Goal: Task Accomplishment & Management: Complete application form

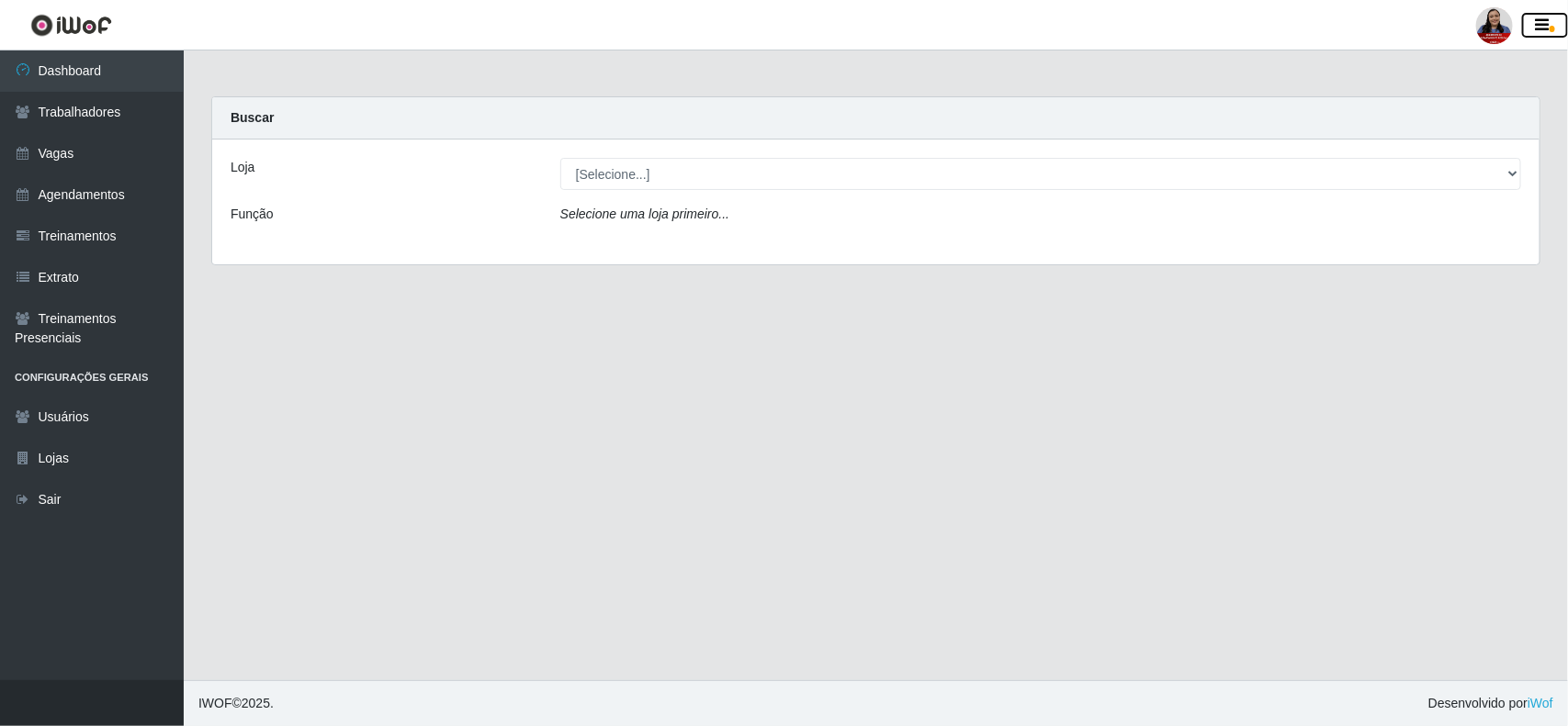
click at [1545, 25] on icon "button" at bounding box center [1542, 25] width 13 height 16
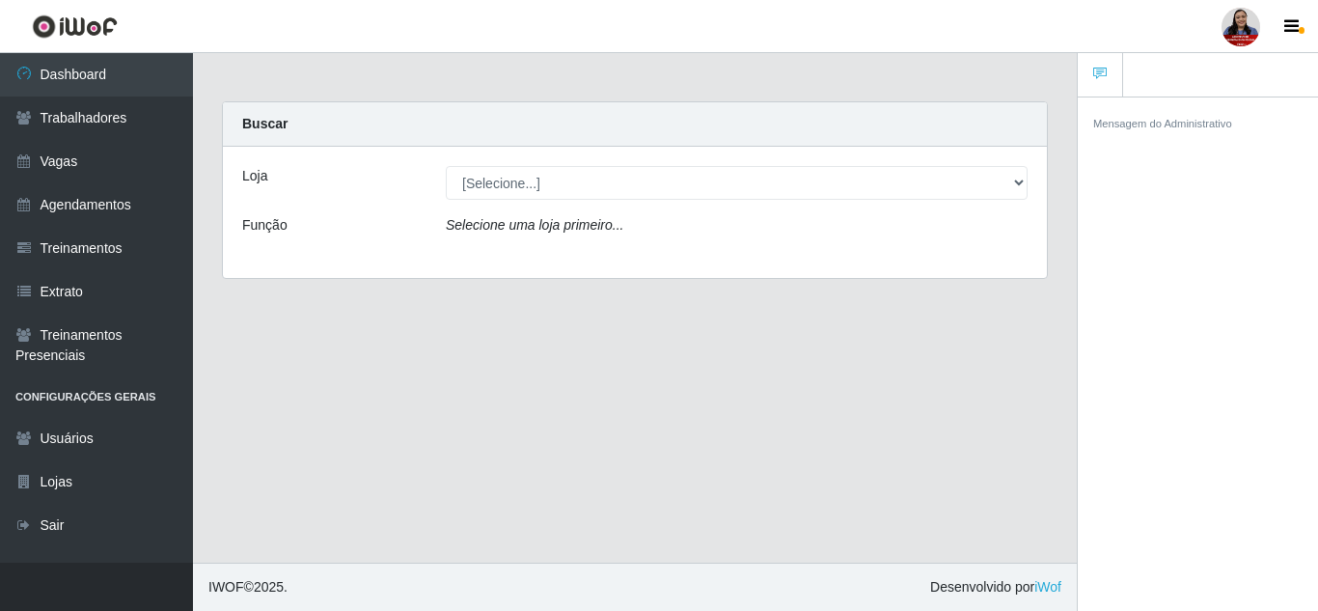
drag, startPoint x: 1594, startPoint y: 0, endPoint x: 813, endPoint y: 461, distance: 907.8
click at [813, 461] on main "Carregando... Buscar Loja [Selecione...] Hiper Queiroz - [GEOGRAPHIC_DATA] Hipe…" at bounding box center [635, 308] width 884 height 510
click at [1294, 23] on icon "button" at bounding box center [1292, 26] width 14 height 17
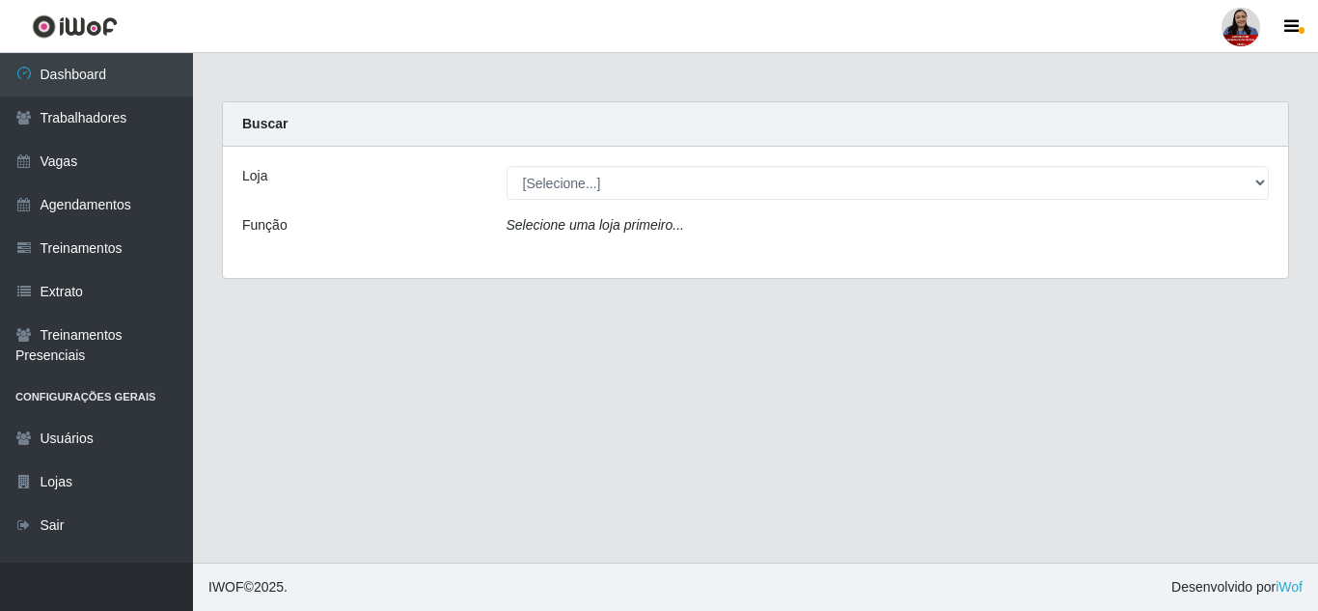
click at [1038, 464] on main "Carregando... Buscar Loja [Selecione...] Hiper Queiroz - [GEOGRAPHIC_DATA] Hipe…" at bounding box center [755, 308] width 1125 height 510
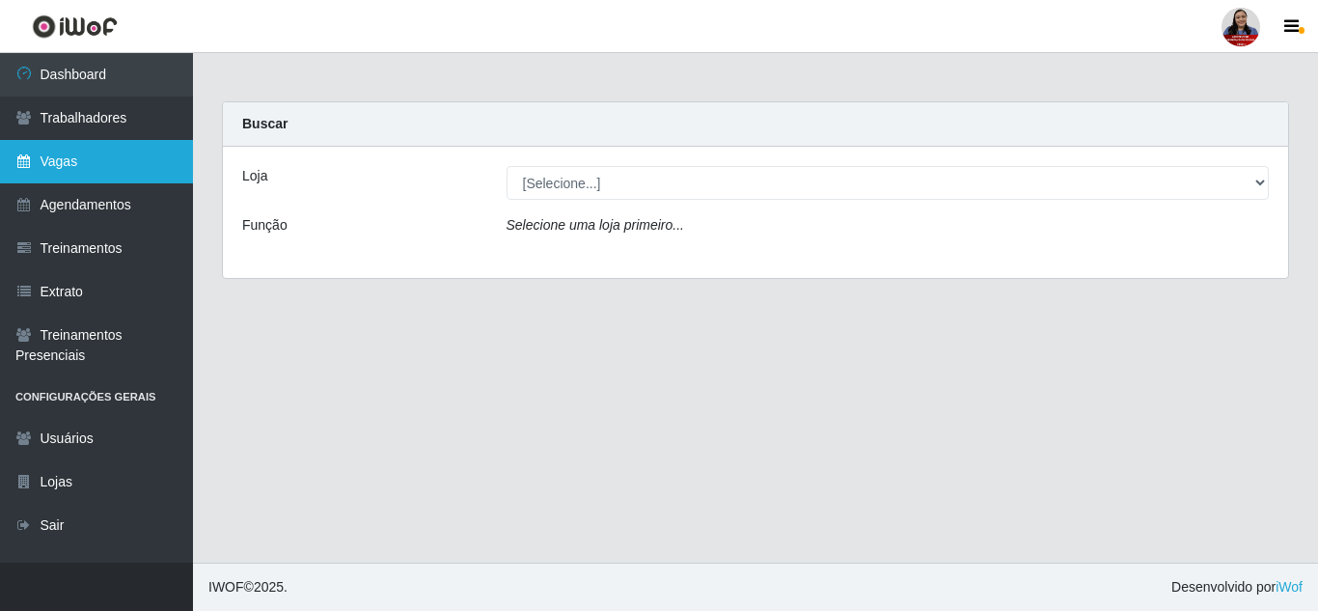
click at [99, 161] on link "Vagas" at bounding box center [96, 161] width 193 height 43
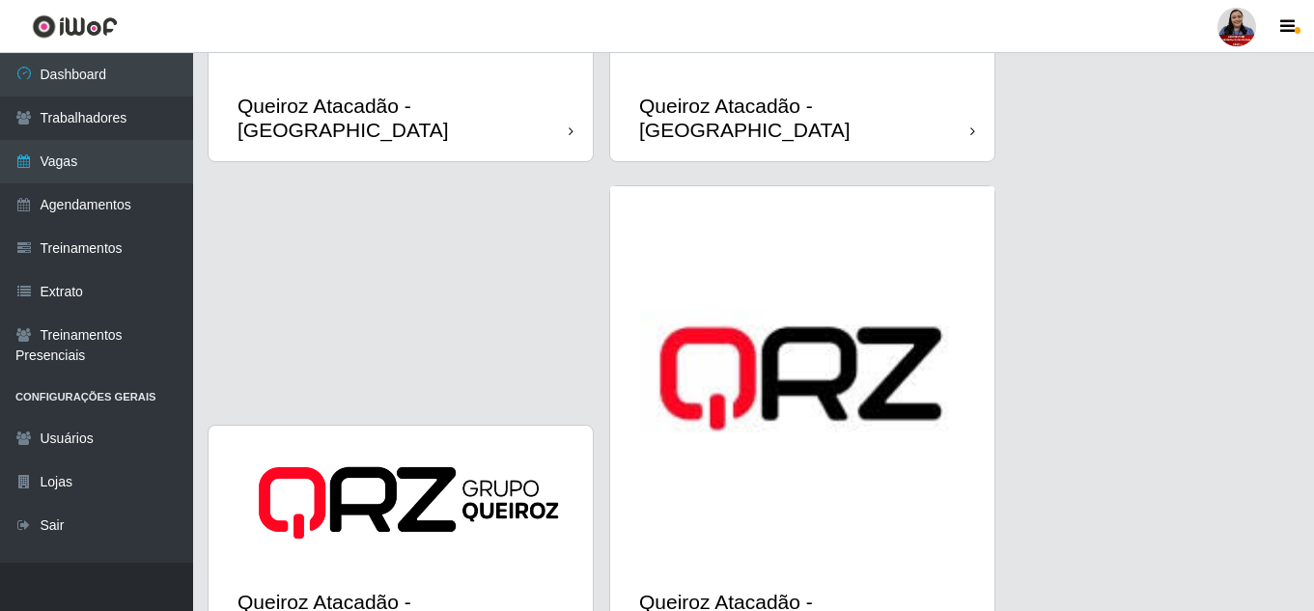
scroll to position [2343, 0]
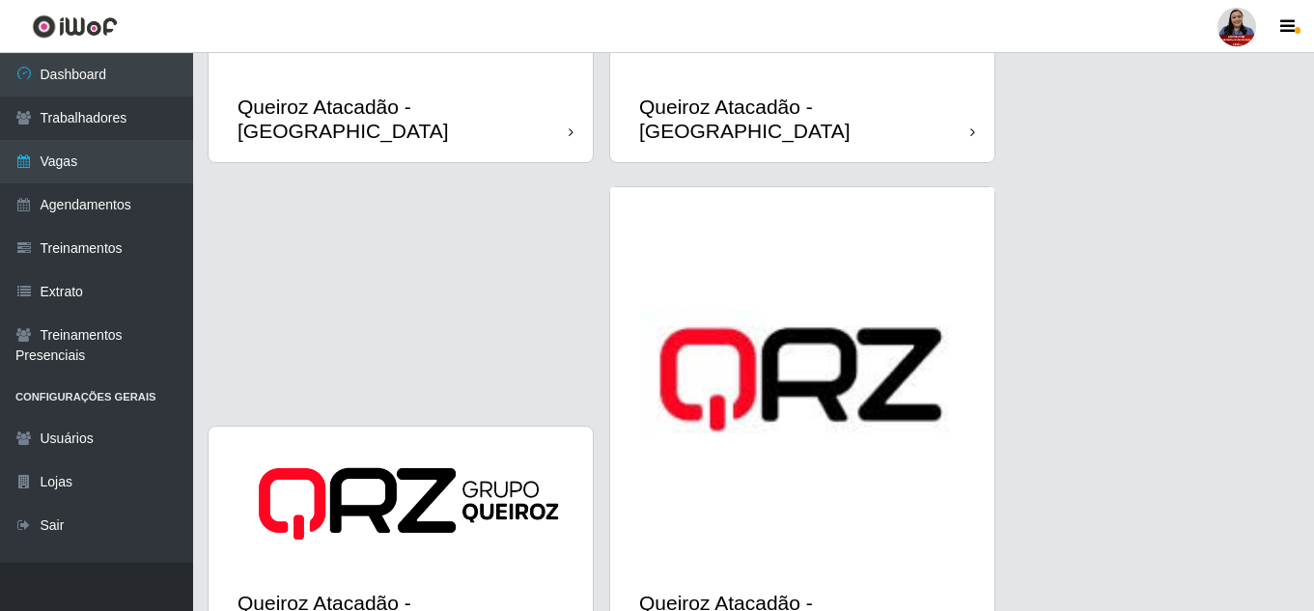
click at [731, 471] on img at bounding box center [802, 379] width 384 height 384
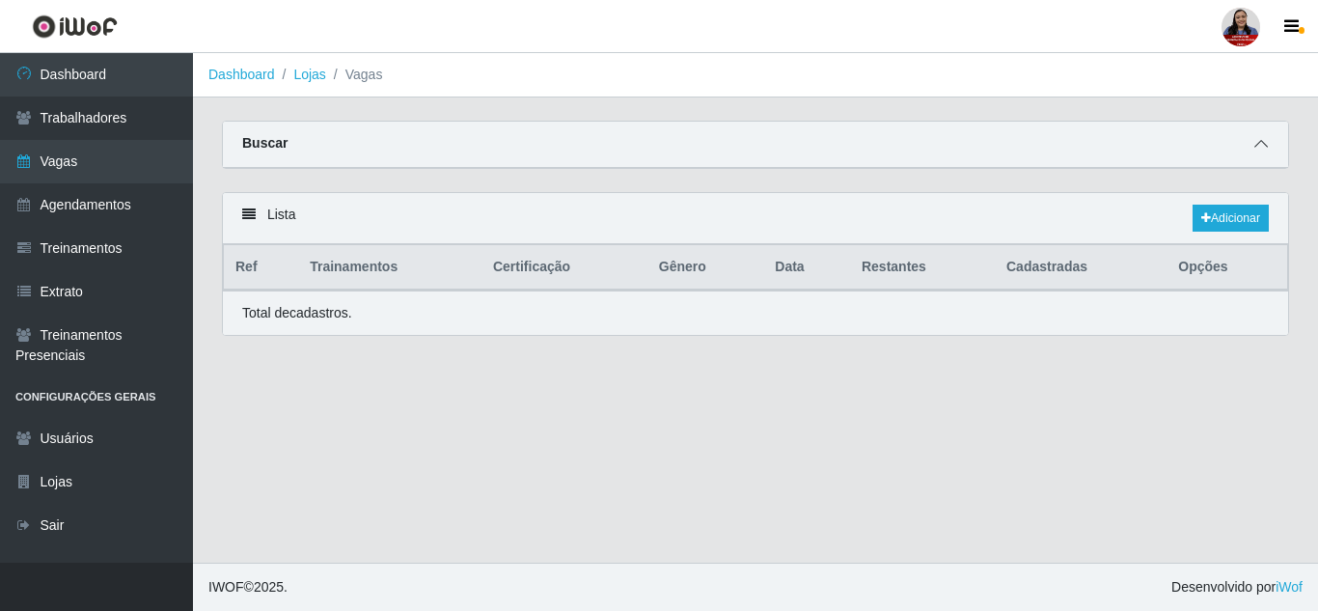
click at [1258, 148] on icon at bounding box center [1262, 144] width 14 height 14
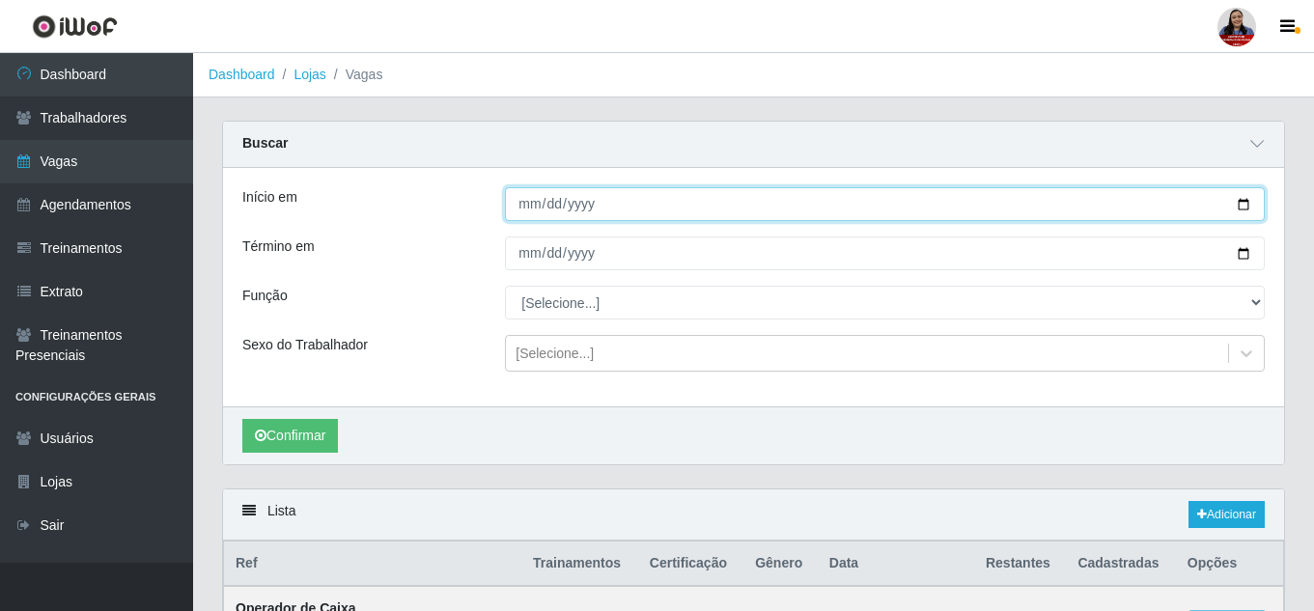
click at [1240, 208] on input "Início em" at bounding box center [885, 204] width 760 height 34
type input "[DATE]"
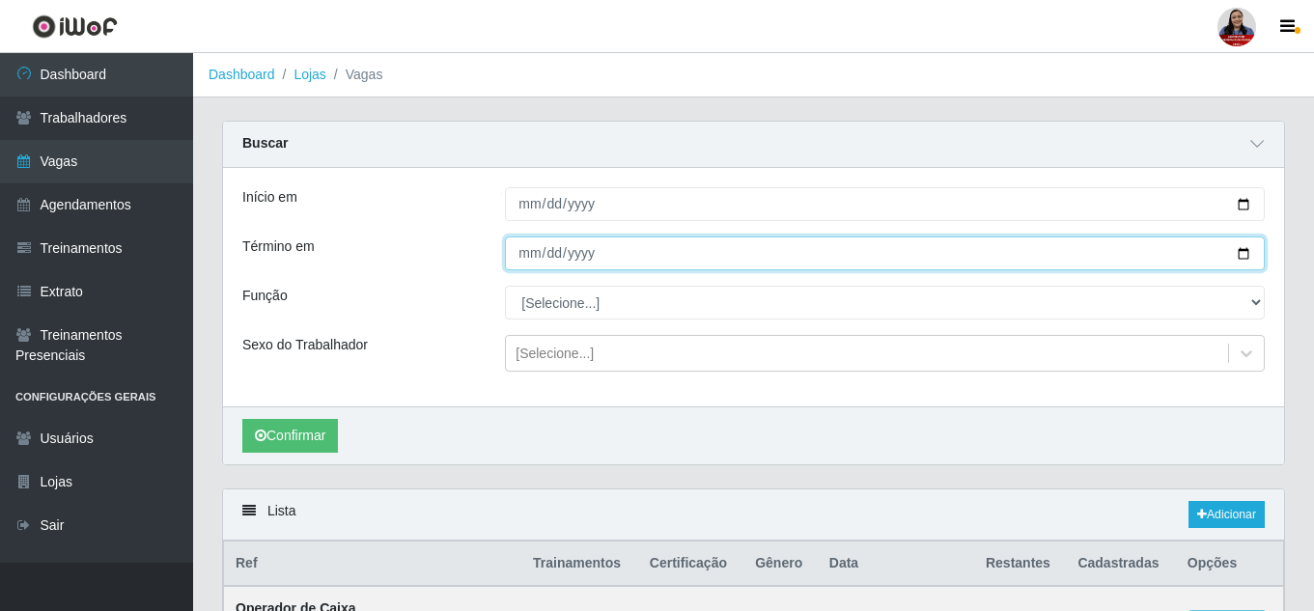
click at [1243, 253] on input "Término em" at bounding box center [885, 253] width 760 height 34
type input "[DATE]"
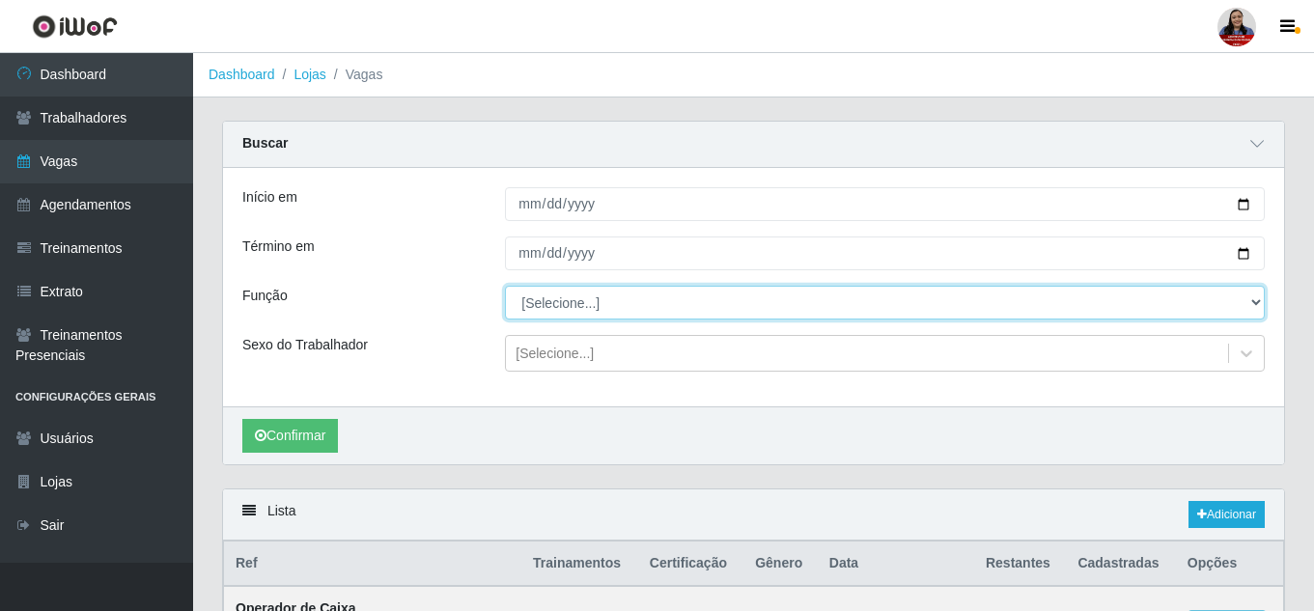
click at [583, 305] on select "[Selecione...] Embalador Embalador + Embalador ++ Operador de Caixa Operador de…" at bounding box center [885, 303] width 760 height 34
select select "22"
click at [505, 287] on select "[Selecione...] Embalador Embalador + Embalador ++ Operador de Caixa Operador de…" at bounding box center [885, 303] width 760 height 34
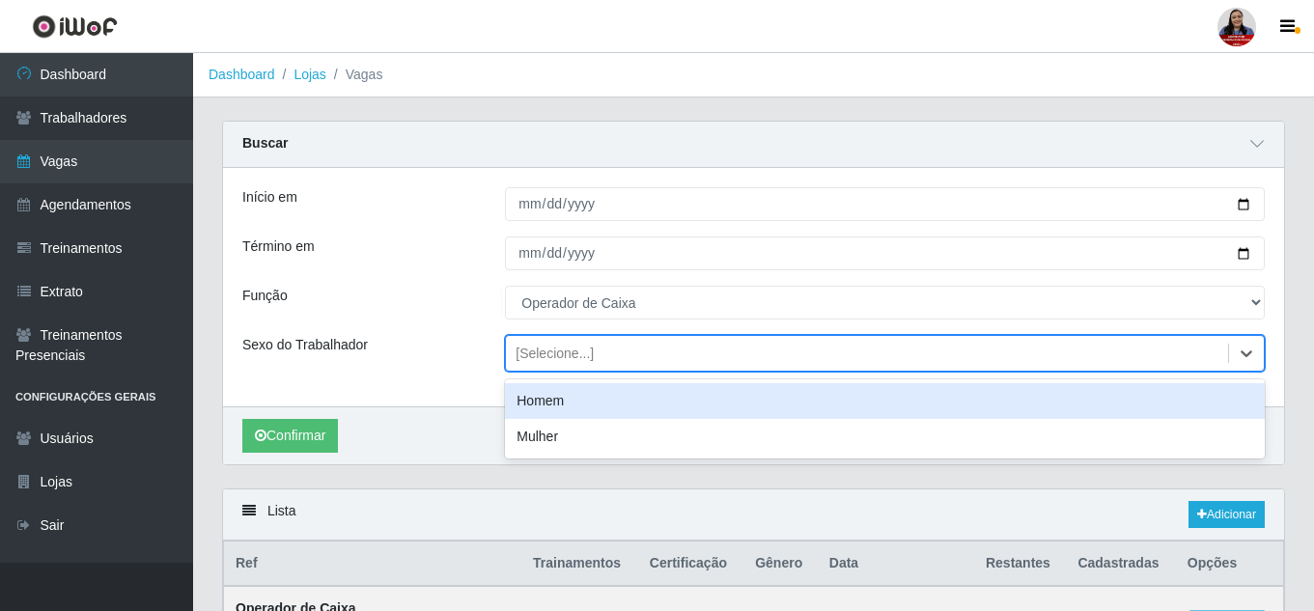
click at [579, 351] on div "[Selecione...]" at bounding box center [554, 354] width 78 height 20
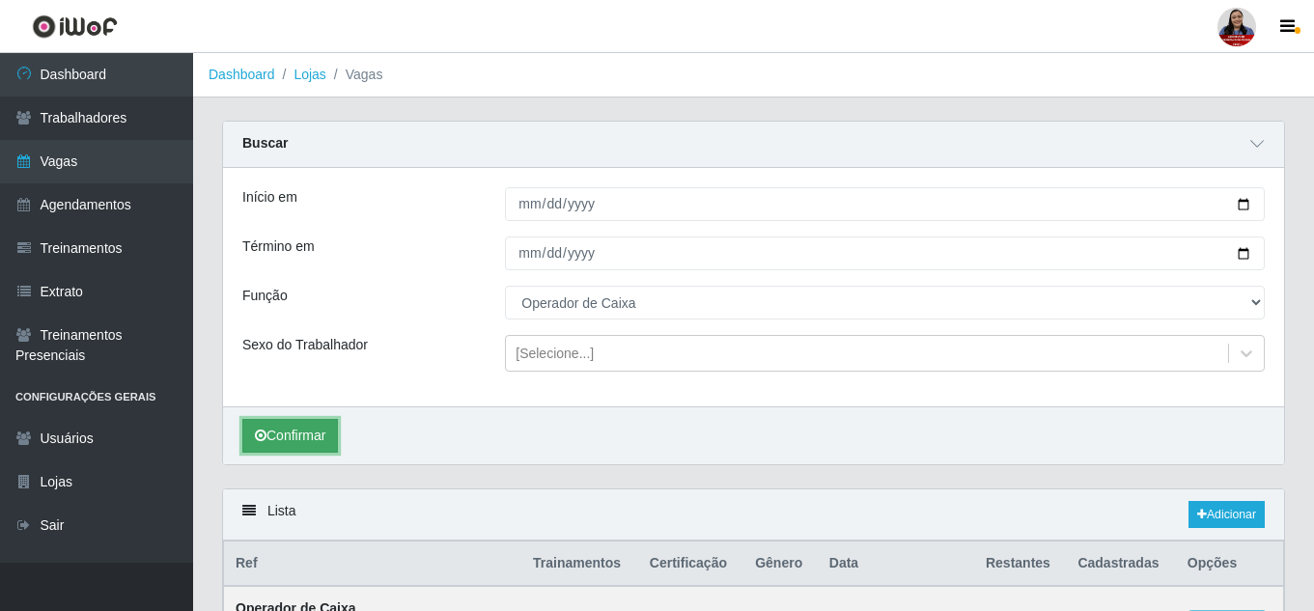
click at [282, 442] on button "Confirmar" at bounding box center [290, 436] width 96 height 34
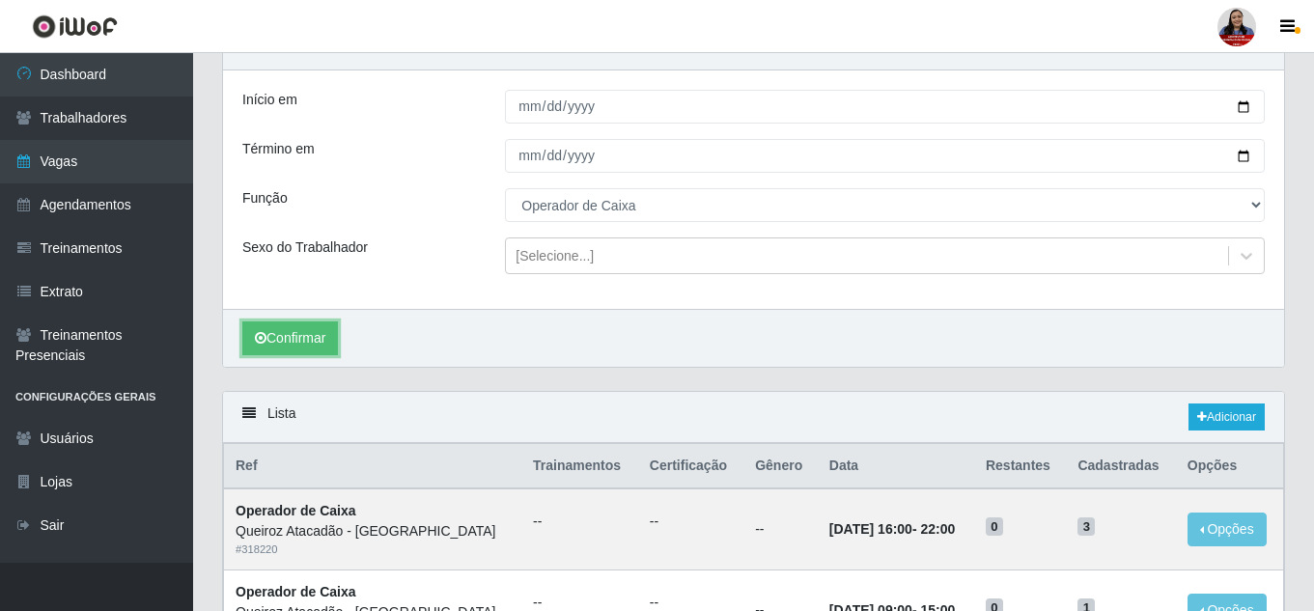
scroll to position [97, 0]
click at [1231, 412] on link "Adicionar" at bounding box center [1226, 417] width 76 height 27
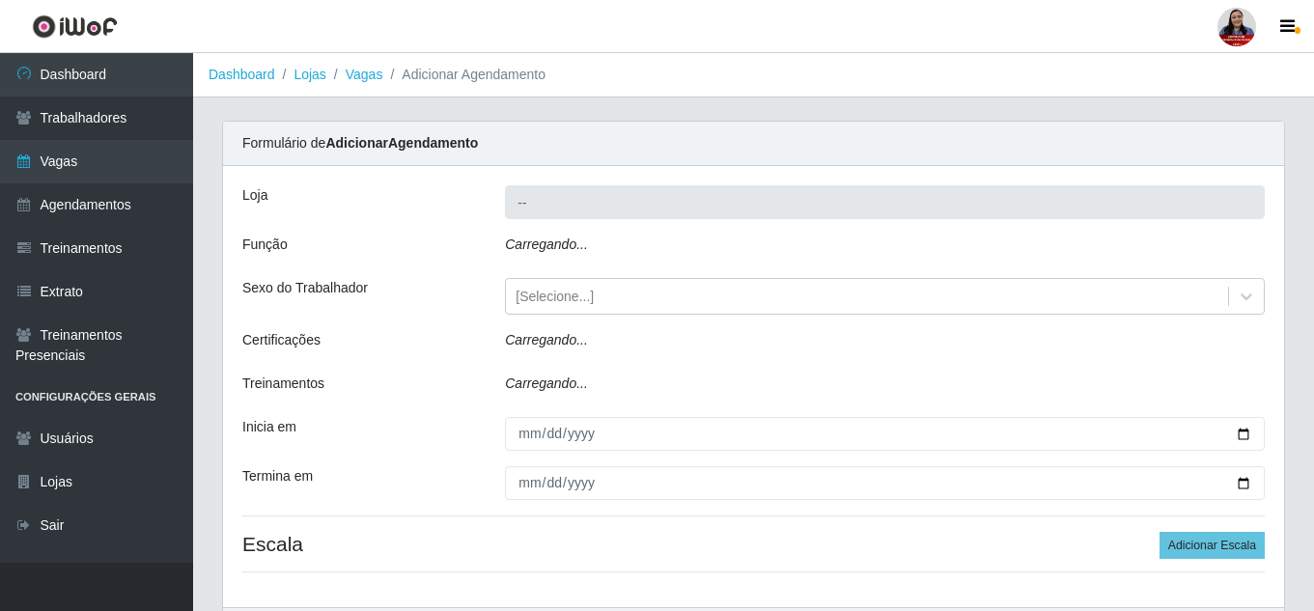
type input "Queiroz Atacadão - [GEOGRAPHIC_DATA]"
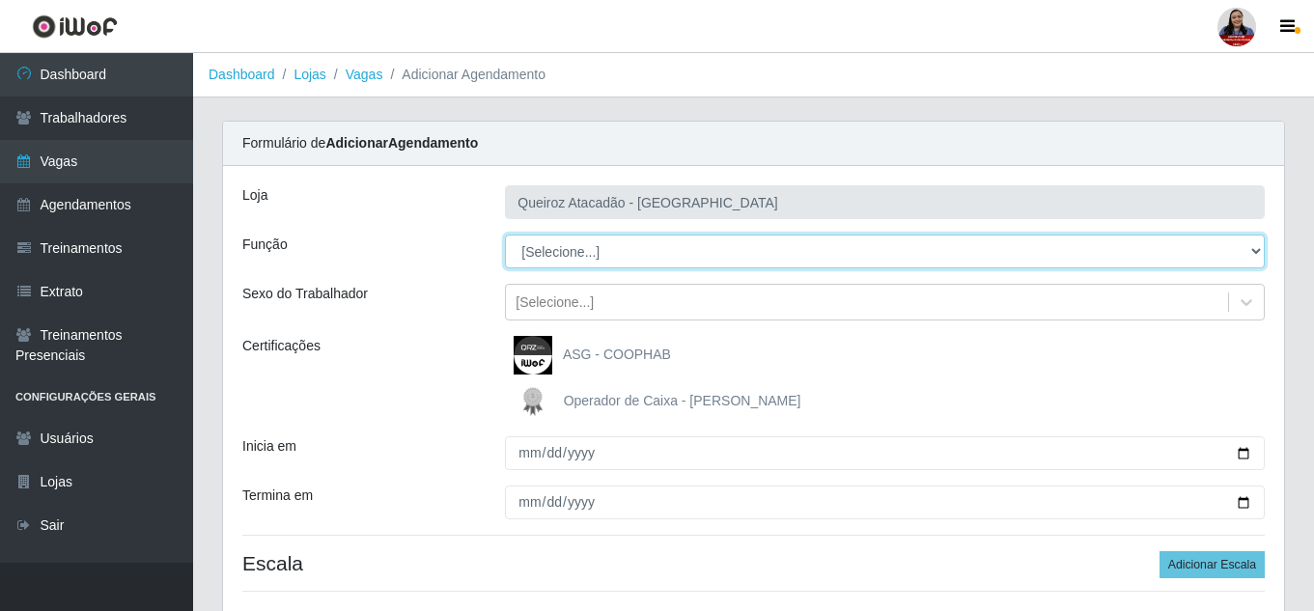
click at [627, 248] on select "[Selecione...] Embalador Embalador + Embalador ++ Operador de Caixa Operador de…" at bounding box center [885, 252] width 760 height 34
select select "22"
click at [505, 235] on select "[Selecione...] Embalador Embalador + Embalador ++ Operador de Caixa Operador de…" at bounding box center [885, 252] width 760 height 34
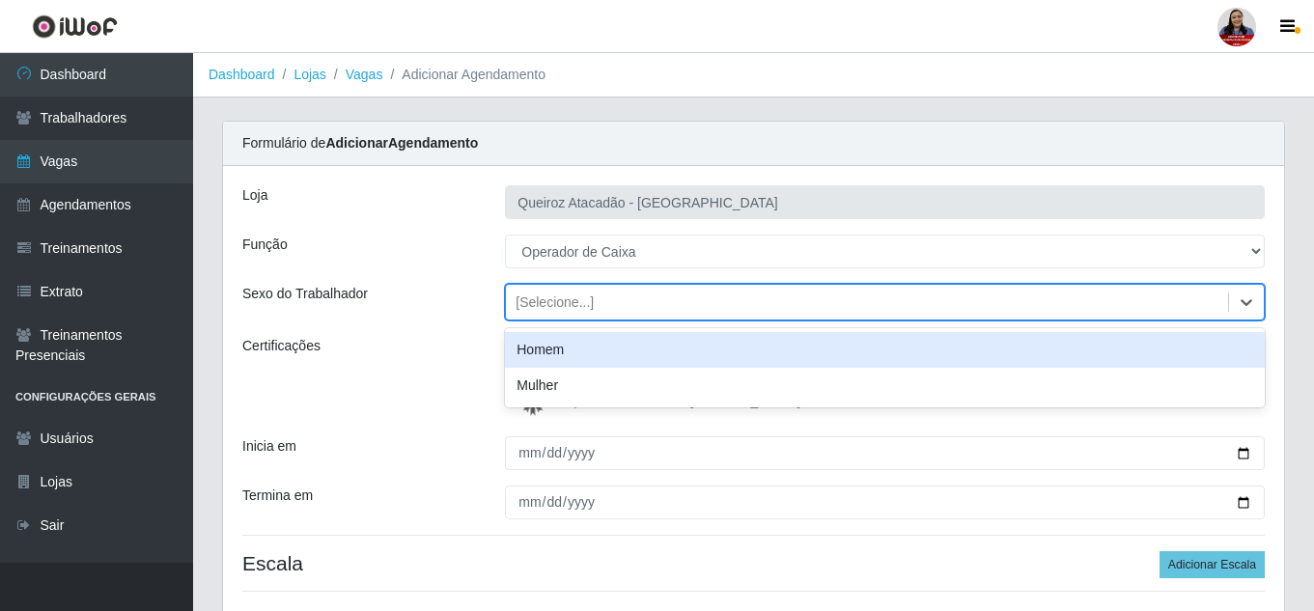
click at [559, 303] on div "[Selecione...]" at bounding box center [554, 302] width 78 height 20
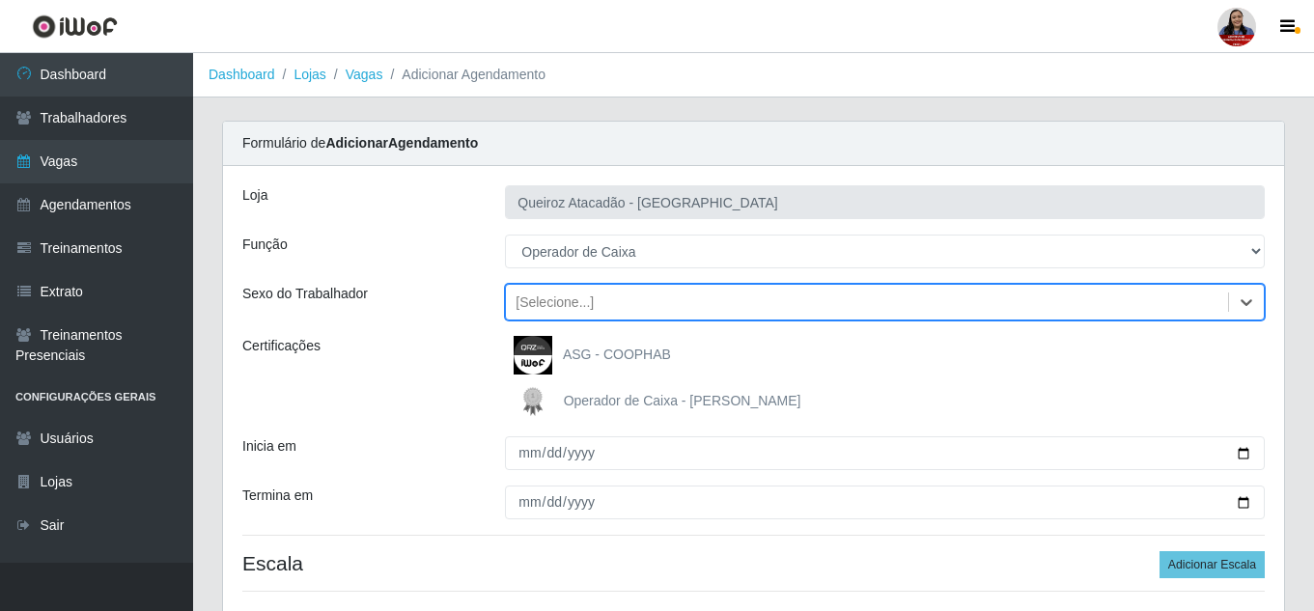
click at [561, 303] on div "[Selecione...]" at bounding box center [554, 302] width 78 height 20
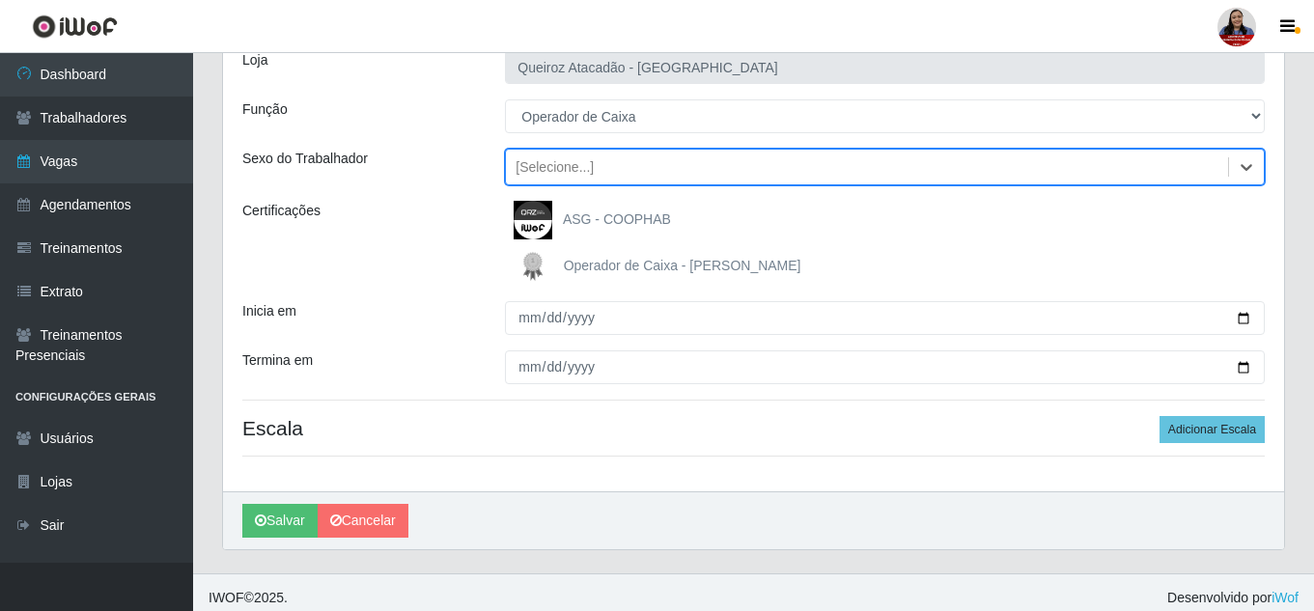
scroll to position [146, 0]
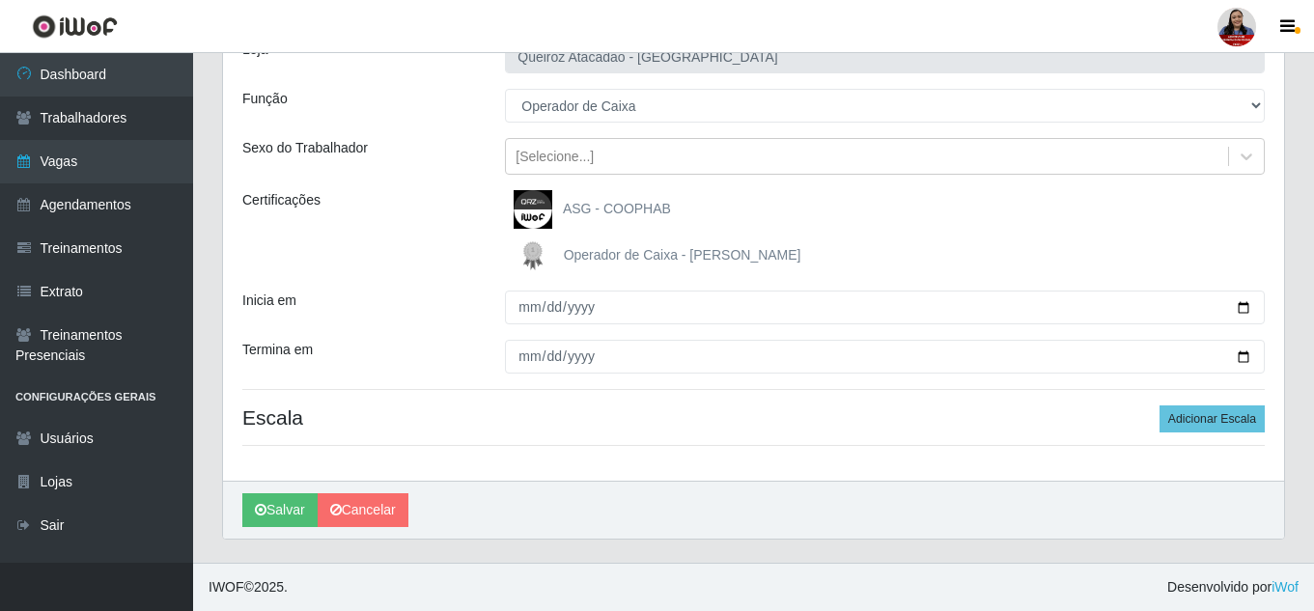
click at [706, 258] on span "Operador de Caixa - [PERSON_NAME]" at bounding box center [682, 254] width 237 height 15
click at [0, 0] on input "Operador de Caixa - [PERSON_NAME]" at bounding box center [0, 0] width 0 height 0
click at [706, 258] on span "Operador de Caixa - [PERSON_NAME]" at bounding box center [682, 254] width 237 height 15
click at [0, 0] on input "Operador de Caixa - [PERSON_NAME]" at bounding box center [0, 0] width 0 height 0
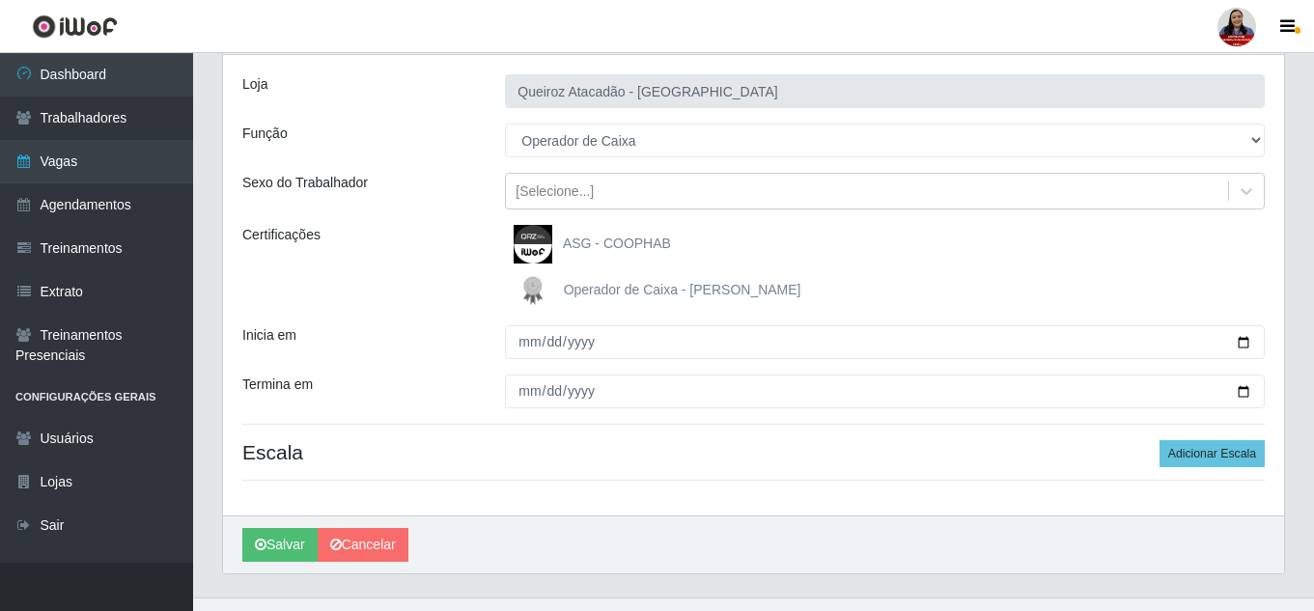
scroll to position [49, 0]
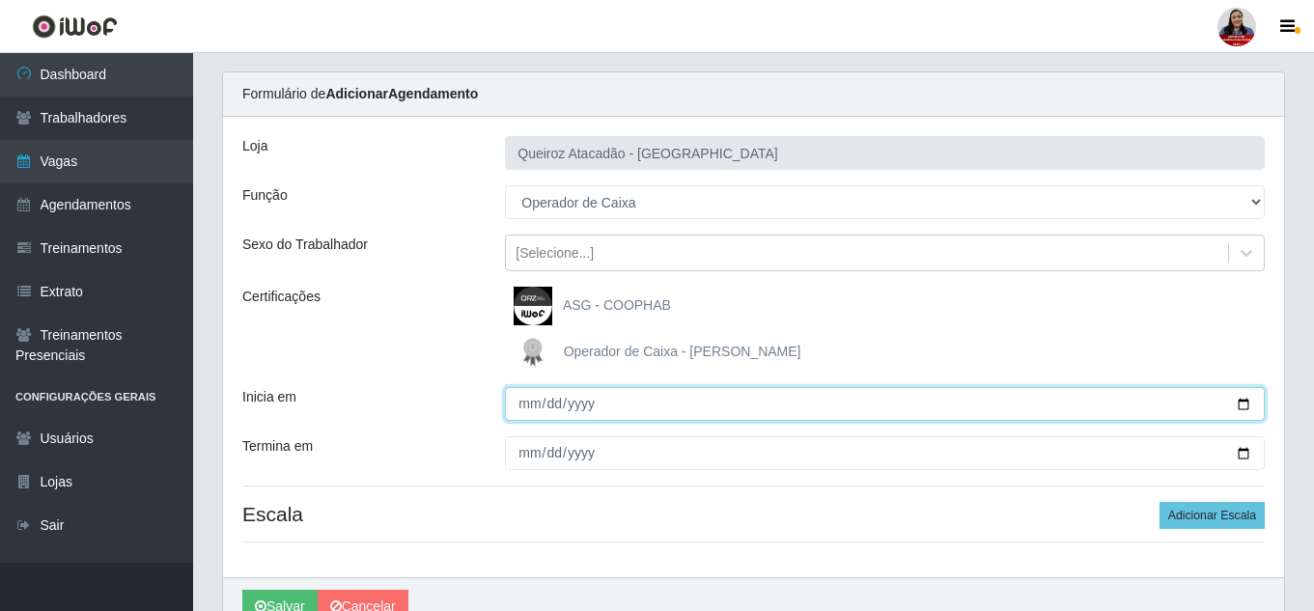
click at [1244, 401] on input "Inicia em" at bounding box center [885, 404] width 760 height 34
click at [1248, 405] on input "[DATE]" at bounding box center [885, 404] width 760 height 34
type input "[DATE]"
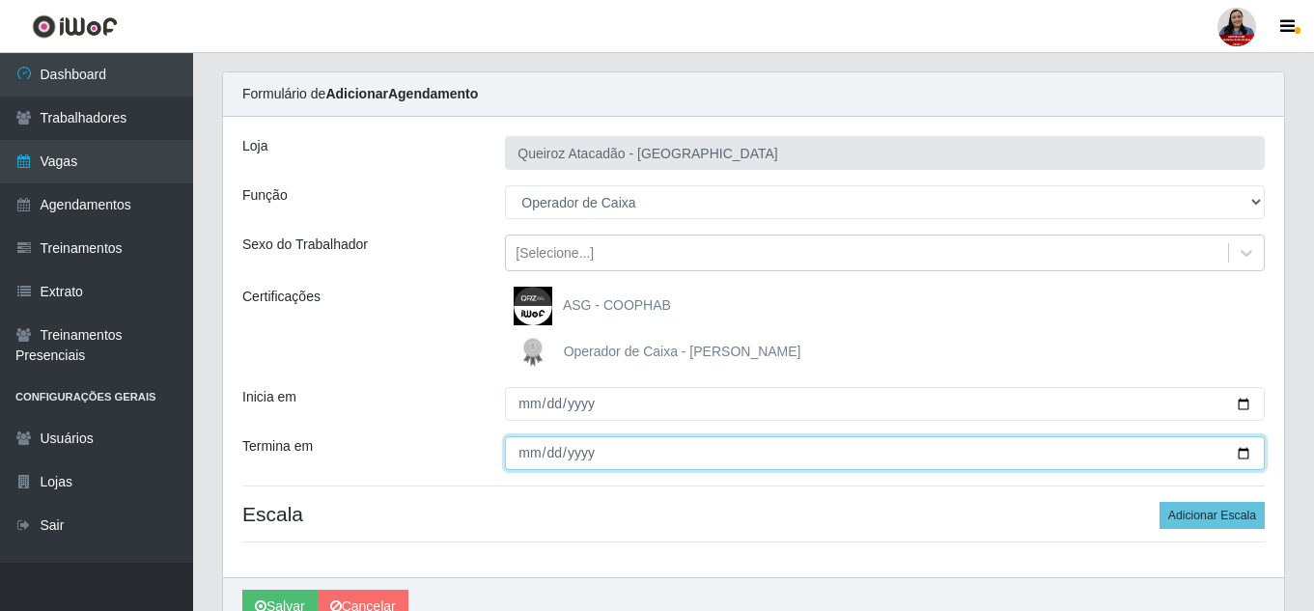
click at [529, 457] on input "Termina em" at bounding box center [885, 453] width 760 height 34
click at [1241, 447] on input "Termina em" at bounding box center [885, 453] width 760 height 34
type input "[DATE]"
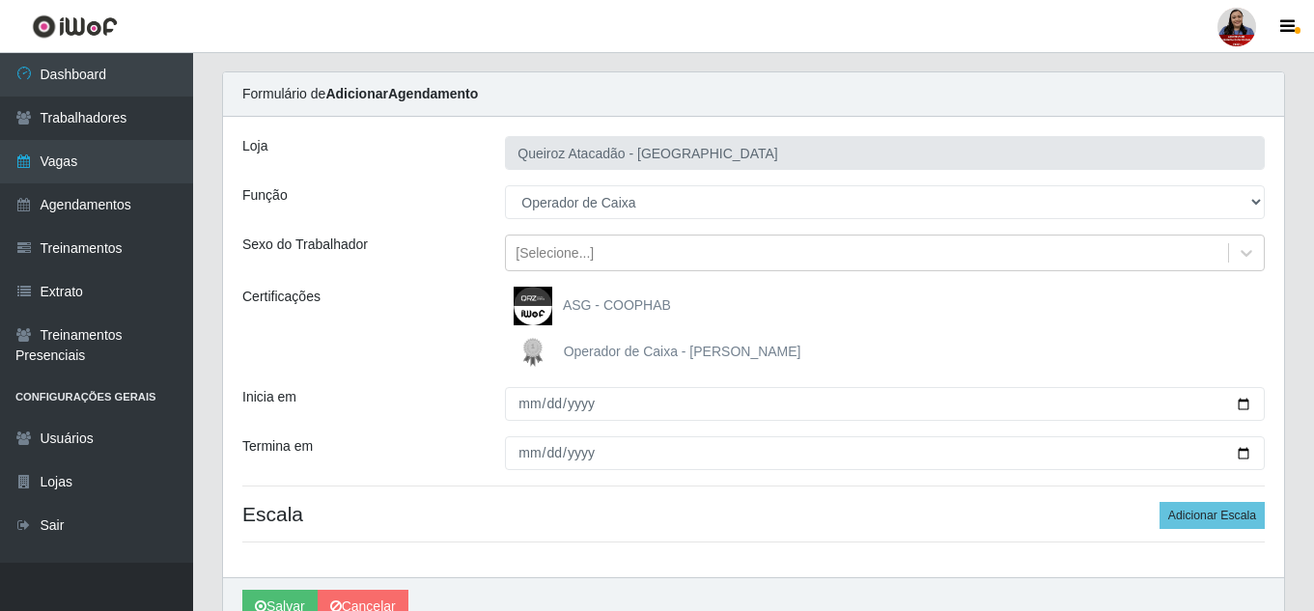
click at [798, 501] on div "[PERSON_NAME] Atacadão - [GEOGRAPHIC_DATA] do Amarante Função [Selecione...] Em…" at bounding box center [753, 347] width 1061 height 460
click at [1247, 523] on button "Adicionar Escala" at bounding box center [1211, 515] width 105 height 27
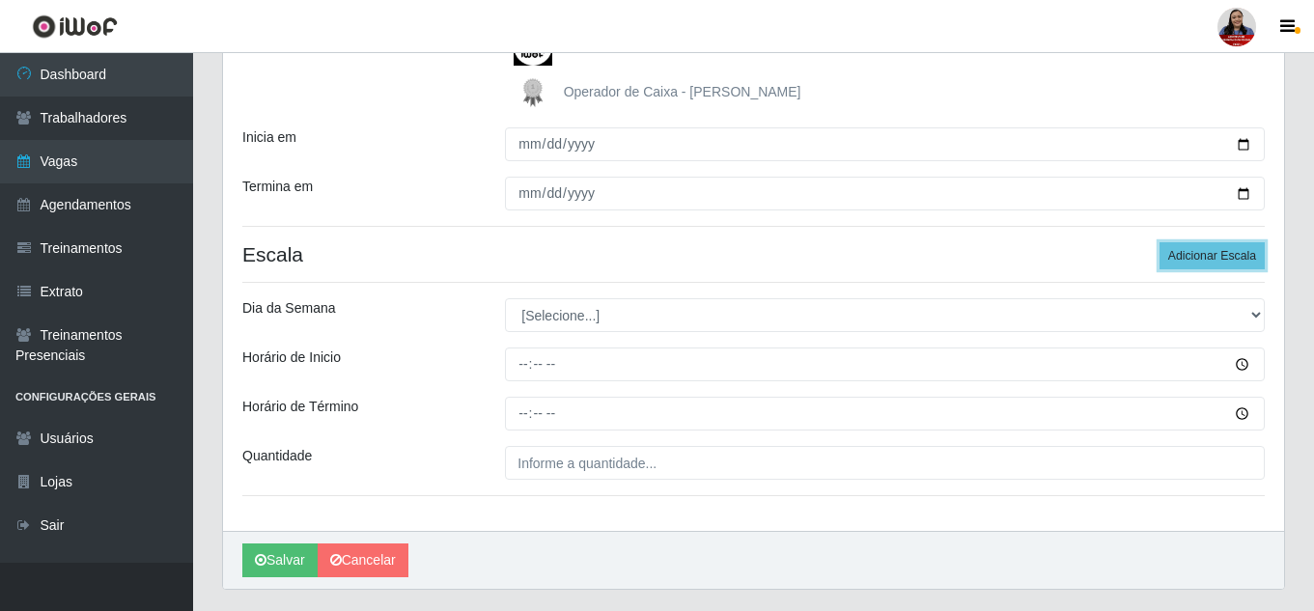
scroll to position [339, 0]
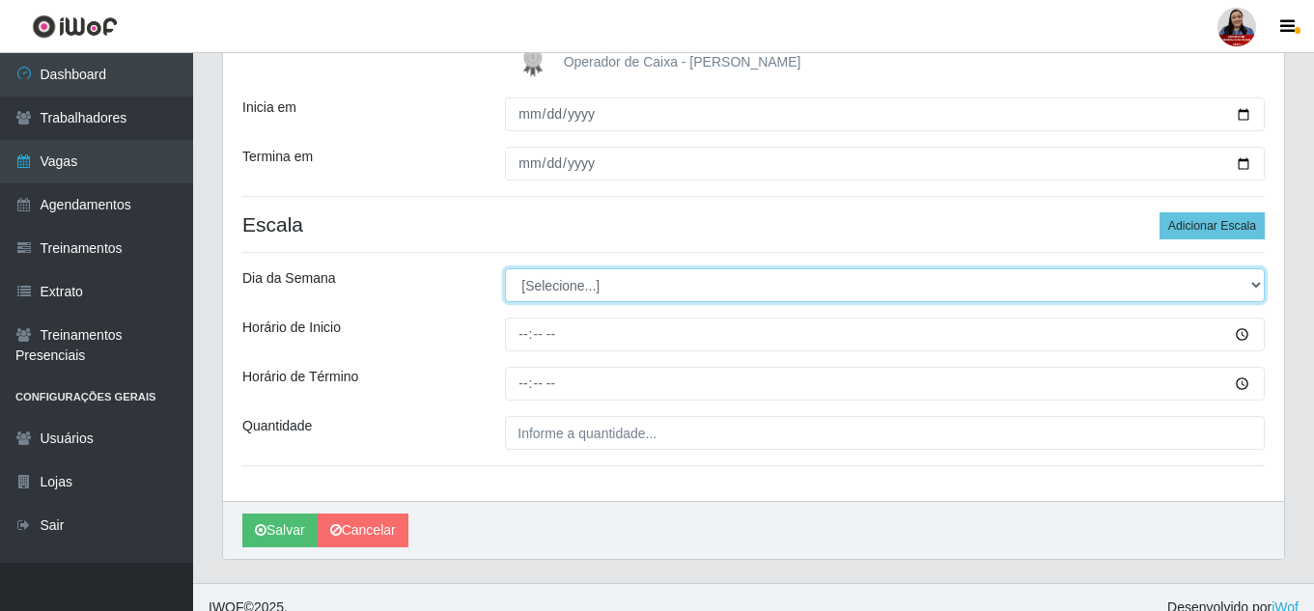
click at [720, 289] on select "[Selecione...] Segunda Terça Quarta Quinta Sexta Sábado Domingo" at bounding box center [885, 285] width 760 height 34
select select "2"
click at [505, 268] on select "[Selecione...] Segunda Terça Quarta Quinta Sexta Sábado Domingo" at bounding box center [885, 285] width 760 height 34
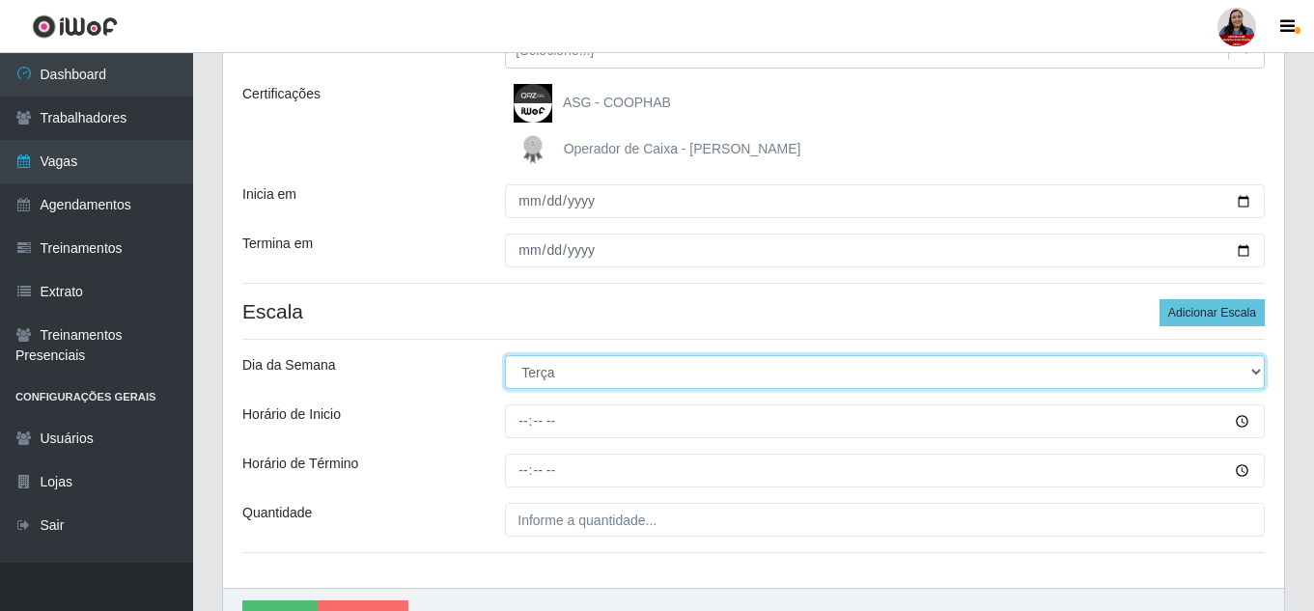
scroll to position [146, 0]
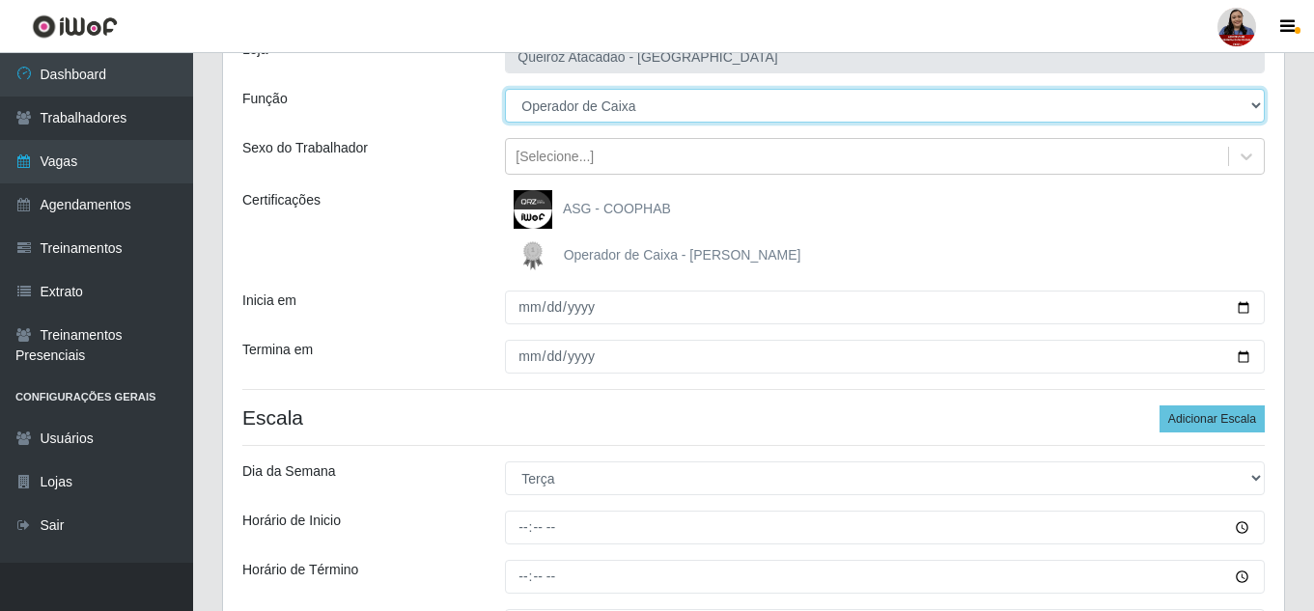
click at [595, 107] on select "[Selecione...] Embalador Embalador + Embalador ++ Operador de Caixa Operador de…" at bounding box center [885, 106] width 760 height 34
select select "73"
click at [505, 89] on select "[Selecione...] Embalador Embalador + Embalador ++ Operador de Caixa Operador de…" at bounding box center [885, 106] width 760 height 34
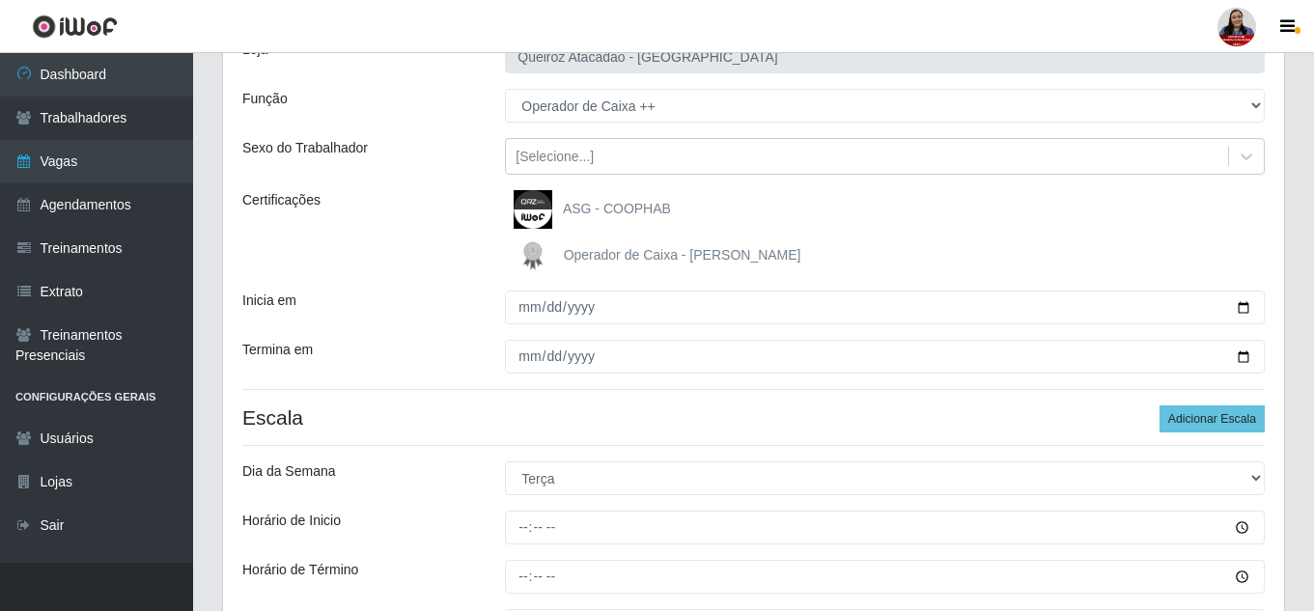
click at [733, 191] on div "ASG - COOPHAB" at bounding box center [885, 209] width 760 height 39
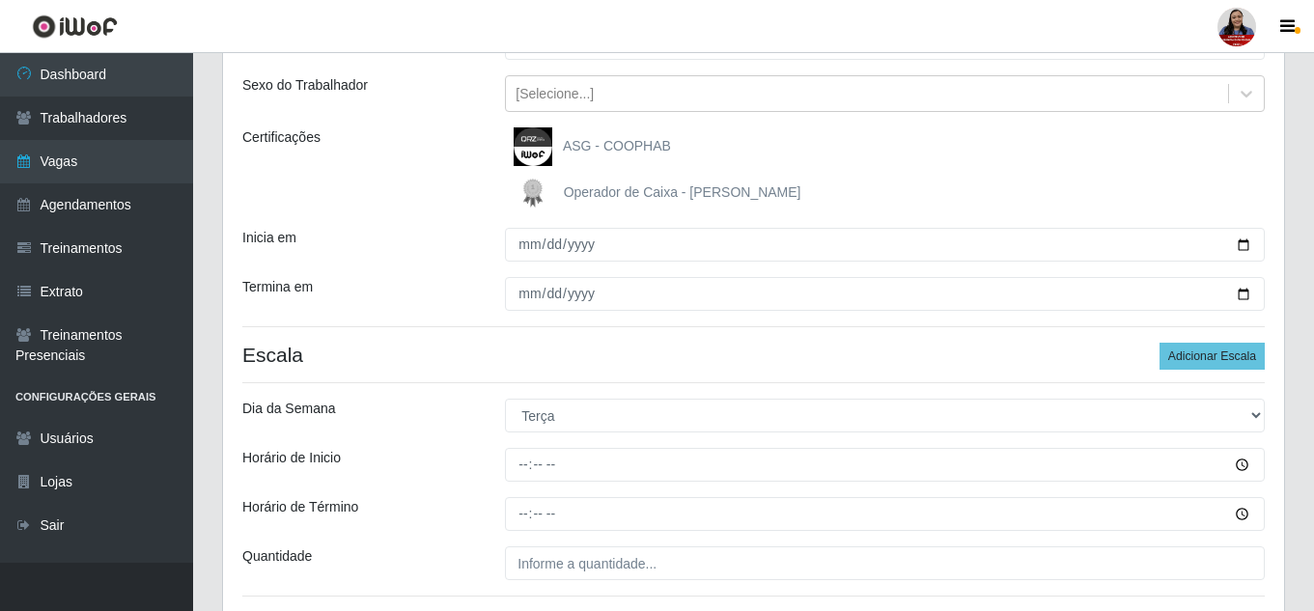
scroll to position [242, 0]
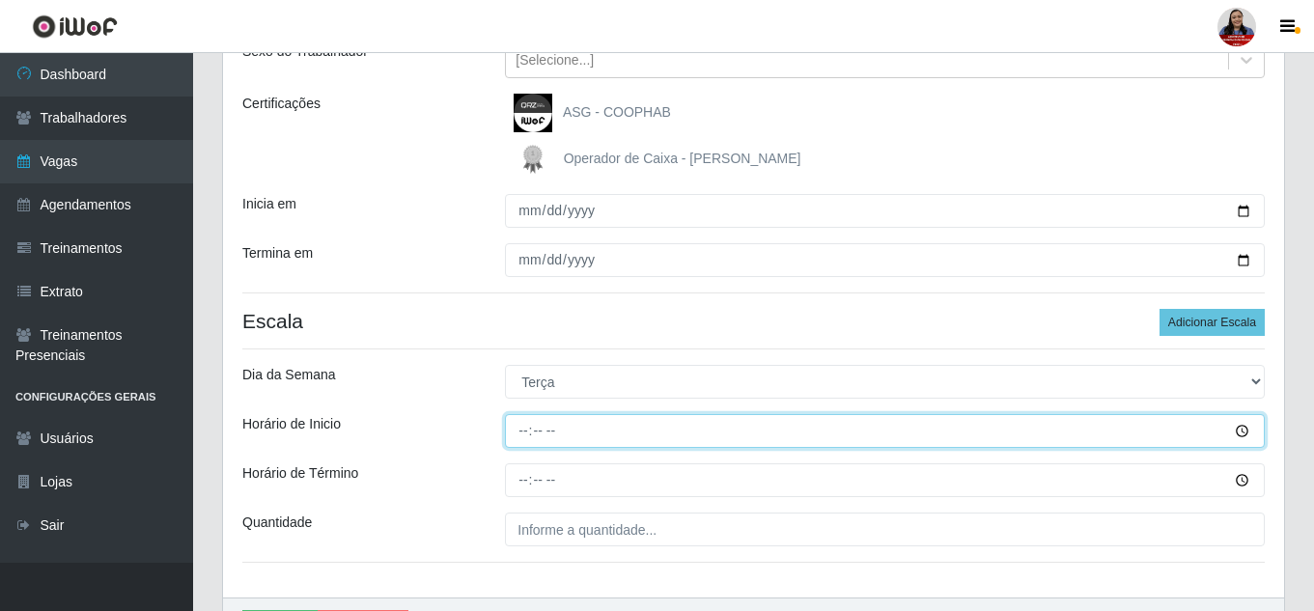
click at [524, 432] on input "Horário de Inicio" at bounding box center [885, 431] width 760 height 34
type input "08:00"
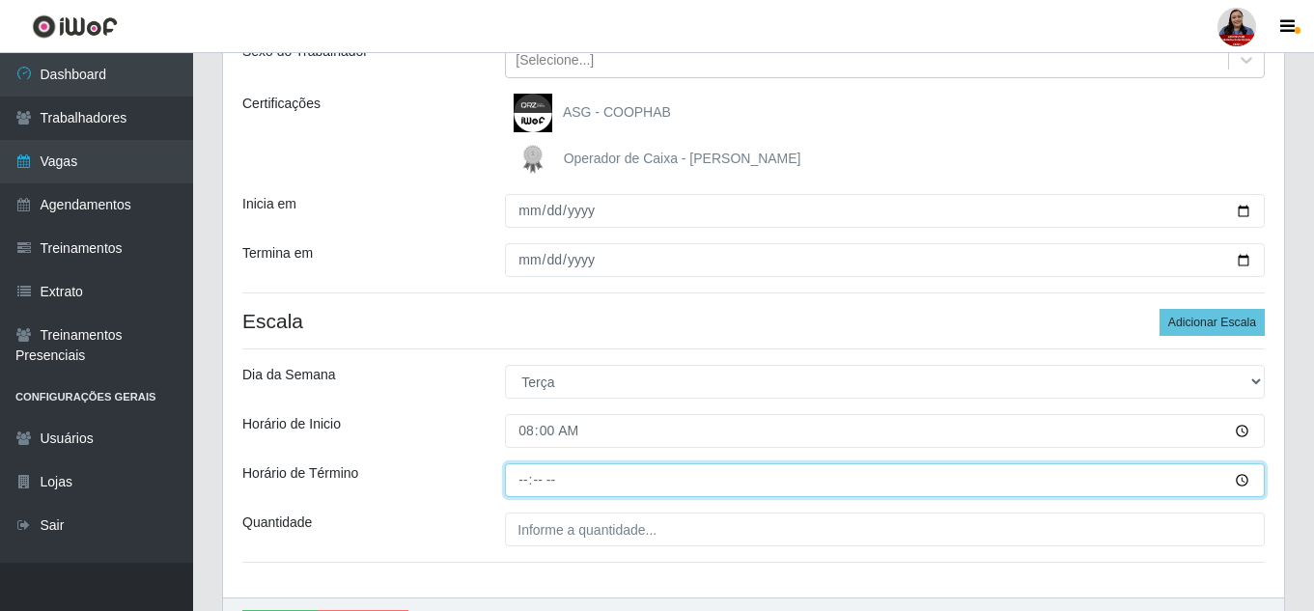
click at [523, 482] on input "Horário de Término" at bounding box center [885, 480] width 760 height 34
type input "14:00"
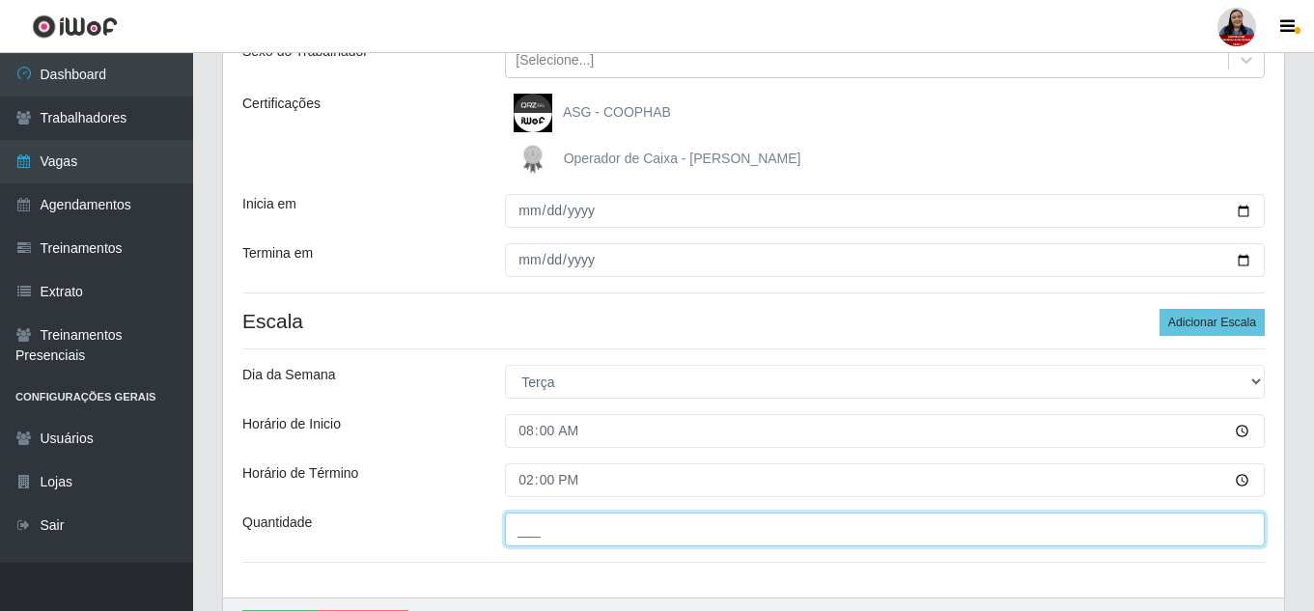
click at [526, 529] on input "___" at bounding box center [885, 530] width 760 height 34
click at [518, 533] on input "___" at bounding box center [885, 530] width 760 height 34
type input "2__"
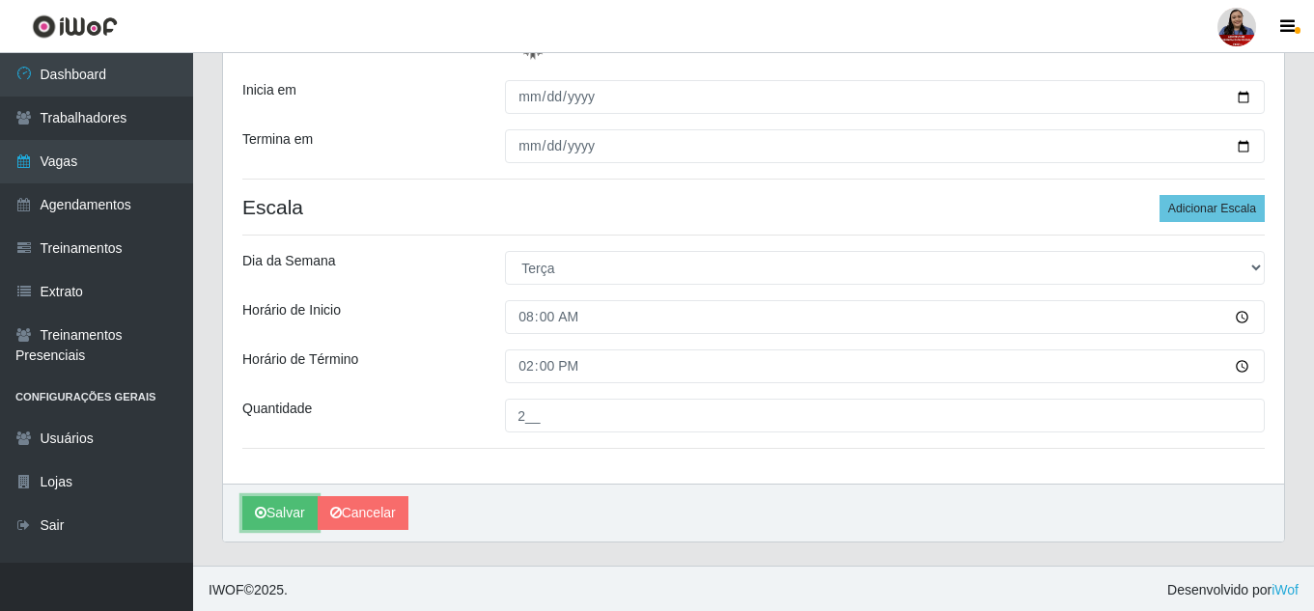
scroll to position [359, 0]
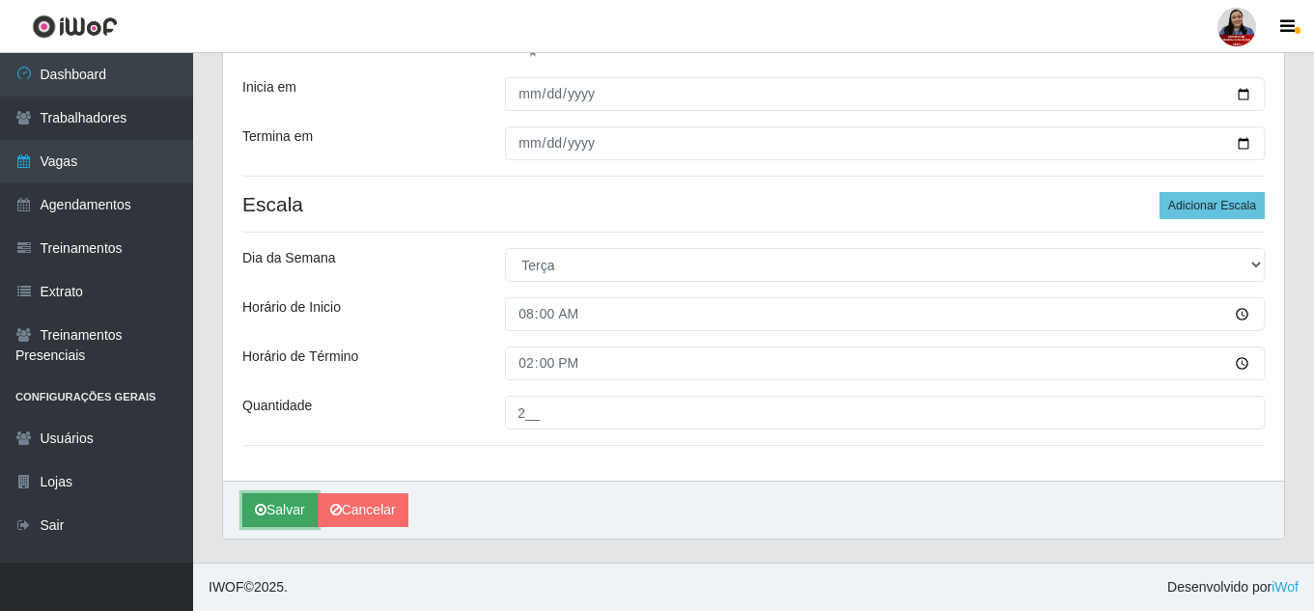
click at [290, 514] on button "Salvar" at bounding box center [279, 510] width 75 height 34
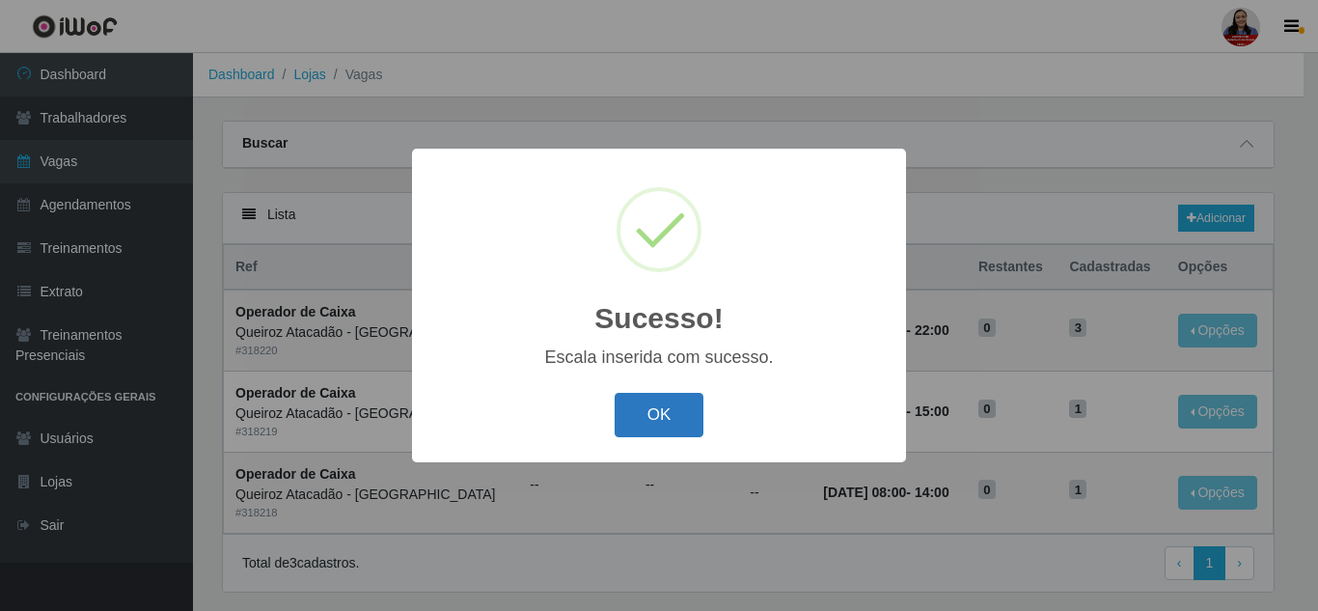
click at [649, 414] on button "OK" at bounding box center [660, 415] width 90 height 45
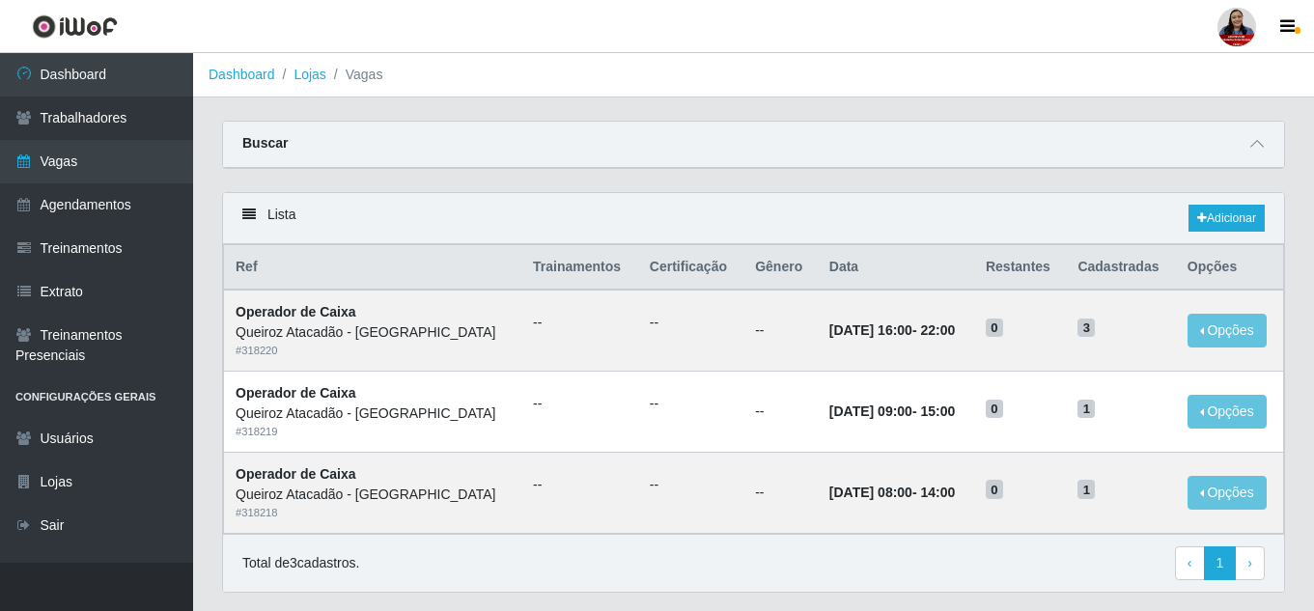
click at [791, 149] on div "Buscar" at bounding box center [753, 145] width 1061 height 46
click at [1262, 141] on icon at bounding box center [1257, 144] width 14 height 14
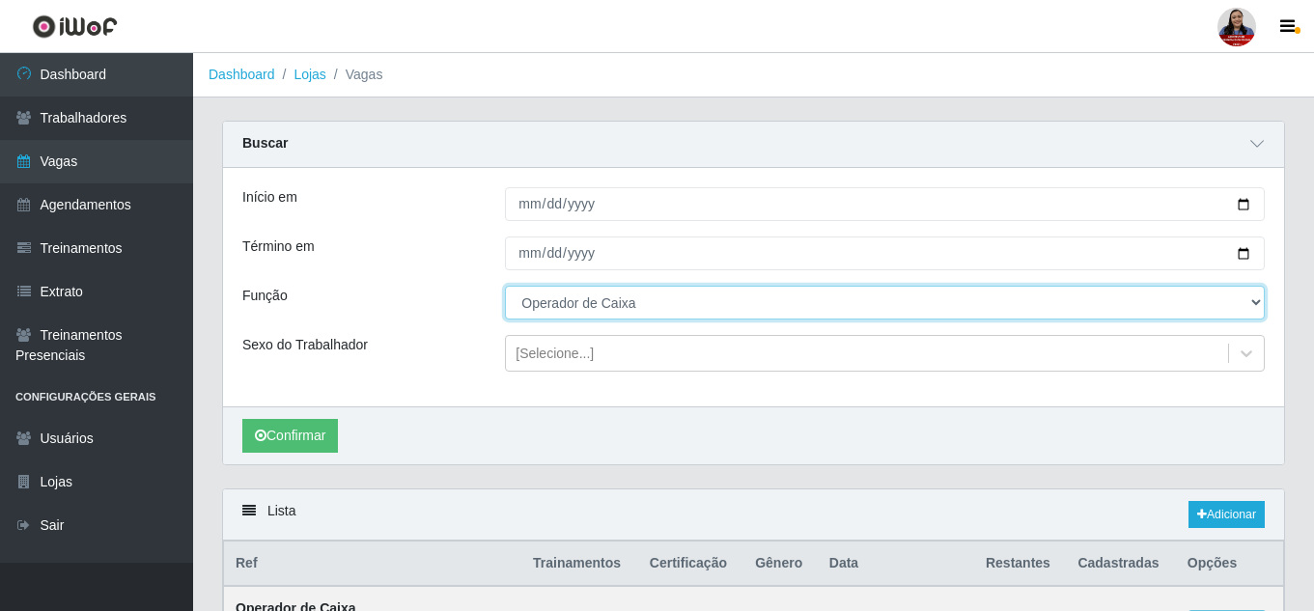
click at [598, 298] on select "[Selecione...] Embalador Embalador + Embalador ++ Operador de Caixa Operador de…" at bounding box center [885, 303] width 760 height 34
select select "73"
click at [505, 287] on select "[Selecione...] Embalador Embalador + Embalador ++ Operador de Caixa Operador de…" at bounding box center [885, 303] width 760 height 34
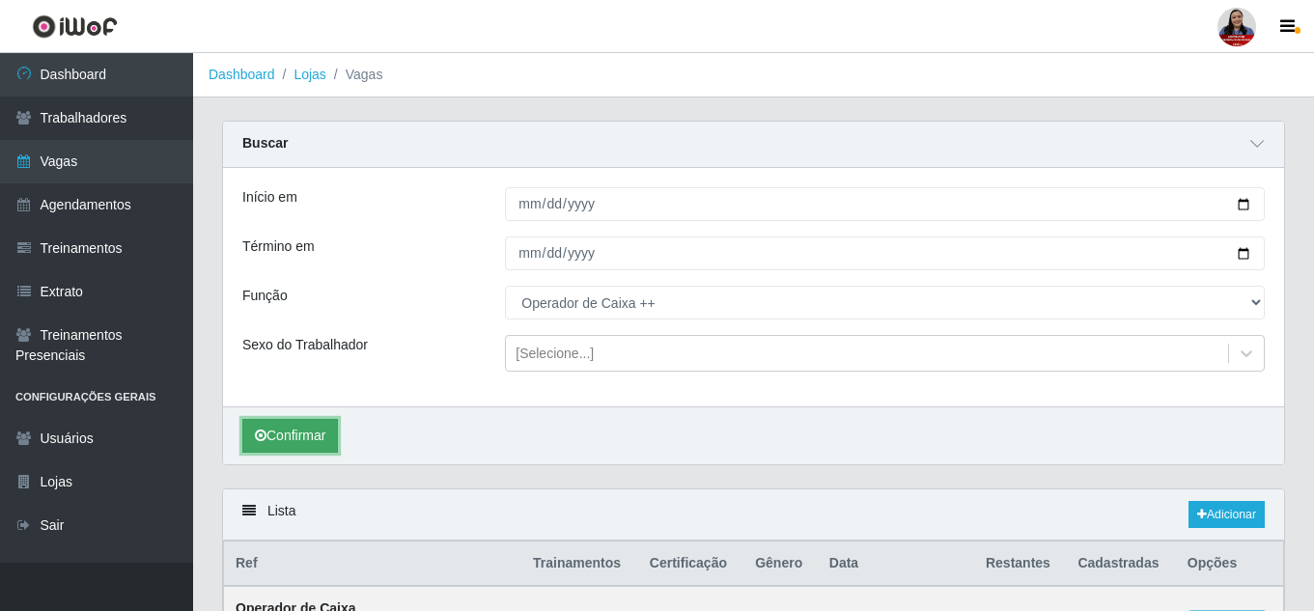
click at [318, 445] on button "Confirmar" at bounding box center [290, 436] width 96 height 34
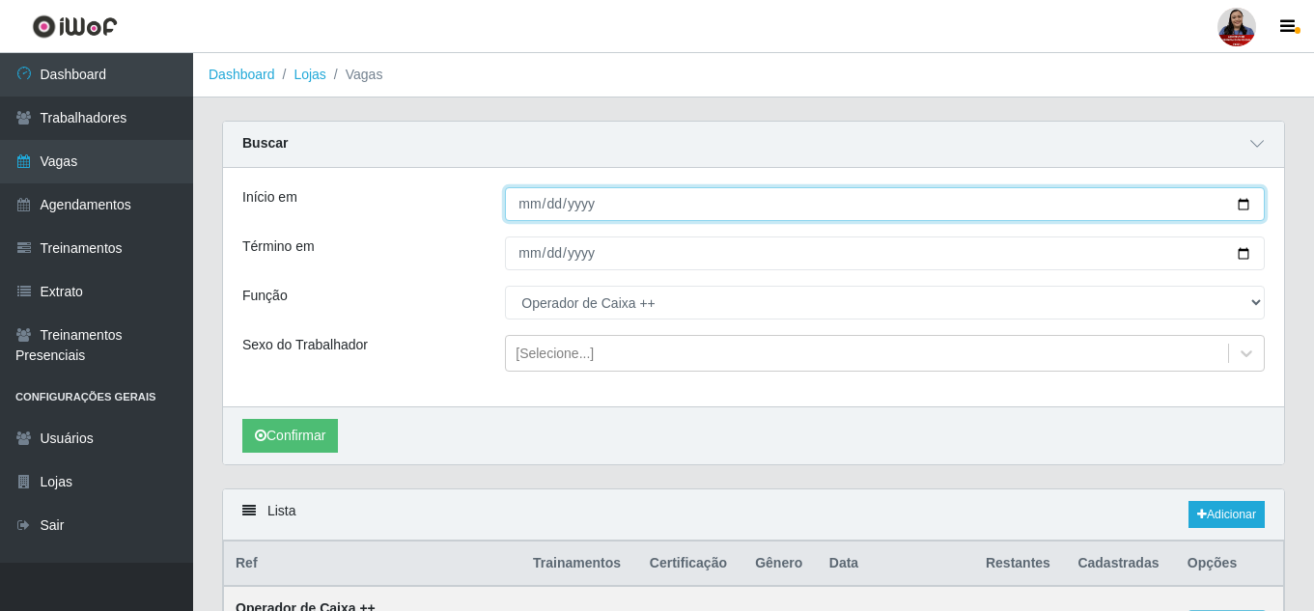
click at [1238, 202] on input "[DATE]" at bounding box center [885, 204] width 760 height 34
type input "[DATE]"
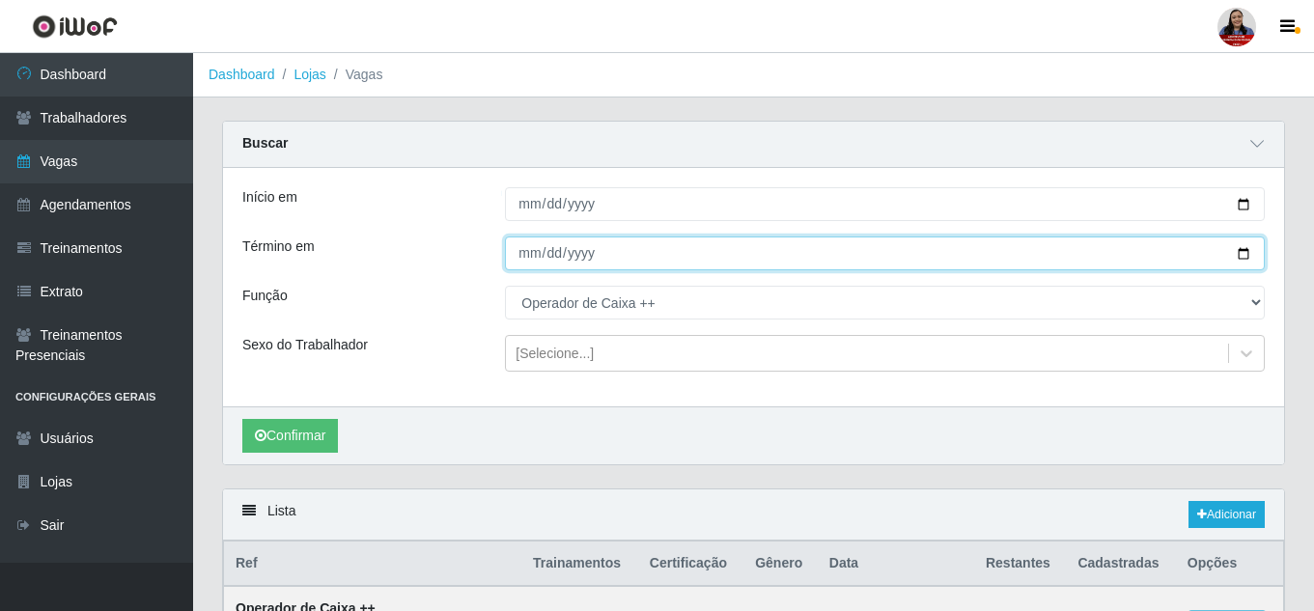
click at [1252, 256] on input "[DATE]" at bounding box center [885, 253] width 760 height 34
click at [1247, 255] on input "[DATE]" at bounding box center [885, 253] width 760 height 34
type input "[DATE]"
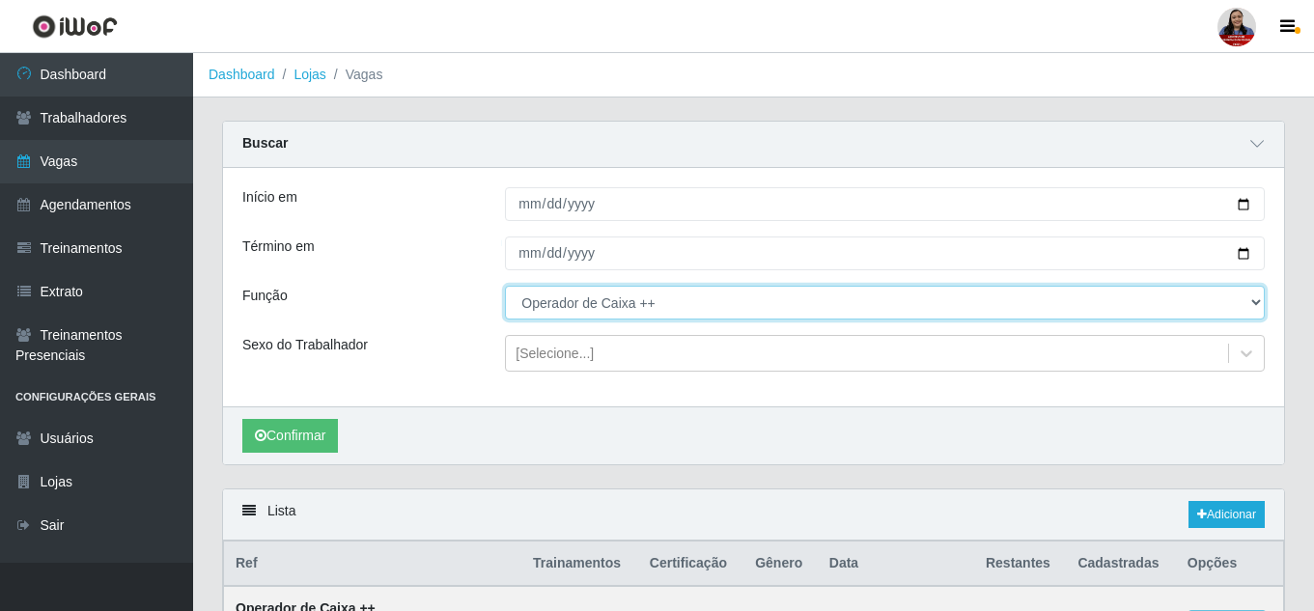
click at [613, 295] on select "[Selecione...] Embalador Embalador + Embalador ++ Operador de Caixa Operador de…" at bounding box center [885, 303] width 760 height 34
select select "22"
click at [505, 287] on select "[Selecione...] Embalador Embalador + Embalador ++ Operador de Caixa Operador de…" at bounding box center [885, 303] width 760 height 34
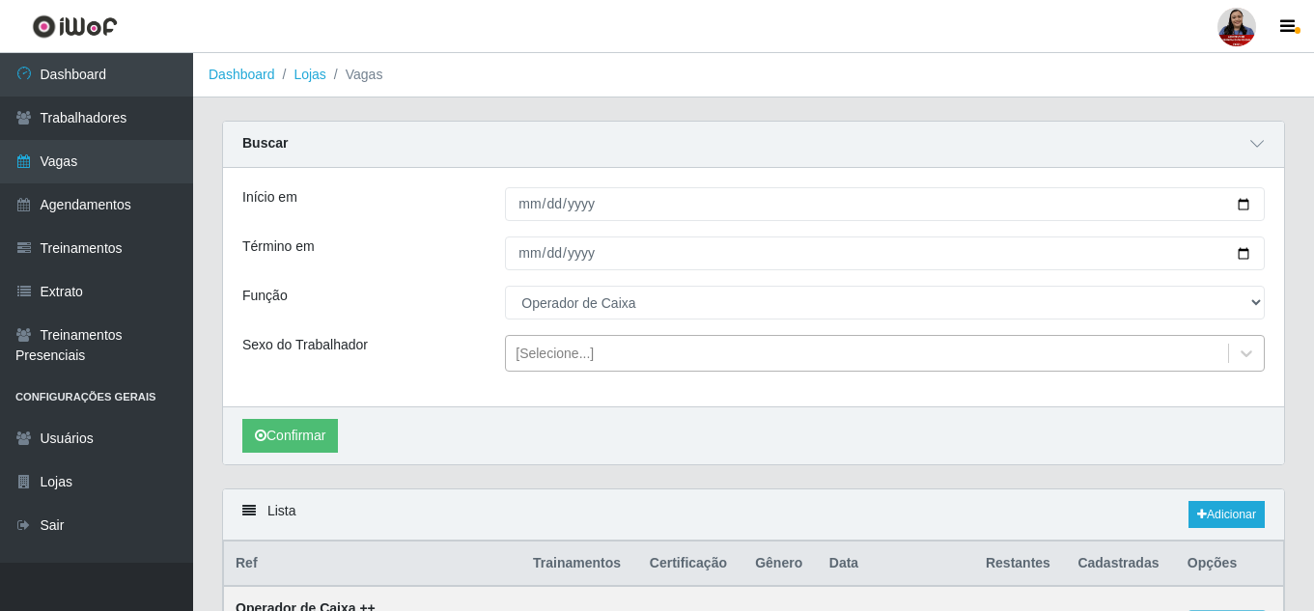
click at [567, 359] on div "[Selecione...]" at bounding box center [554, 354] width 78 height 20
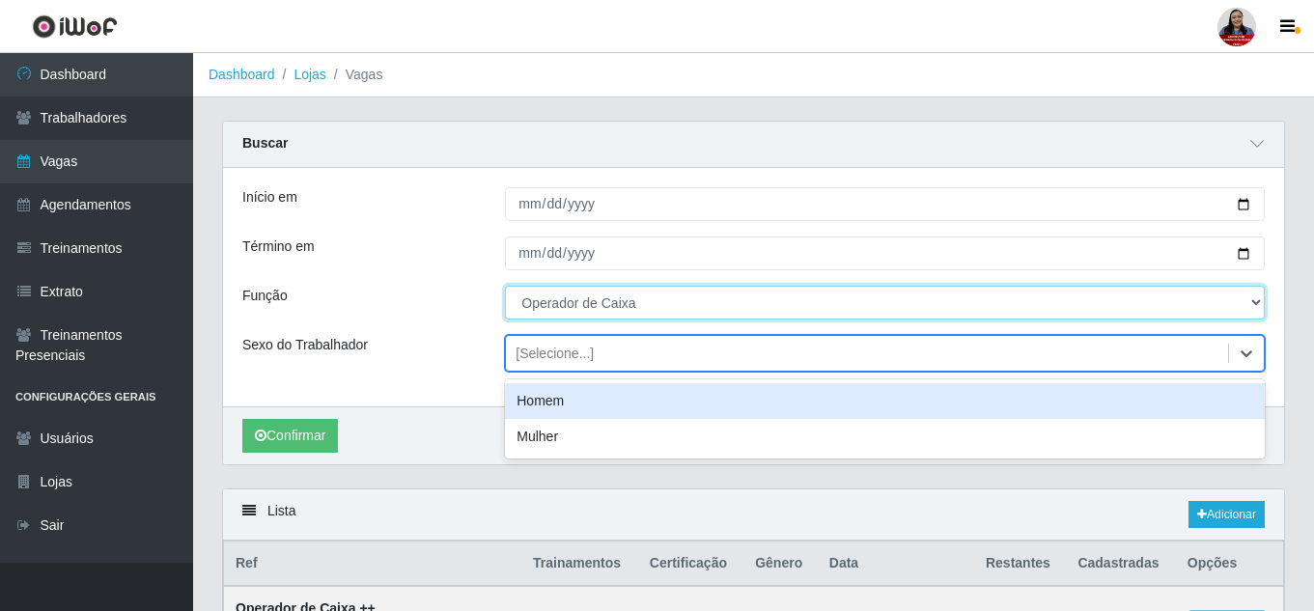
click at [655, 297] on select "[Selecione...] Embalador Embalador + Embalador ++ Operador de Caixa Operador de…" at bounding box center [885, 303] width 760 height 34
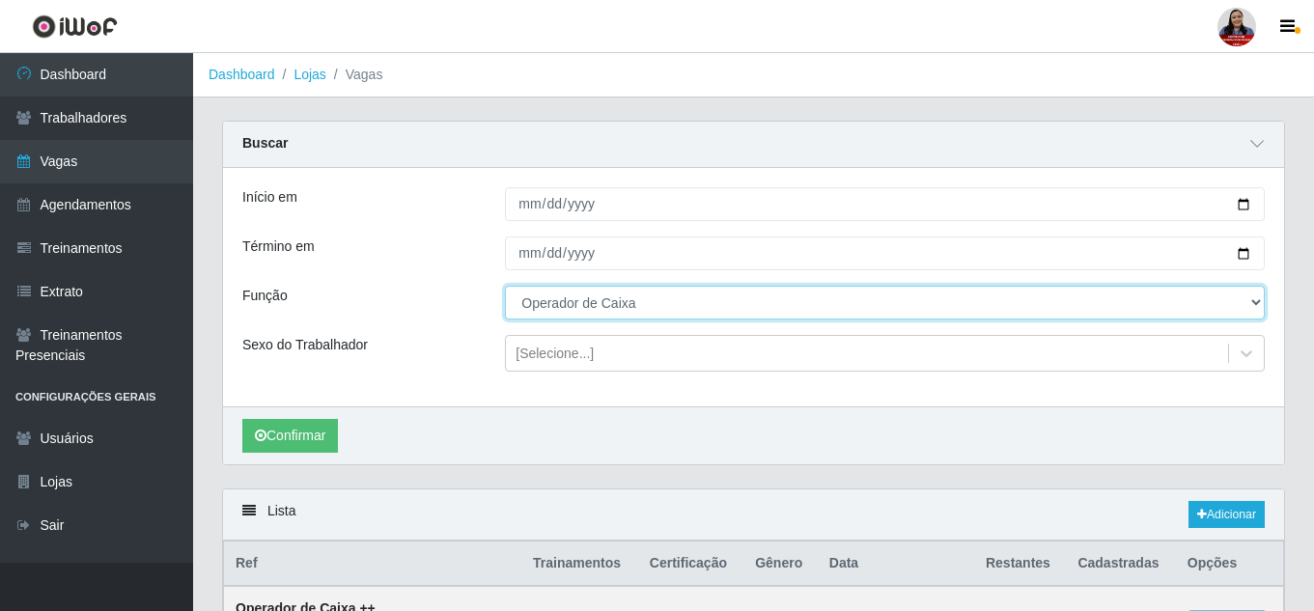
click at [655, 297] on select "[Selecione...] Embalador Embalador + Embalador ++ Operador de Caixa Operador de…" at bounding box center [885, 303] width 760 height 34
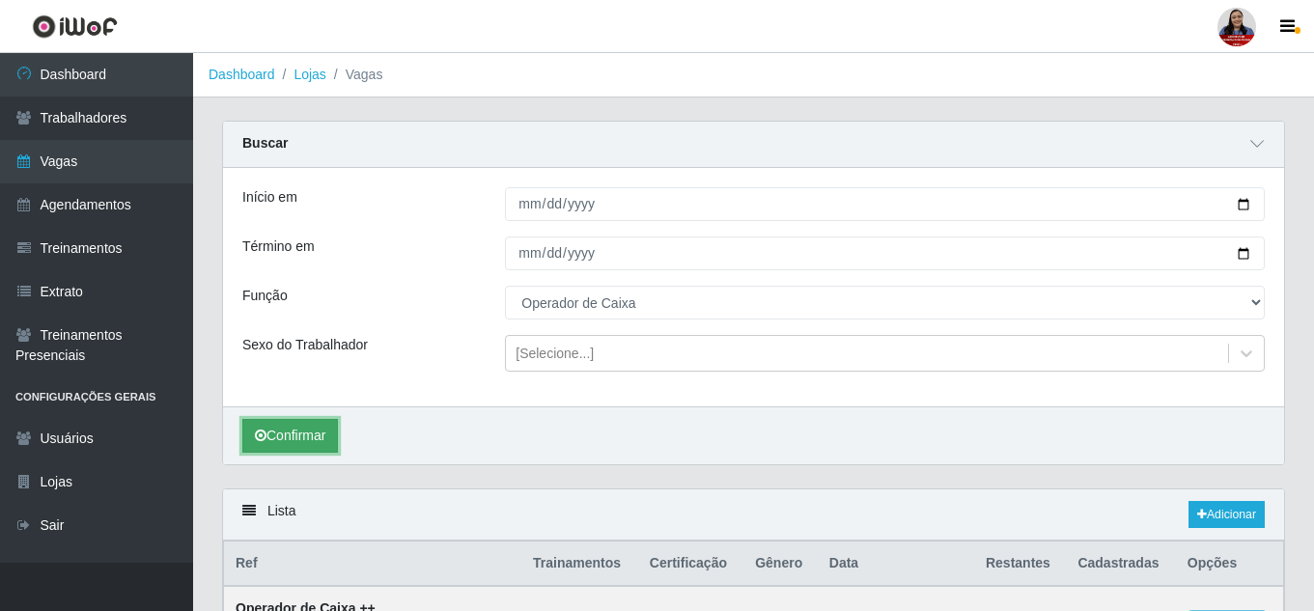
click at [307, 434] on button "Confirmar" at bounding box center [290, 436] width 96 height 34
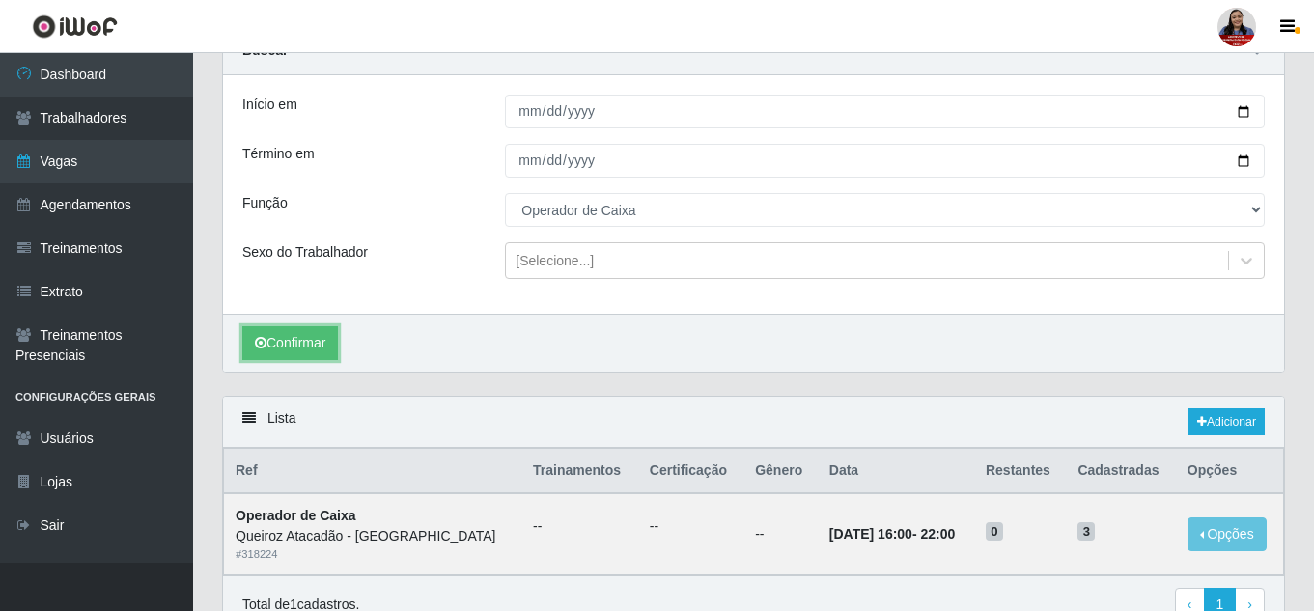
scroll to position [189, 0]
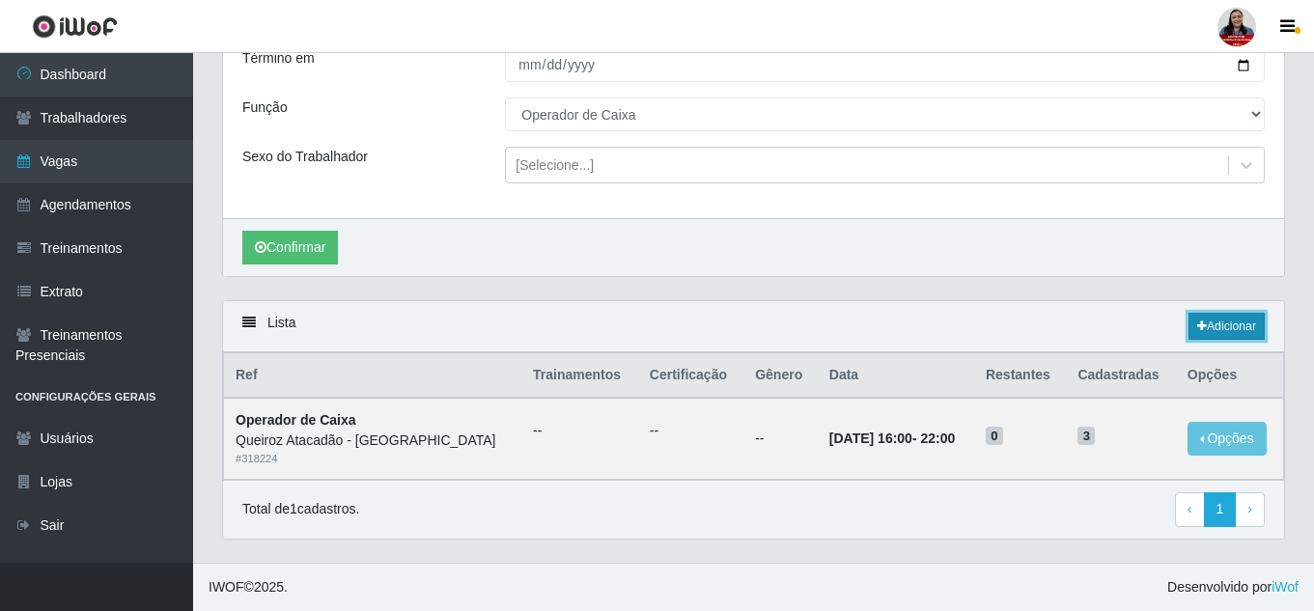
click at [1189, 320] on link "Adicionar" at bounding box center [1226, 326] width 76 height 27
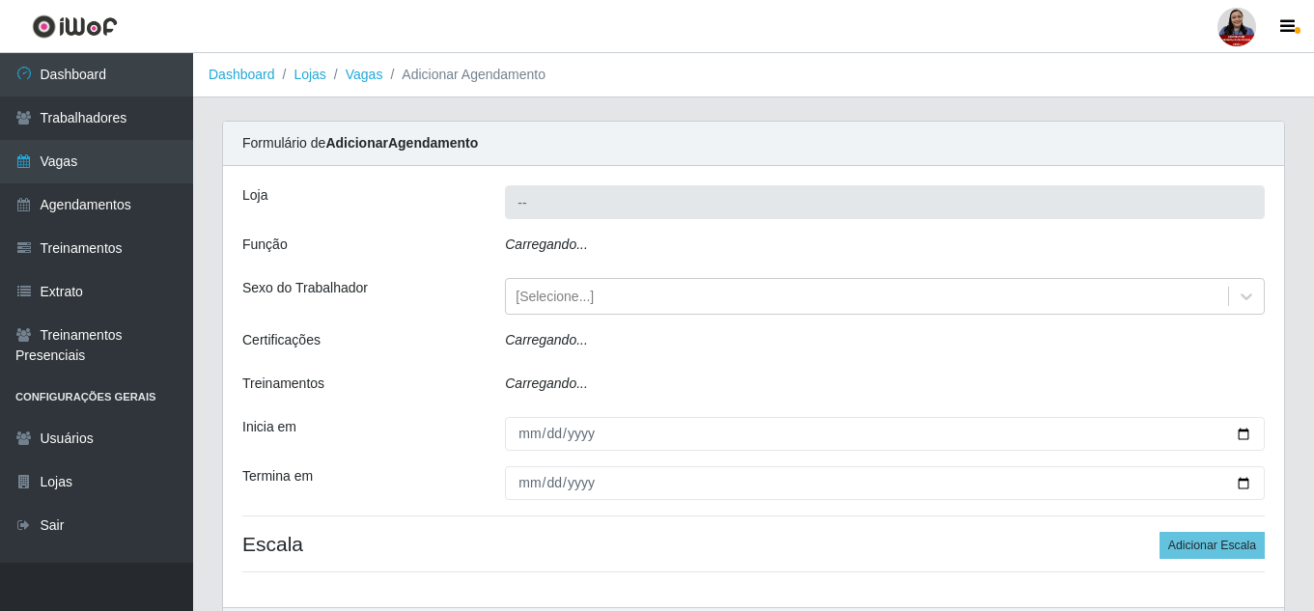
type input "Queiroz Atacadão - [GEOGRAPHIC_DATA]"
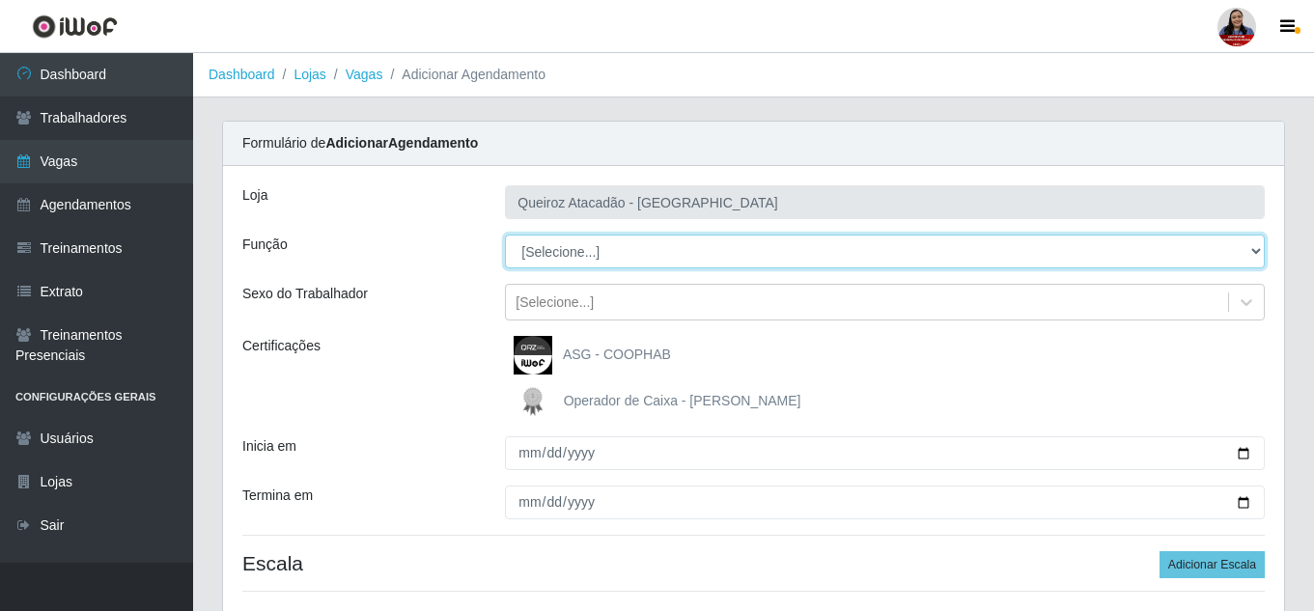
click at [946, 249] on select "[Selecione...] Embalador Embalador + Embalador ++ Operador de Caixa Operador de…" at bounding box center [885, 252] width 760 height 34
select select "22"
click at [505, 235] on select "[Selecione...] Embalador Embalador + Embalador ++ Operador de Caixa Operador de…" at bounding box center [885, 252] width 760 height 34
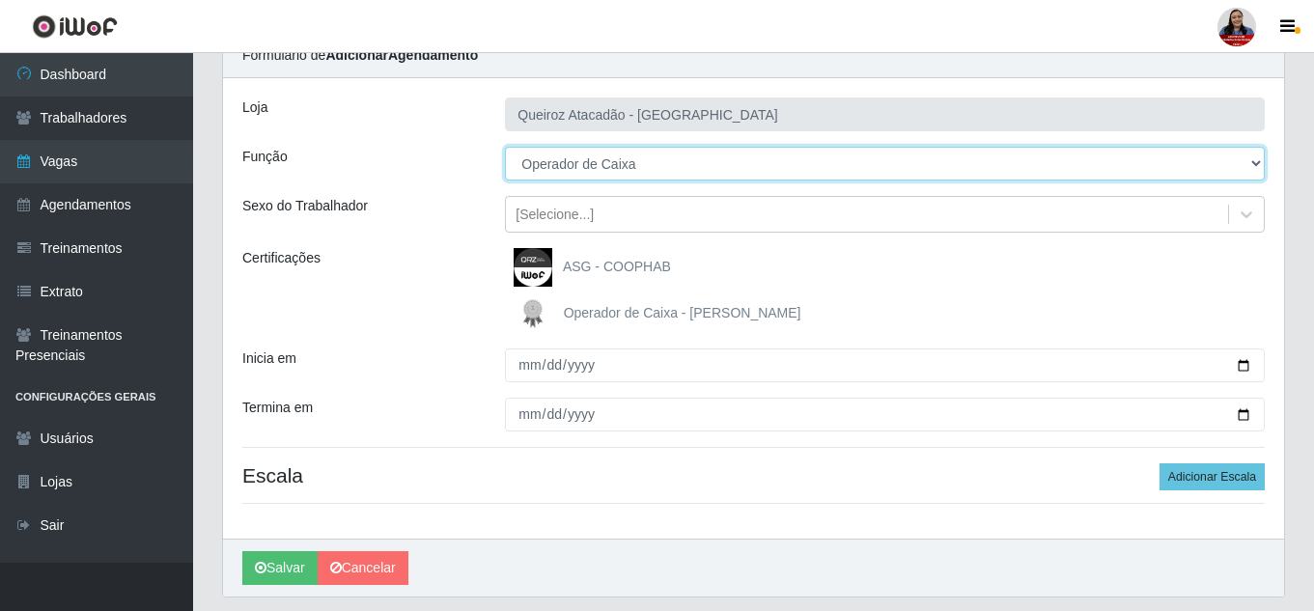
scroll to position [97, 0]
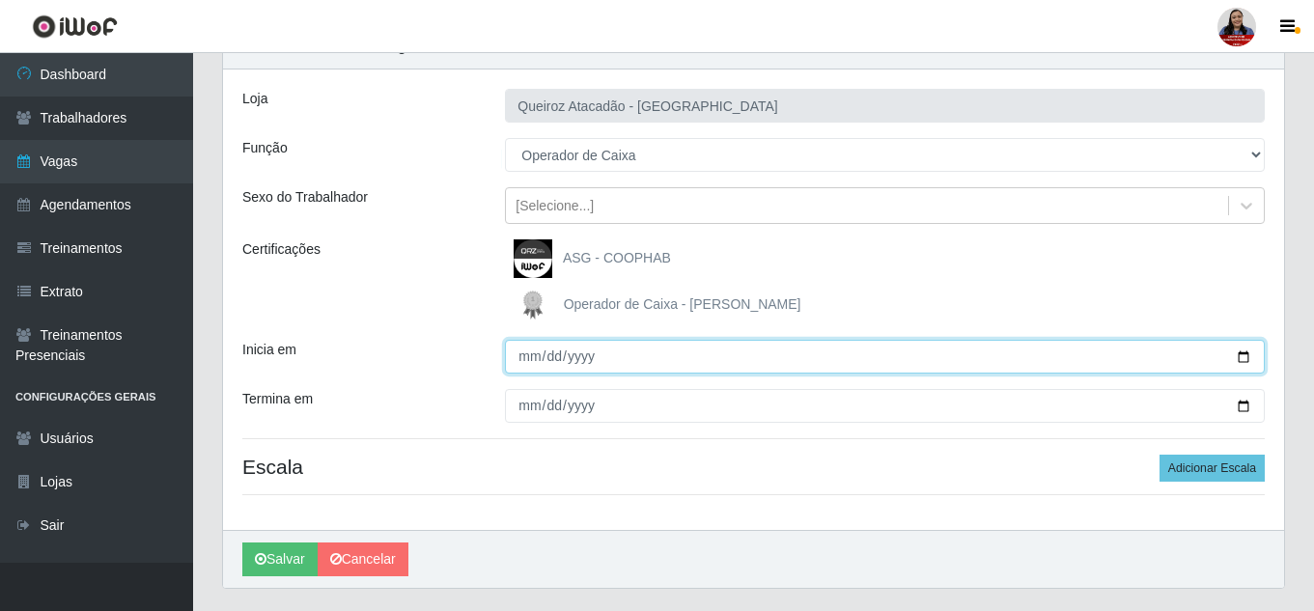
click at [520, 362] on input "Inicia em" at bounding box center [885, 357] width 760 height 34
type input "[DATE]"
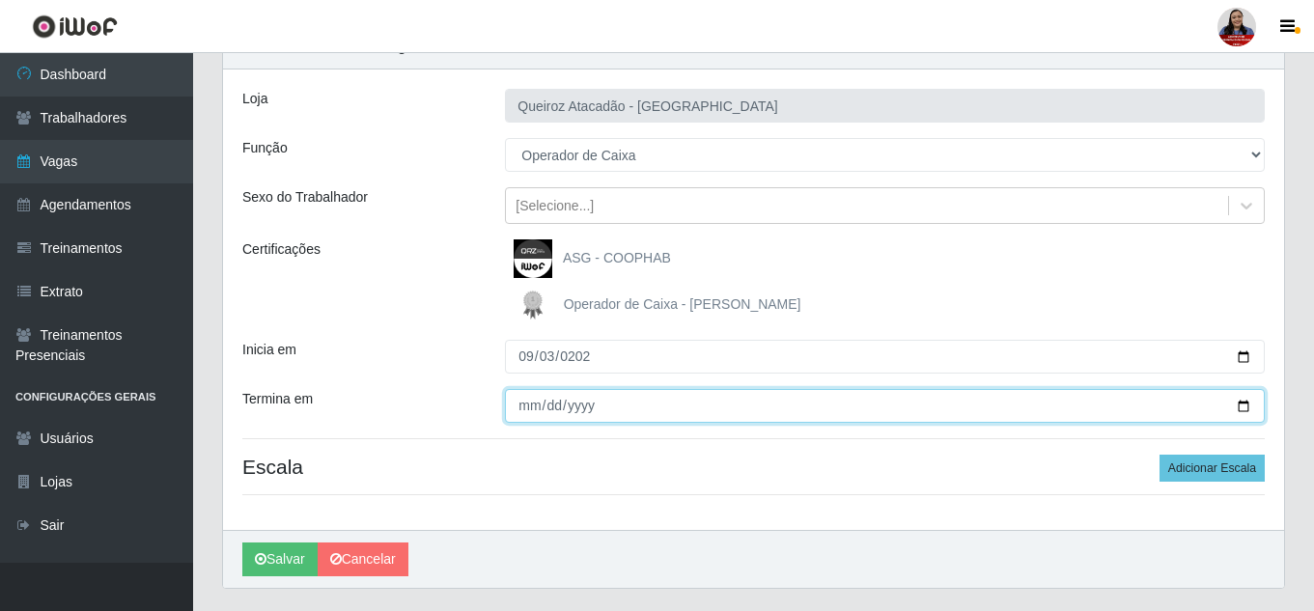
click at [242, 542] on button "Salvar" at bounding box center [279, 559] width 75 height 34
type input "[DATE]"
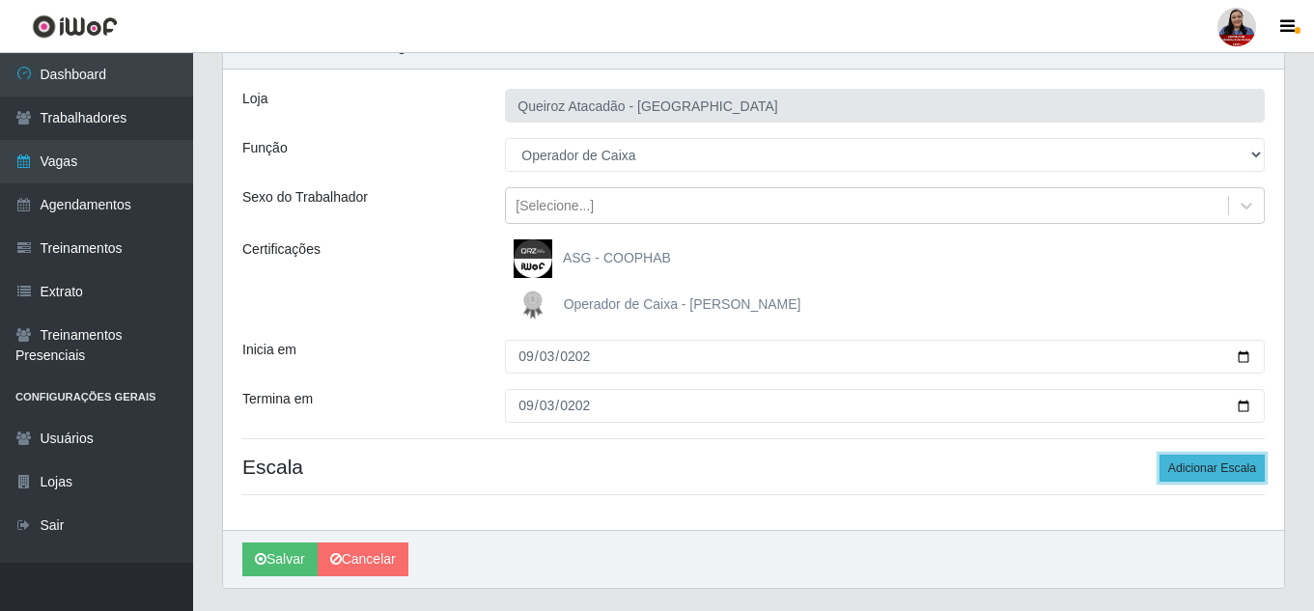
click at [1206, 457] on button "Adicionar Escala" at bounding box center [1211, 468] width 105 height 27
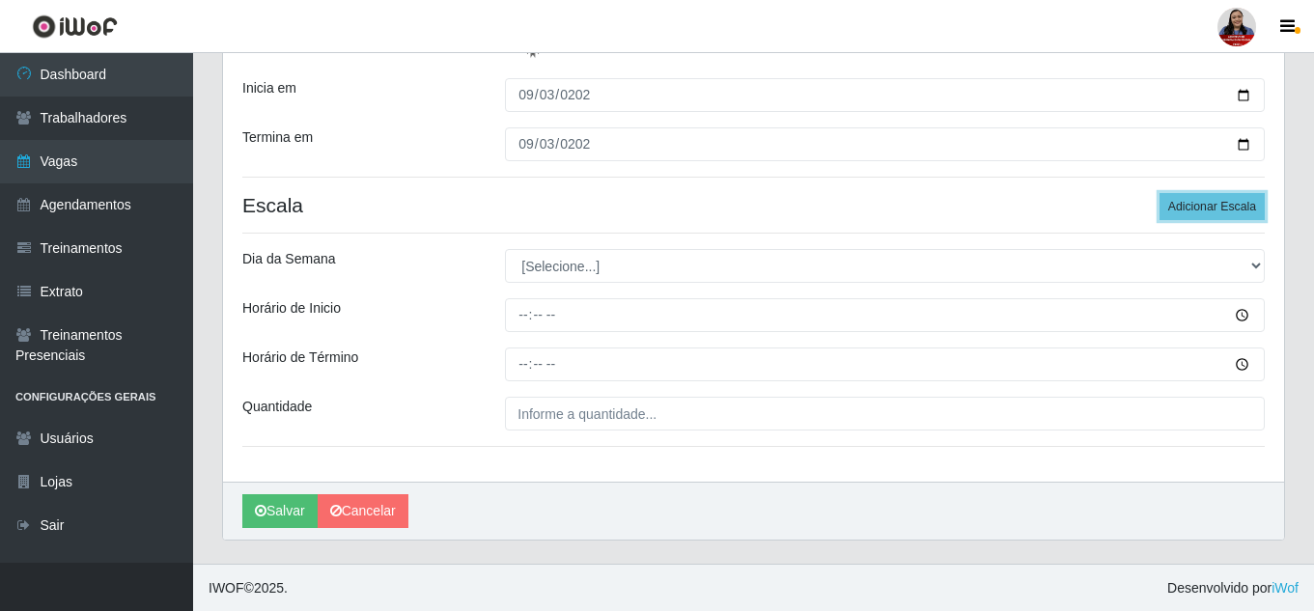
scroll to position [359, 0]
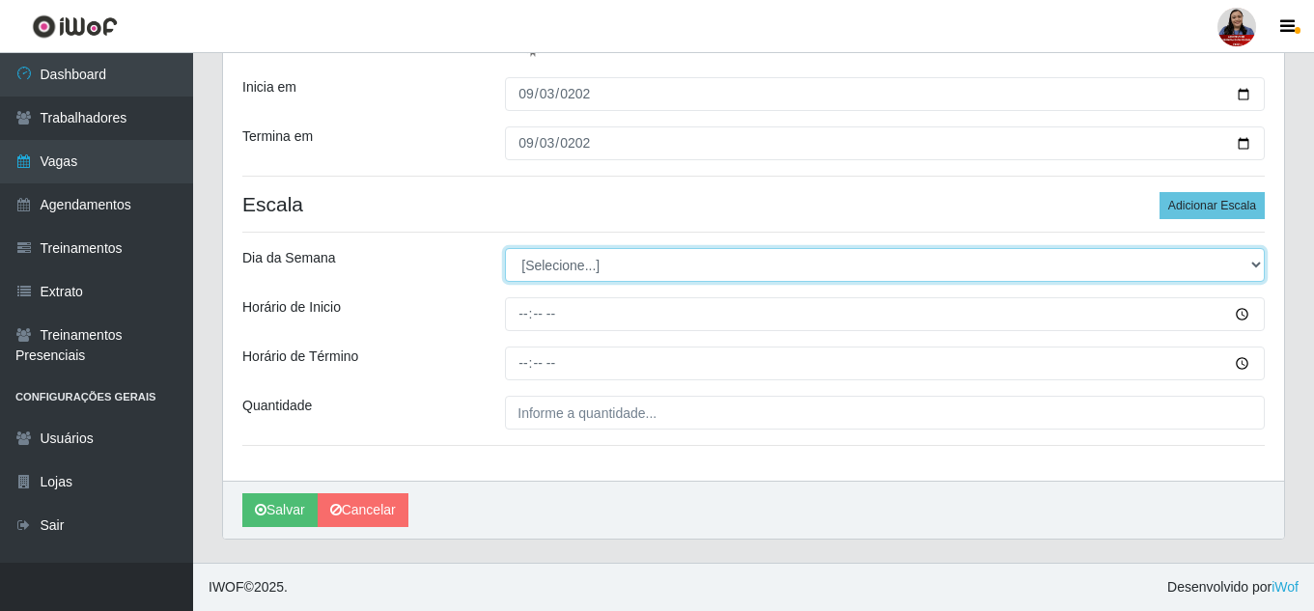
click at [558, 269] on select "[Selecione...] Segunda Terça Quarta Quinta Sexta Sábado Domingo" at bounding box center [885, 265] width 760 height 34
select select "2"
click at [505, 248] on select "[Selecione...] Segunda Terça Quarta Quinta Sexta Sábado Domingo" at bounding box center [885, 265] width 760 height 34
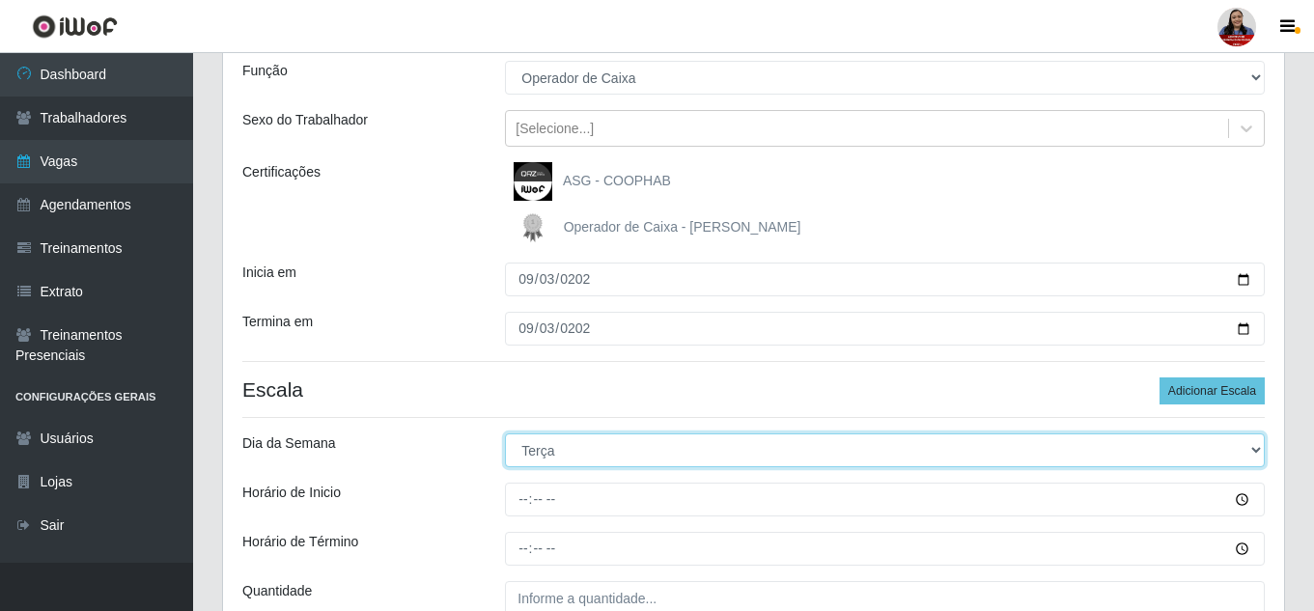
scroll to position [166, 0]
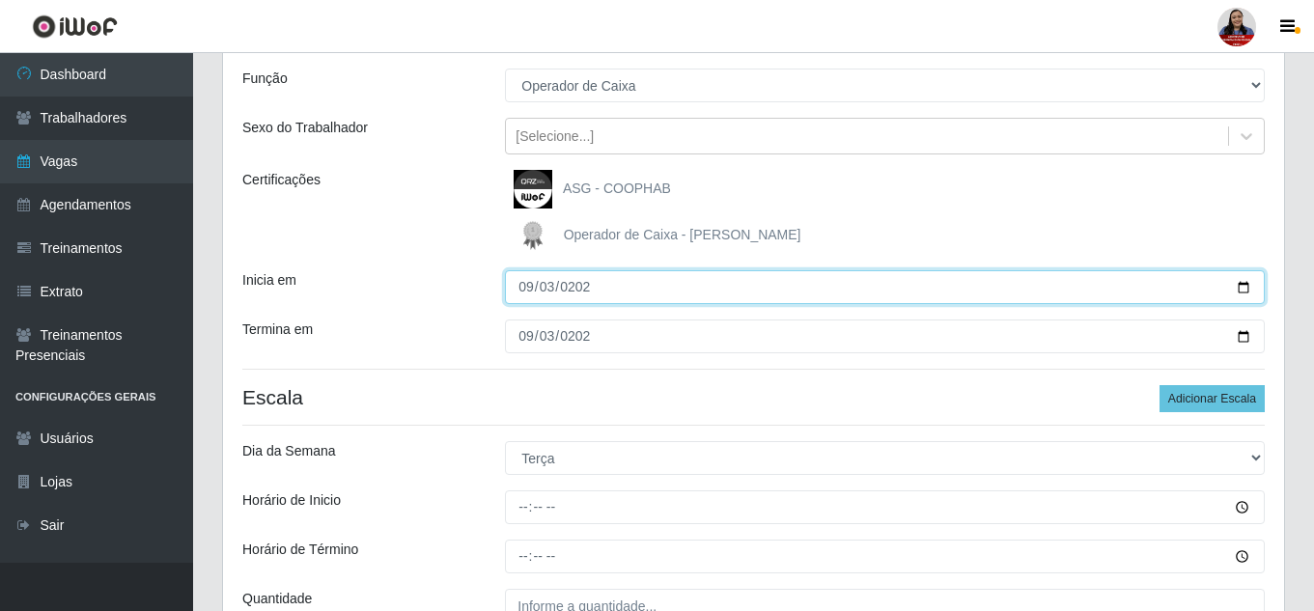
click at [517, 284] on input "[DATE]" at bounding box center [885, 287] width 760 height 34
click at [1238, 286] on input "[DATE]" at bounding box center [885, 287] width 760 height 34
type input "[DATE]"
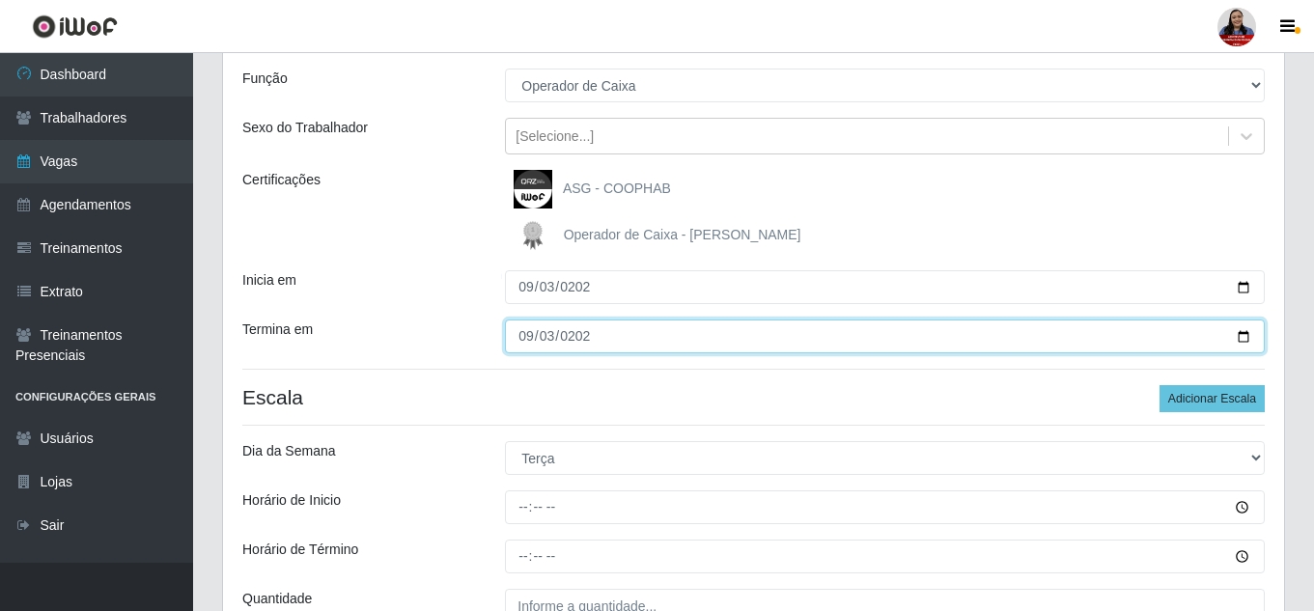
click at [1242, 336] on input "[DATE]" at bounding box center [885, 336] width 760 height 34
type input "[DATE]"
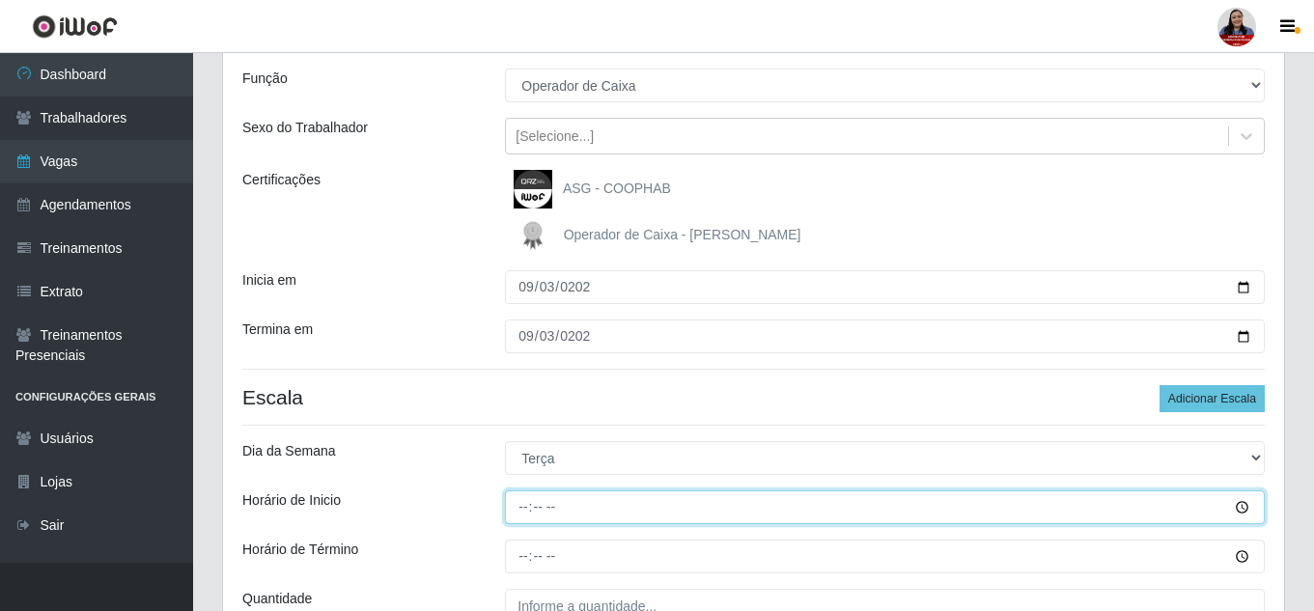
click at [523, 505] on input "Horário de Inicio" at bounding box center [885, 507] width 760 height 34
type input "16:00"
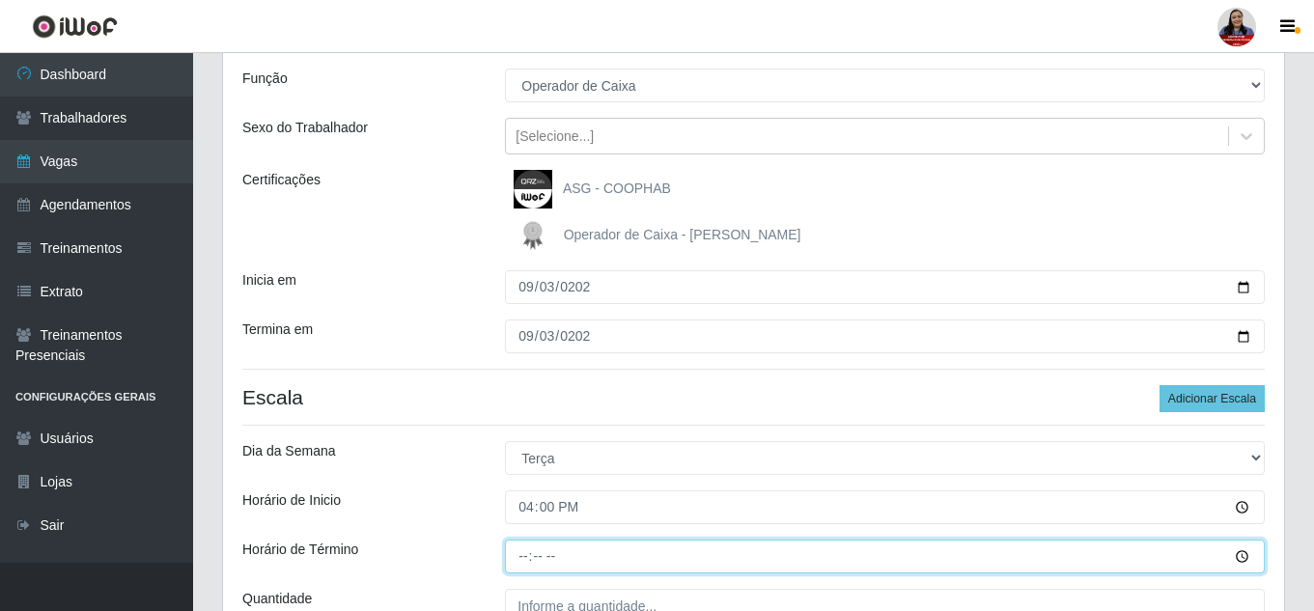
type input "22:00"
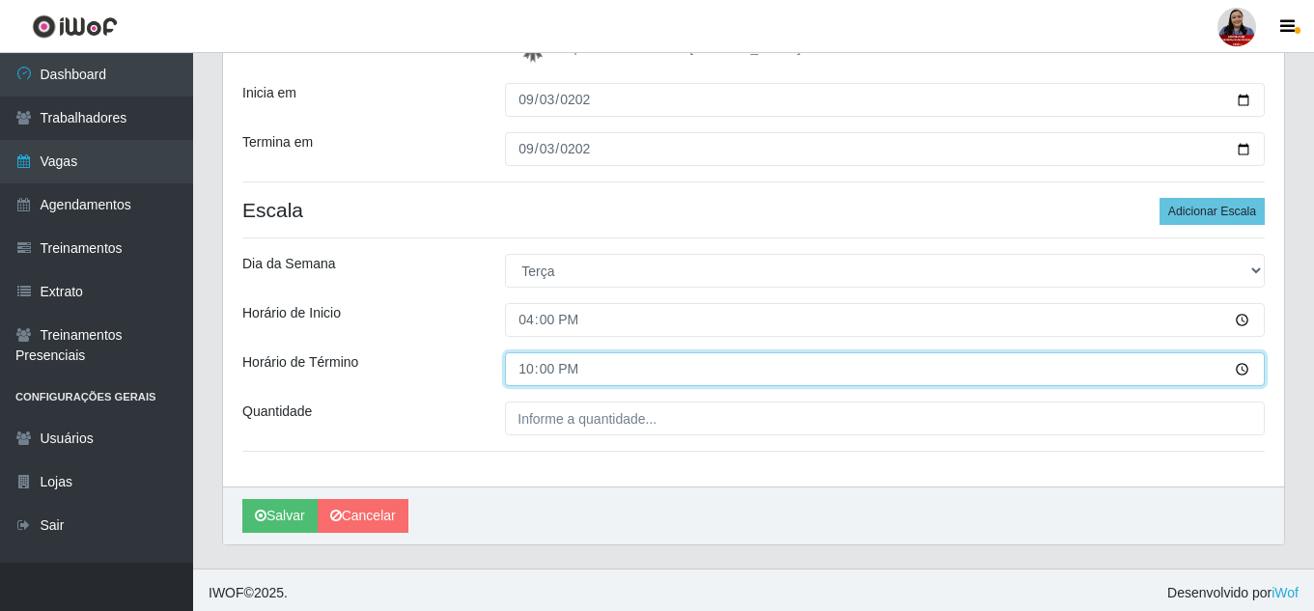
scroll to position [359, 0]
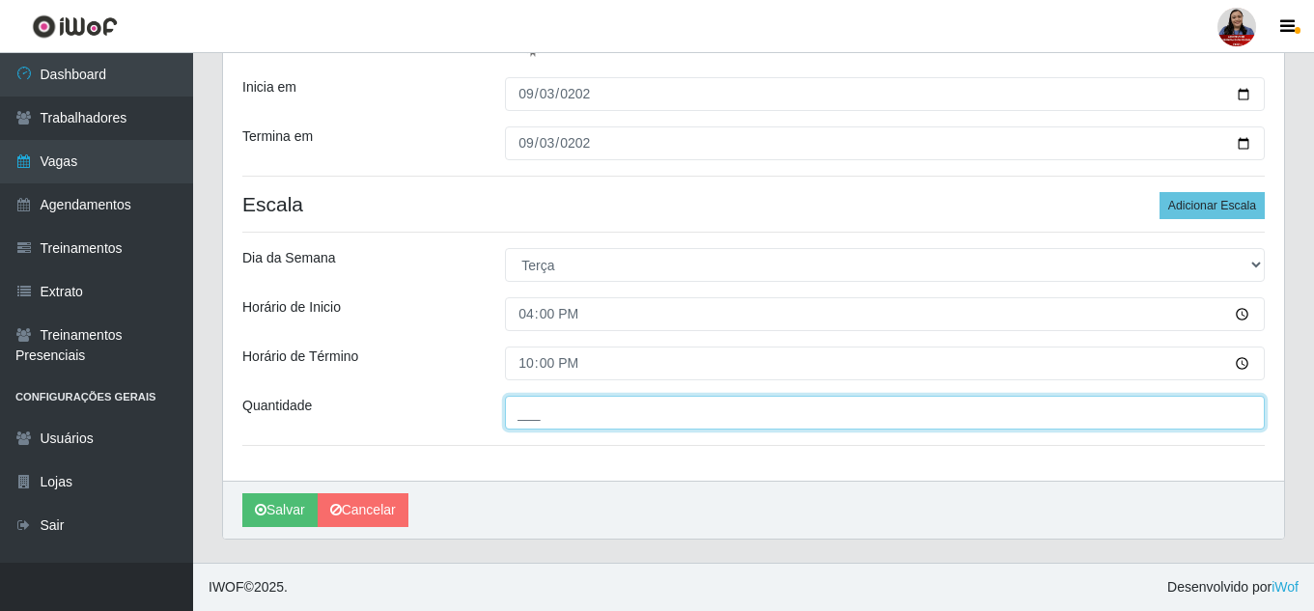
click at [515, 416] on input "___" at bounding box center [885, 413] width 760 height 34
type input "2__"
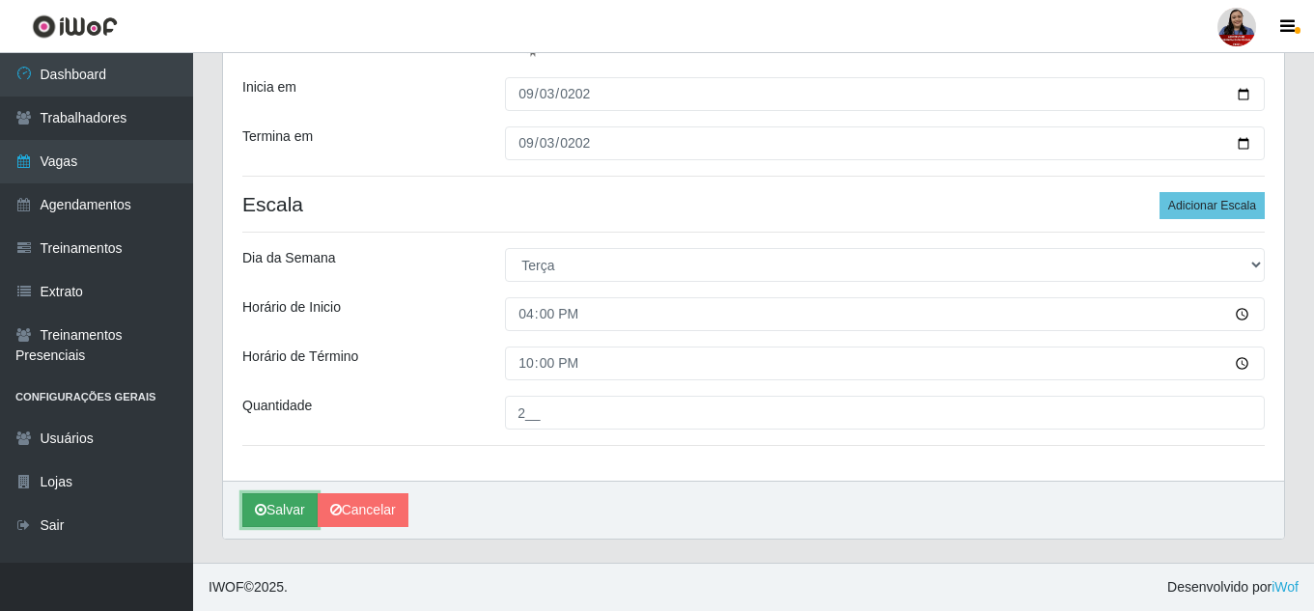
click at [283, 514] on button "Salvar" at bounding box center [279, 510] width 75 height 34
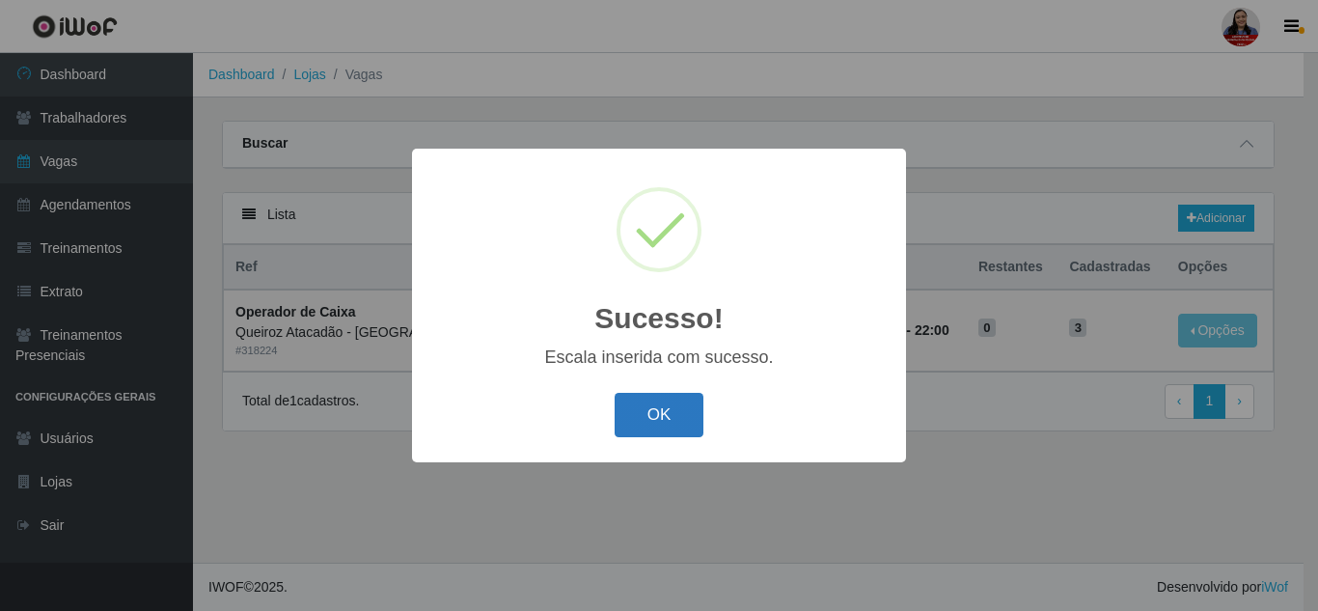
click at [651, 421] on button "OK" at bounding box center [660, 415] width 90 height 45
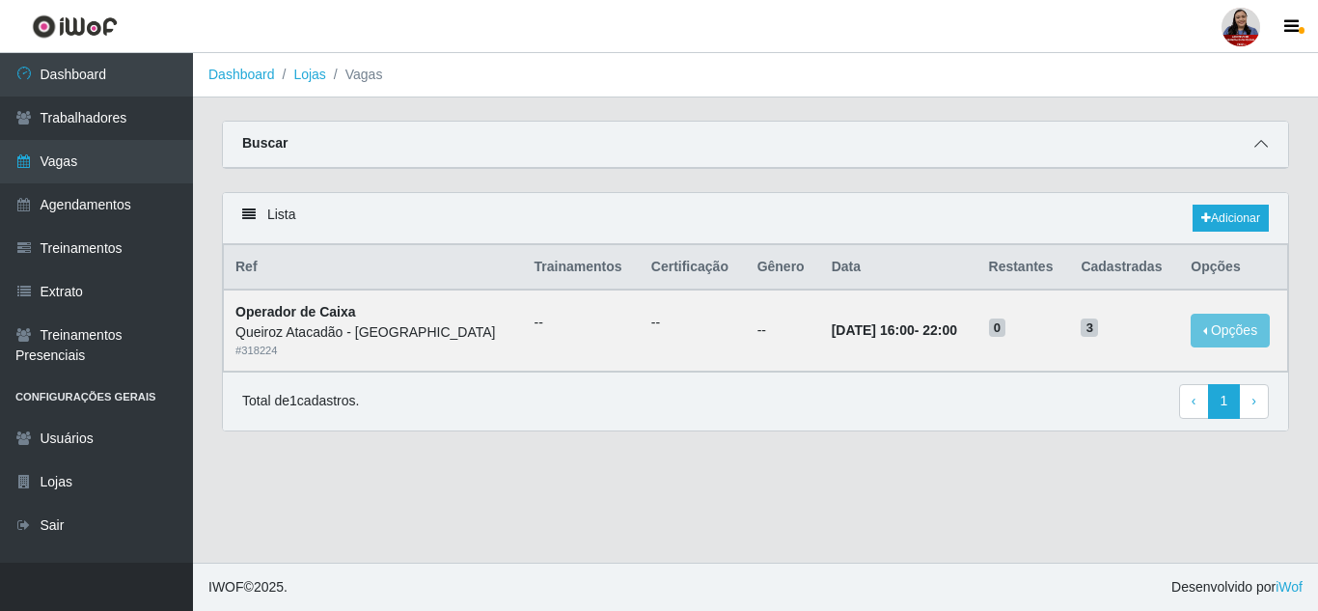
click at [1256, 142] on icon at bounding box center [1262, 144] width 14 height 14
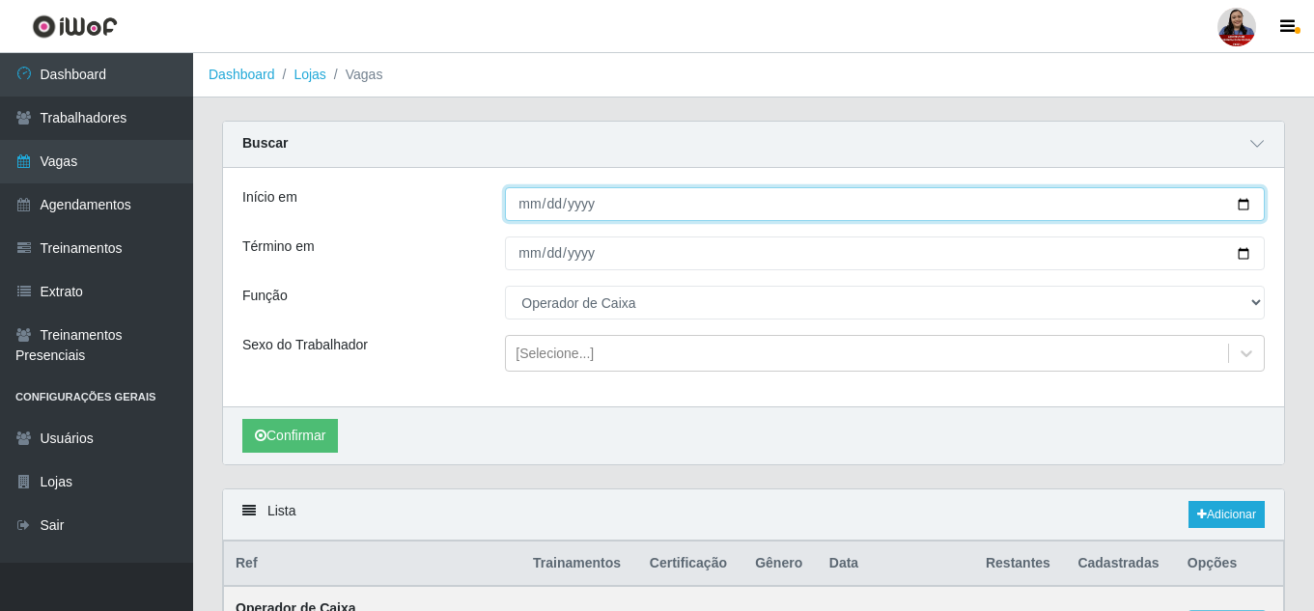
click at [1243, 204] on input "[DATE]" at bounding box center [885, 204] width 760 height 34
type input "[DATE]"
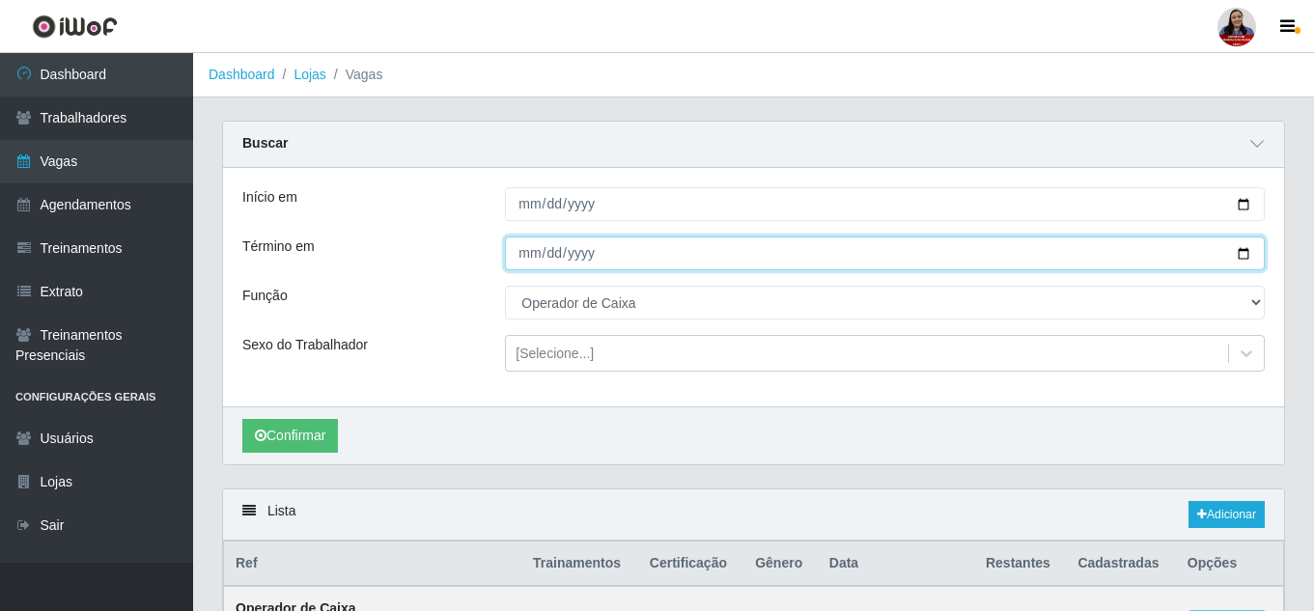
click at [1244, 251] on input "[DATE]" at bounding box center [885, 253] width 760 height 34
type input "[DATE]"
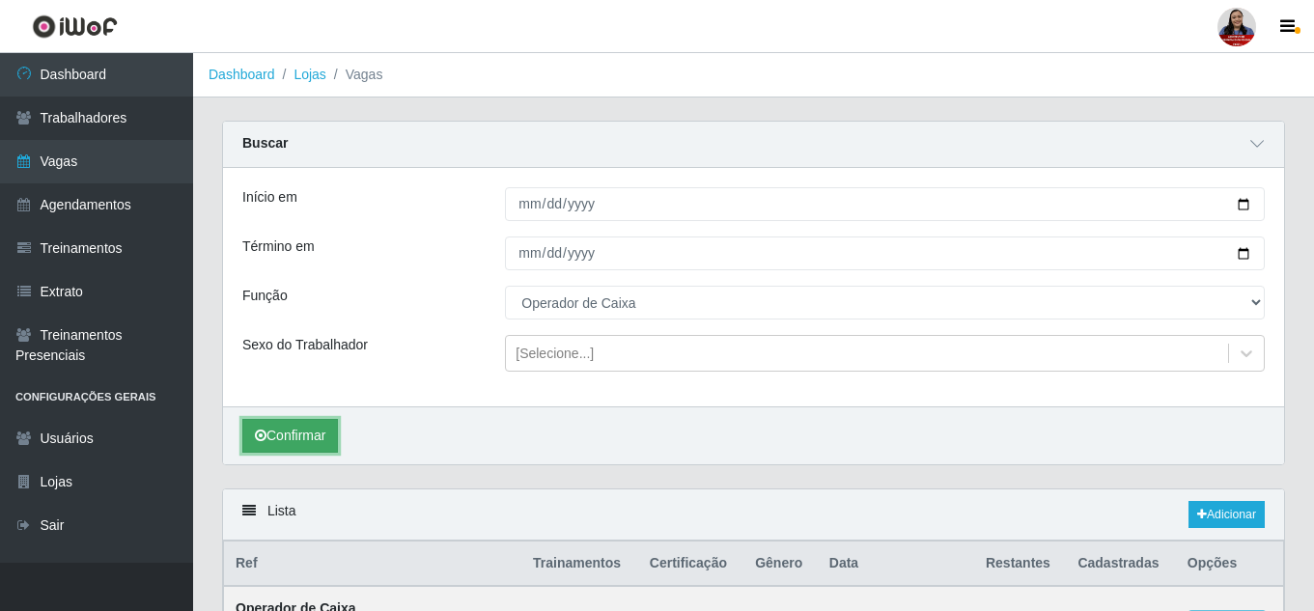
click at [320, 434] on button "Confirmar" at bounding box center [290, 436] width 96 height 34
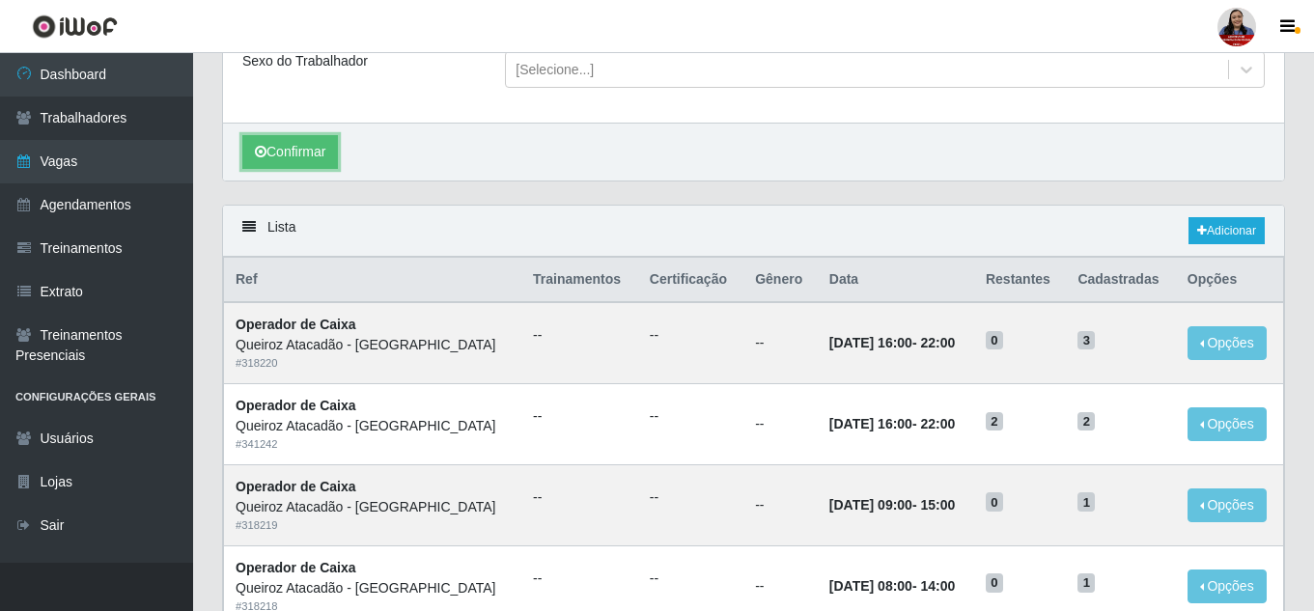
scroll to position [335, 0]
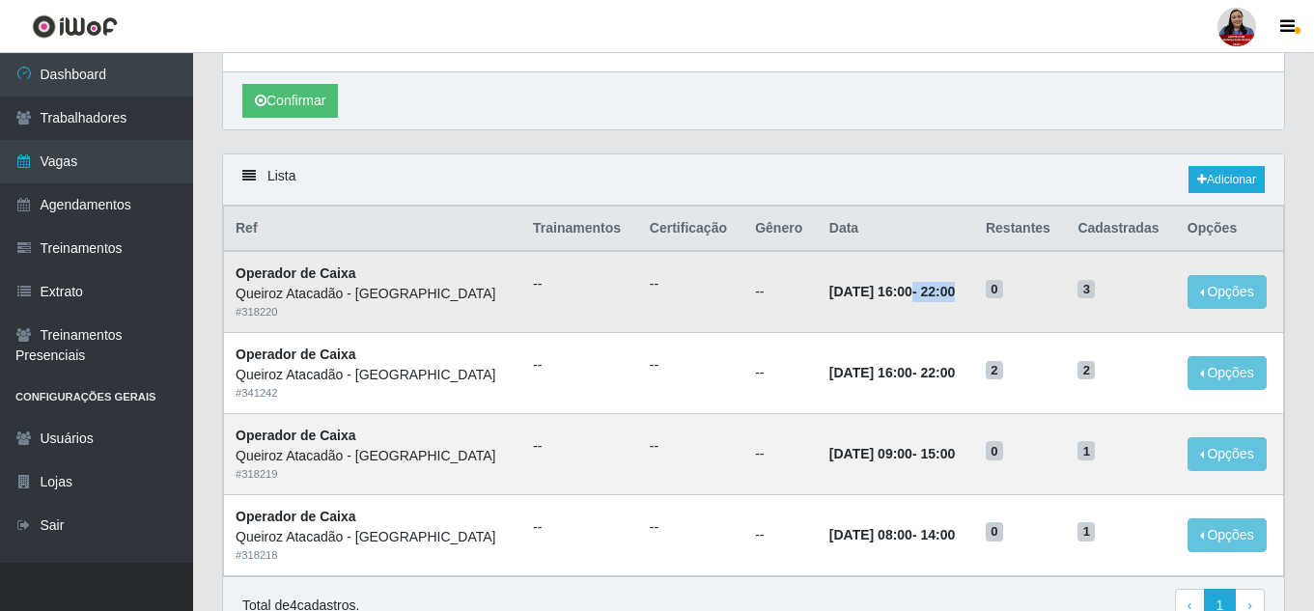
drag, startPoint x: 898, startPoint y: 292, endPoint x: 991, endPoint y: 294, distance: 93.6
click at [974, 294] on td "[DATE] 16:00 - 22:00" at bounding box center [895, 291] width 156 height 81
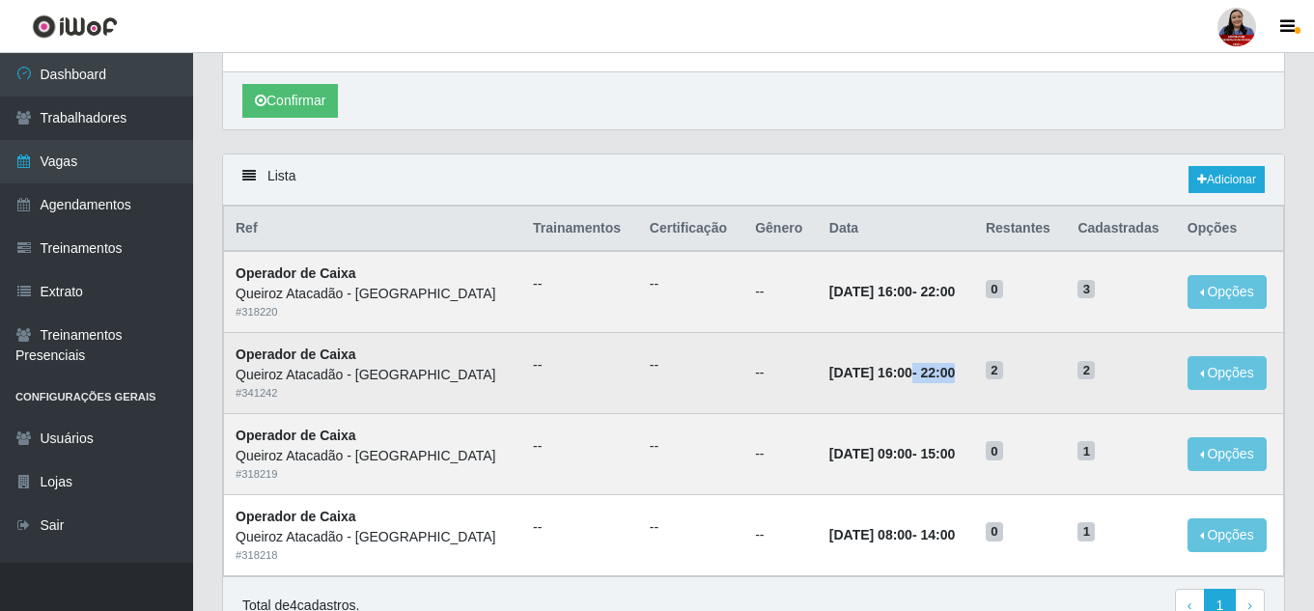
drag, startPoint x: 900, startPoint y: 373, endPoint x: 1001, endPoint y: 373, distance: 100.4
click at [1001, 373] on tr "Operador de [PERSON_NAME] Atacadão - [GEOGRAPHIC_DATA] do Amarante # 341242 -- …" at bounding box center [754, 373] width 1060 height 81
click at [912, 365] on time "[DATE] 16:00" at bounding box center [870, 372] width 83 height 15
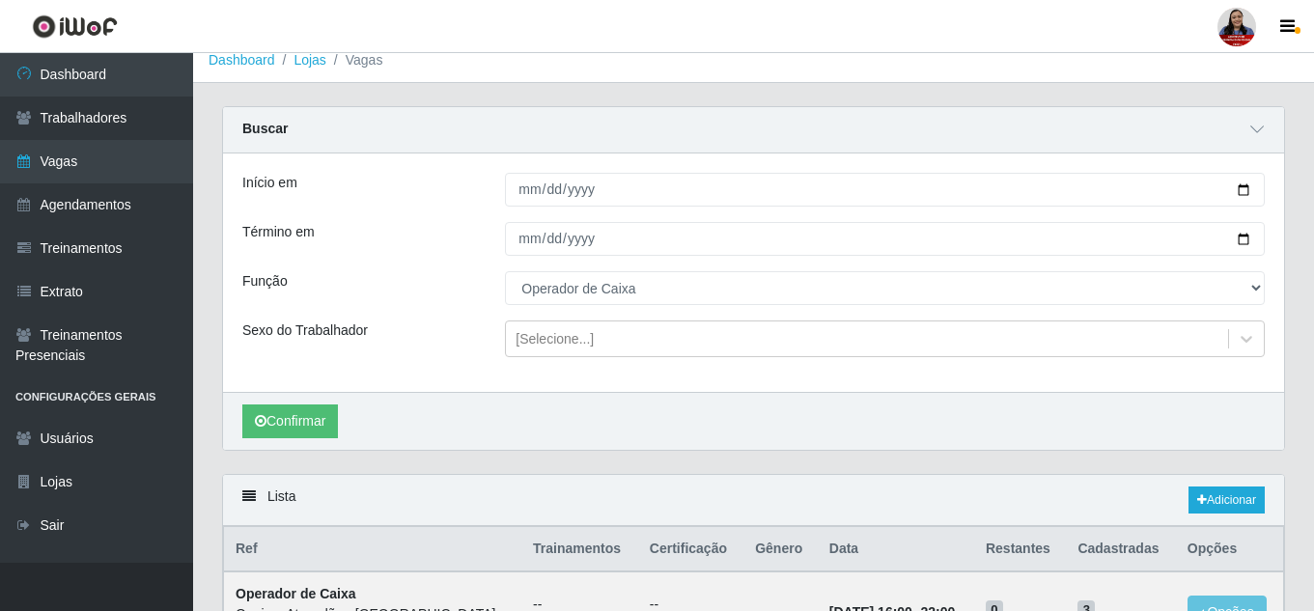
scroll to position [0, 0]
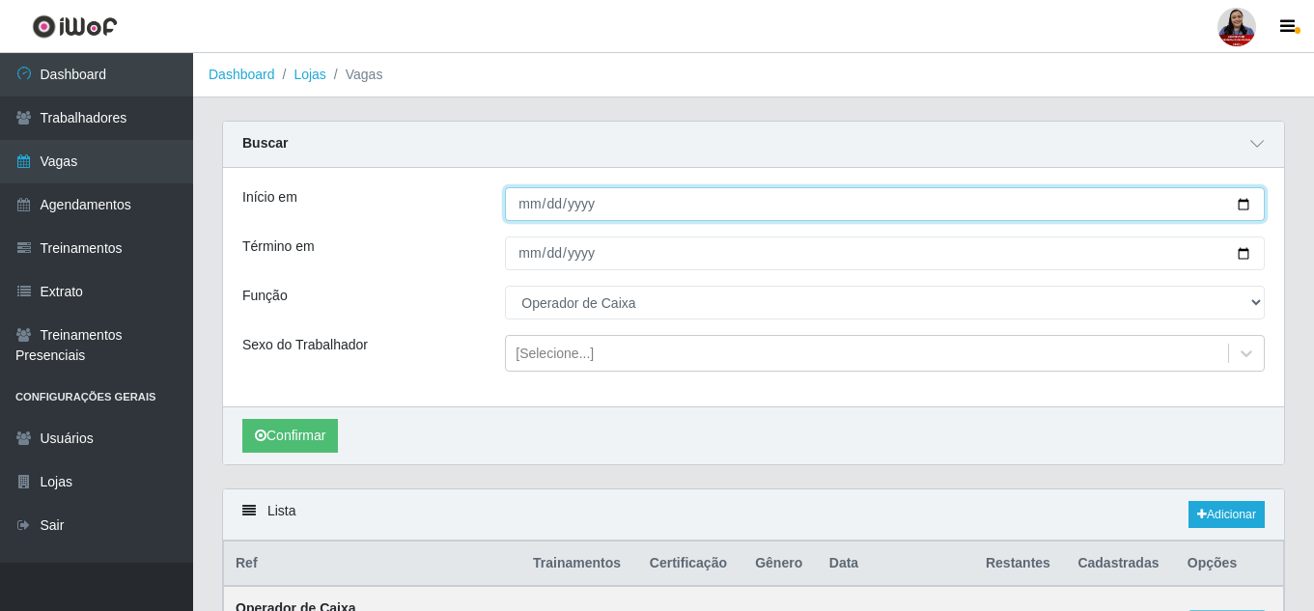
click at [1247, 205] on input "[DATE]" at bounding box center [885, 204] width 760 height 34
type input "[DATE]"
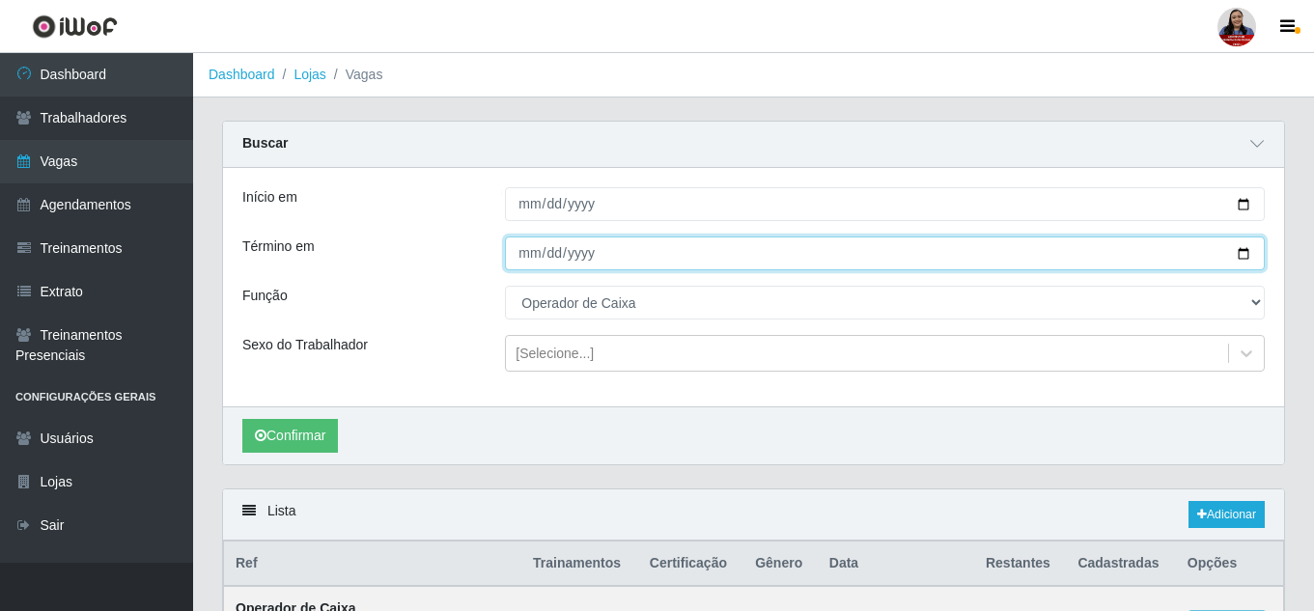
click at [1251, 260] on input "[DATE]" at bounding box center [885, 253] width 760 height 34
type input "[DATE]"
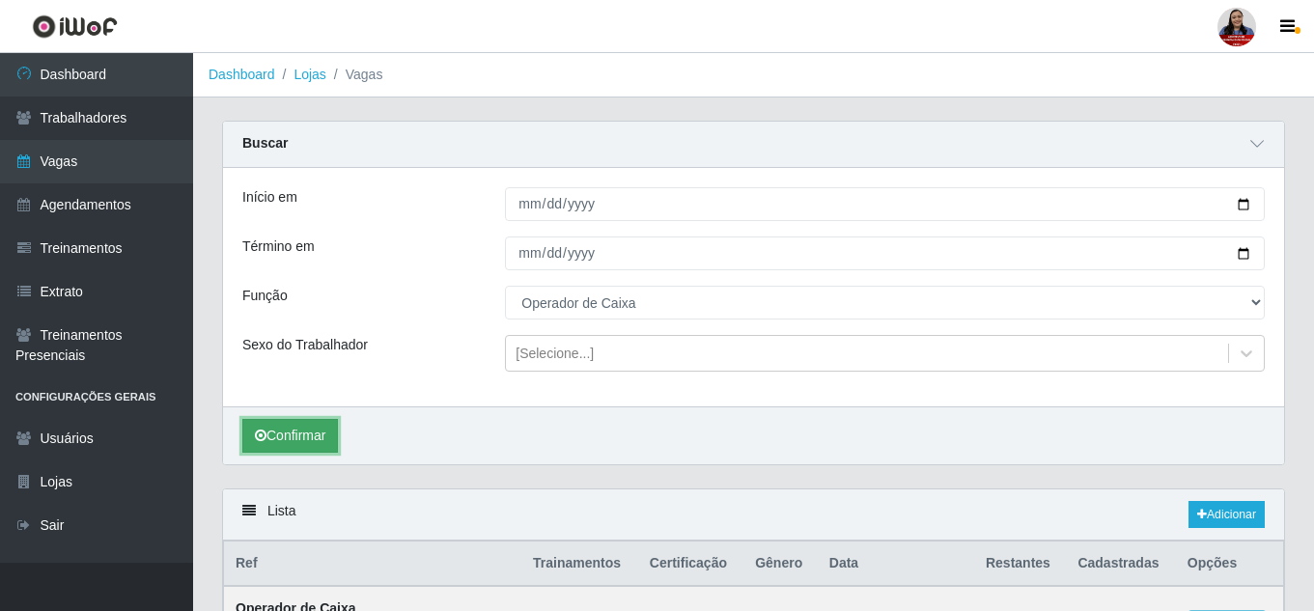
click at [323, 452] on button "Confirmar" at bounding box center [290, 436] width 96 height 34
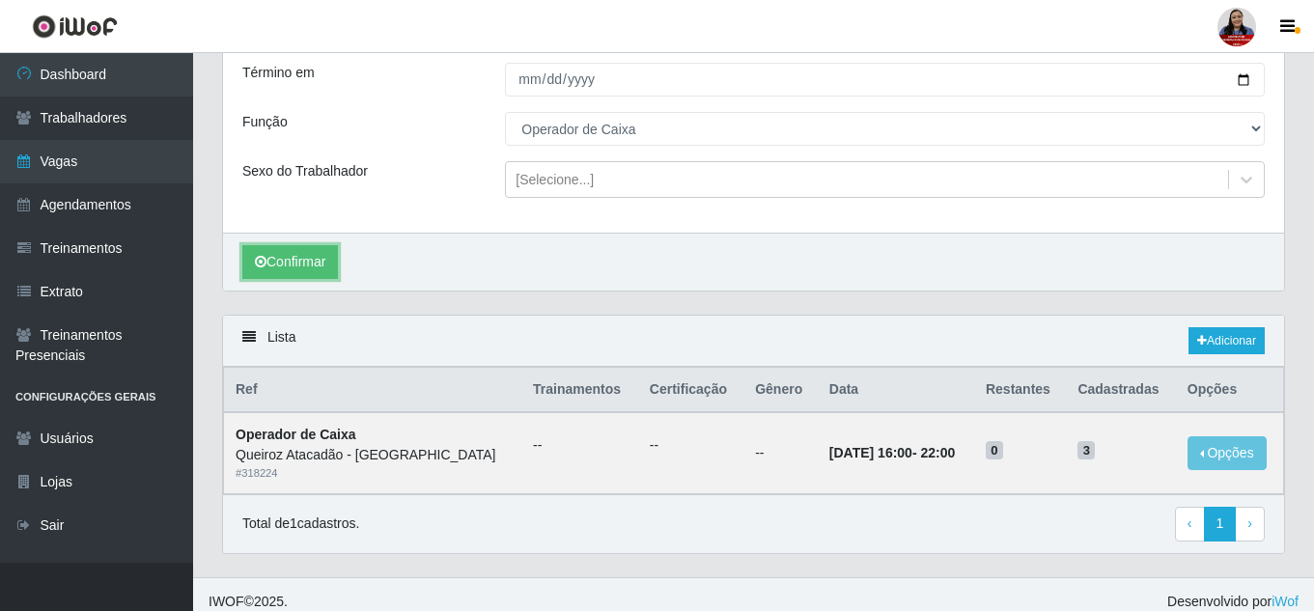
scroll to position [189, 0]
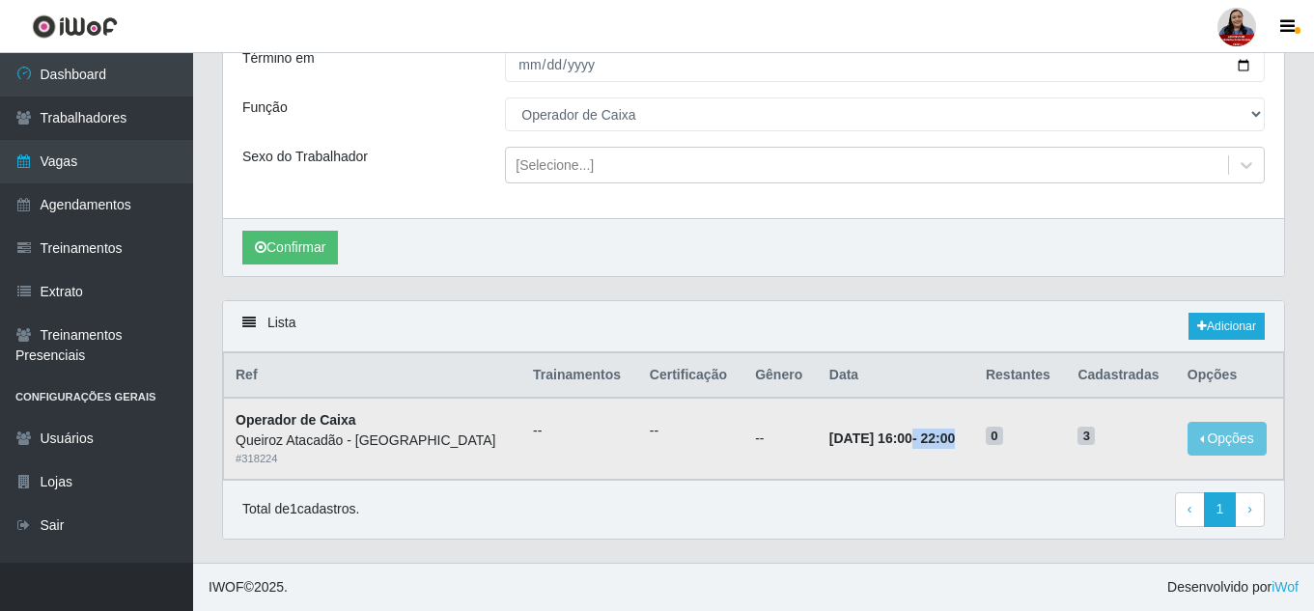
drag, startPoint x: 900, startPoint y: 437, endPoint x: 1014, endPoint y: 436, distance: 114.9
click at [1014, 436] on tr "Operador de [PERSON_NAME] Atacadão - [GEOGRAPHIC_DATA] do Amarante # 318224 -- …" at bounding box center [754, 438] width 1060 height 81
click at [889, 471] on td "[DATE] 16:00 - 22:00" at bounding box center [895, 438] width 156 height 81
click at [1246, 328] on link "Adicionar" at bounding box center [1226, 326] width 76 height 27
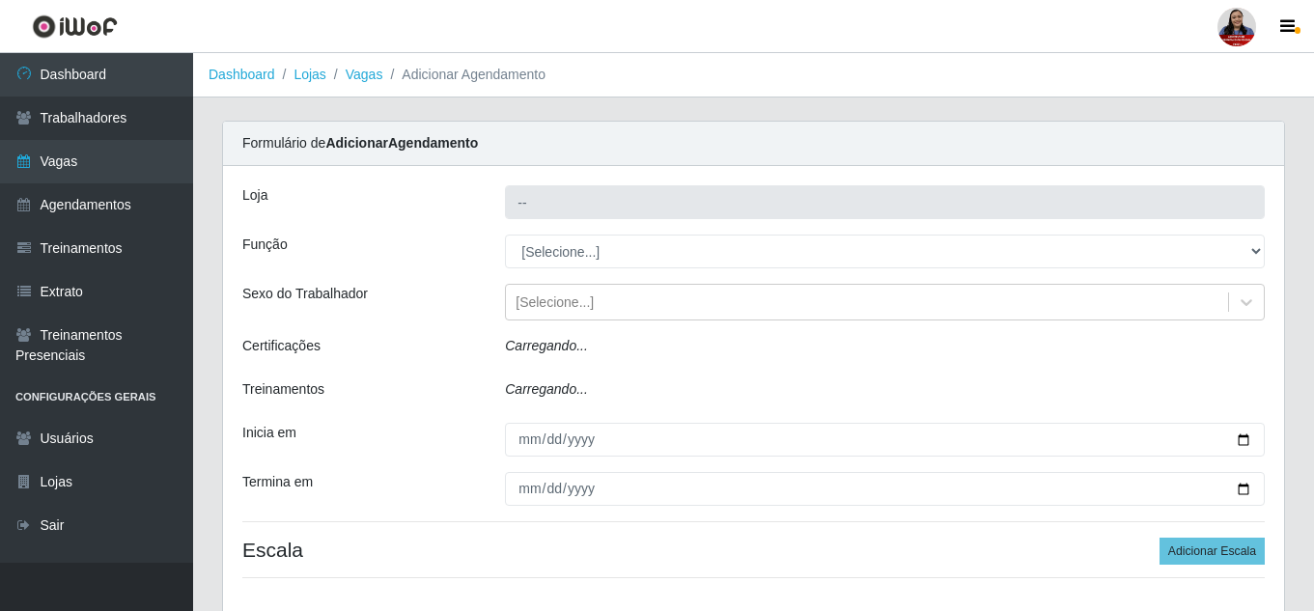
type input "Queiroz Atacadão - [GEOGRAPHIC_DATA]"
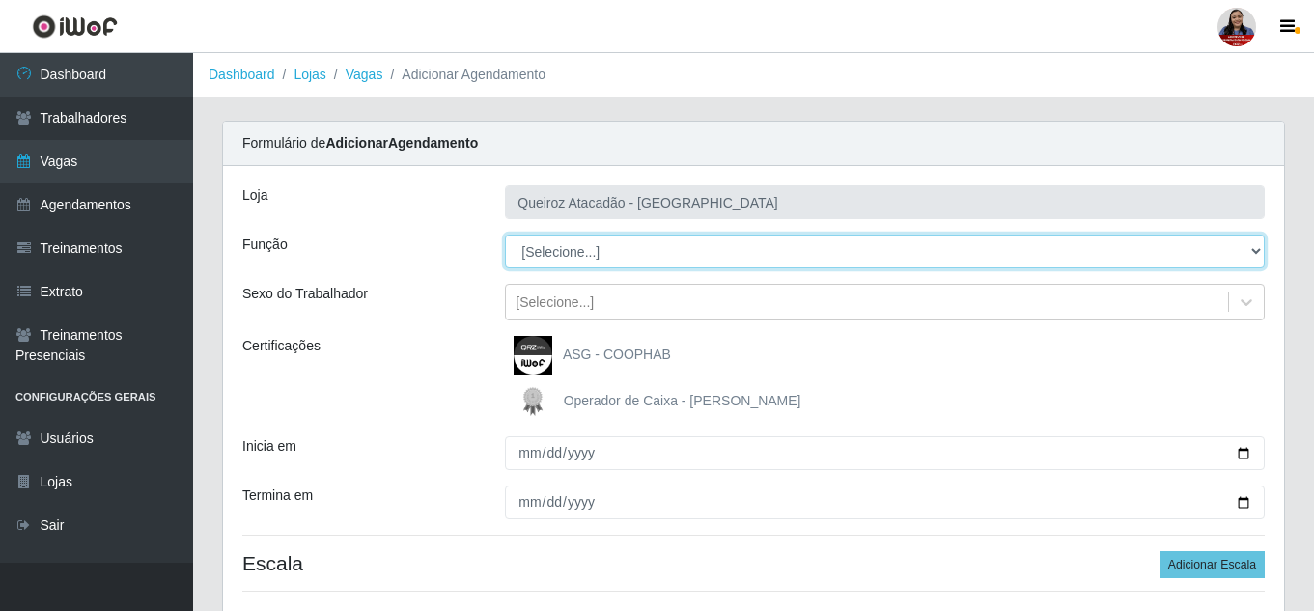
click at [596, 250] on select "[Selecione...] Embalador Embalador + Embalador ++ Operador de Caixa Operador de…" at bounding box center [885, 252] width 760 height 34
select select "22"
click at [505, 235] on select "[Selecione...] Embalador Embalador + Embalador ++ Operador de Caixa Operador de…" at bounding box center [885, 252] width 760 height 34
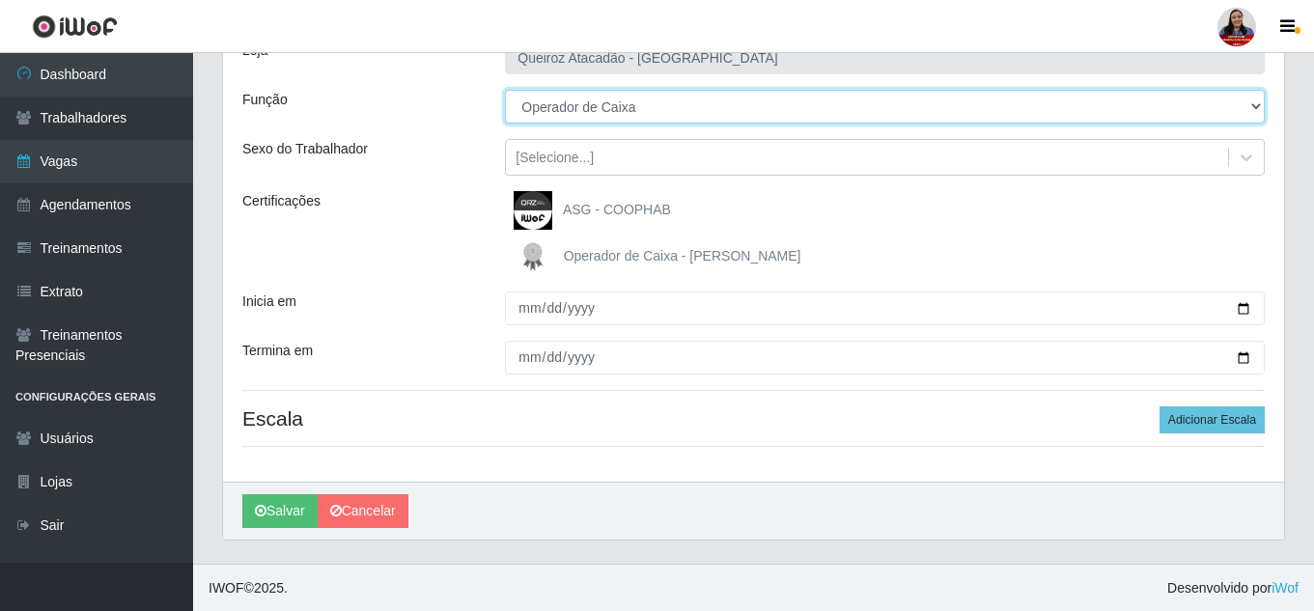
scroll to position [146, 0]
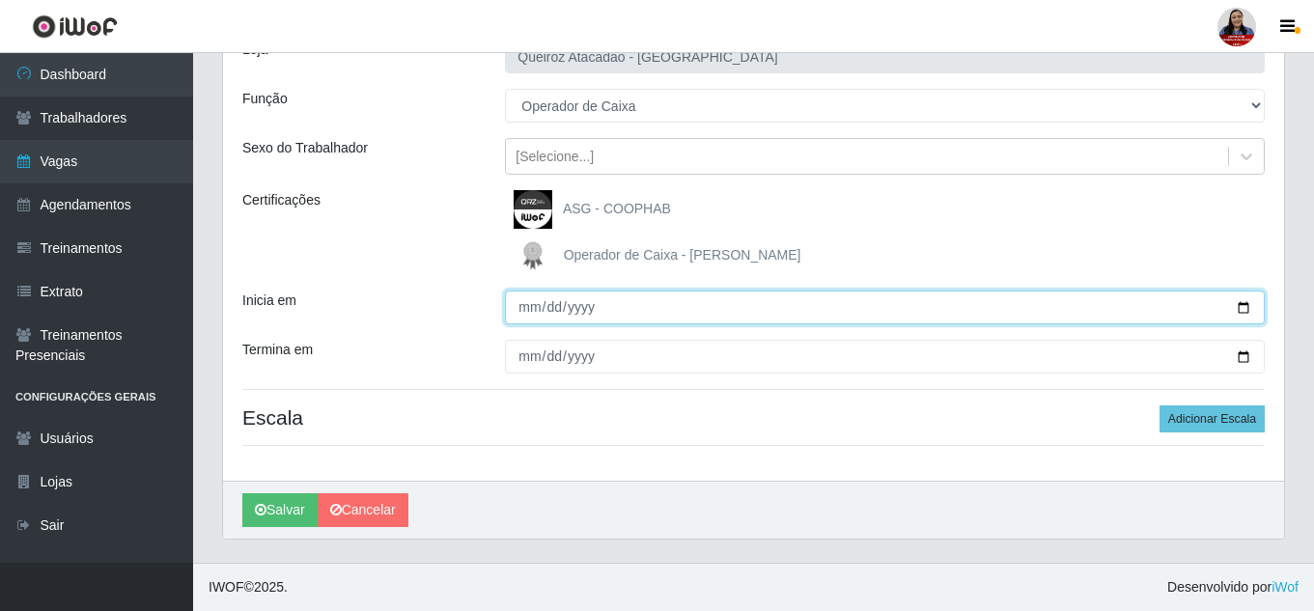
click at [531, 309] on input "Inicia em" at bounding box center [885, 308] width 760 height 34
type input "[DATE]"
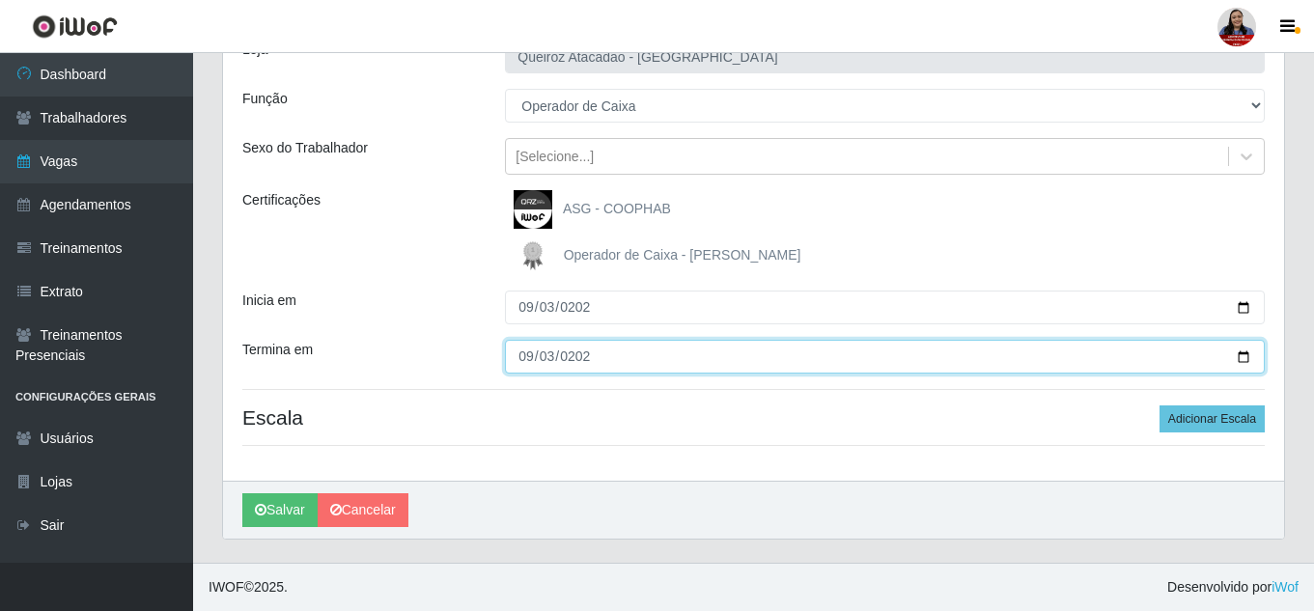
type input "[DATE]"
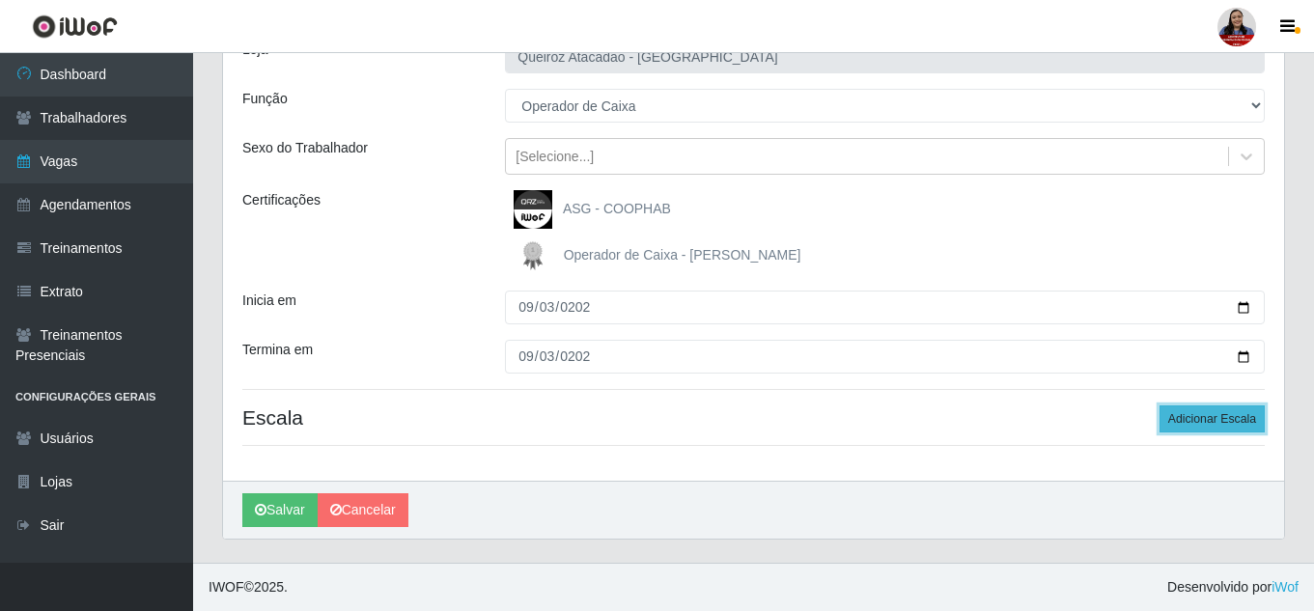
click at [1205, 428] on button "Adicionar Escala" at bounding box center [1211, 418] width 105 height 27
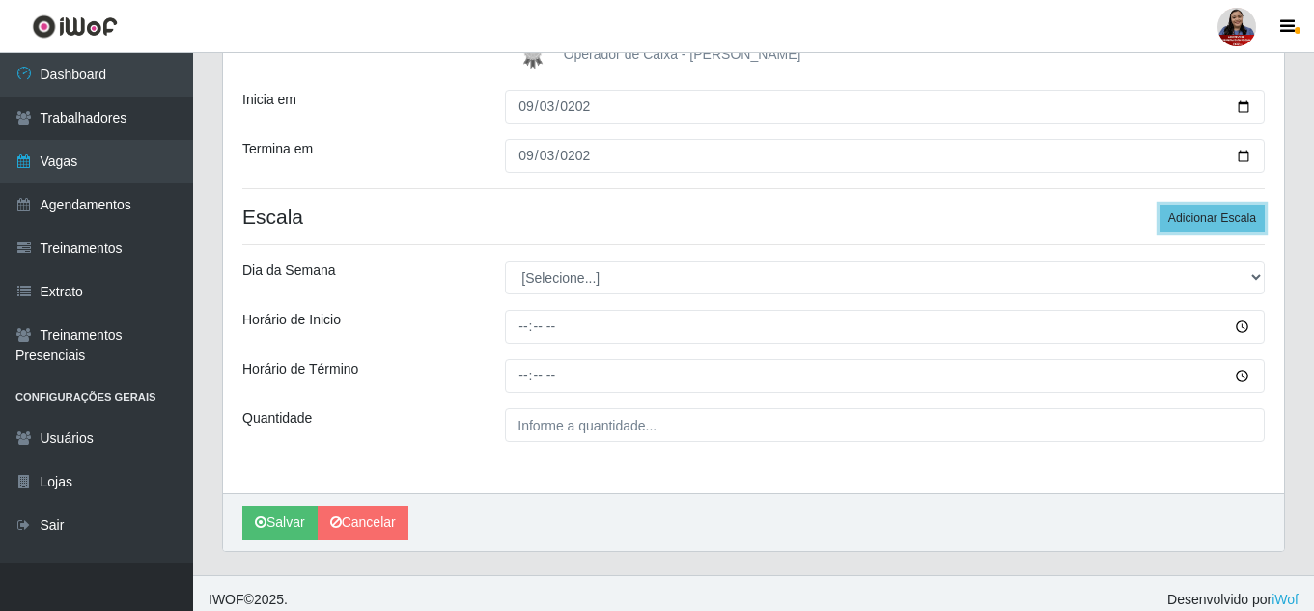
scroll to position [359, 0]
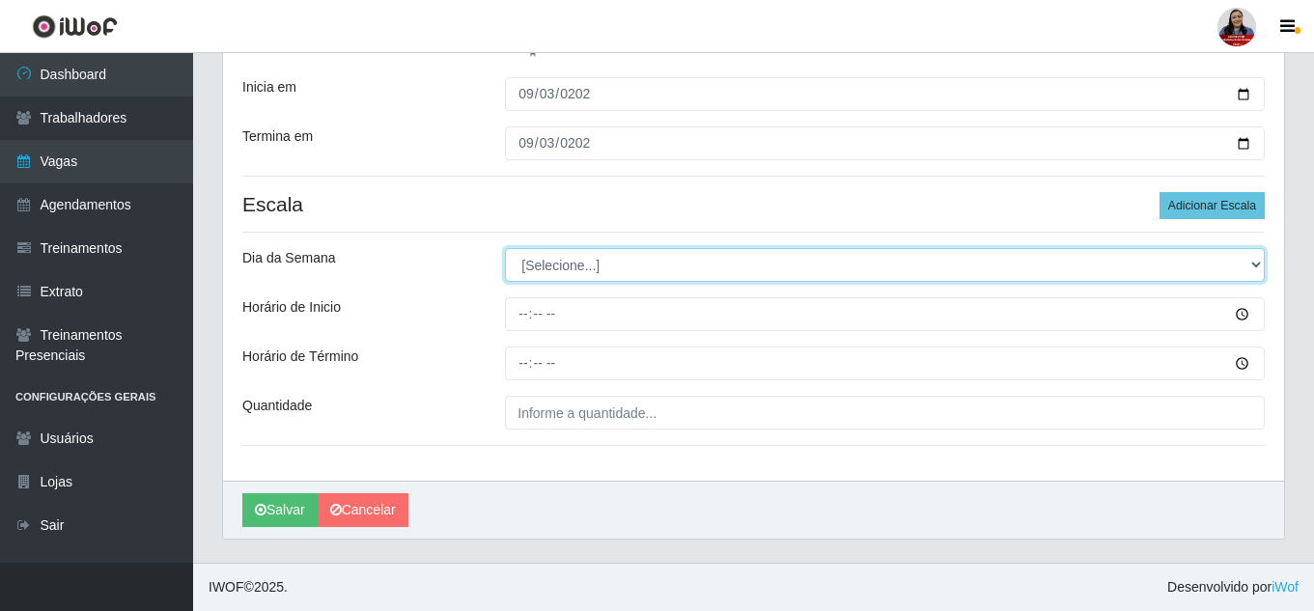
click at [725, 271] on select "[Selecione...] Segunda Terça Quarta Quinta Sexta Sábado Domingo" at bounding box center [885, 265] width 760 height 34
select select "3"
click at [505, 248] on select "[Selecione...] Segunda Terça Quarta Quinta Sexta Sábado Domingo" at bounding box center [885, 265] width 760 height 34
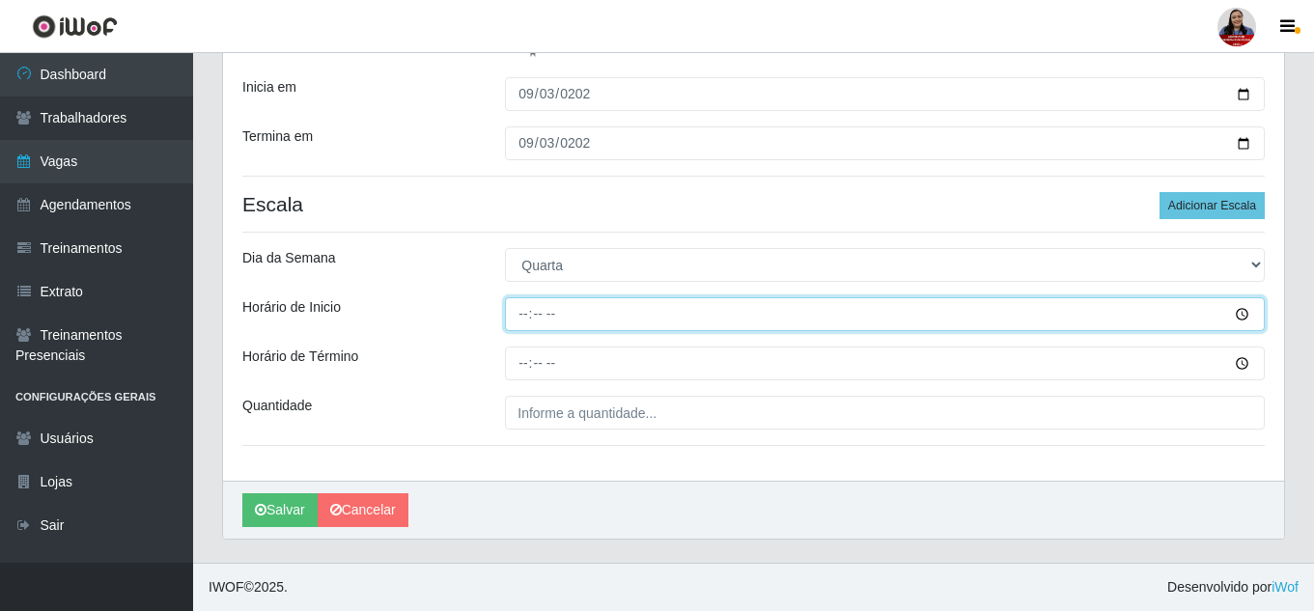
click at [630, 301] on input "Horário de Inicio" at bounding box center [885, 314] width 760 height 34
type input "08:00"
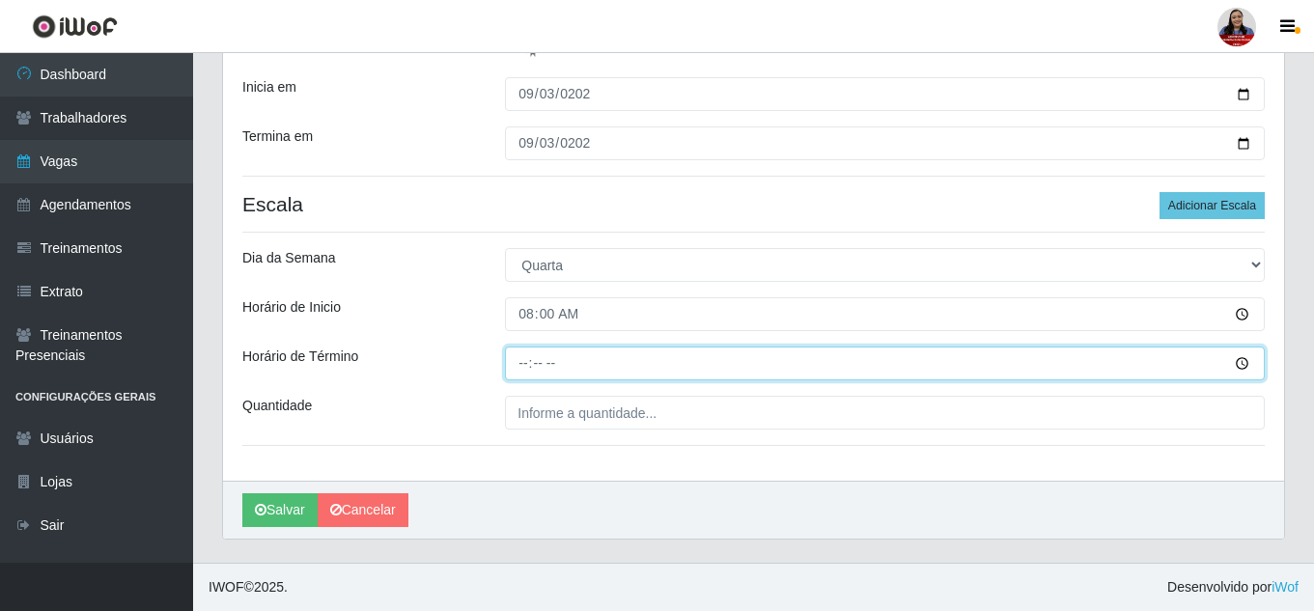
type input "14:00"
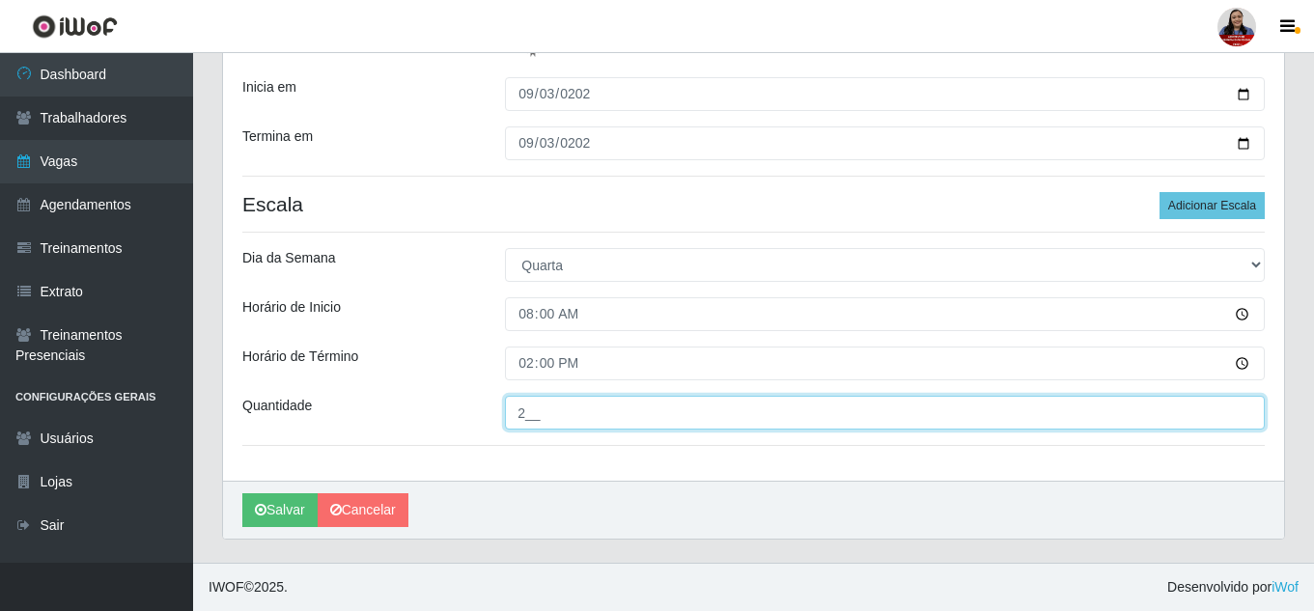
type input "2__"
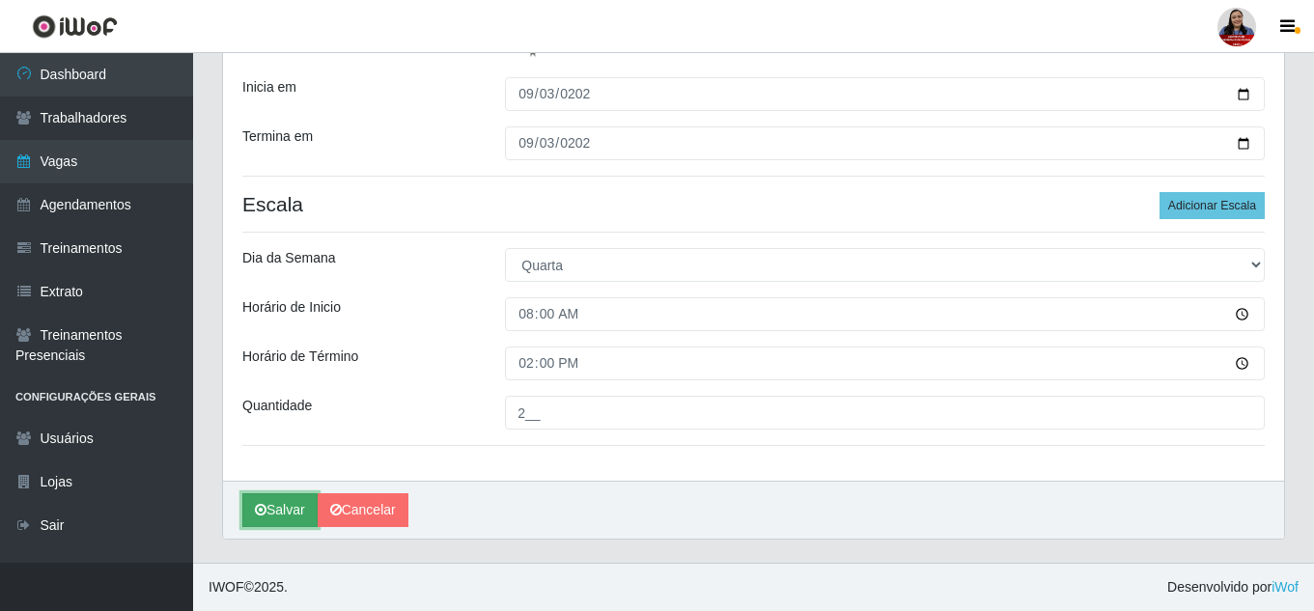
click at [265, 497] on button "Salvar" at bounding box center [279, 510] width 75 height 34
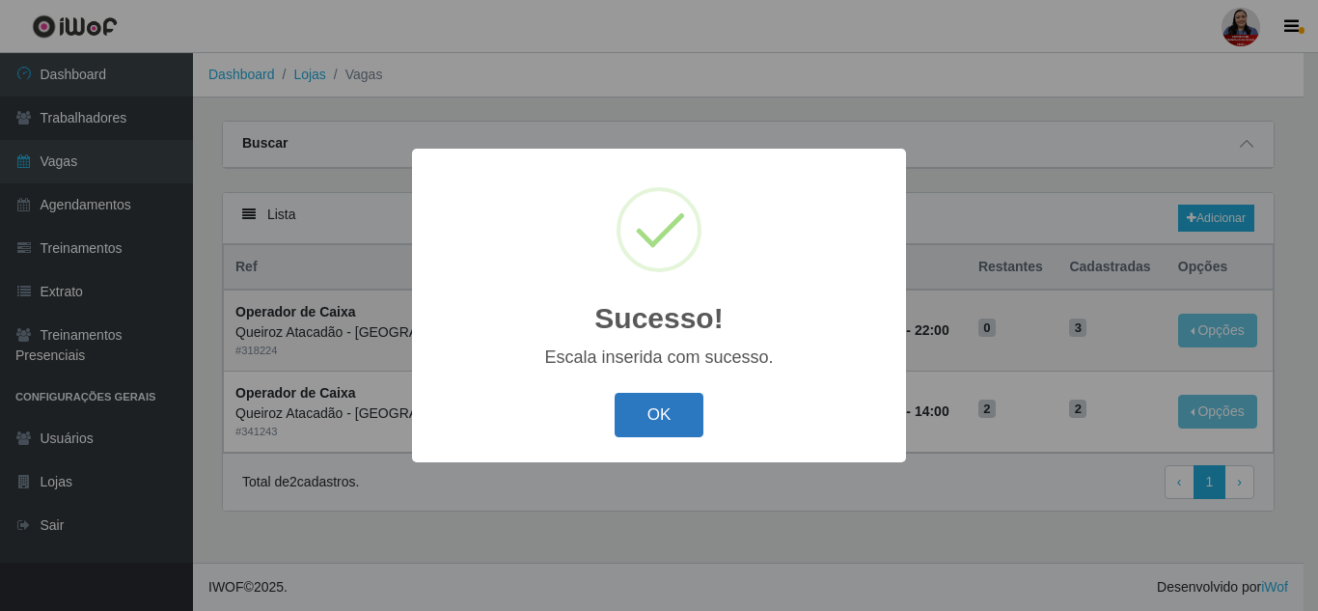
click at [686, 420] on button "OK" at bounding box center [660, 415] width 90 height 45
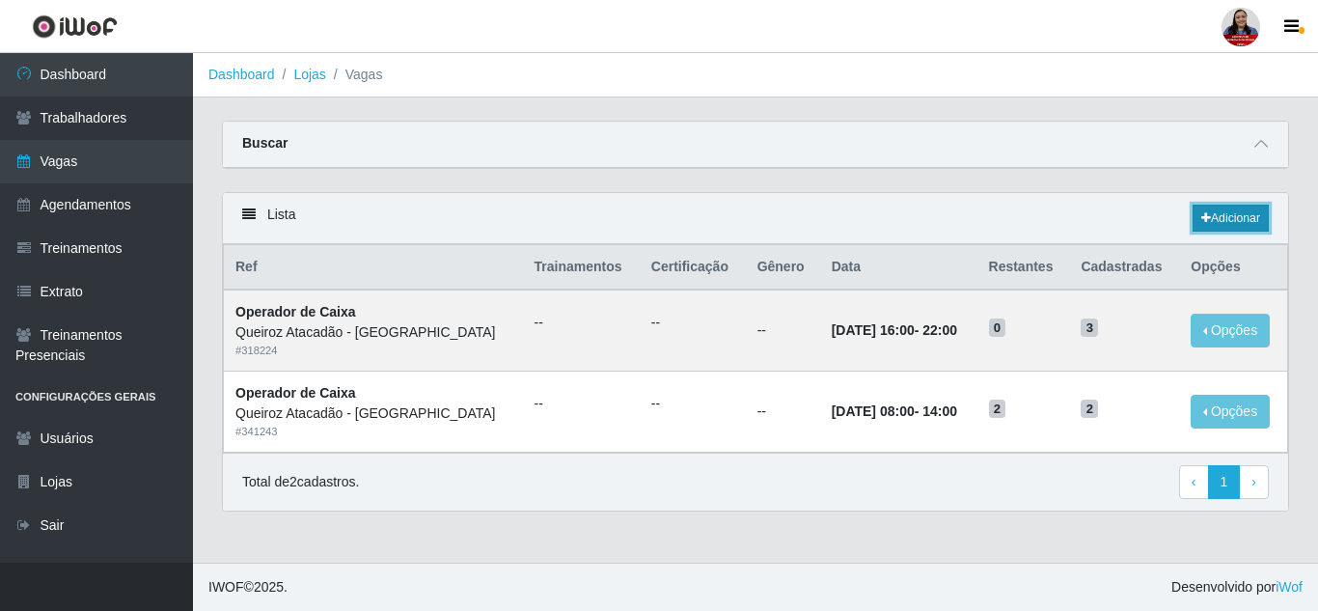
click at [1215, 230] on link "Adicionar" at bounding box center [1231, 218] width 76 height 27
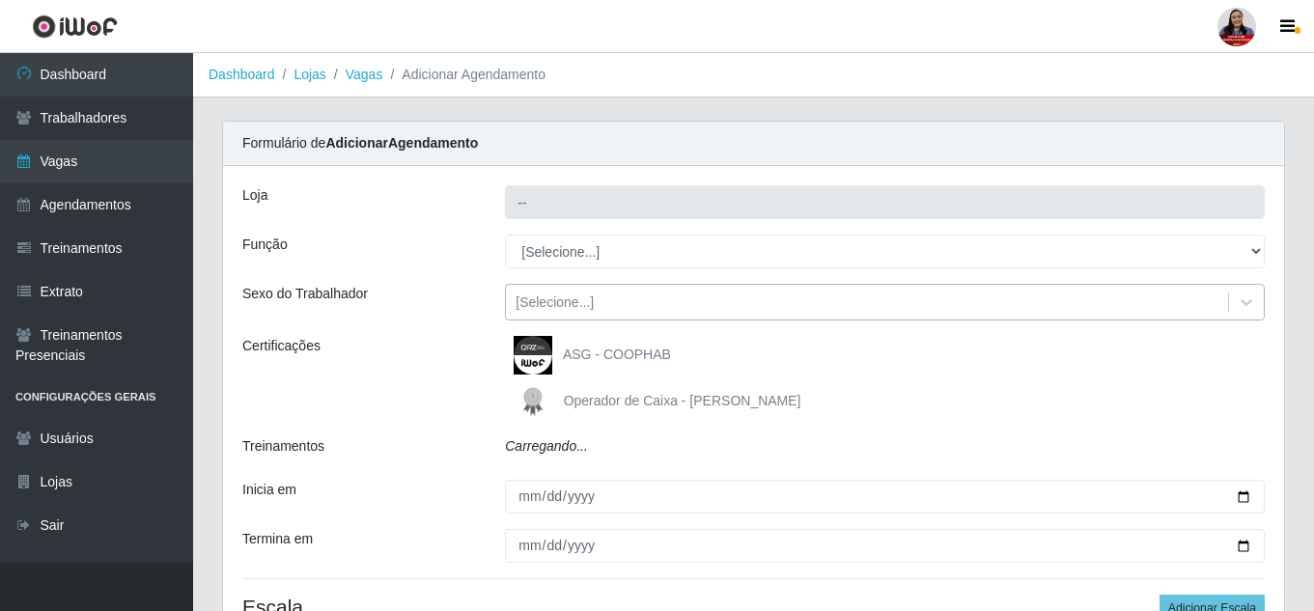
type input "Queiroz Atacadão - [GEOGRAPHIC_DATA]"
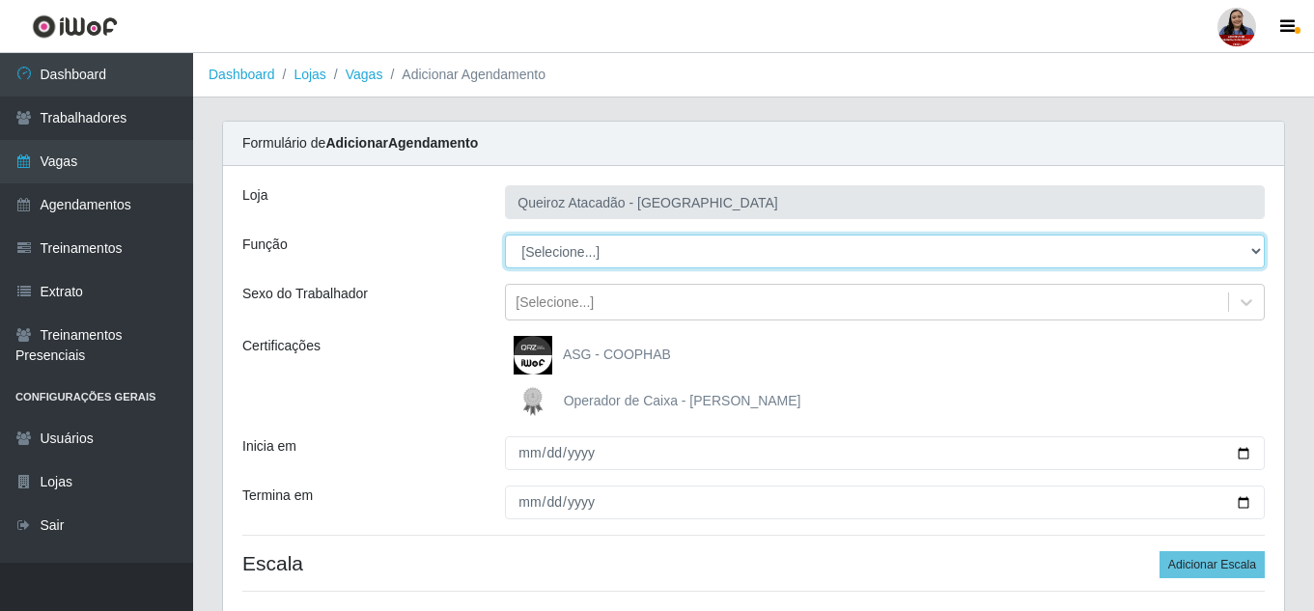
click at [679, 249] on select "[Selecione...] Embalador Embalador + Embalador ++ Operador de Caixa Operador de…" at bounding box center [885, 252] width 760 height 34
select select "22"
click at [505, 235] on select "[Selecione...] Embalador Embalador + Embalador ++ Operador de Caixa Operador de…" at bounding box center [885, 252] width 760 height 34
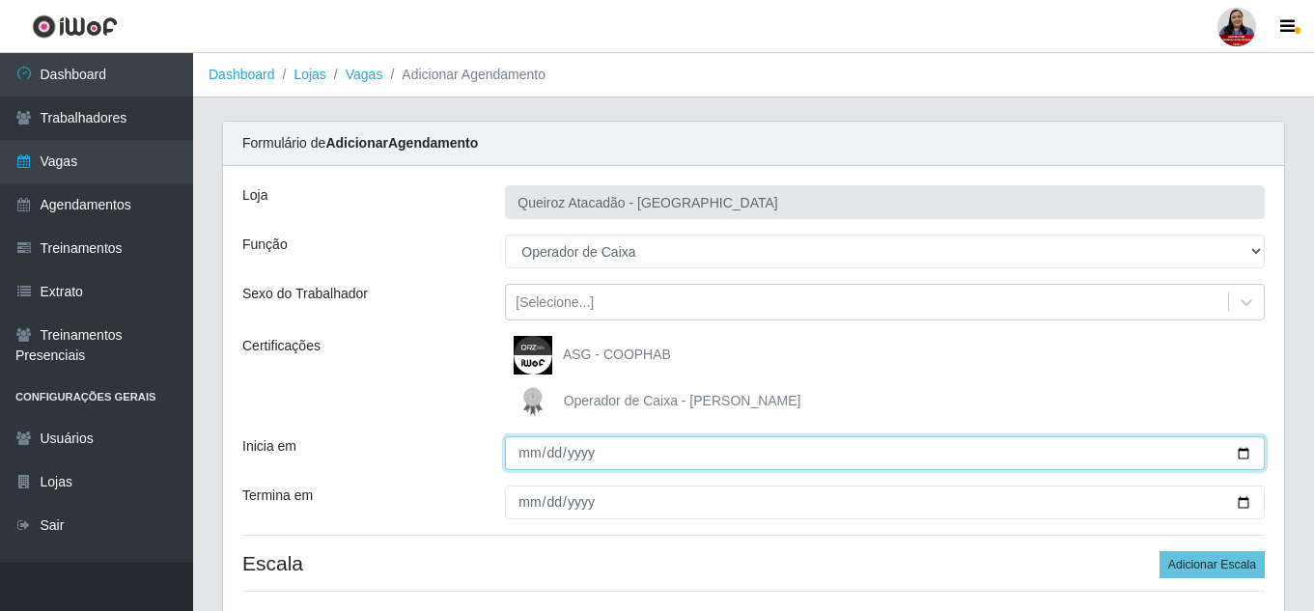
click at [524, 454] on input "Inicia em" at bounding box center [885, 453] width 760 height 34
type input "[DATE]"
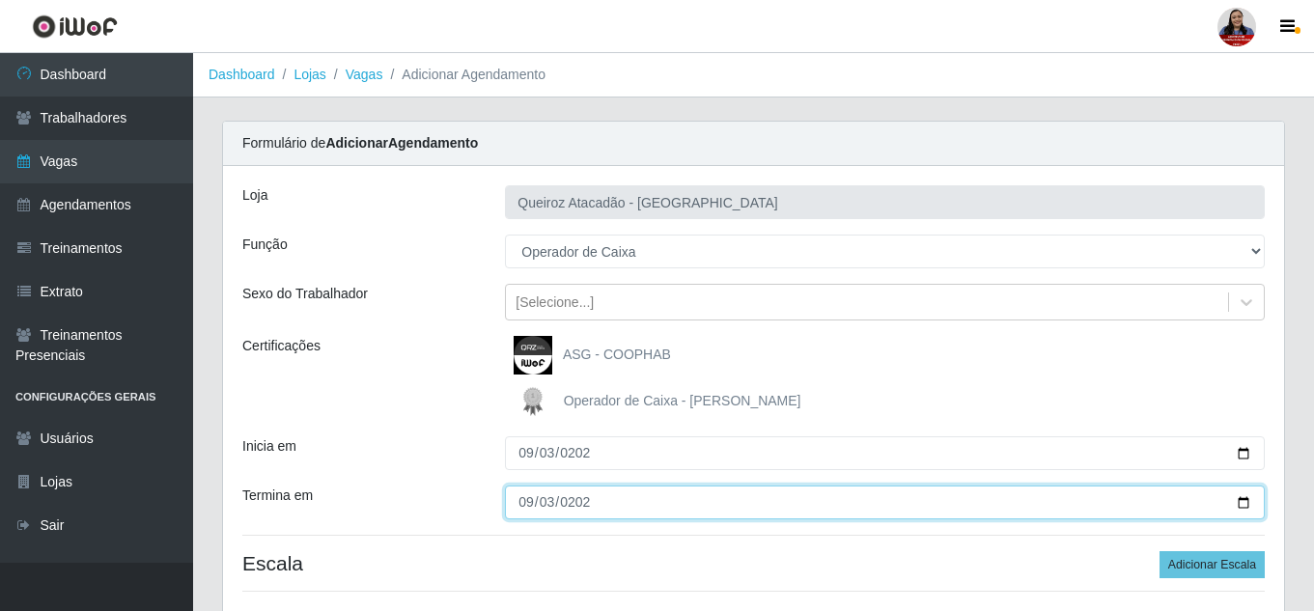
type input "[DATE]"
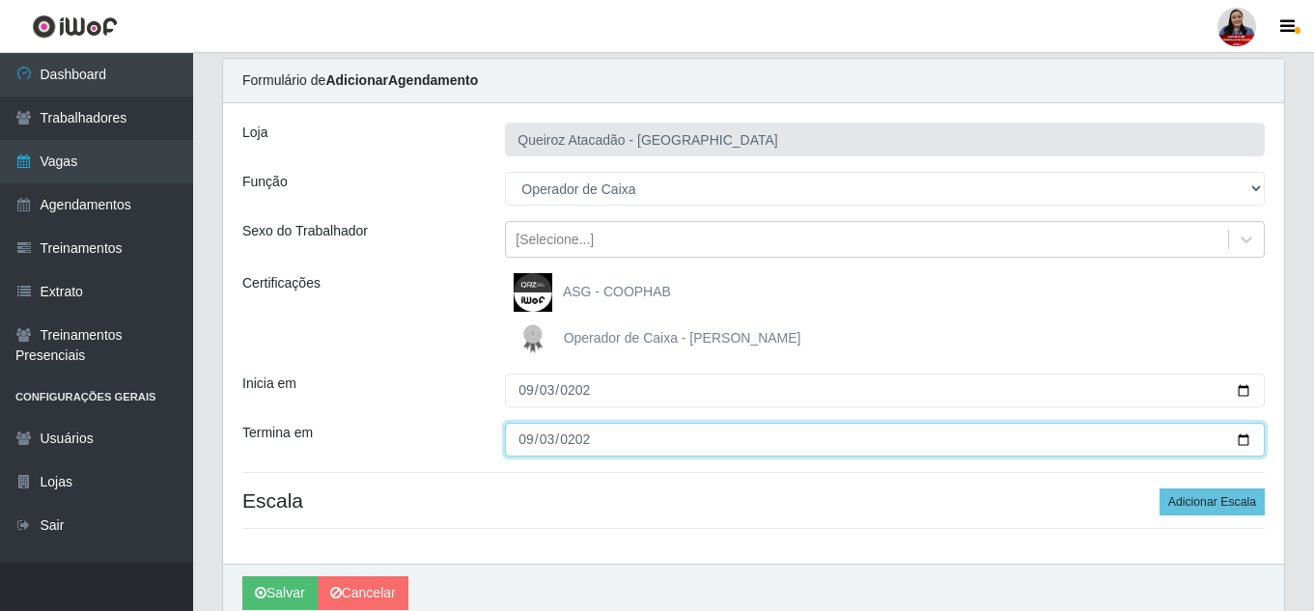
scroll to position [97, 0]
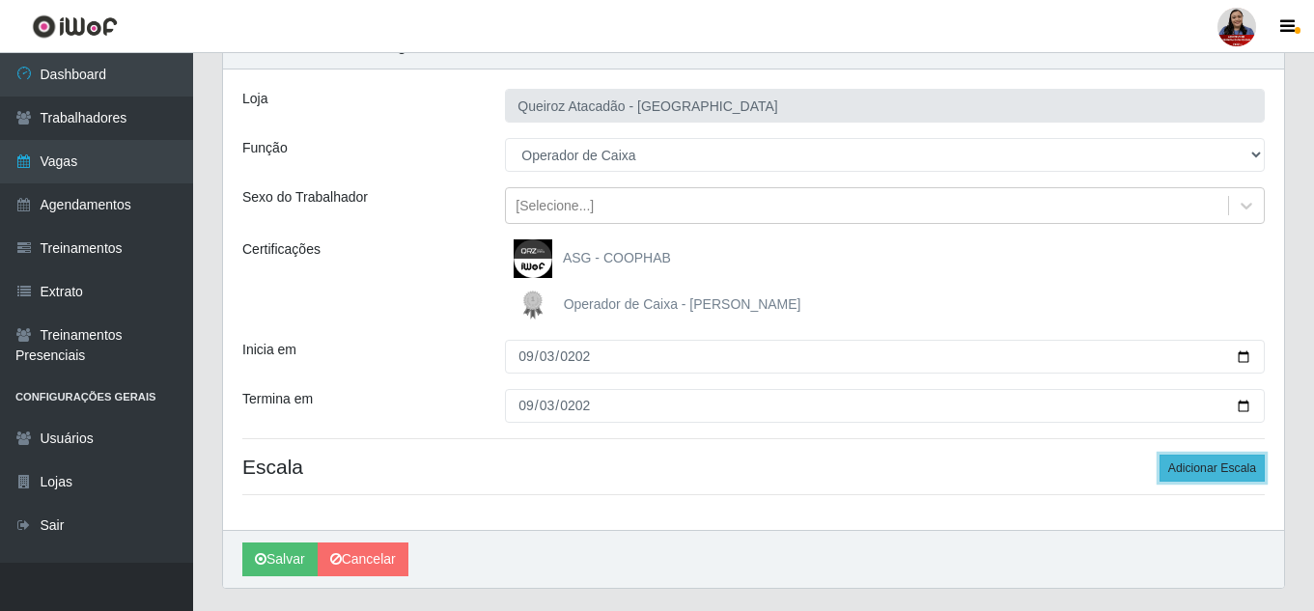
click at [1254, 465] on button "Adicionar Escala" at bounding box center [1211, 468] width 105 height 27
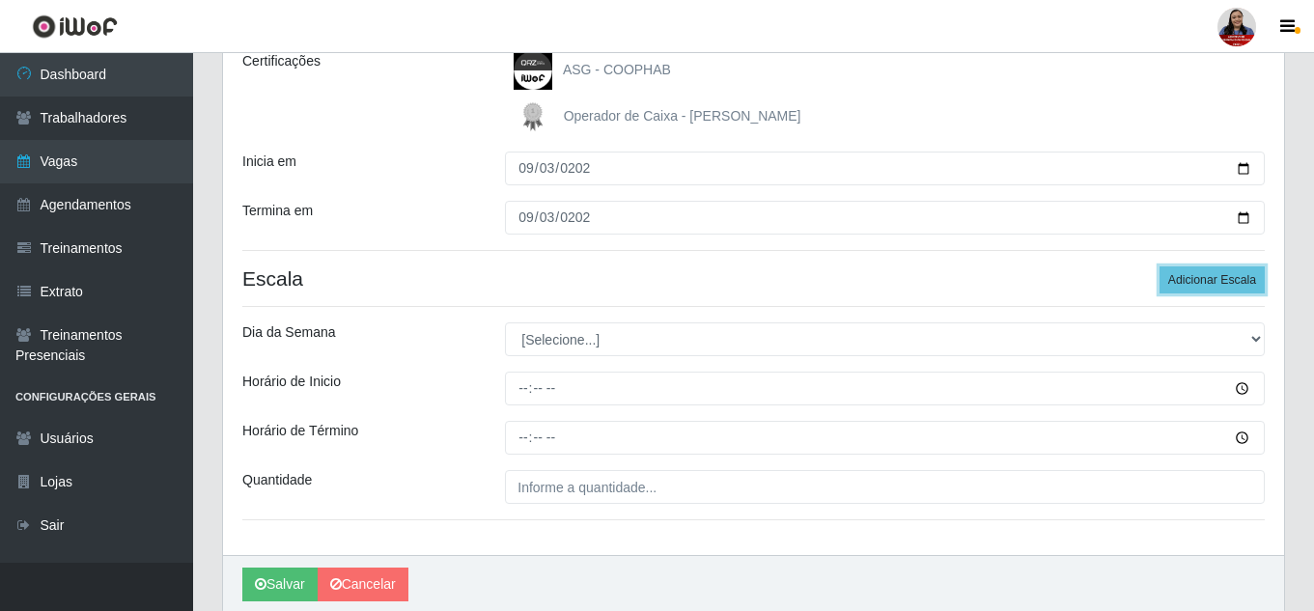
scroll to position [290, 0]
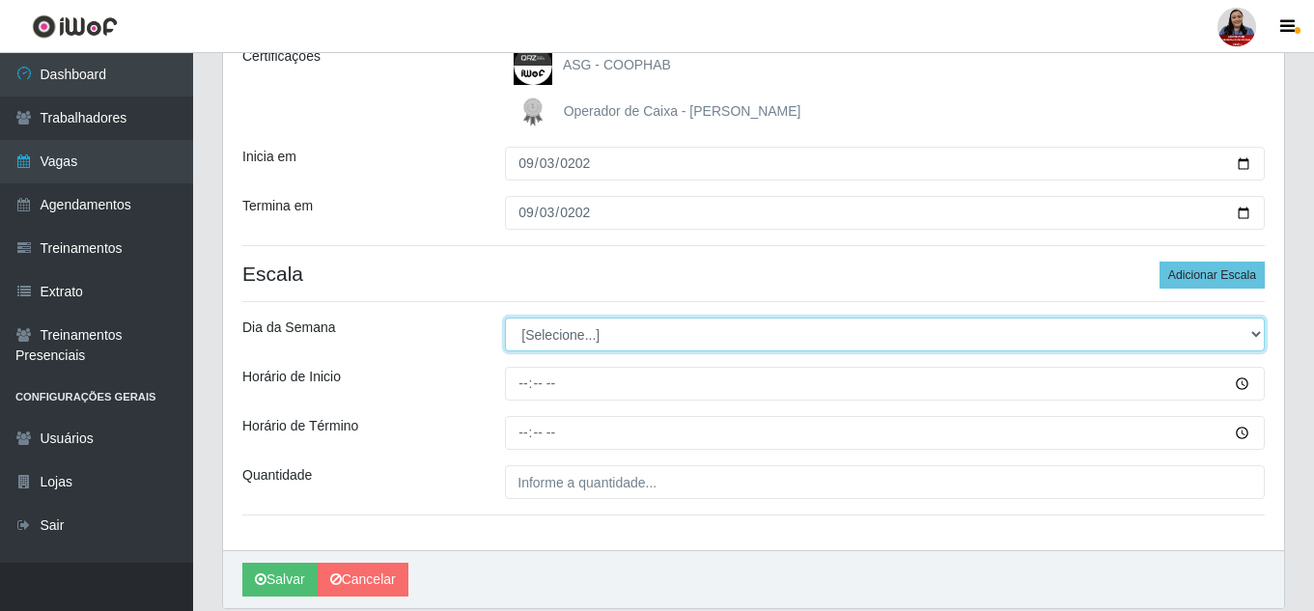
click at [735, 329] on select "[Selecione...] Segunda Terça Quarta Quinta Sexta Sábado Domingo" at bounding box center [885, 335] width 760 height 34
select select "3"
click at [505, 318] on select "[Selecione...] Segunda Terça Quarta Quinta Sexta Sábado Domingo" at bounding box center [885, 335] width 760 height 34
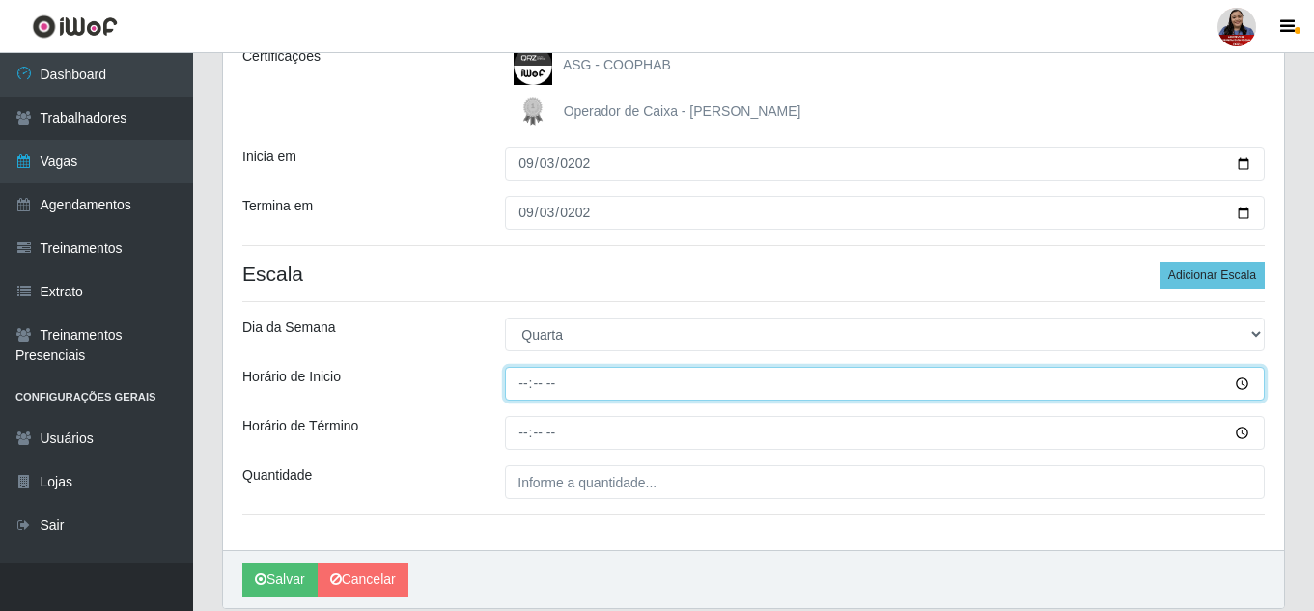
click at [532, 380] on input "Horário de Inicio" at bounding box center [885, 384] width 760 height 34
type input "09:00"
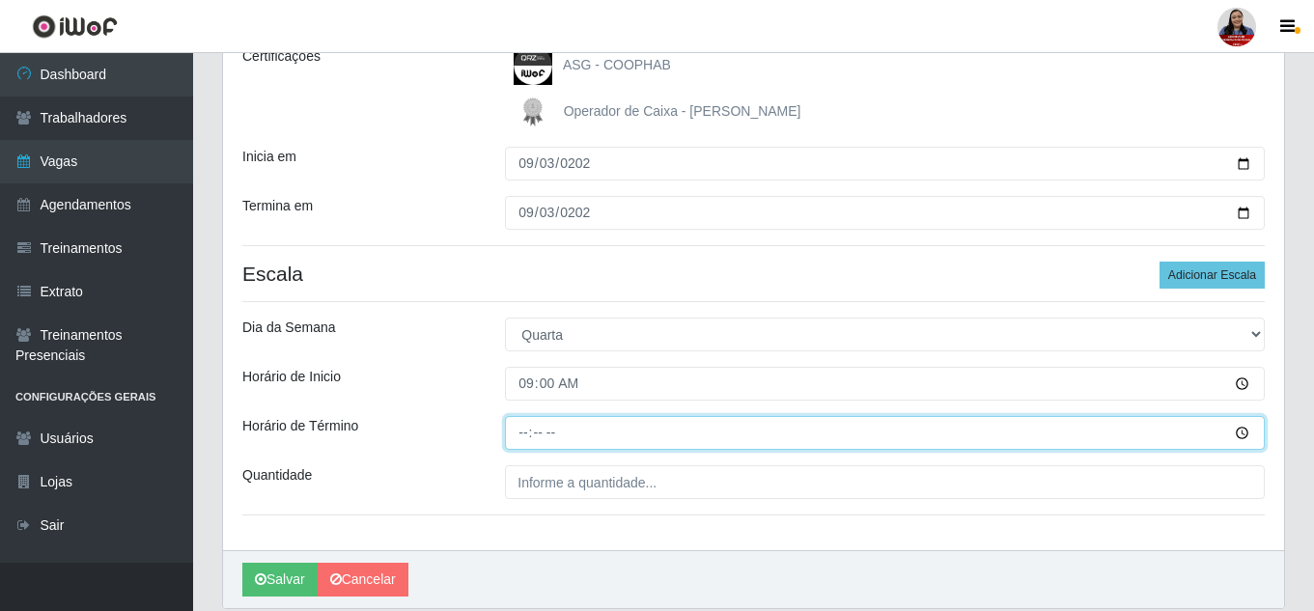
type input "15:00"
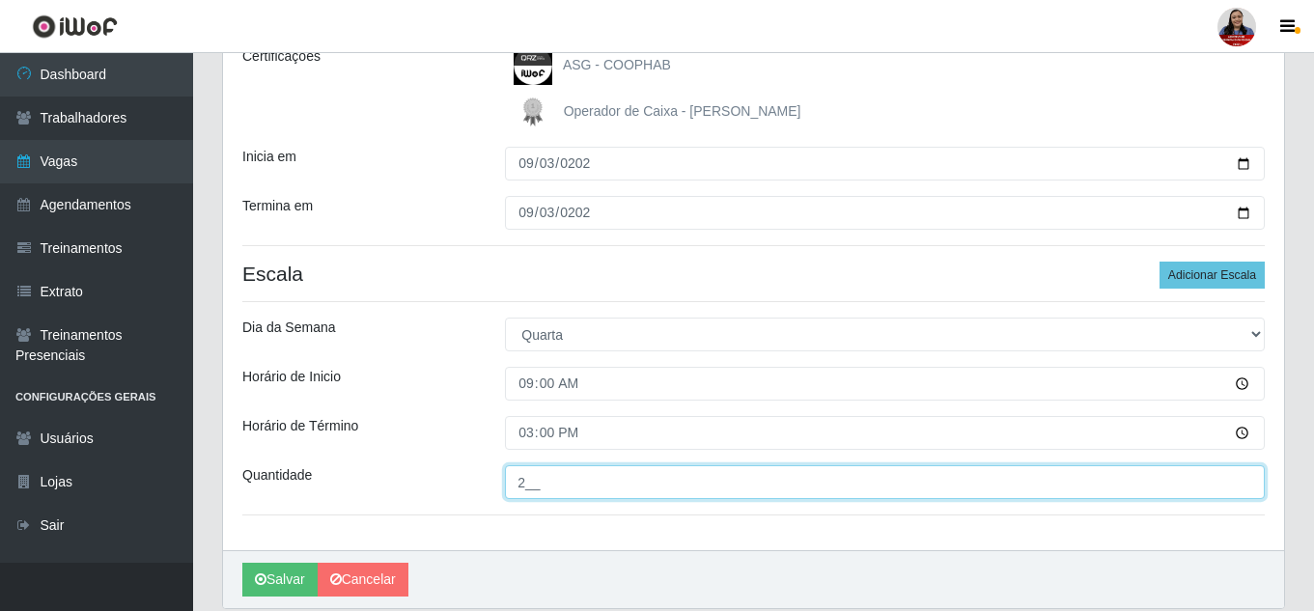
type input "2__"
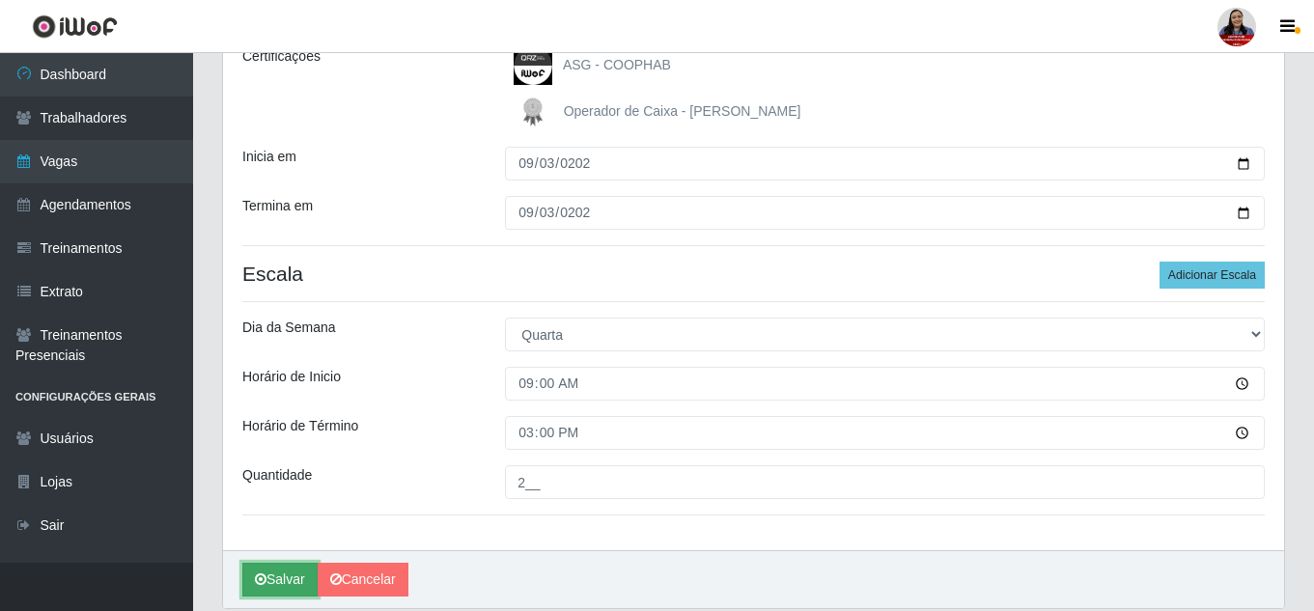
click at [280, 578] on button "Salvar" at bounding box center [279, 580] width 75 height 34
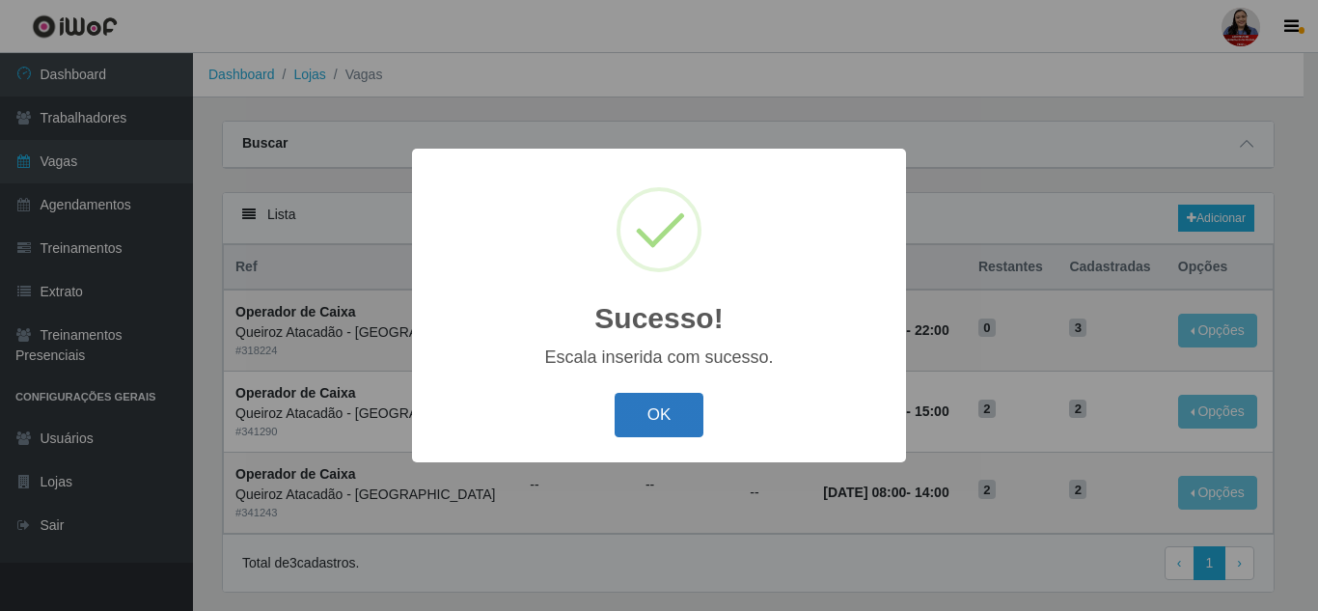
click at [633, 418] on button "OK" at bounding box center [660, 415] width 90 height 45
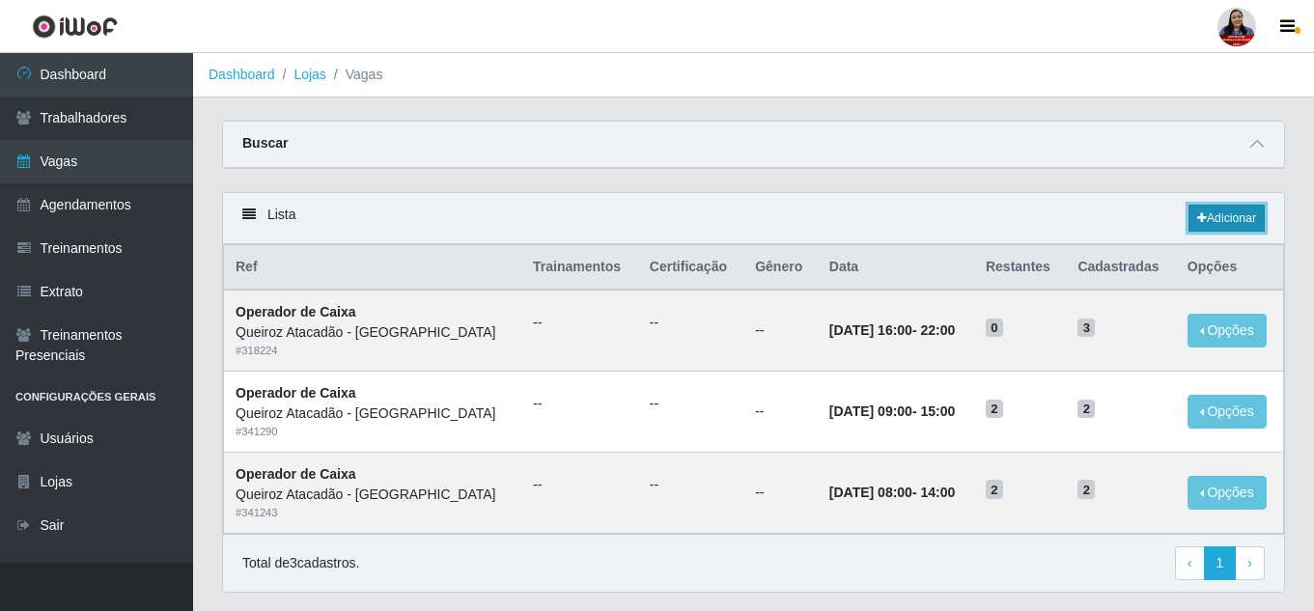
click at [1205, 220] on link "Adicionar" at bounding box center [1226, 218] width 76 height 27
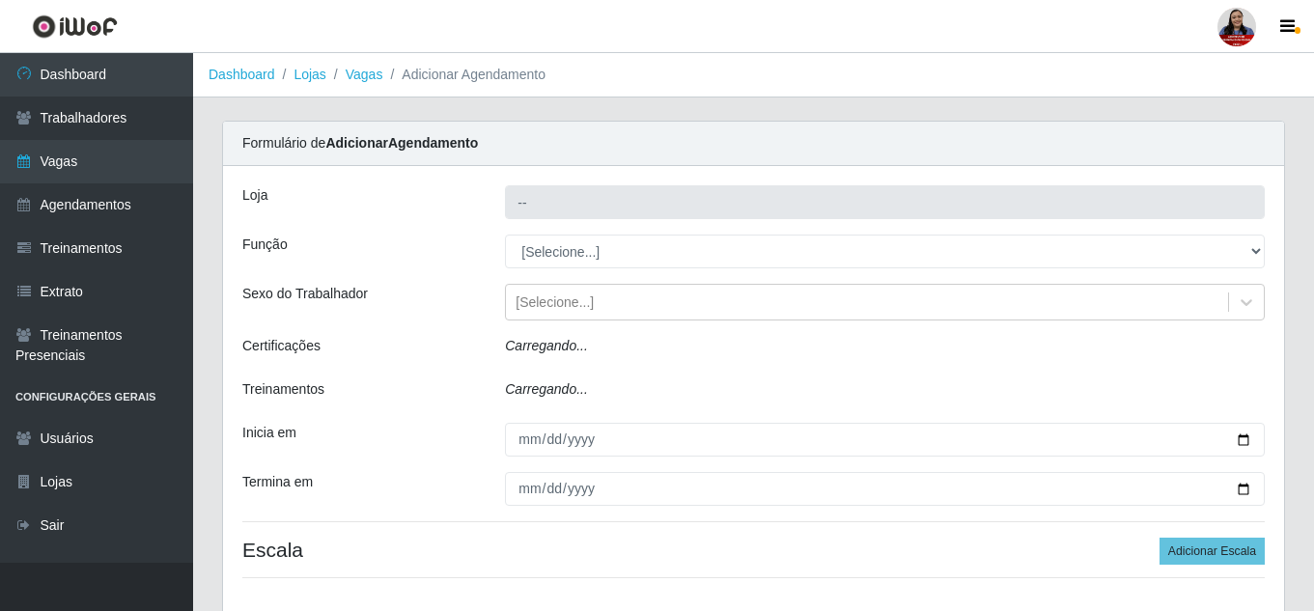
type input "Queiroz Atacadão - [GEOGRAPHIC_DATA]"
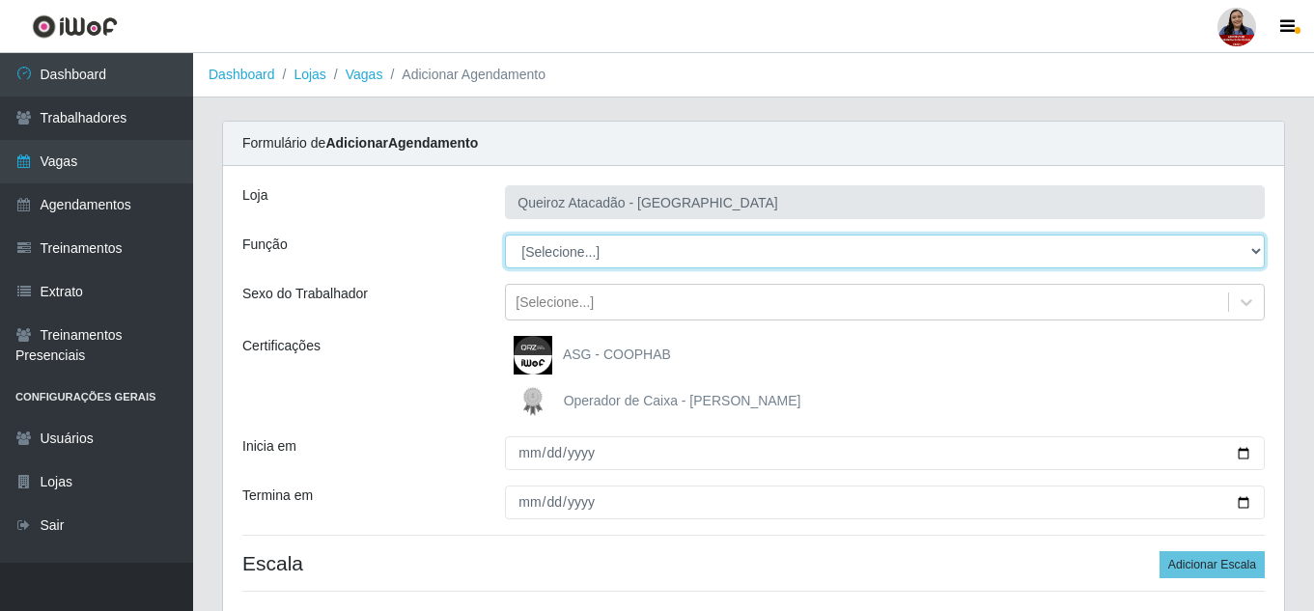
click at [711, 256] on select "[Selecione...] Embalador Embalador + Embalador ++ Operador de Caixa Operador de…" at bounding box center [885, 252] width 760 height 34
select select "22"
click at [505, 235] on select "[Selecione...] Embalador Embalador + Embalador ++ Operador de Caixa Operador de…" at bounding box center [885, 252] width 760 height 34
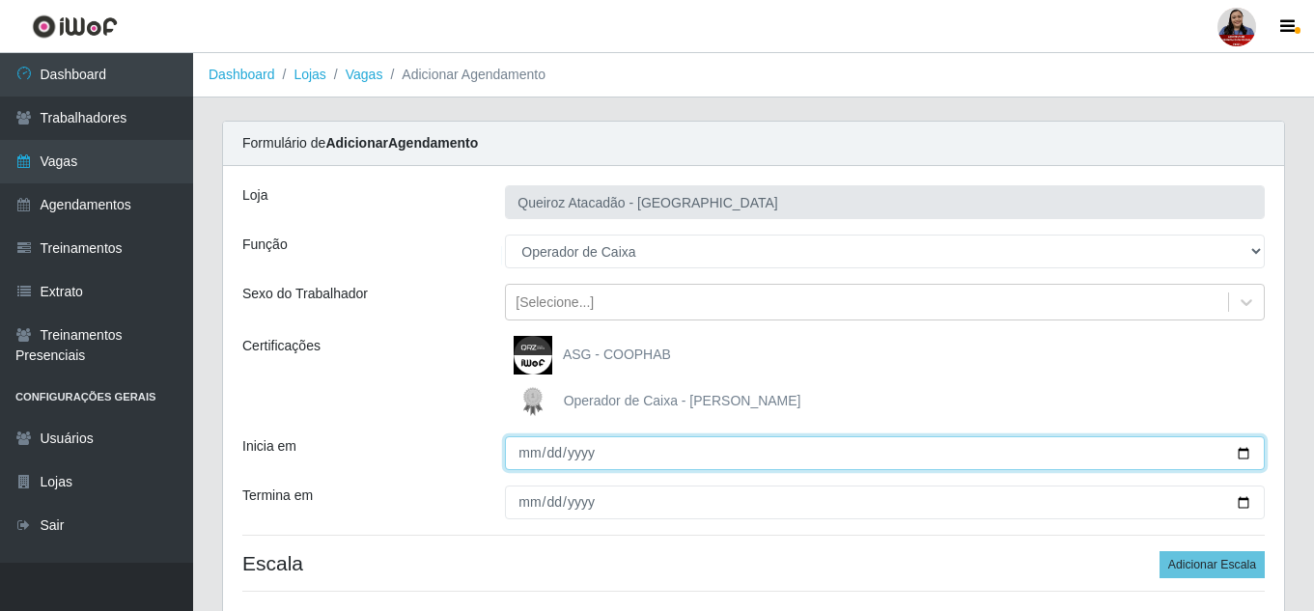
click at [525, 451] on input "Inicia em" at bounding box center [885, 453] width 760 height 34
click at [1238, 451] on input "Inicia em" at bounding box center [885, 453] width 760 height 34
type input "[DATE]"
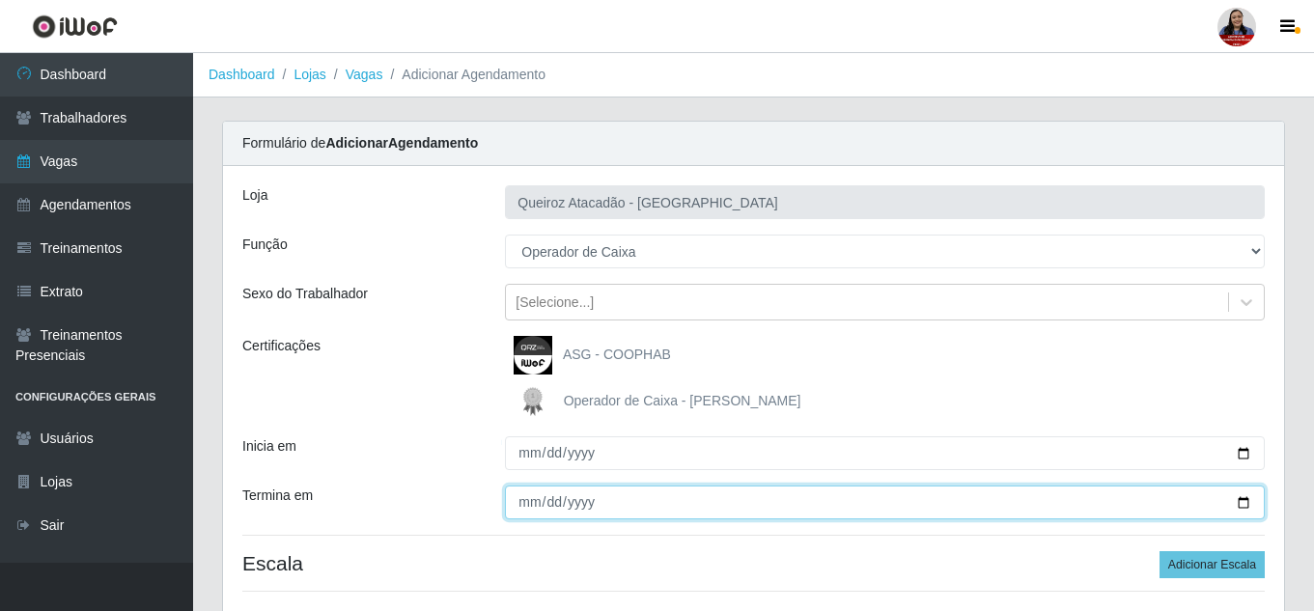
click at [1245, 503] on input "Termina em" at bounding box center [885, 502] width 760 height 34
type input "[DATE]"
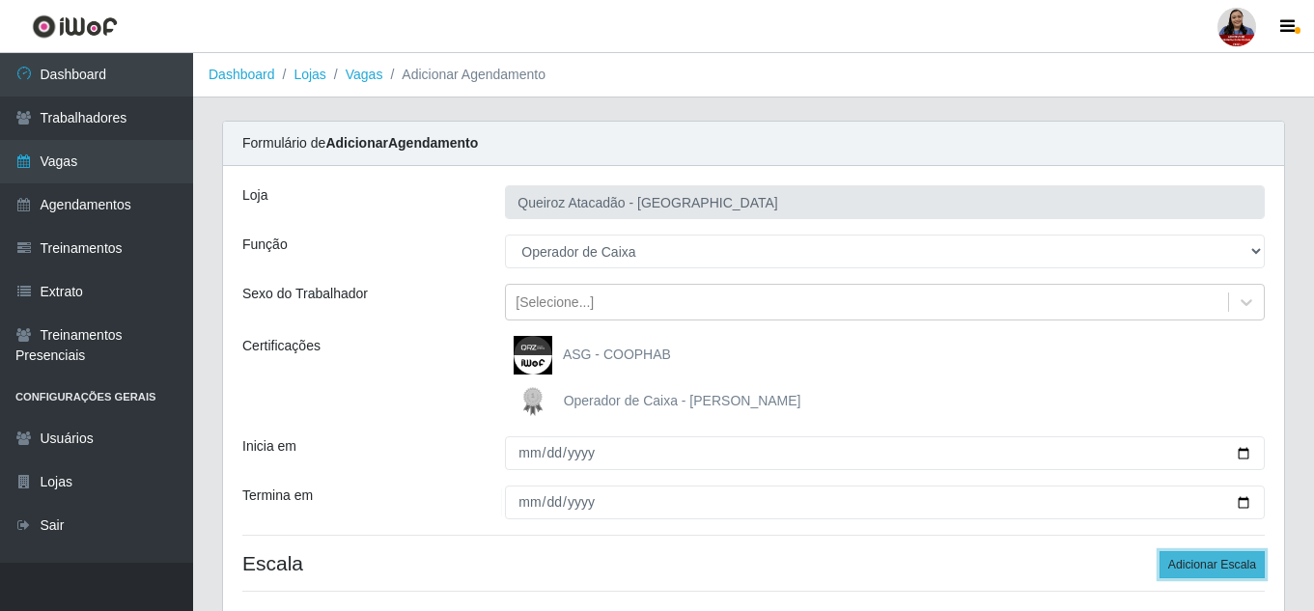
click at [1222, 569] on button "Adicionar Escala" at bounding box center [1211, 564] width 105 height 27
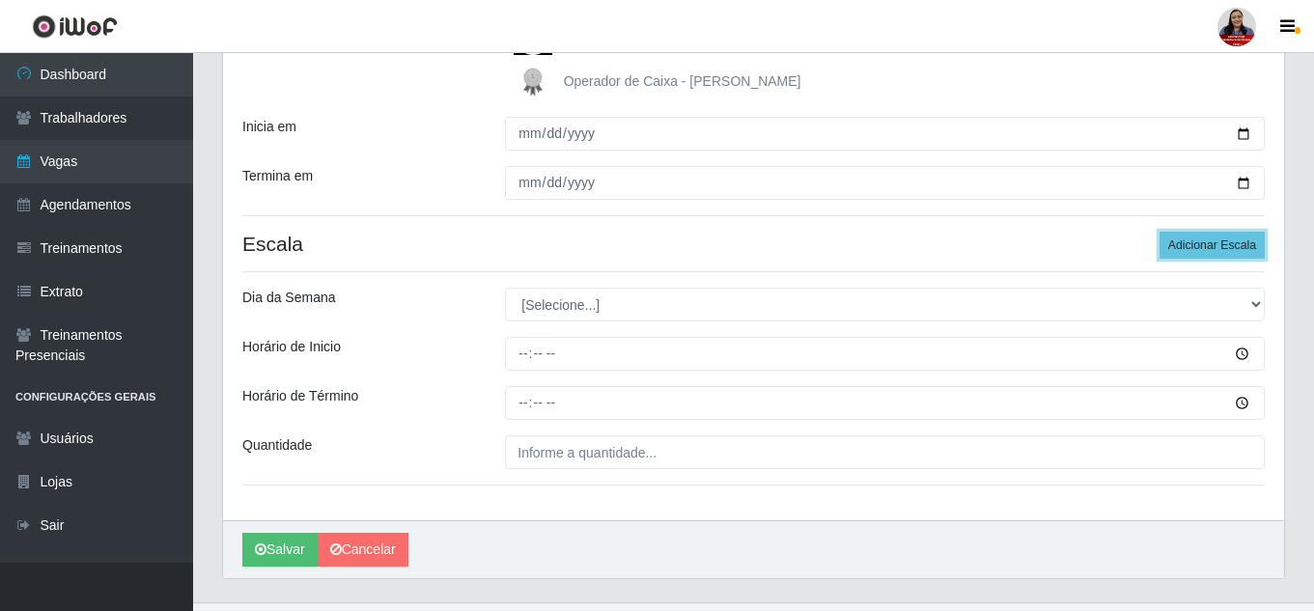
scroll to position [359, 0]
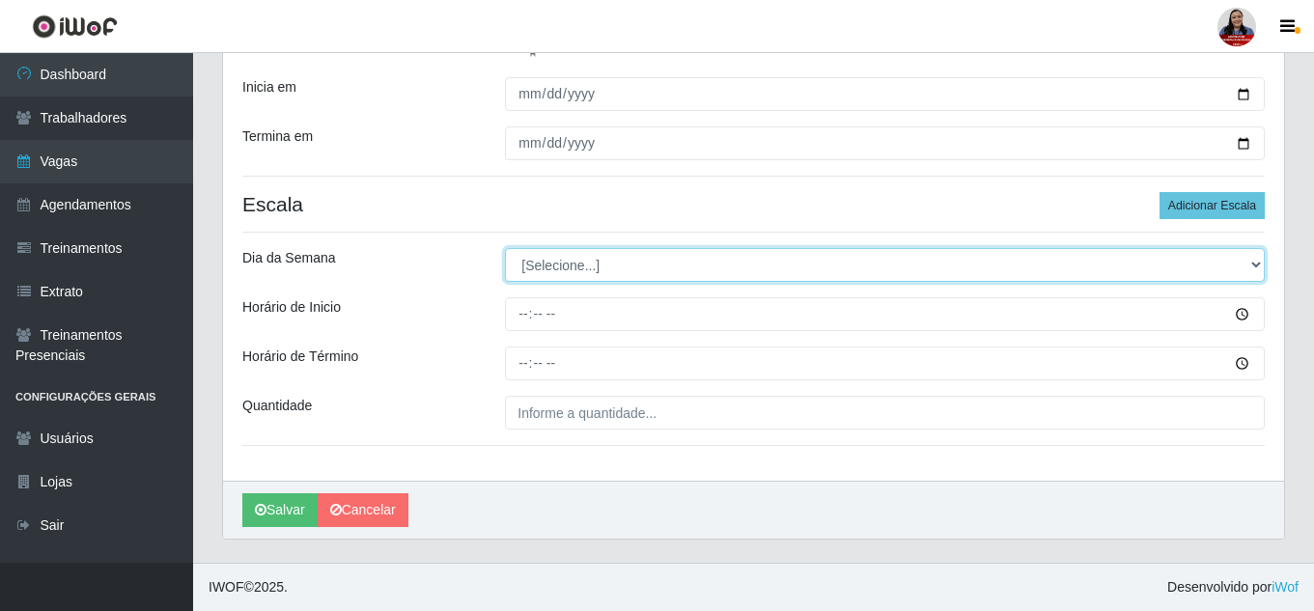
click at [910, 261] on select "[Selecione...] Segunda Terça Quarta Quinta Sexta Sábado Domingo" at bounding box center [885, 265] width 760 height 34
select select "4"
click at [505, 248] on select "[Selecione...] Segunda Terça Quarta Quinta Sexta Sábado Domingo" at bounding box center [885, 265] width 760 height 34
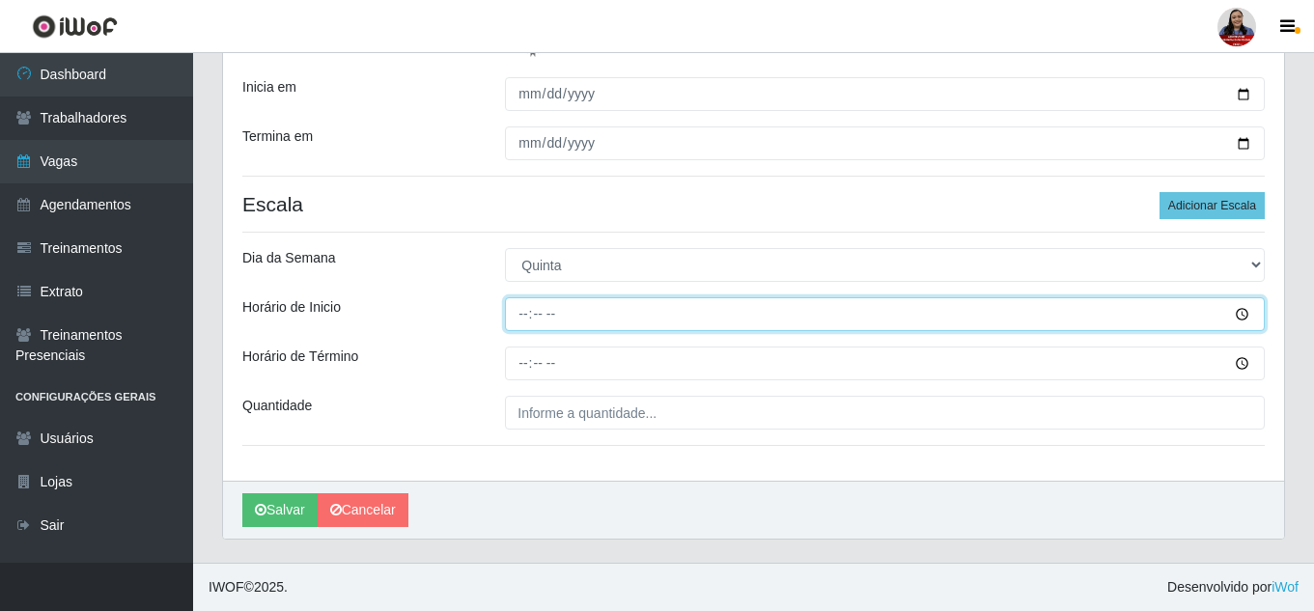
click at [525, 315] on input "Horário de Inicio" at bounding box center [885, 314] width 760 height 34
type input "08:00"
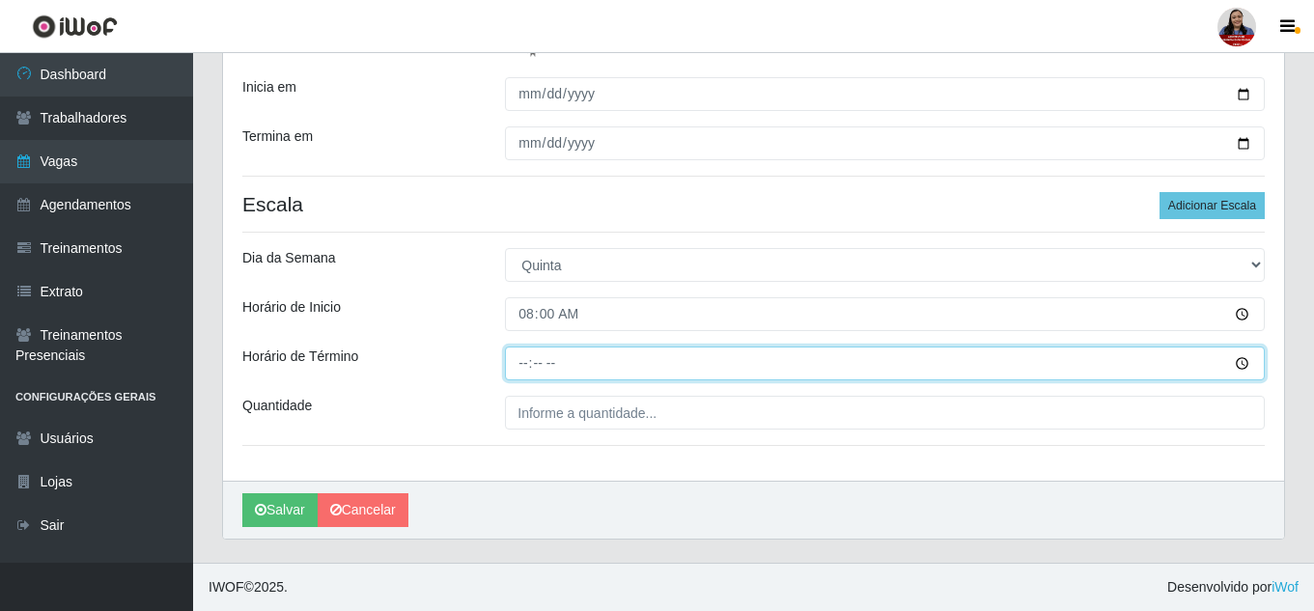
type input "14:00"
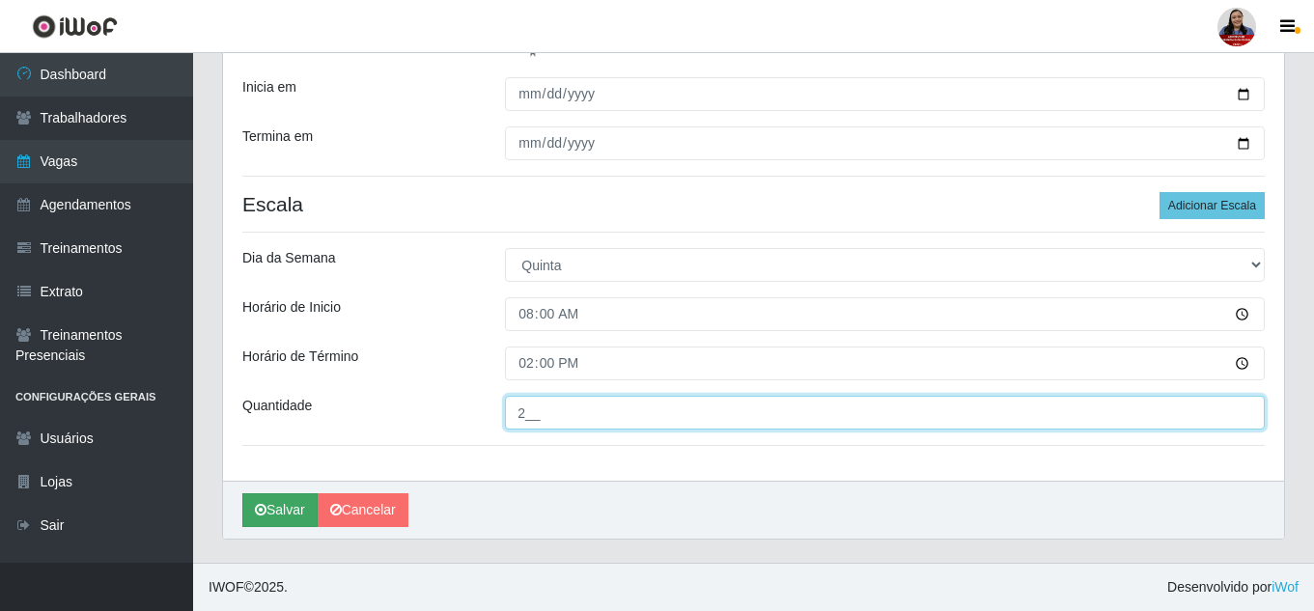
type input "2__"
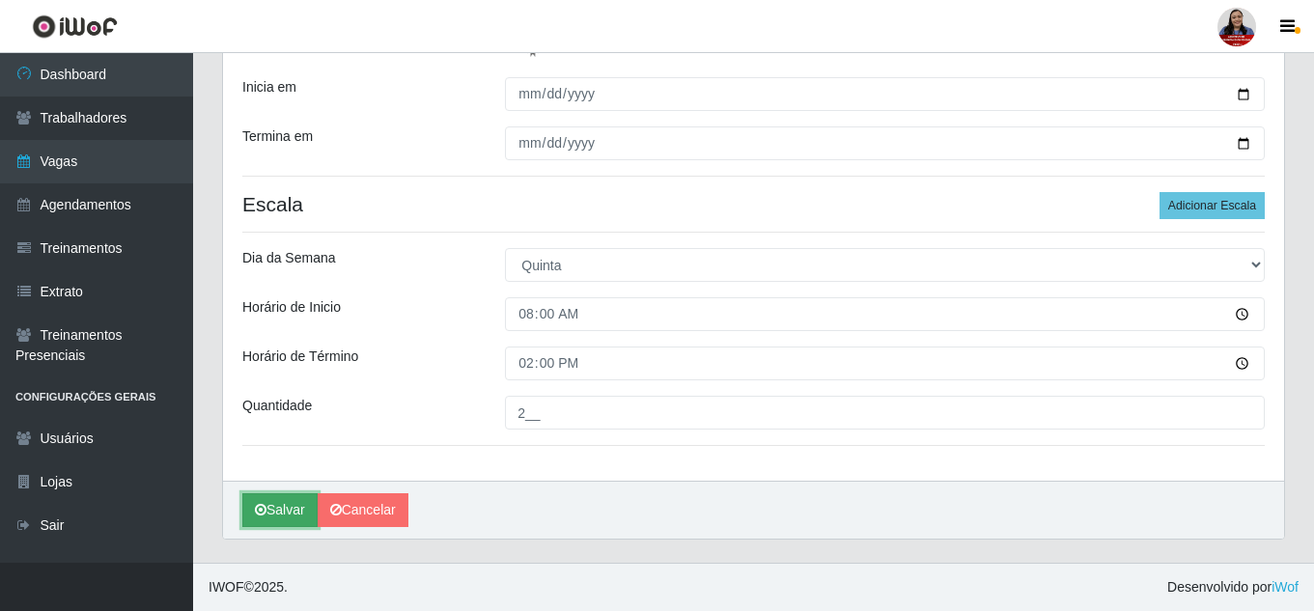
click at [282, 505] on button "Salvar" at bounding box center [279, 510] width 75 height 34
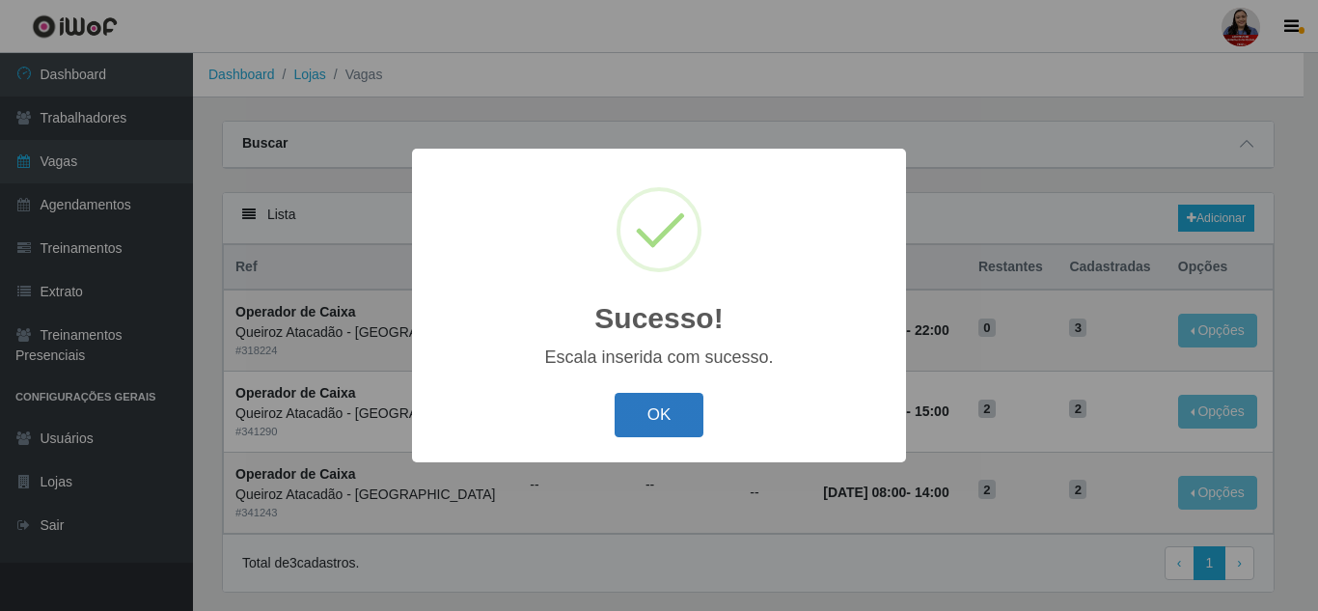
click at [632, 415] on button "OK" at bounding box center [660, 415] width 90 height 45
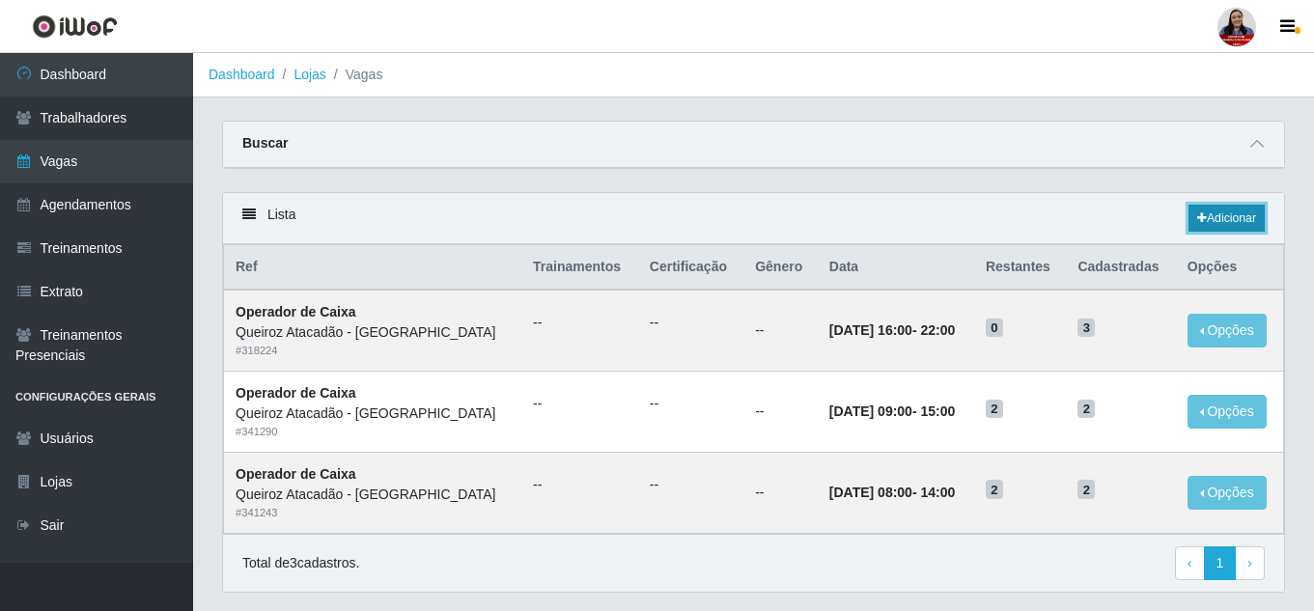
click at [1228, 231] on link "Adicionar" at bounding box center [1226, 218] width 76 height 27
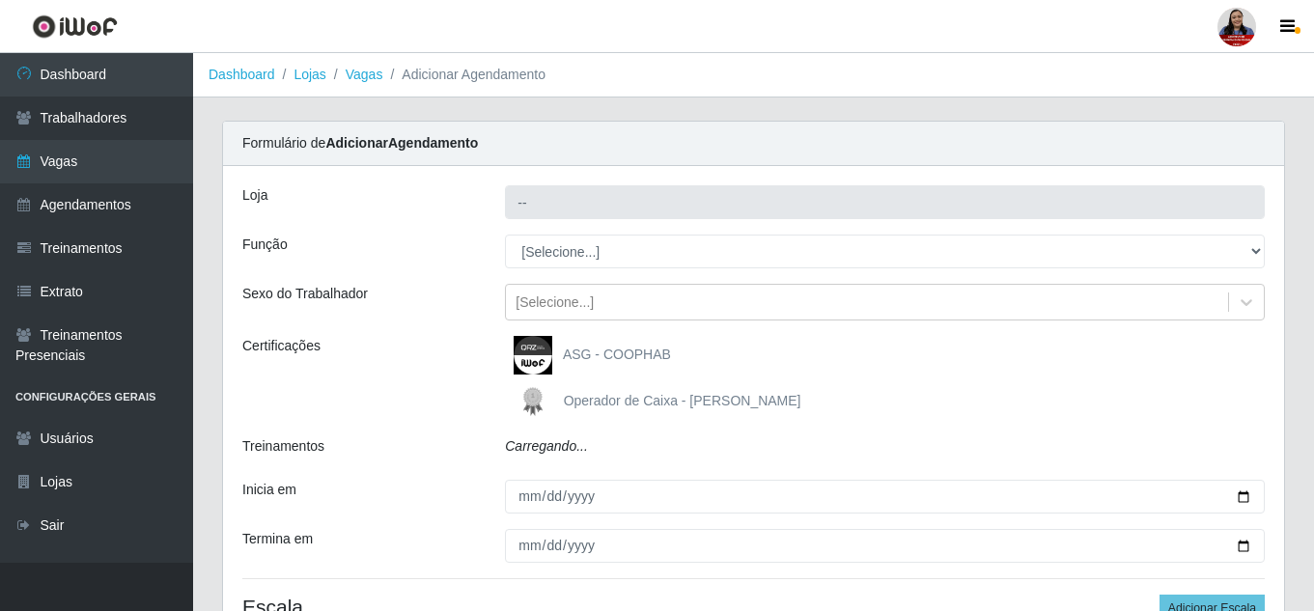
type input "Queiroz Atacadão - [GEOGRAPHIC_DATA]"
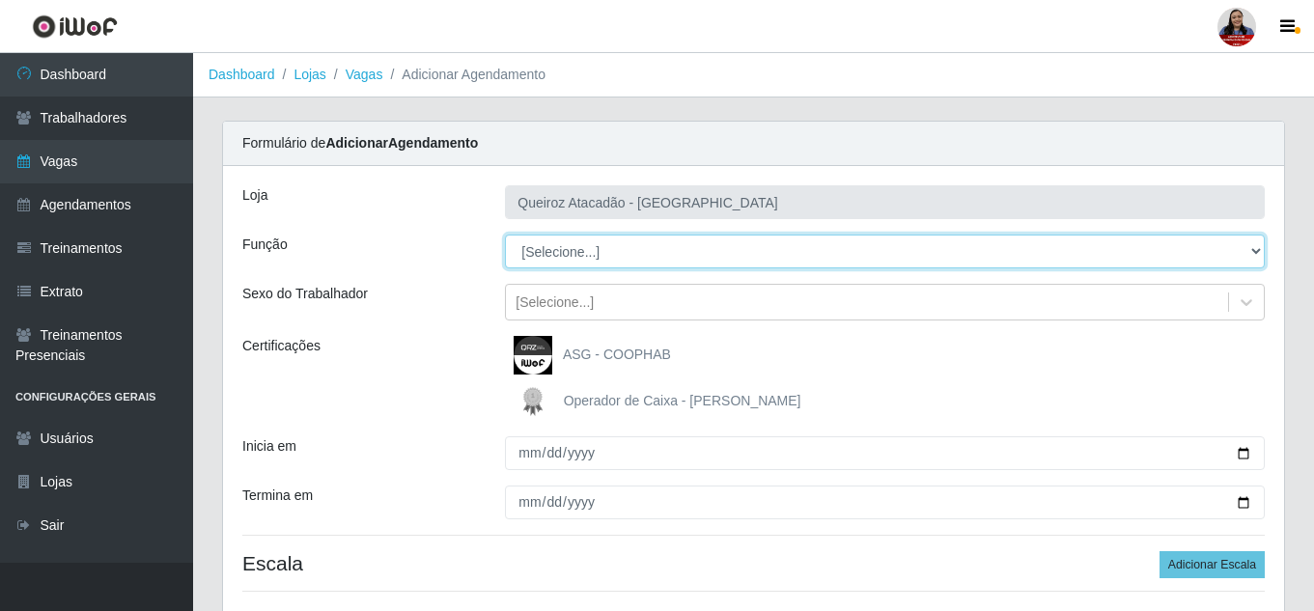
click at [617, 260] on select "[Selecione...] Embalador Embalador + Embalador ++ Operador de Caixa Operador de…" at bounding box center [885, 252] width 760 height 34
select select "22"
click at [505, 235] on select "[Selecione...] Embalador Embalador + Embalador ++ Operador de Caixa Operador de…" at bounding box center [885, 252] width 760 height 34
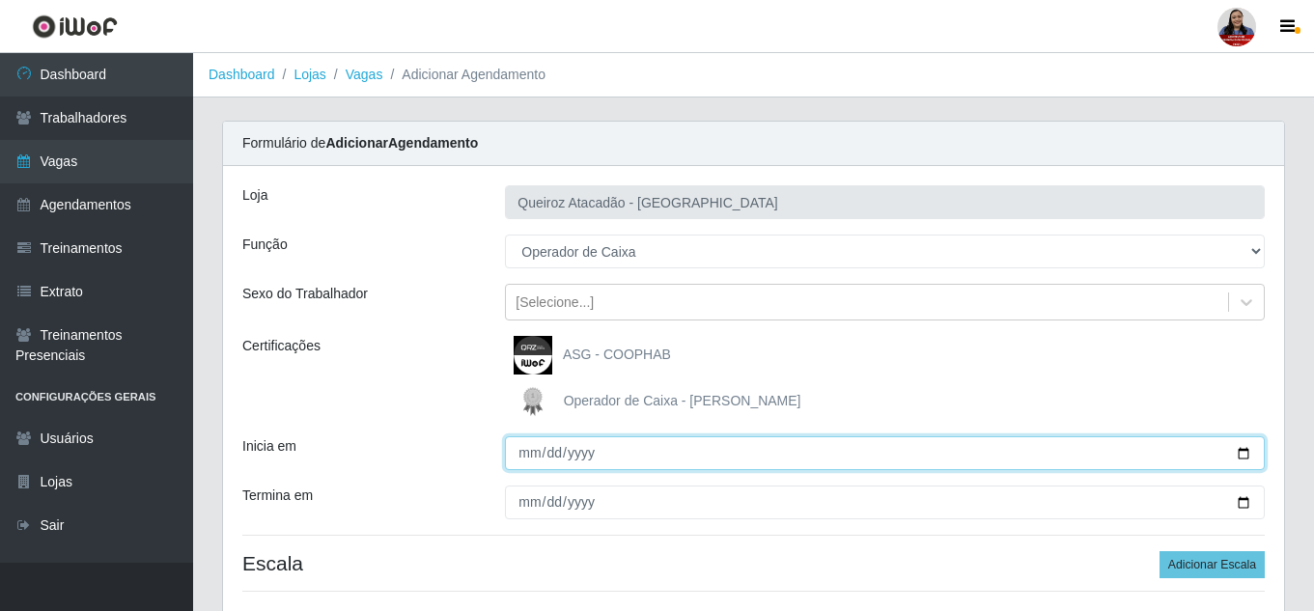
click at [521, 450] on input "Inicia em" at bounding box center [885, 453] width 760 height 34
click at [1244, 452] on input "Inicia em" at bounding box center [885, 453] width 760 height 34
type input "[DATE]"
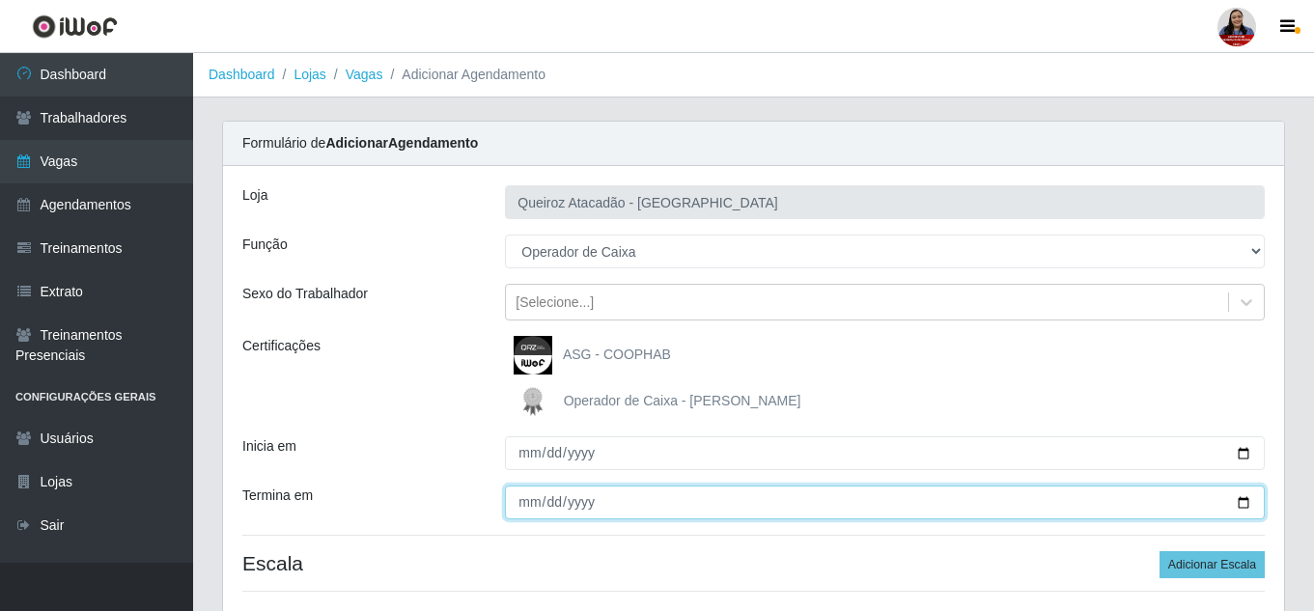
click at [1242, 497] on input "Termina em" at bounding box center [885, 502] width 760 height 34
type input "[DATE]"
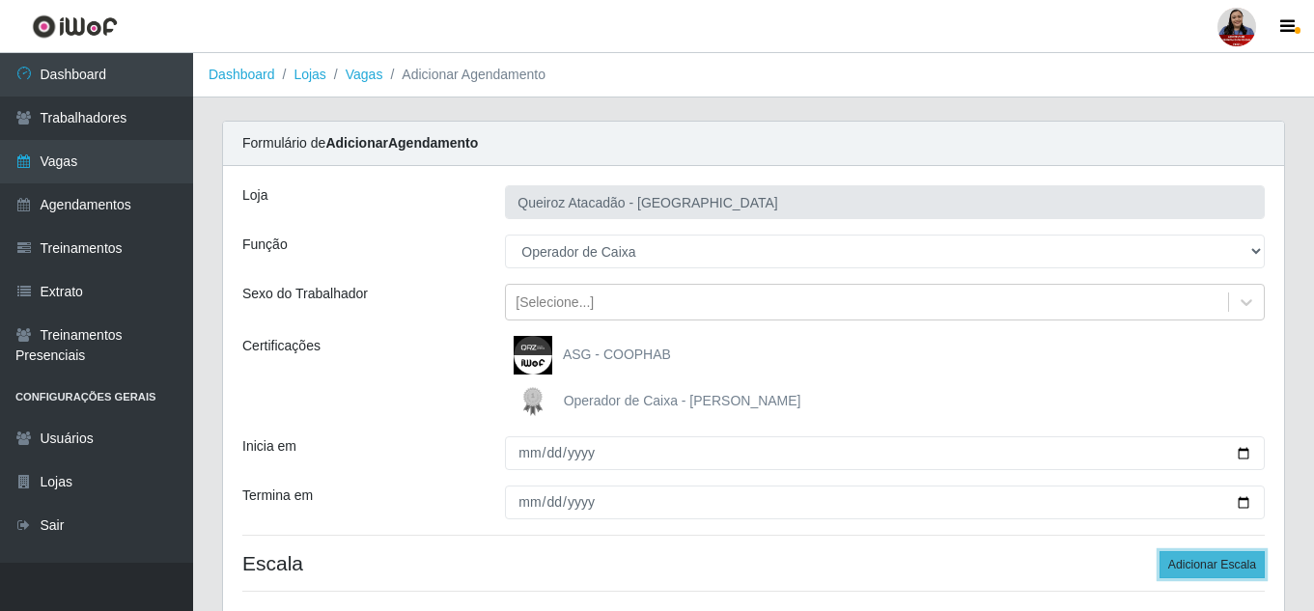
click at [1246, 562] on button "Adicionar Escala" at bounding box center [1211, 564] width 105 height 27
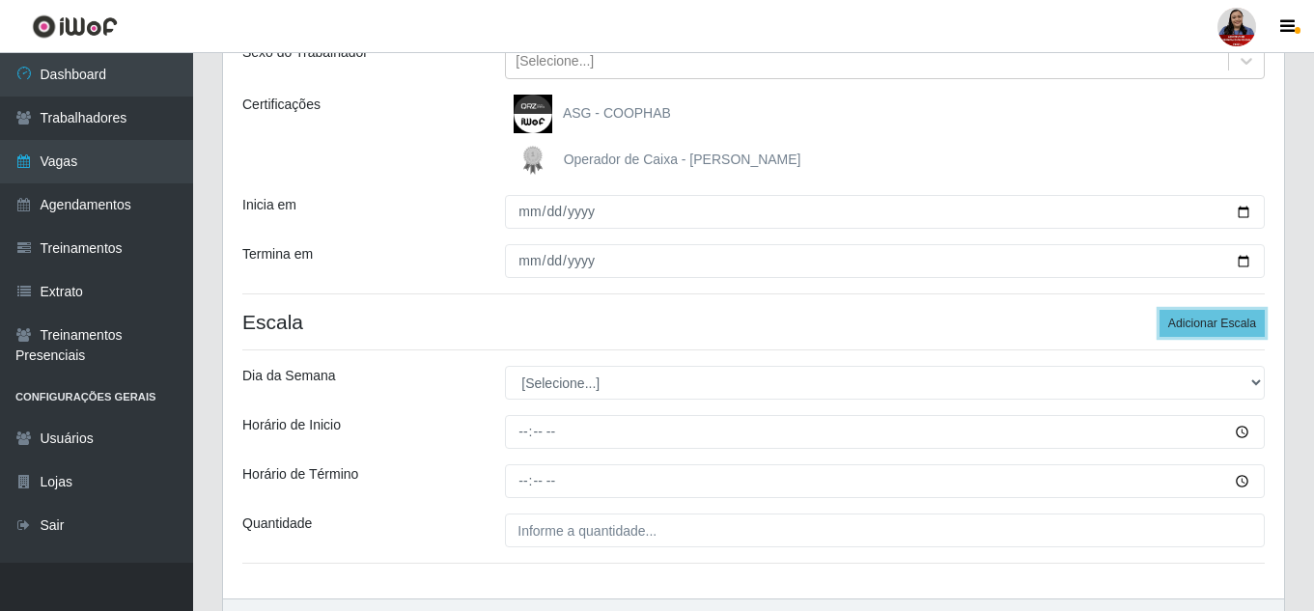
scroll to position [359, 0]
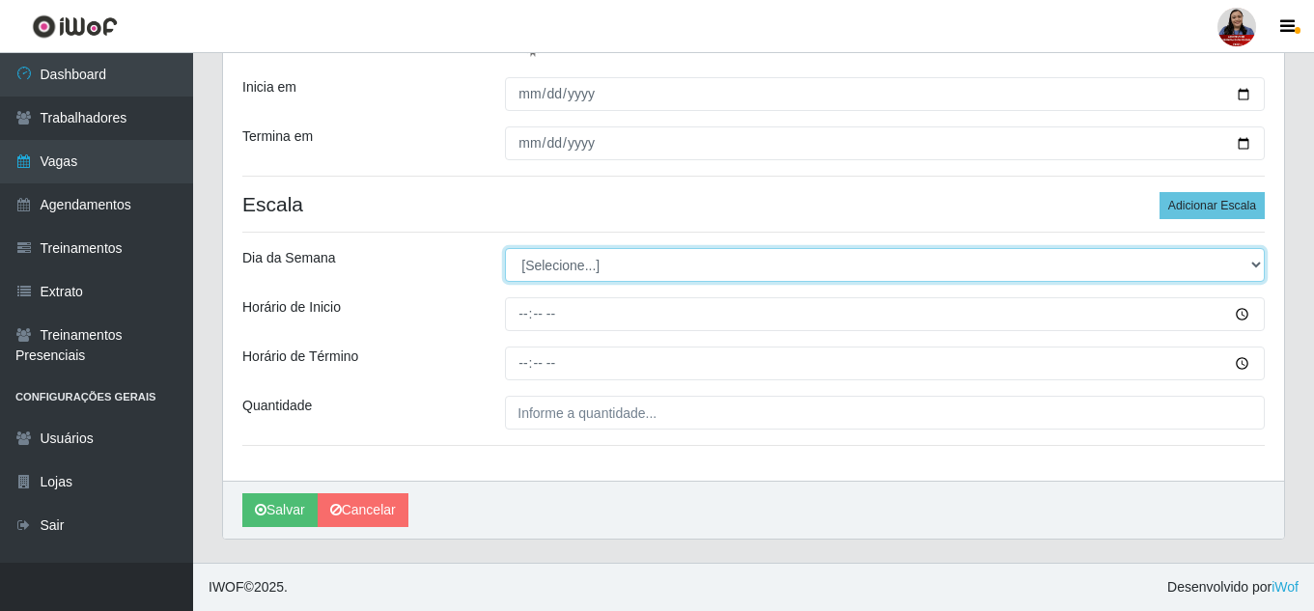
click at [624, 266] on select "[Selecione...] Segunda Terça Quarta Quinta Sexta Sábado Domingo" at bounding box center [885, 265] width 760 height 34
select select "4"
click at [505, 248] on select "[Selecione...] Segunda Terça Quarta Quinta Sexta Sábado Domingo" at bounding box center [885, 265] width 760 height 34
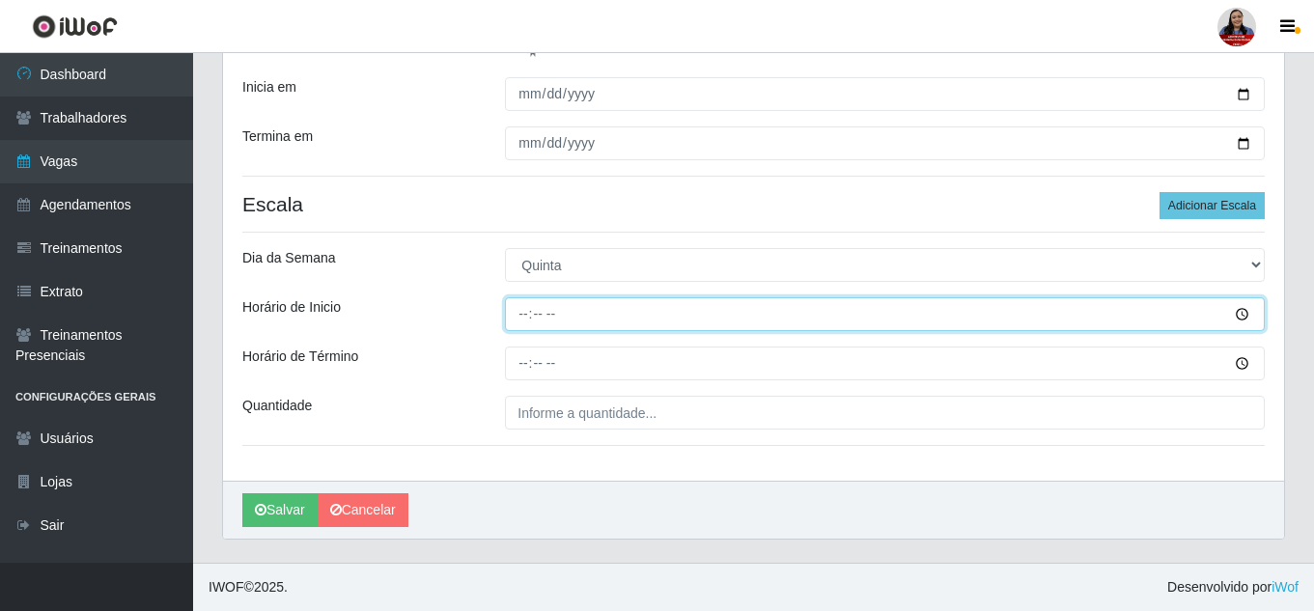
click at [516, 314] on input "Horário de Inicio" at bounding box center [885, 314] width 760 height 34
type input "09:00"
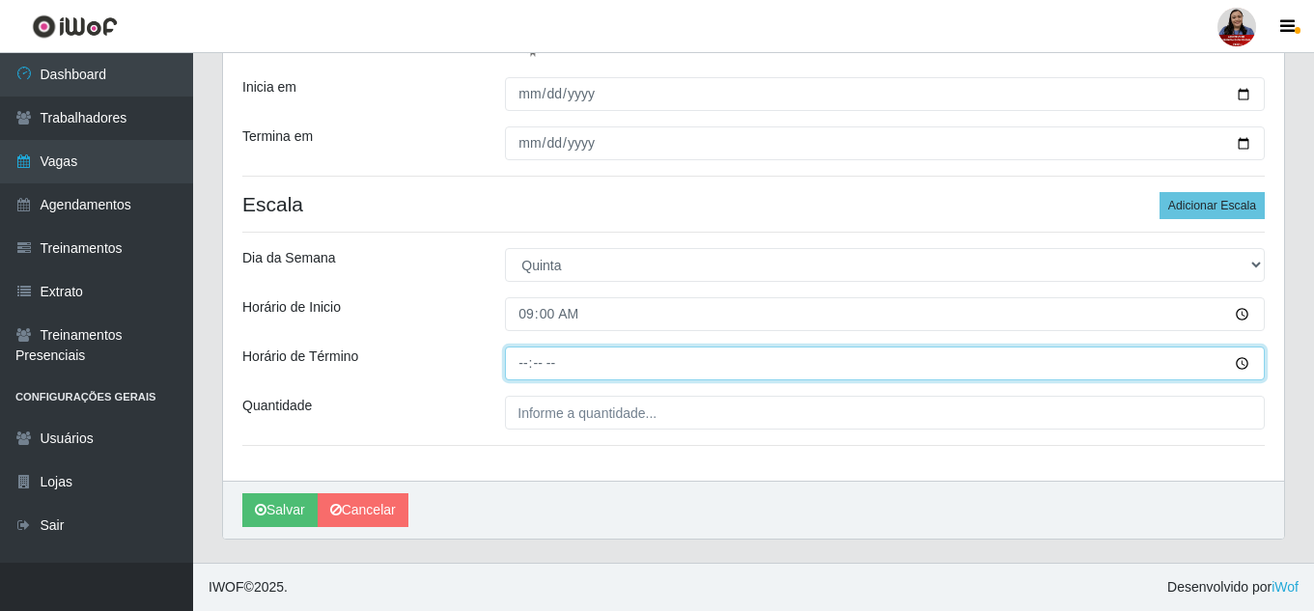
type input "15:00"
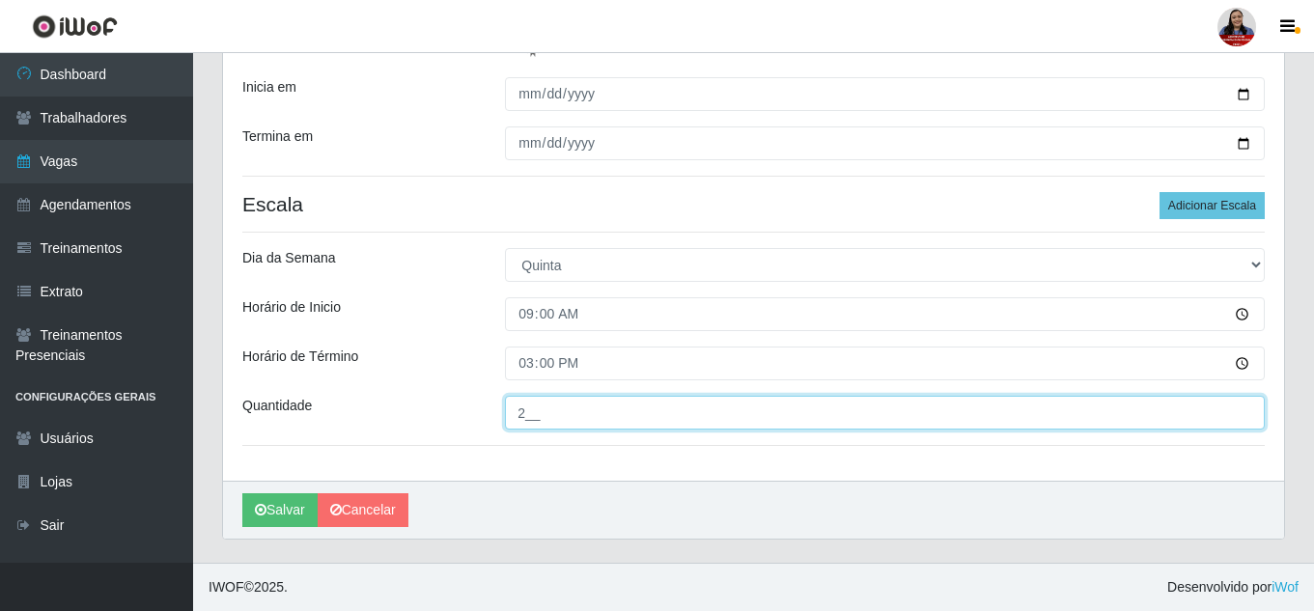
type input "2__"
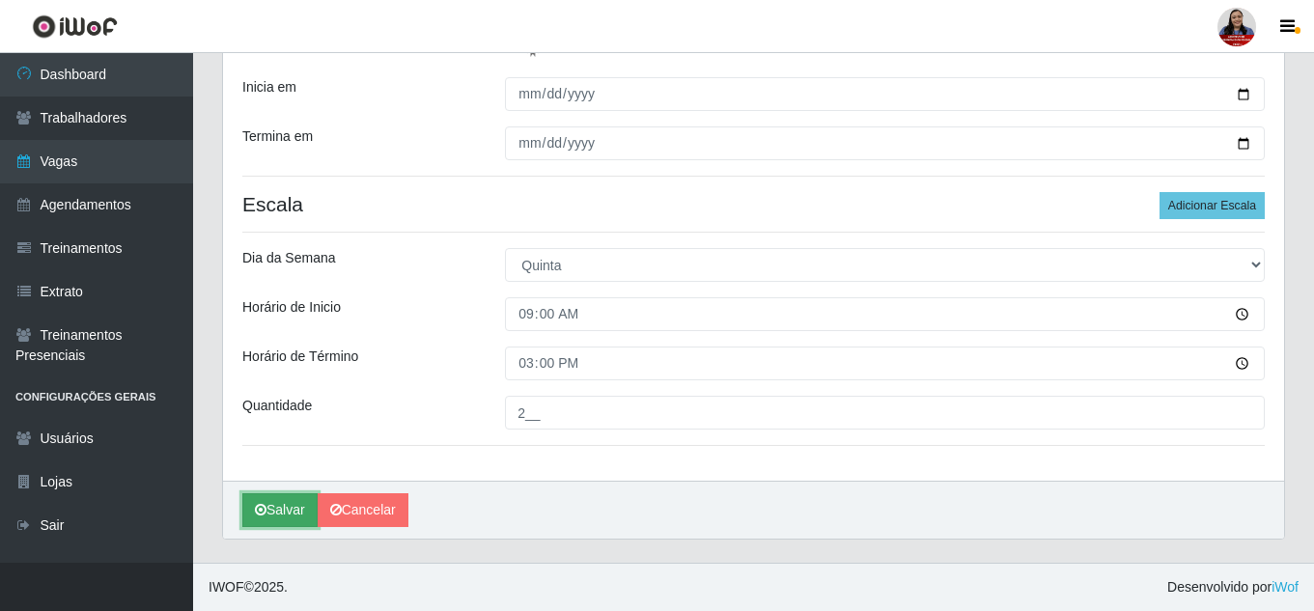
click at [295, 513] on button "Salvar" at bounding box center [279, 510] width 75 height 34
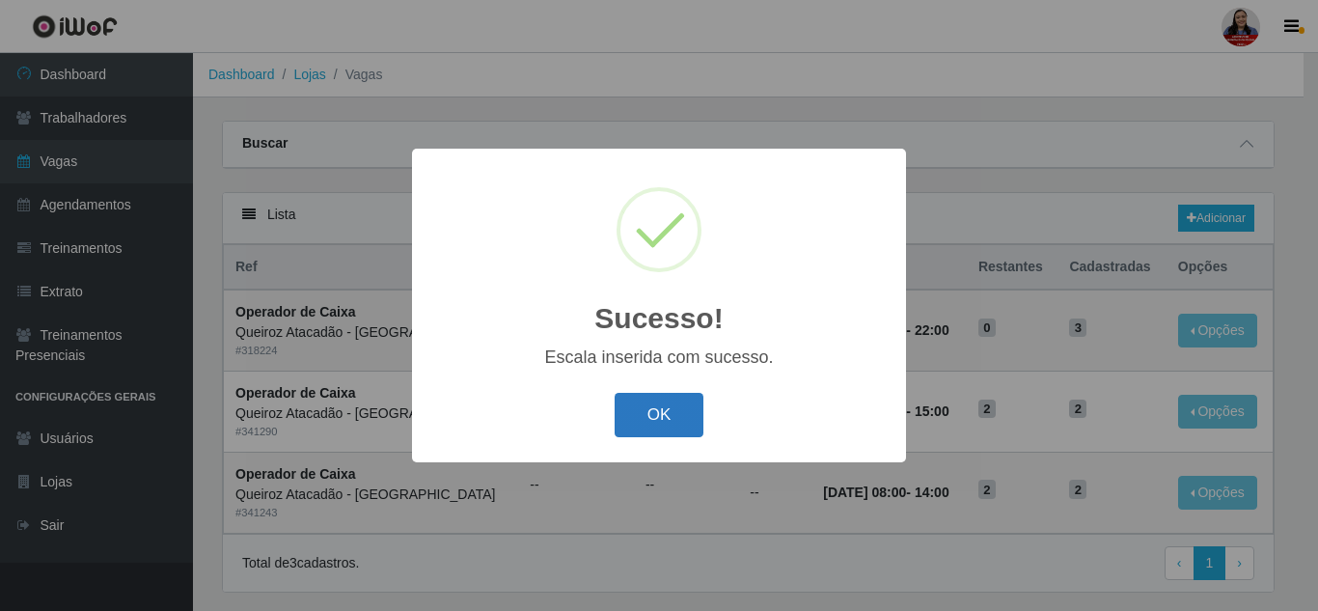
click at [676, 417] on button "OK" at bounding box center [660, 415] width 90 height 45
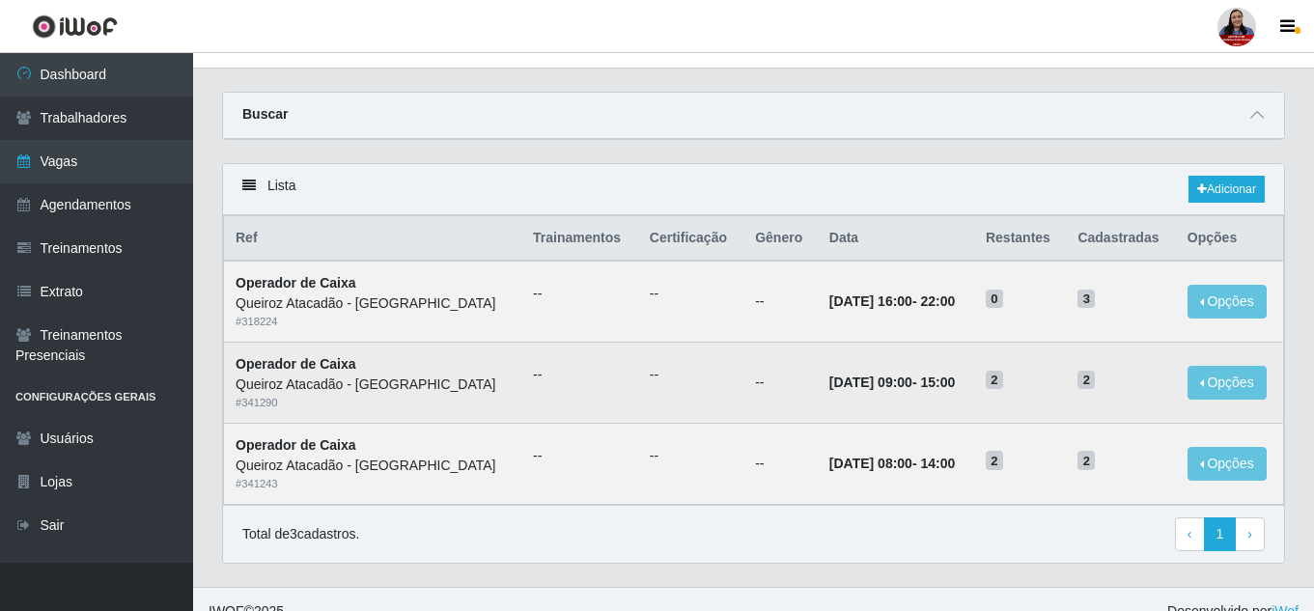
scroll to position [54, 0]
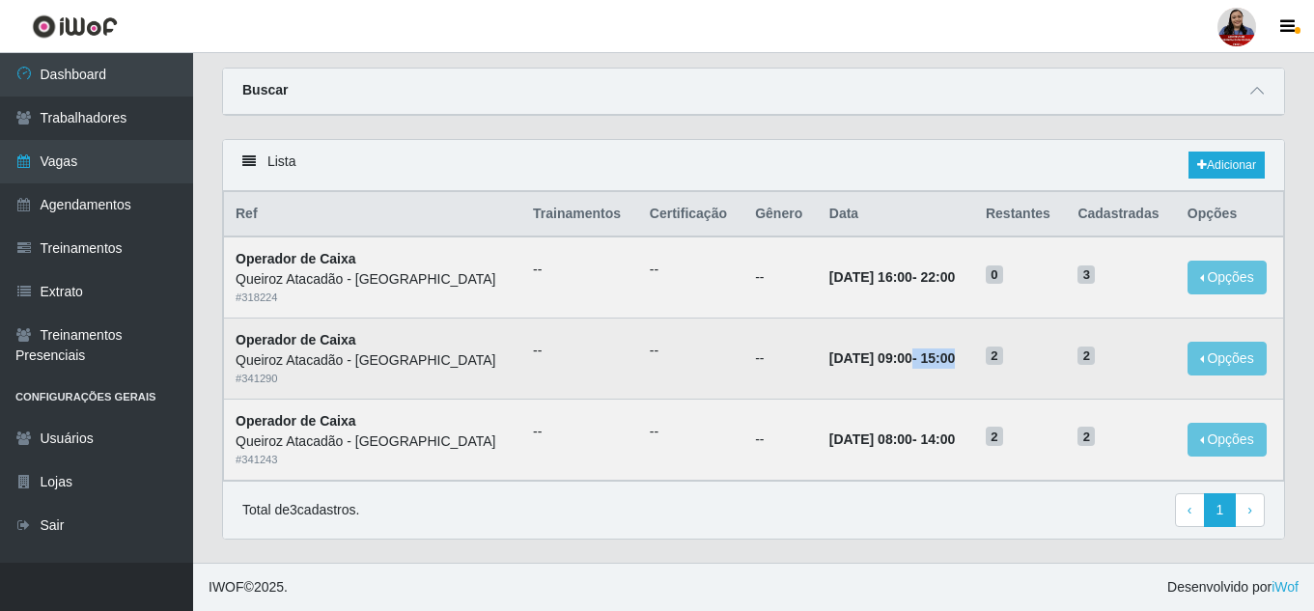
drag, startPoint x: 901, startPoint y: 358, endPoint x: 1004, endPoint y: 358, distance: 102.3
click at [1004, 358] on tr "Operador de [PERSON_NAME] Atacadão - [GEOGRAPHIC_DATA] do Amarante # 341290 -- …" at bounding box center [754, 359] width 1060 height 81
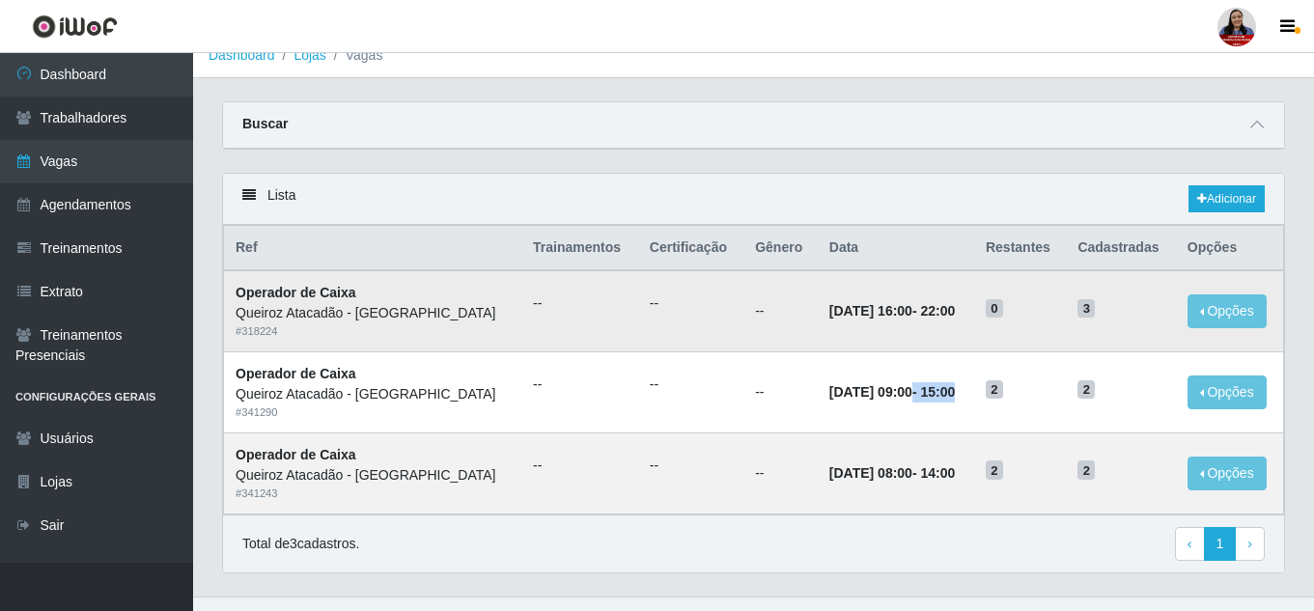
scroll to position [0, 0]
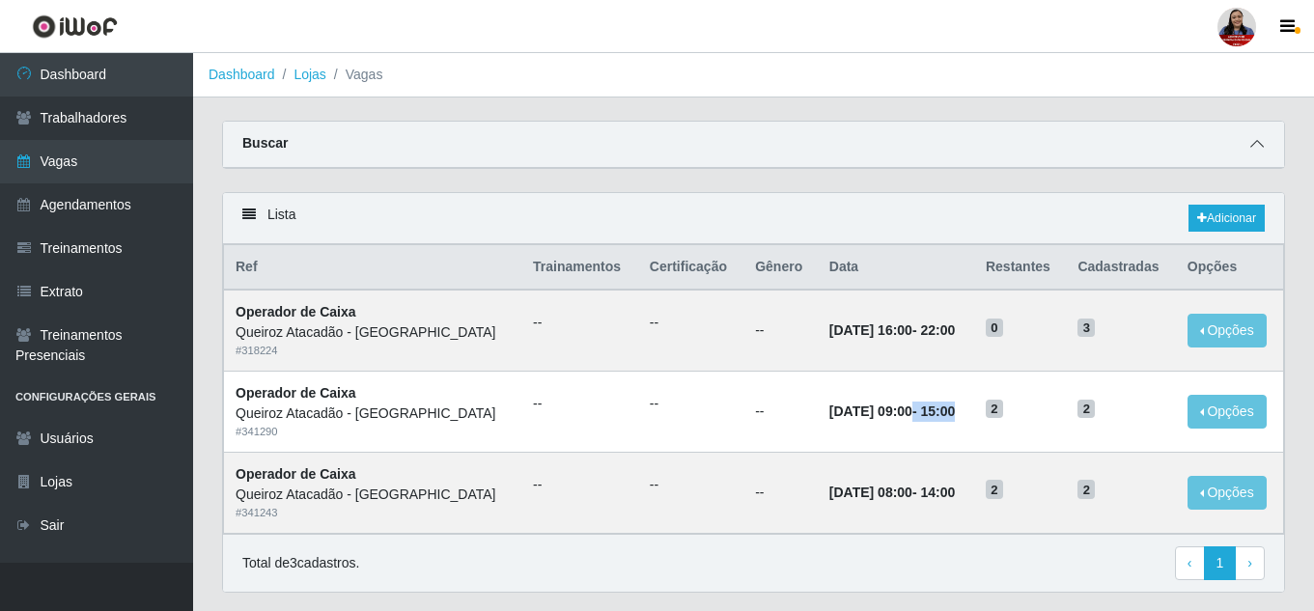
click at [1248, 139] on span at bounding box center [1256, 144] width 23 height 22
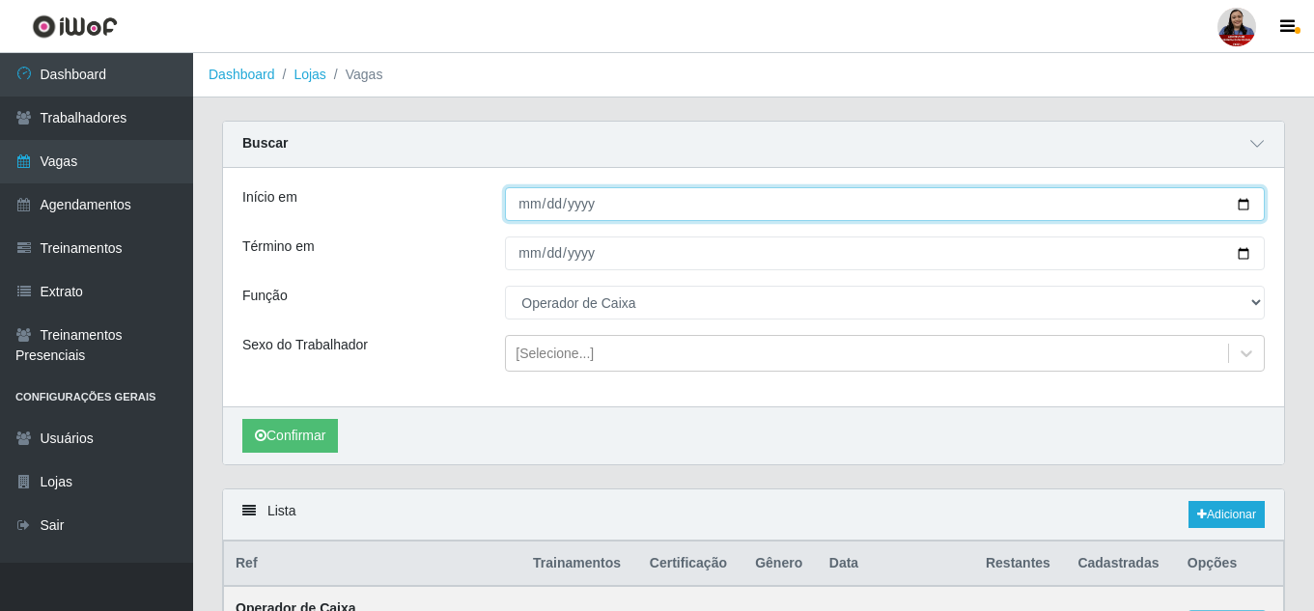
click at [1249, 206] on input "[DATE]" at bounding box center [885, 204] width 760 height 34
type input "[DATE]"
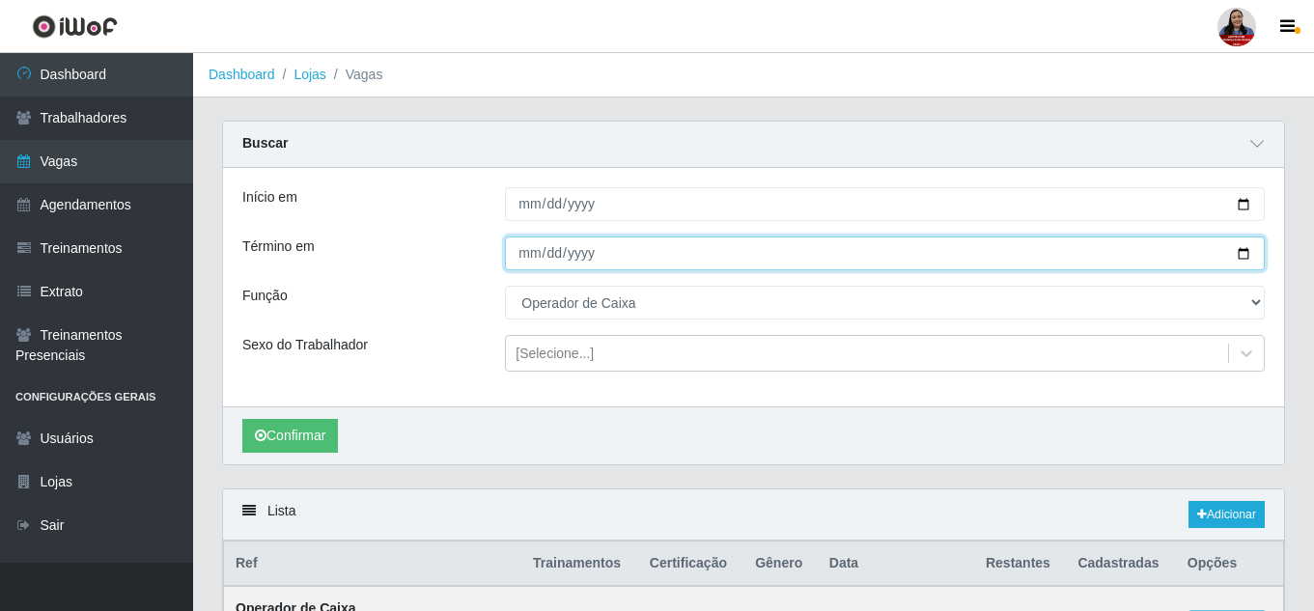
click at [1245, 255] on input "[DATE]" at bounding box center [885, 253] width 760 height 34
type input "[DATE]"
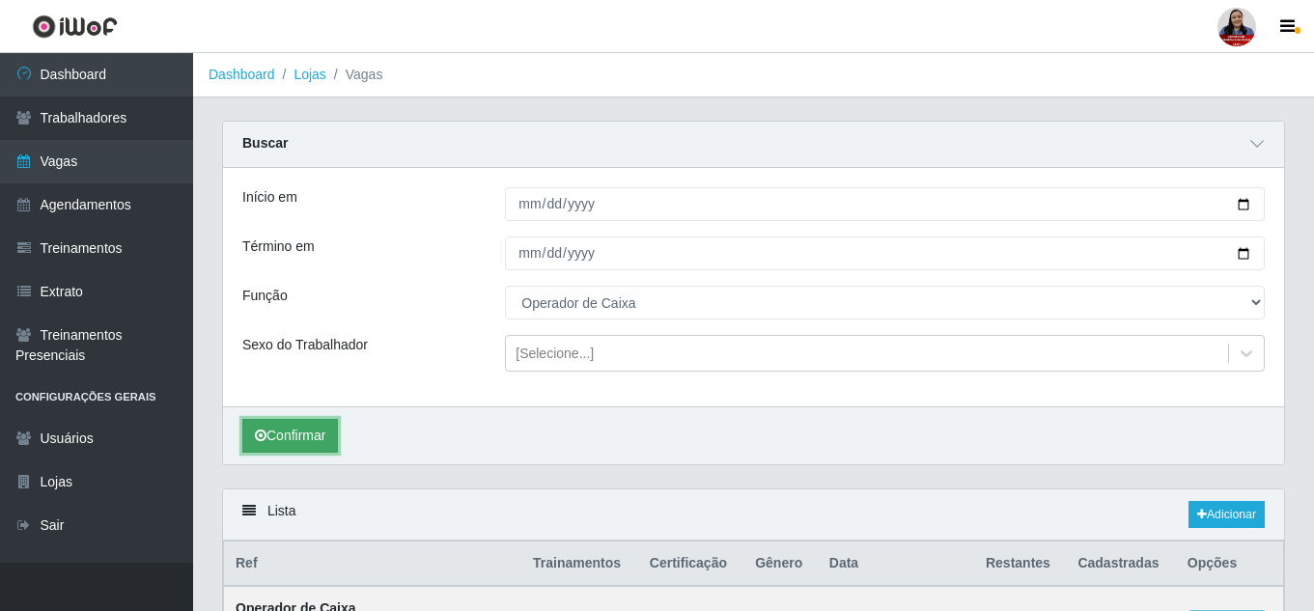
click at [270, 443] on button "Confirmar" at bounding box center [290, 436] width 96 height 34
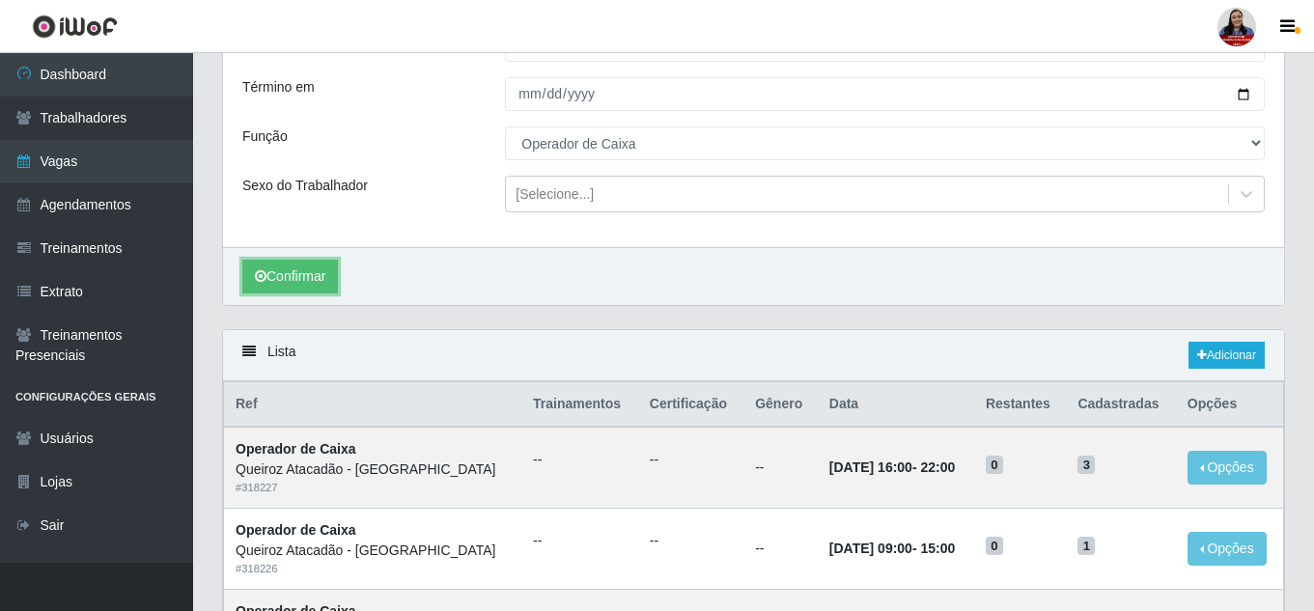
scroll to position [193, 0]
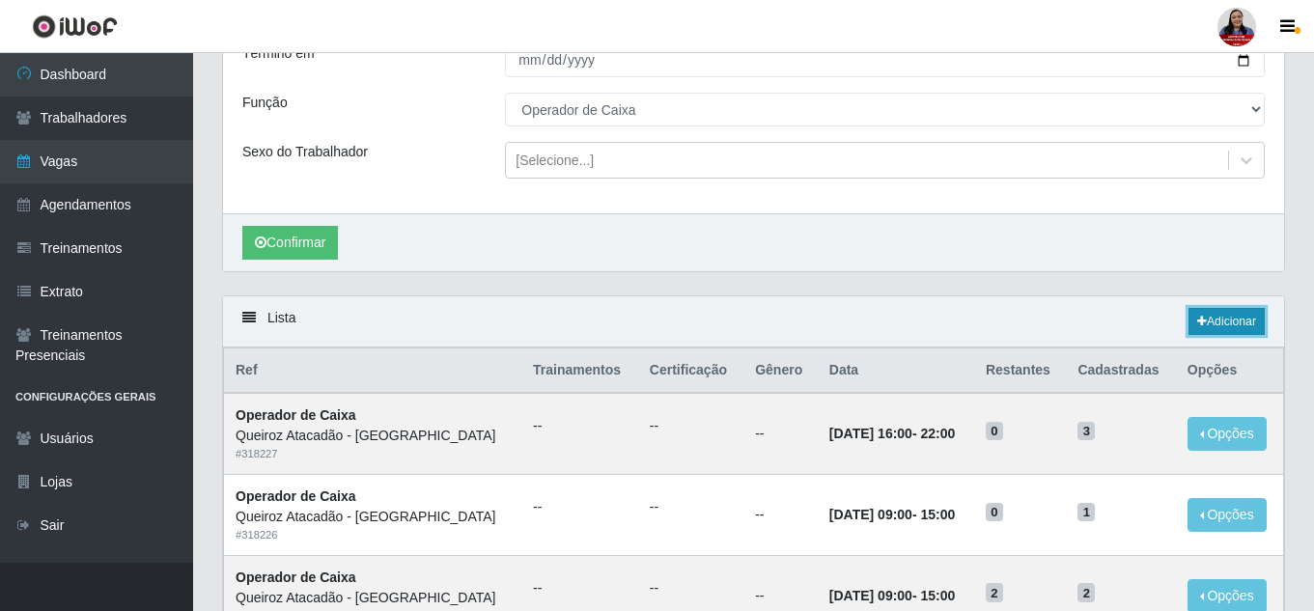
click at [1246, 326] on link "Adicionar" at bounding box center [1226, 321] width 76 height 27
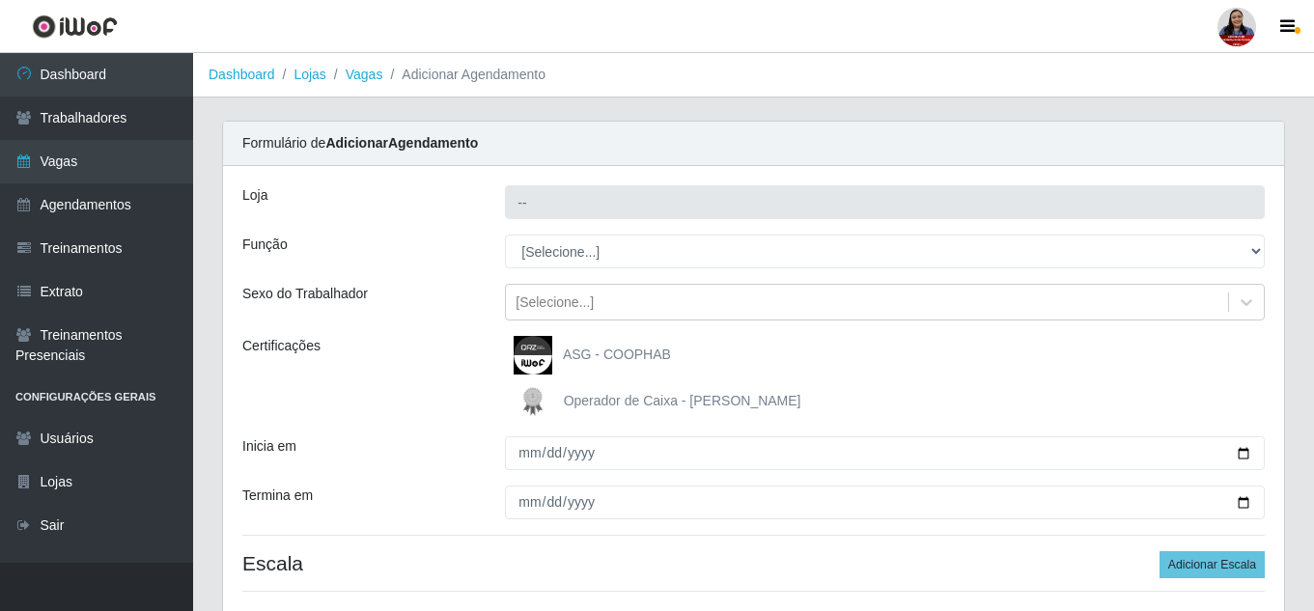
type input "Queiroz Atacadão - [GEOGRAPHIC_DATA]"
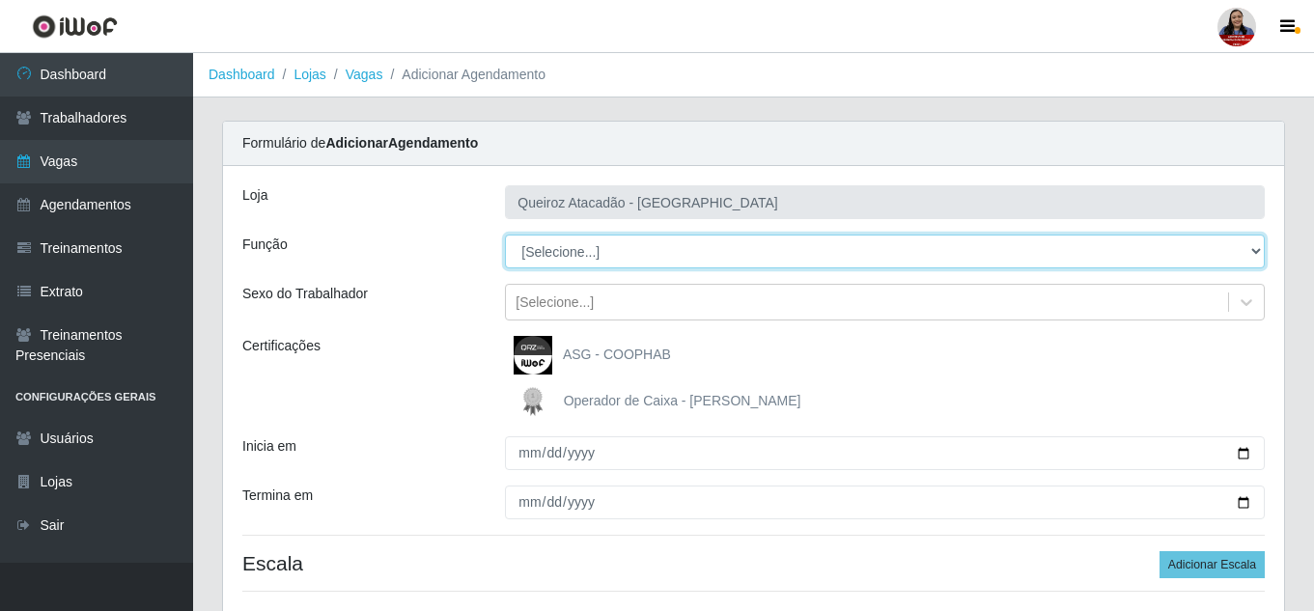
click at [578, 258] on select "[Selecione...] Embalador Embalador + Embalador ++ Operador de Caixa Operador de…" at bounding box center [885, 252] width 760 height 34
select select "22"
click at [505, 235] on select "[Selecione...] Embalador Embalador + Embalador ++ Operador de Caixa Operador de…" at bounding box center [885, 252] width 760 height 34
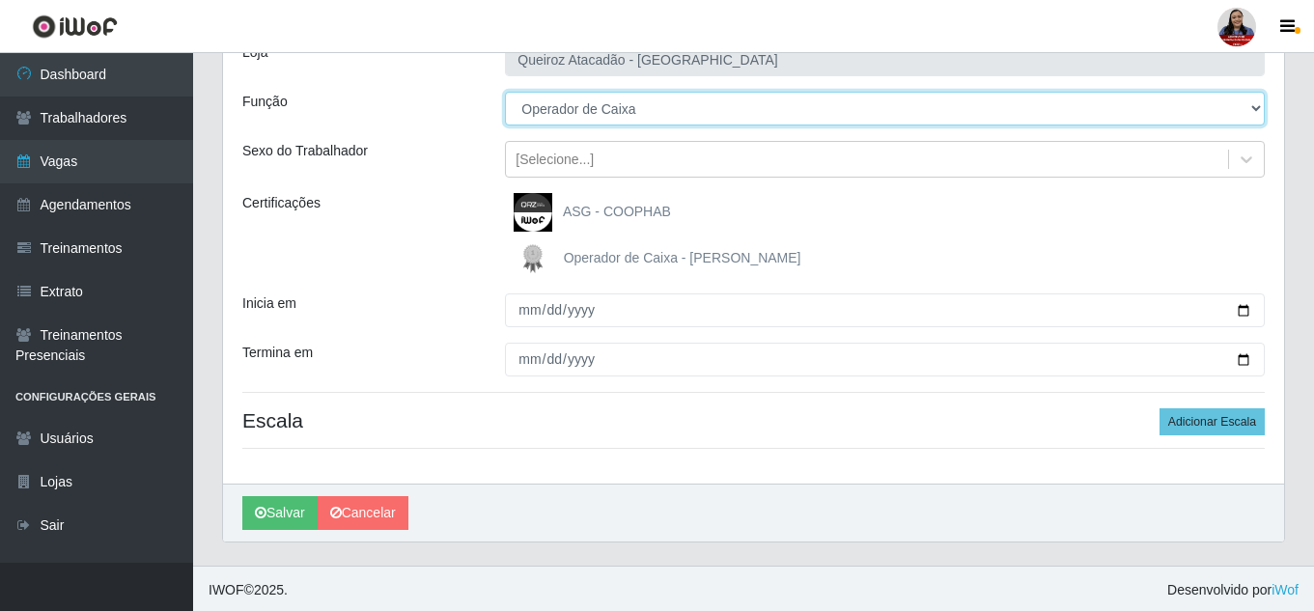
scroll to position [146, 0]
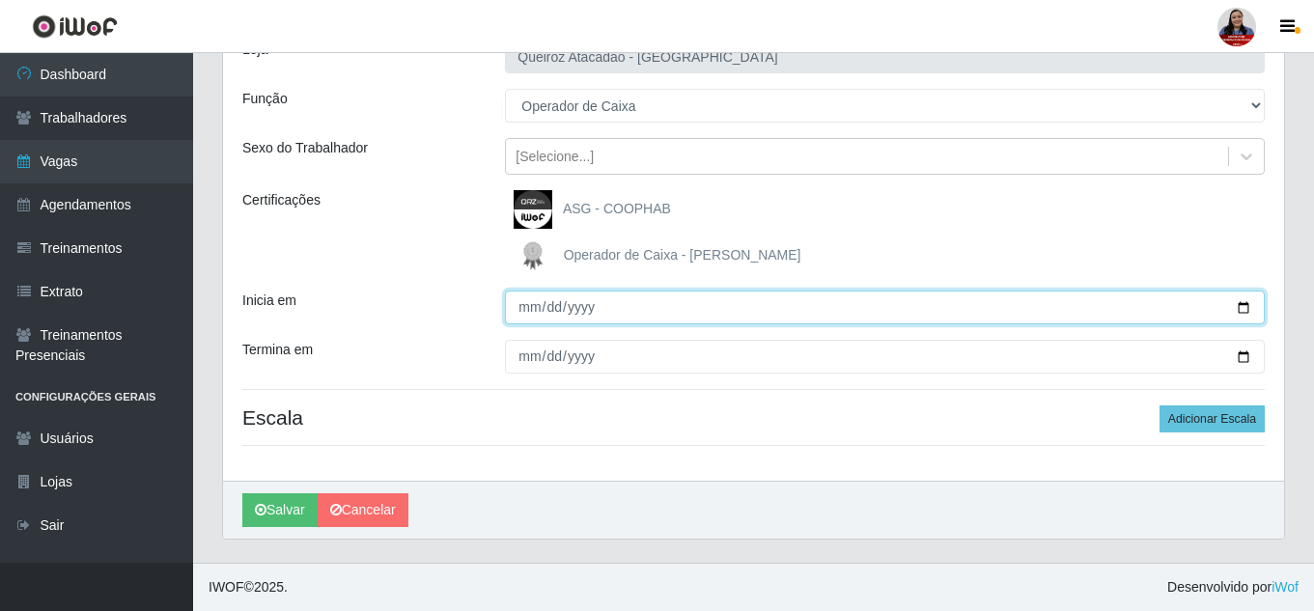
click at [1234, 304] on input "Inicia em" at bounding box center [885, 308] width 760 height 34
type input "[DATE]"
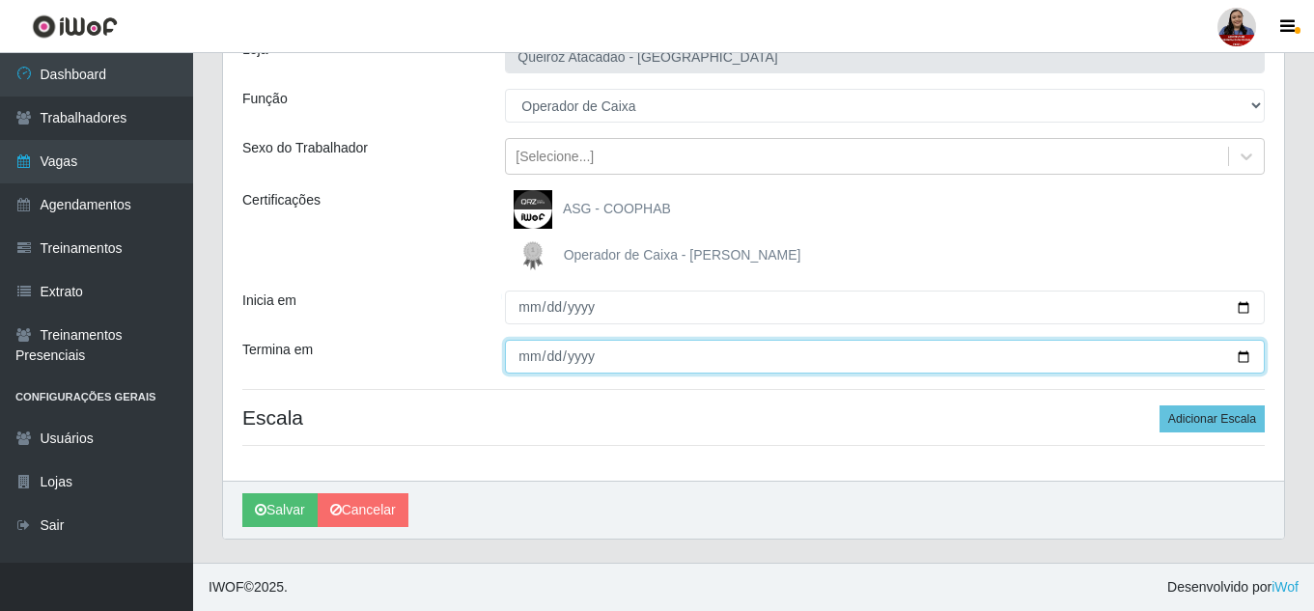
click at [1249, 355] on input "Termina em" at bounding box center [885, 357] width 760 height 34
type input "[DATE]"
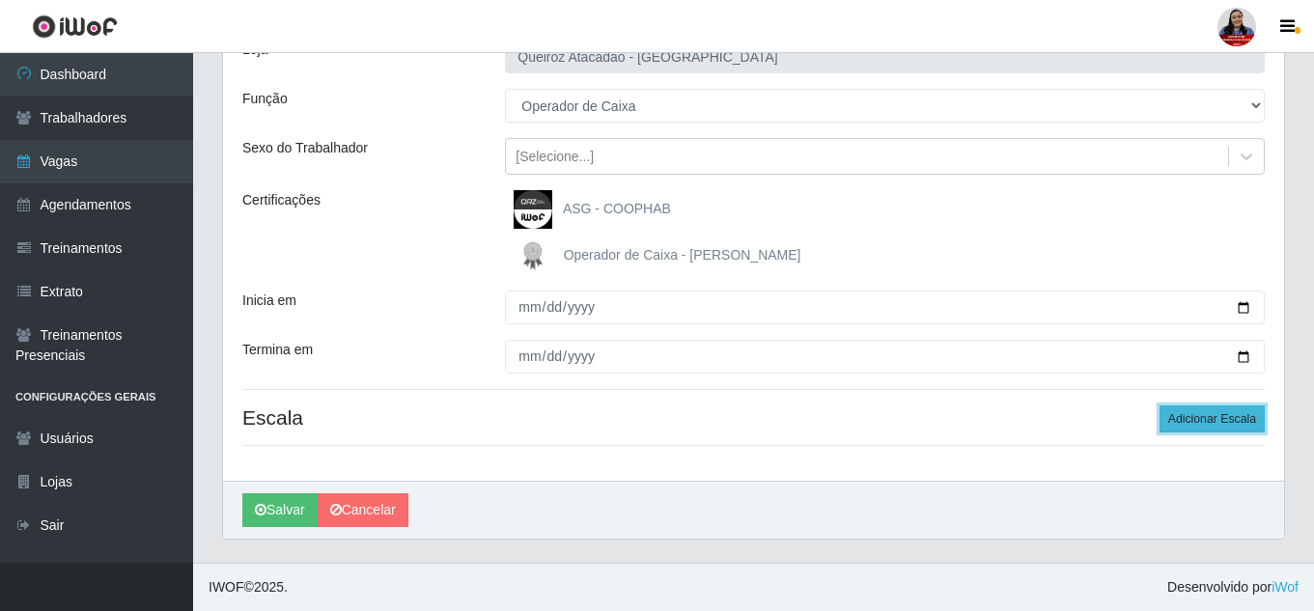
click at [1229, 413] on button "Adicionar Escala" at bounding box center [1211, 418] width 105 height 27
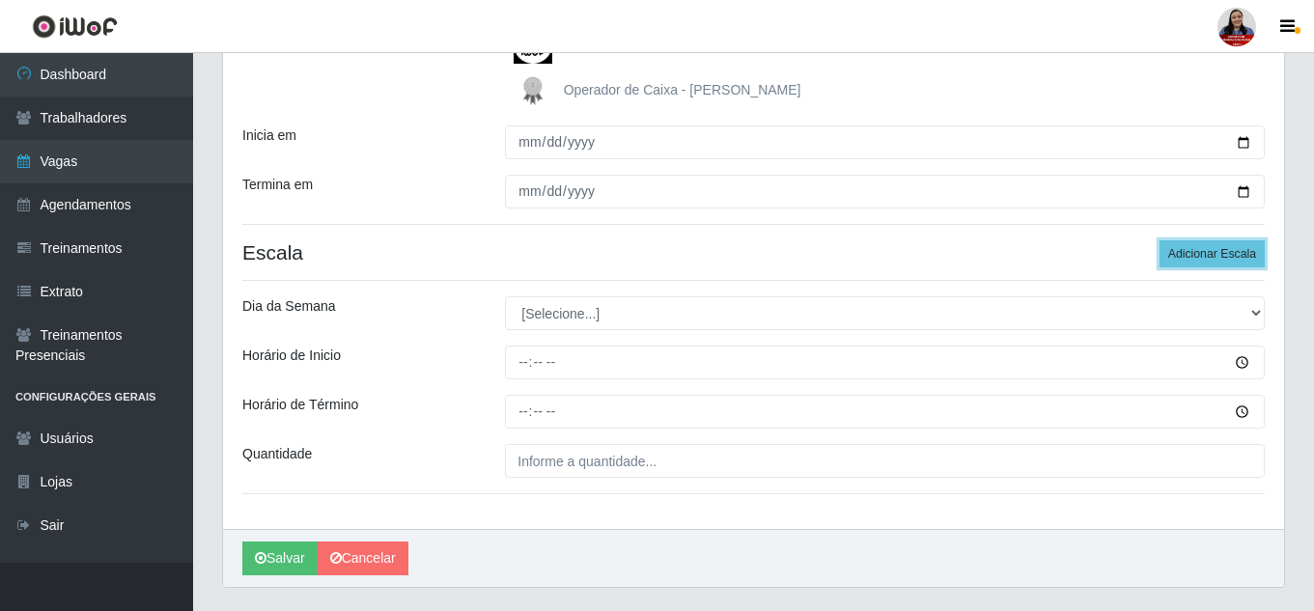
scroll to position [339, 0]
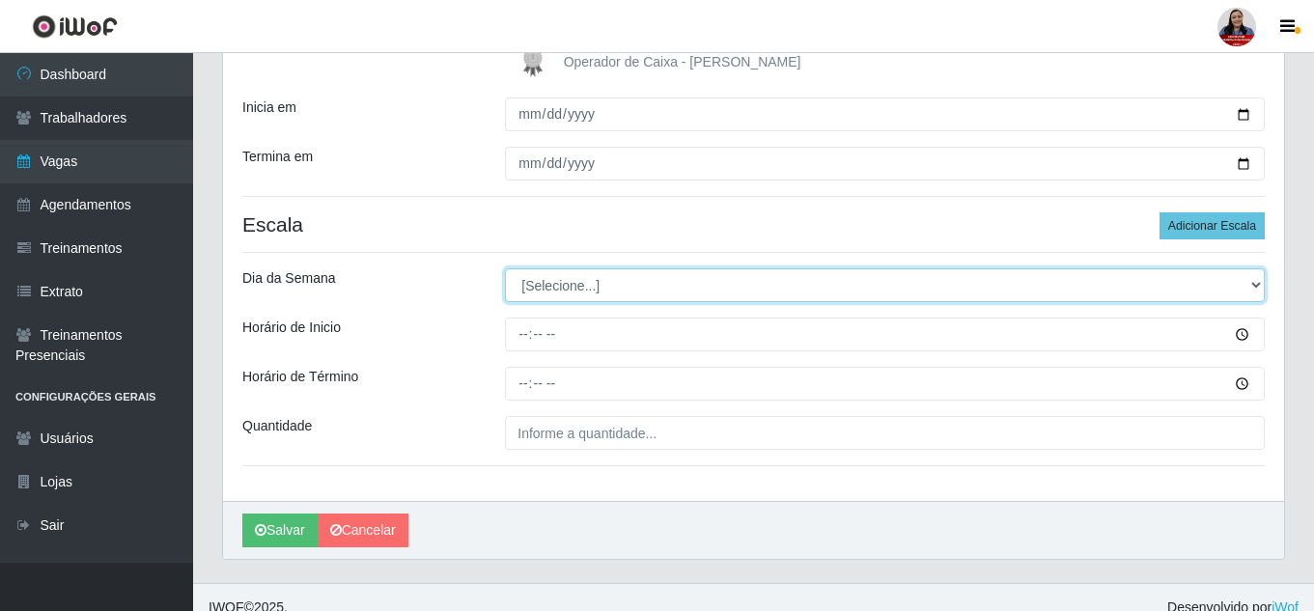
click at [562, 290] on select "[Selecione...] Segunda Terça Quarta Quinta Sexta Sábado Domingo" at bounding box center [885, 285] width 760 height 34
select select "4"
click at [505, 268] on select "[Selecione...] Segunda Terça Quarta Quinta Sexta Sábado Domingo" at bounding box center [885, 285] width 760 height 34
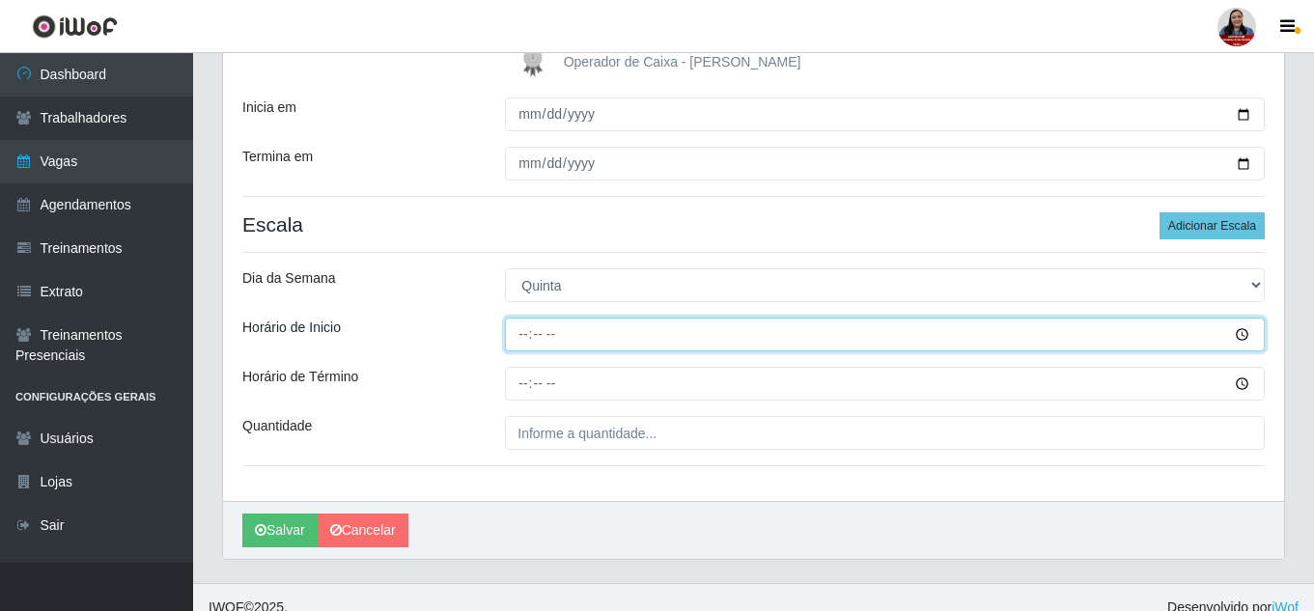
click at [520, 340] on input "Horário de Inicio" at bounding box center [885, 335] width 760 height 34
type input "16:00"
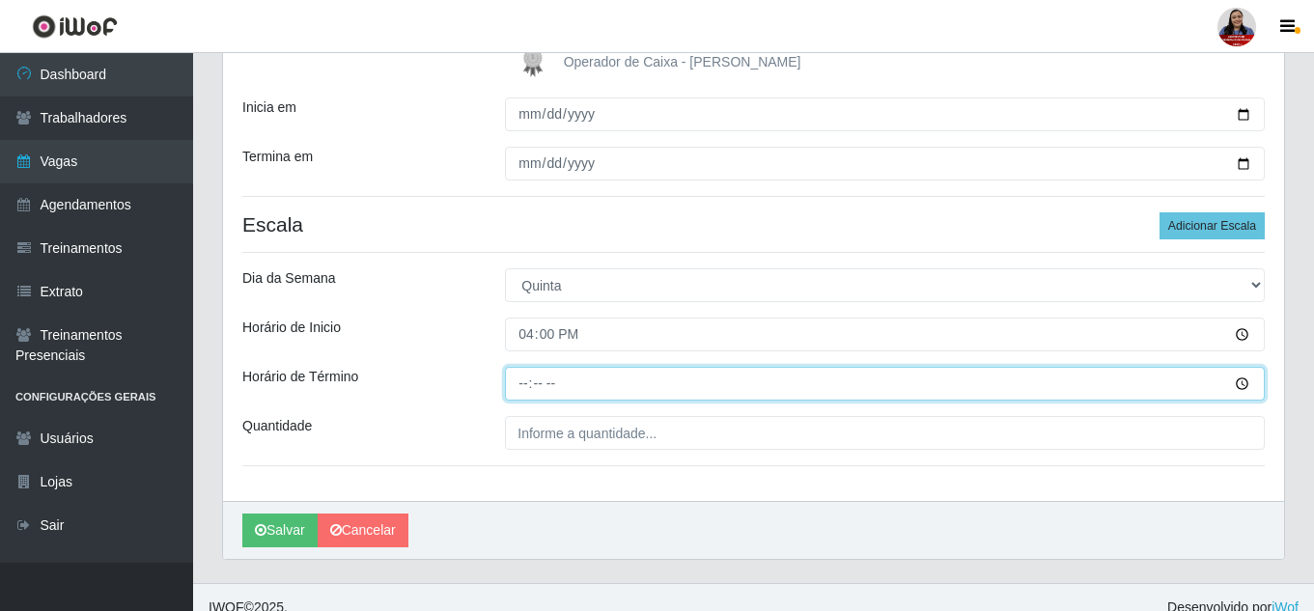
type input "22:00"
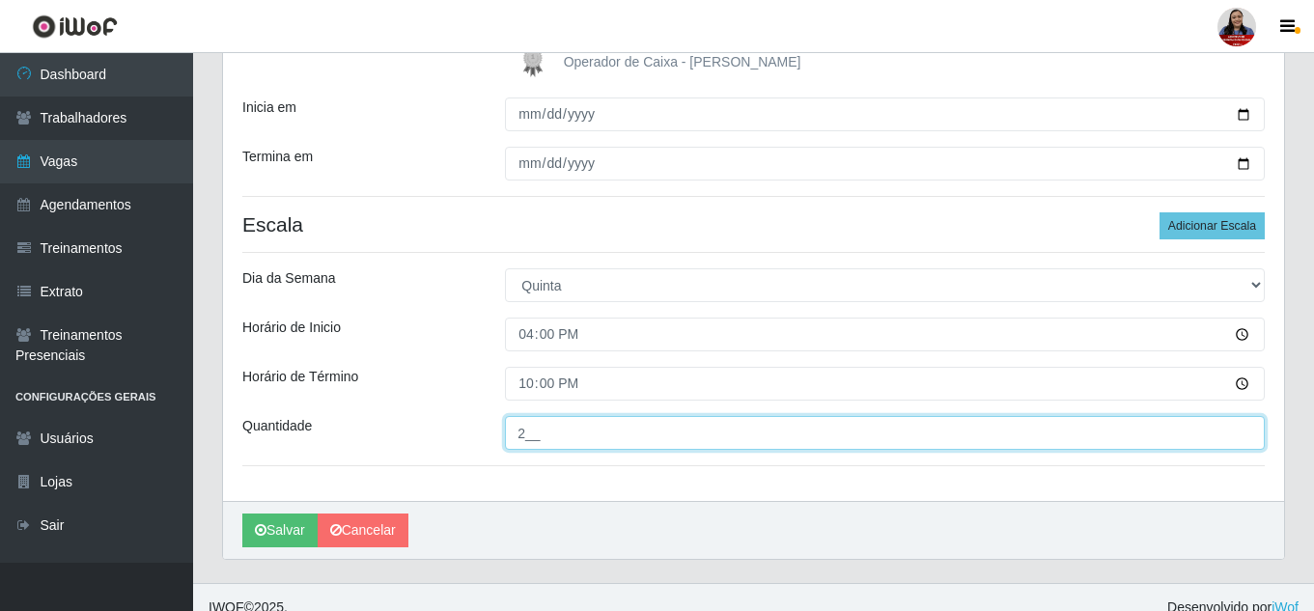
type input "2__"
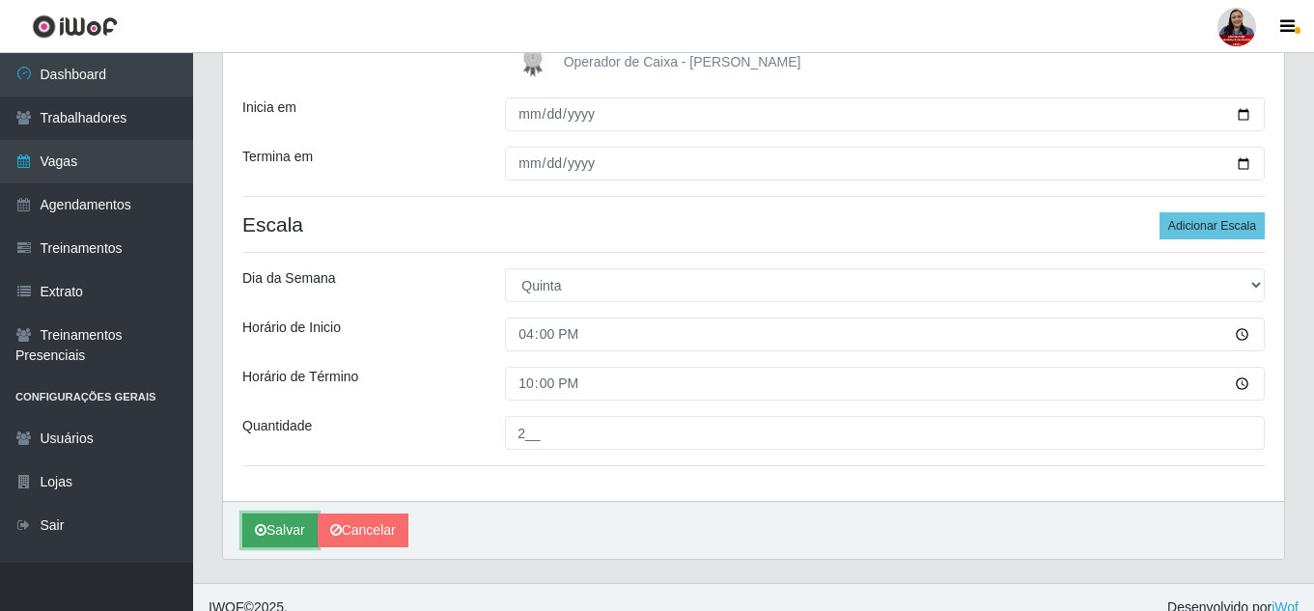
click at [263, 536] on icon "submit" at bounding box center [261, 530] width 12 height 14
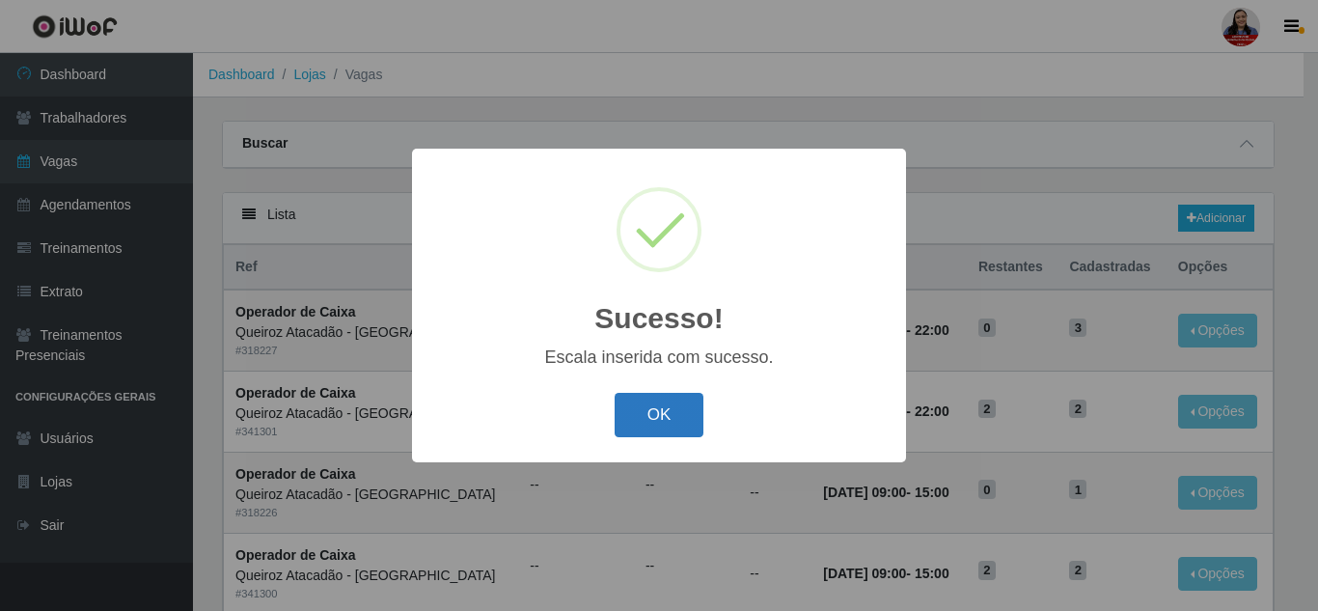
click at [629, 409] on button "OK" at bounding box center [660, 415] width 90 height 45
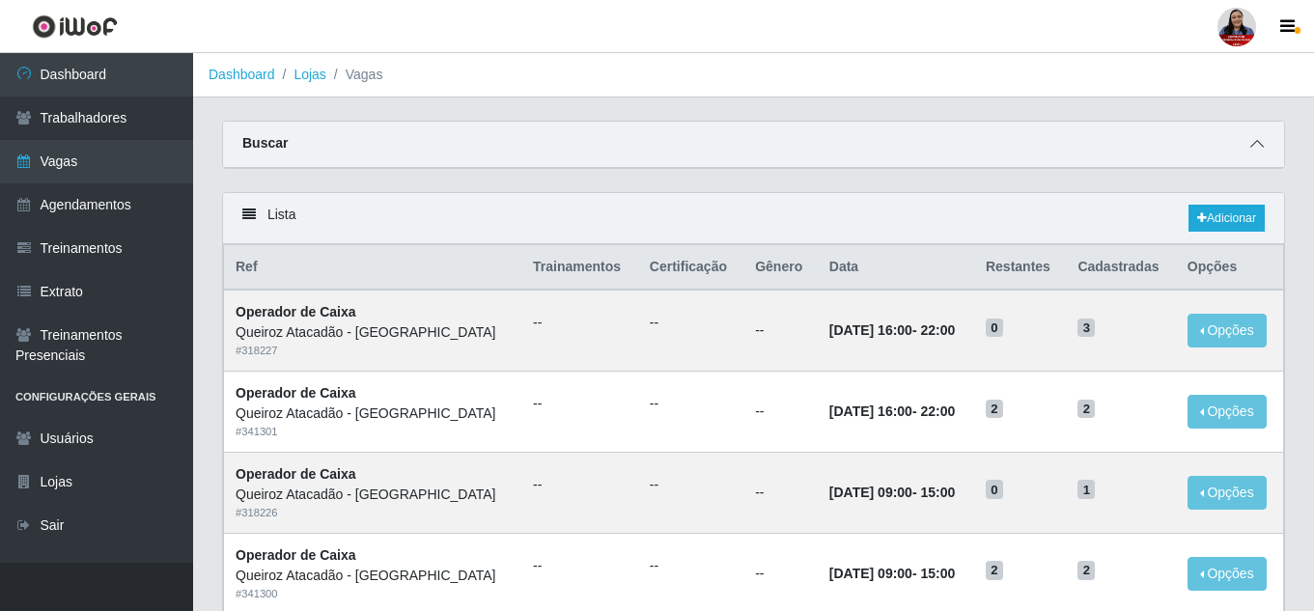
click at [1254, 146] on icon at bounding box center [1257, 144] width 14 height 14
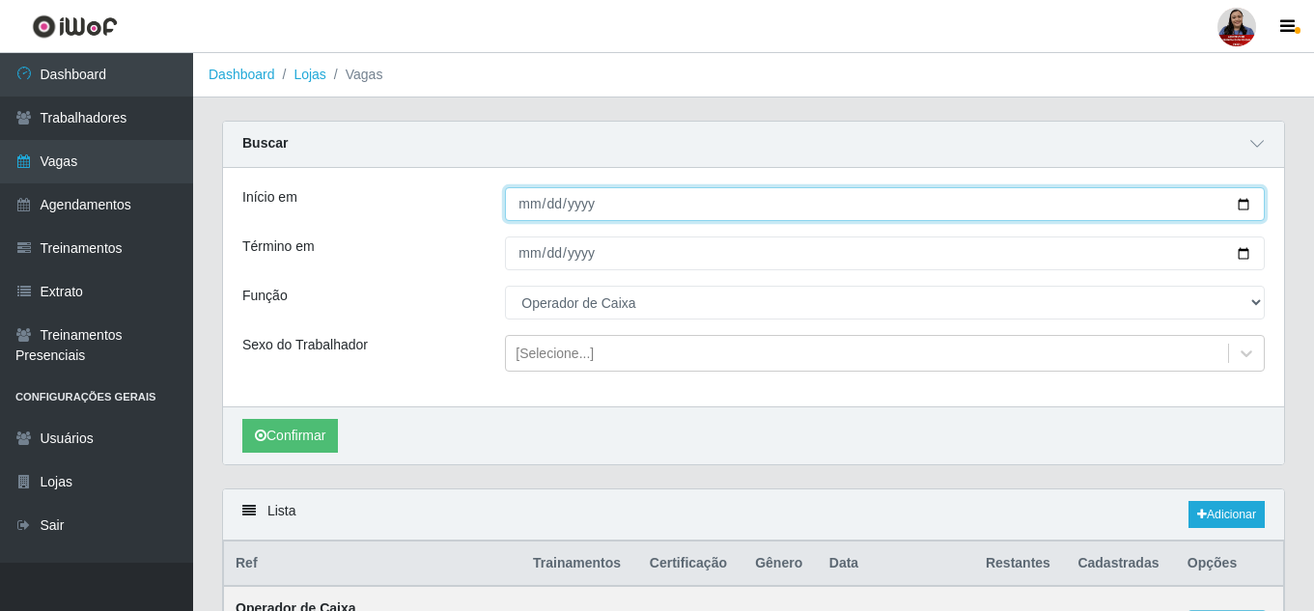
click at [1238, 204] on input "[DATE]" at bounding box center [885, 204] width 760 height 34
type input "[DATE]"
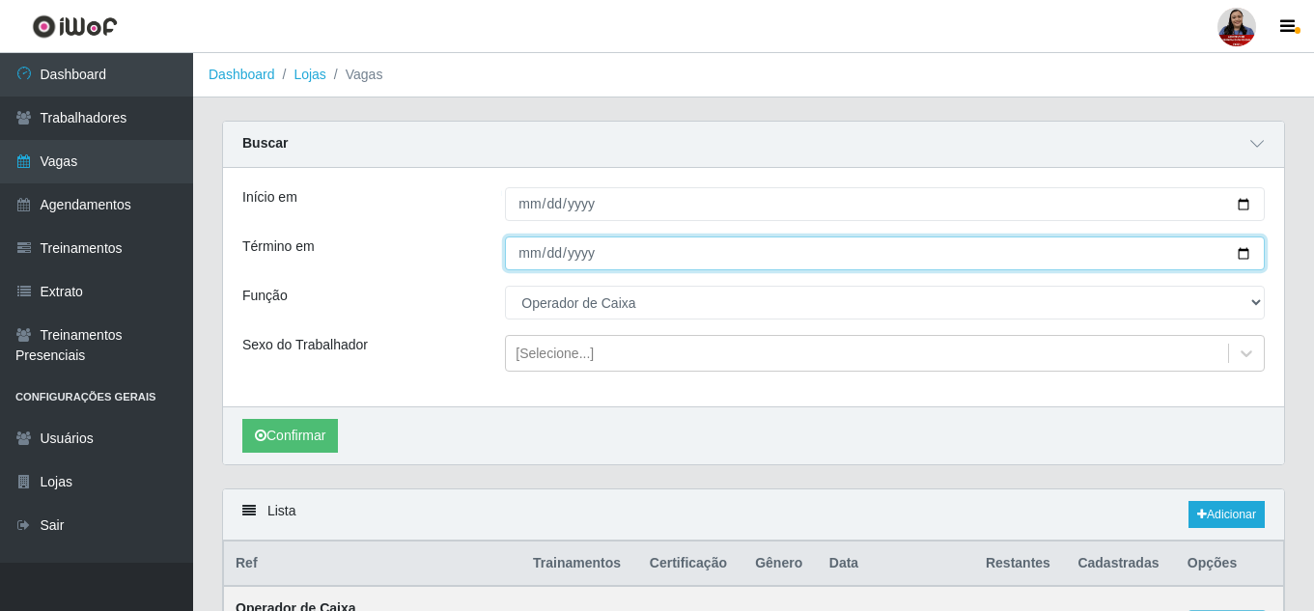
click at [1251, 250] on input "[DATE]" at bounding box center [885, 253] width 760 height 34
type input "[DATE]"
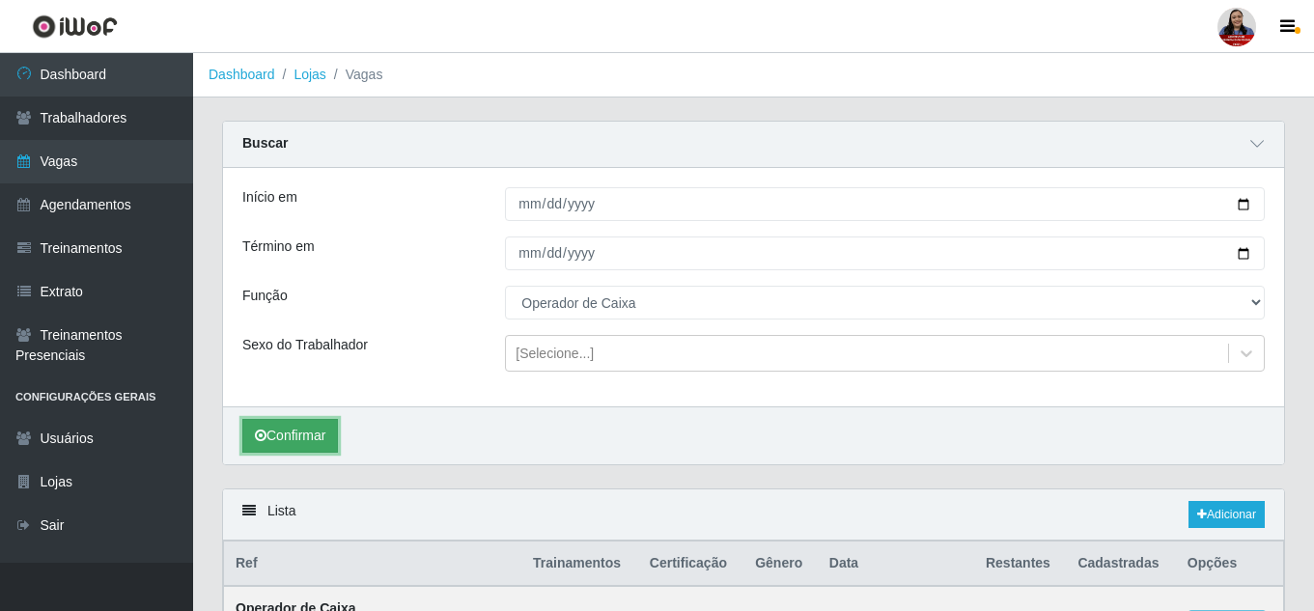
click at [298, 427] on button "Confirmar" at bounding box center [290, 436] width 96 height 34
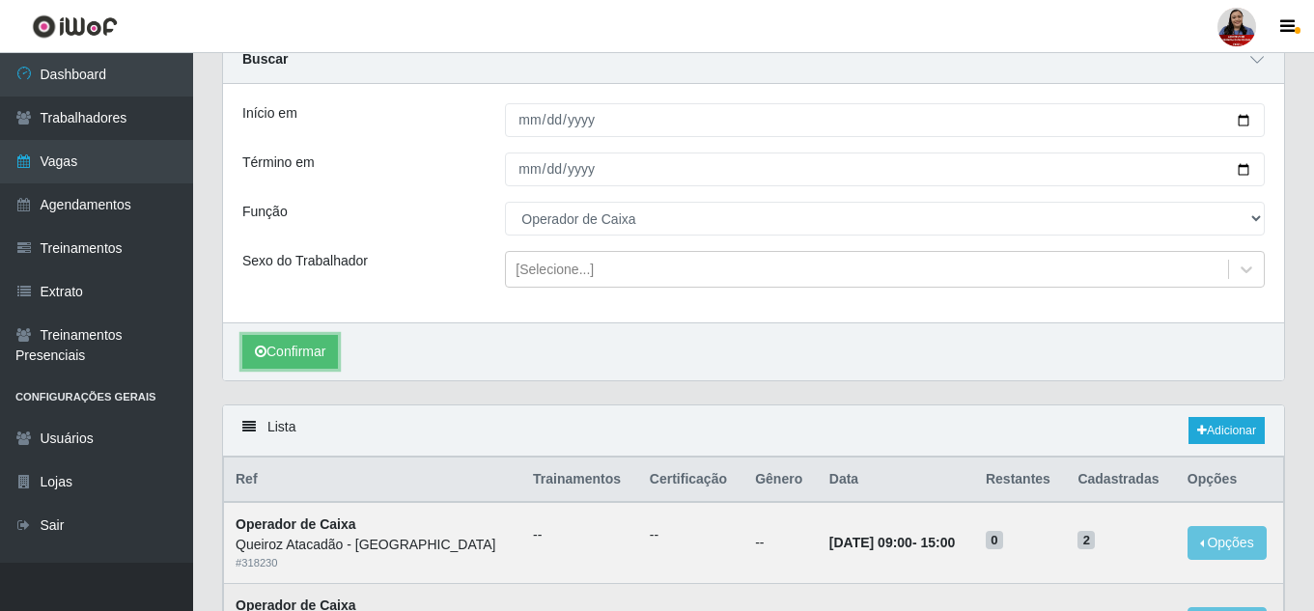
scroll to position [76, 0]
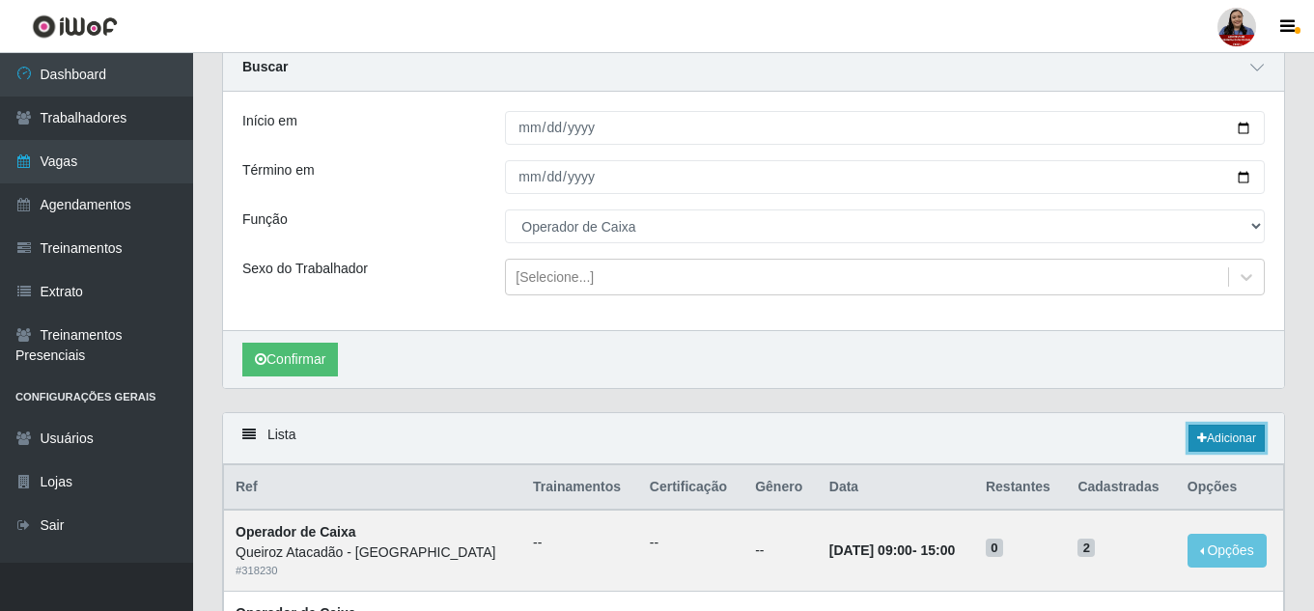
click at [1228, 436] on link "Adicionar" at bounding box center [1226, 438] width 76 height 27
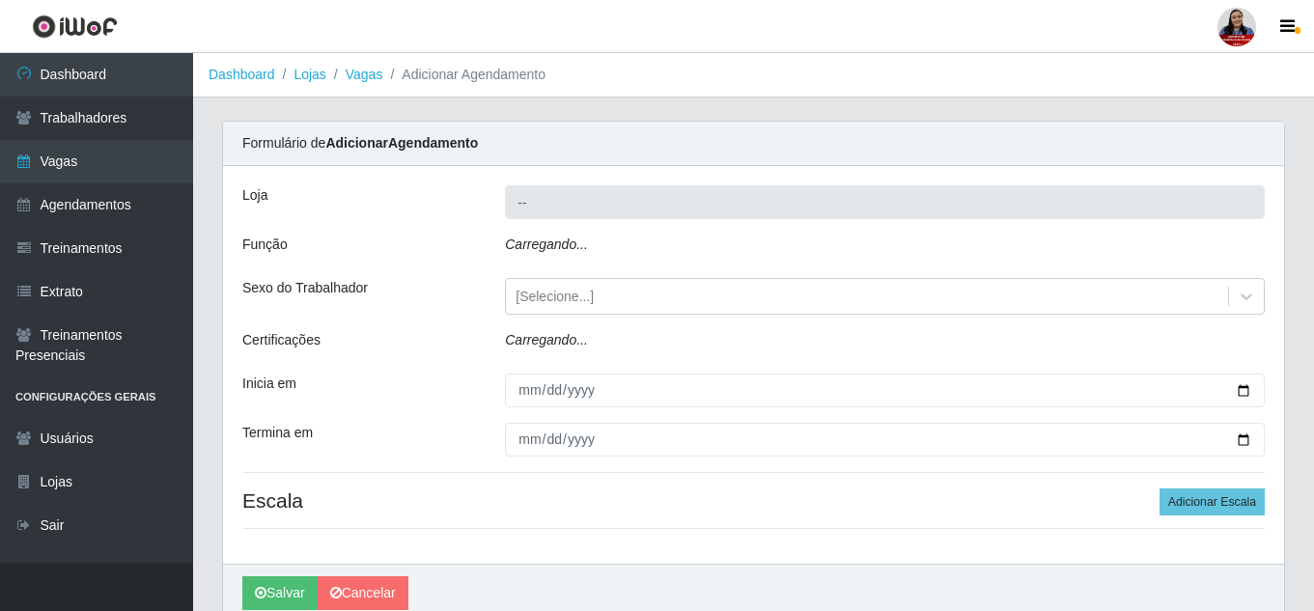
type input "Queiroz Atacadão - [GEOGRAPHIC_DATA]"
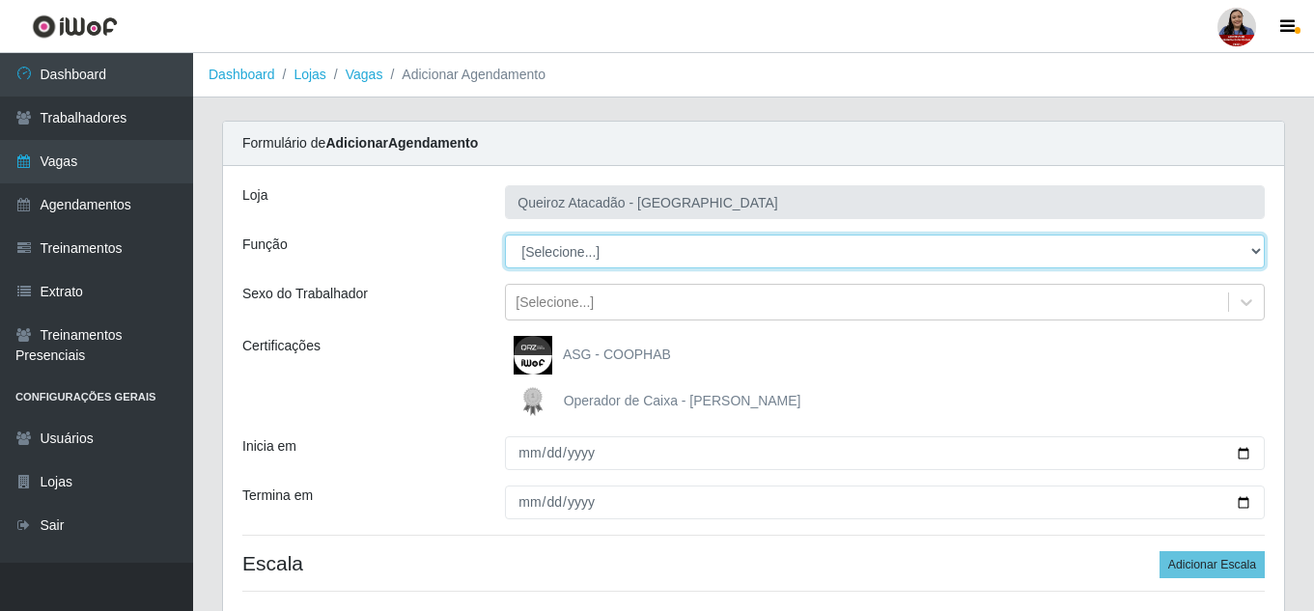
click at [654, 252] on select "[Selecione...] Embalador Embalador + Embalador ++ Operador de Caixa Operador de…" at bounding box center [885, 252] width 760 height 34
select select "22"
click at [505, 235] on select "[Selecione...] Embalador Embalador + Embalador ++ Operador de Caixa Operador de…" at bounding box center [885, 252] width 760 height 34
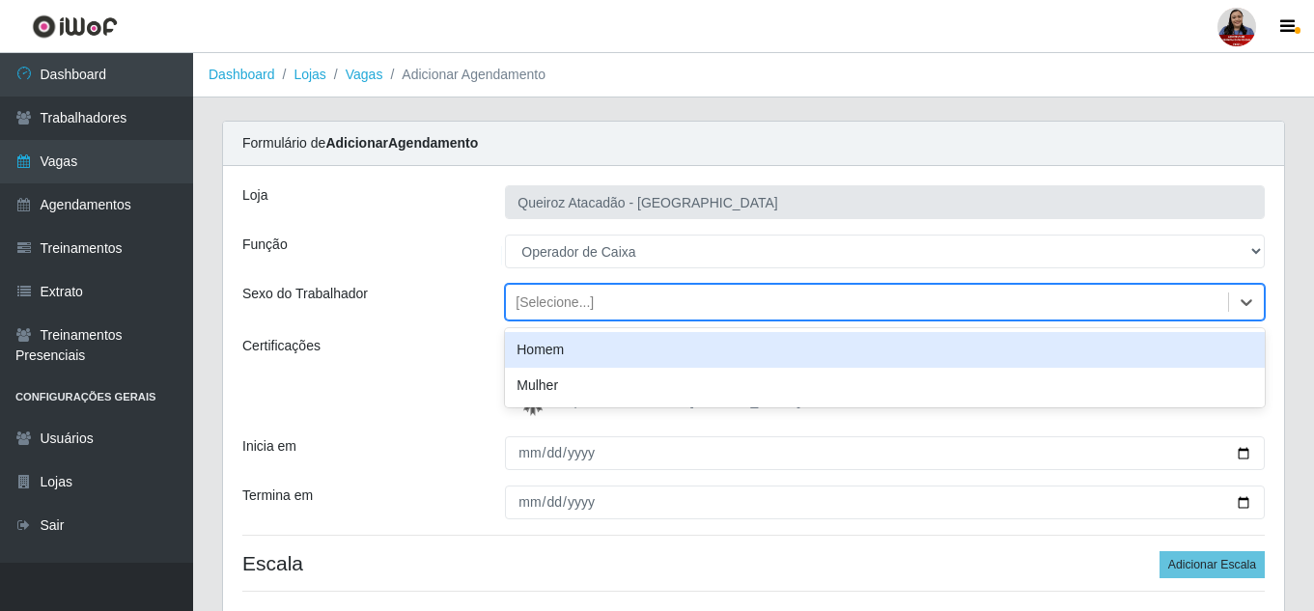
click at [603, 298] on div "[Selecione...]" at bounding box center [867, 303] width 722 height 32
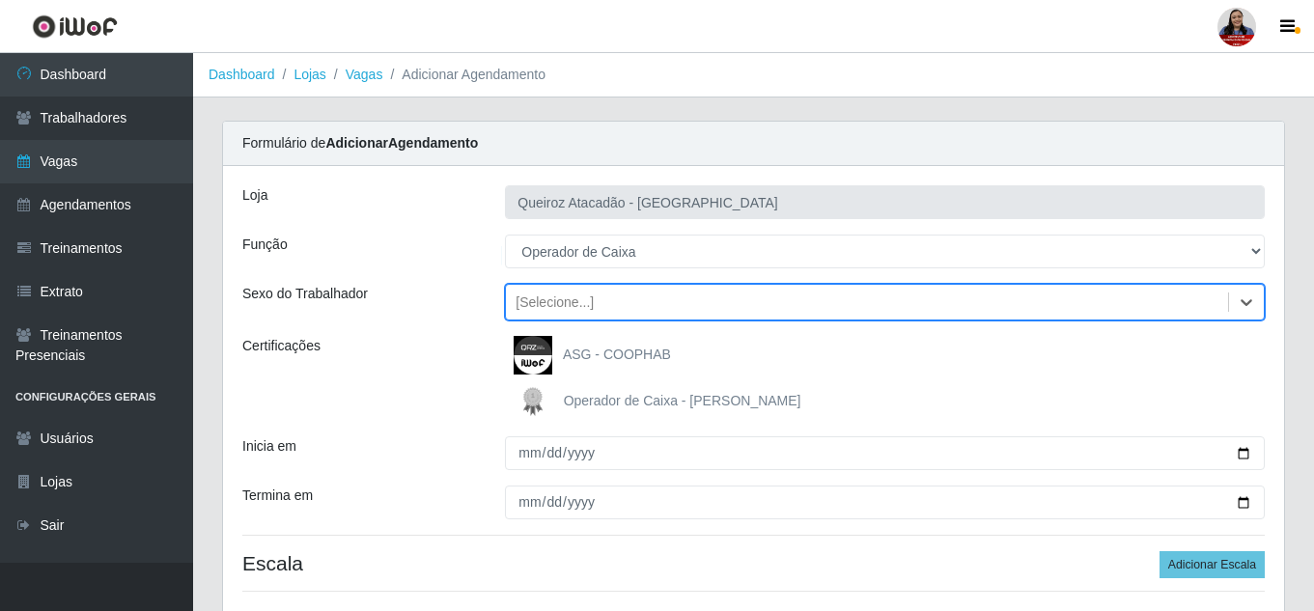
click at [603, 298] on div "[Selecione...]" at bounding box center [867, 303] width 722 height 32
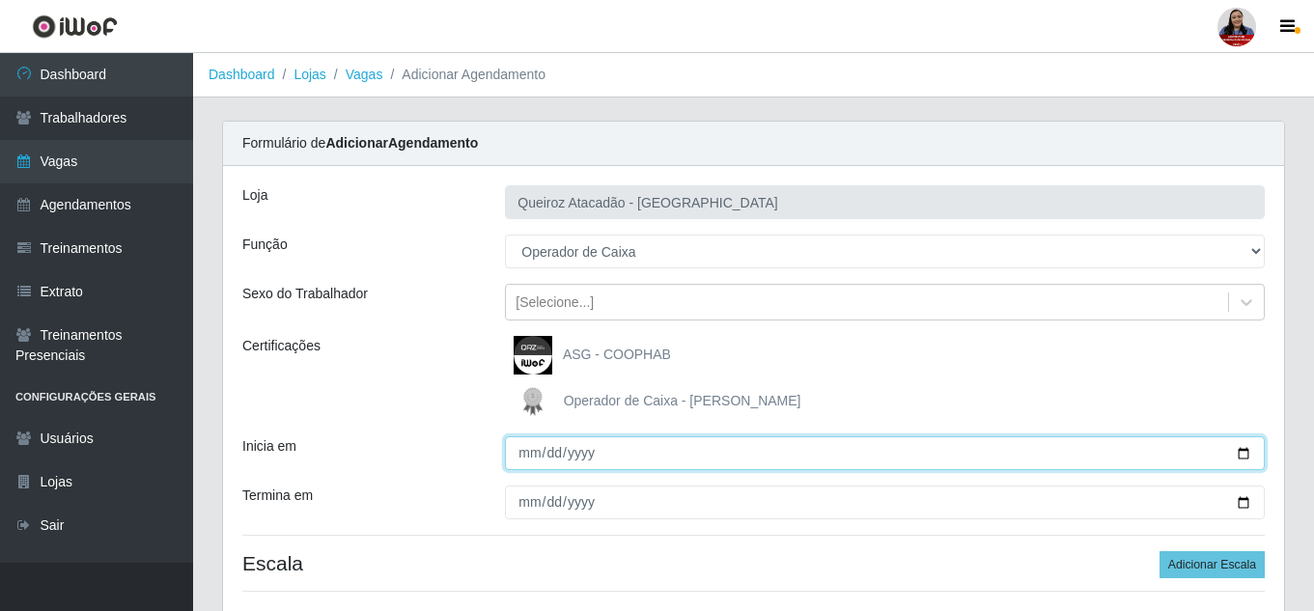
click at [1245, 452] on input "Inicia em" at bounding box center [885, 453] width 760 height 34
type input "[DATE]"
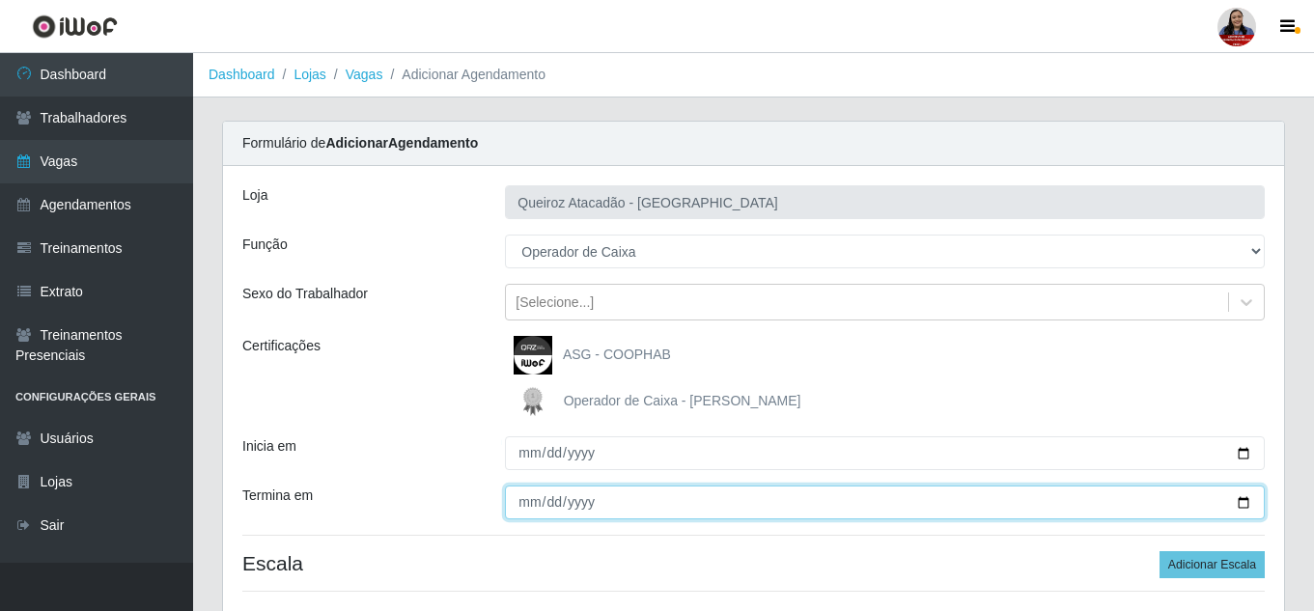
click at [1236, 504] on input "Termina em" at bounding box center [885, 502] width 760 height 34
type input "[DATE]"
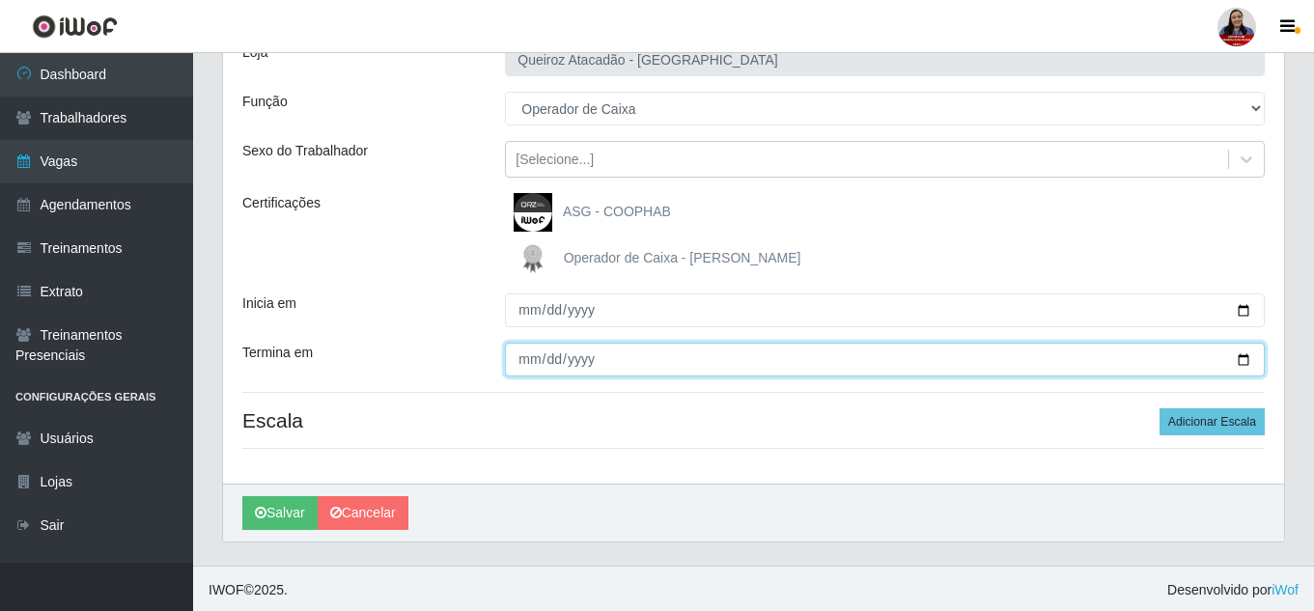
scroll to position [146, 0]
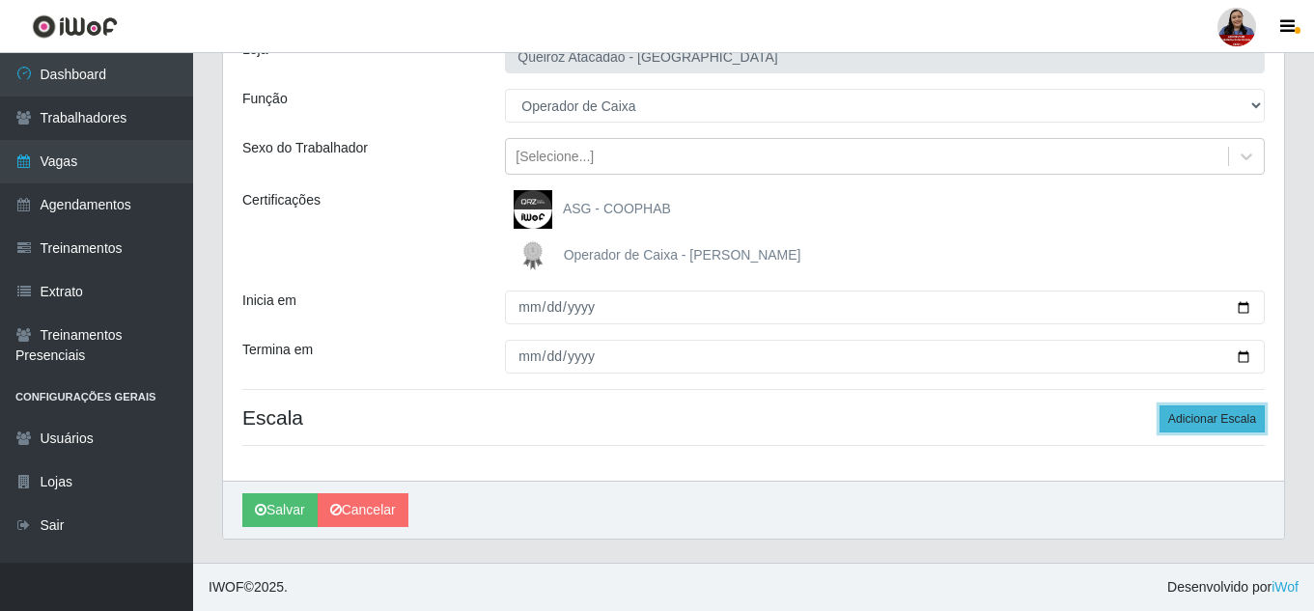
click at [1235, 419] on button "Adicionar Escala" at bounding box center [1211, 418] width 105 height 27
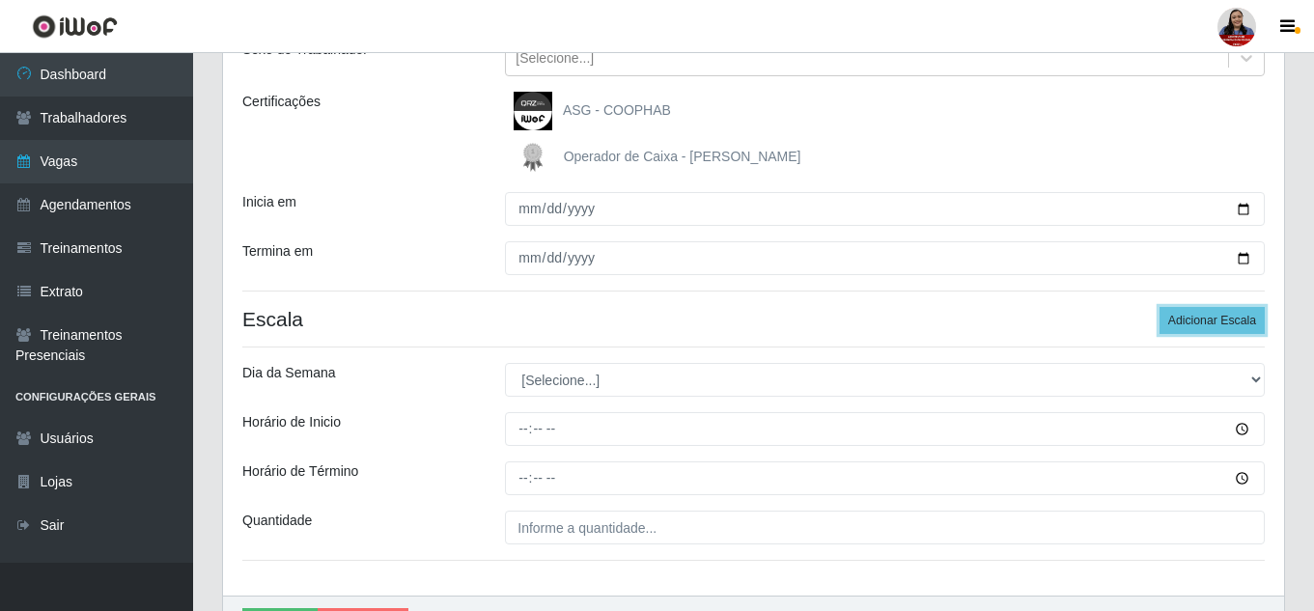
scroll to position [339, 0]
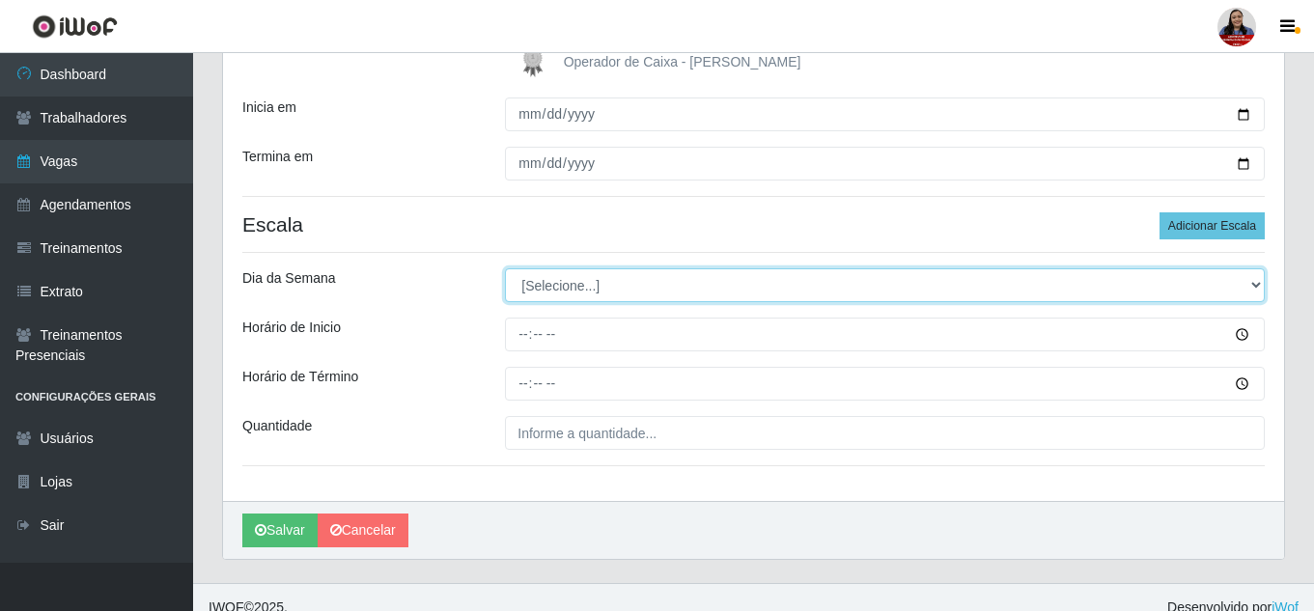
click at [794, 291] on select "[Selecione...] Segunda Terça Quarta Quinta Sexta Sábado Domingo" at bounding box center [885, 285] width 760 height 34
select select "5"
click at [505, 268] on select "[Selecione...] Segunda Terça Quarta Quinta Sexta Sábado Domingo" at bounding box center [885, 285] width 760 height 34
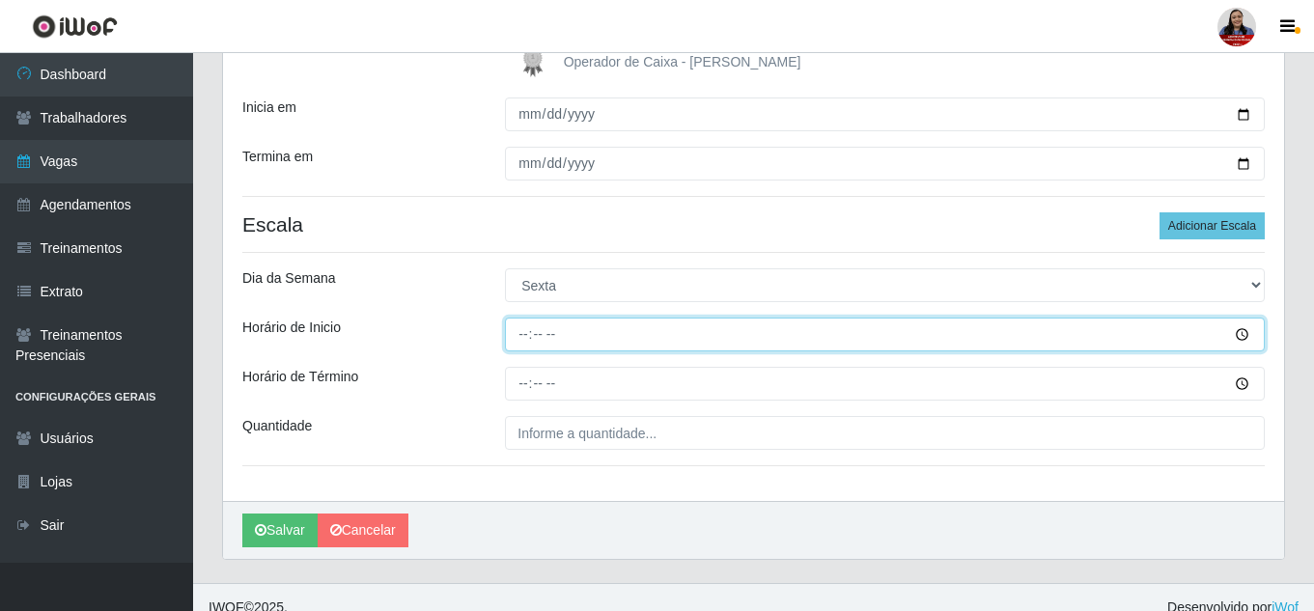
click at [528, 340] on input "Horário de Inicio" at bounding box center [885, 335] width 760 height 34
type input "09:00"
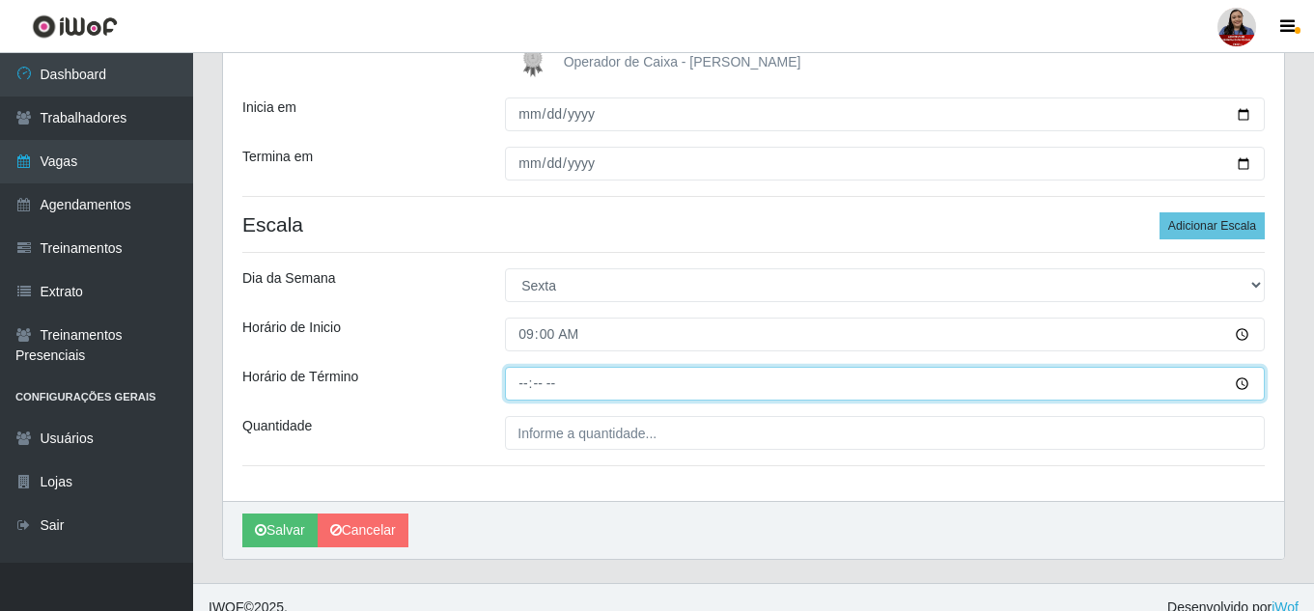
type input "15:00"
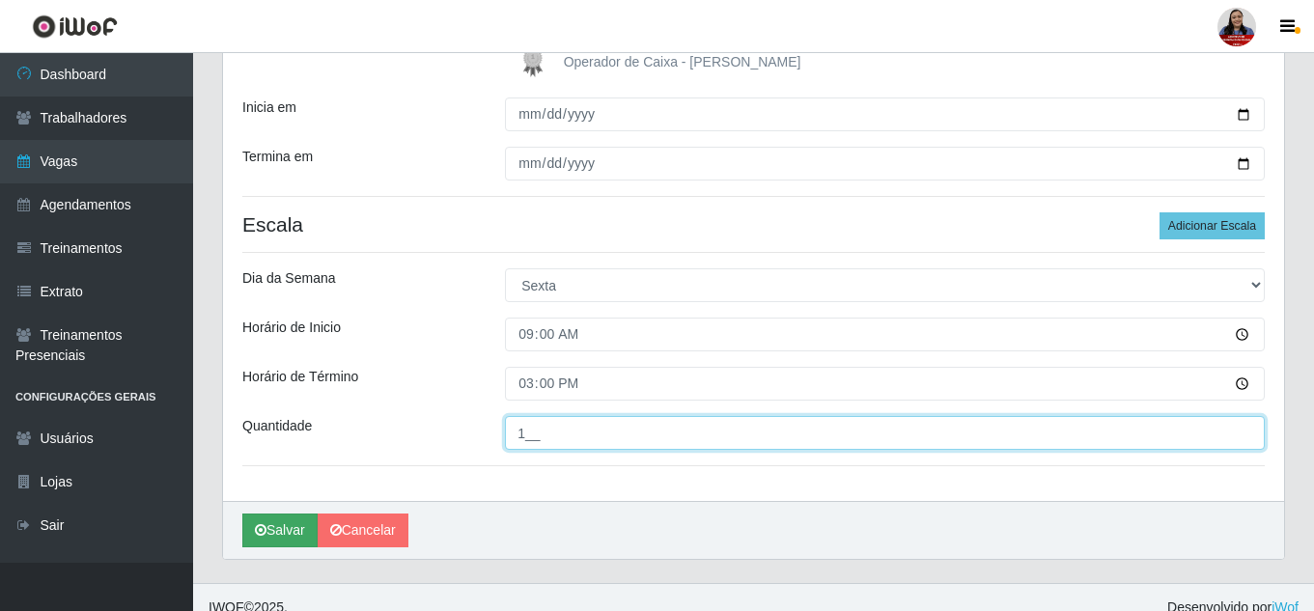
type input "1__"
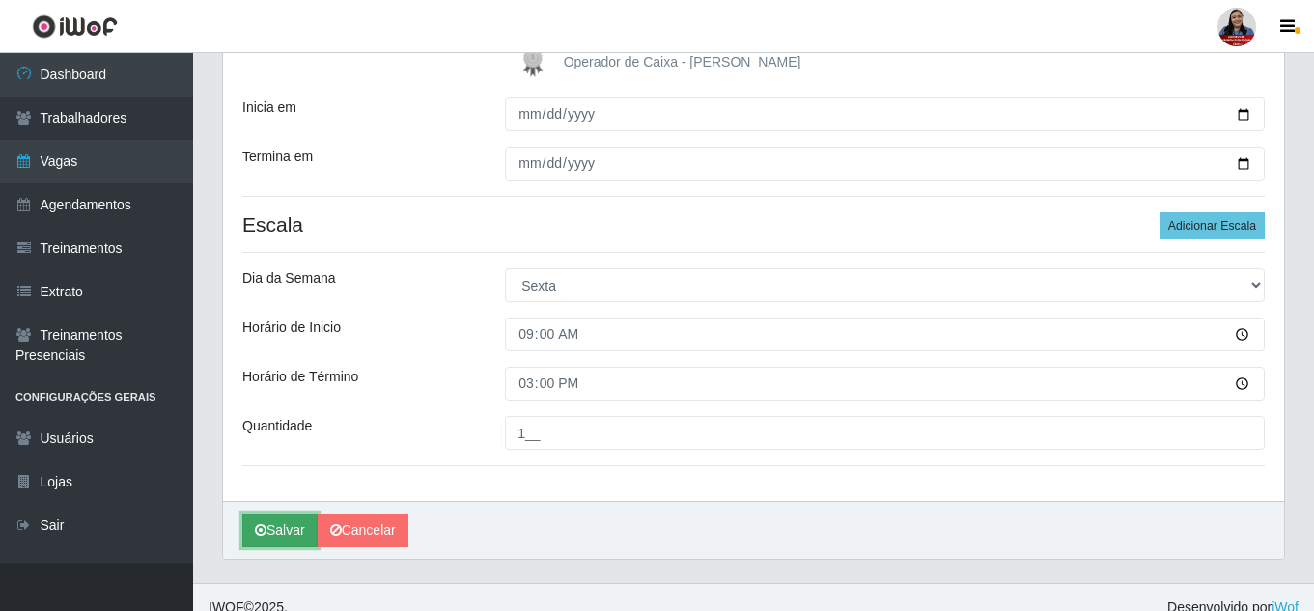
click at [272, 513] on button "Salvar" at bounding box center [279, 530] width 75 height 34
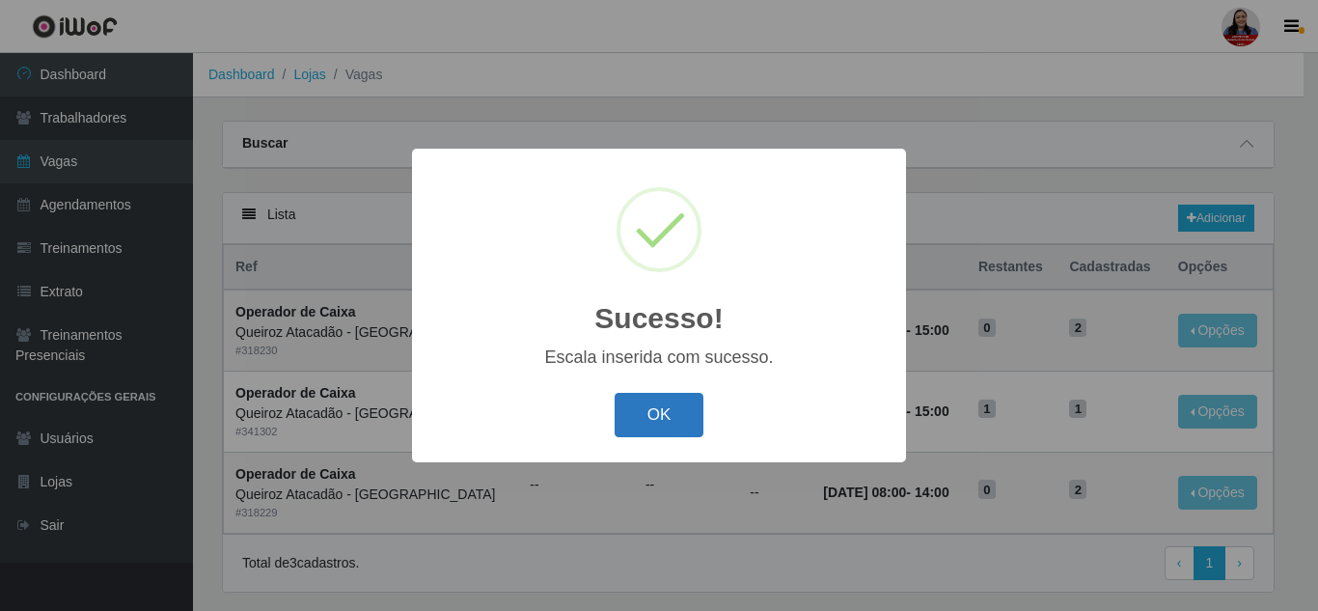
click at [666, 418] on button "OK" at bounding box center [660, 415] width 90 height 45
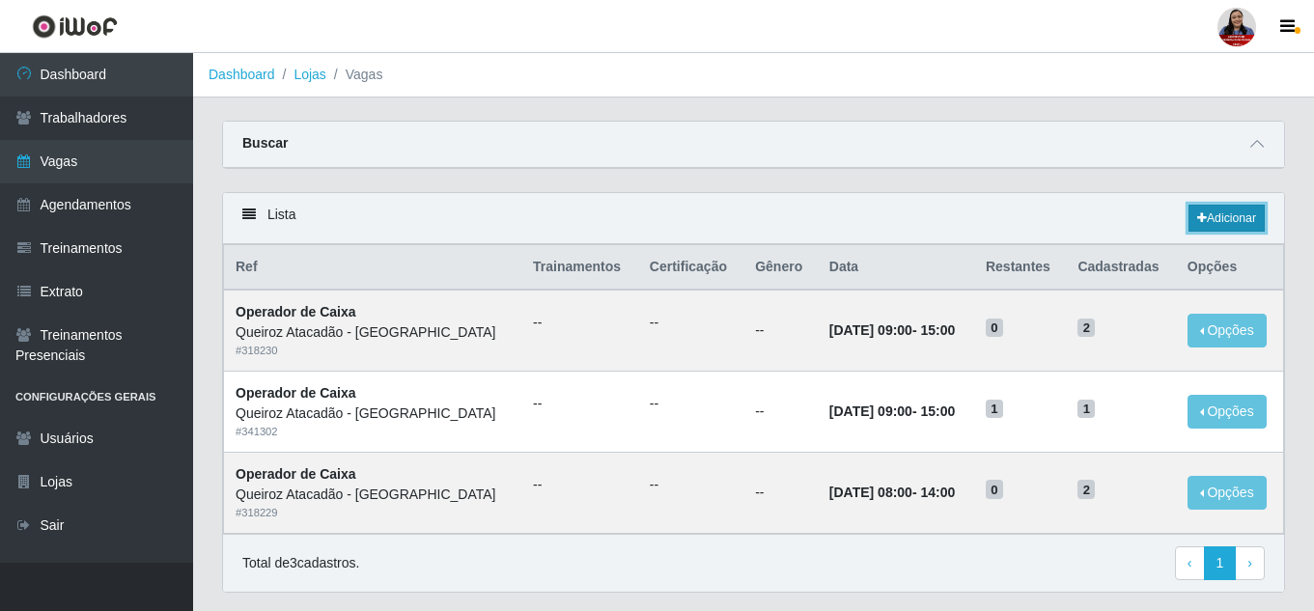
click at [1205, 212] on link "Adicionar" at bounding box center [1226, 218] width 76 height 27
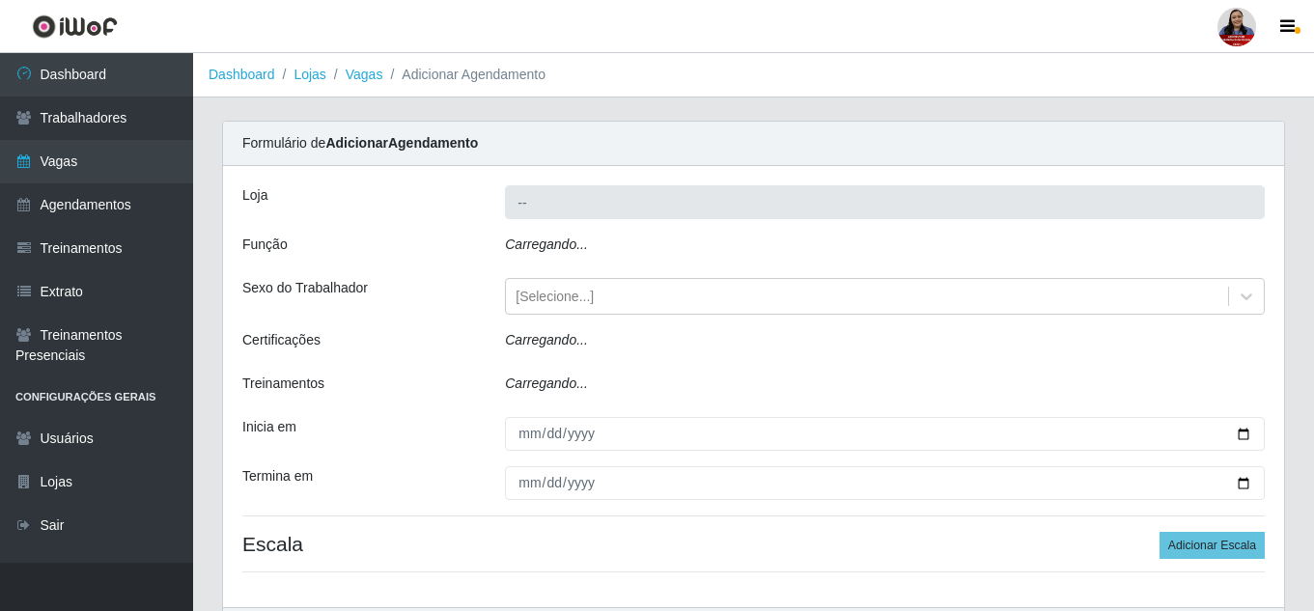
type input "Queiroz Atacadão - [GEOGRAPHIC_DATA]"
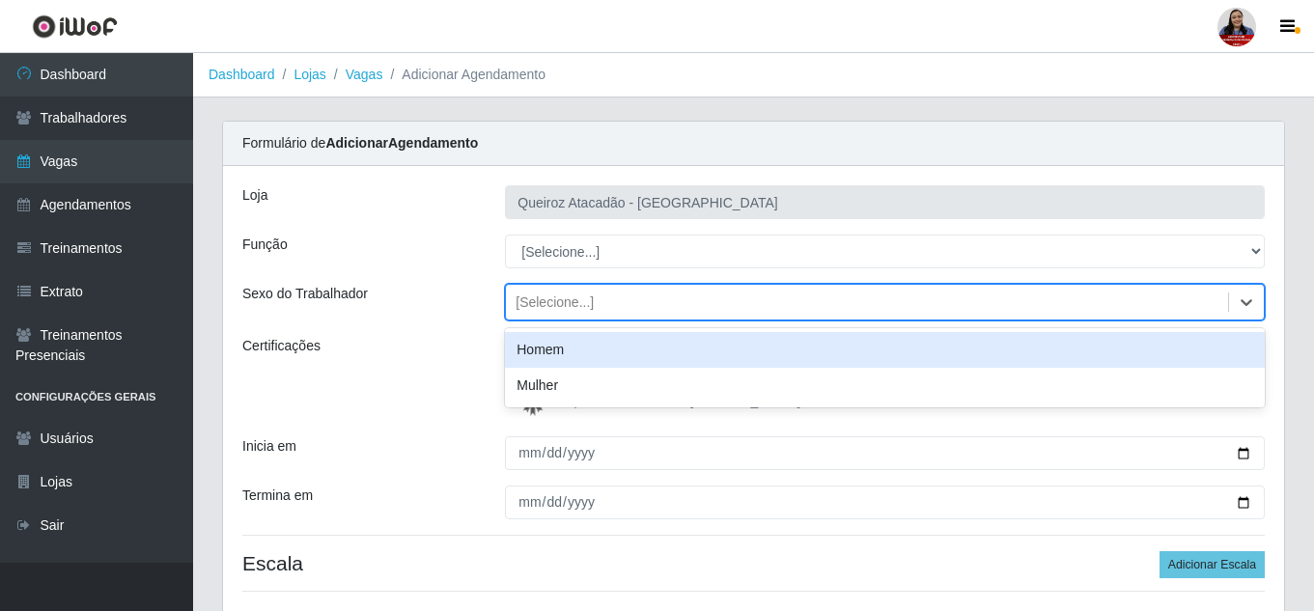
click at [685, 303] on div "[Selecione...]" at bounding box center [867, 303] width 722 height 32
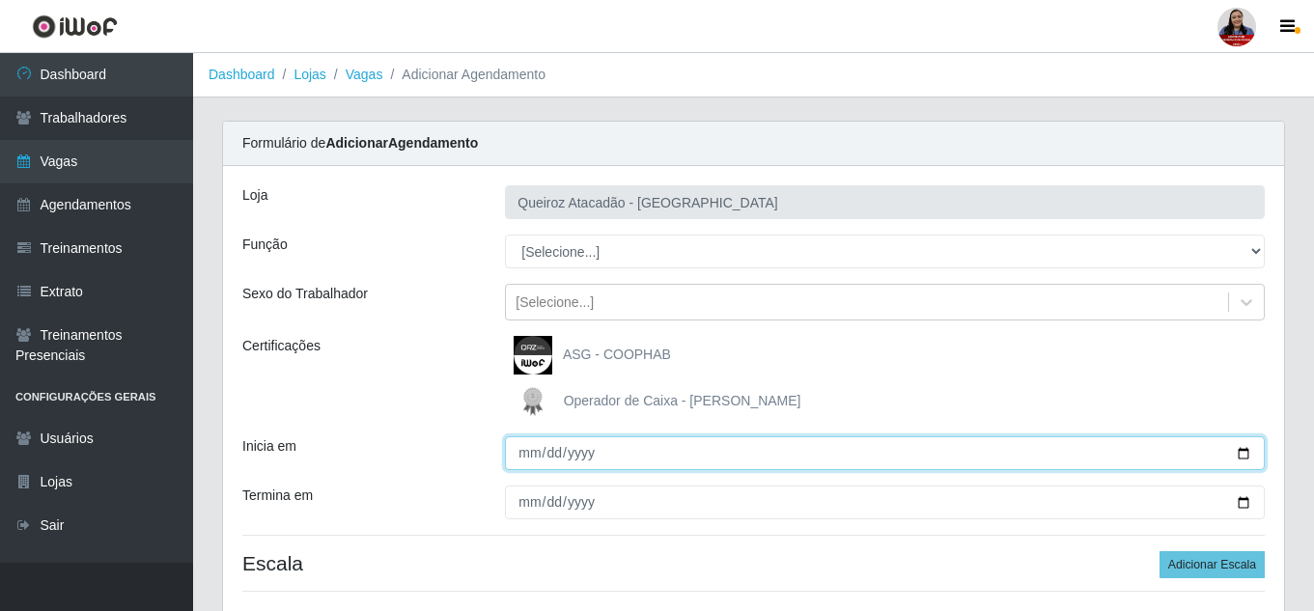
click at [1241, 457] on input "Inicia em" at bounding box center [885, 453] width 760 height 34
type input "[DATE]"
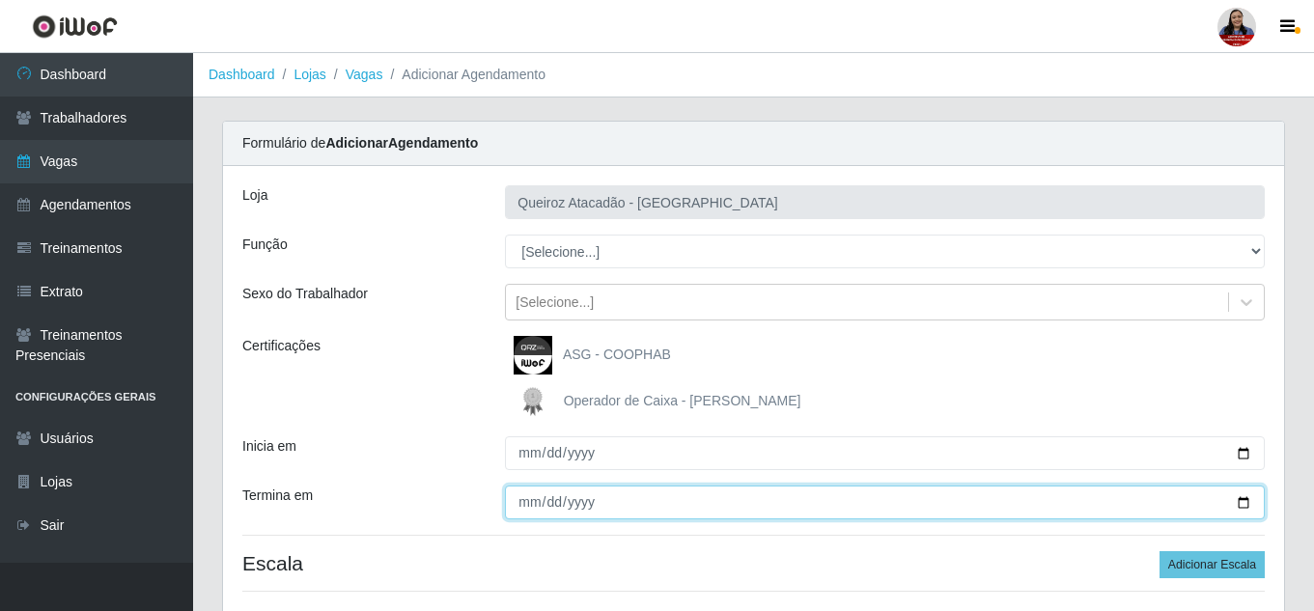
click at [1243, 505] on input "Termina em" at bounding box center [885, 502] width 760 height 34
type input "[DATE]"
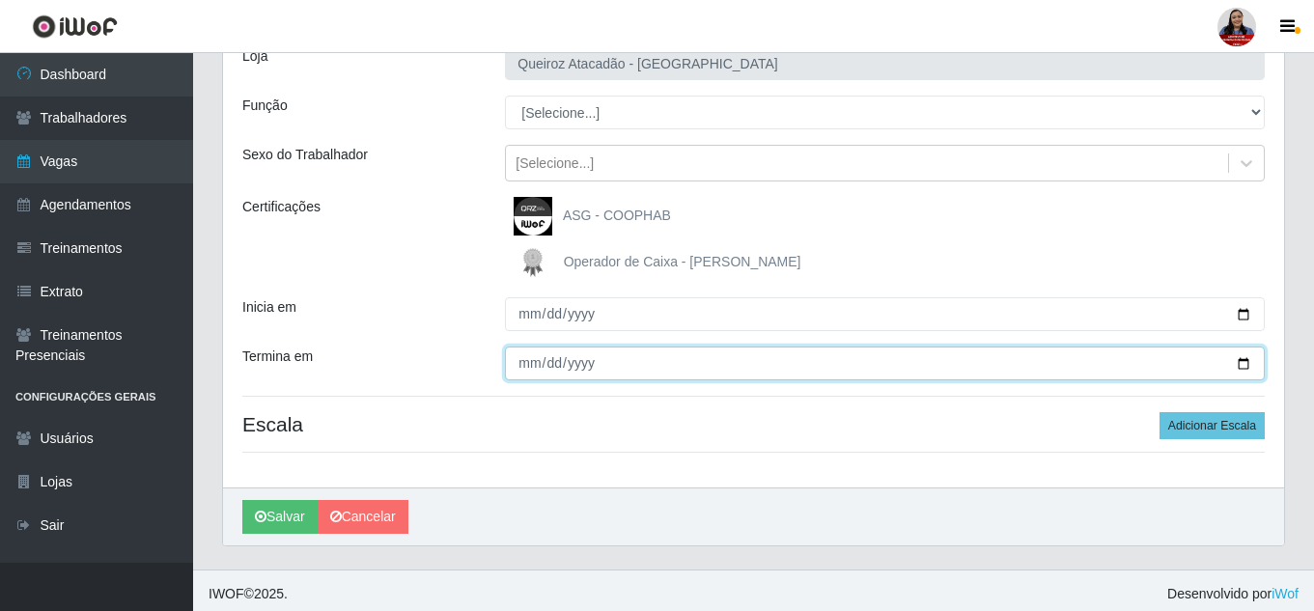
scroll to position [146, 0]
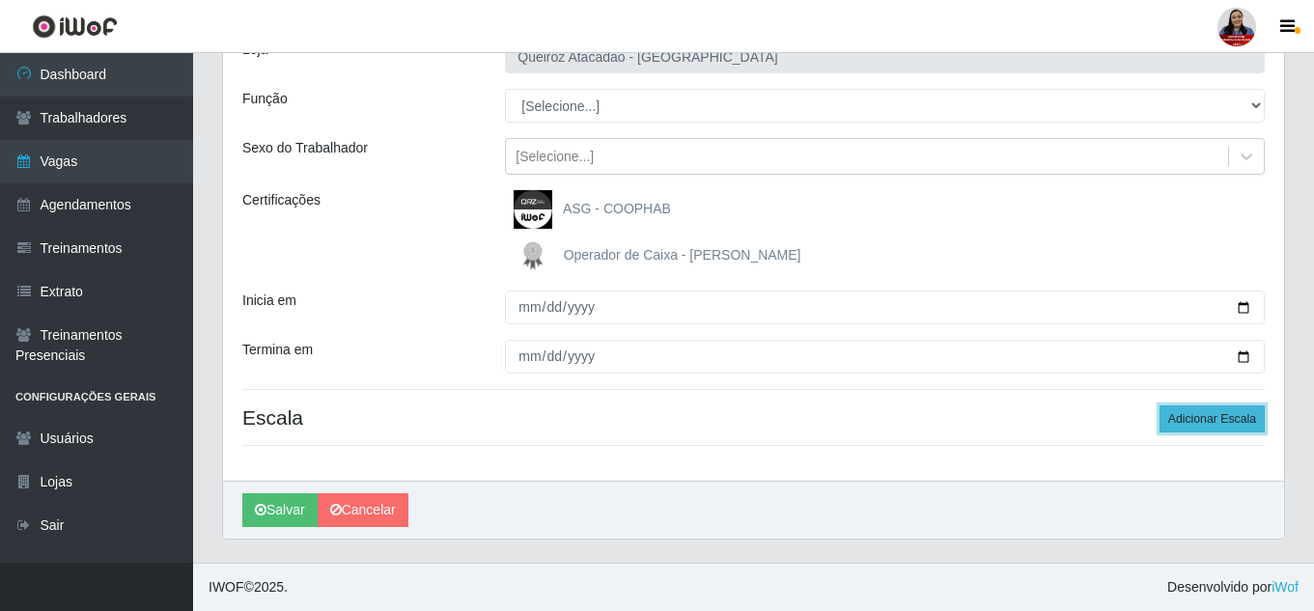
click at [1221, 419] on button "Adicionar Escala" at bounding box center [1211, 418] width 105 height 27
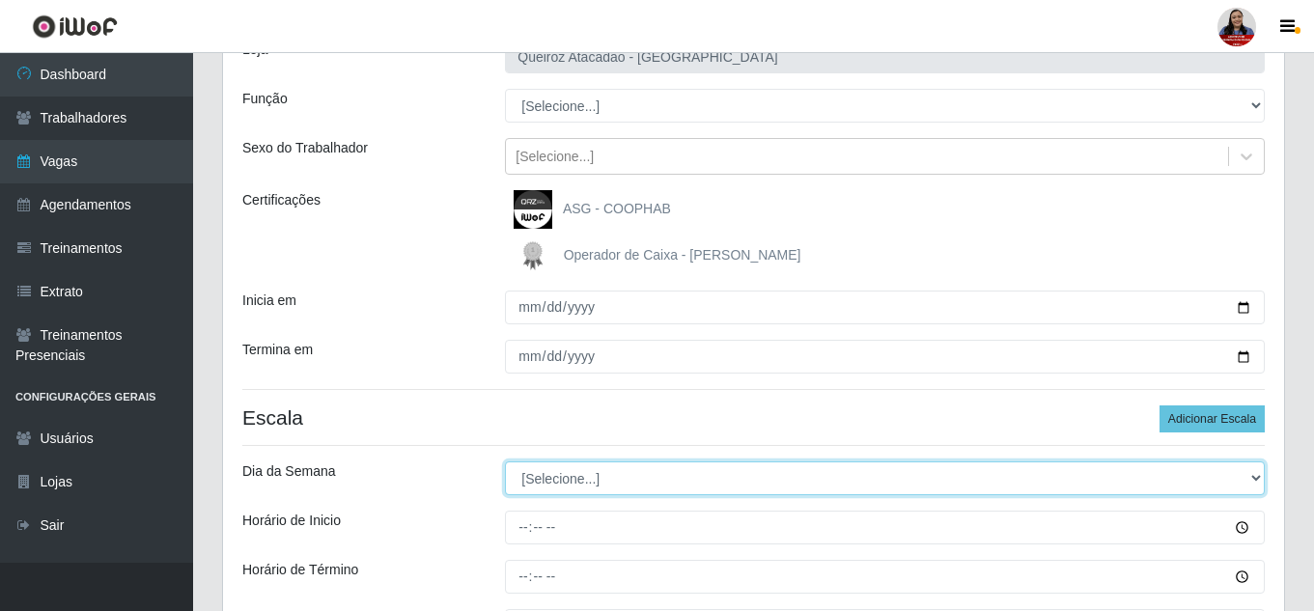
click at [685, 461] on select "[Selecione...] Segunda Terça Quarta Quinta Sexta Sábado Domingo" at bounding box center [885, 478] width 760 height 34
select select "5"
click at [505, 461] on select "[Selecione...] Segunda Terça Quarta Quinta Sexta Sábado Domingo" at bounding box center [885, 478] width 760 height 34
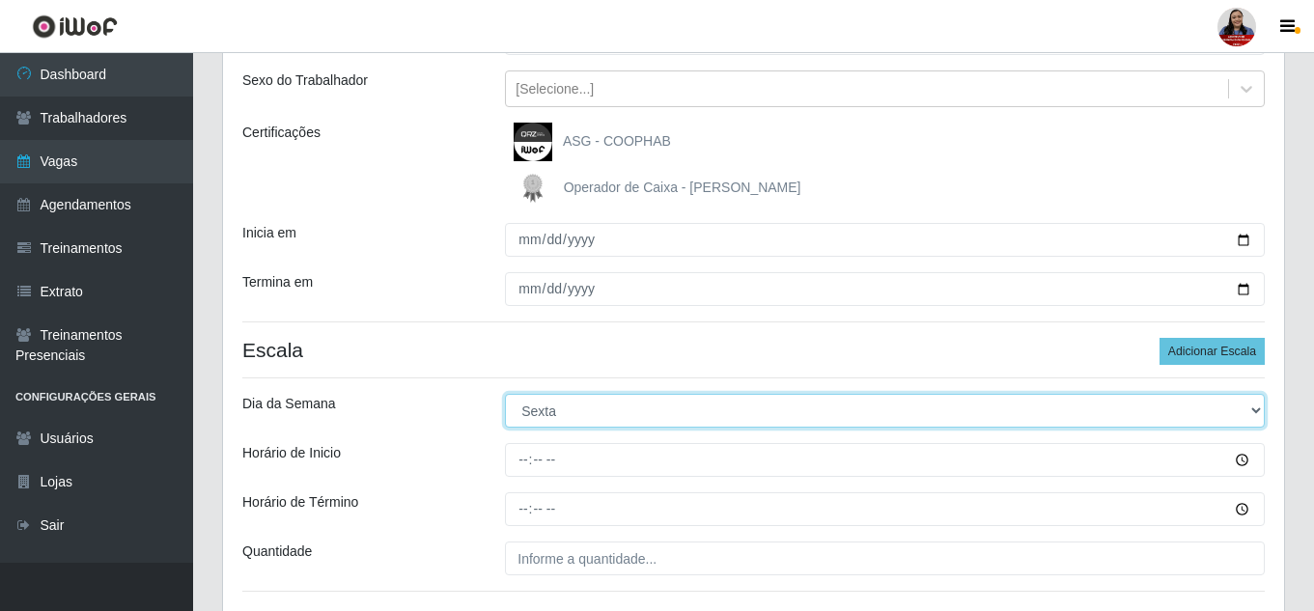
scroll to position [339, 0]
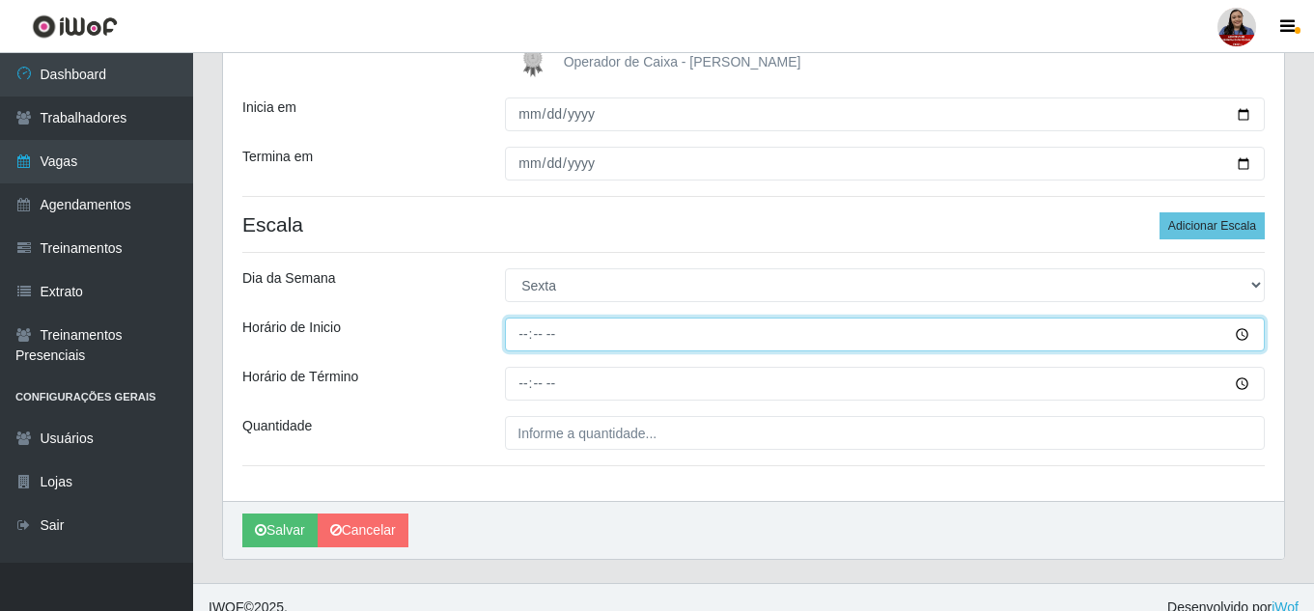
click at [524, 337] on input "Horário de Inicio" at bounding box center [885, 335] width 760 height 34
type input "16:00"
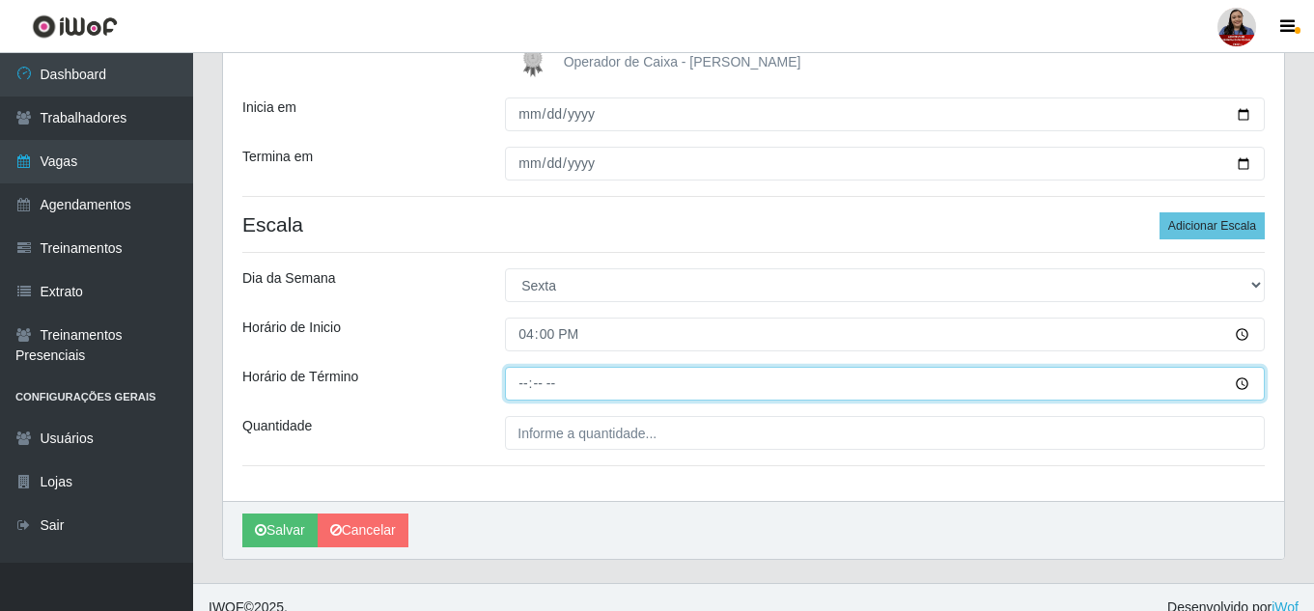
type input "22:00"
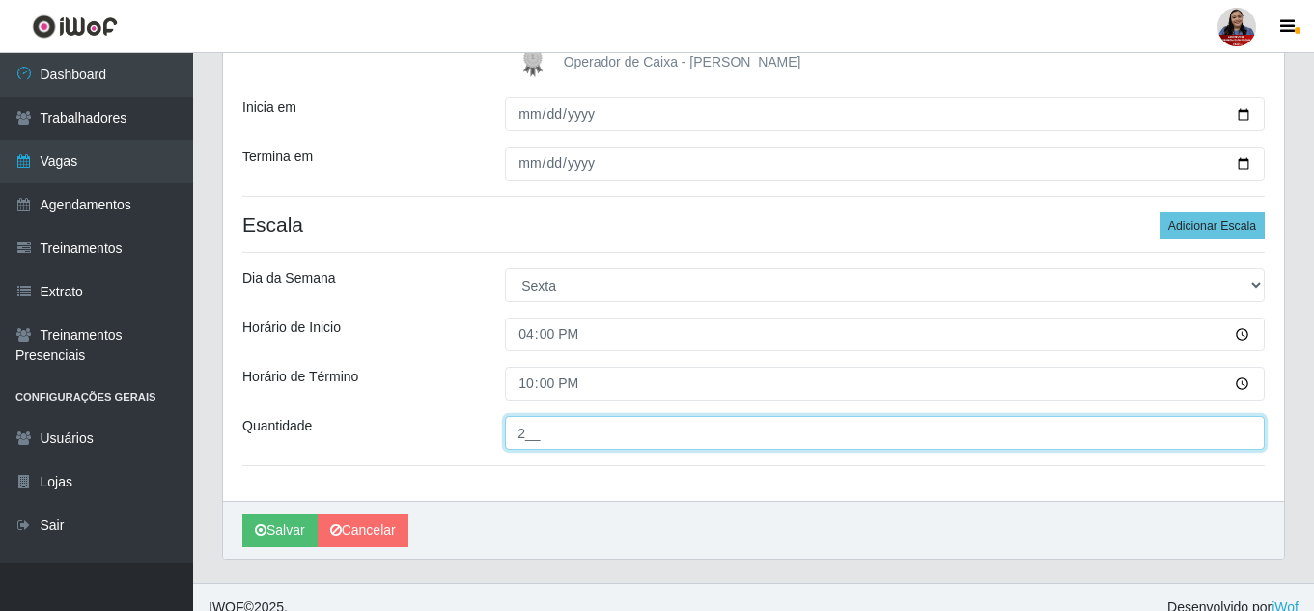
type input "2__"
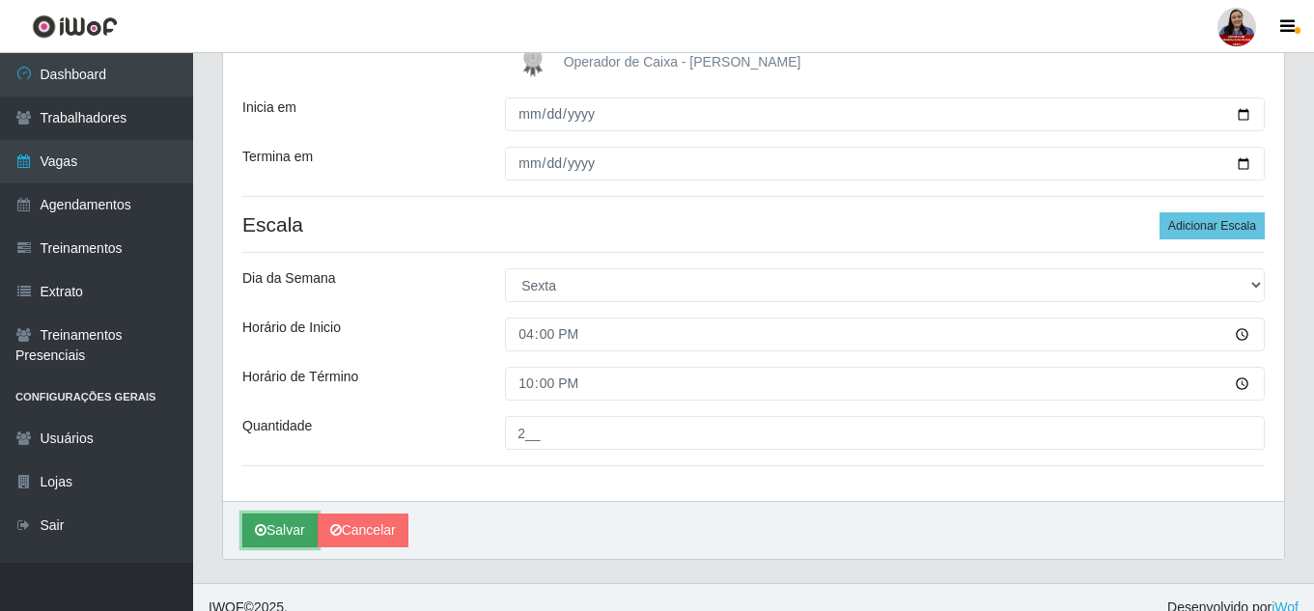
click at [281, 536] on button "Salvar" at bounding box center [279, 530] width 75 height 34
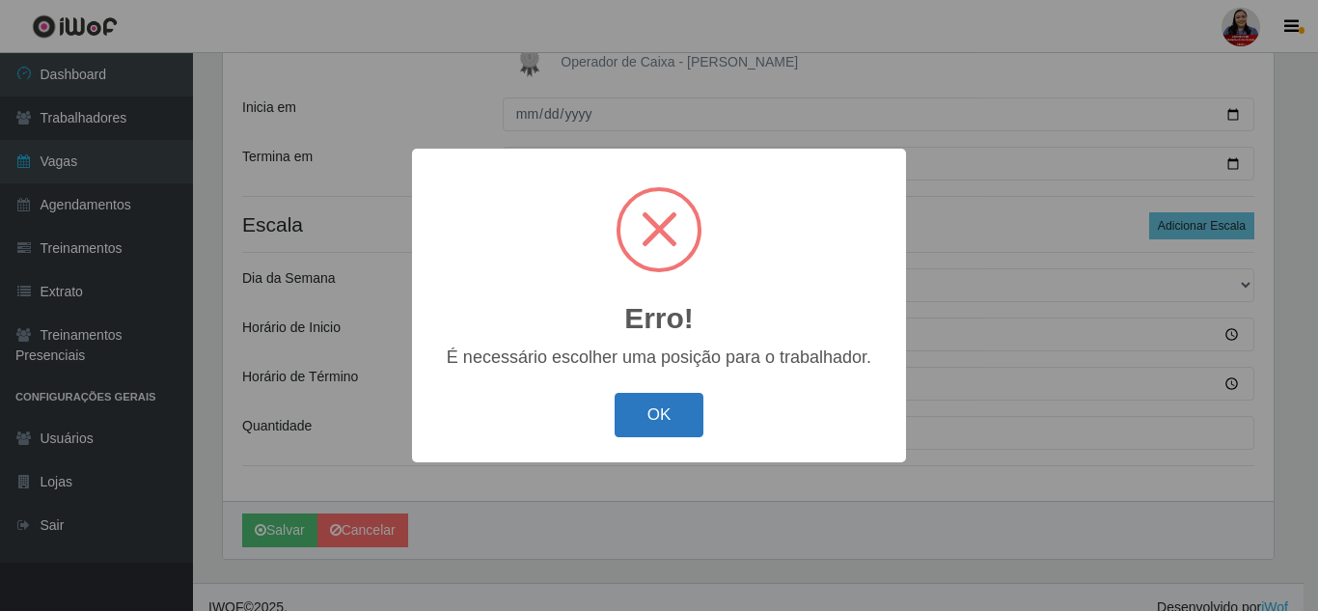
click at [671, 425] on button "OK" at bounding box center [660, 415] width 90 height 45
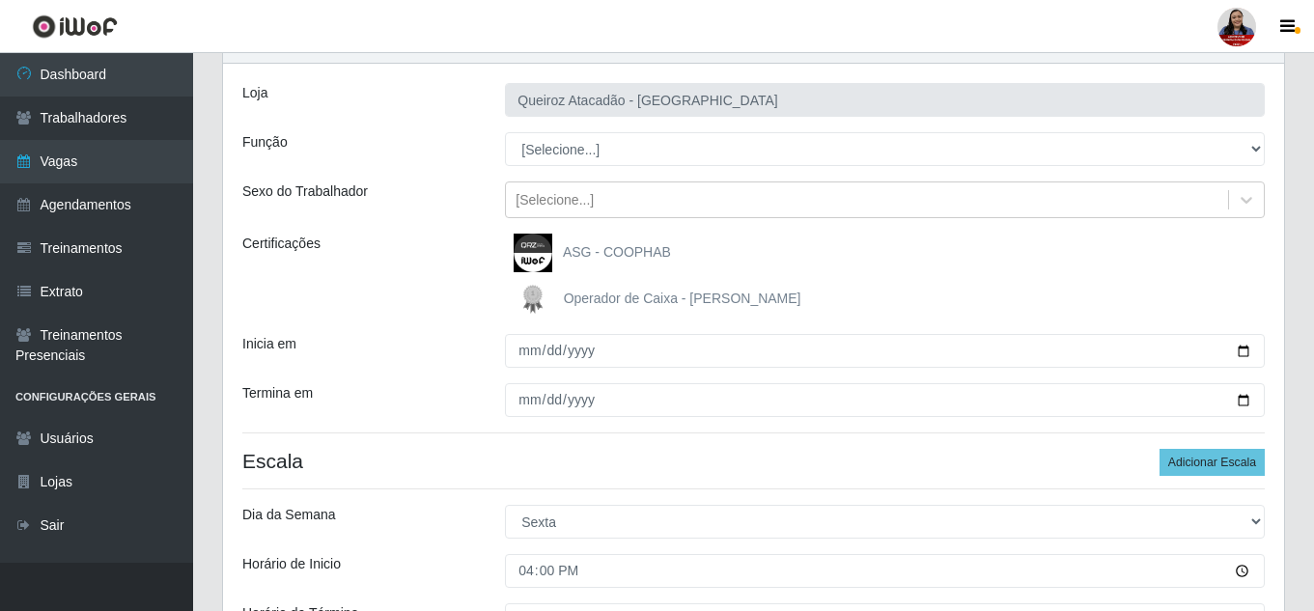
scroll to position [49, 0]
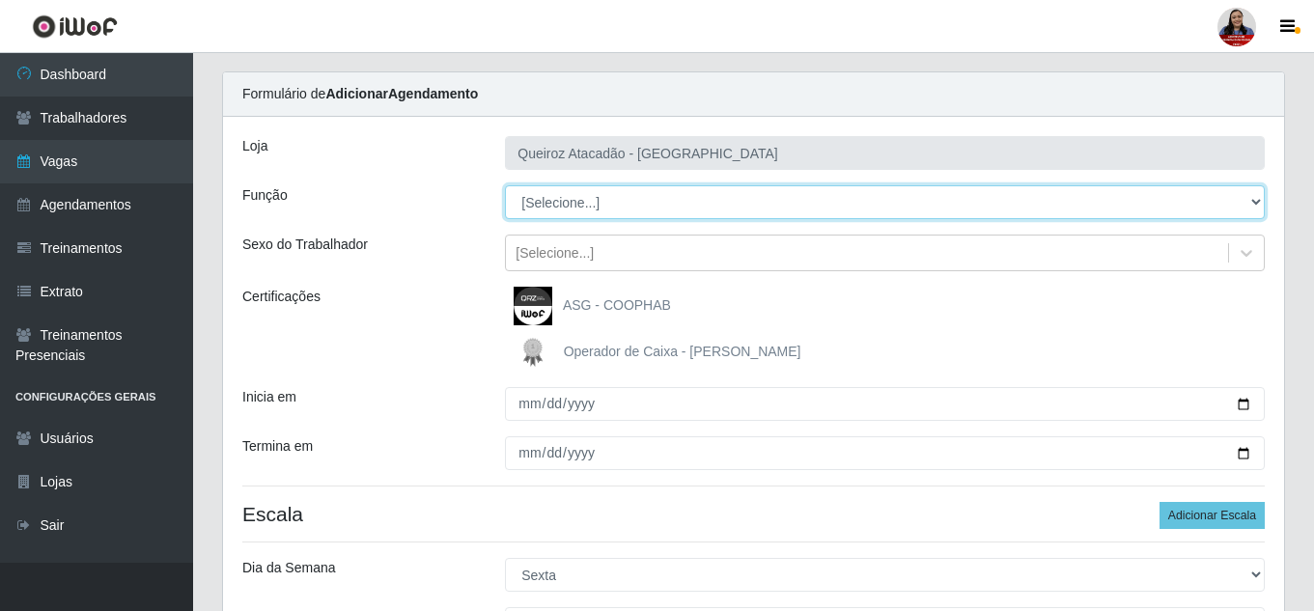
click at [642, 198] on select "[Selecione...] Embalador Embalador + Embalador ++ Operador de Caixa Operador de…" at bounding box center [885, 202] width 760 height 34
select select "22"
click at [505, 185] on select "[Selecione...] Embalador Embalador + Embalador ++ Operador de Caixa Operador de…" at bounding box center [885, 202] width 760 height 34
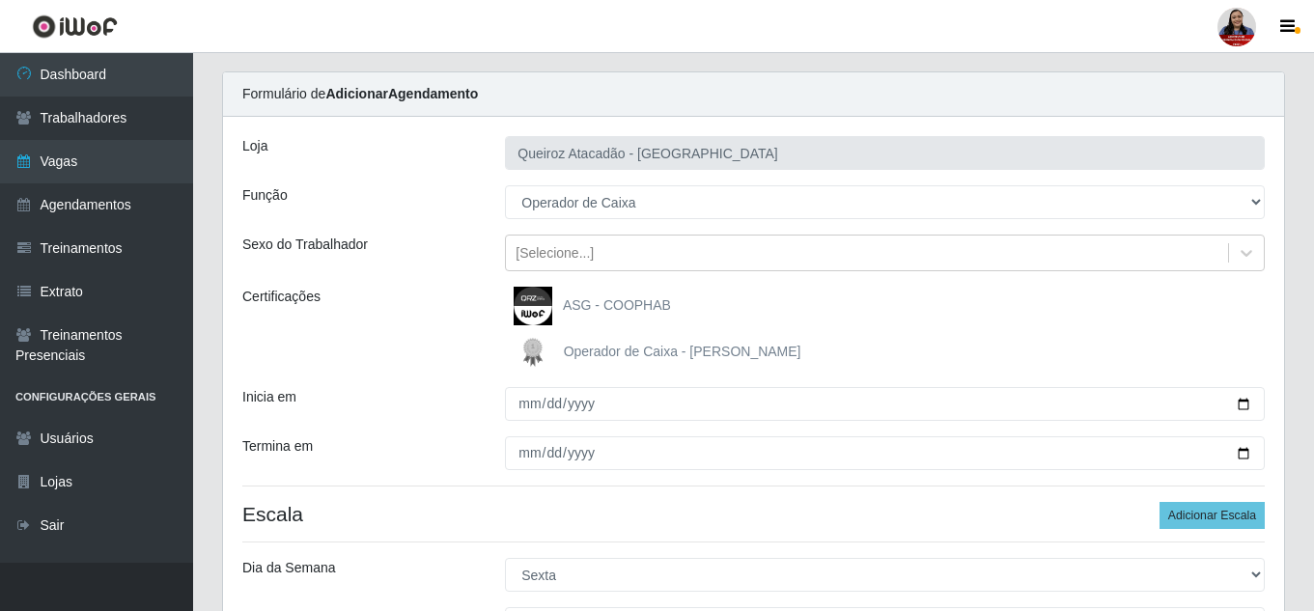
click at [781, 291] on div "ASG - COOPHAB" at bounding box center [885, 306] width 760 height 39
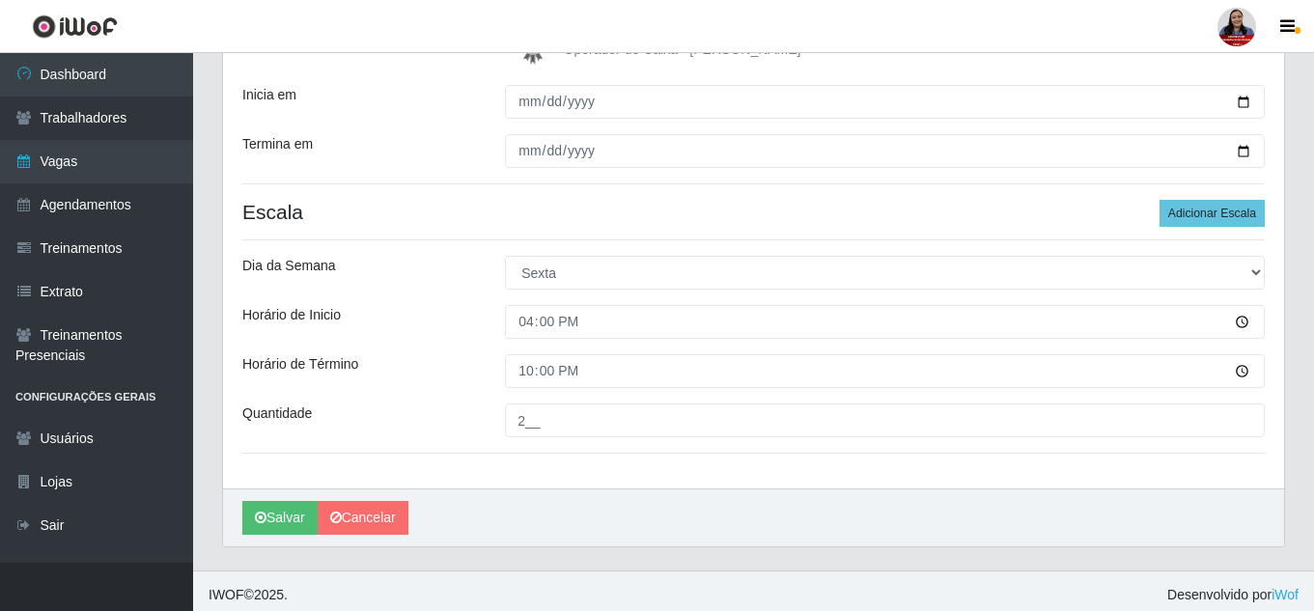
scroll to position [359, 0]
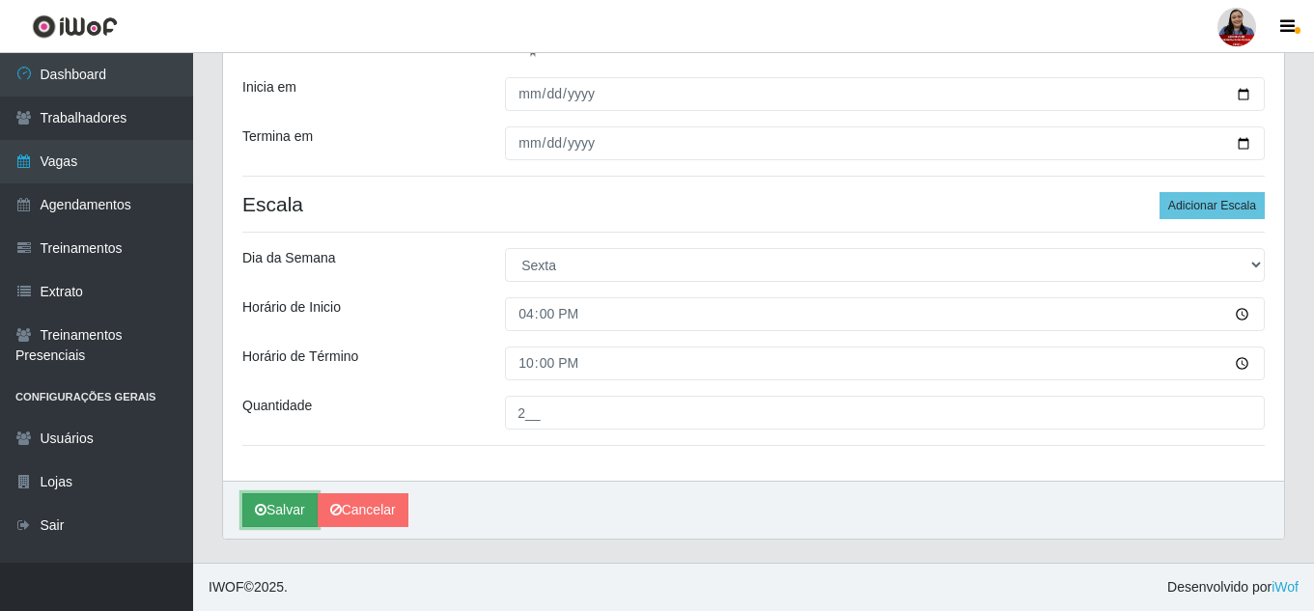
click at [266, 514] on button "Salvar" at bounding box center [279, 510] width 75 height 34
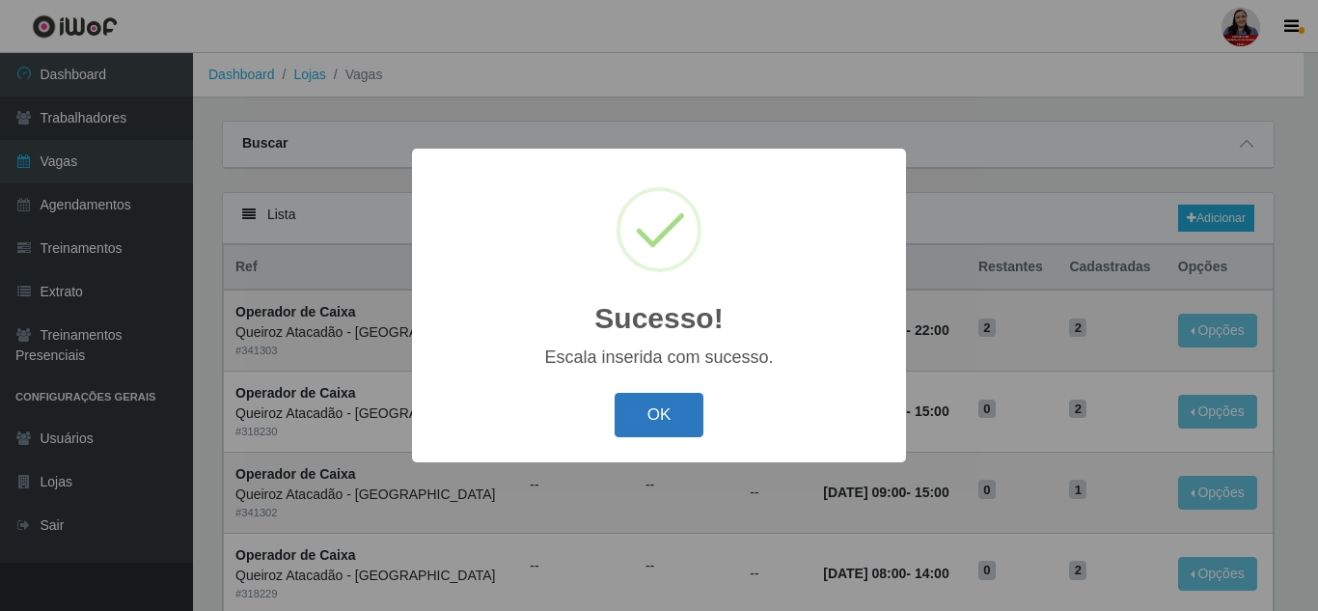
click at [660, 402] on button "OK" at bounding box center [660, 415] width 90 height 45
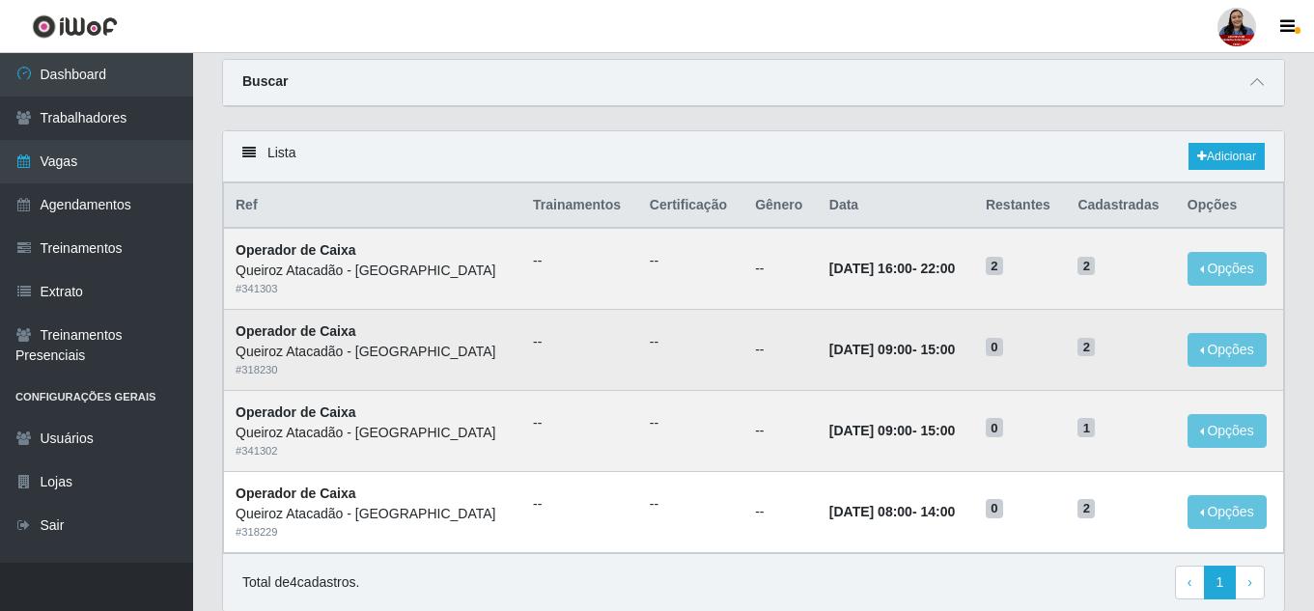
scroll to position [135, 0]
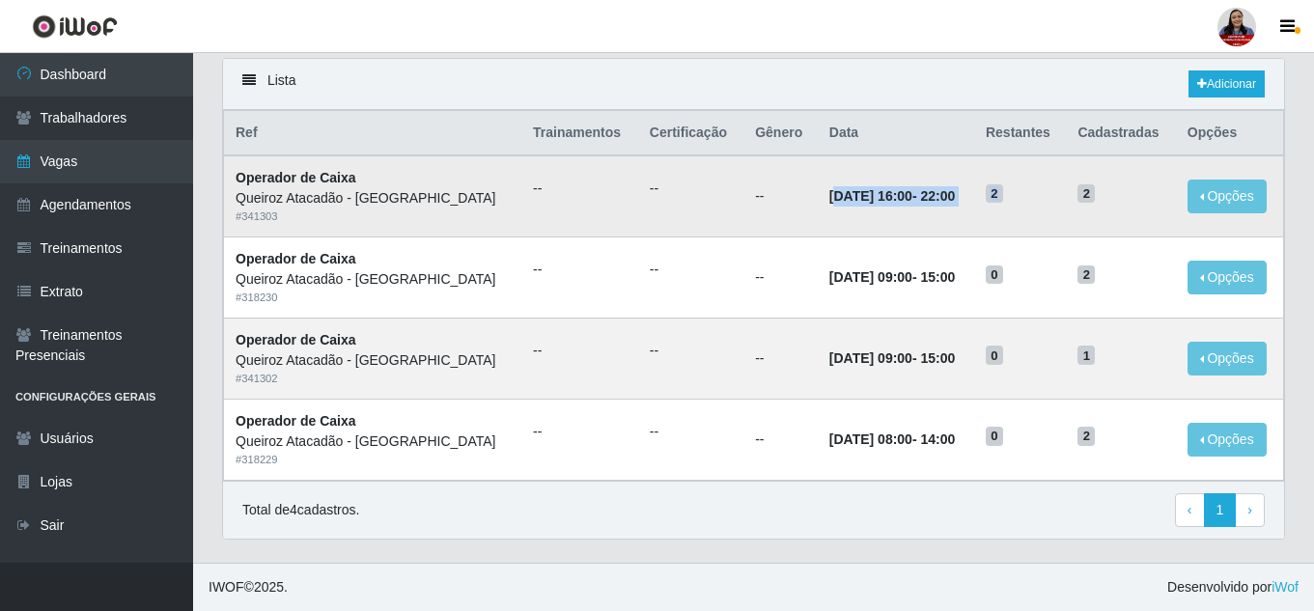
drag, startPoint x: 821, startPoint y: 198, endPoint x: 1029, endPoint y: 197, distance: 207.5
click at [1029, 197] on tr "Operador de [PERSON_NAME] Atacadão - [GEOGRAPHIC_DATA] do Amarante # 341303 -- …" at bounding box center [754, 195] width 1060 height 81
click at [1029, 203] on h5 "2" at bounding box center [1019, 192] width 69 height 20
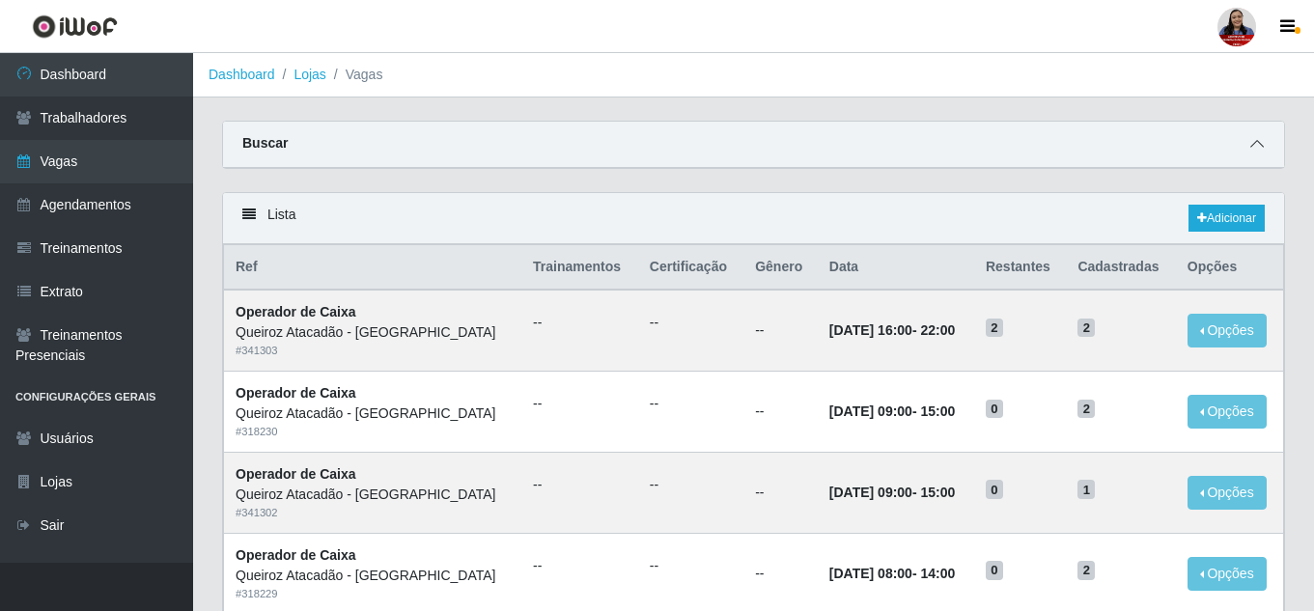
click at [1258, 141] on icon at bounding box center [1257, 144] width 14 height 14
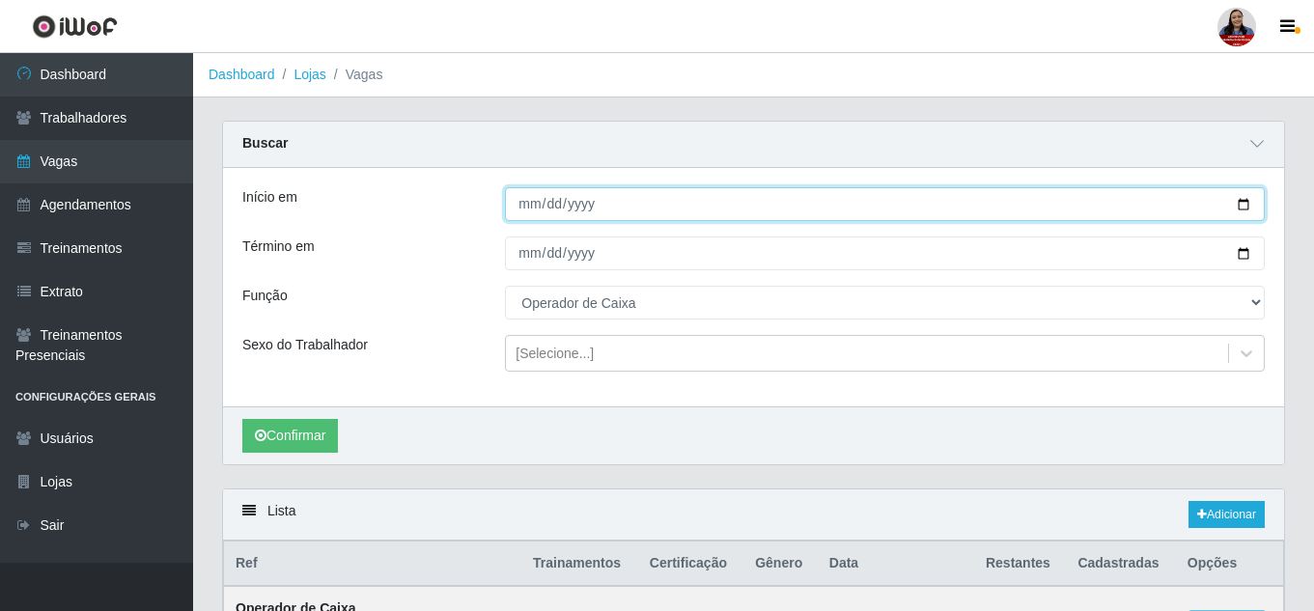
click at [1239, 203] on input "[DATE]" at bounding box center [885, 204] width 760 height 34
type input "[DATE]"
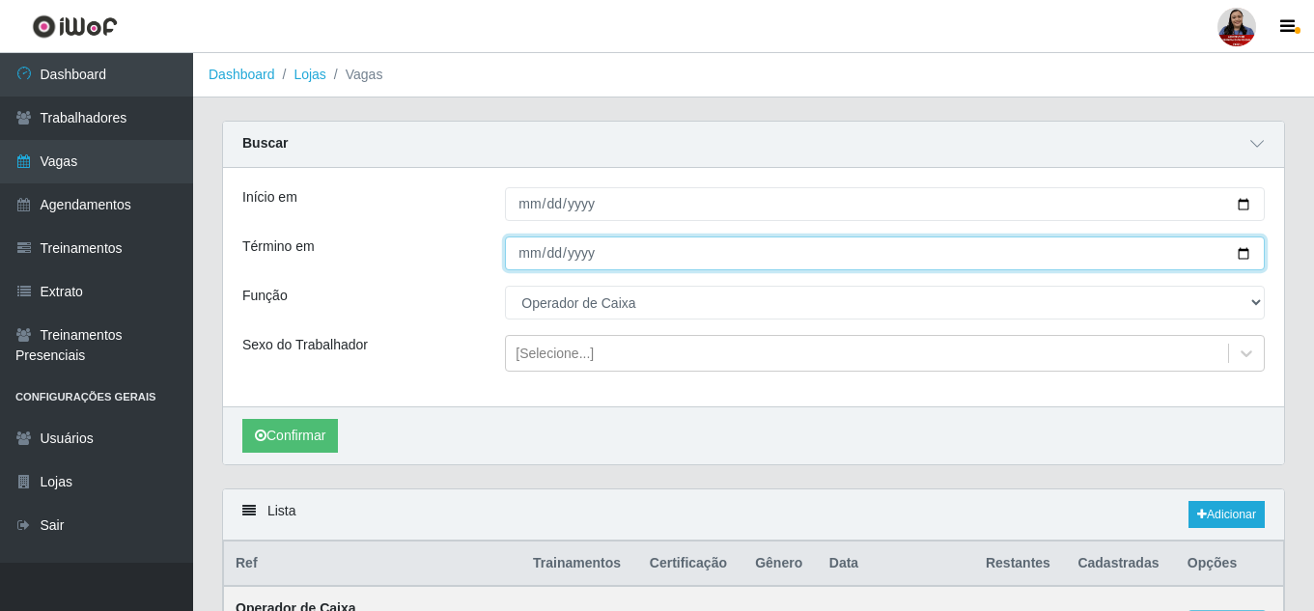
click at [1246, 248] on input "[DATE]" at bounding box center [885, 253] width 760 height 34
type input "[DATE]"
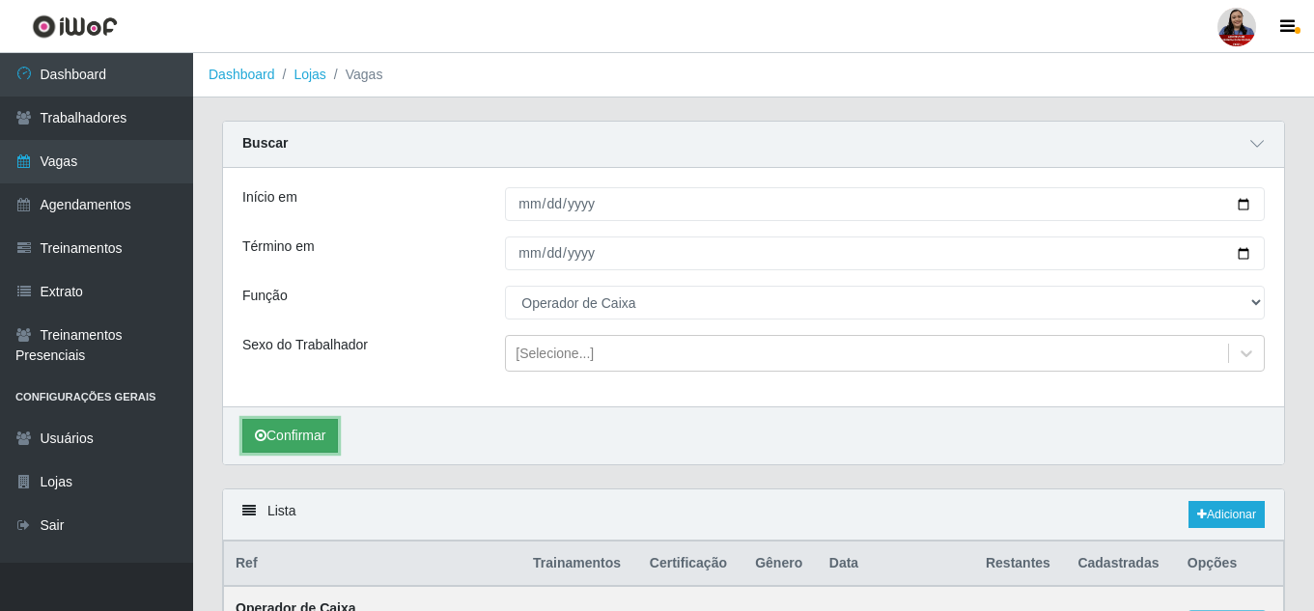
click at [287, 432] on button "Confirmar" at bounding box center [290, 436] width 96 height 34
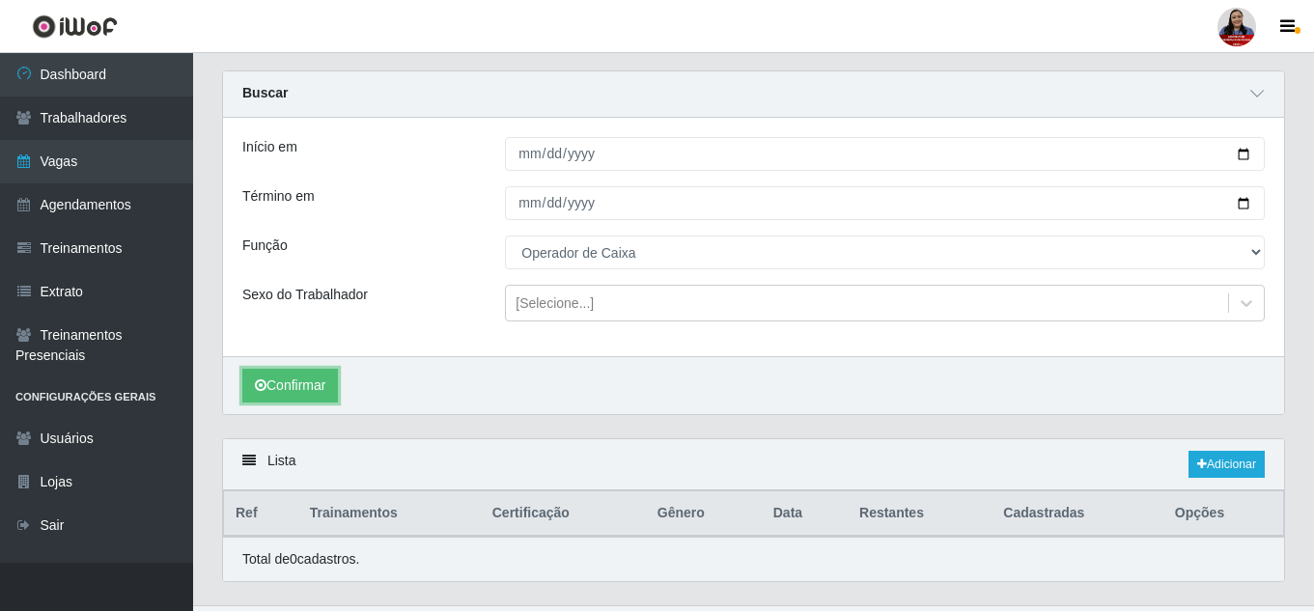
scroll to position [94, 0]
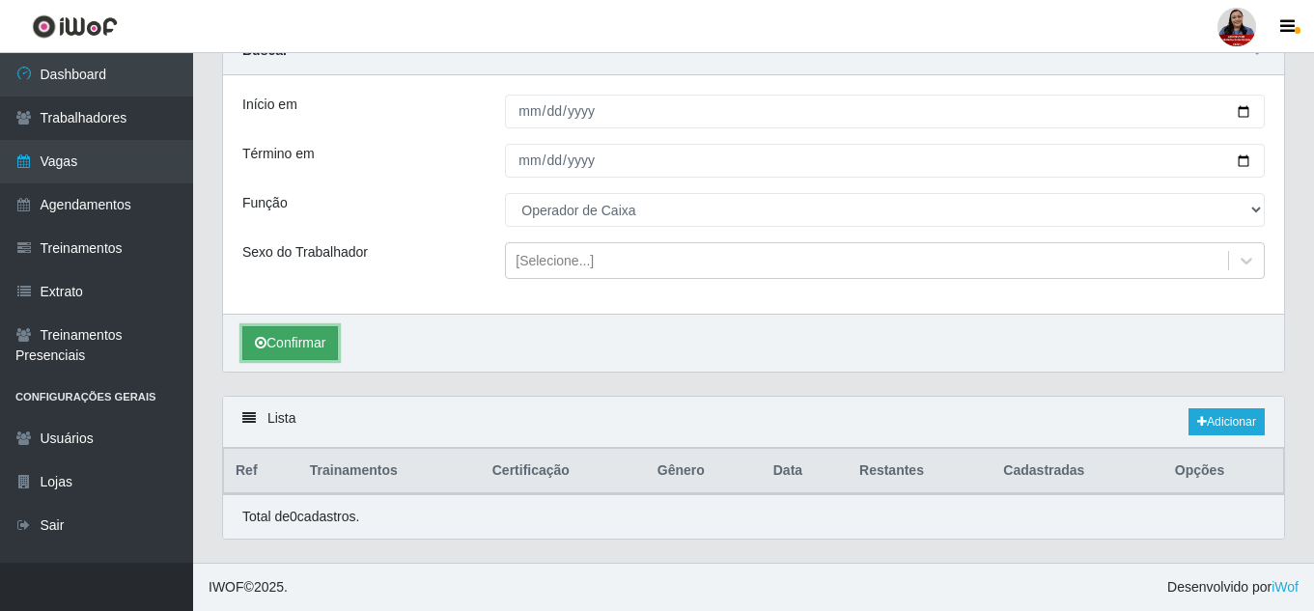
click at [323, 338] on button "Confirmar" at bounding box center [290, 343] width 96 height 34
click at [1198, 423] on icon at bounding box center [1202, 422] width 10 height 12
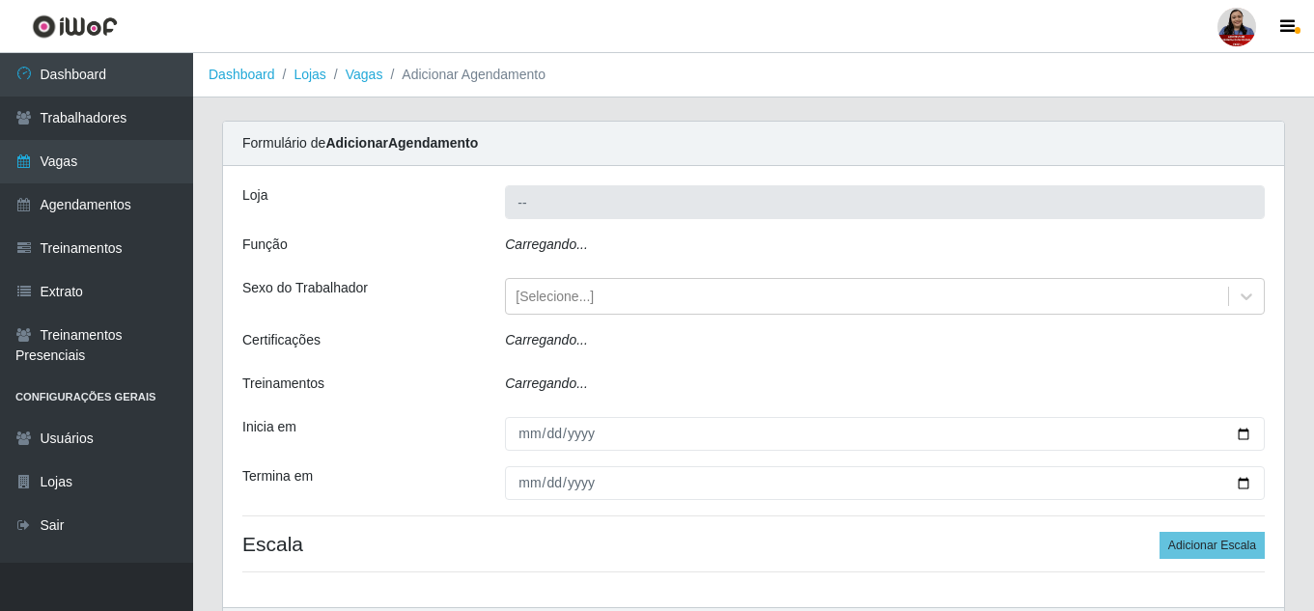
type input "Queiroz Atacadão - [GEOGRAPHIC_DATA]"
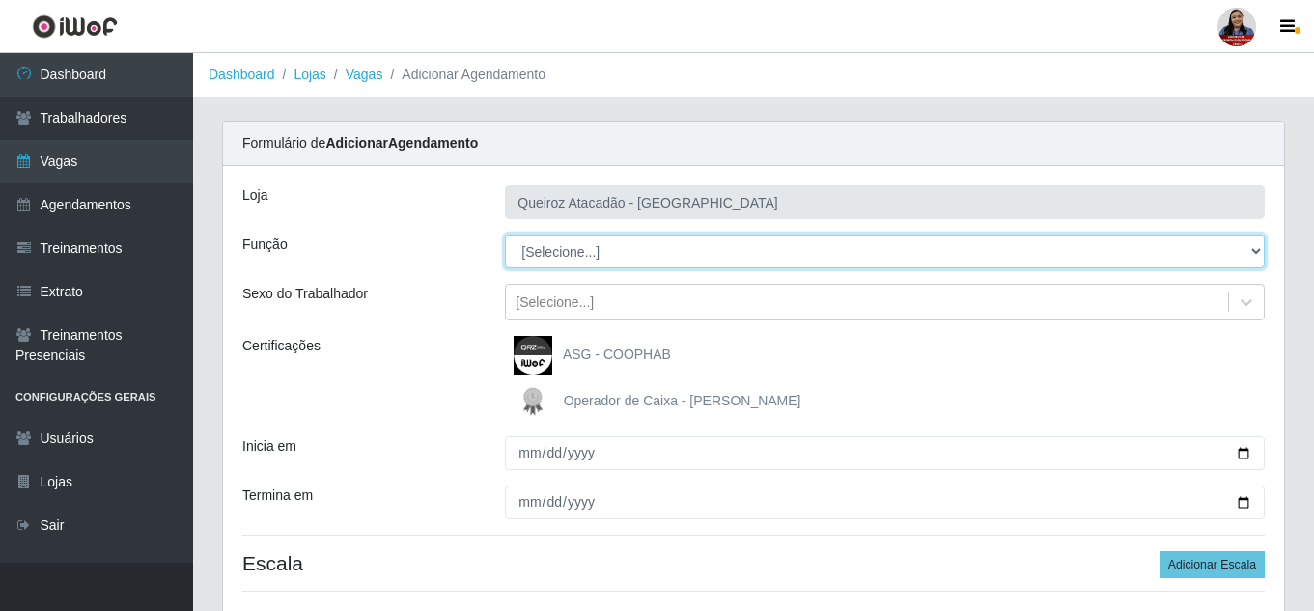
click at [625, 244] on select "[Selecione...] Embalador Embalador + Embalador ++ Operador de Caixa Operador de…" at bounding box center [885, 252] width 760 height 34
select select "22"
click at [505, 235] on select "[Selecione...] Embalador Embalador + Embalador ++ Operador de Caixa Operador de…" at bounding box center [885, 252] width 760 height 34
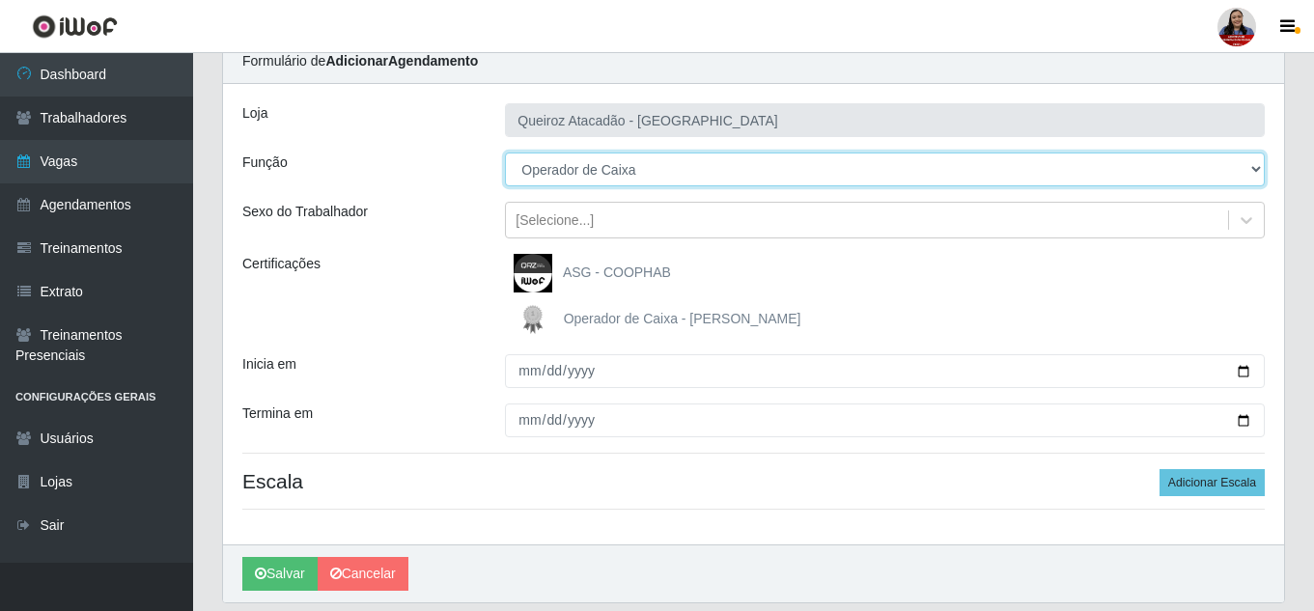
scroll to position [146, 0]
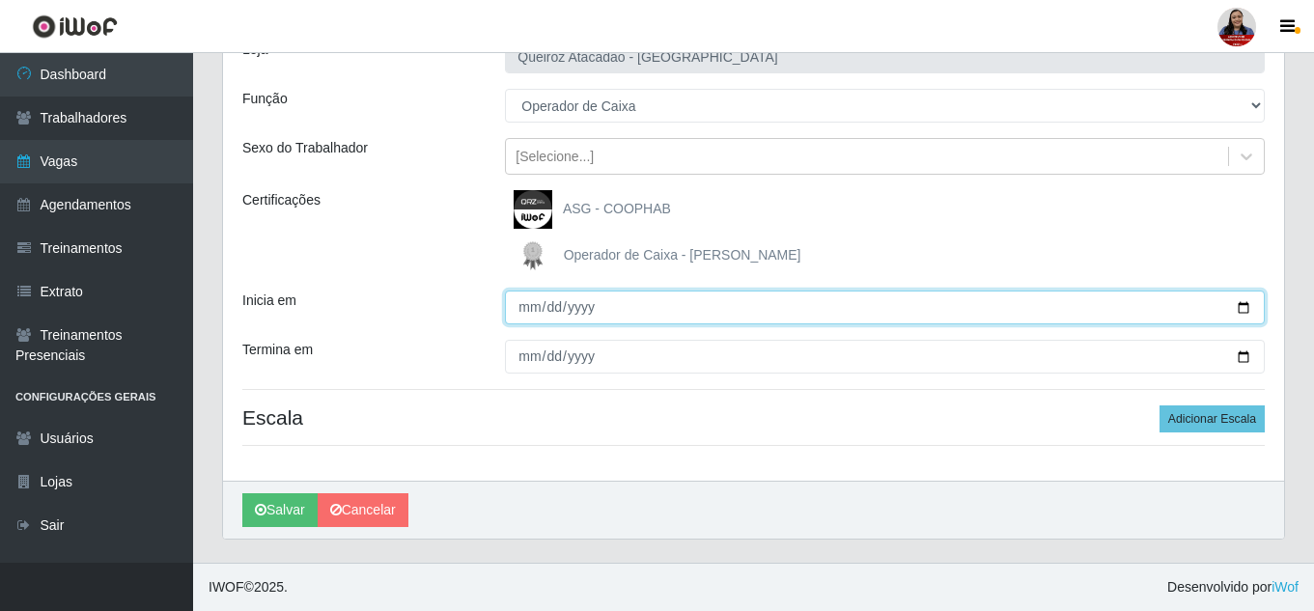
click at [1241, 306] on input "Inicia em" at bounding box center [885, 308] width 760 height 34
type input "[DATE]"
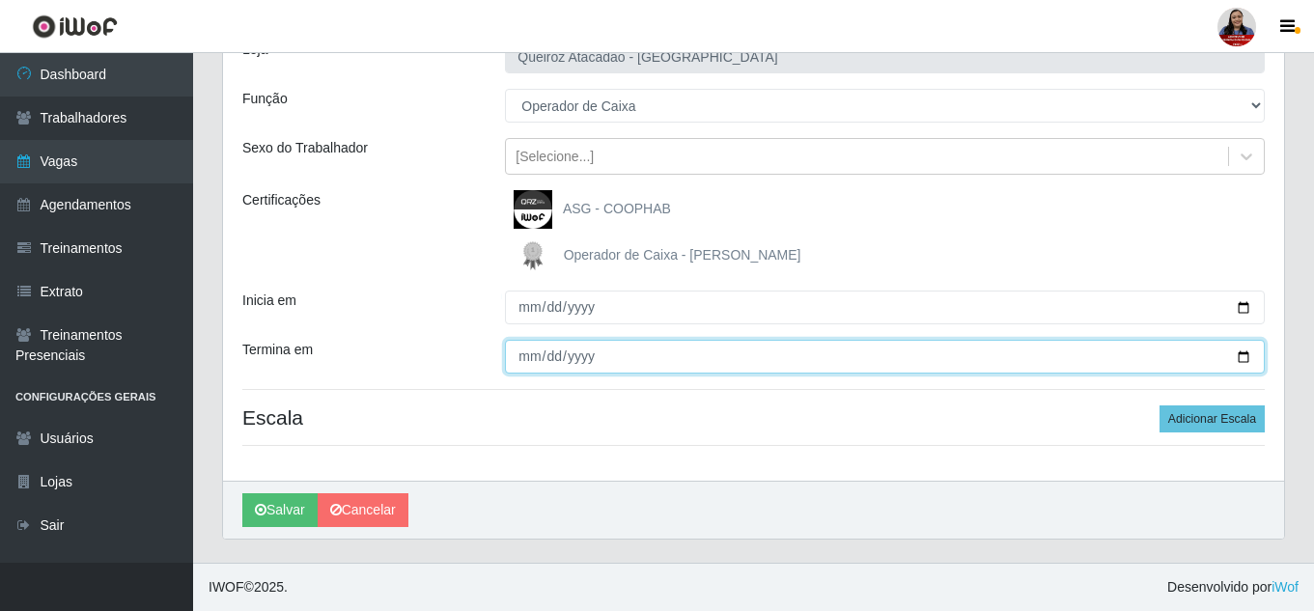
click at [1237, 361] on input "Termina em" at bounding box center [885, 357] width 760 height 34
type input "[DATE]"
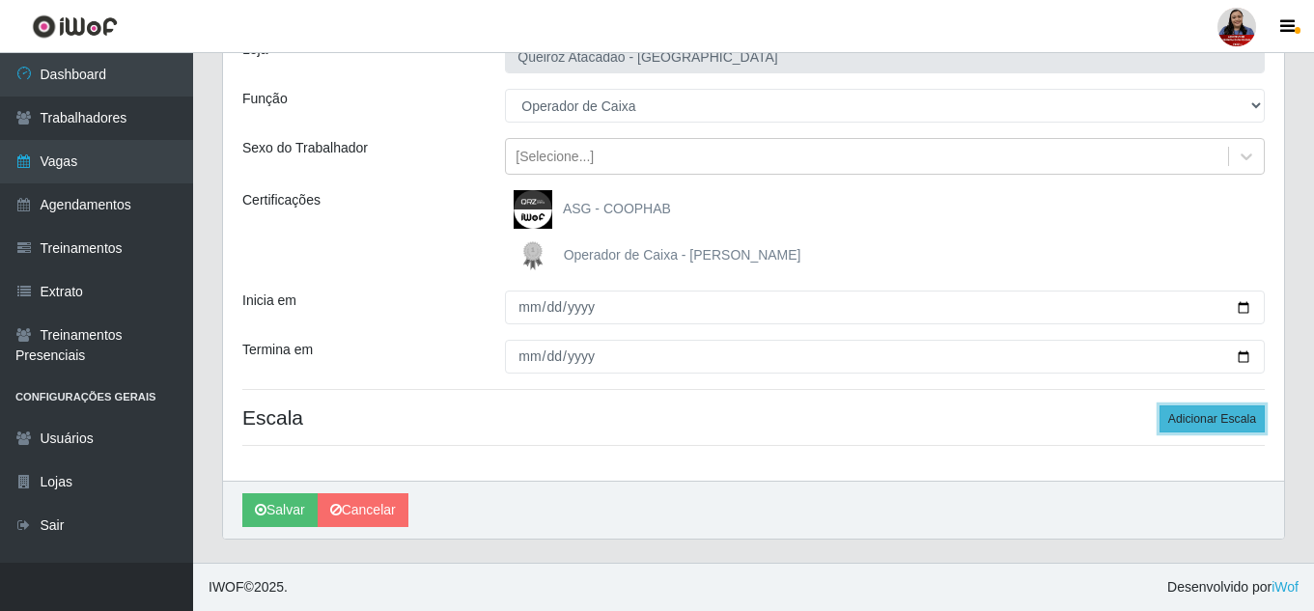
click at [1220, 422] on button "Adicionar Escala" at bounding box center [1211, 418] width 105 height 27
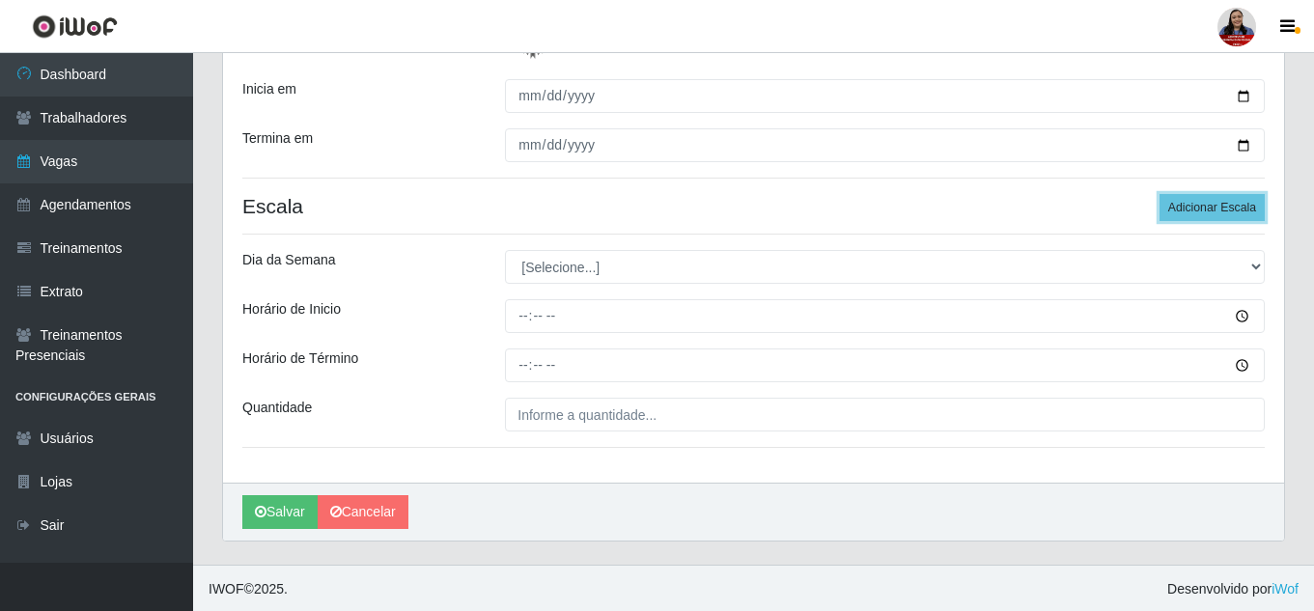
scroll to position [359, 0]
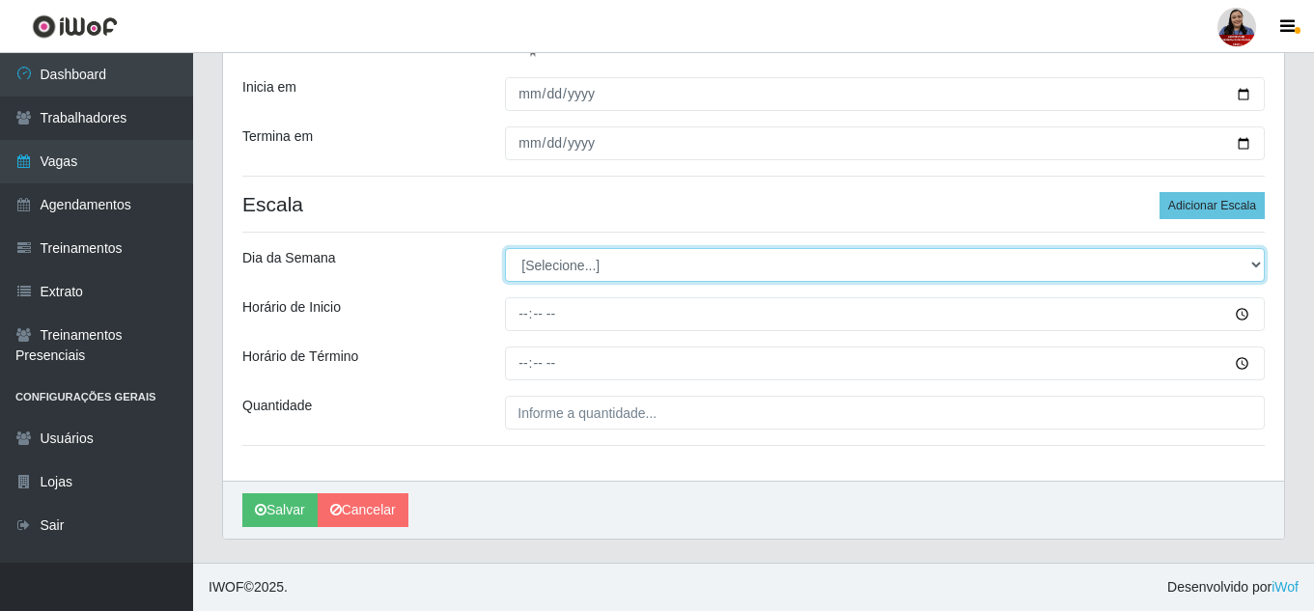
click at [1190, 274] on select "[Selecione...] Segunda Terça Quarta Quinta Sexta Sábado Domingo" at bounding box center [885, 265] width 760 height 34
select select "6"
click at [505, 248] on select "[Selecione...] Segunda Terça Quarta Quinta Sexta Sábado Domingo" at bounding box center [885, 265] width 760 height 34
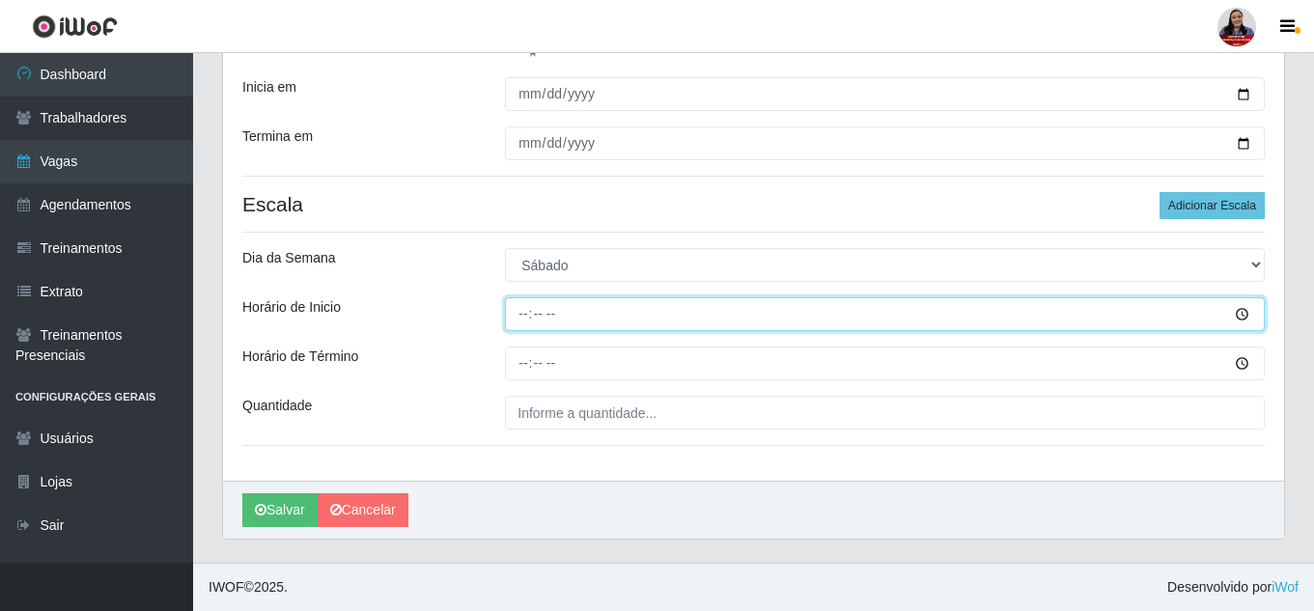
click at [523, 316] on input "Horário de Inicio" at bounding box center [885, 314] width 760 height 34
type input "16:00"
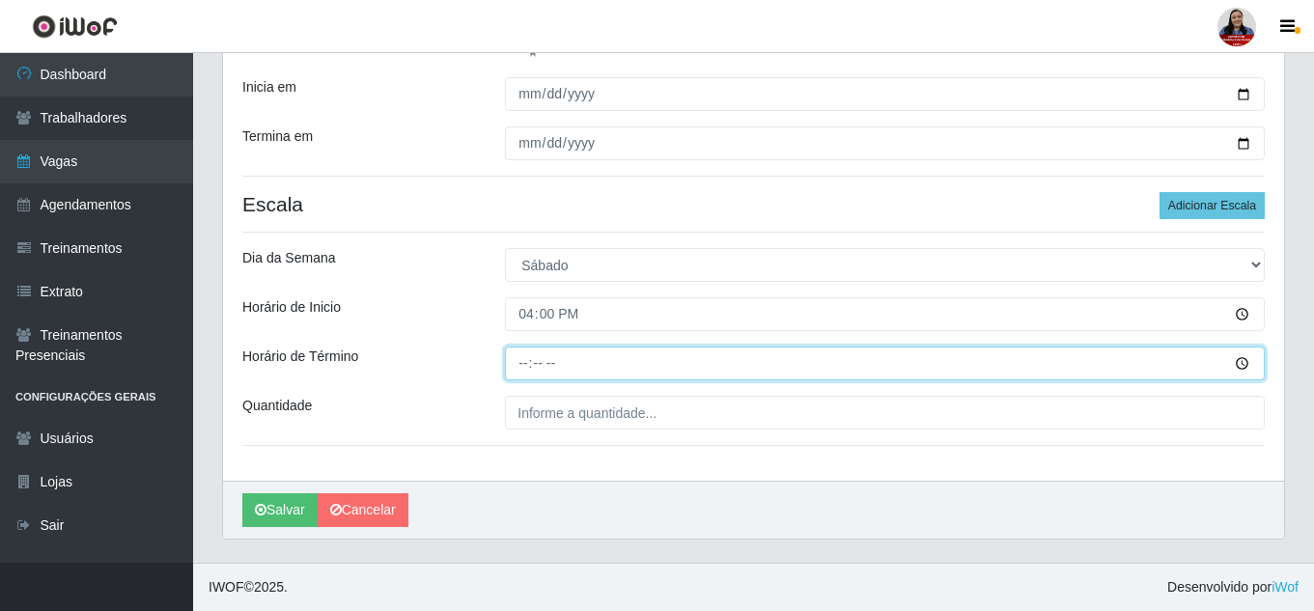
type input "22:00"
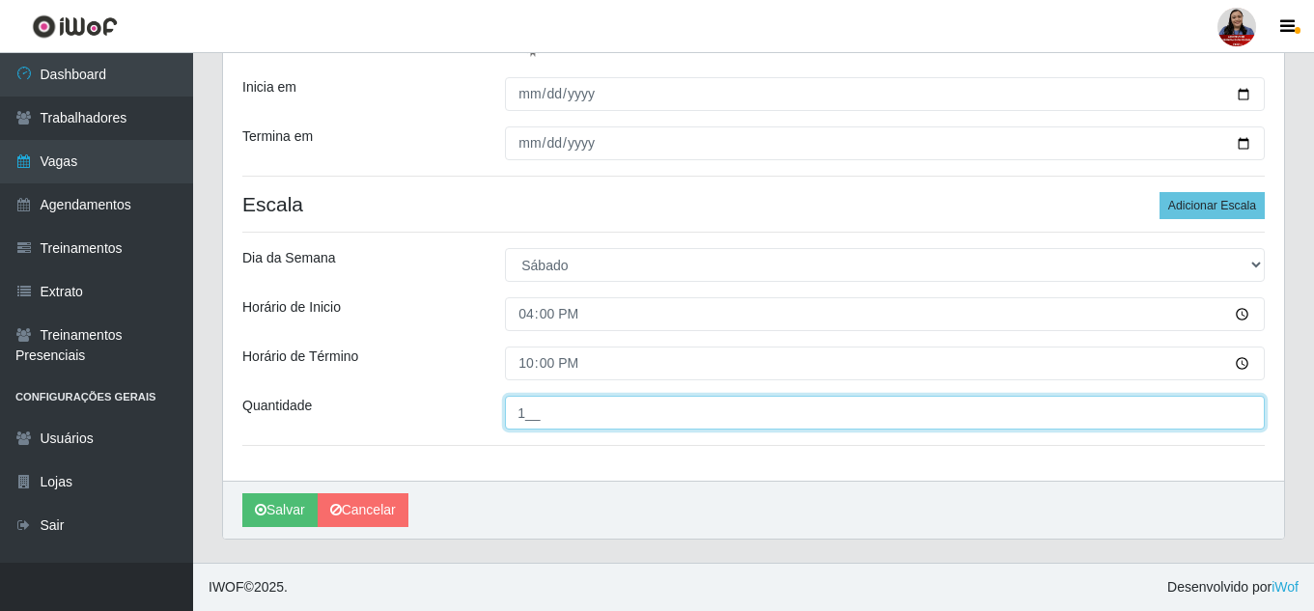
type input "1__"
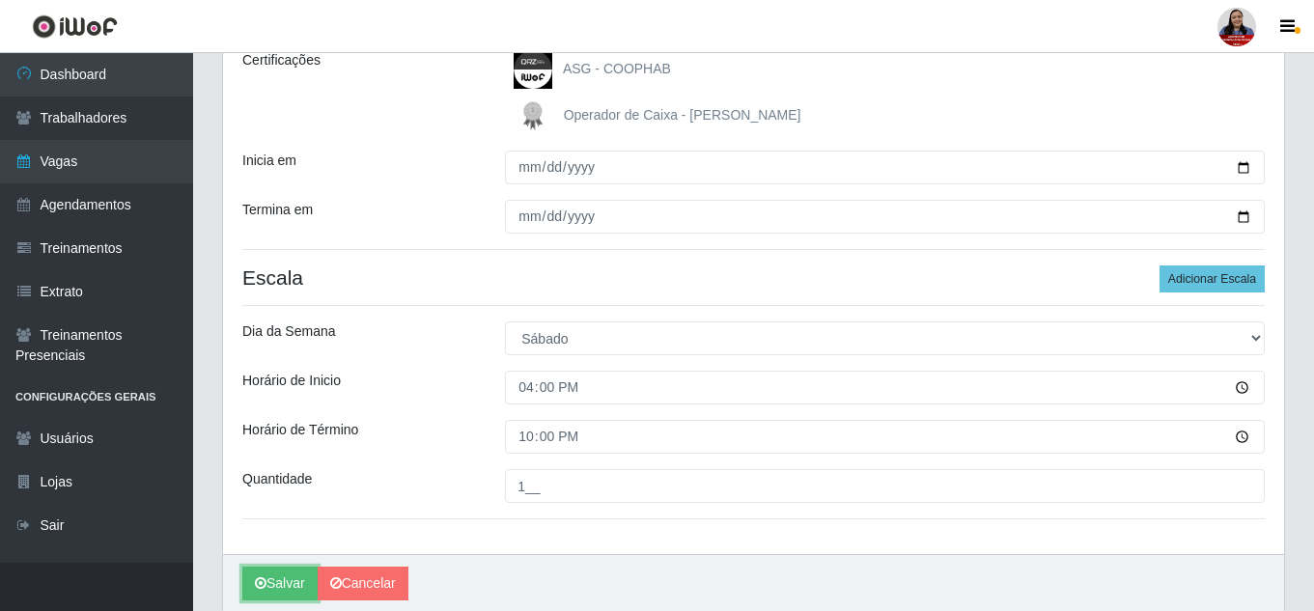
scroll to position [69, 0]
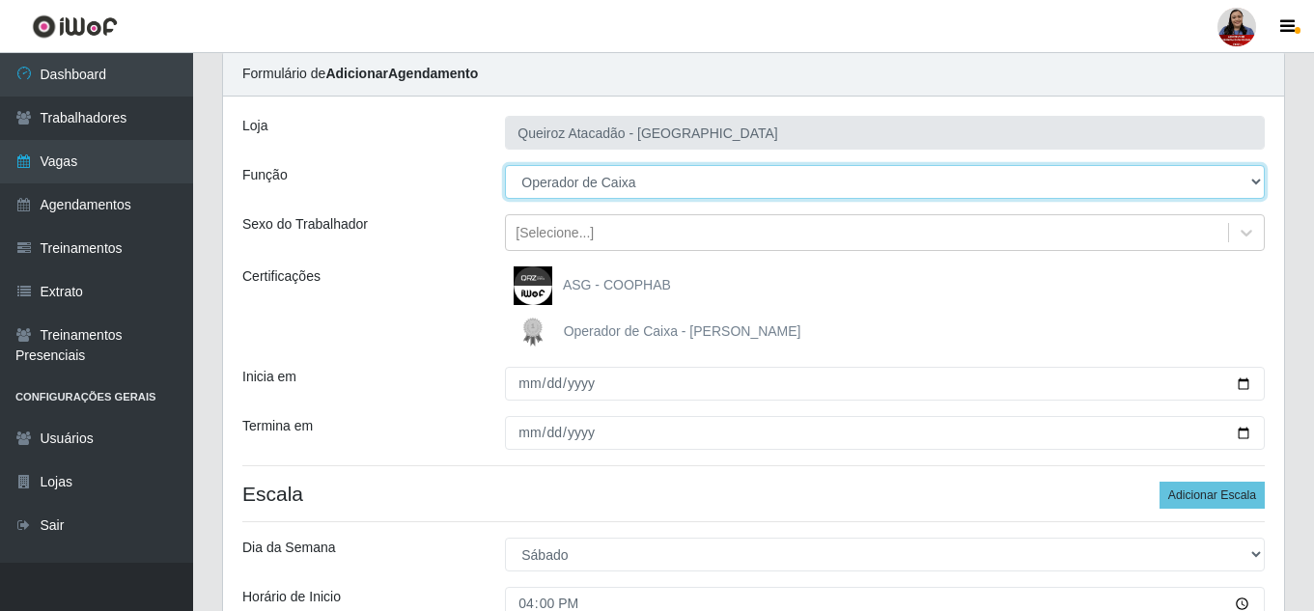
click at [664, 190] on select "[Selecione...] Embalador Embalador + Embalador ++ Operador de Caixa Operador de…" at bounding box center [885, 182] width 760 height 34
select select "72"
click at [505, 165] on select "[Selecione...] Embalador Embalador + Embalador ++ Operador de Caixa Operador de…" at bounding box center [885, 182] width 760 height 34
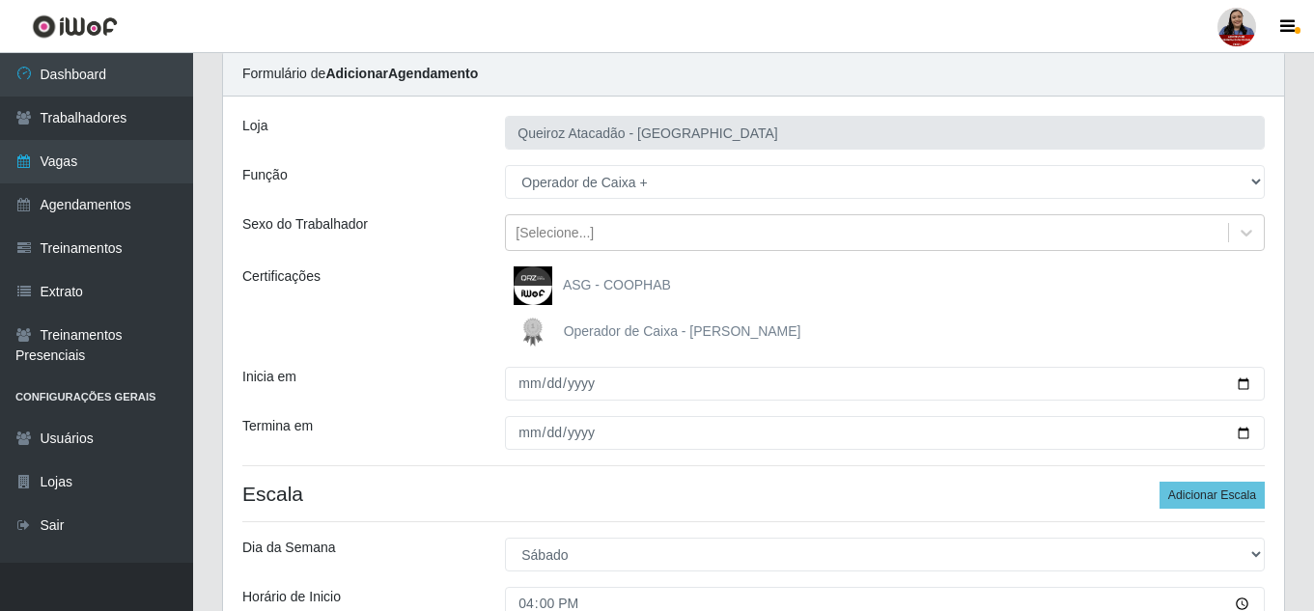
click at [455, 274] on div "Certificações" at bounding box center [359, 308] width 263 height 85
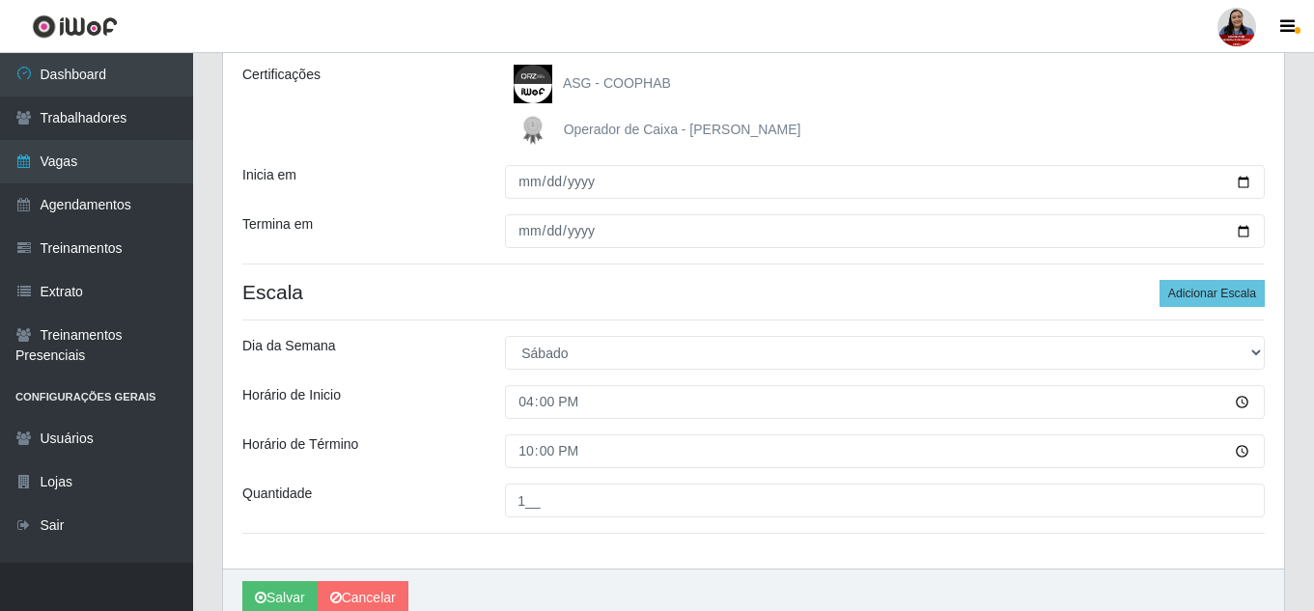
scroll to position [359, 0]
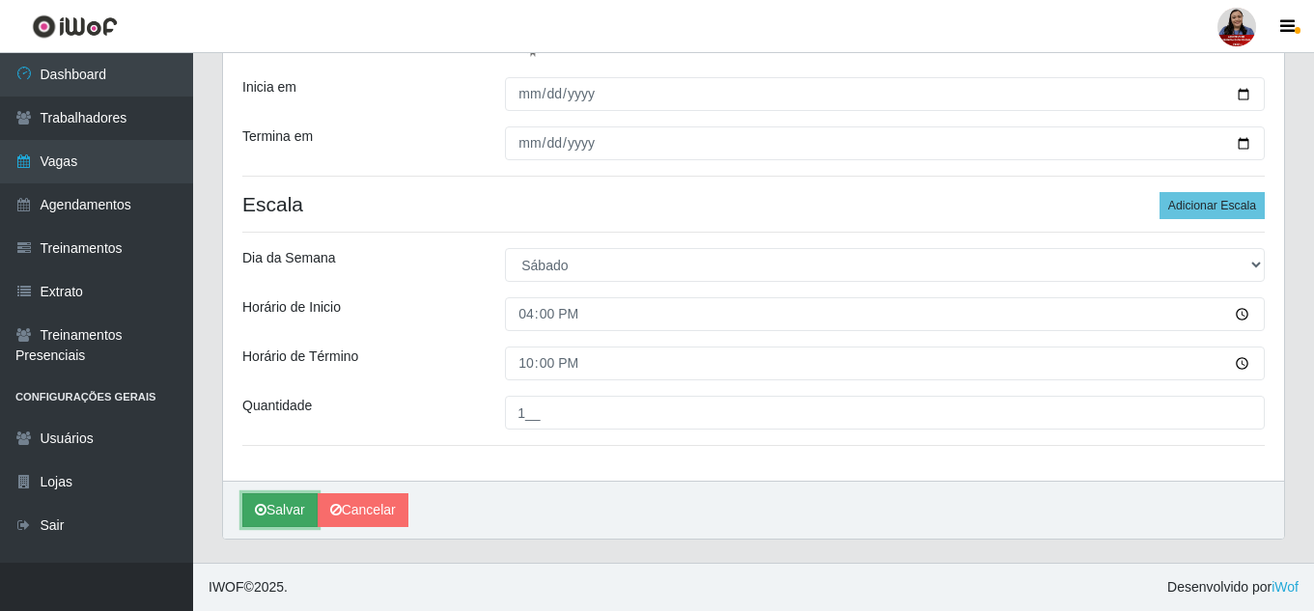
click at [291, 501] on button "Salvar" at bounding box center [279, 510] width 75 height 34
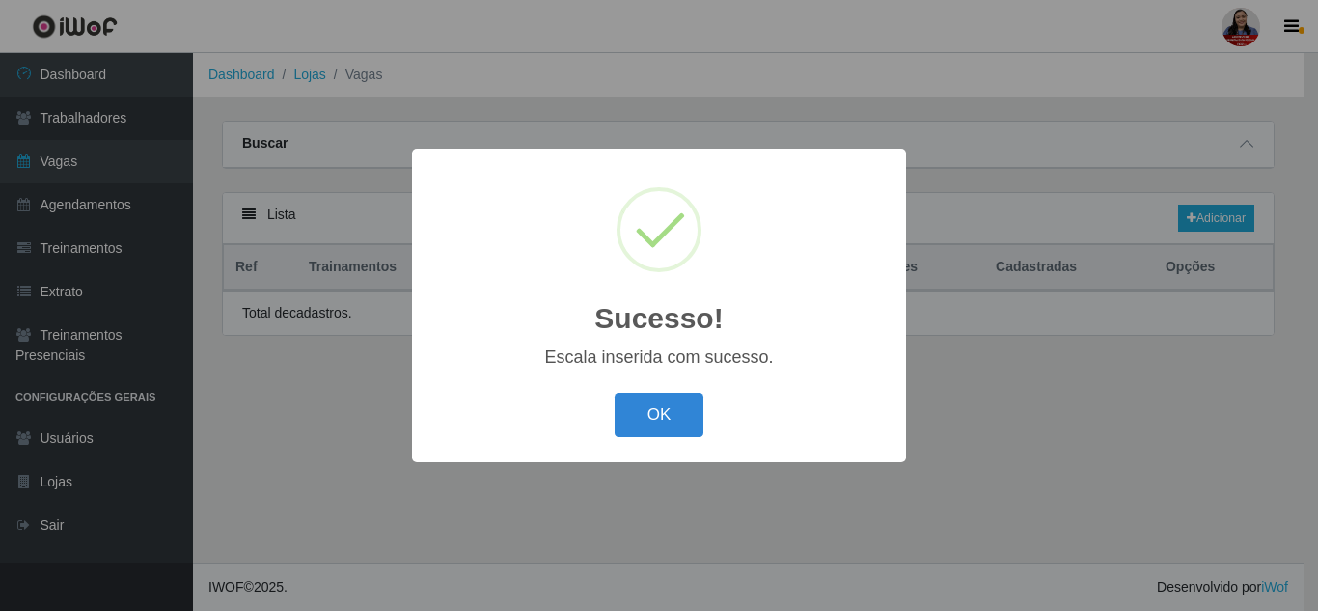
select select "22"
click at [643, 404] on button "OK" at bounding box center [660, 415] width 90 height 45
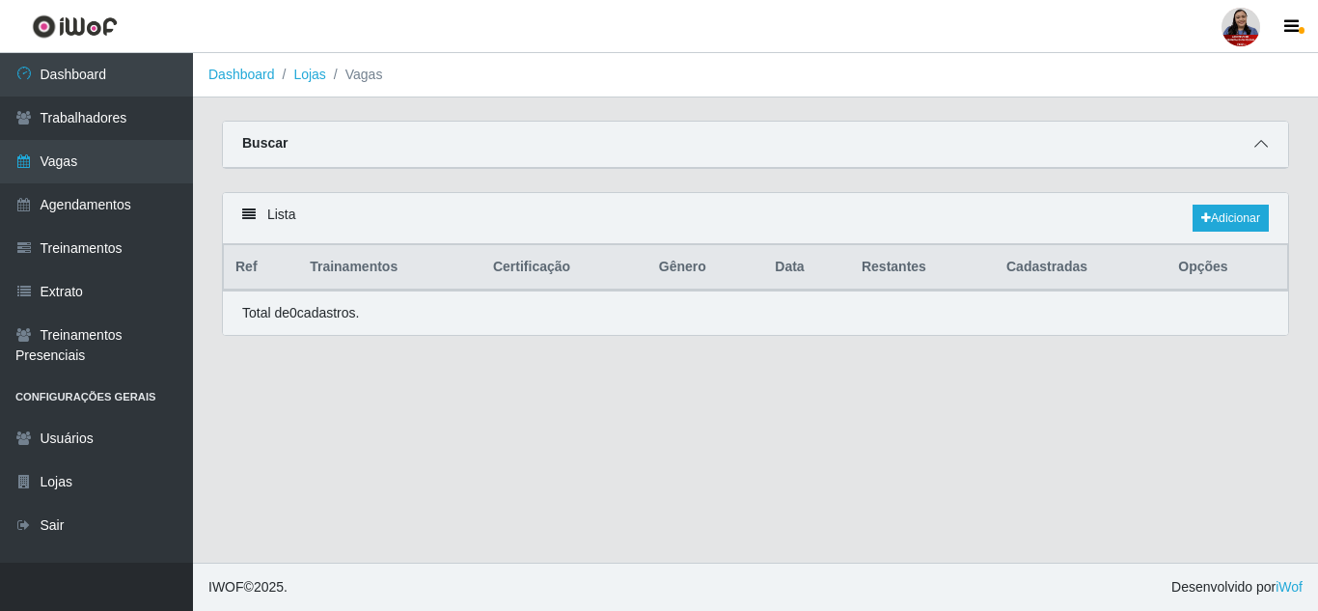
click at [1263, 142] on icon at bounding box center [1262, 144] width 14 height 14
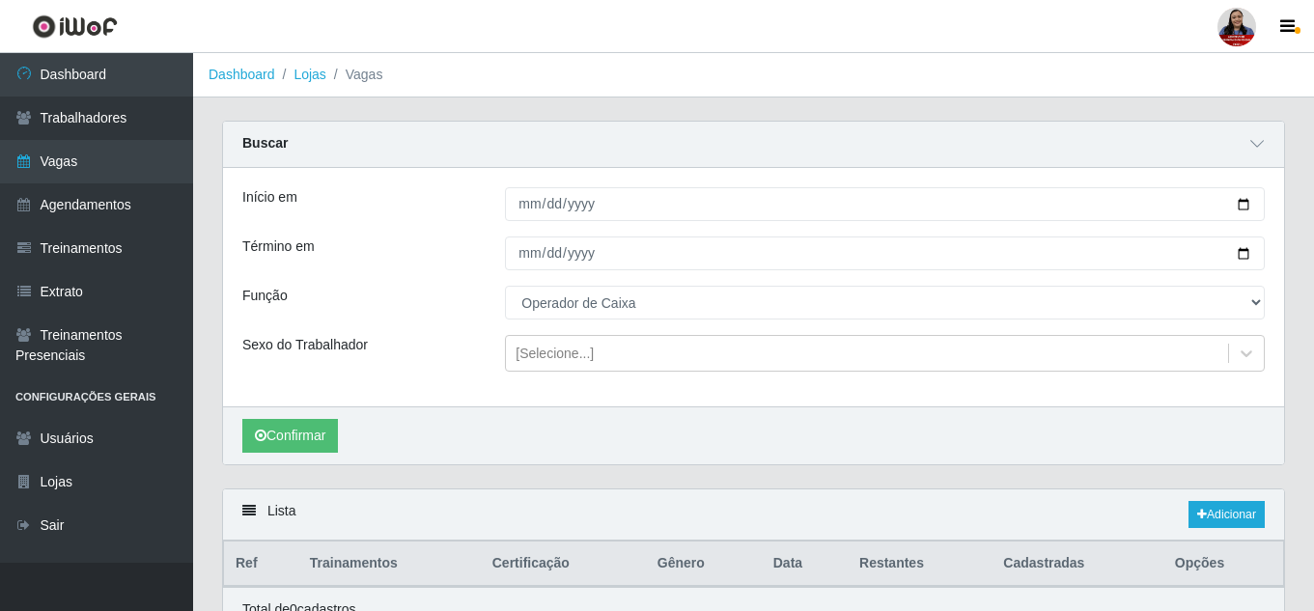
scroll to position [94, 0]
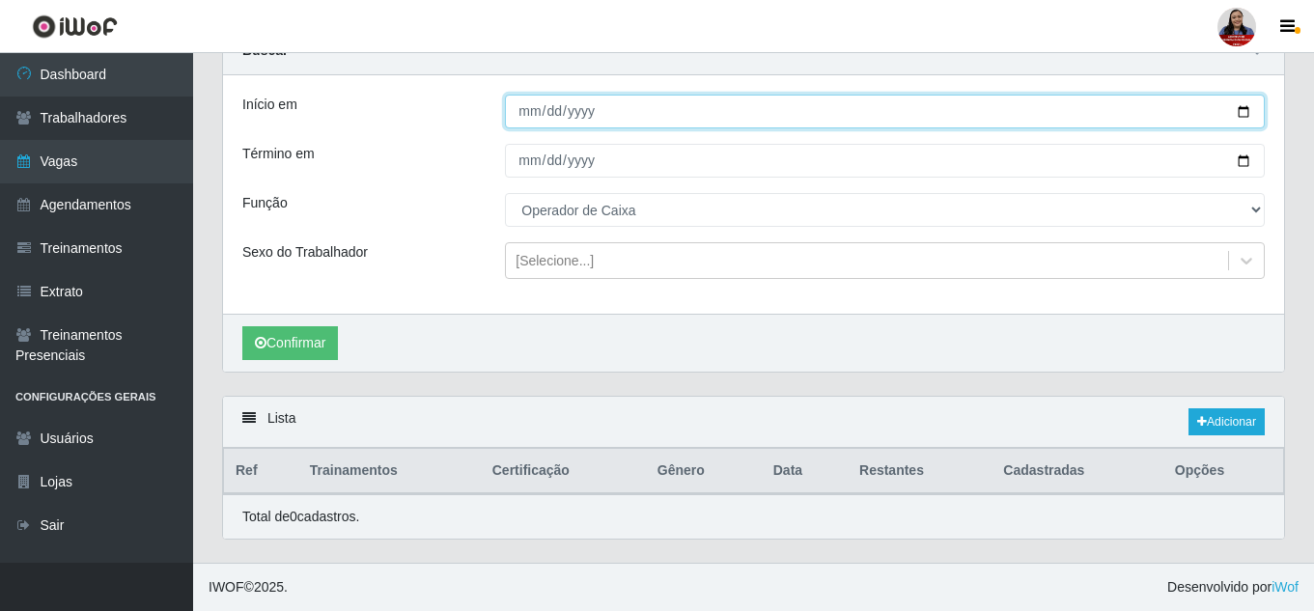
click at [1240, 112] on input "[DATE]" at bounding box center [885, 112] width 760 height 34
type input "[DATE]"
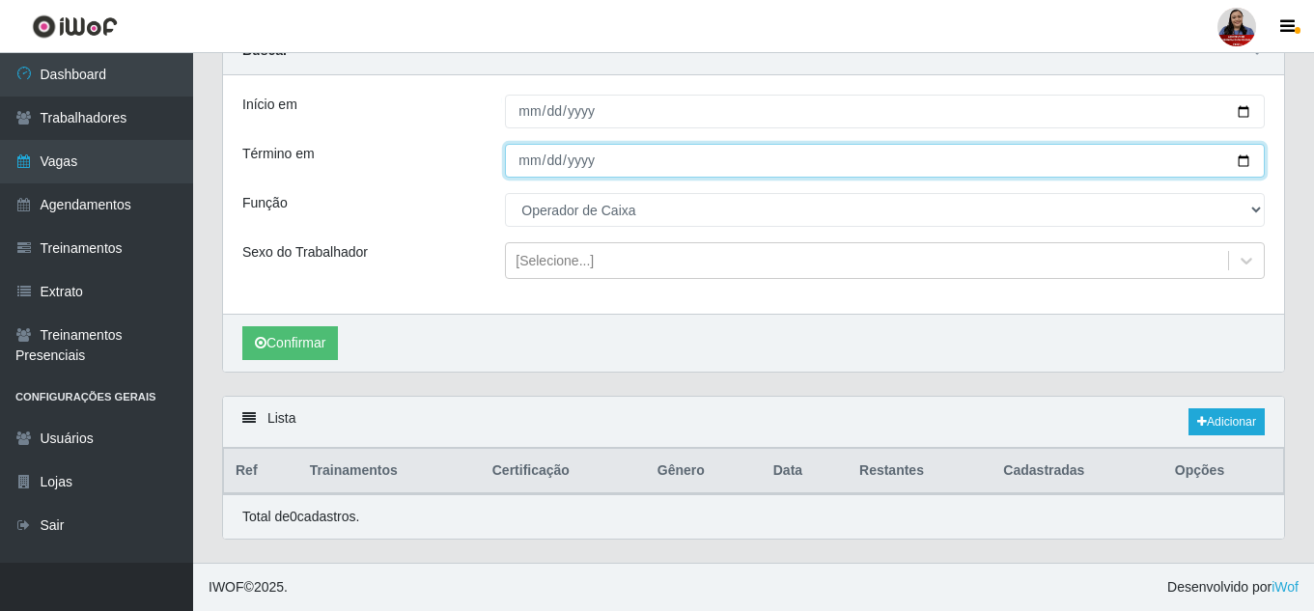
click at [1245, 154] on input "[DATE]" at bounding box center [885, 161] width 760 height 34
type input "[DATE]"
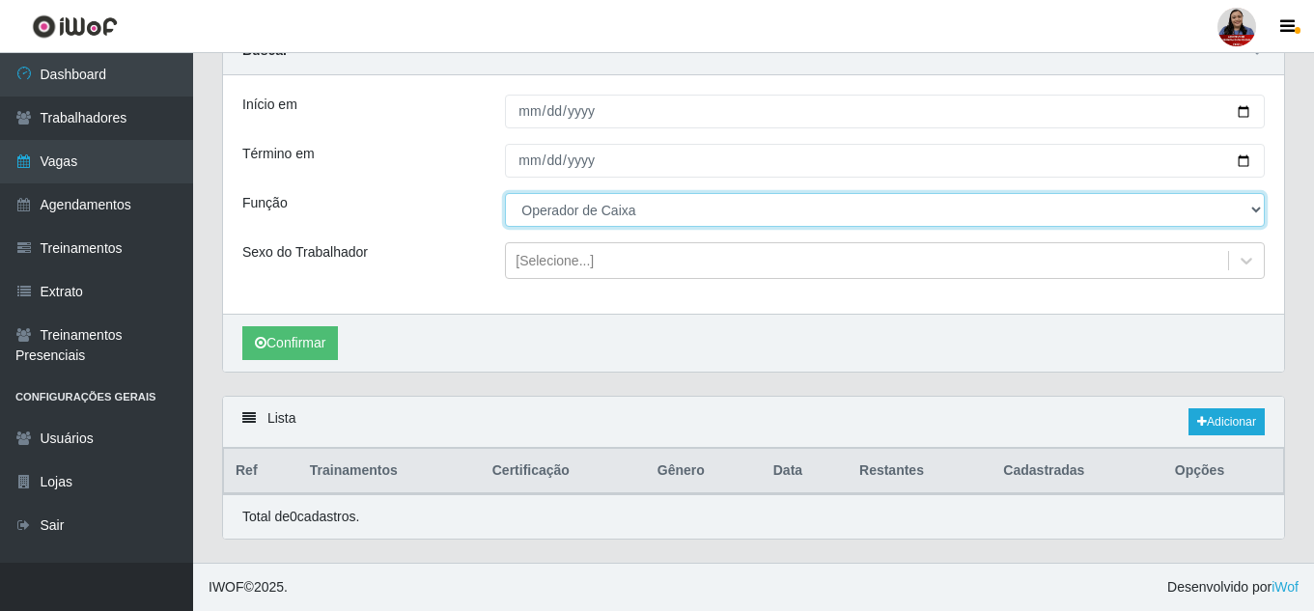
click at [660, 208] on select "[Selecione...] Embalador Embalador + Embalador ++ Operador de Caixa Operador de…" at bounding box center [885, 210] width 760 height 34
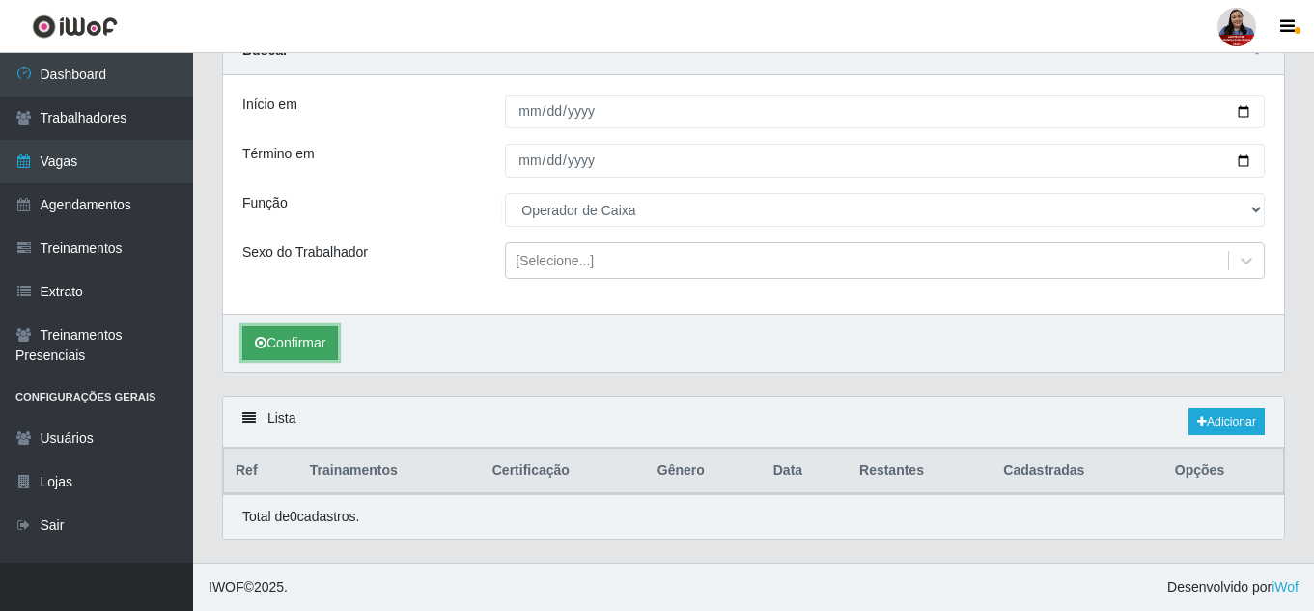
click at [306, 337] on button "Confirmar" at bounding box center [290, 343] width 96 height 34
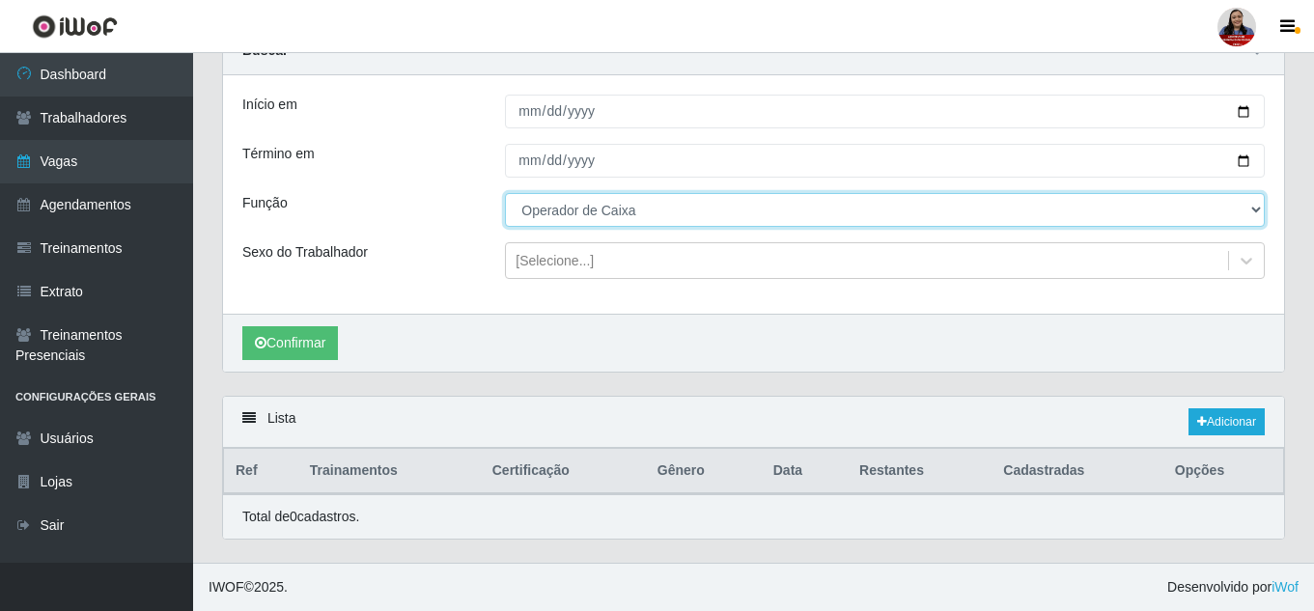
click at [583, 208] on select "[Selecione...] Embalador Embalador + Embalador ++ Operador de Caixa Operador de…" at bounding box center [885, 210] width 760 height 34
select select "72"
click at [505, 193] on select "[Selecione...] Embalador Embalador + Embalador ++ Operador de Caixa Operador de…" at bounding box center [885, 210] width 760 height 34
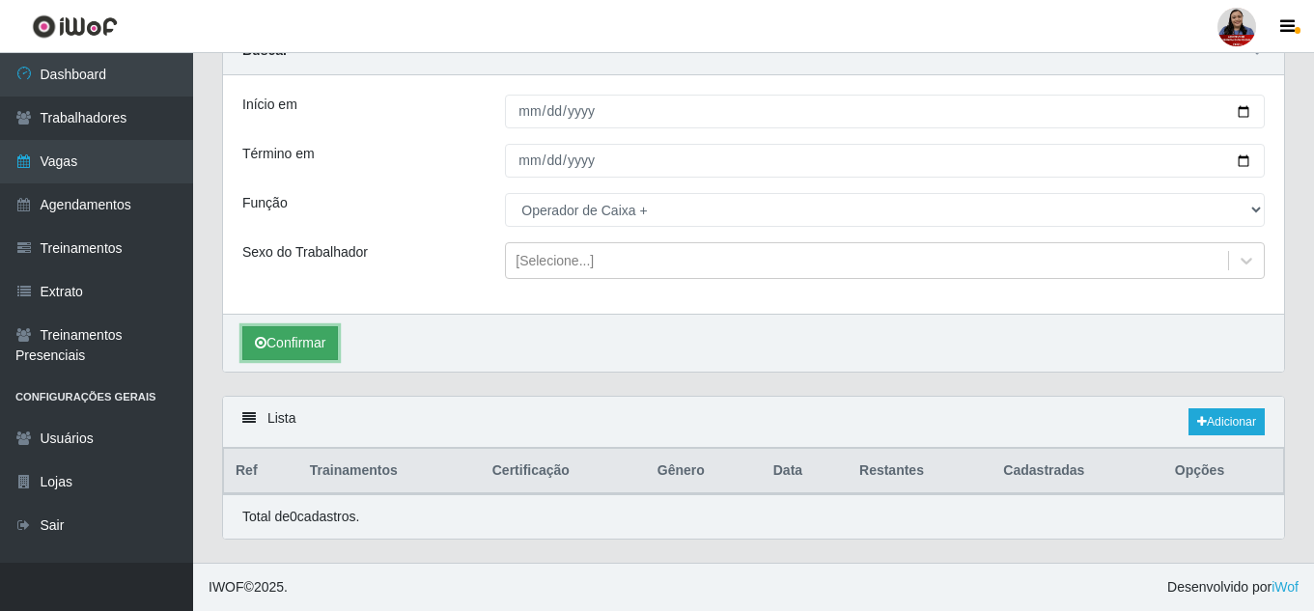
click at [304, 347] on button "Confirmar" at bounding box center [290, 343] width 96 height 34
click at [1251, 418] on link "Adicionar" at bounding box center [1226, 421] width 76 height 27
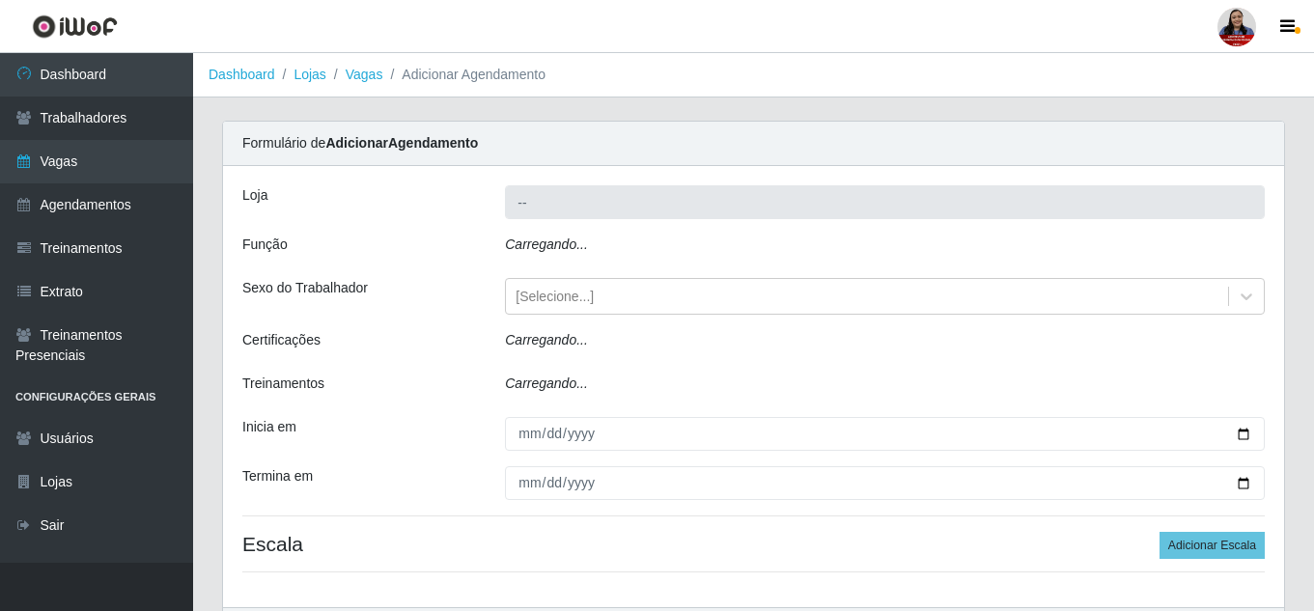
type input "Queiroz Atacadão - [GEOGRAPHIC_DATA]"
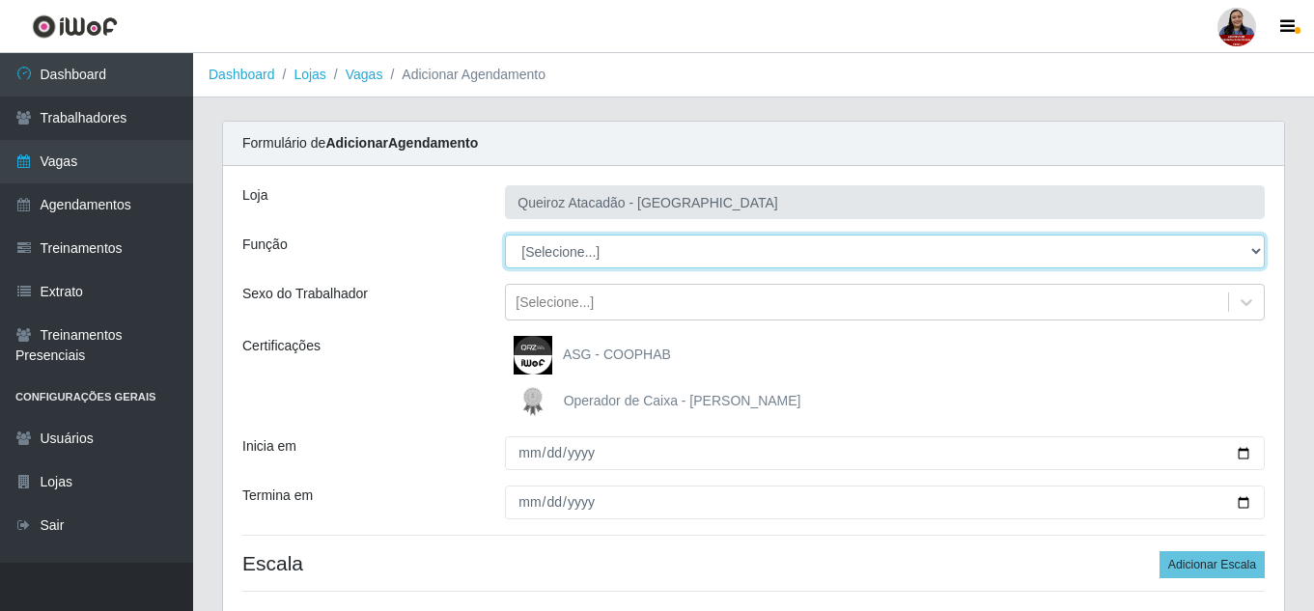
click at [680, 254] on select "[Selecione...] Embalador Embalador + Embalador ++ Operador de Caixa Operador de…" at bounding box center [885, 252] width 760 height 34
select select "72"
click at [505, 235] on select "[Selecione...] Embalador Embalador + Embalador ++ Operador de Caixa Operador de…" at bounding box center [885, 252] width 760 height 34
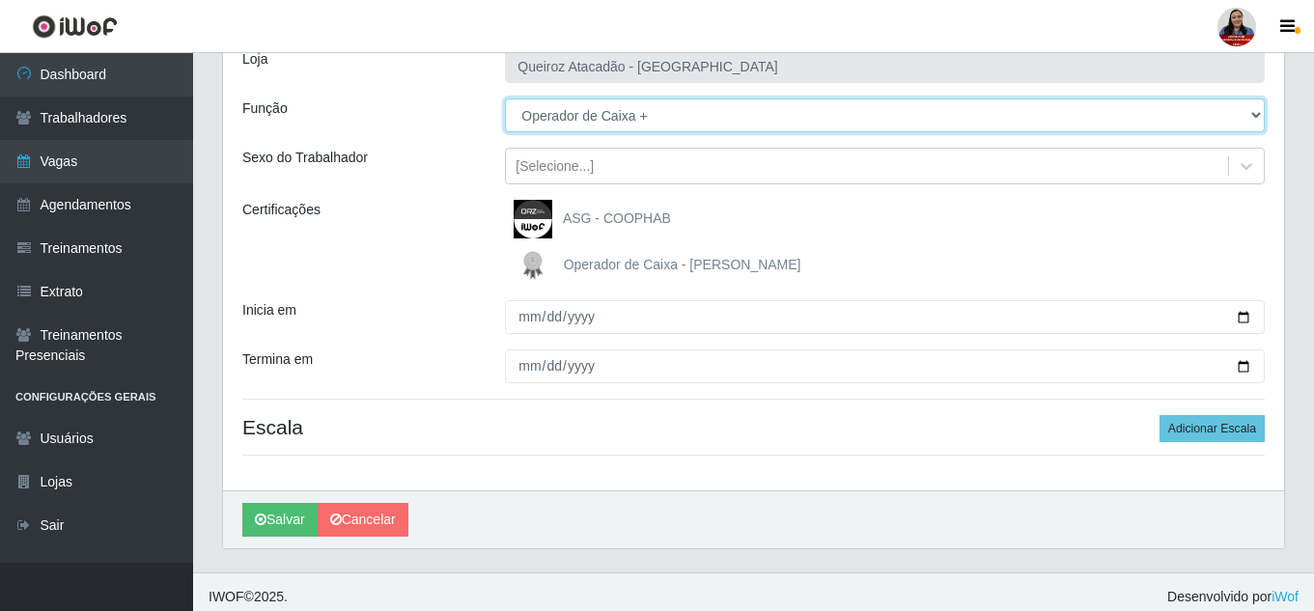
scroll to position [146, 0]
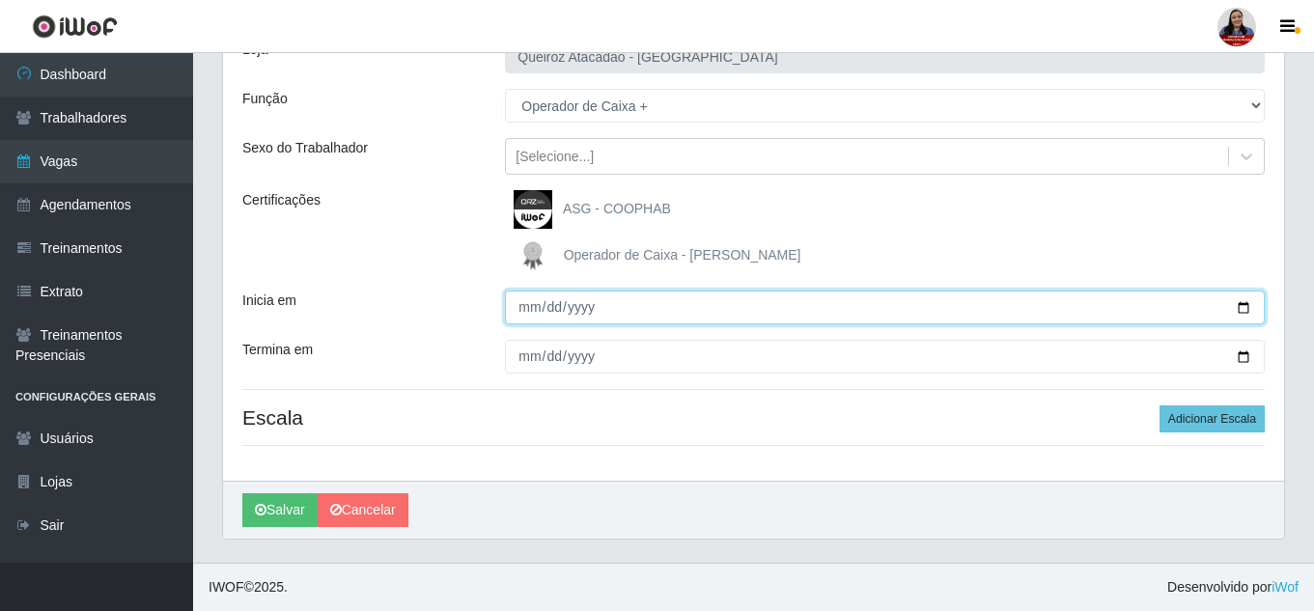
click at [1247, 307] on input "Inicia em" at bounding box center [885, 308] width 760 height 34
type input "[DATE]"
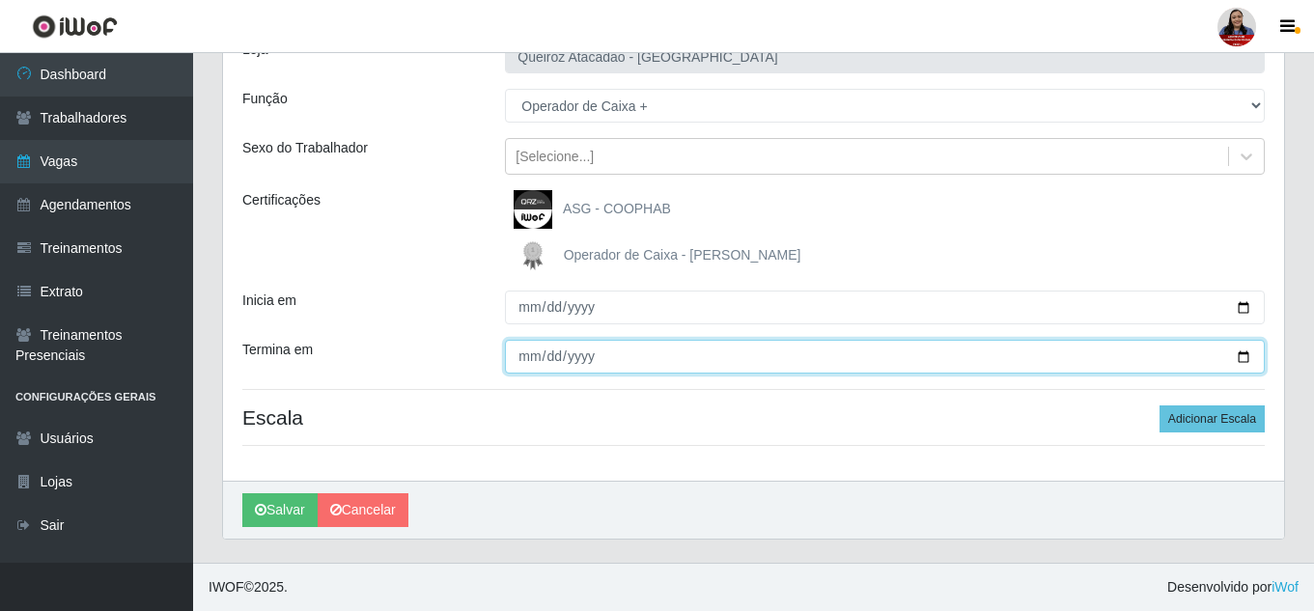
click at [1249, 355] on input "Termina em" at bounding box center [885, 357] width 760 height 34
type input "[DATE]"
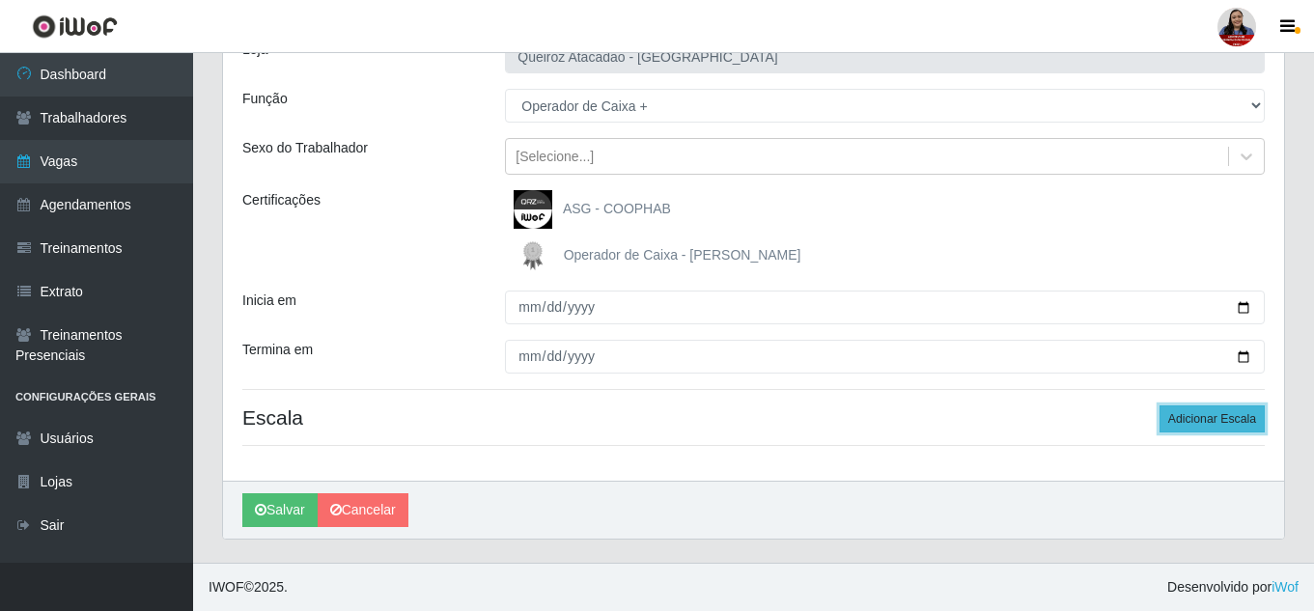
click at [1250, 422] on button "Adicionar Escala" at bounding box center [1211, 418] width 105 height 27
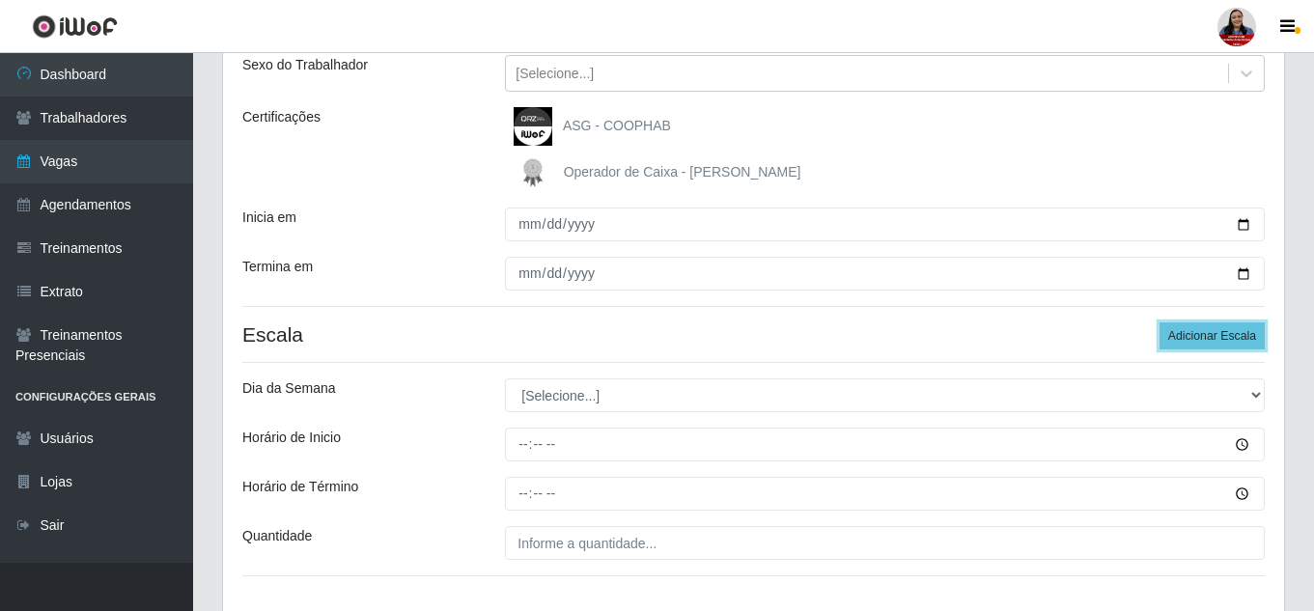
scroll to position [339, 0]
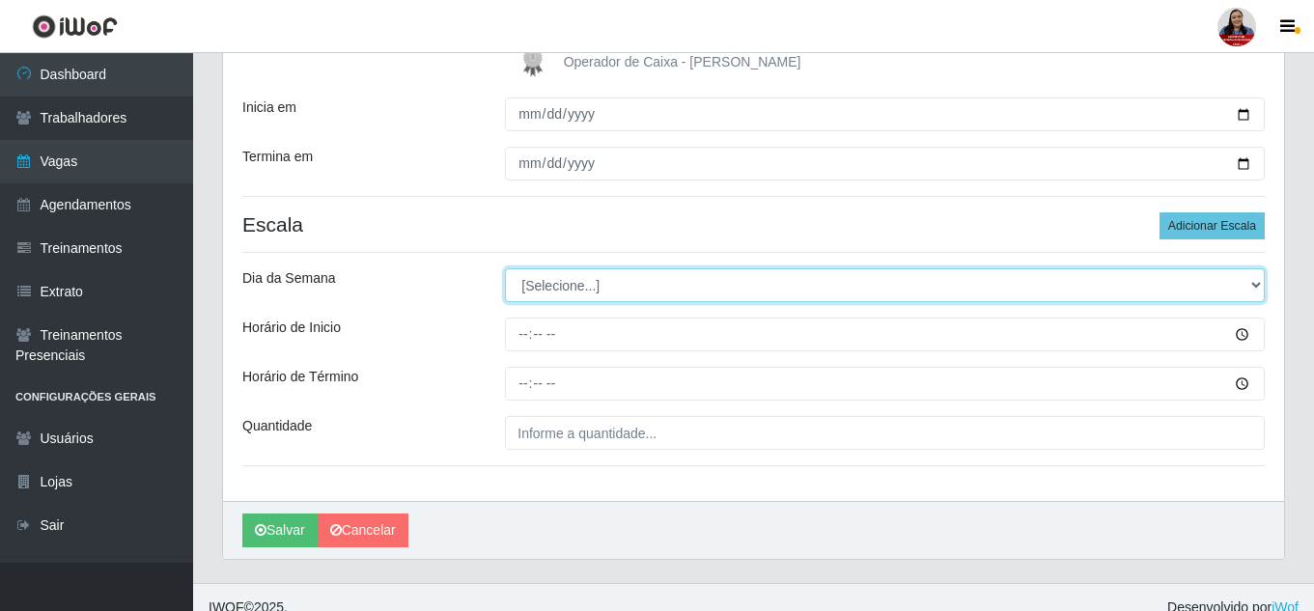
click at [831, 281] on select "[Selecione...] Segunda Terça Quarta Quinta Sexta Sábado Domingo" at bounding box center [885, 285] width 760 height 34
select select "0"
click at [505, 268] on select "[Selecione...] Segunda Terça Quarta Quinta Sexta Sábado Domingo" at bounding box center [885, 285] width 760 height 34
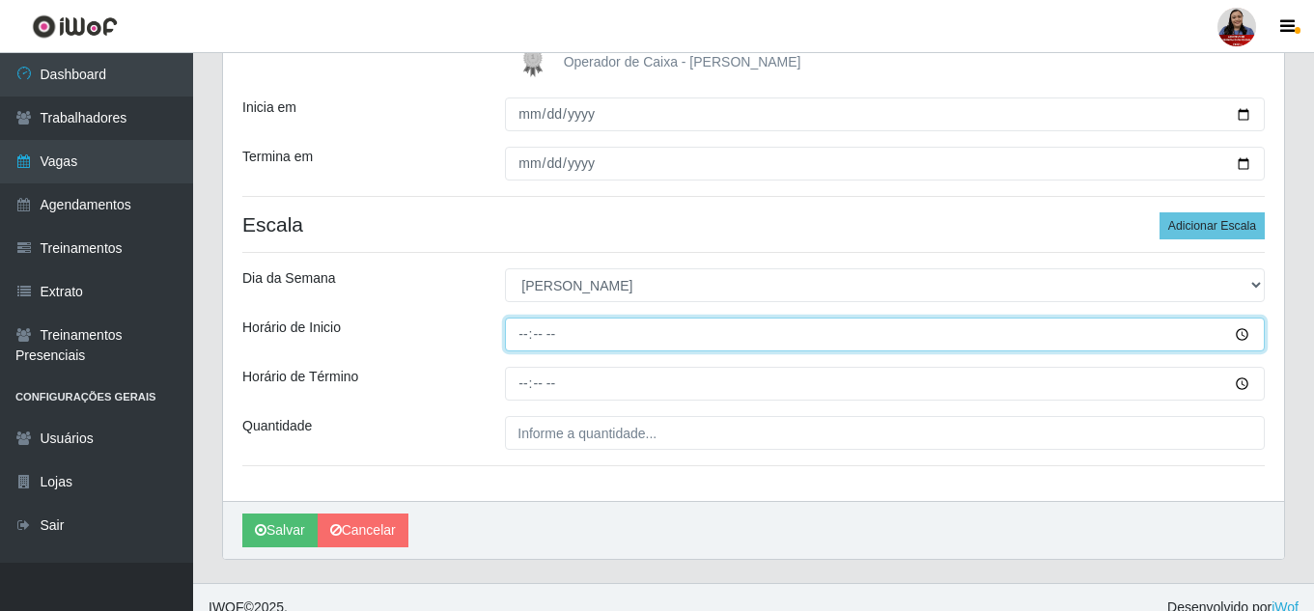
click at [526, 339] on input "Horário de Inicio" at bounding box center [885, 335] width 760 height 34
type input "08:00"
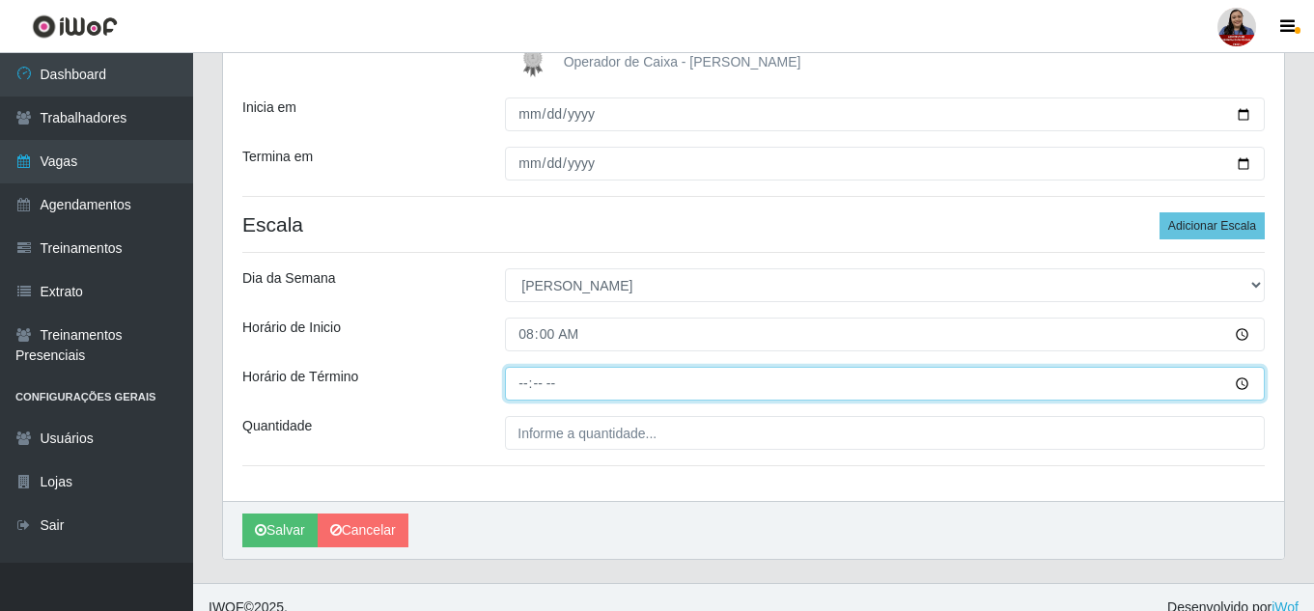
type input "15:00"
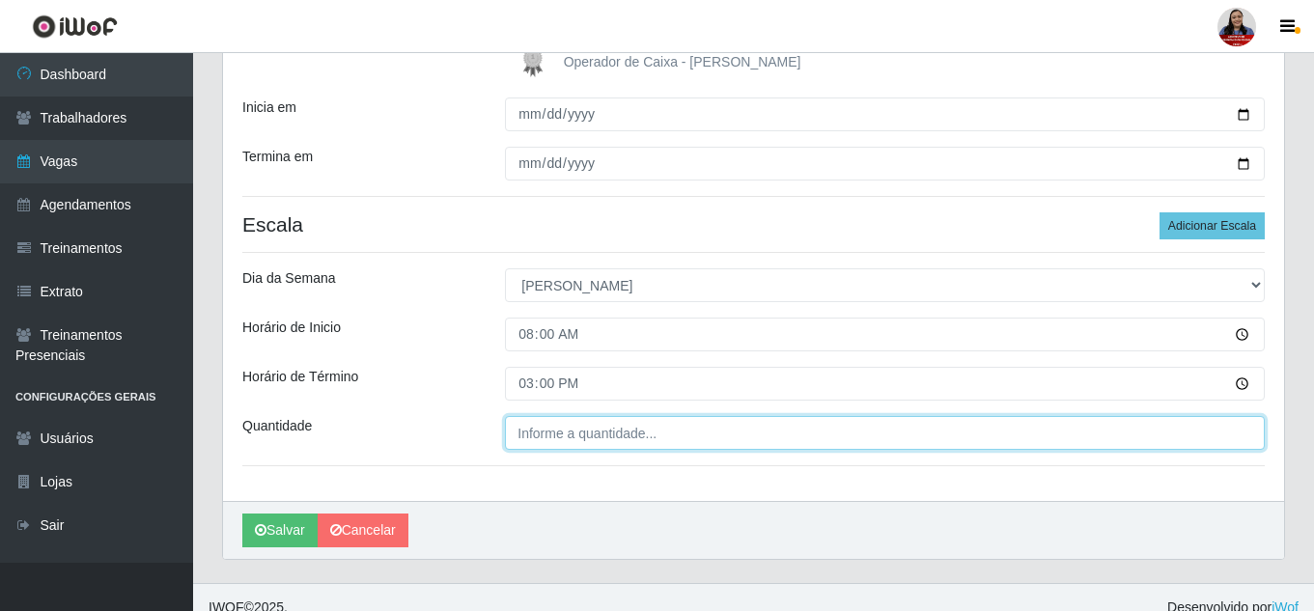
type input "___"
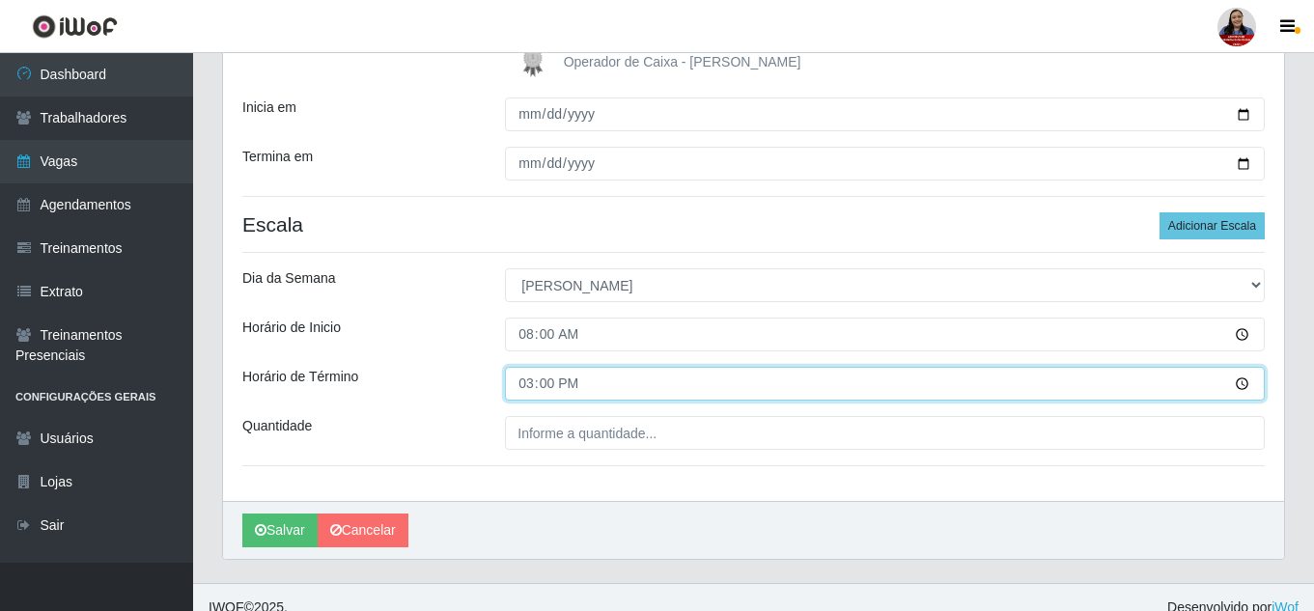
click at [530, 385] on input "15:00" at bounding box center [885, 384] width 760 height 34
type input "14:00"
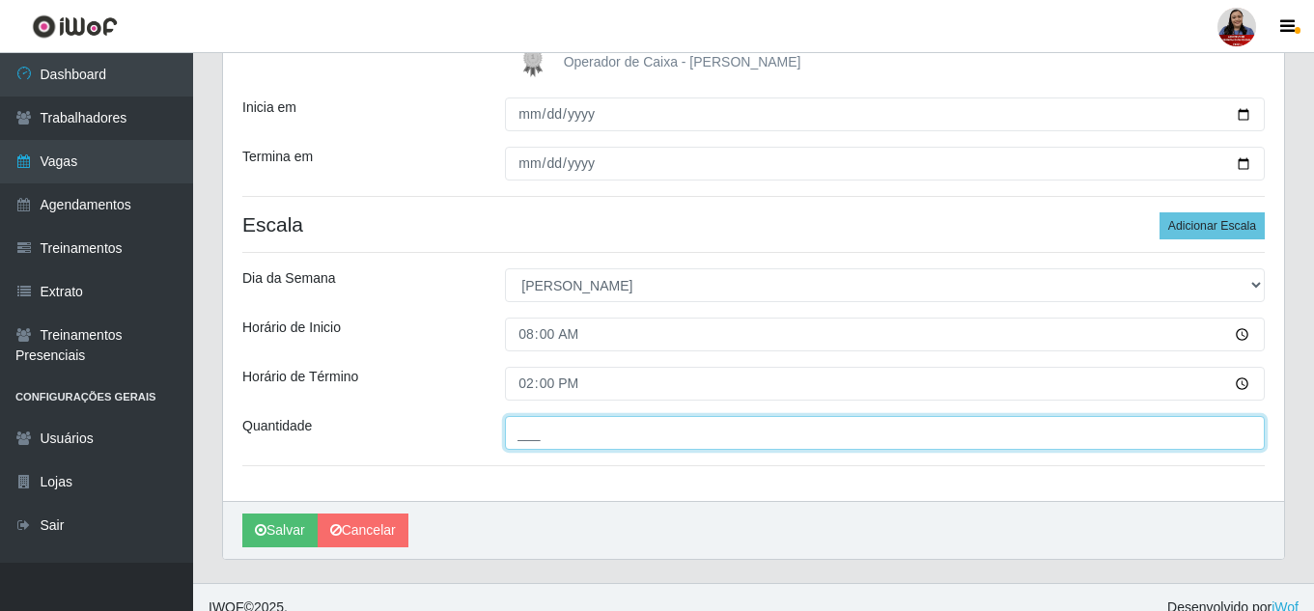
click at [521, 436] on input "___" at bounding box center [885, 433] width 760 height 34
type input "2__"
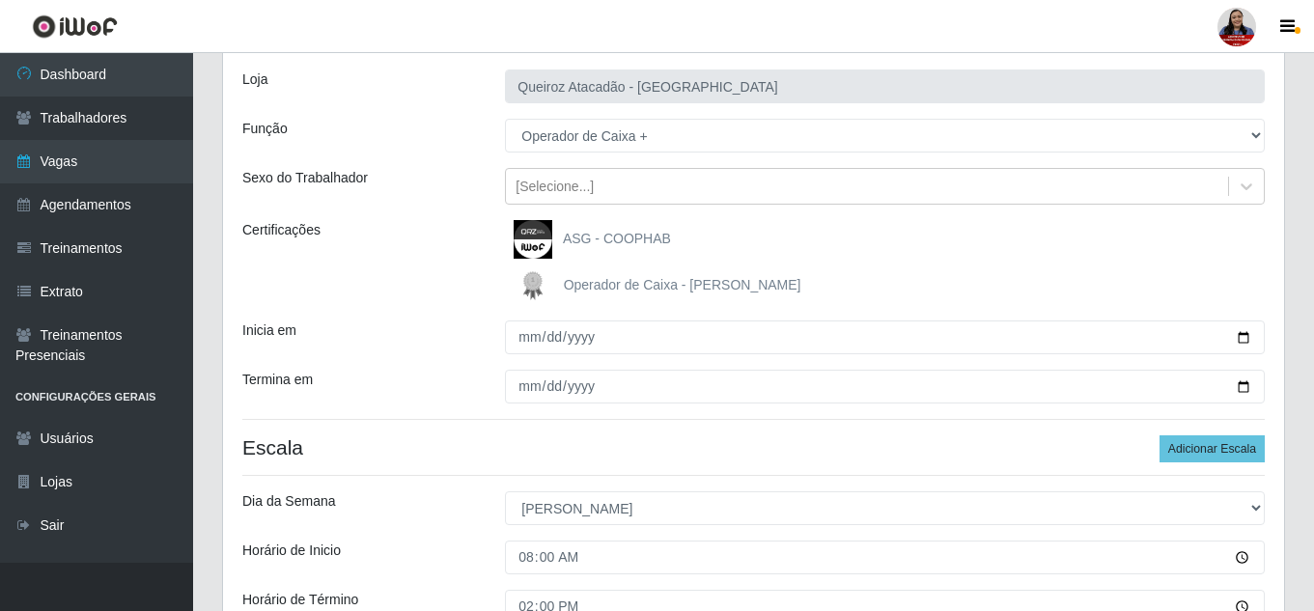
scroll to position [69, 0]
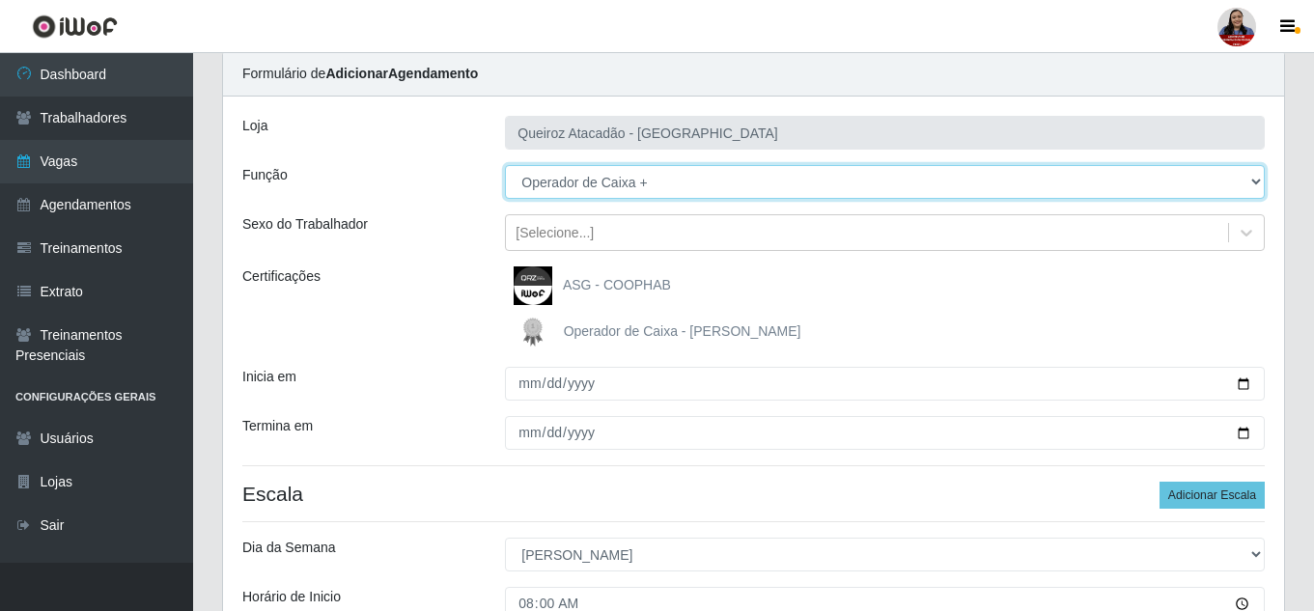
click at [634, 185] on select "[Selecione...] Embalador Embalador + Embalador ++ Operador de Caixa Operador de…" at bounding box center [885, 182] width 760 height 34
select select "73"
click at [505, 165] on select "[Selecione...] Embalador Embalador + Embalador ++ Operador de Caixa Operador de…" at bounding box center [885, 182] width 760 height 34
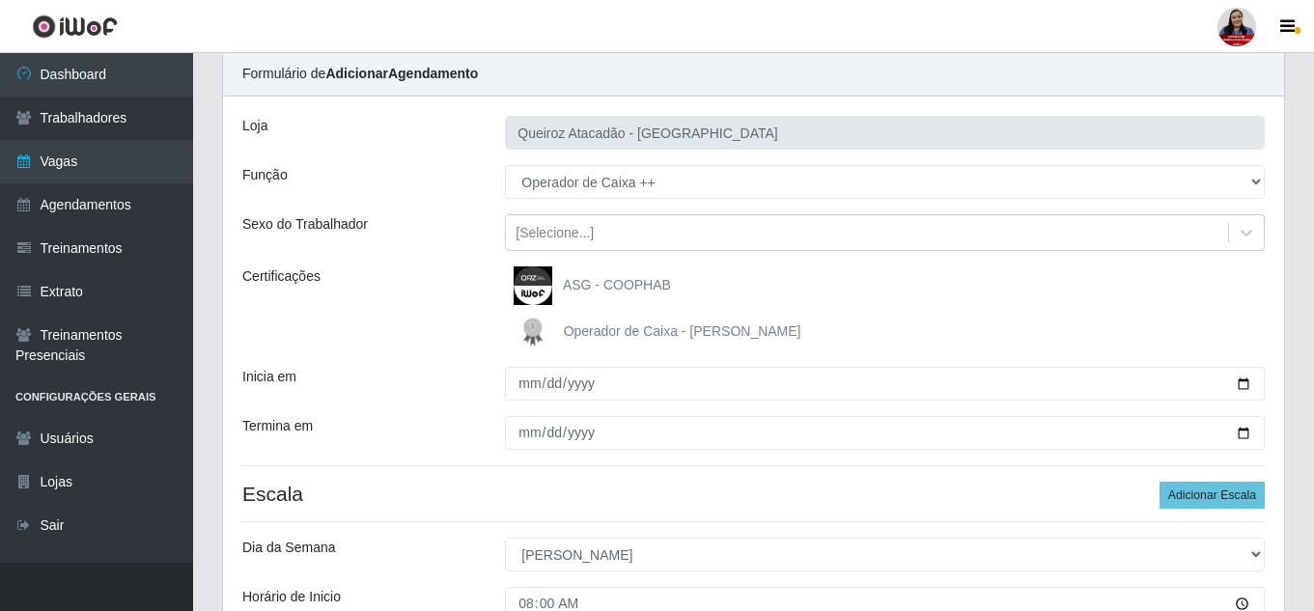
click at [471, 198] on div "Função" at bounding box center [359, 182] width 263 height 34
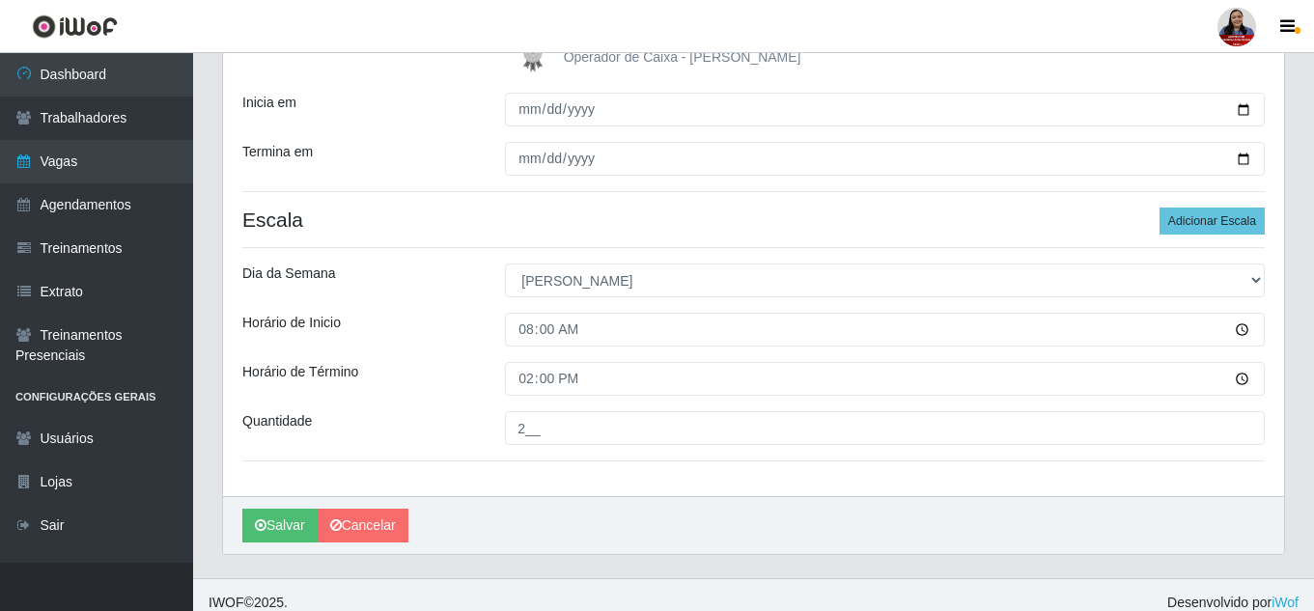
scroll to position [359, 0]
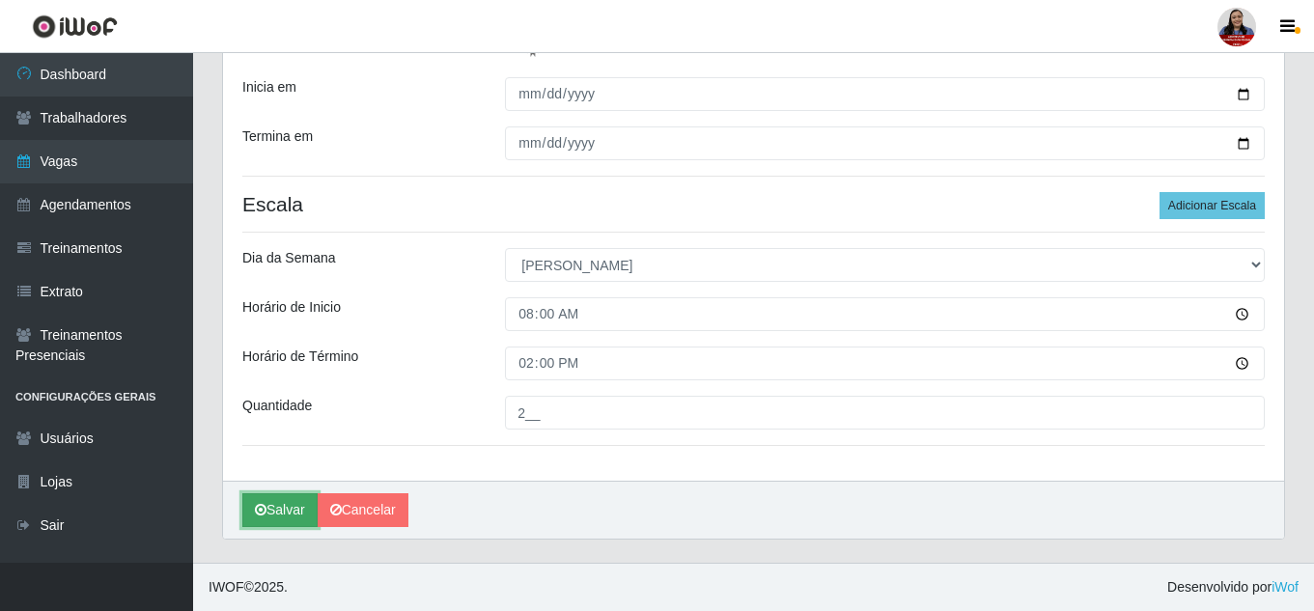
click at [284, 500] on button "Salvar" at bounding box center [279, 510] width 75 height 34
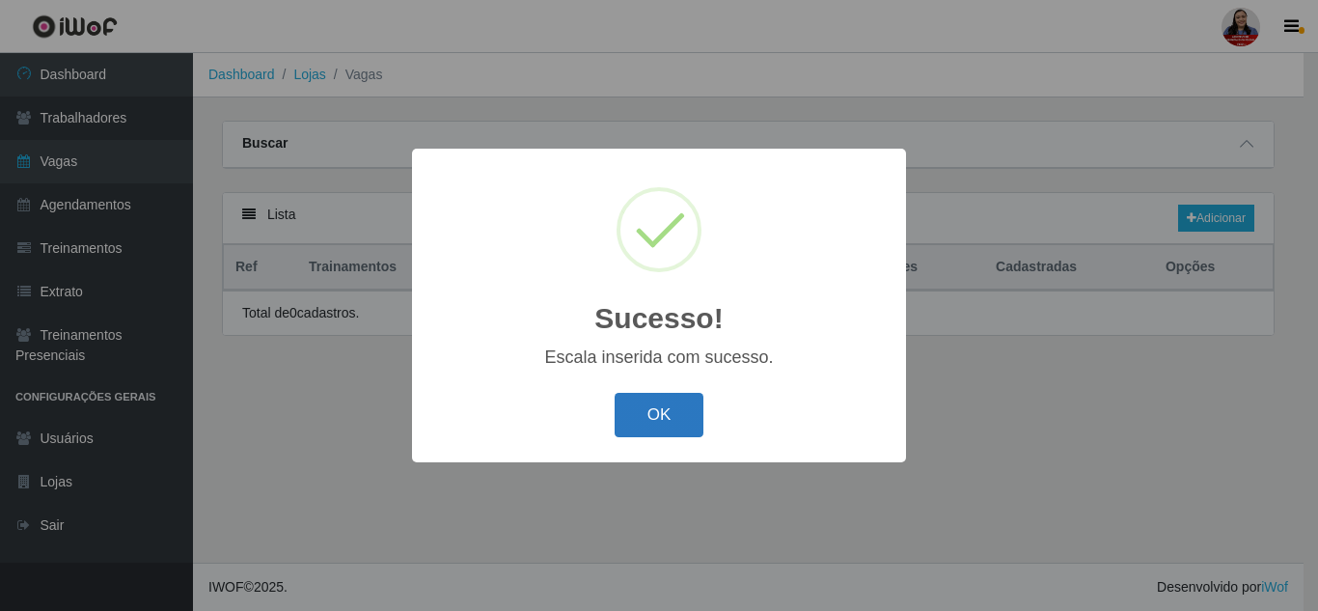
click at [631, 429] on button "OK" at bounding box center [660, 415] width 90 height 45
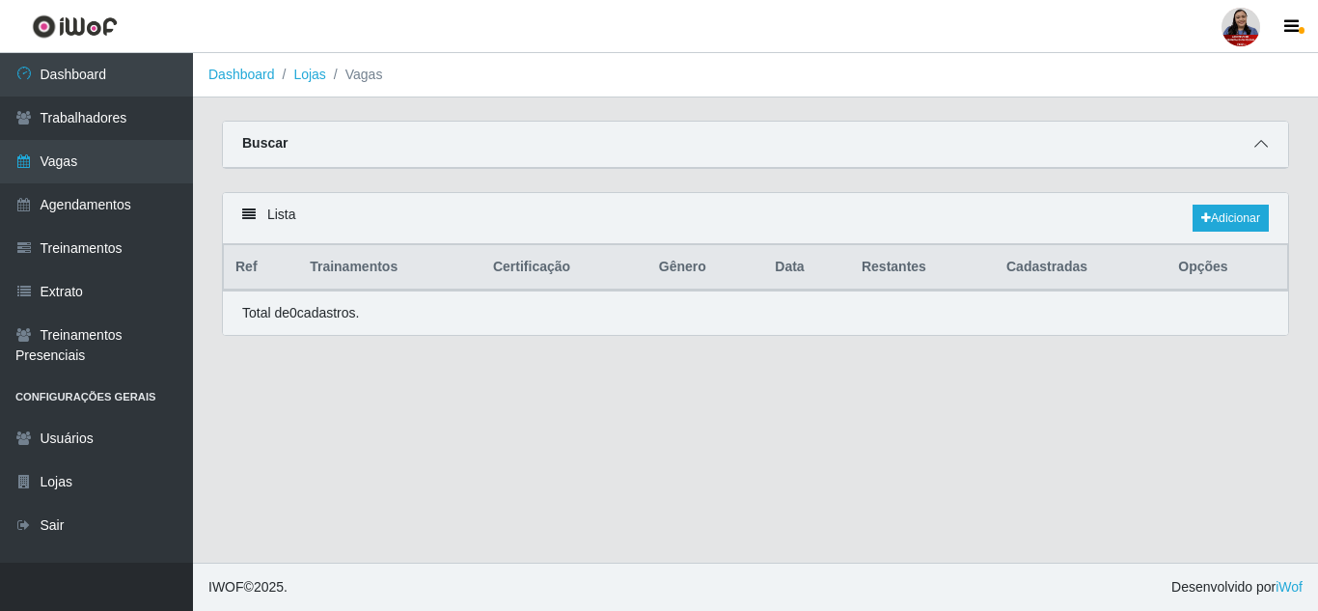
click at [1255, 150] on icon at bounding box center [1262, 144] width 14 height 14
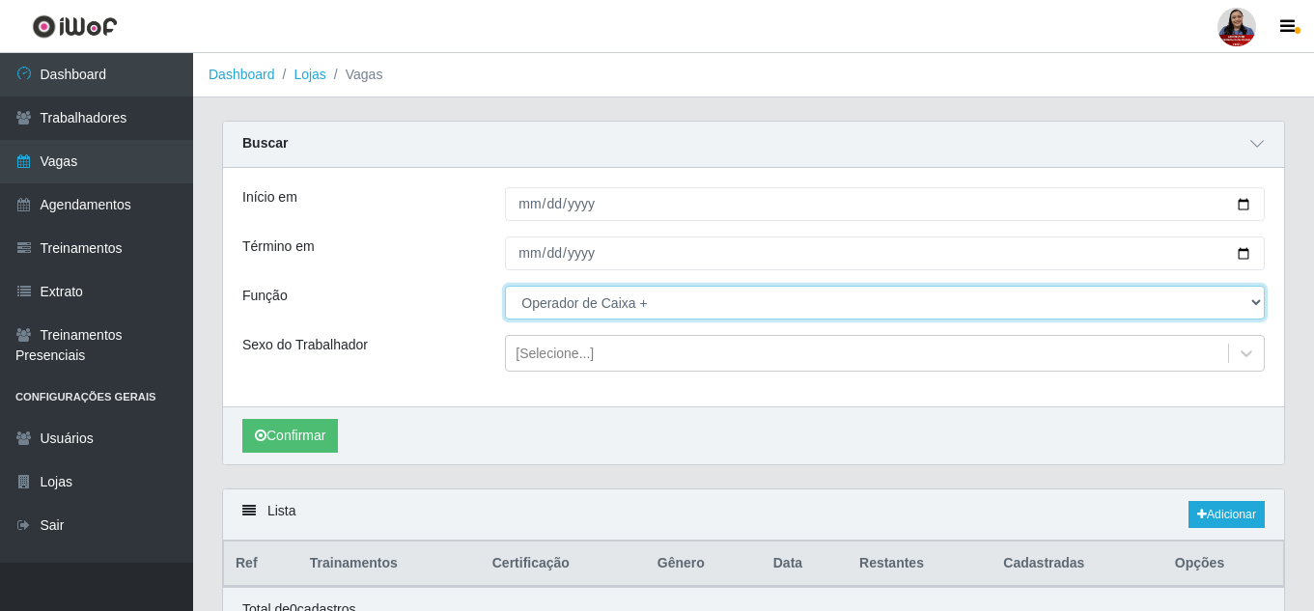
click at [629, 300] on select "[Selecione...] Embalador Embalador + Embalador ++ Operador de Caixa Operador de…" at bounding box center [885, 303] width 760 height 34
select select "73"
click at [505, 287] on select "[Selecione...] Embalador Embalador + Embalador ++ Operador de Caixa Operador de…" at bounding box center [885, 303] width 760 height 34
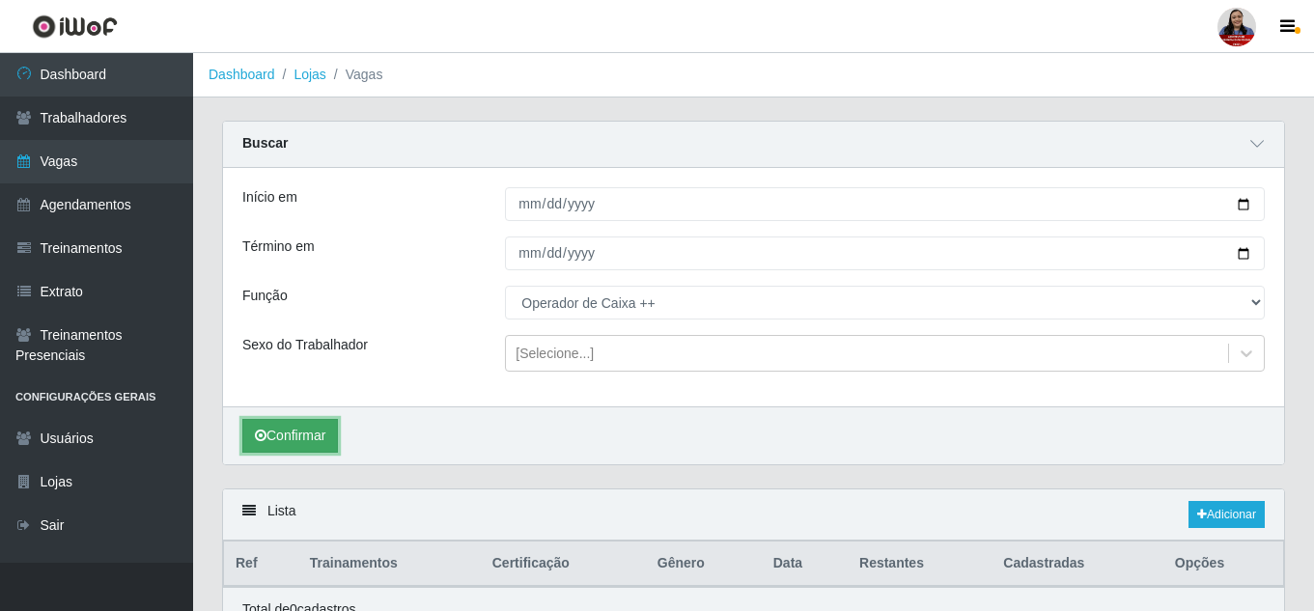
click at [317, 440] on button "Confirmar" at bounding box center [290, 436] width 96 height 34
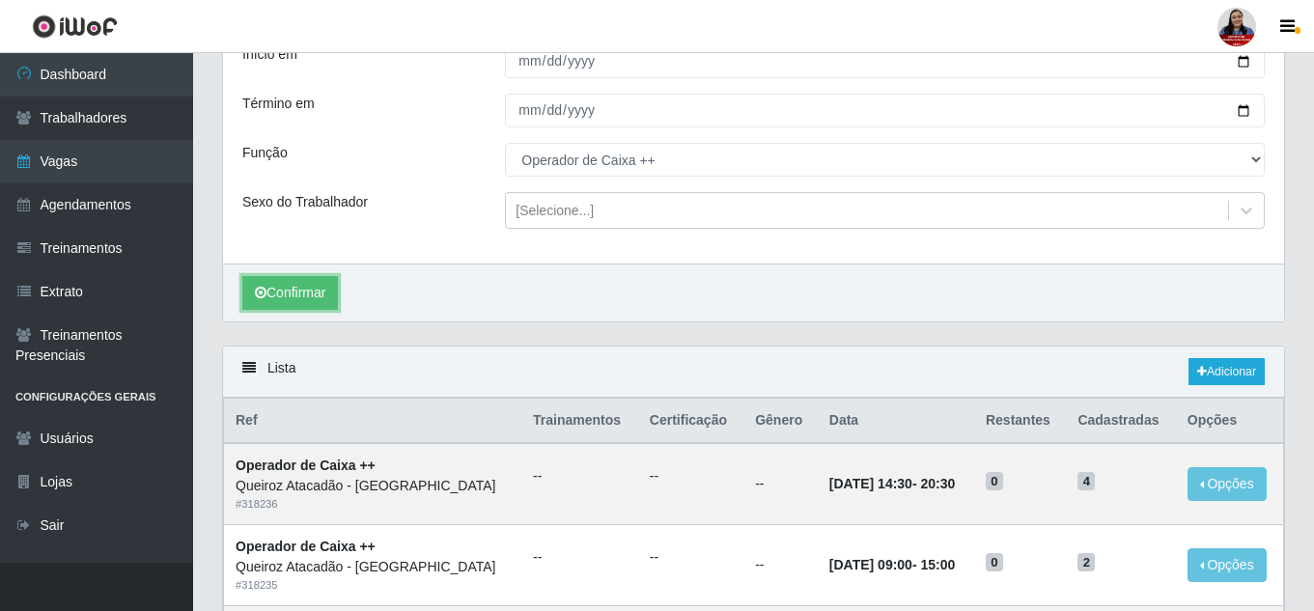
scroll to position [142, 0]
click at [1229, 376] on link "Adicionar" at bounding box center [1226, 372] width 76 height 27
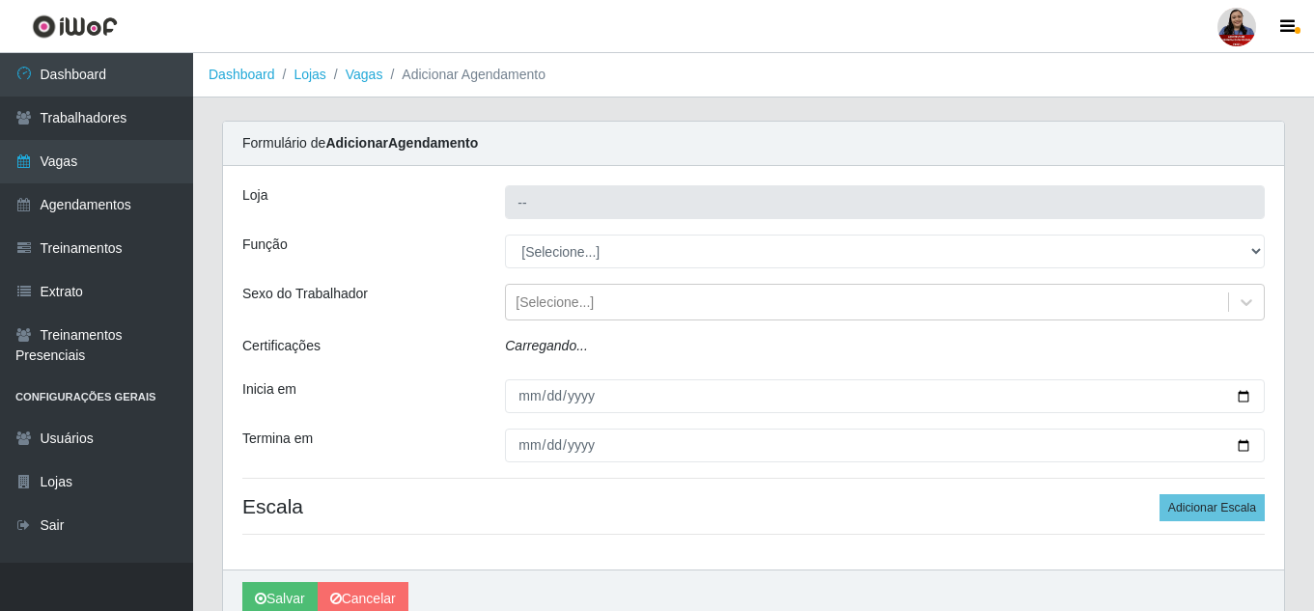
type input "Queiroz Atacadão - [GEOGRAPHIC_DATA]"
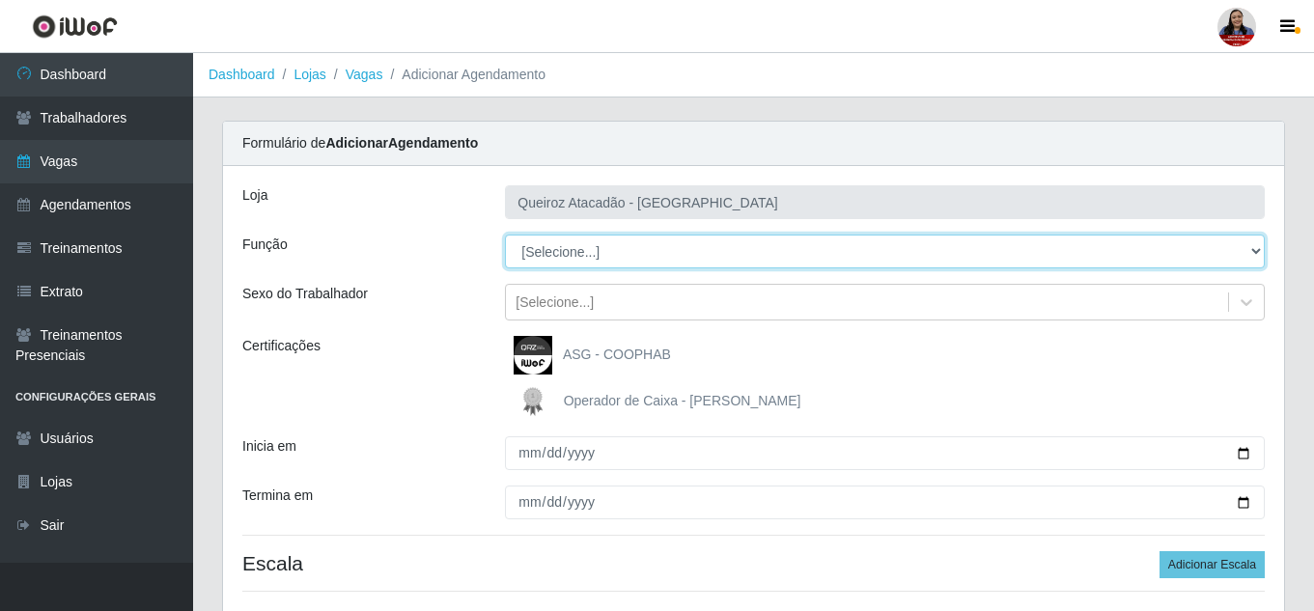
click at [624, 251] on select "[Selecione...] Embalador Embalador + Embalador ++ Operador de Caixa Operador de…" at bounding box center [885, 252] width 760 height 34
select select "73"
click at [505, 235] on select "[Selecione...] Embalador Embalador + Embalador ++ Operador de Caixa Operador de…" at bounding box center [885, 252] width 760 height 34
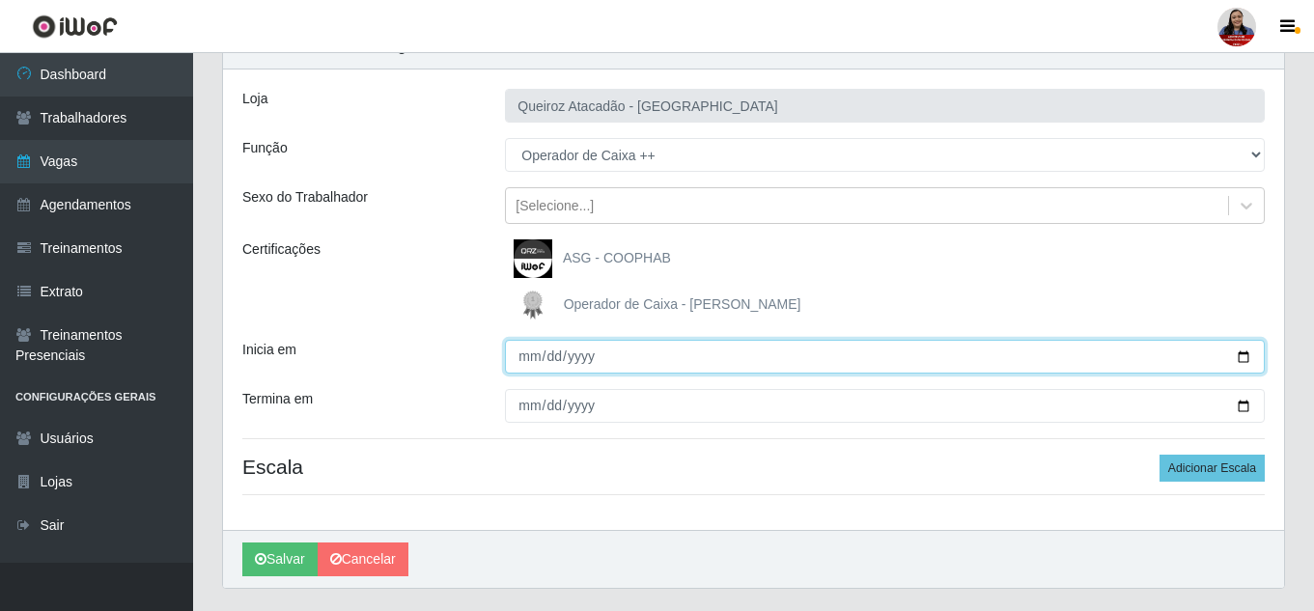
click at [1245, 357] on input "Inicia em" at bounding box center [885, 357] width 760 height 34
type input "[DATE]"
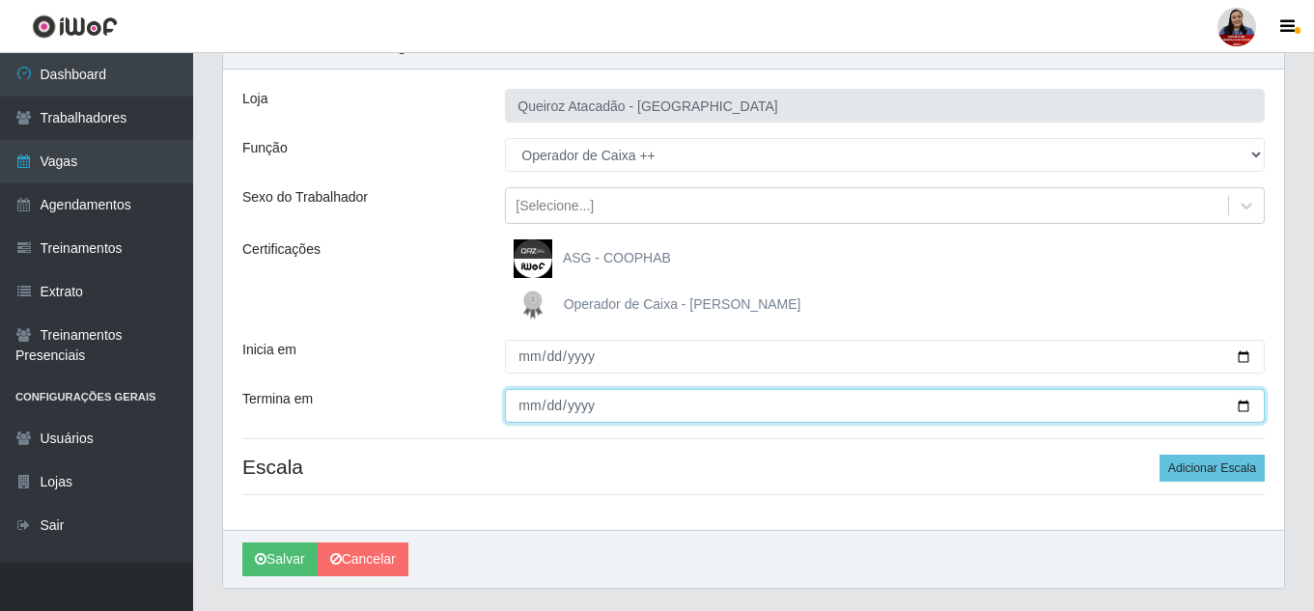
click at [1243, 401] on input "Termina em" at bounding box center [885, 406] width 760 height 34
type input "[DATE]"
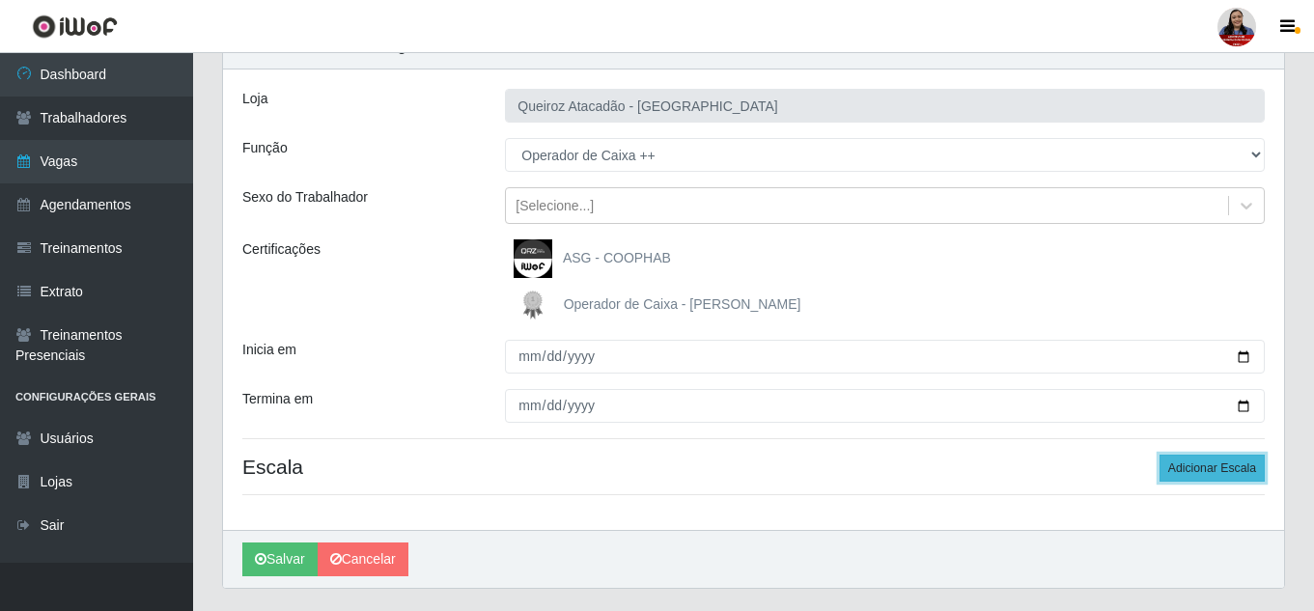
click at [1224, 464] on button "Adicionar Escala" at bounding box center [1211, 468] width 105 height 27
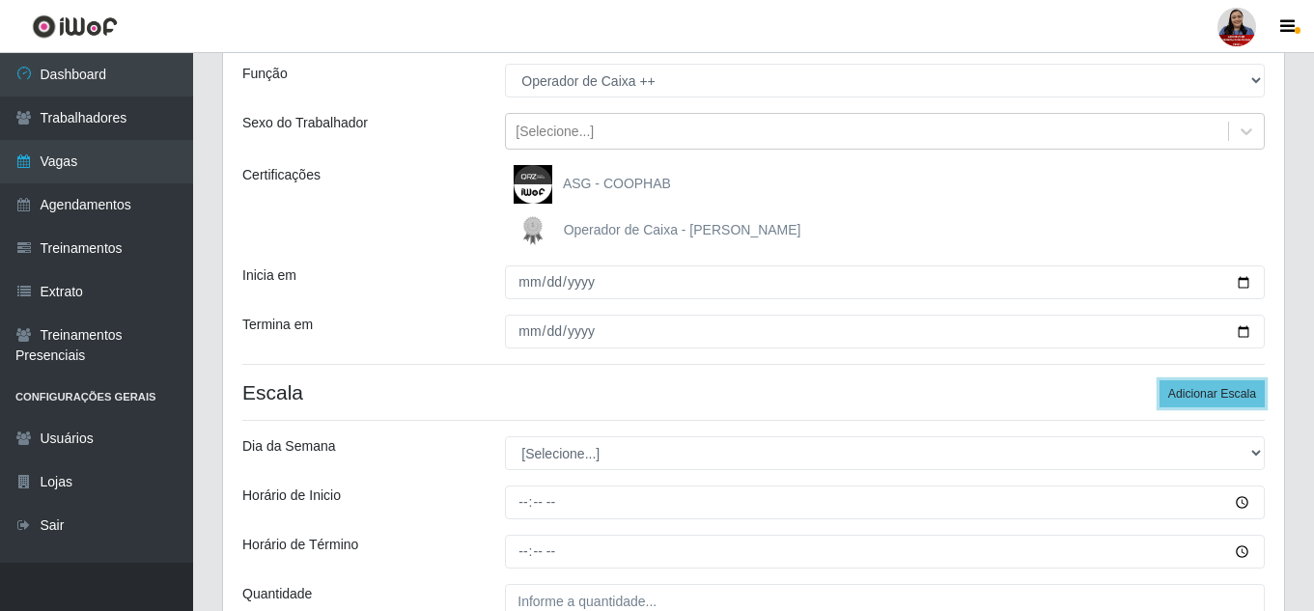
scroll to position [359, 0]
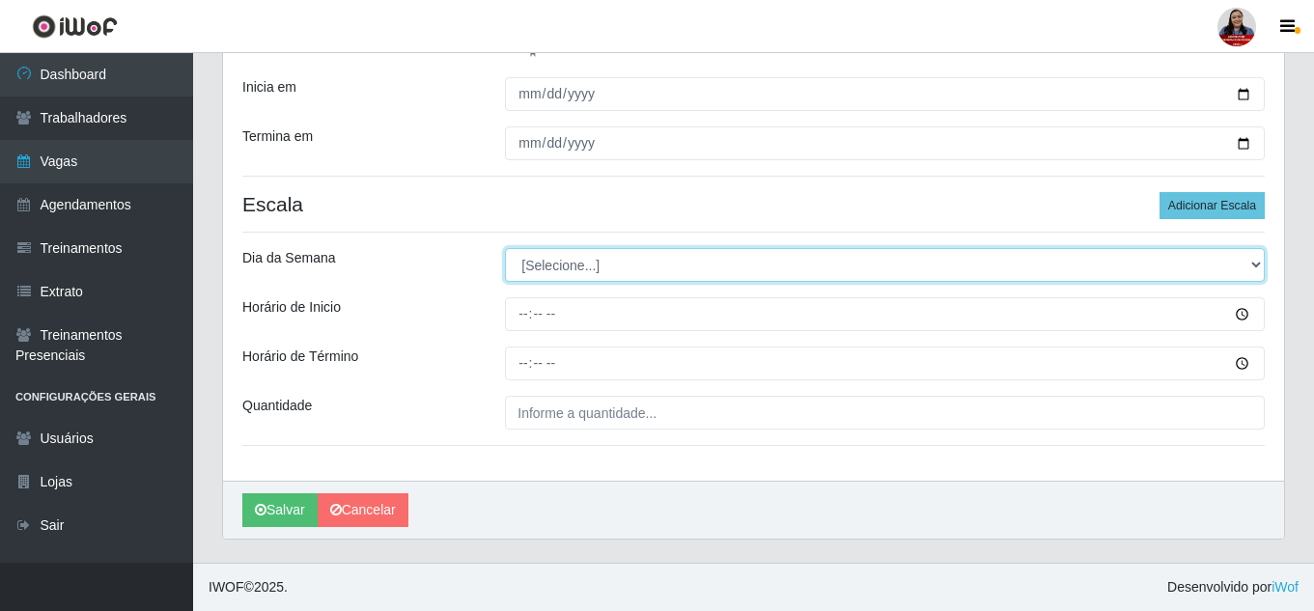
click at [762, 262] on select "[Selecione...] Segunda Terça Quarta Quinta Sexta Sábado Domingo" at bounding box center [885, 265] width 760 height 34
select select "0"
click at [505, 248] on select "[Selecione...] Segunda Terça Quarta Quinta Sexta Sábado Domingo" at bounding box center [885, 265] width 760 height 34
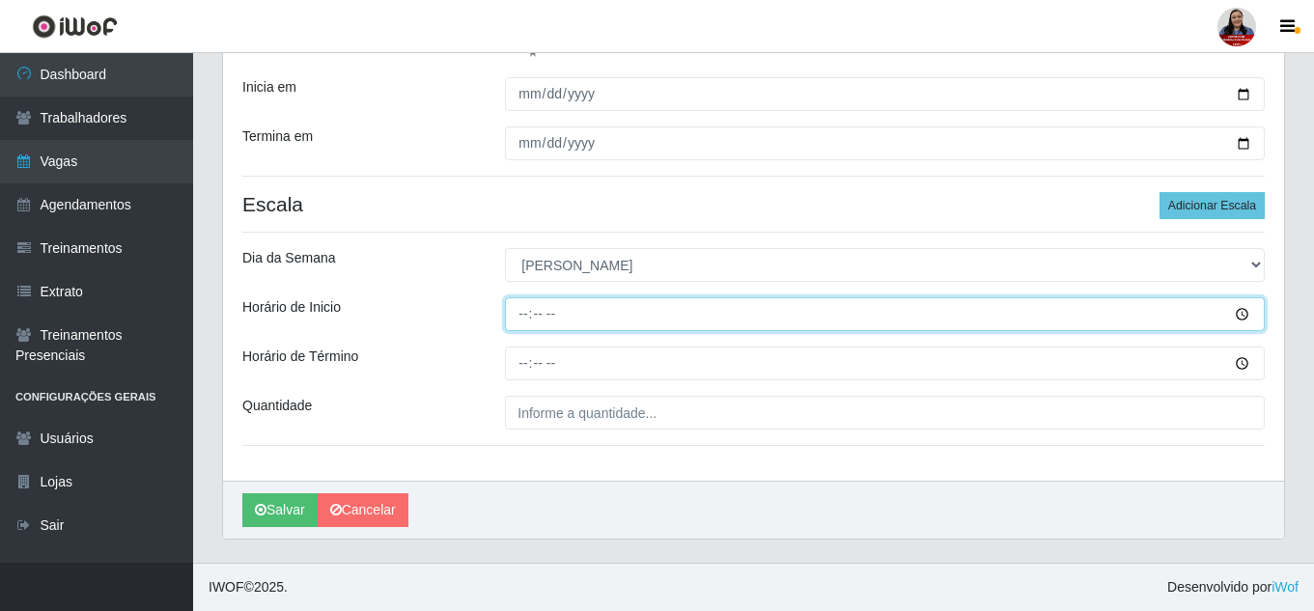
click at [516, 312] on input "Horário de Inicio" at bounding box center [885, 314] width 760 height 34
type input "09:00"
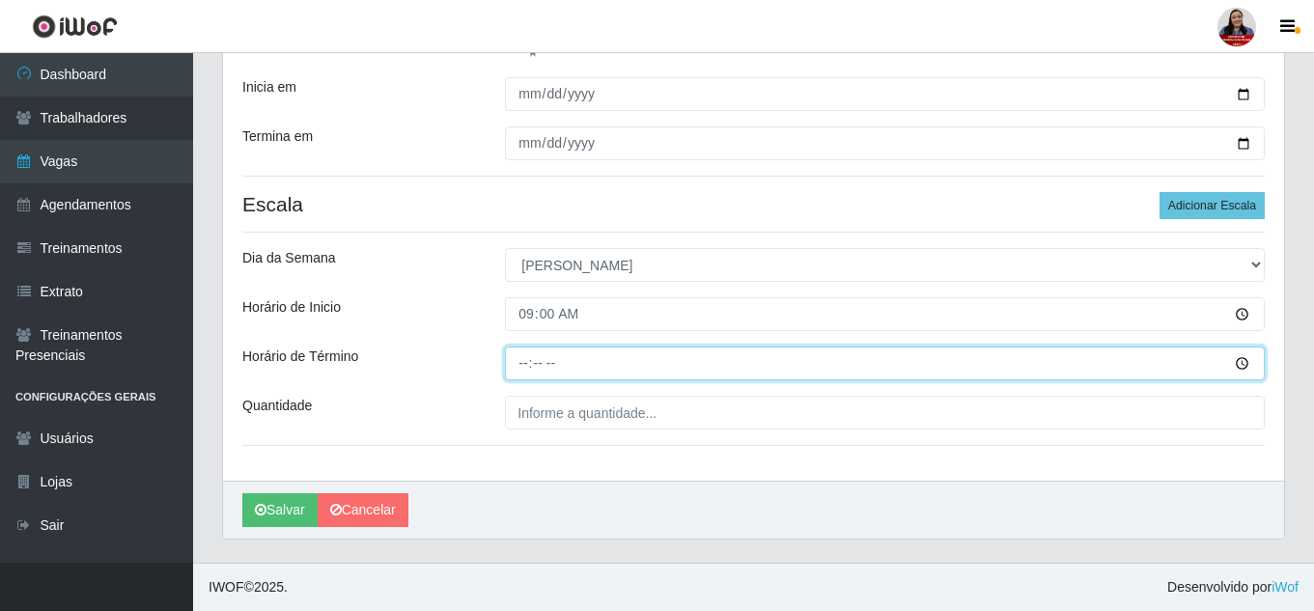
click at [517, 359] on input "Horário de Término" at bounding box center [885, 363] width 760 height 34
type input "15:00"
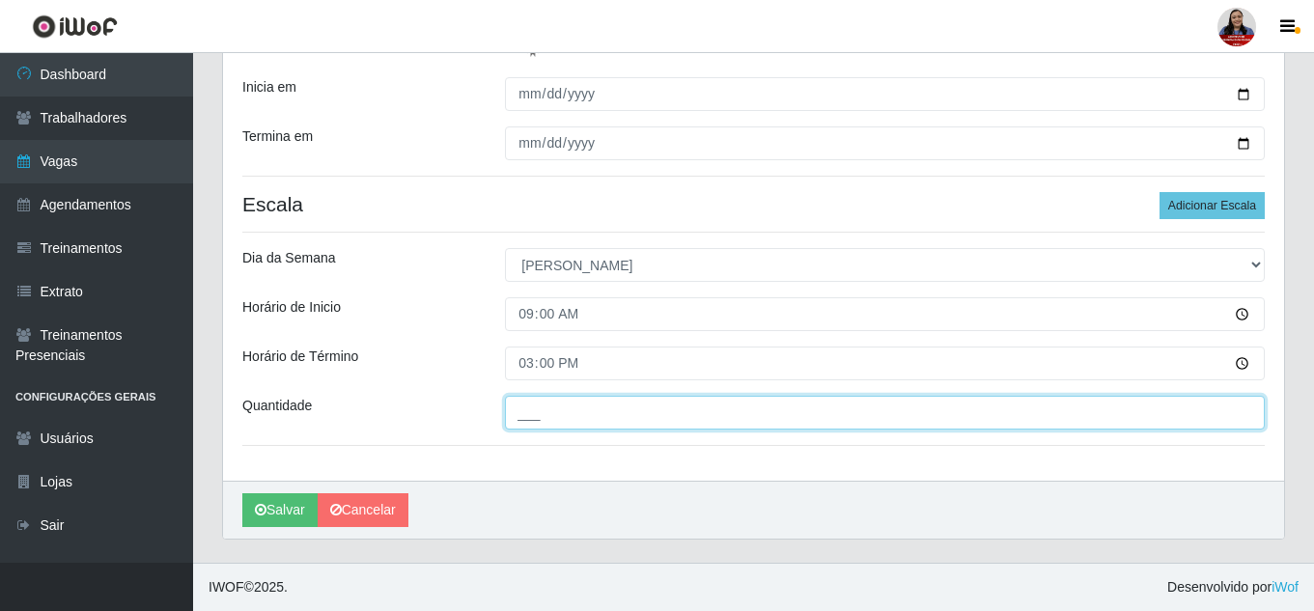
click at [527, 410] on input "___" at bounding box center [885, 413] width 760 height 34
type input "2__"
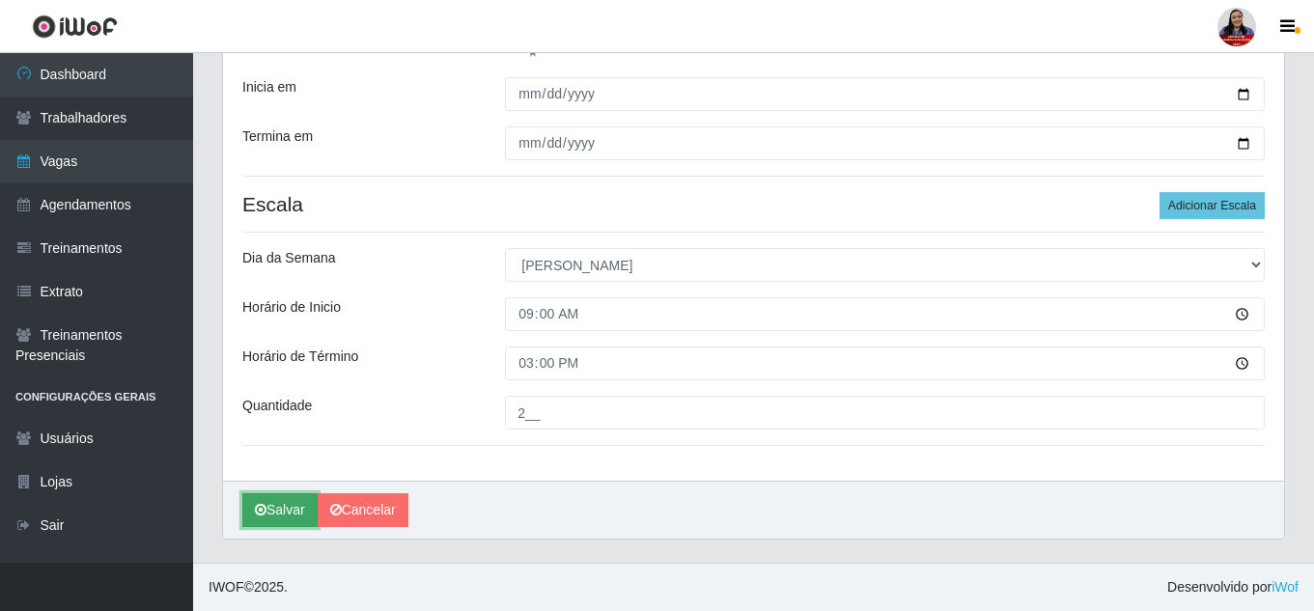
click at [276, 506] on button "Salvar" at bounding box center [279, 510] width 75 height 34
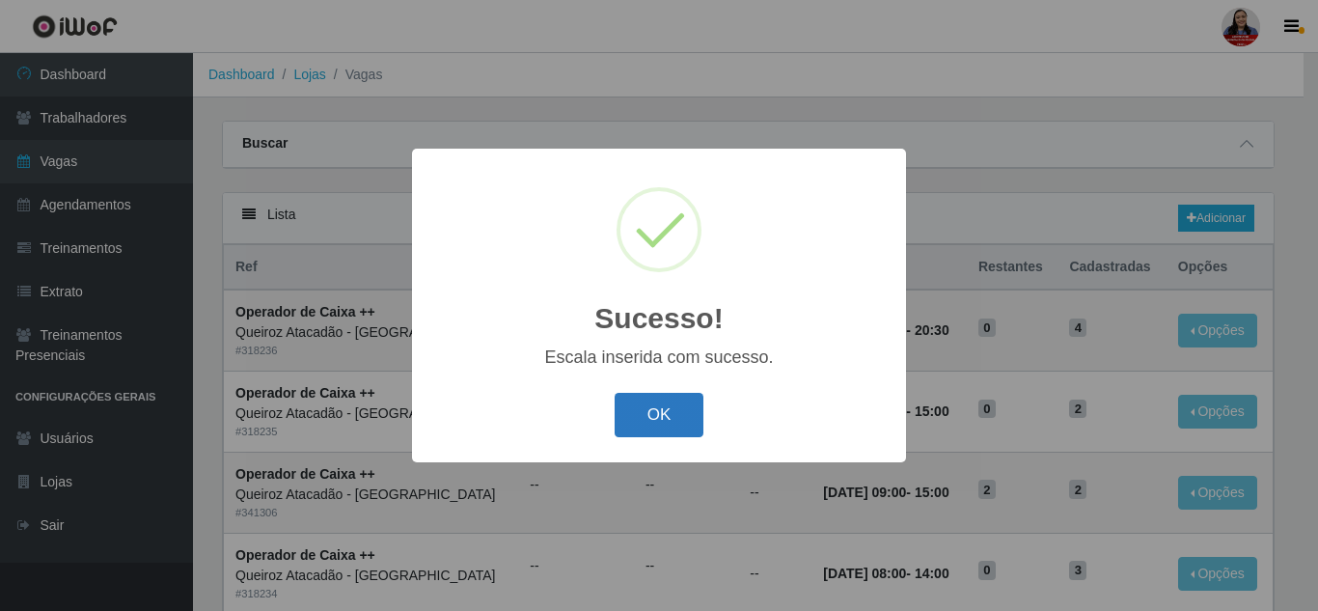
click at [694, 418] on button "OK" at bounding box center [660, 415] width 90 height 45
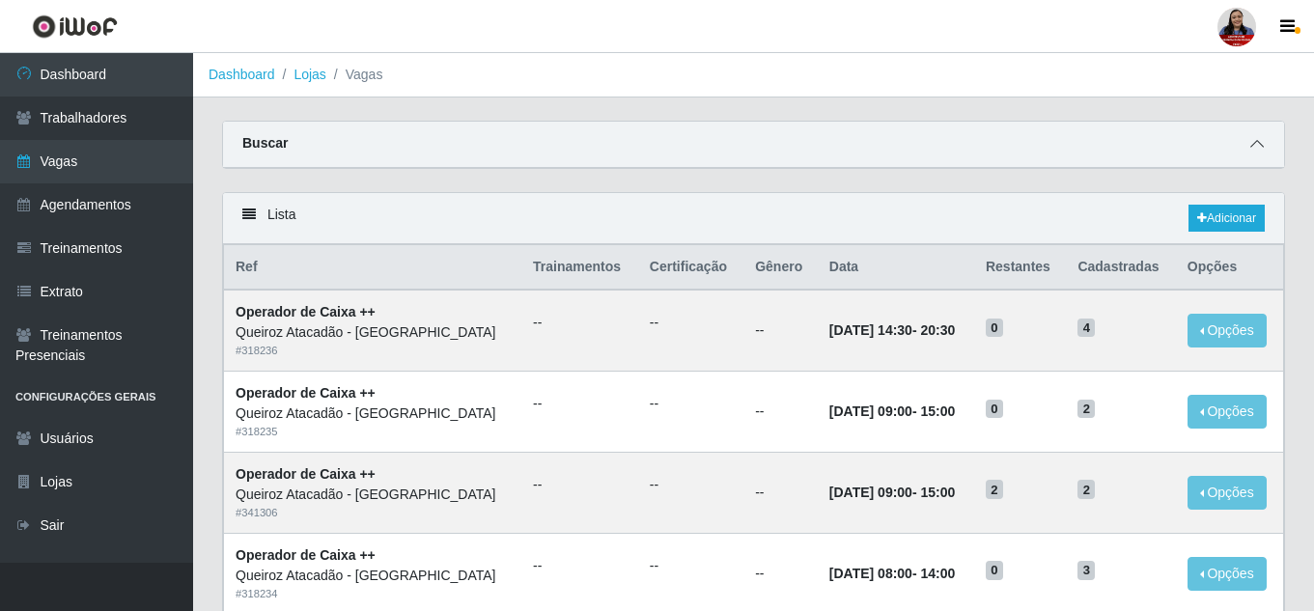
click at [1251, 145] on icon at bounding box center [1257, 144] width 14 height 14
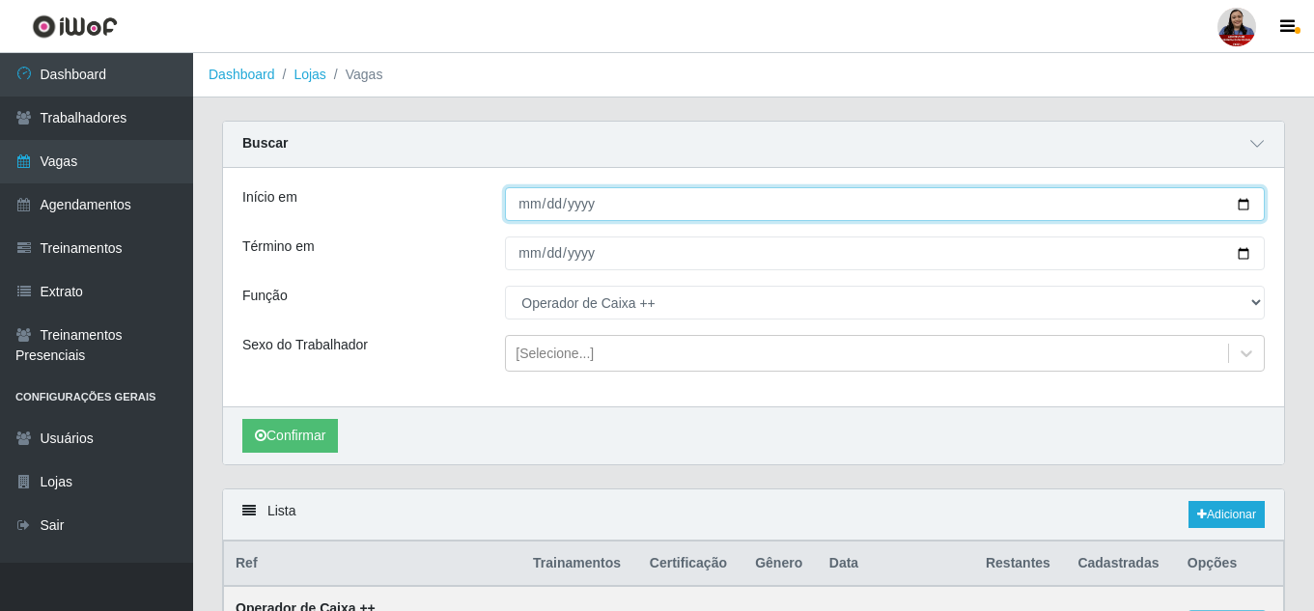
click at [1247, 202] on input "[DATE]" at bounding box center [885, 204] width 760 height 34
type input "[DATE]"
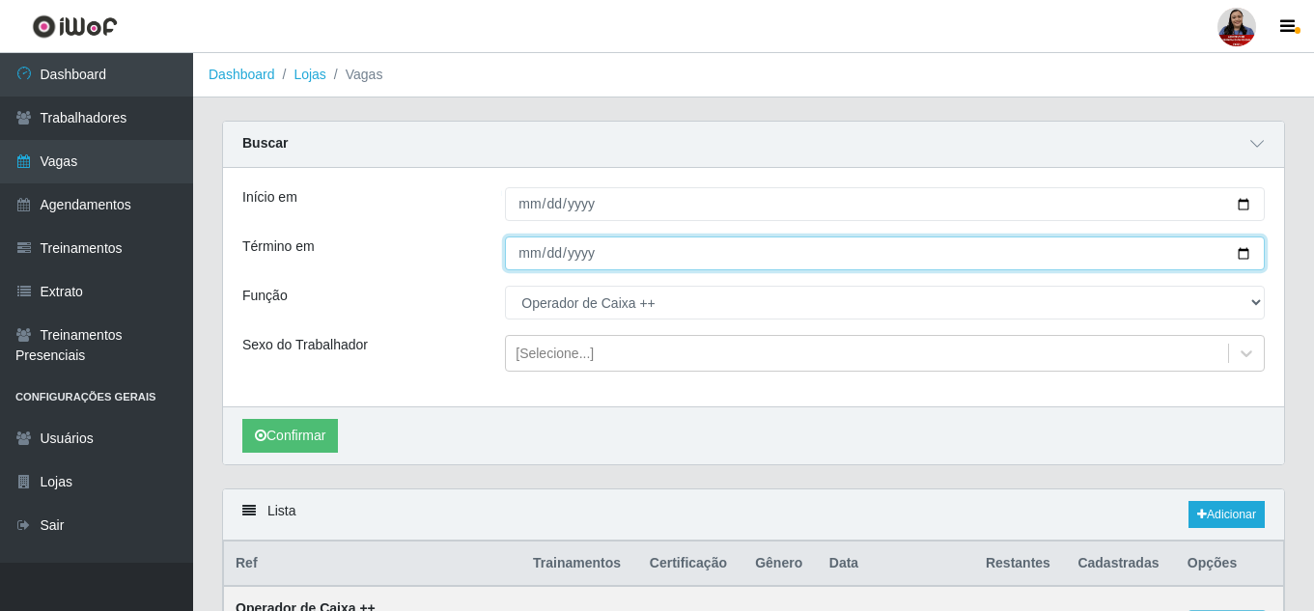
click at [1242, 256] on input "[DATE]" at bounding box center [885, 253] width 760 height 34
type input "[DATE]"
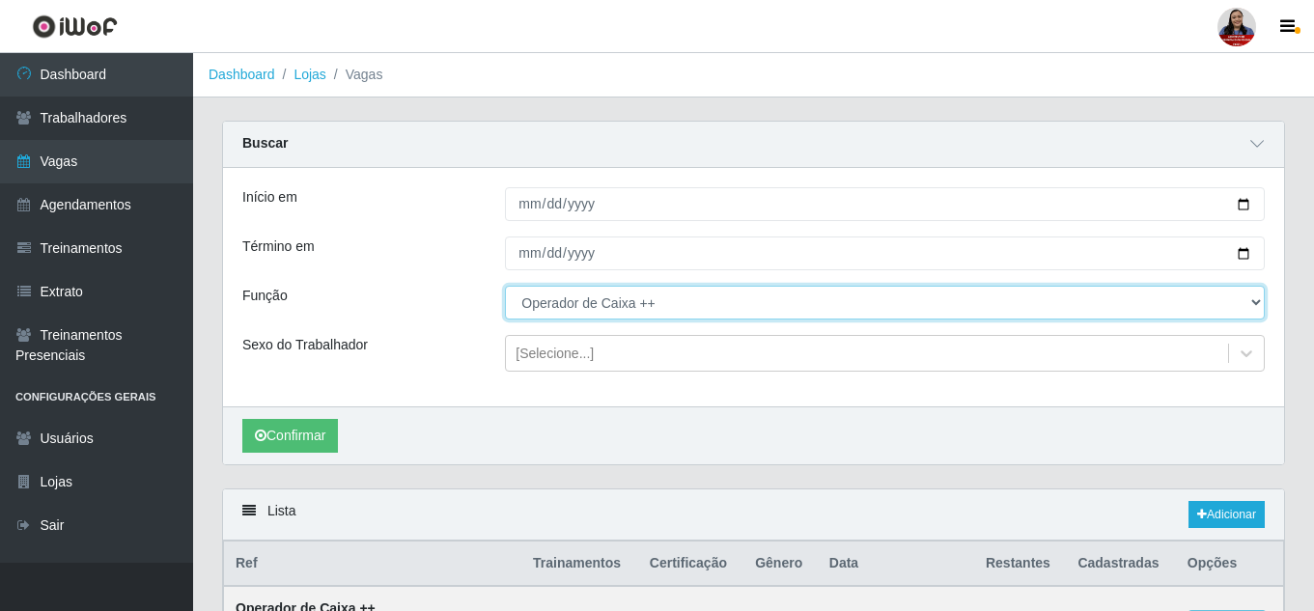
click at [632, 315] on select "[Selecione...] Embalador Embalador + Embalador ++ Operador de Caixa Operador de…" at bounding box center [885, 303] width 760 height 34
click at [505, 287] on select "[Selecione...] Embalador Embalador + Embalador ++ Operador de Caixa Operador de…" at bounding box center [885, 303] width 760 height 34
click at [580, 301] on select "[Selecione...] Embalador Embalador + Embalador ++ Operador de Caixa Operador de…" at bounding box center [885, 303] width 760 height 34
select select "1"
click at [505, 287] on select "[Selecione...] Embalador Embalador + Embalador ++ Operador de Caixa Operador de…" at bounding box center [885, 303] width 760 height 34
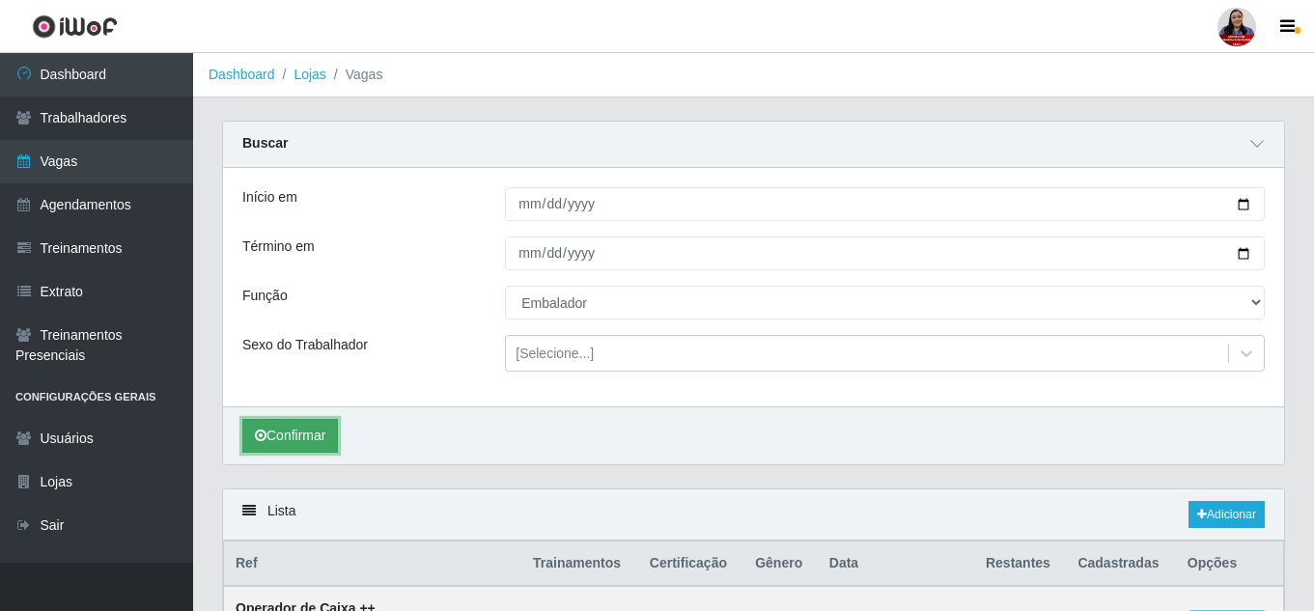
click at [315, 440] on button "Confirmar" at bounding box center [290, 436] width 96 height 34
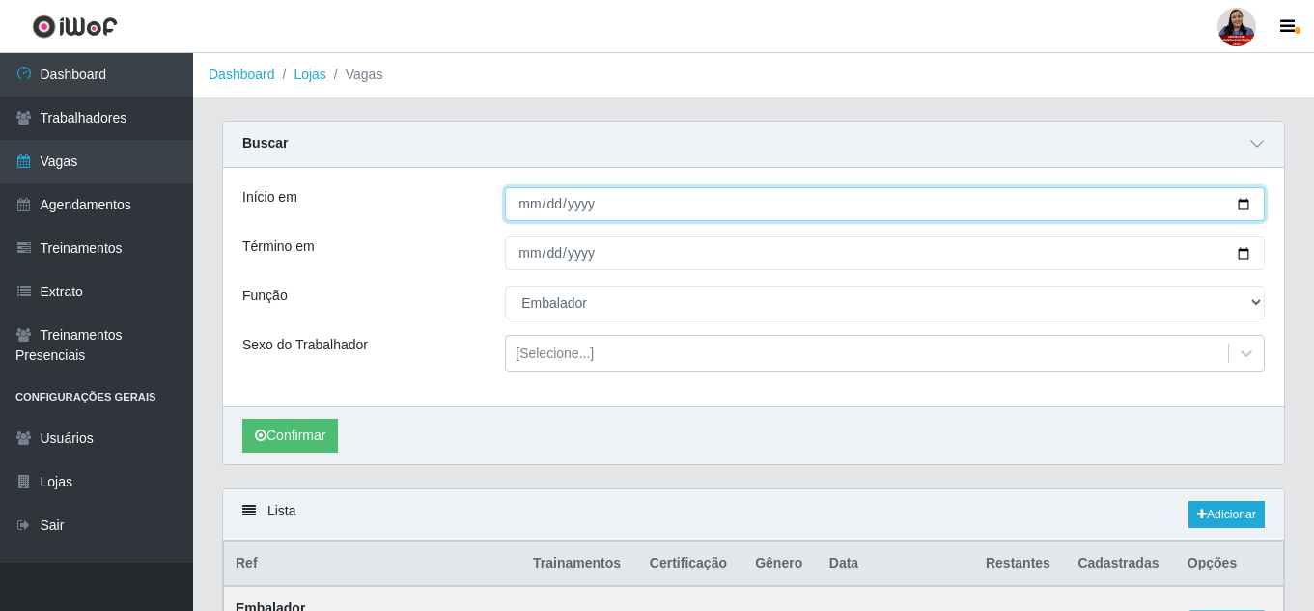
click at [1245, 206] on input "[DATE]" at bounding box center [885, 204] width 760 height 34
type input "[DATE]"
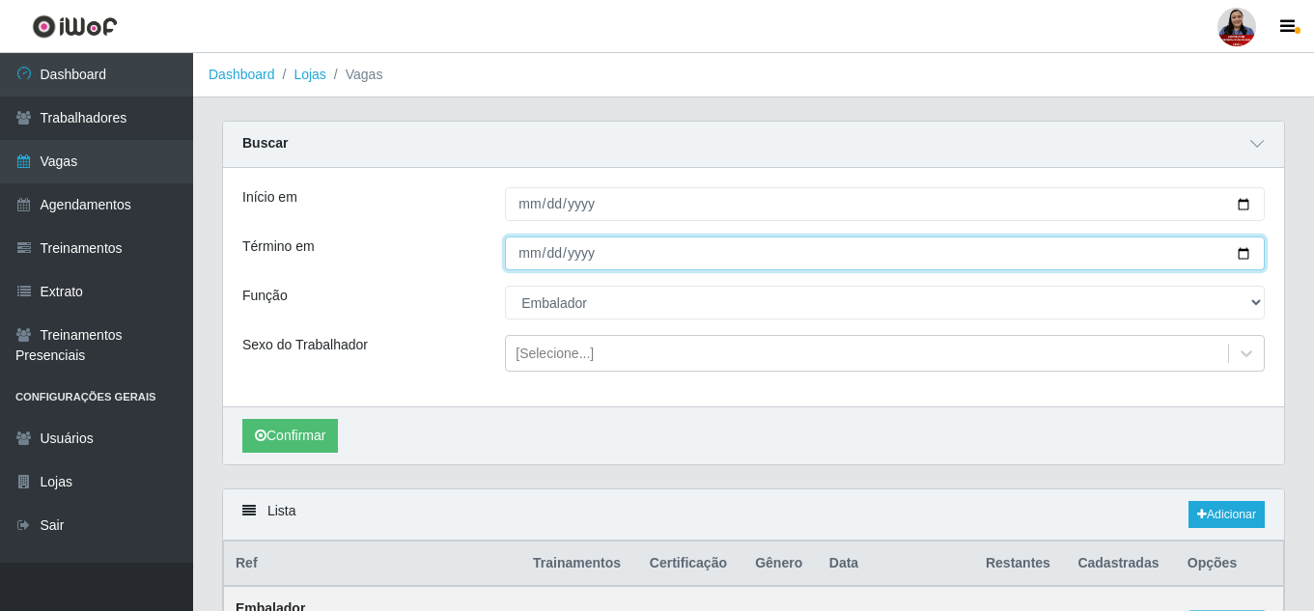
click at [1250, 247] on input "[DATE]" at bounding box center [885, 253] width 760 height 34
type input "[DATE]"
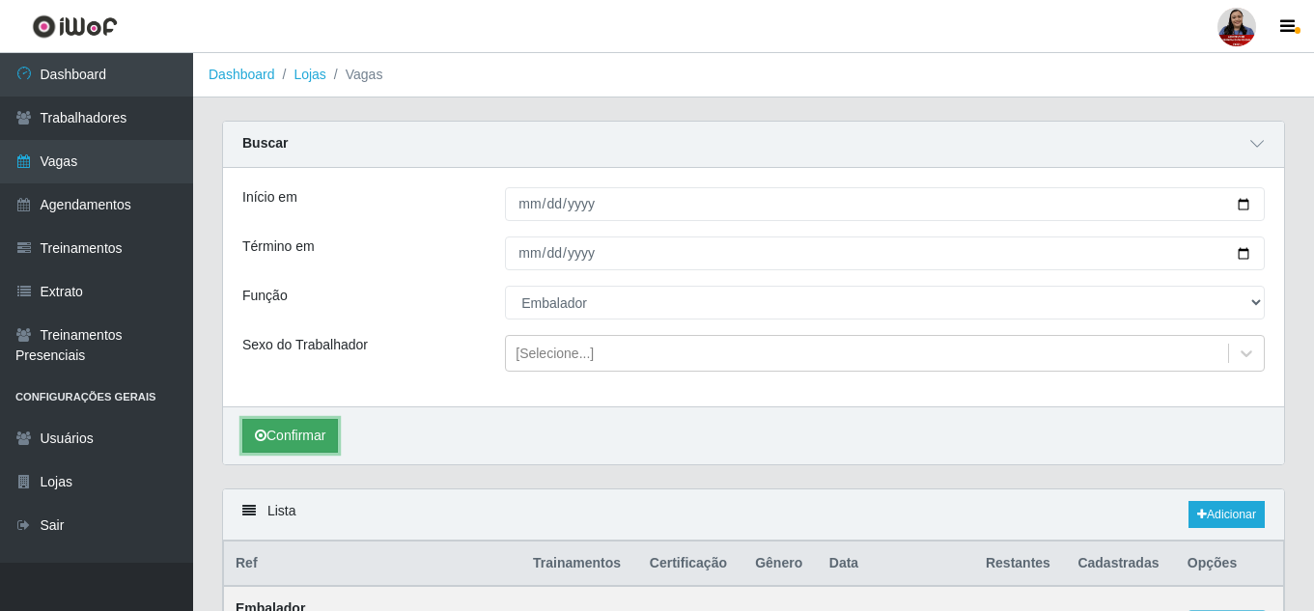
click at [277, 445] on button "Confirmar" at bounding box center [290, 436] width 96 height 34
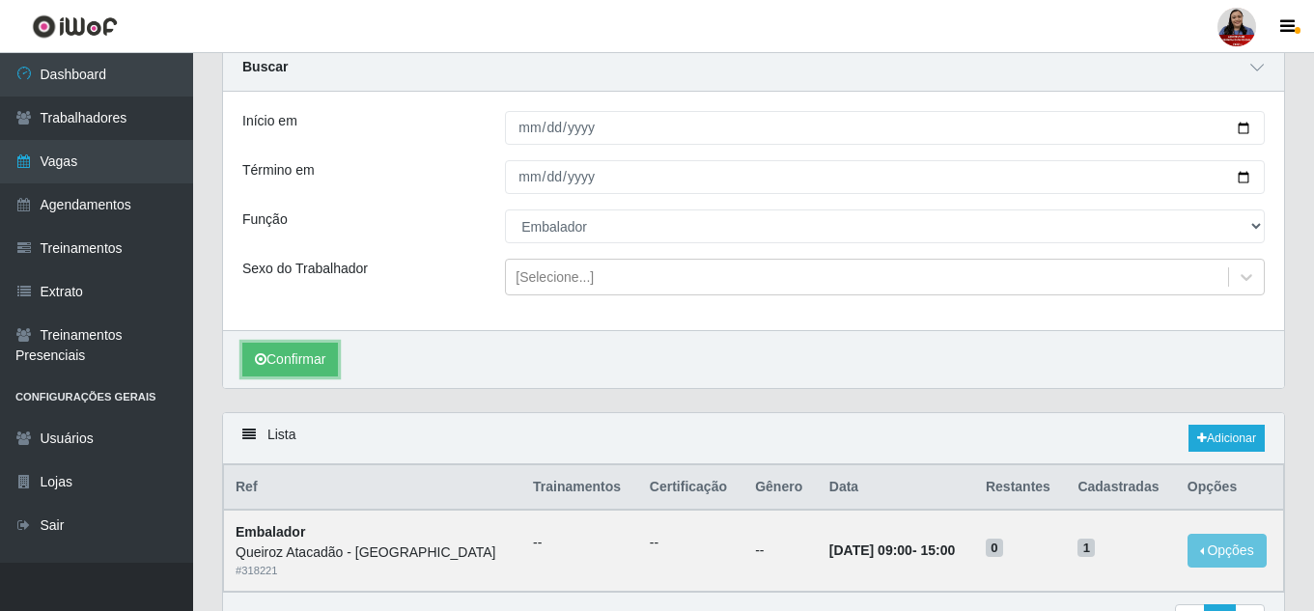
scroll to position [97, 0]
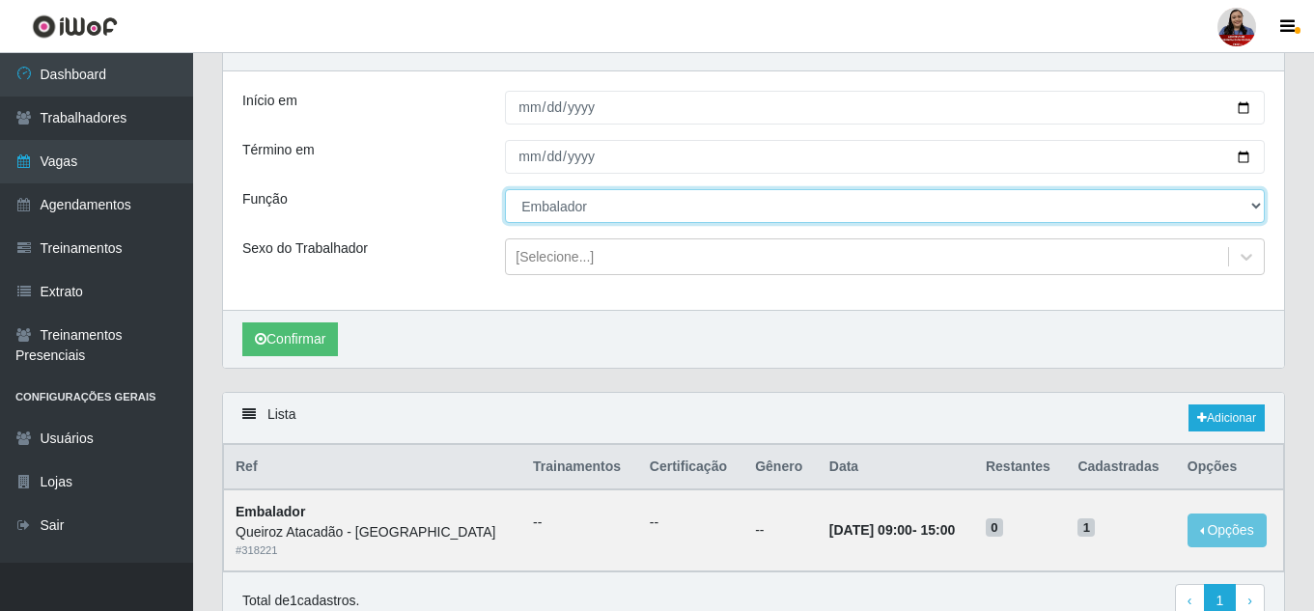
click at [680, 201] on select "[Selecione...] Embalador Embalador + Embalador ++ Operador de Caixa Operador de…" at bounding box center [885, 206] width 760 height 34
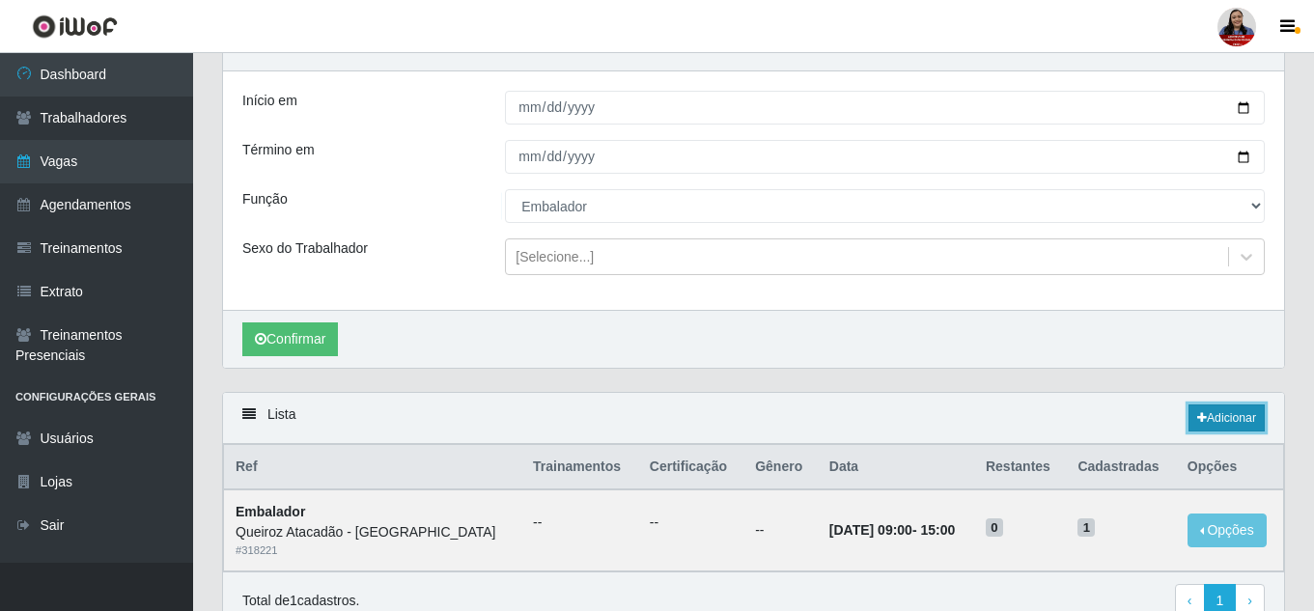
click at [1227, 421] on link "Adicionar" at bounding box center [1226, 417] width 76 height 27
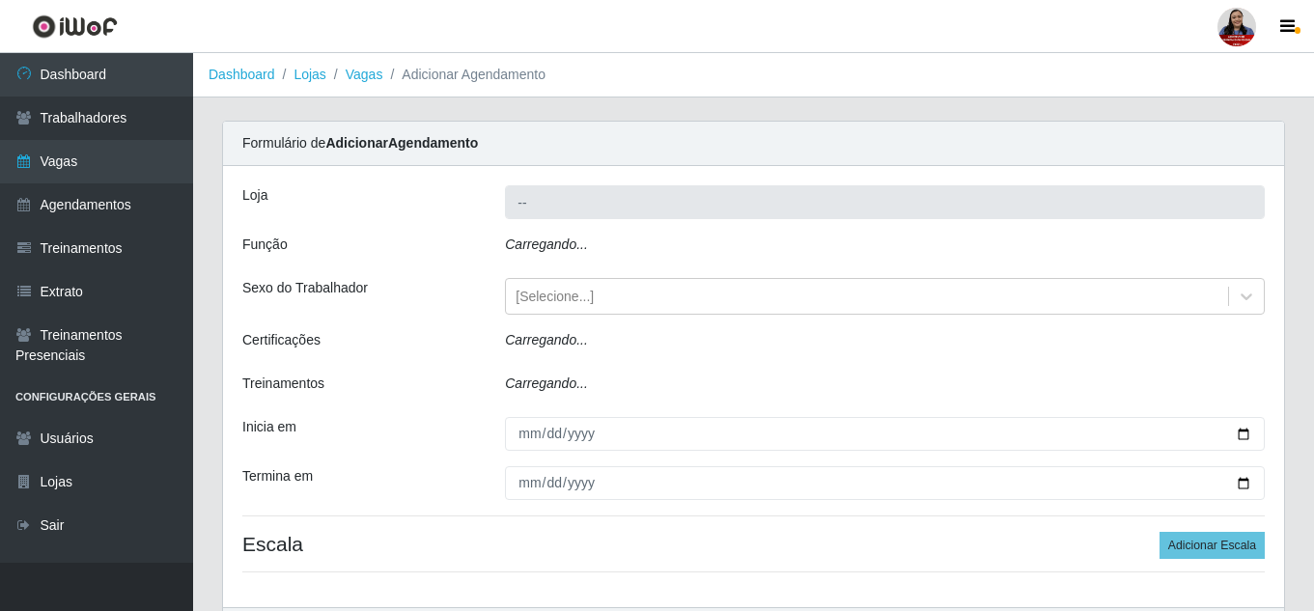
type input "Queiroz Atacadão - [GEOGRAPHIC_DATA]"
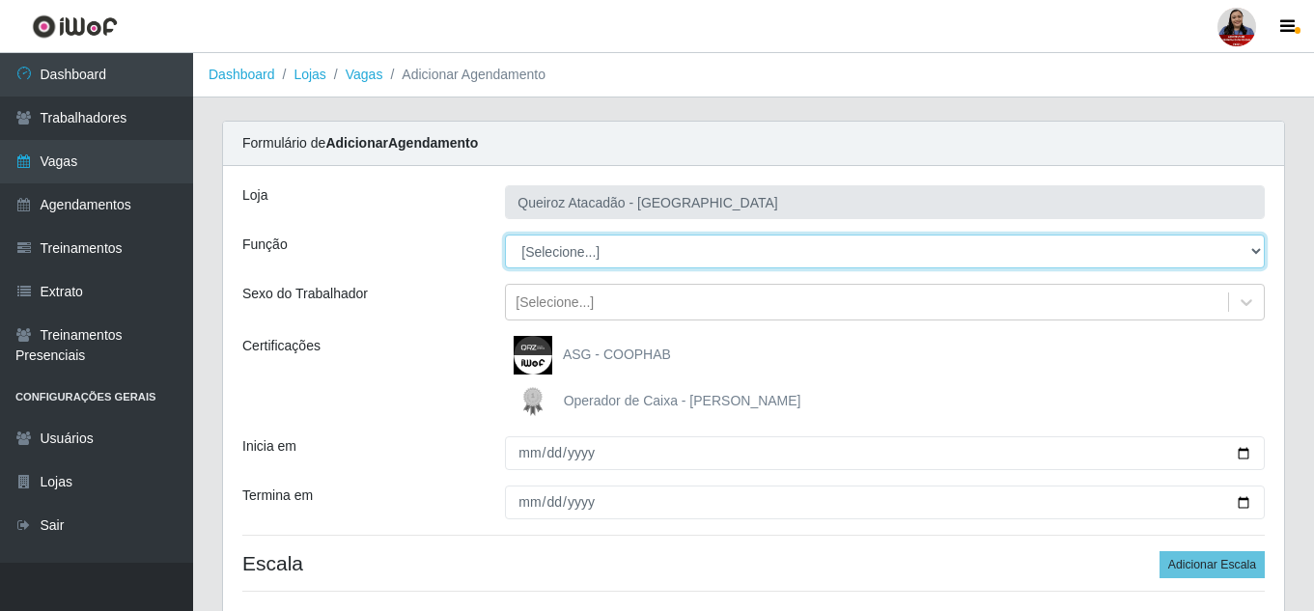
click at [1241, 247] on select "[Selecione...] Embalador Embalador + Embalador ++ Operador de Caixa Operador de…" at bounding box center [885, 252] width 760 height 34
select select "71"
click at [505, 235] on select "[Selecione...] Embalador Embalador + Embalador ++ Operador de Caixa Operador de…" at bounding box center [885, 252] width 760 height 34
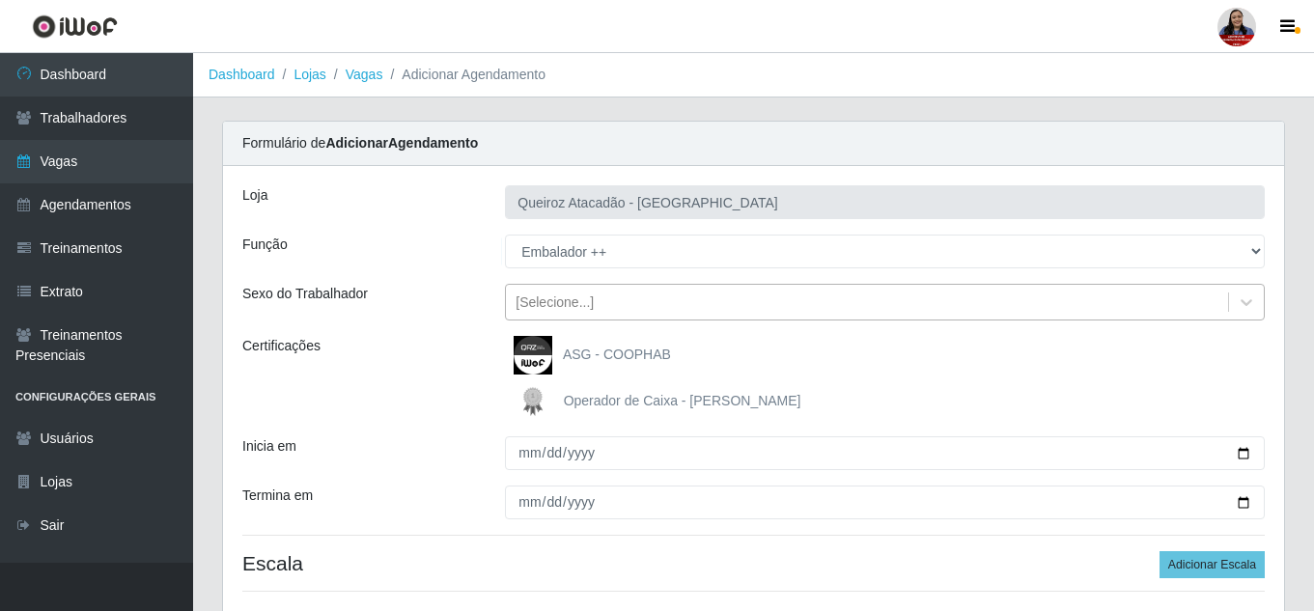
click at [588, 305] on div "[Selecione...]" at bounding box center [554, 302] width 78 height 20
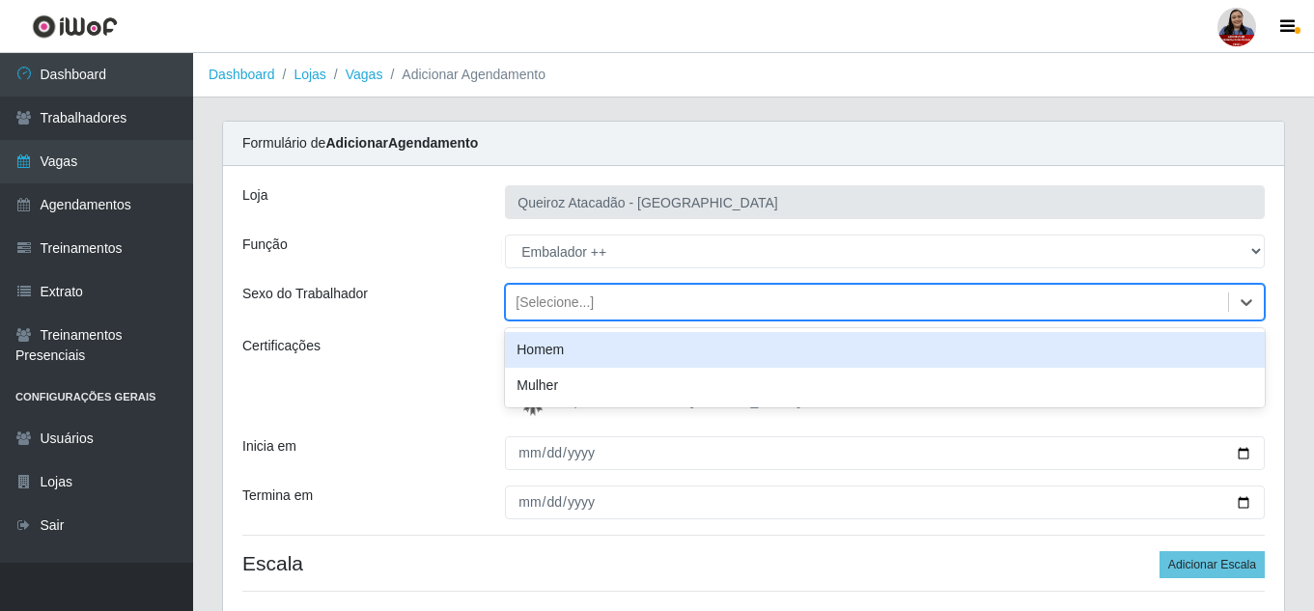
click at [588, 305] on div "[Selecione...]" at bounding box center [554, 302] width 78 height 20
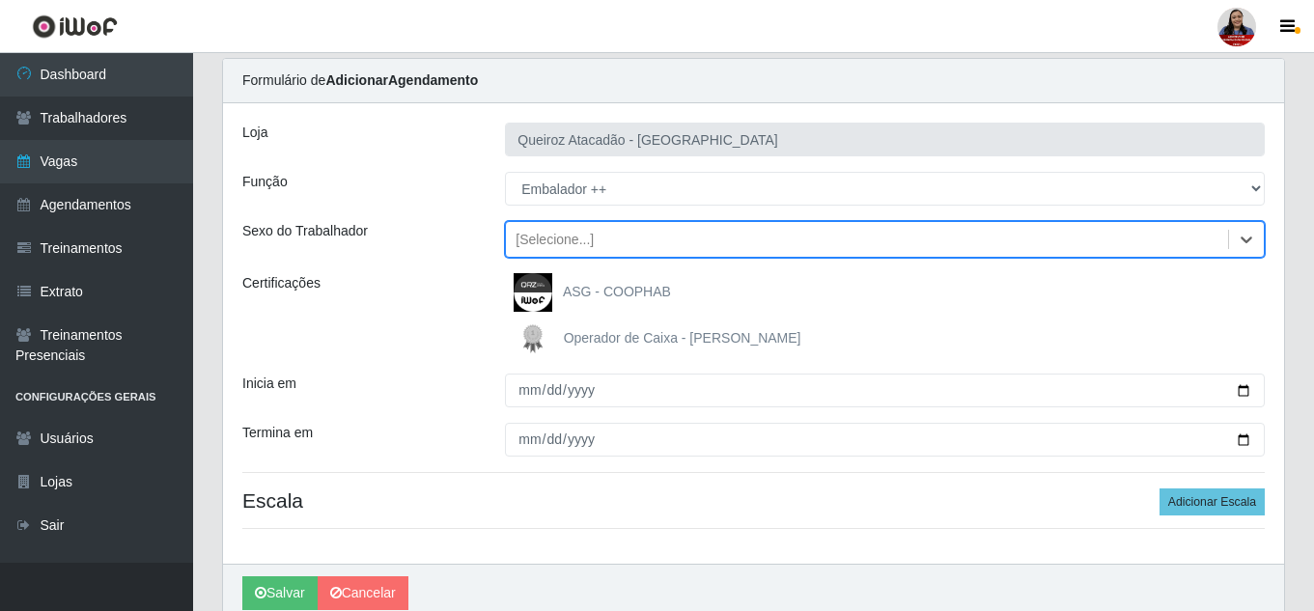
scroll to position [97, 0]
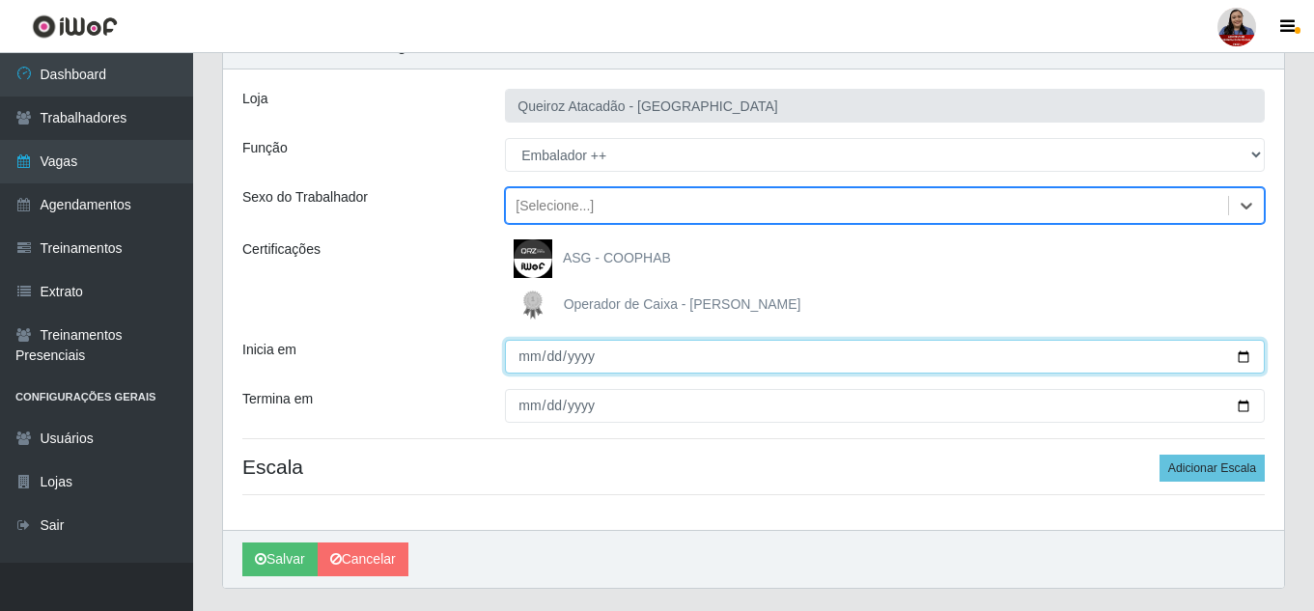
click at [1250, 359] on input "Inicia em" at bounding box center [885, 357] width 760 height 34
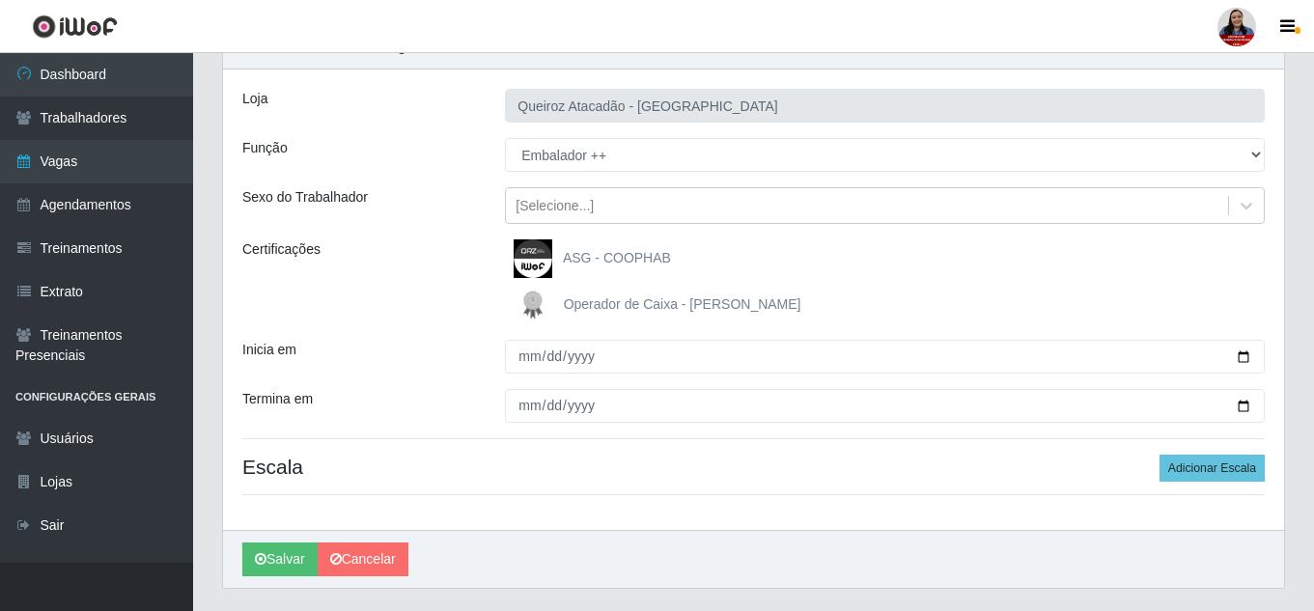
click at [845, 317] on div "Operador de Caixa - [PERSON_NAME]" at bounding box center [885, 305] width 760 height 39
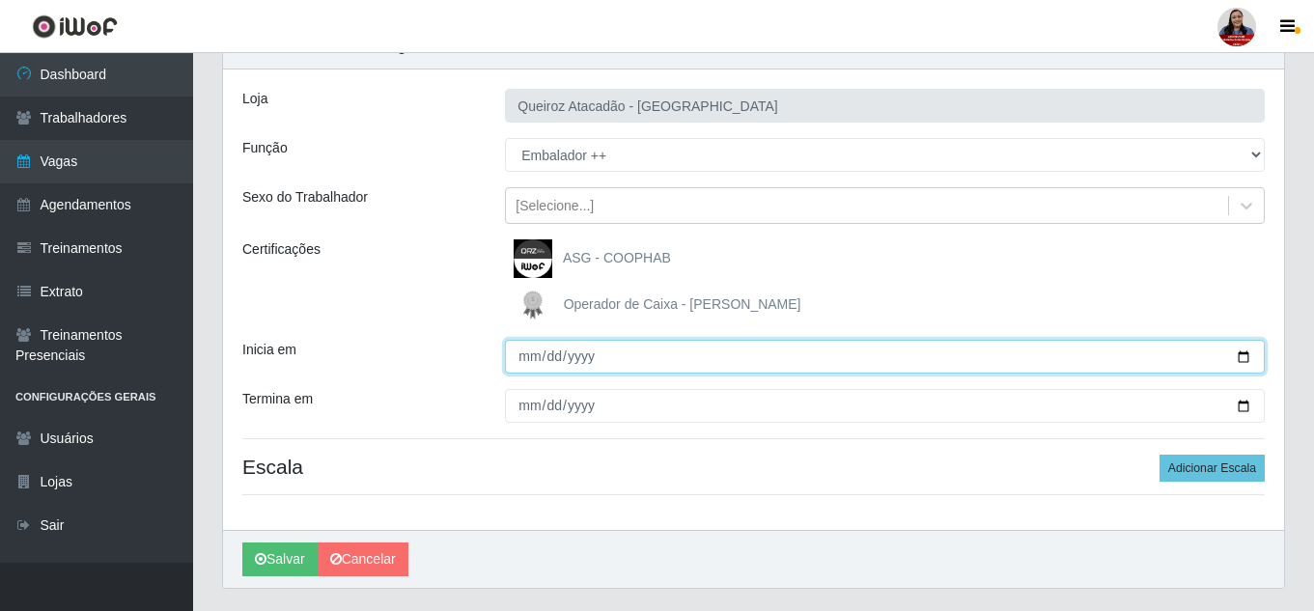
click at [1241, 357] on input "Inicia em" at bounding box center [885, 357] width 760 height 34
type input "[DATE]"
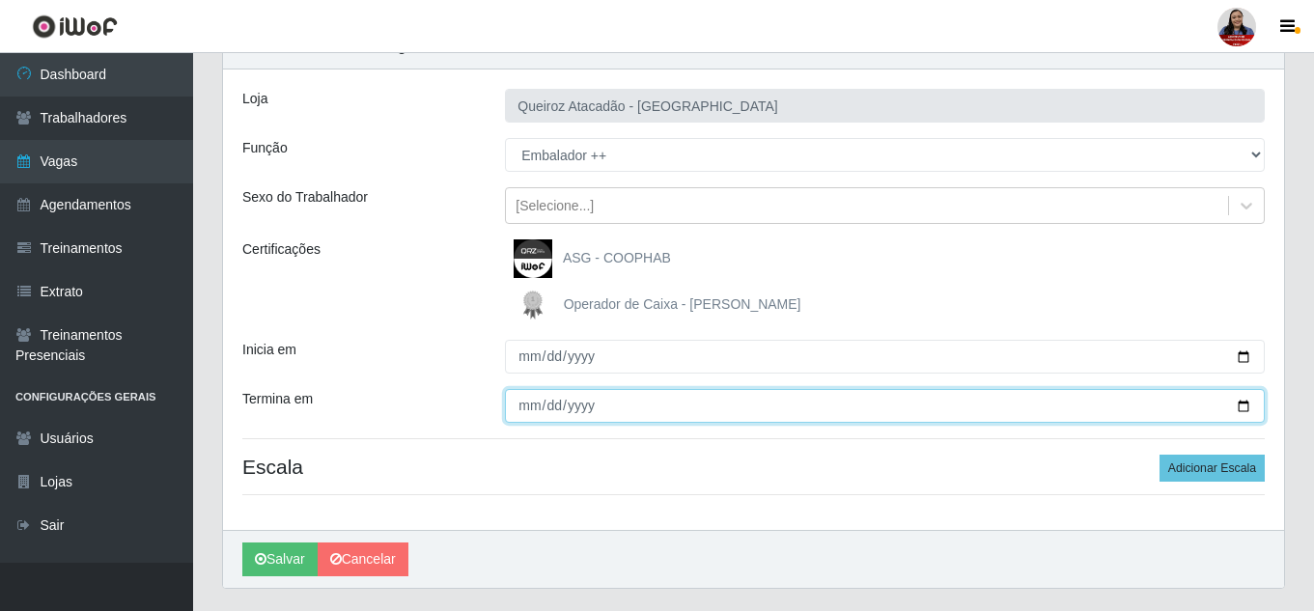
click at [1239, 399] on input "Termina em" at bounding box center [885, 406] width 760 height 34
type input "[DATE]"
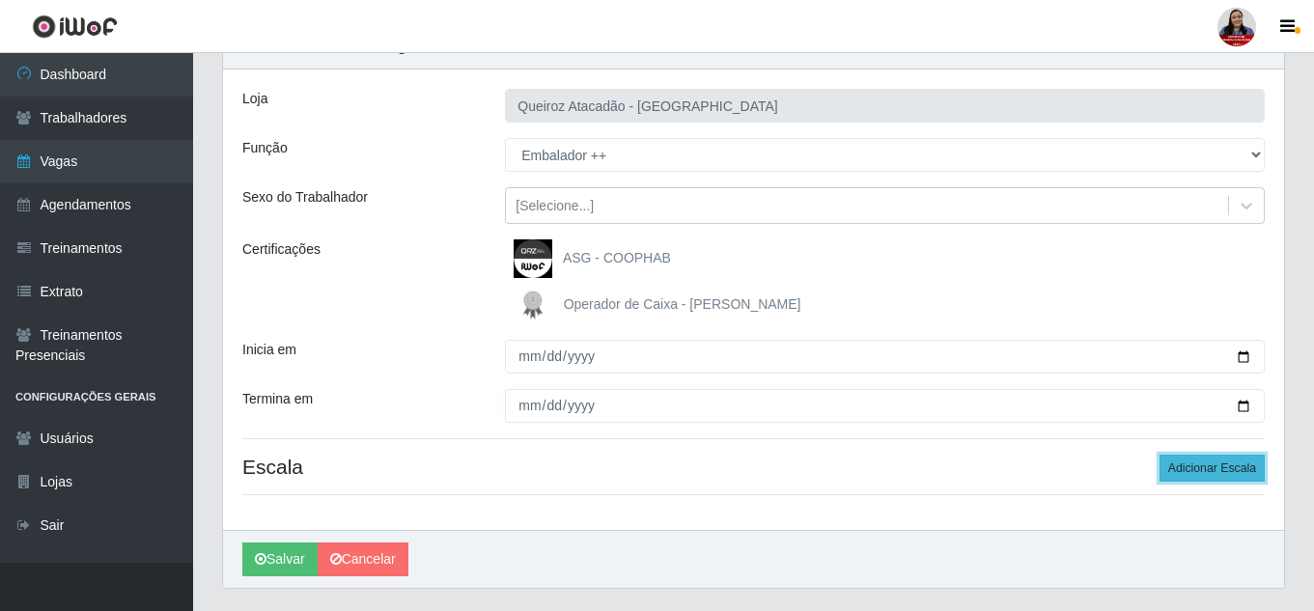
click at [1207, 461] on button "Adicionar Escala" at bounding box center [1211, 468] width 105 height 27
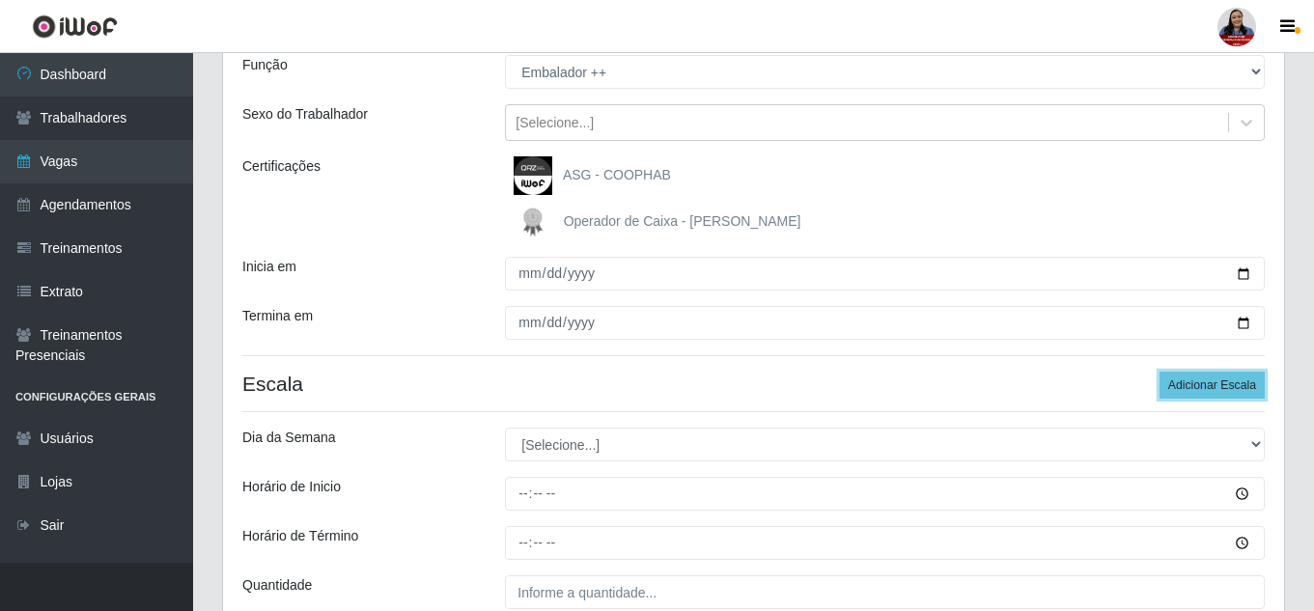
scroll to position [359, 0]
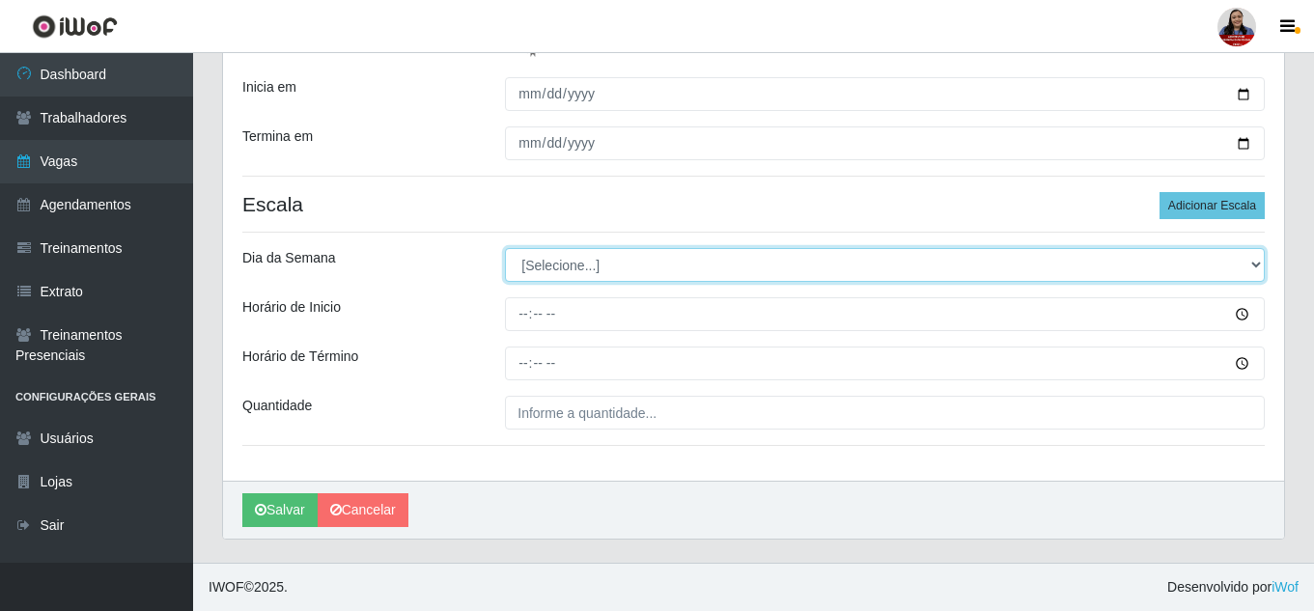
click at [1212, 260] on select "[Selecione...] Segunda Terça Quarta Quinta Sexta Sábado Domingo" at bounding box center [885, 265] width 760 height 34
select select "2"
click at [505, 248] on select "[Selecione...] Segunda Terça Quarta Quinta Sexta Sábado Domingo" at bounding box center [885, 265] width 760 height 34
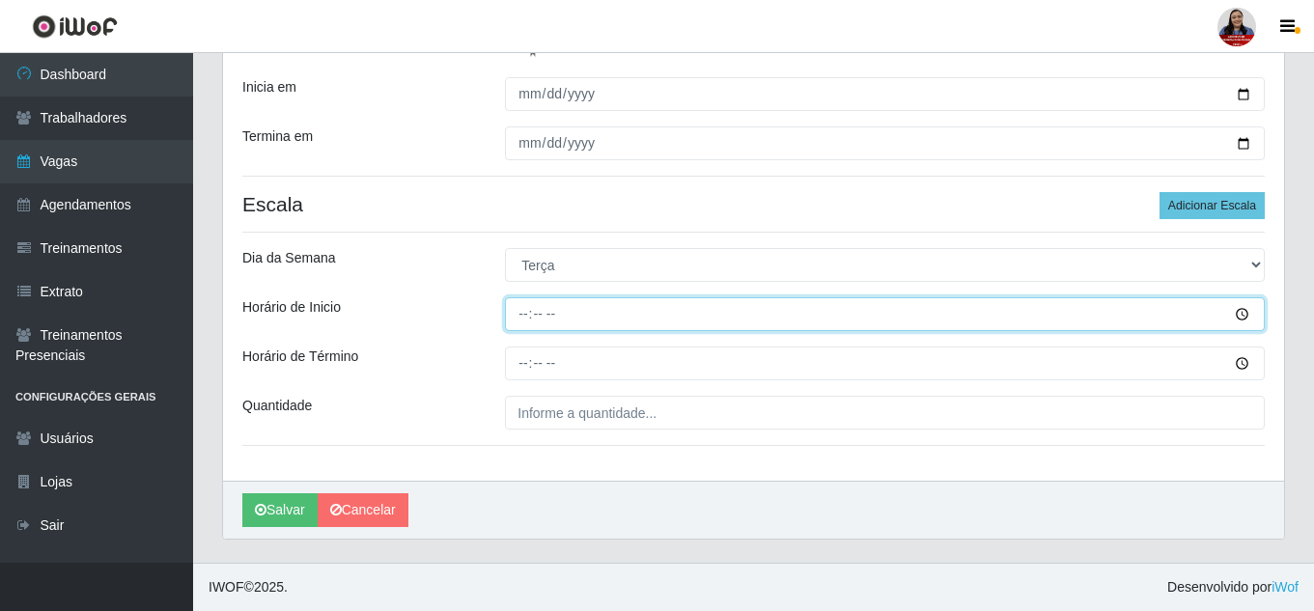
click at [516, 314] on input "Horário de Inicio" at bounding box center [885, 314] width 760 height 34
type input "08:00"
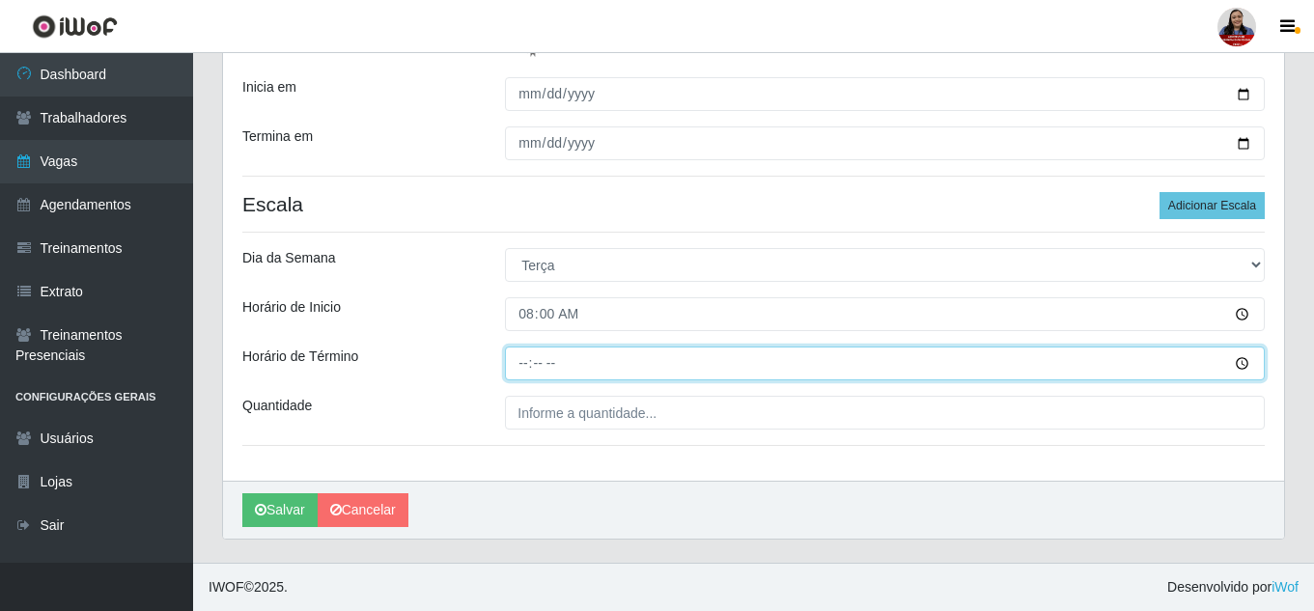
type input "14:00"
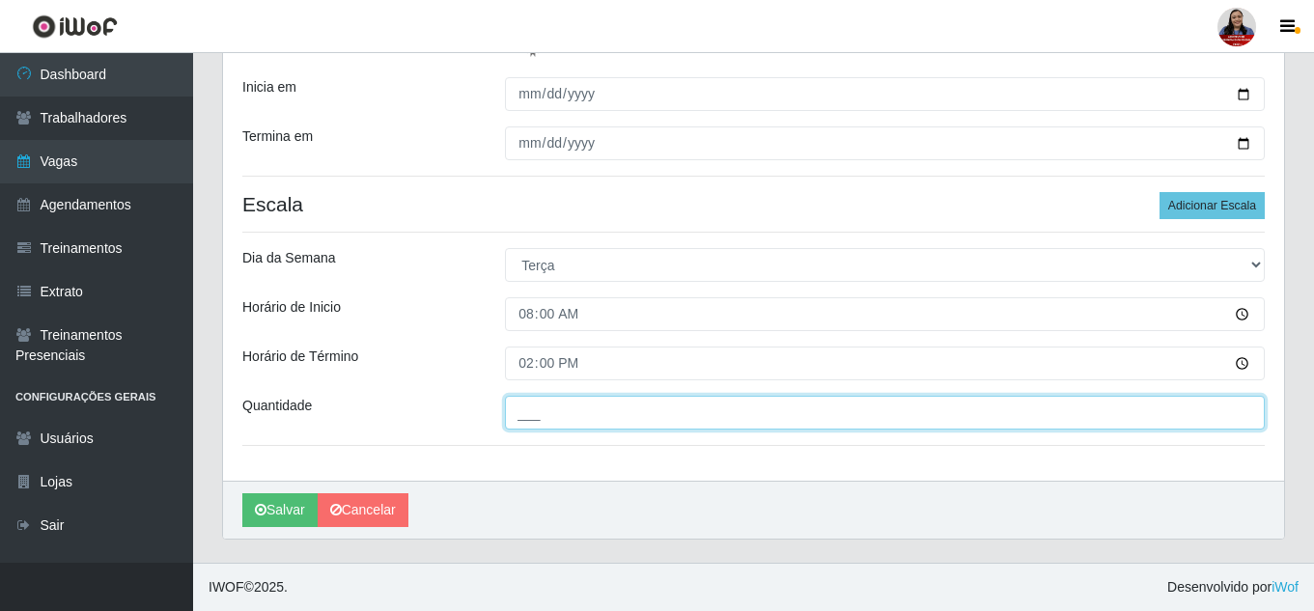
click at [519, 411] on input "___" at bounding box center [885, 413] width 760 height 34
type input "1__"
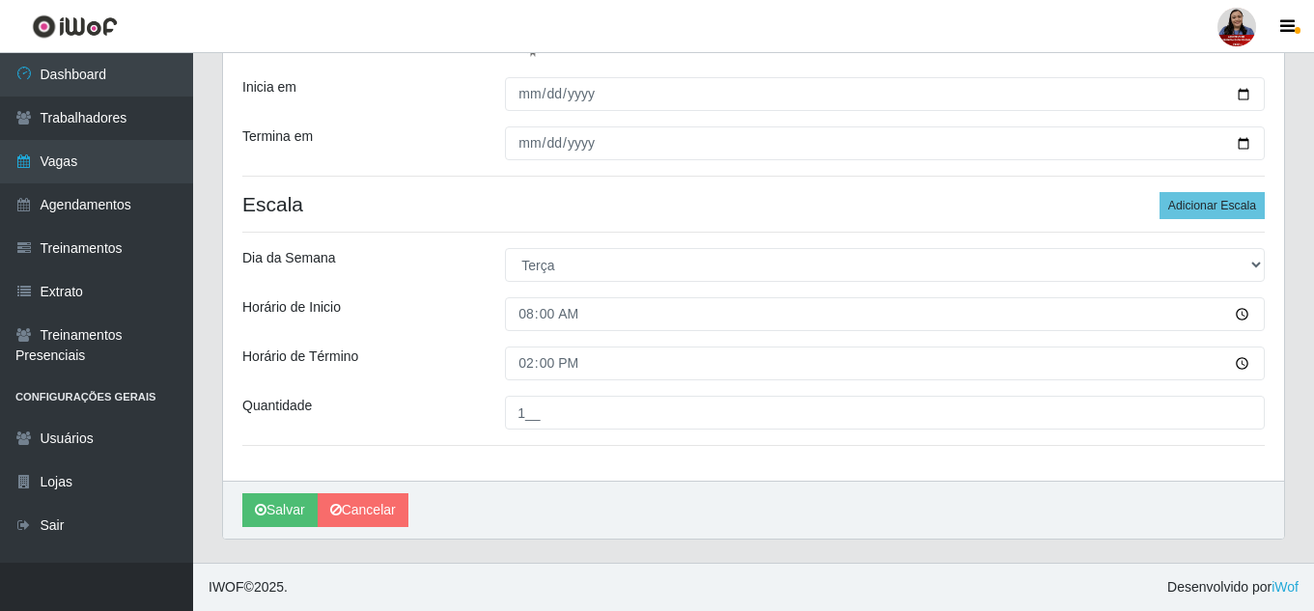
click at [513, 457] on div "[PERSON_NAME] Atacadão - [GEOGRAPHIC_DATA] do Amarante Função [Selecione...] Em…" at bounding box center [753, 144] width 1061 height 674
click at [278, 503] on button "Salvar" at bounding box center [279, 510] width 75 height 34
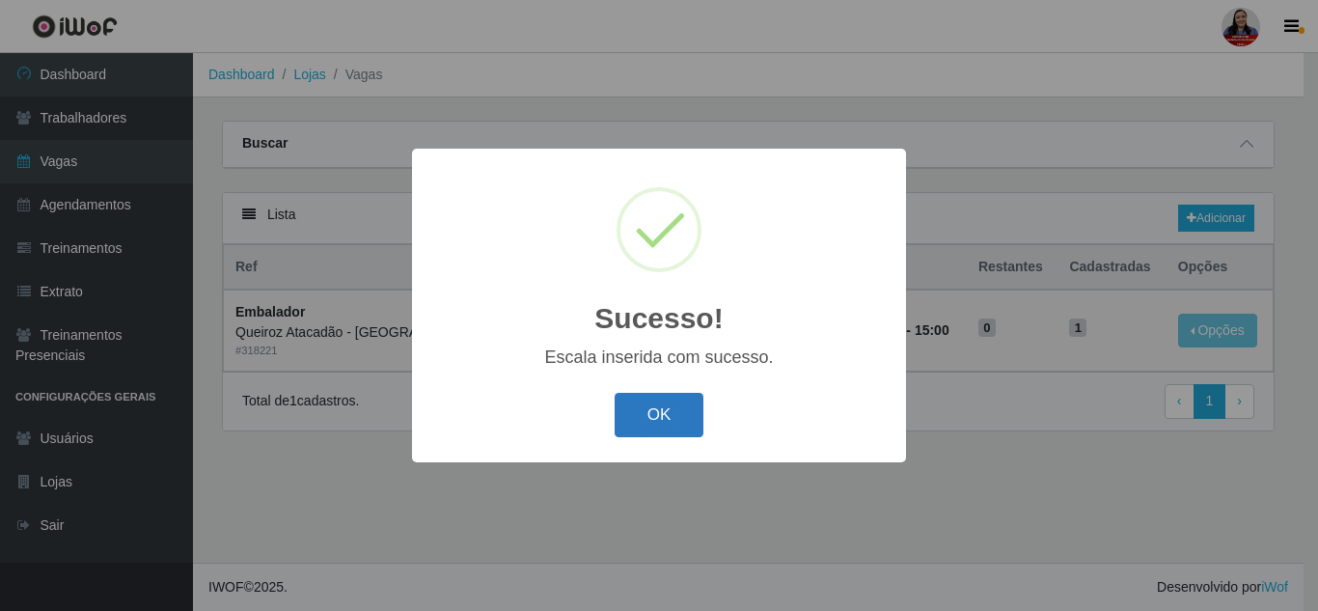
click at [672, 414] on button "OK" at bounding box center [660, 415] width 90 height 45
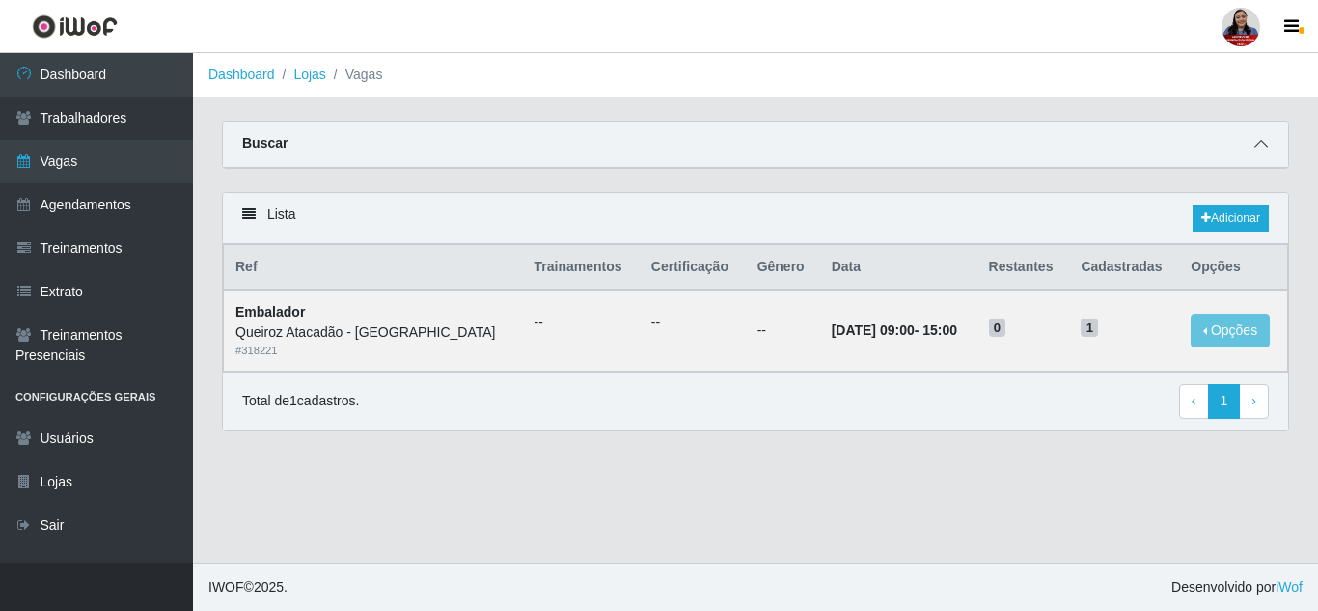
click at [1253, 142] on span at bounding box center [1261, 144] width 23 height 22
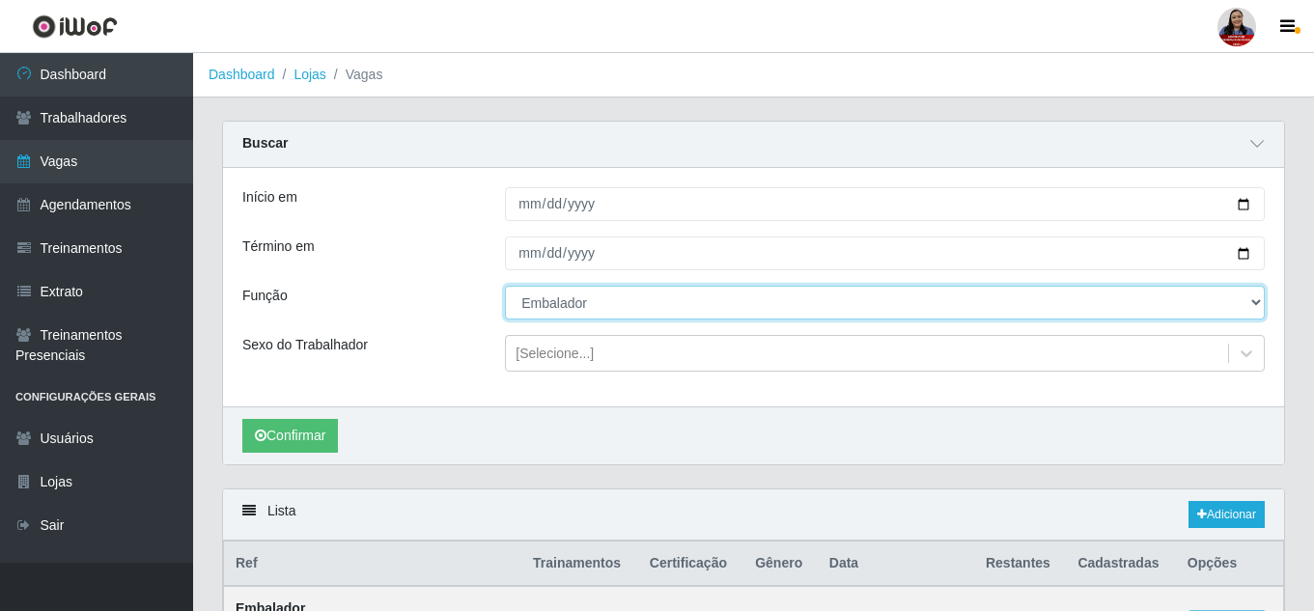
click at [573, 307] on select "[Selecione...] Embalador Embalador + Embalador ++ Operador de Caixa Operador de…" at bounding box center [885, 303] width 760 height 34
select select "71"
click at [505, 287] on select "[Selecione...] Embalador Embalador + Embalador ++ Operador de Caixa Operador de…" at bounding box center [885, 303] width 760 height 34
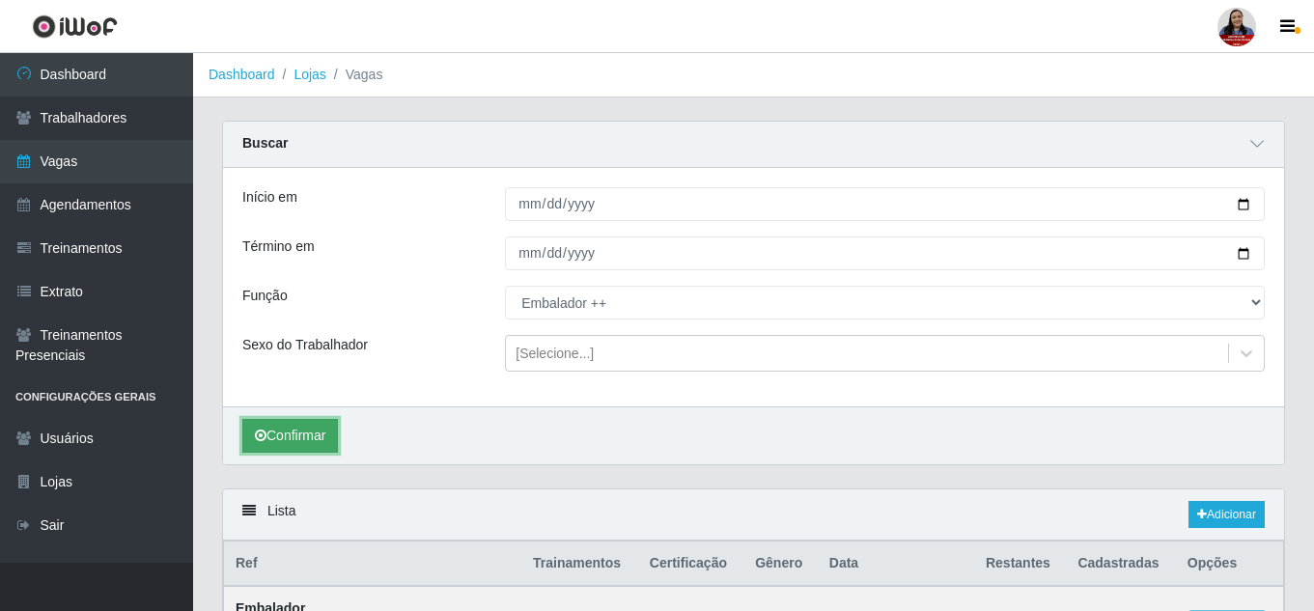
click at [333, 436] on button "Confirmar" at bounding box center [290, 436] width 96 height 34
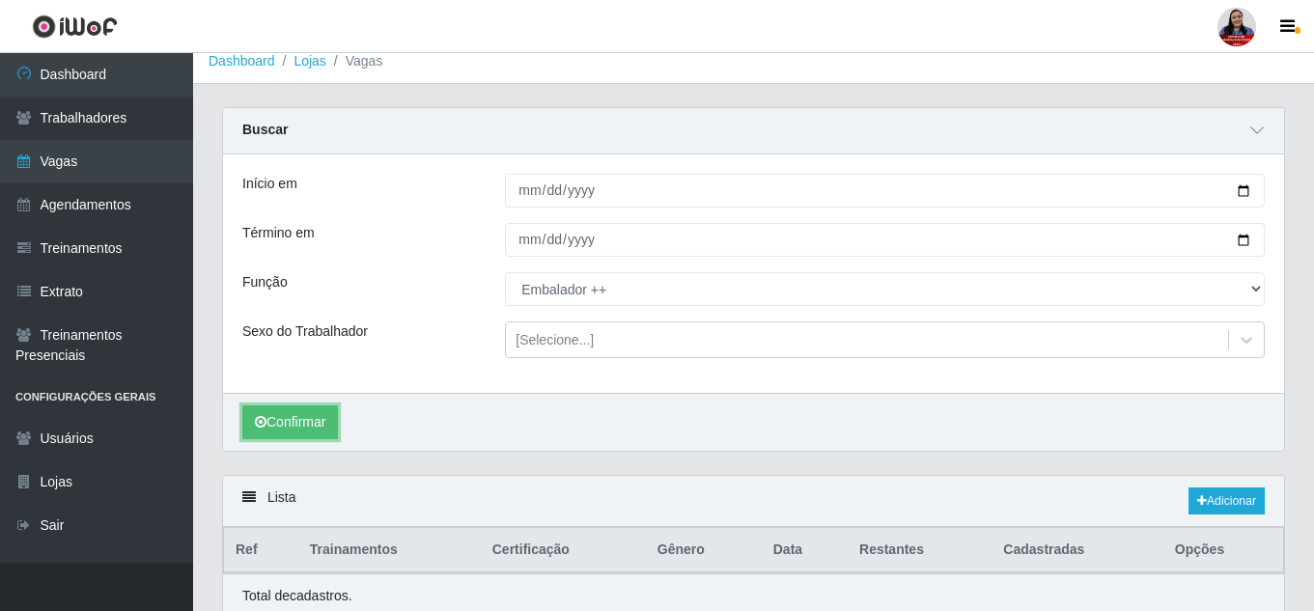
scroll to position [189, 0]
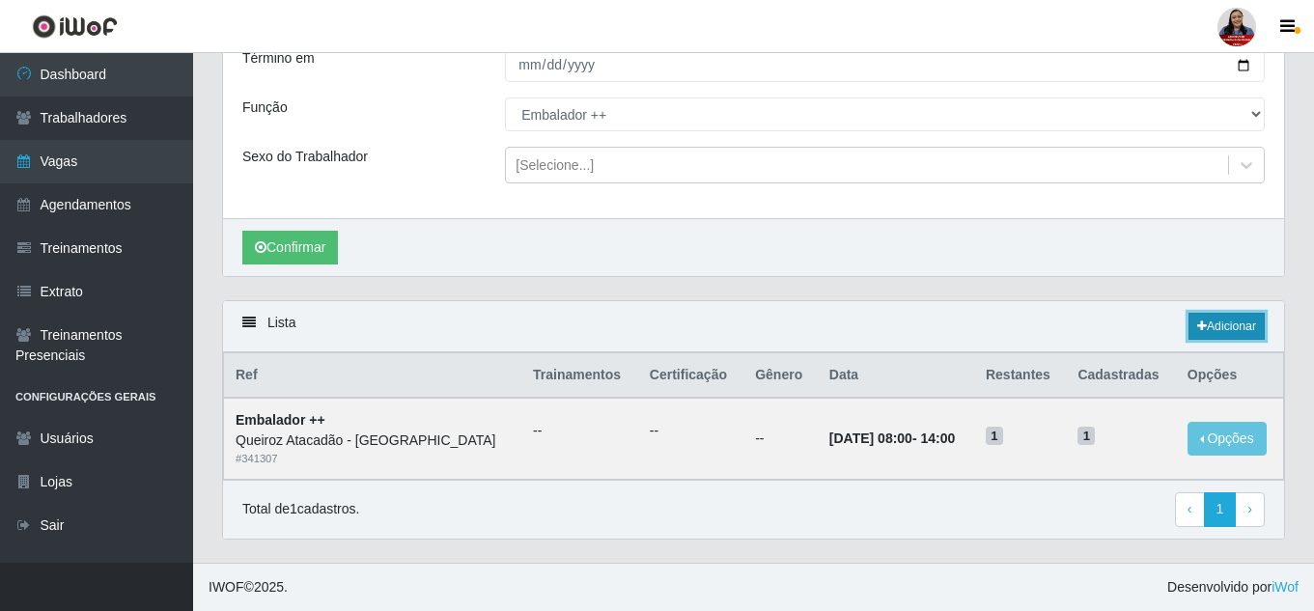
click at [1227, 323] on link "Adicionar" at bounding box center [1226, 326] width 76 height 27
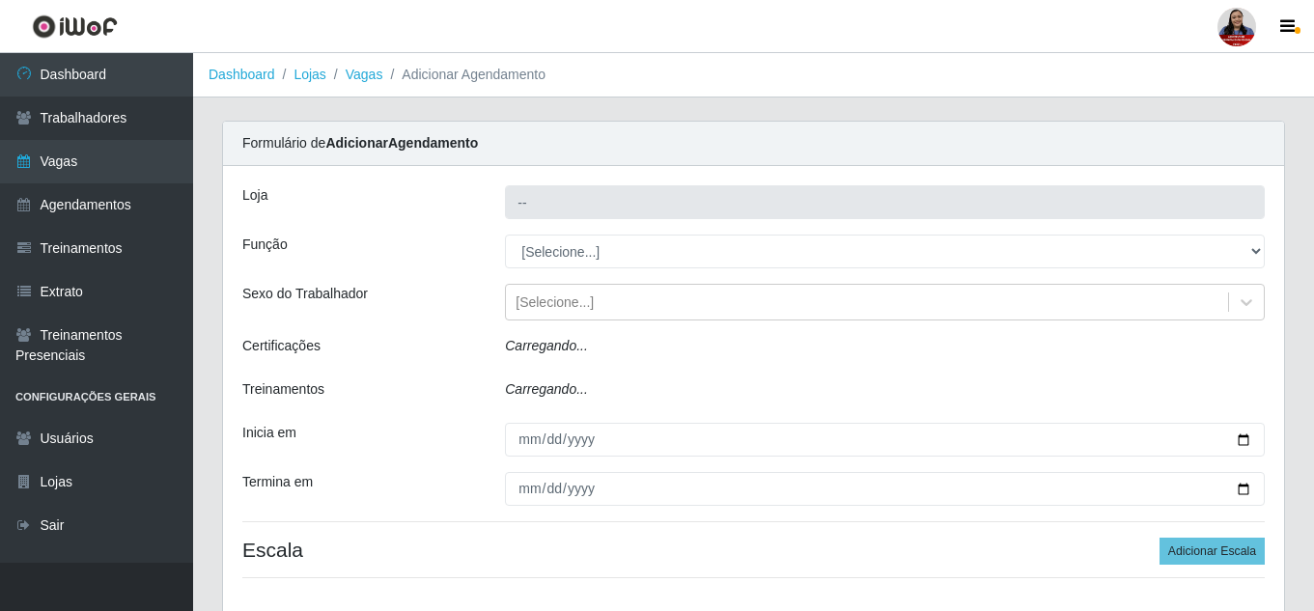
type input "Queiroz Atacadão - [GEOGRAPHIC_DATA]"
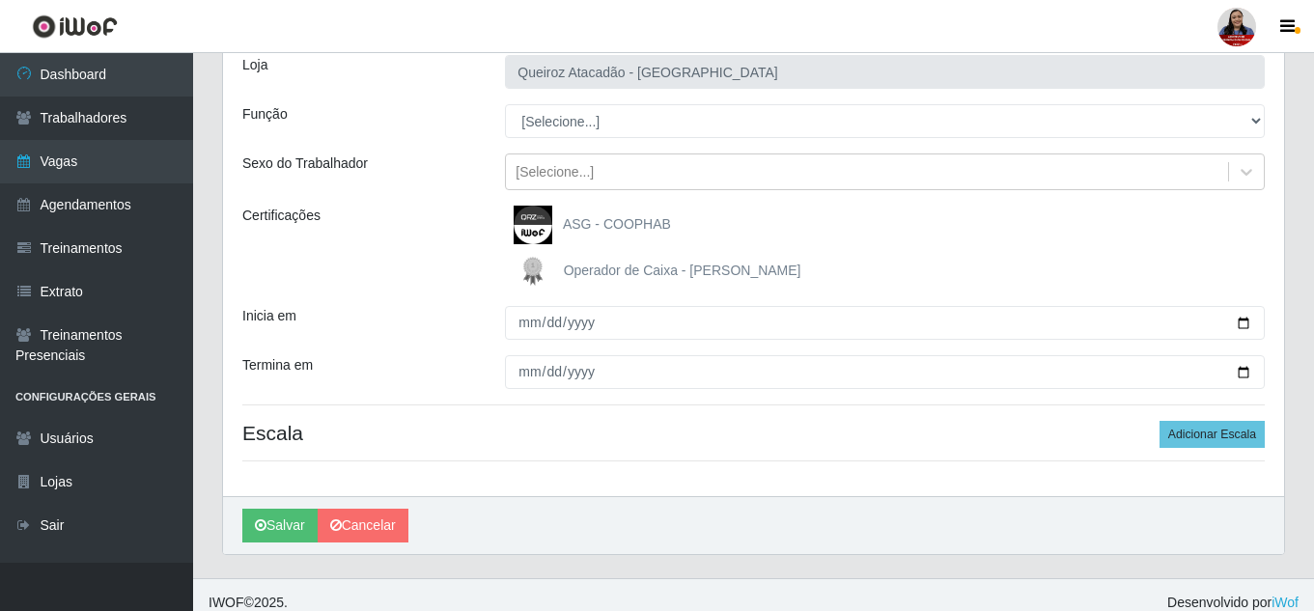
scroll to position [146, 0]
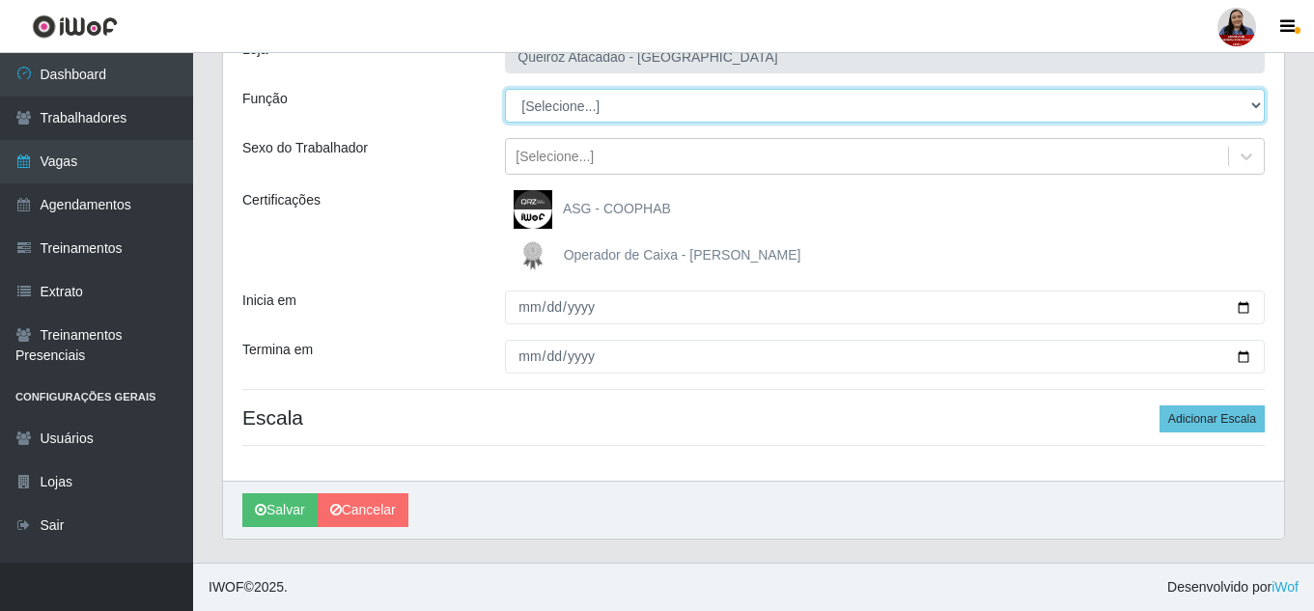
click at [614, 111] on select "[Selecione...] Embalador Embalador + Embalador ++ Operador de Caixa Operador de…" at bounding box center [885, 106] width 760 height 34
select select "71"
click at [505, 89] on select "[Selecione...] Embalador Embalador + Embalador ++ Operador de Caixa Operador de…" at bounding box center [885, 106] width 760 height 34
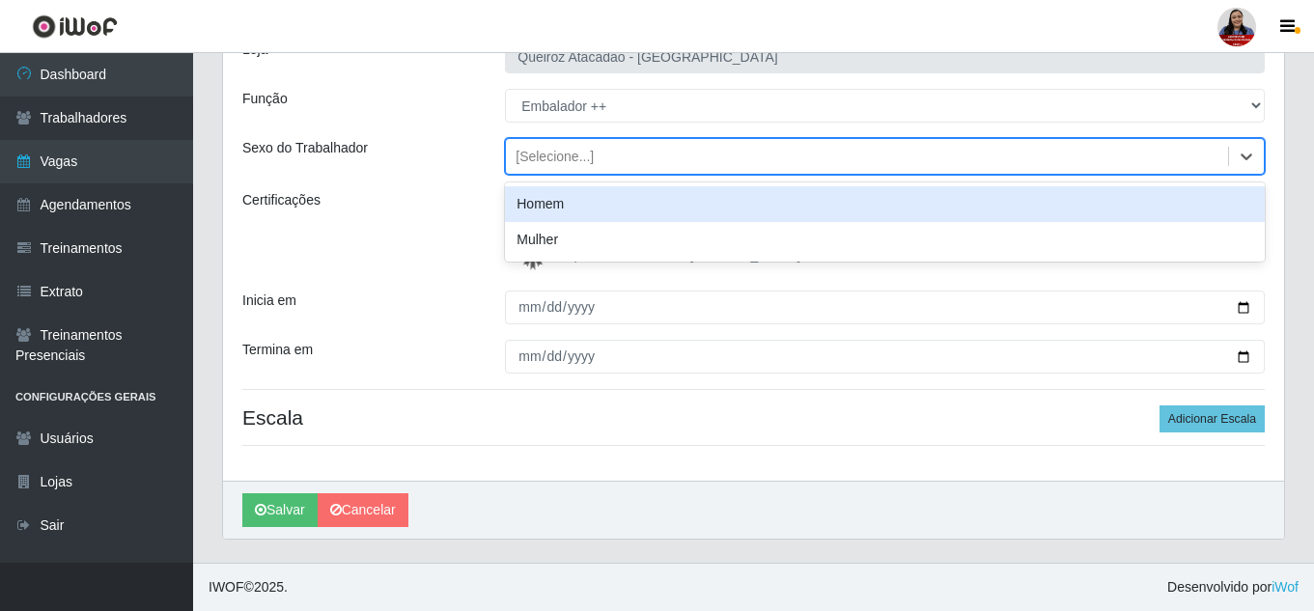
click at [528, 160] on div "[Selecione...]" at bounding box center [554, 157] width 78 height 20
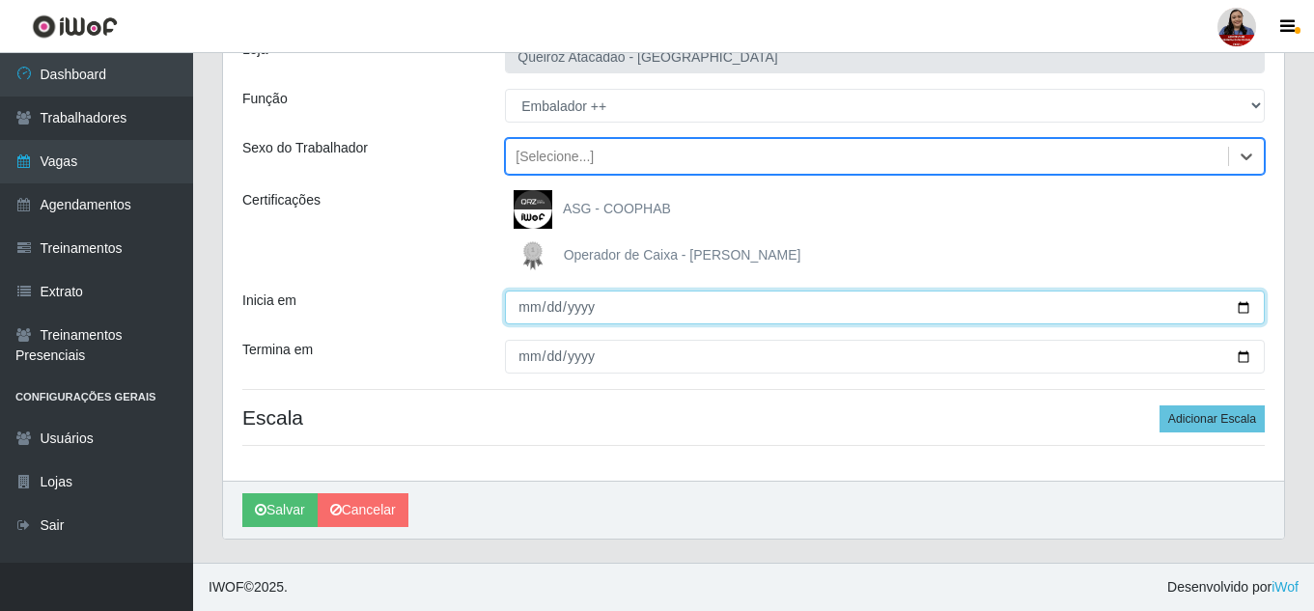
click at [522, 309] on input "Inicia em" at bounding box center [885, 308] width 760 height 34
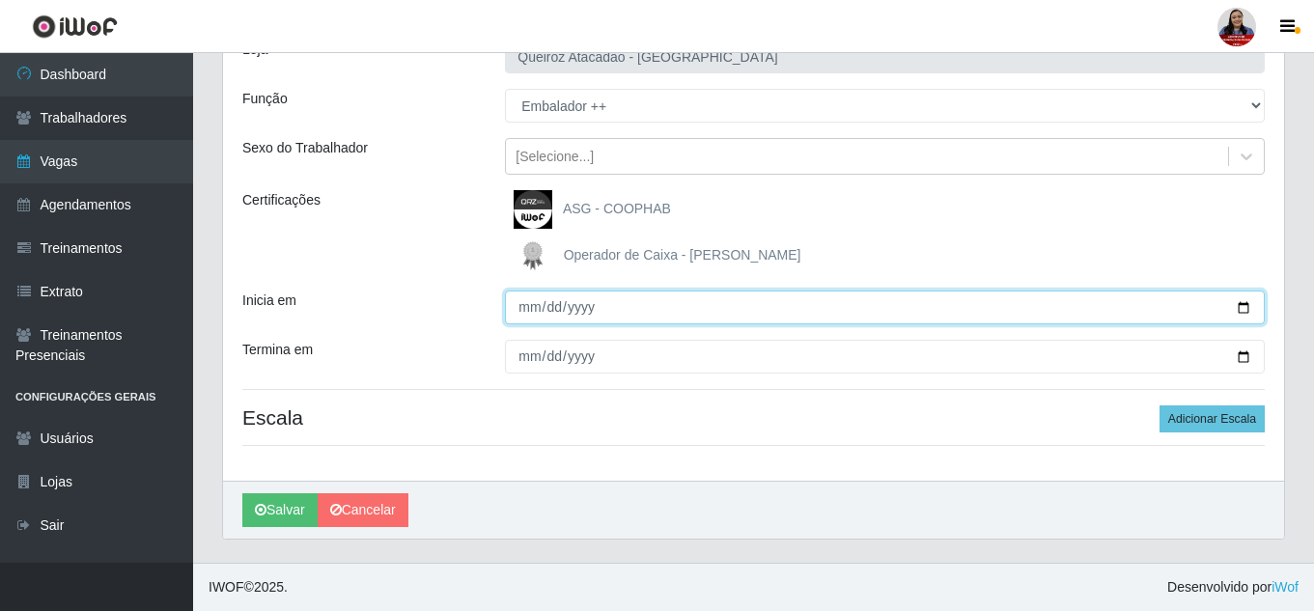
click at [1243, 310] on input "Inicia em" at bounding box center [885, 308] width 760 height 34
type input "[DATE]"
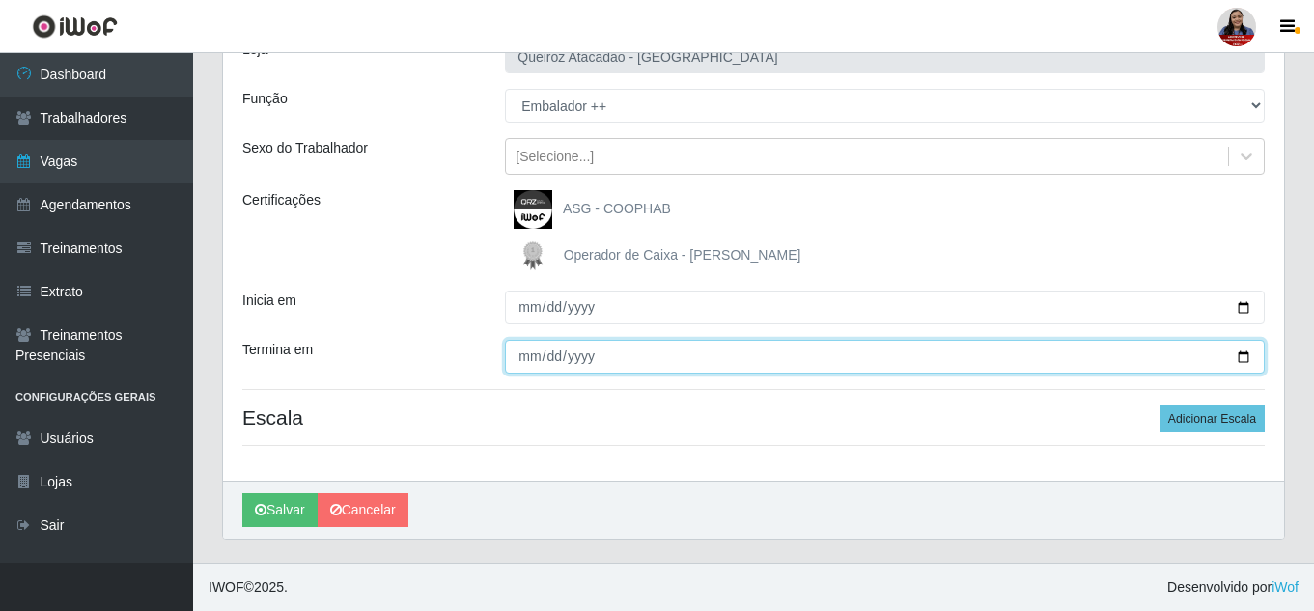
click at [1246, 355] on input "Termina em" at bounding box center [885, 357] width 760 height 34
type input "[DATE]"
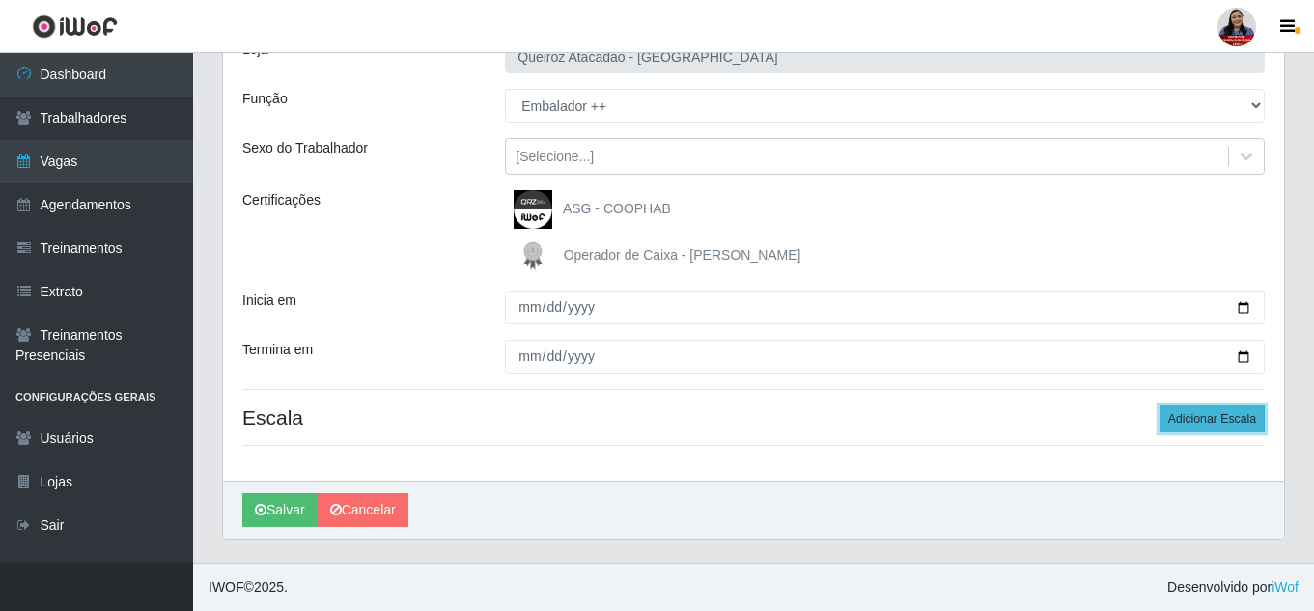
click at [1249, 416] on button "Adicionar Escala" at bounding box center [1211, 418] width 105 height 27
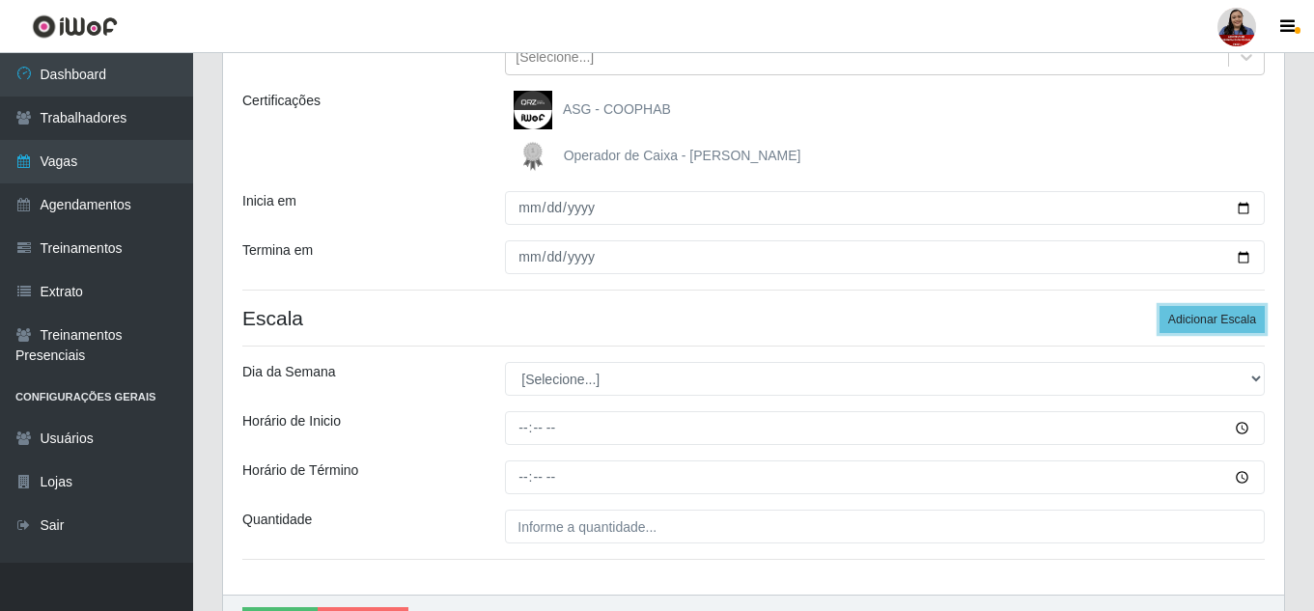
scroll to position [339, 0]
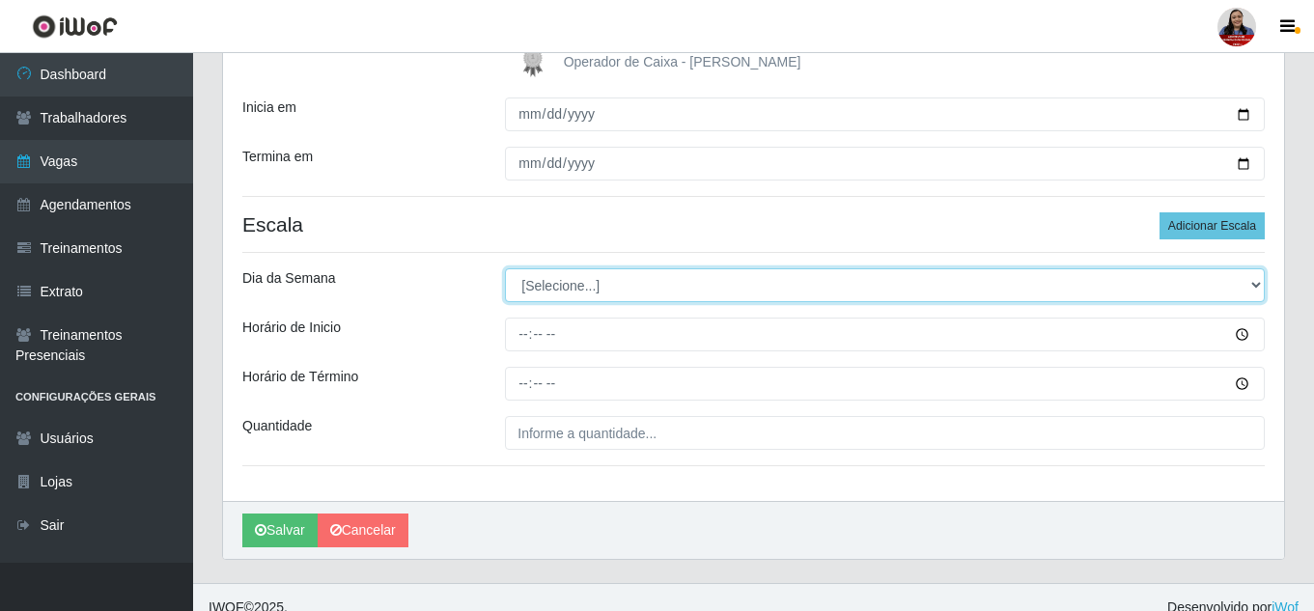
click at [645, 299] on select "[Selecione...] Segunda Terça Quarta Quinta Sexta Sábado Domingo" at bounding box center [885, 285] width 760 height 34
select select "2"
click at [505, 268] on select "[Selecione...] Segunda Terça Quarta Quinta Sexta Sábado Domingo" at bounding box center [885, 285] width 760 height 34
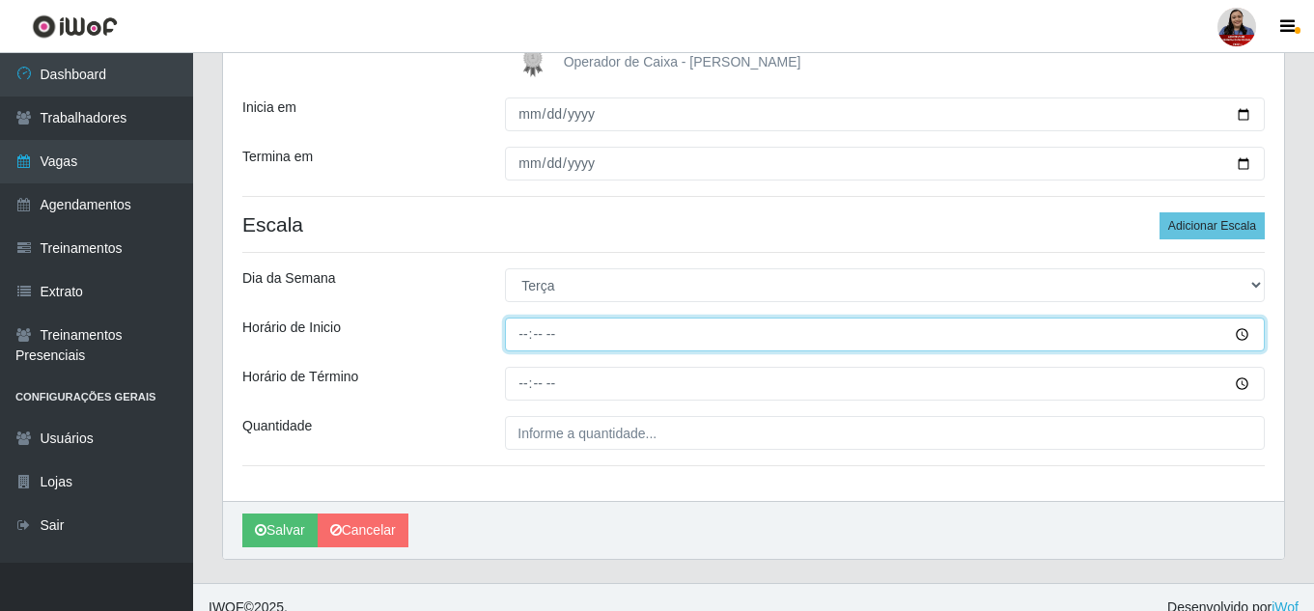
click at [520, 332] on input "Horário de Inicio" at bounding box center [885, 335] width 760 height 34
type input "09:00"
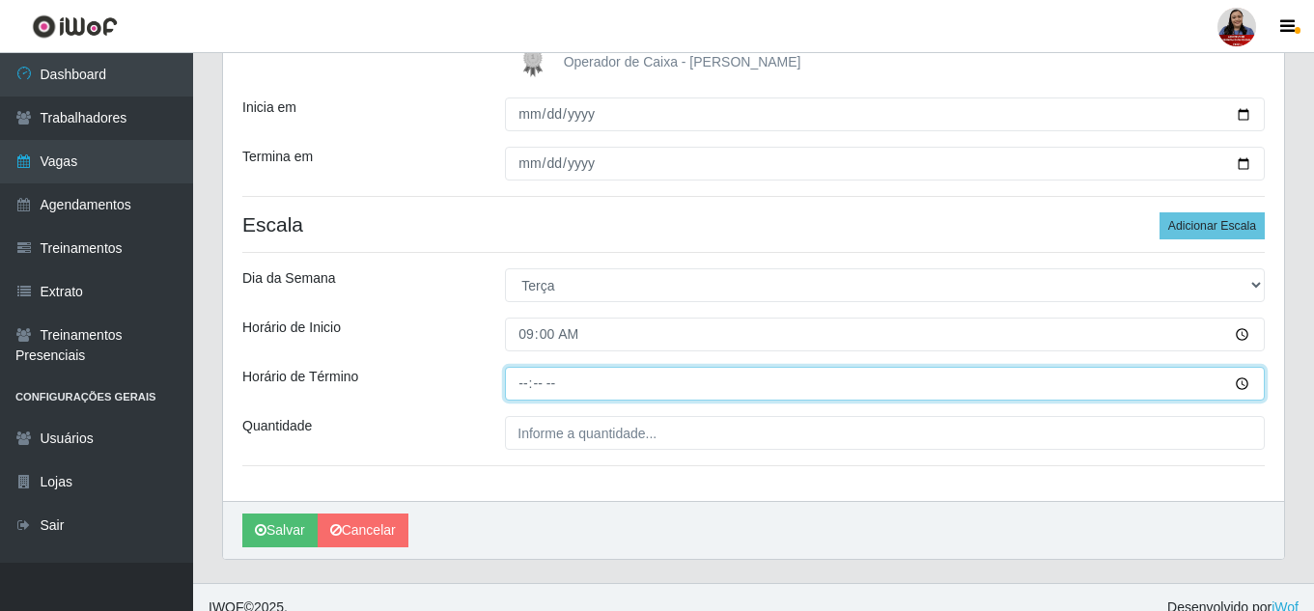
type input "15:00"
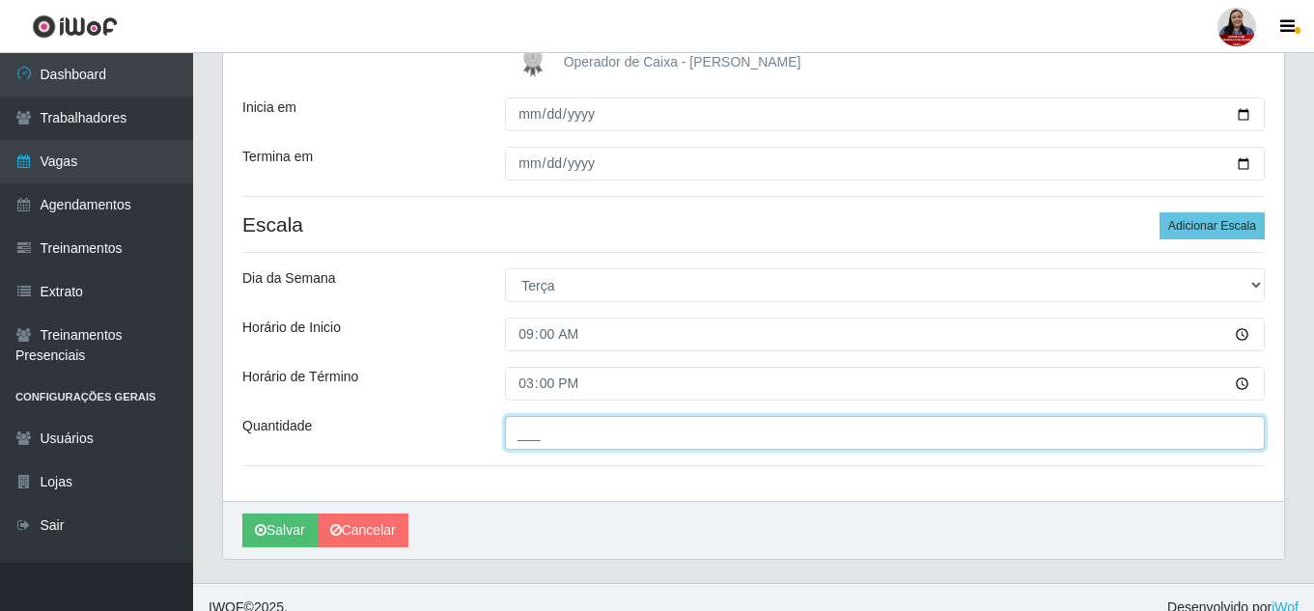
click at [511, 430] on input "___" at bounding box center [885, 433] width 760 height 34
type input "1__"
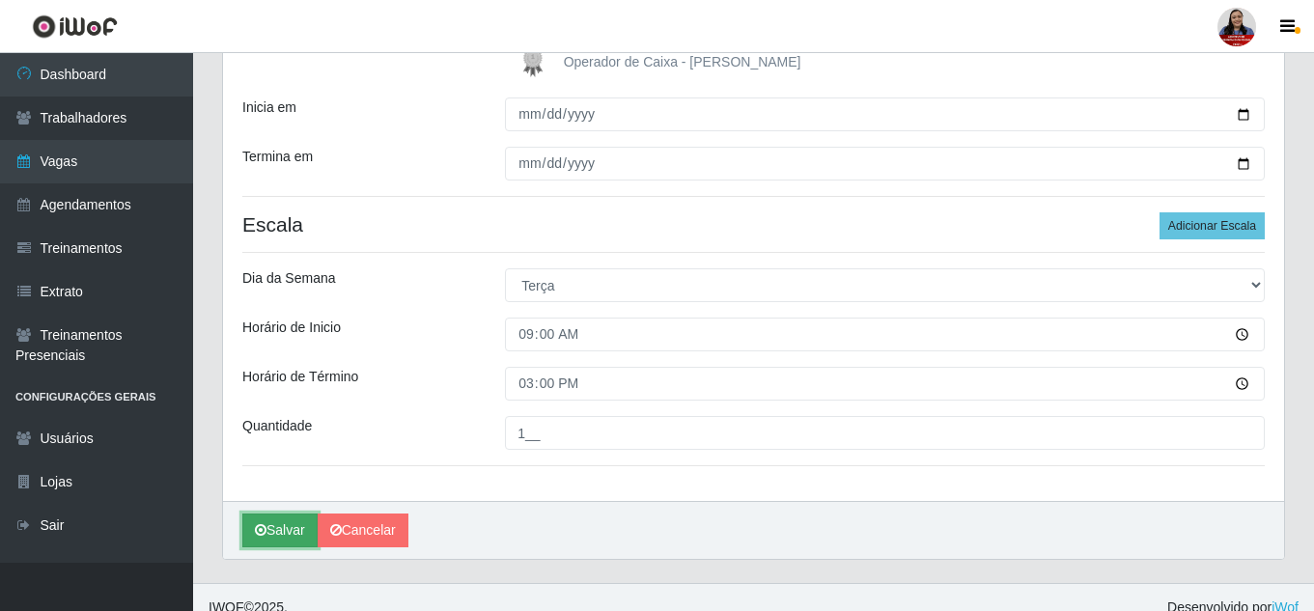
click at [274, 531] on button "Salvar" at bounding box center [279, 530] width 75 height 34
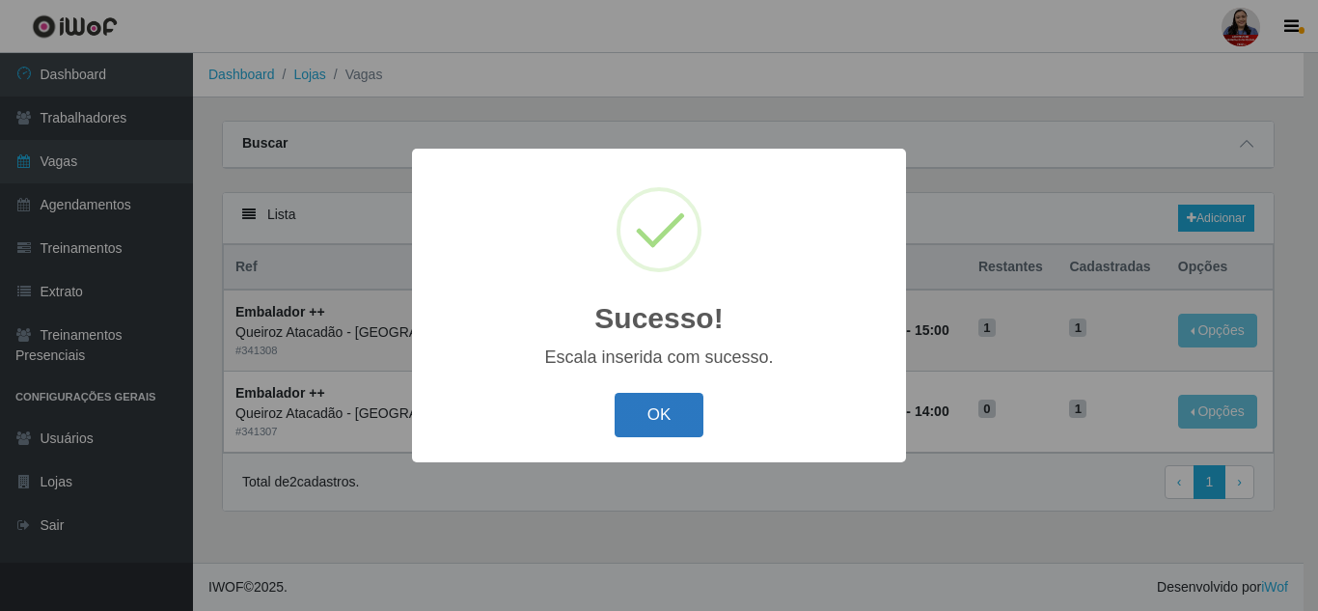
click at [659, 416] on button "OK" at bounding box center [660, 415] width 90 height 45
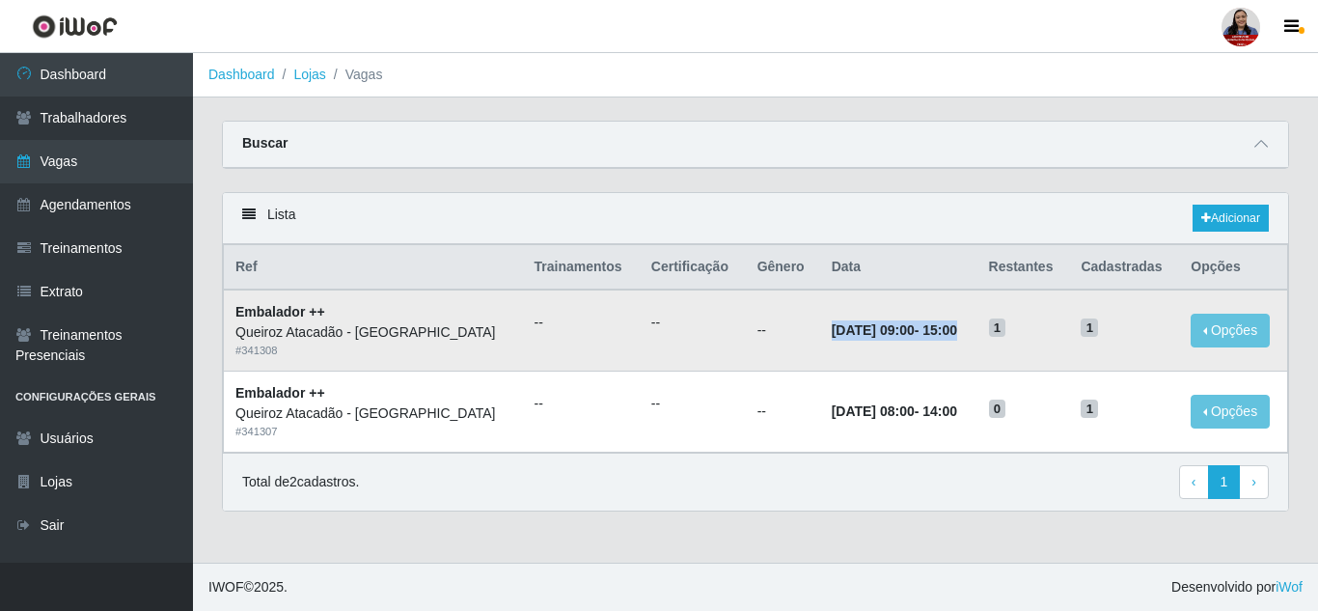
drag, startPoint x: 822, startPoint y: 330, endPoint x: 996, endPoint y: 337, distance: 173.9
click at [978, 337] on td "[DATE] 09:00 - 15:00" at bounding box center [898, 330] width 157 height 81
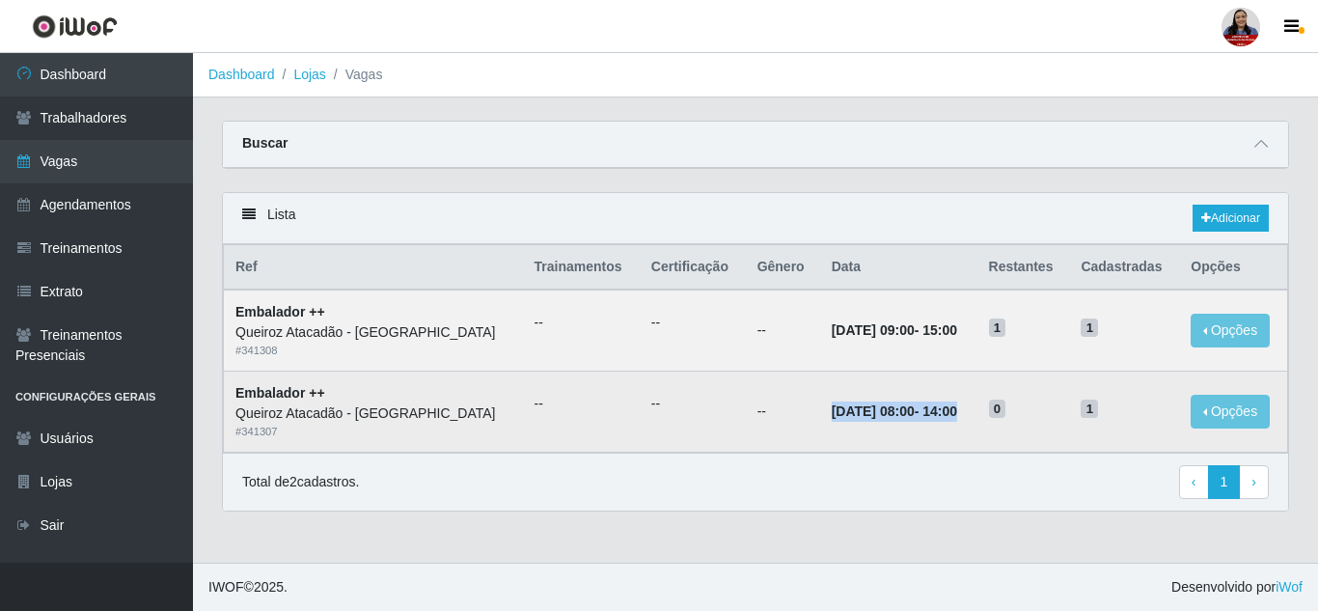
drag, startPoint x: 819, startPoint y: 410, endPoint x: 989, endPoint y: 425, distance: 170.5
click at [978, 425] on td "[DATE] 08:00 - 14:00" at bounding box center [898, 412] width 157 height 81
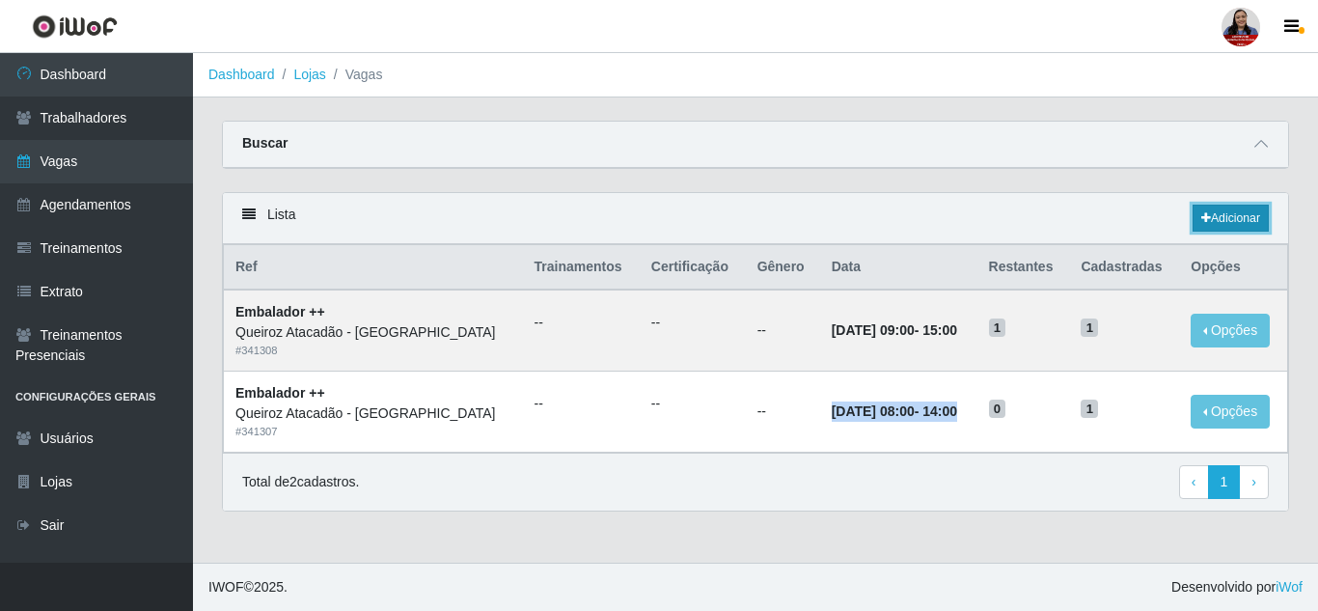
click at [1208, 217] on link "Adicionar" at bounding box center [1231, 218] width 76 height 27
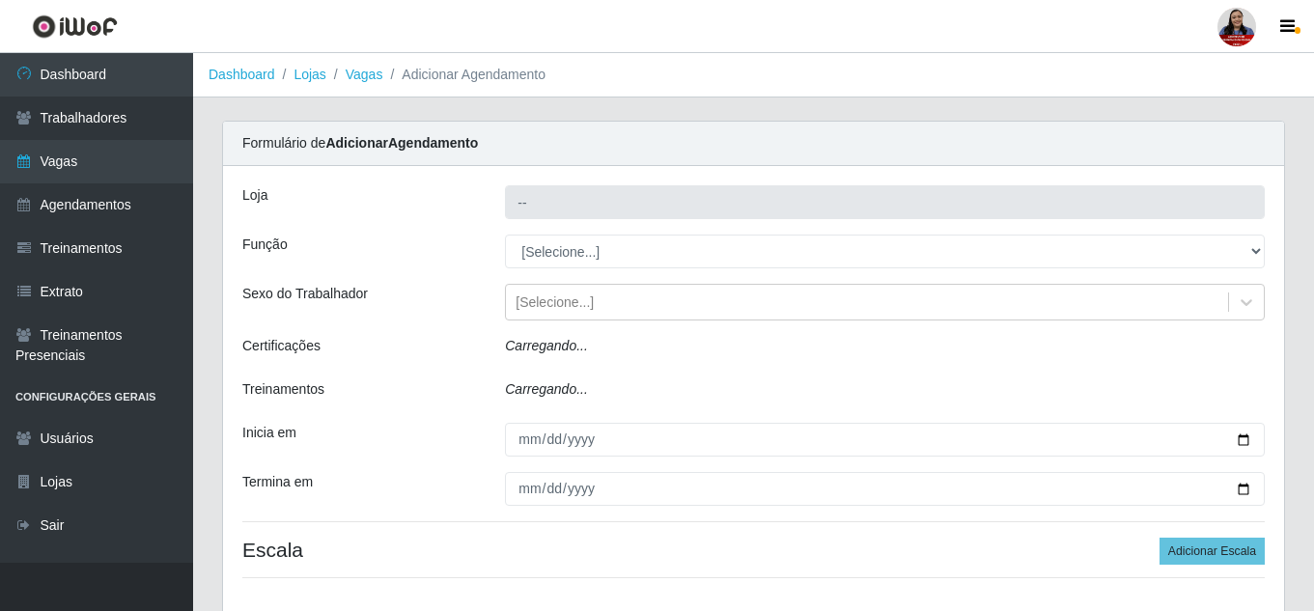
type input "Queiroz Atacadão - [GEOGRAPHIC_DATA]"
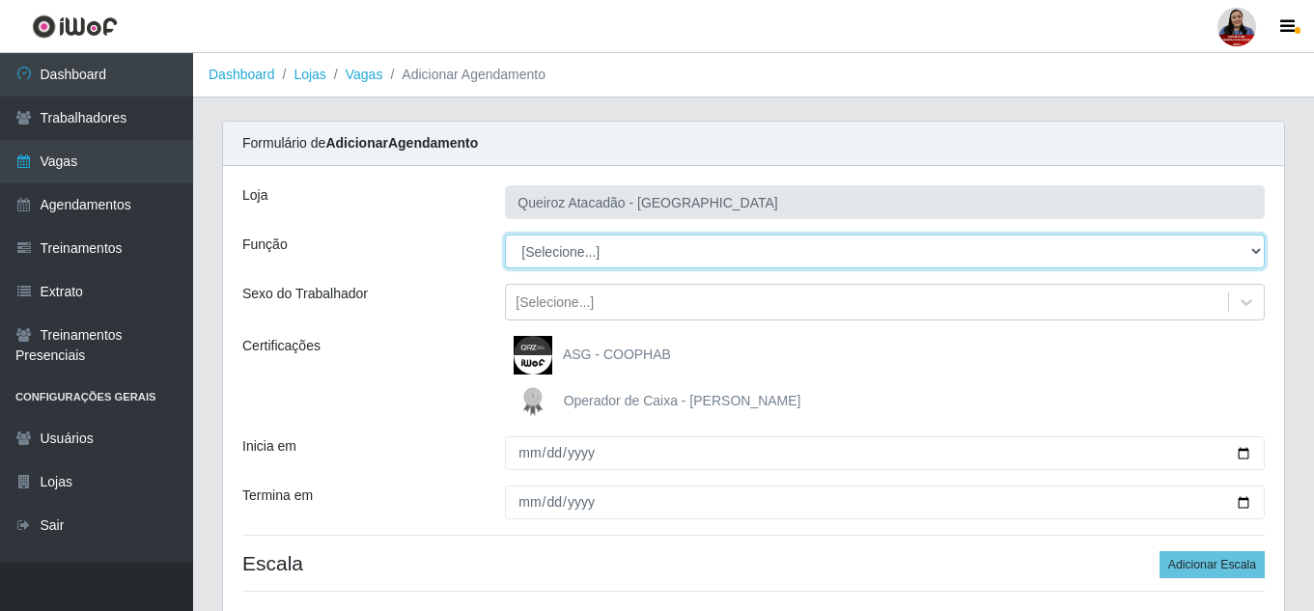
click at [613, 247] on select "[Selecione...] Embalador Embalador + Embalador ++ Operador de Caixa Operador de…" at bounding box center [885, 252] width 760 height 34
select select "1"
click at [505, 235] on select "[Selecione...] Embalador Embalador + Embalador ++ Operador de Caixa Operador de…" at bounding box center [885, 252] width 760 height 34
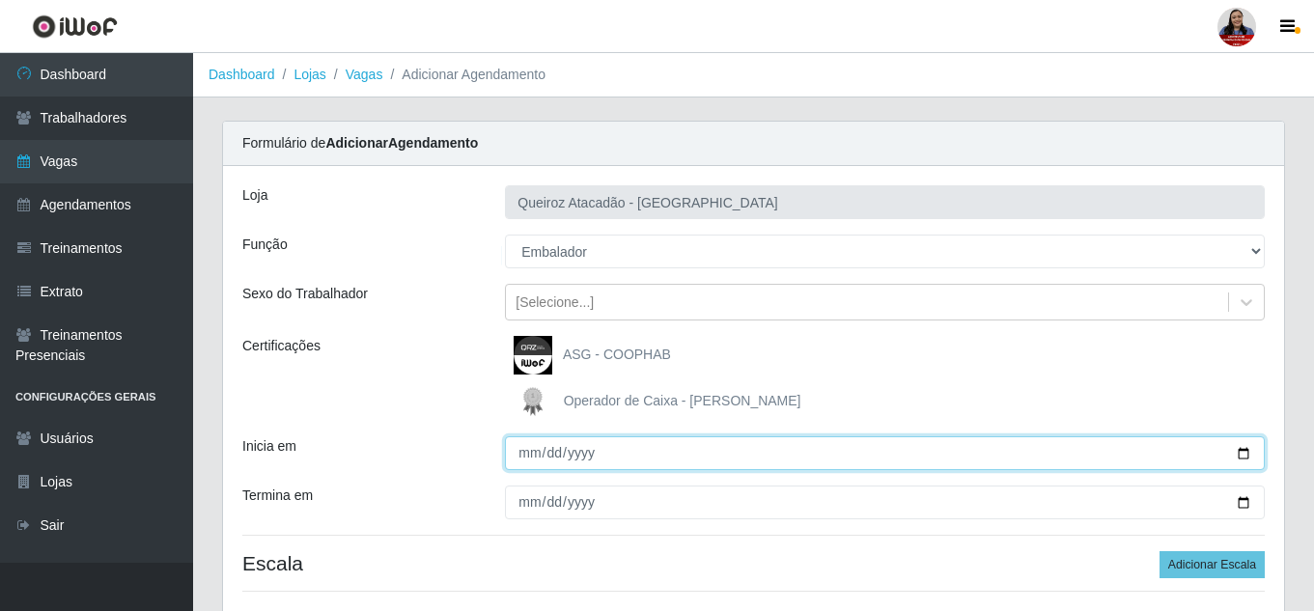
click at [529, 457] on input "Inicia em" at bounding box center [885, 453] width 760 height 34
click at [1240, 456] on input "Inicia em" at bounding box center [885, 453] width 760 height 34
type input "[DATE]"
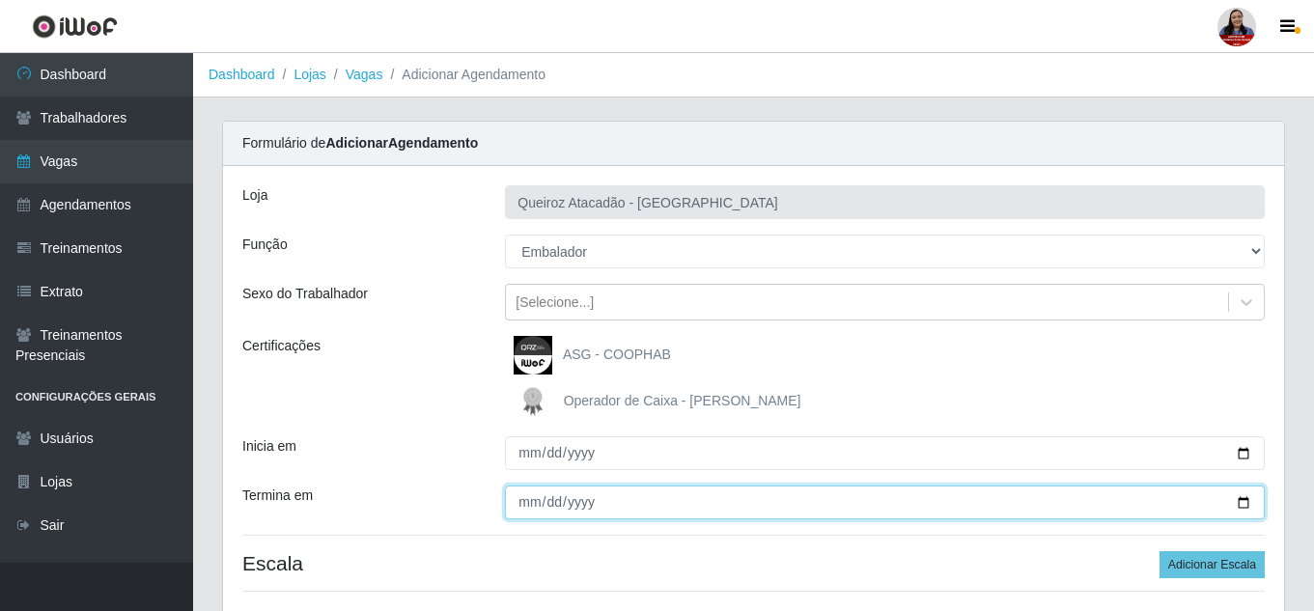
click at [520, 503] on input "Termina em" at bounding box center [885, 502] width 760 height 34
click at [1246, 503] on input "Termina em" at bounding box center [885, 502] width 760 height 34
type input "[DATE]"
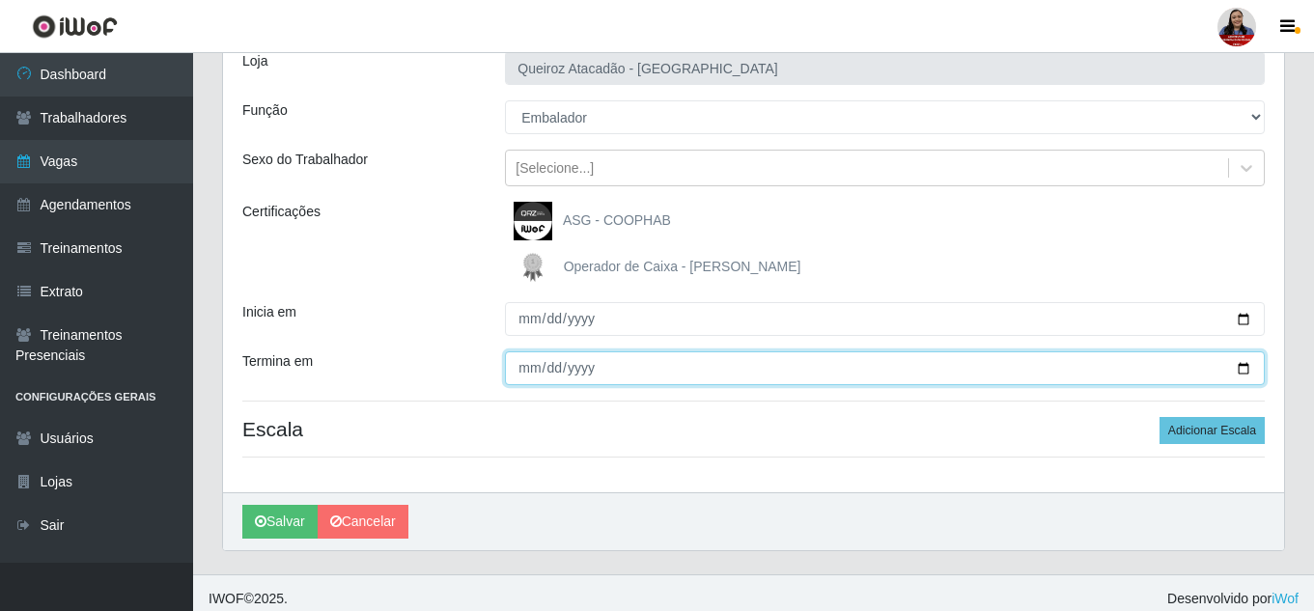
scroll to position [146, 0]
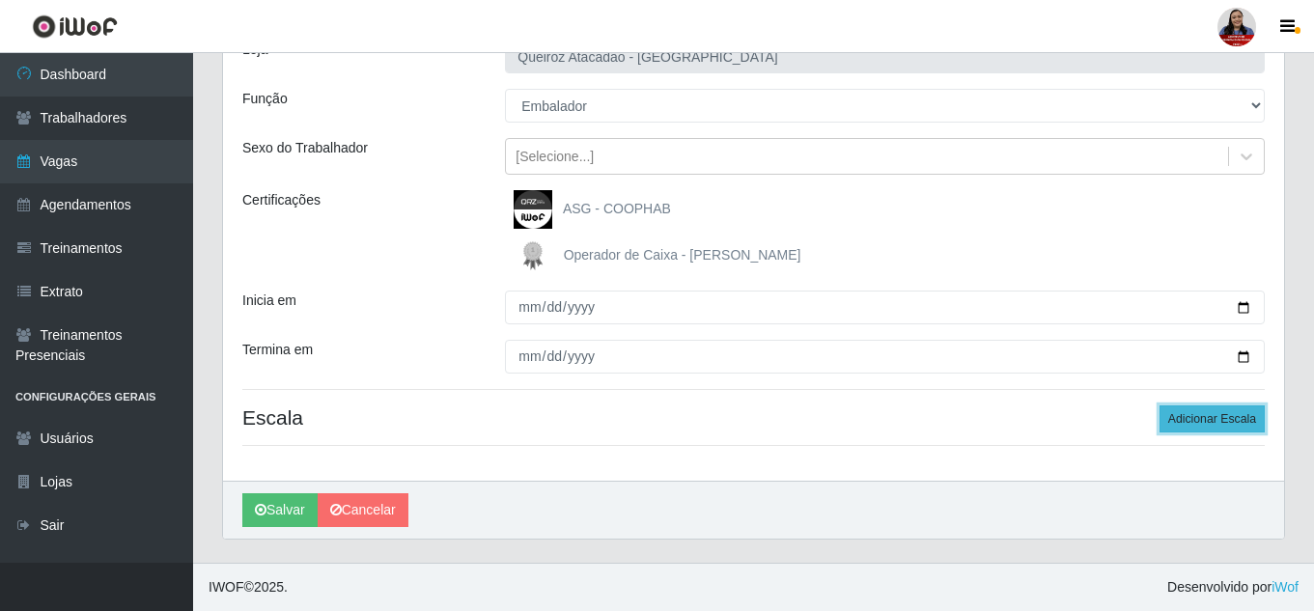
click at [1218, 426] on button "Adicionar Escala" at bounding box center [1211, 418] width 105 height 27
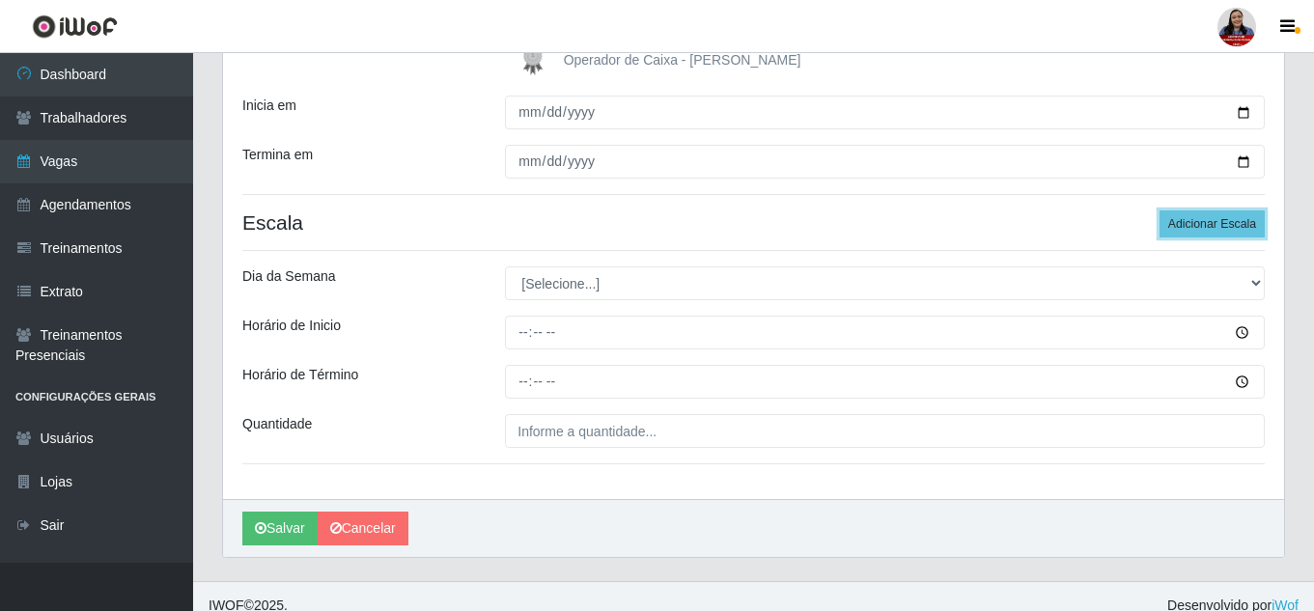
scroll to position [359, 0]
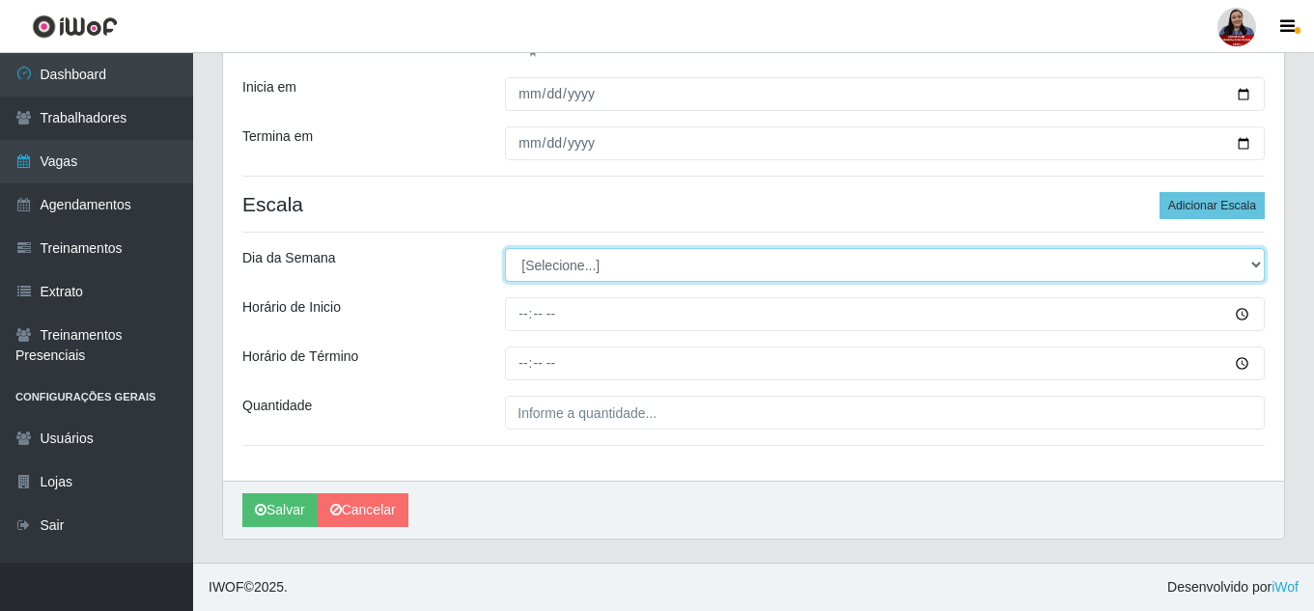
click at [1249, 268] on select "[Selecione...] Segunda Terça Quarta Quinta Sexta Sábado Domingo" at bounding box center [885, 265] width 760 height 34
select select "2"
click at [505, 248] on select "[Selecione...] Segunda Terça Quarta Quinta Sexta Sábado Domingo" at bounding box center [885, 265] width 760 height 34
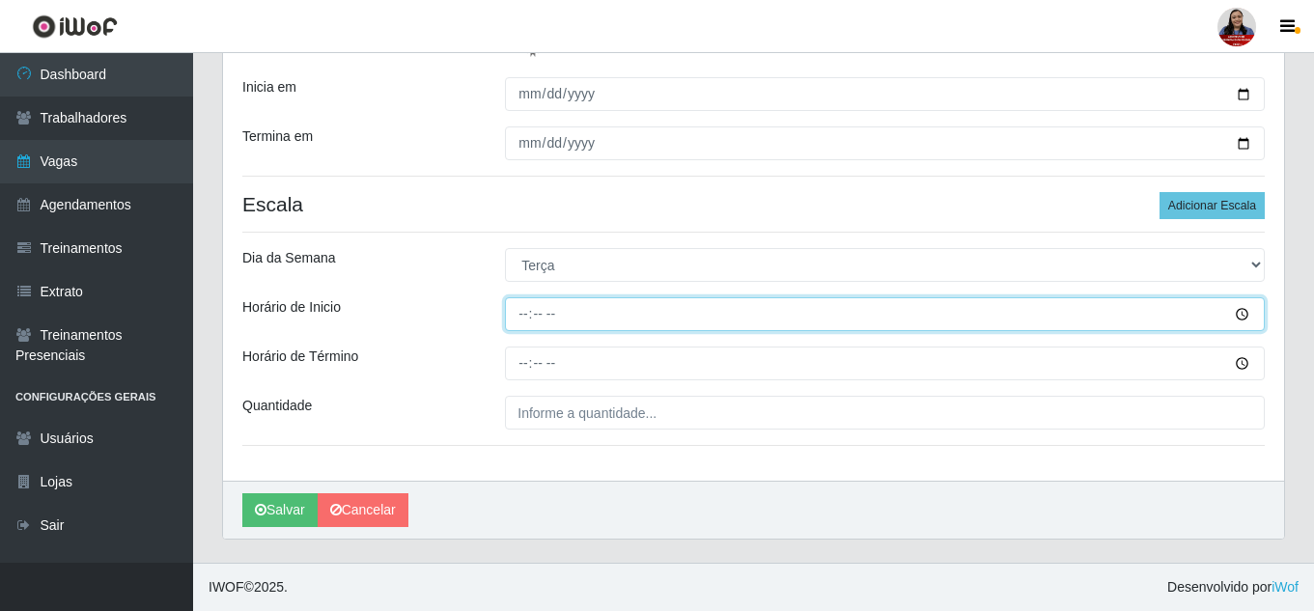
click at [529, 318] on input "Horário de Inicio" at bounding box center [885, 314] width 760 height 34
type input "16:00"
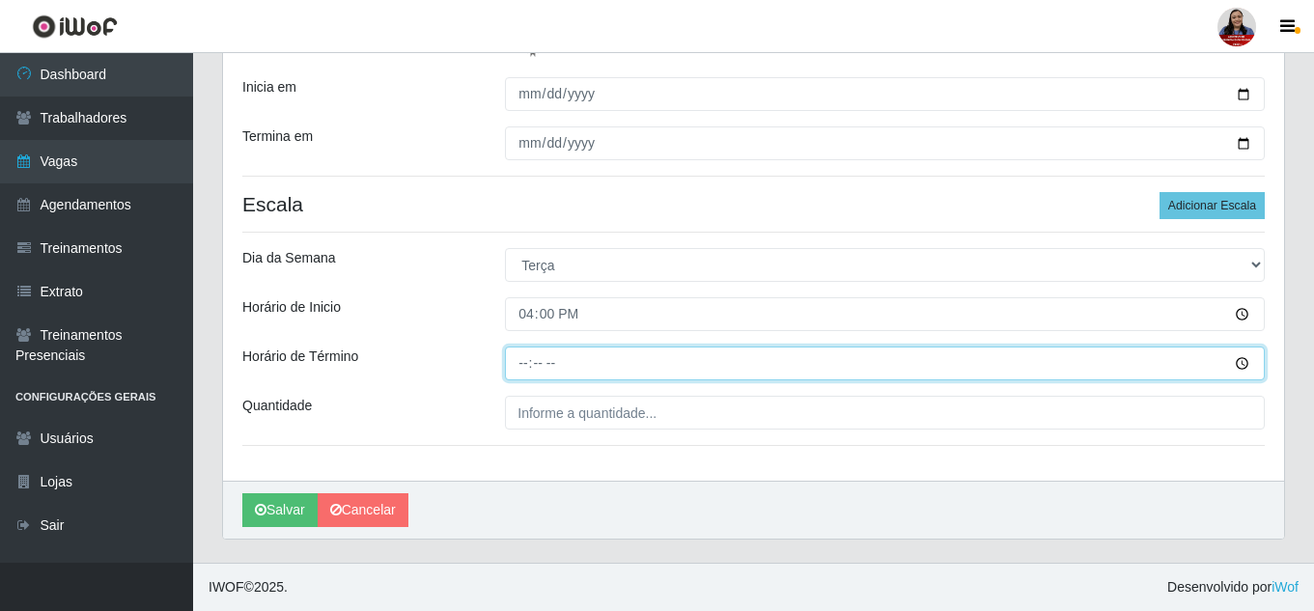
click at [540, 369] on input "Horário de Término" at bounding box center [885, 363] width 760 height 34
type input "22:00"
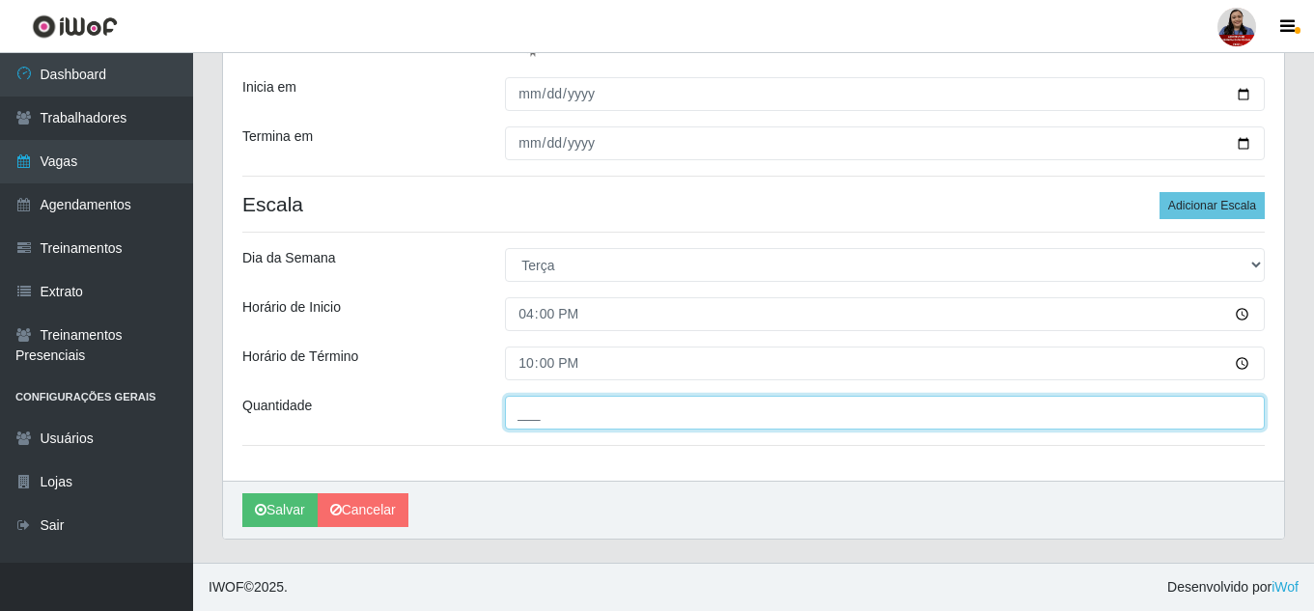
click at [532, 406] on input "___" at bounding box center [885, 413] width 760 height 34
type input "1__"
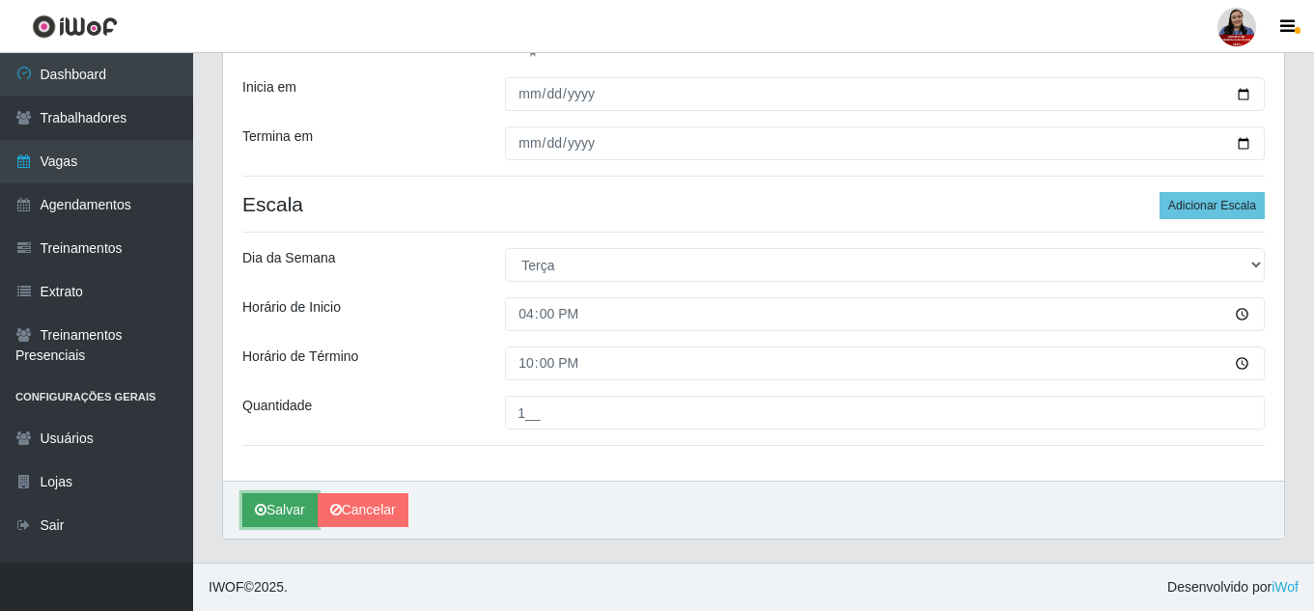
click at [288, 515] on button "Salvar" at bounding box center [279, 510] width 75 height 34
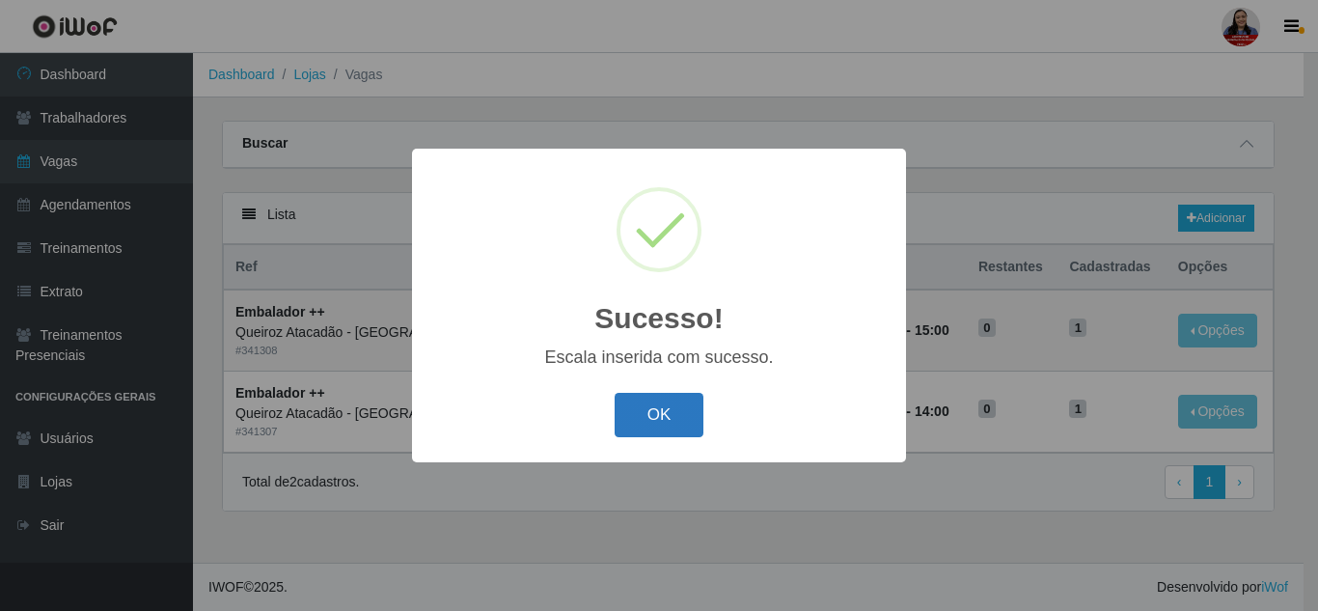
click at [669, 419] on button "OK" at bounding box center [660, 415] width 90 height 45
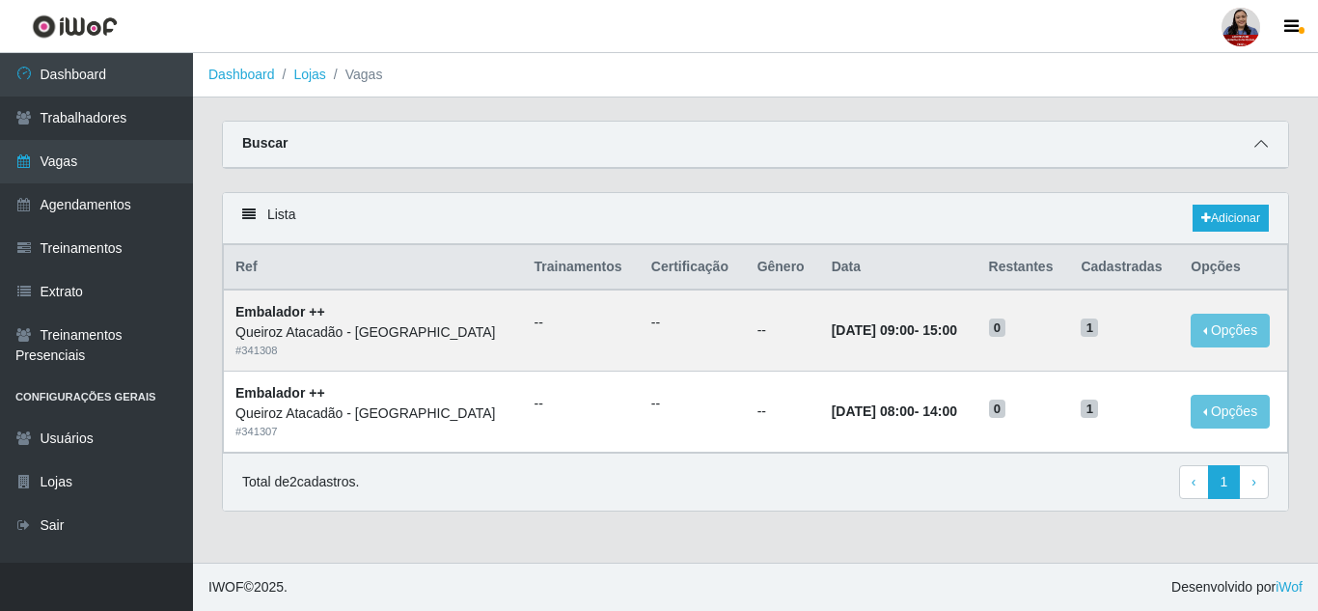
click at [1261, 143] on icon at bounding box center [1262, 144] width 14 height 14
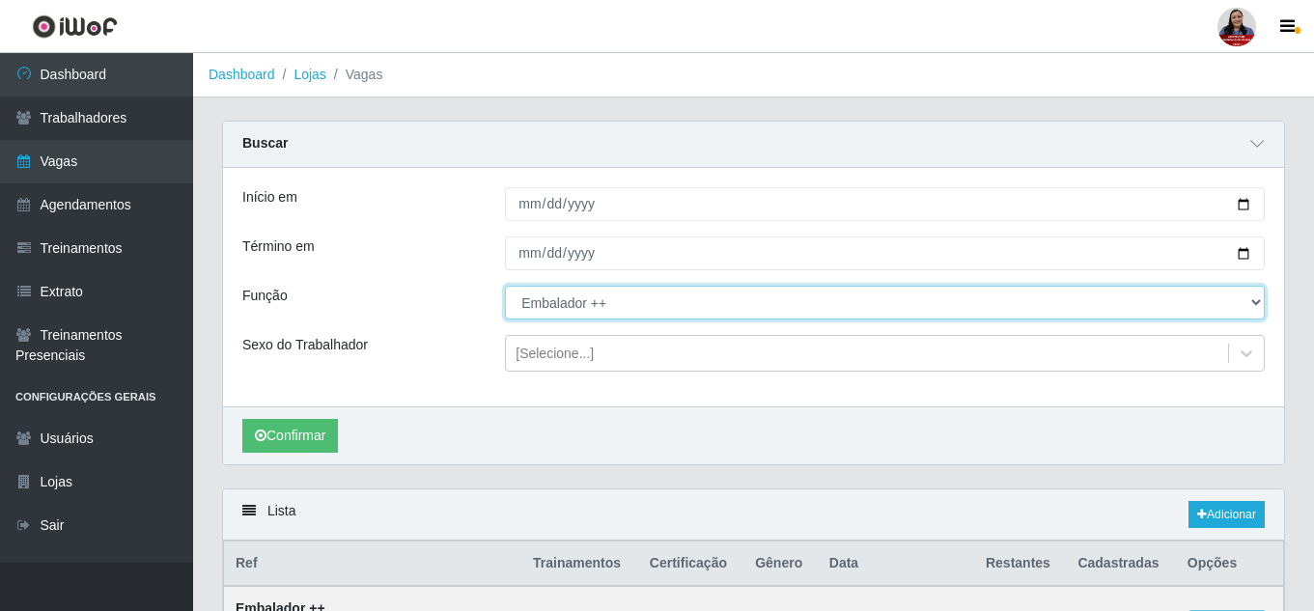
click at [584, 317] on select "[Selecione...] Embalador Embalador + Embalador ++ Operador de Caixa Operador de…" at bounding box center [885, 303] width 760 height 34
click at [505, 287] on select "[Selecione...] Embalador Embalador + Embalador ++ Operador de Caixa Operador de…" at bounding box center [885, 303] width 760 height 34
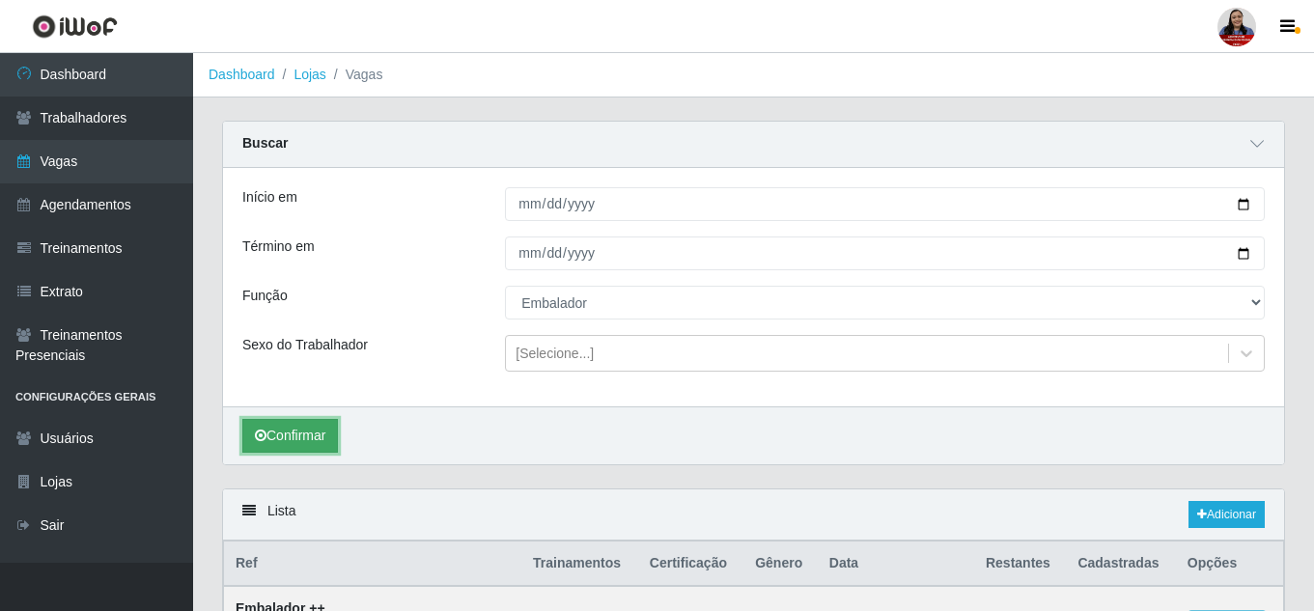
click at [287, 430] on button "Confirmar" at bounding box center [290, 436] width 96 height 34
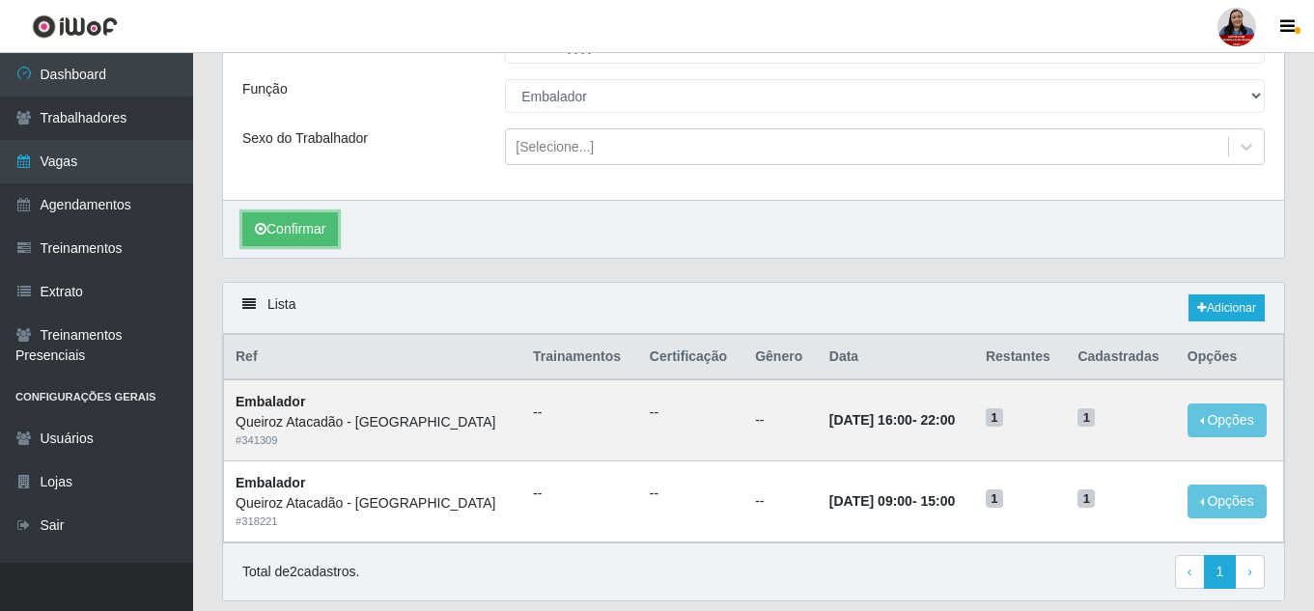
scroll to position [173, 0]
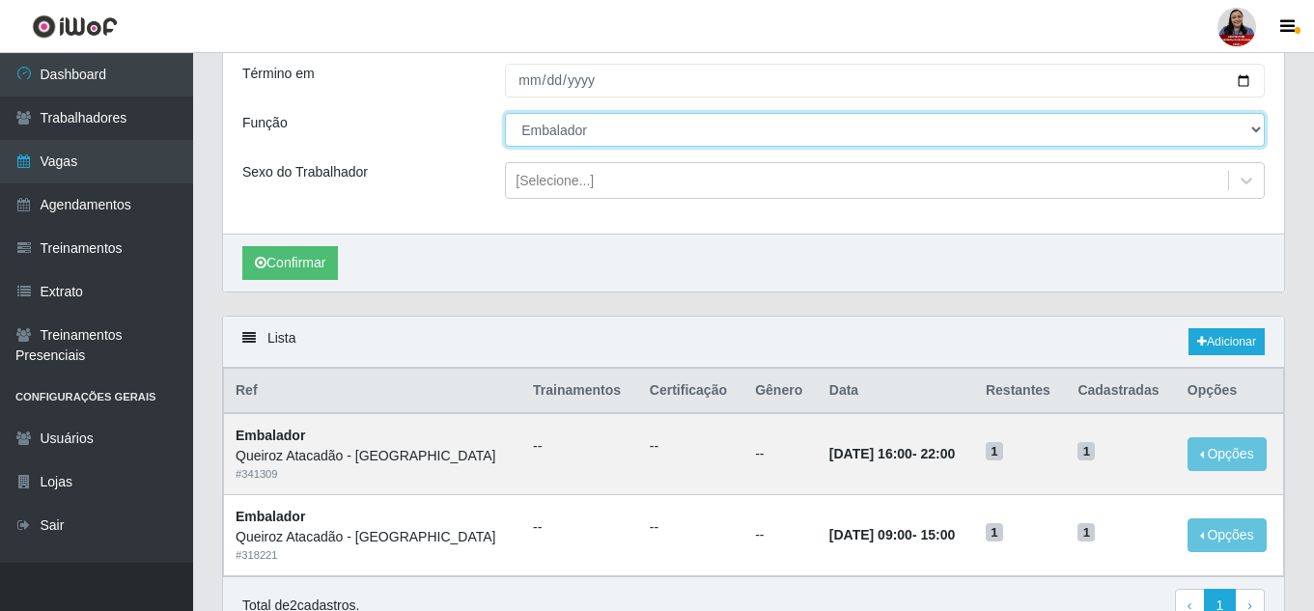
click at [692, 131] on select "[Selecione...] Embalador Embalador + Embalador ++ Operador de Caixa Operador de…" at bounding box center [885, 130] width 760 height 34
select select "71"
click at [505, 114] on select "[Selecione...] Embalador Embalador + Embalador ++ Operador de Caixa Operador de…" at bounding box center [885, 130] width 760 height 34
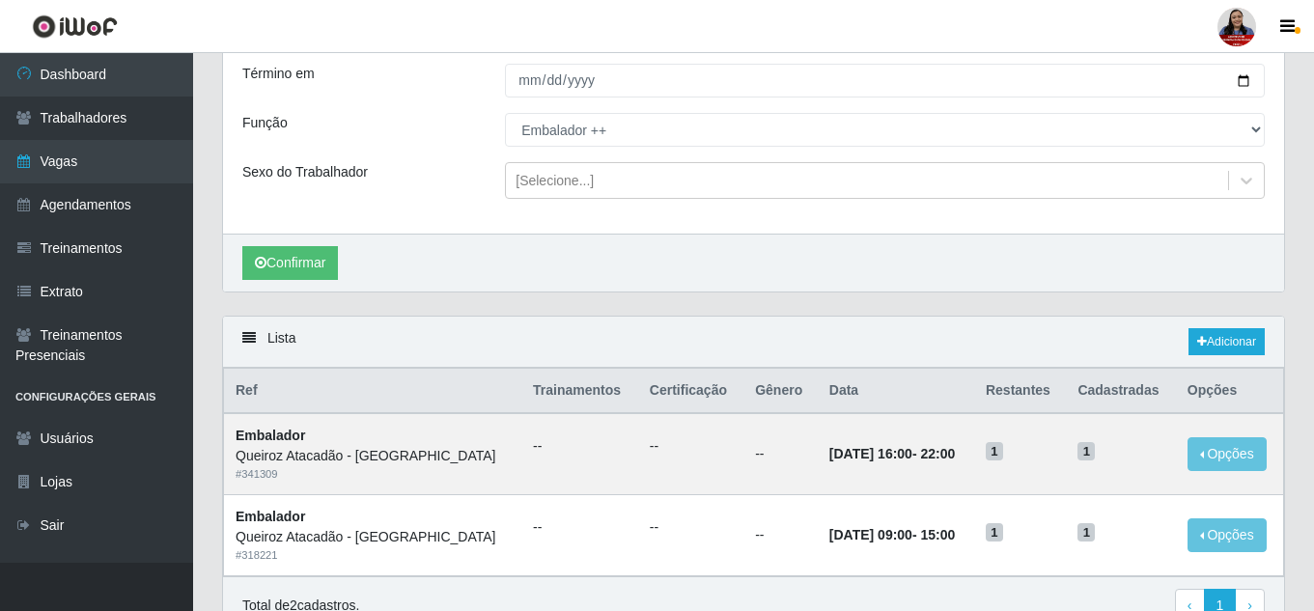
click at [305, 246] on div "Confirmar" at bounding box center [753, 263] width 1061 height 58
click at [305, 259] on button "Confirmar" at bounding box center [290, 263] width 96 height 34
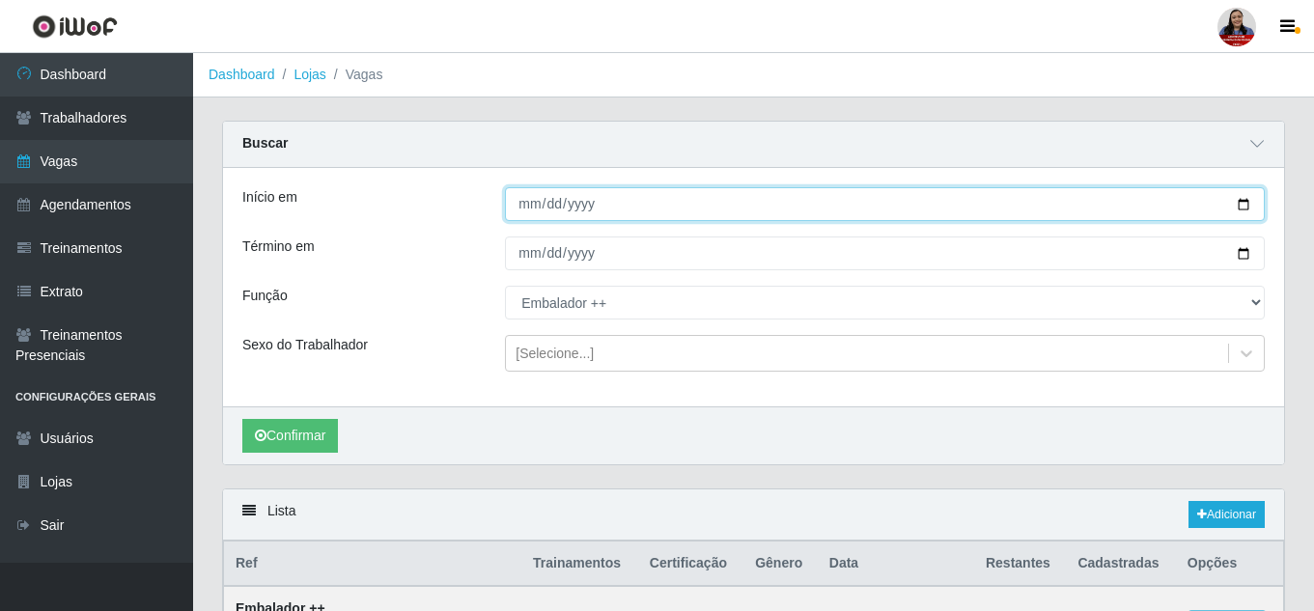
click at [1239, 206] on input "[DATE]" at bounding box center [885, 204] width 760 height 34
type input "[DATE]"
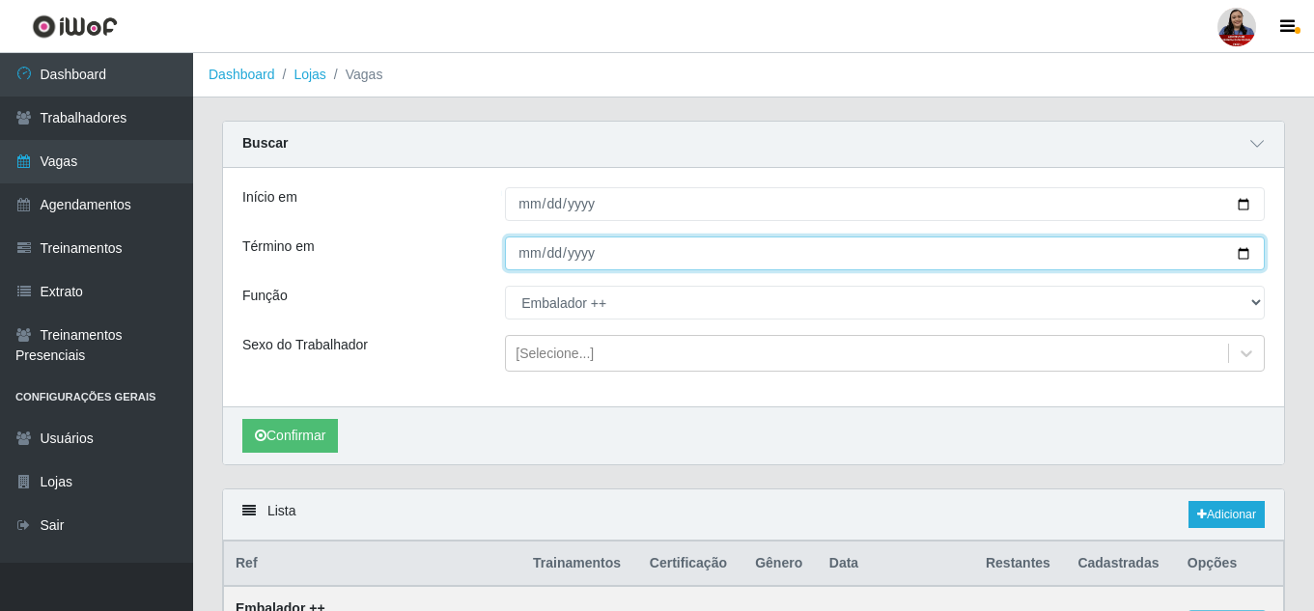
click at [1242, 256] on input "[DATE]" at bounding box center [885, 253] width 760 height 34
type input "[DATE]"
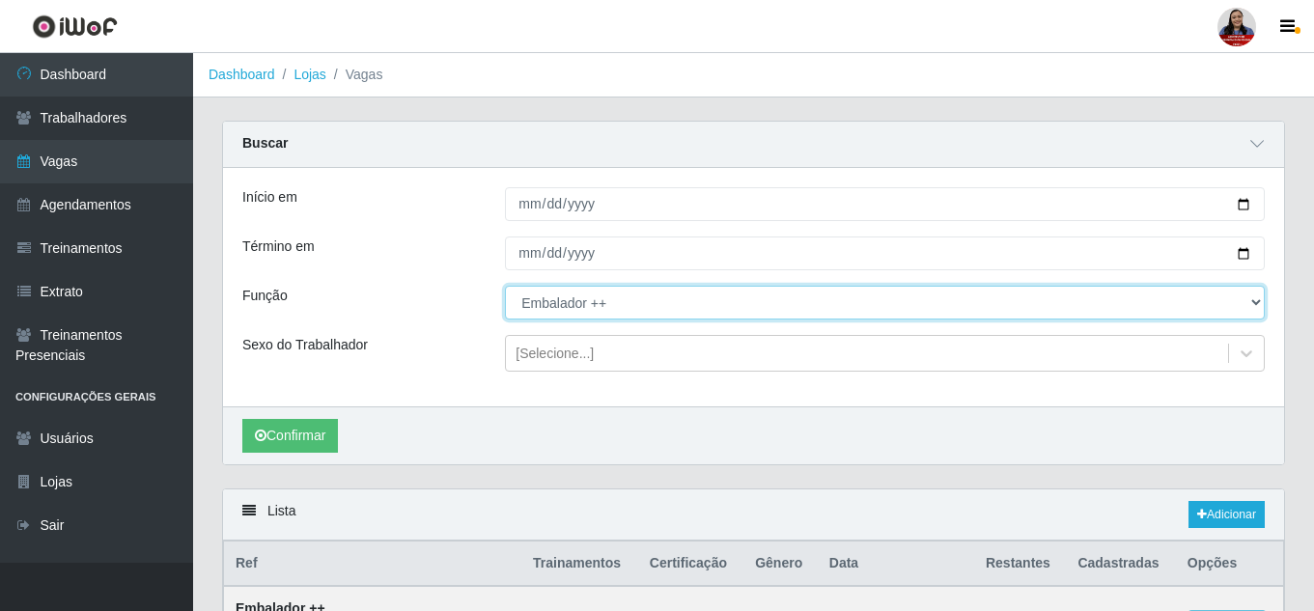
click at [527, 309] on select "[Selecione...] Embalador Embalador + Embalador ++ Operador de Caixa Operador de…" at bounding box center [885, 303] width 760 height 34
click at [505, 287] on select "[Selecione...] Embalador Embalador + Embalador ++ Operador de Caixa Operador de…" at bounding box center [885, 303] width 760 height 34
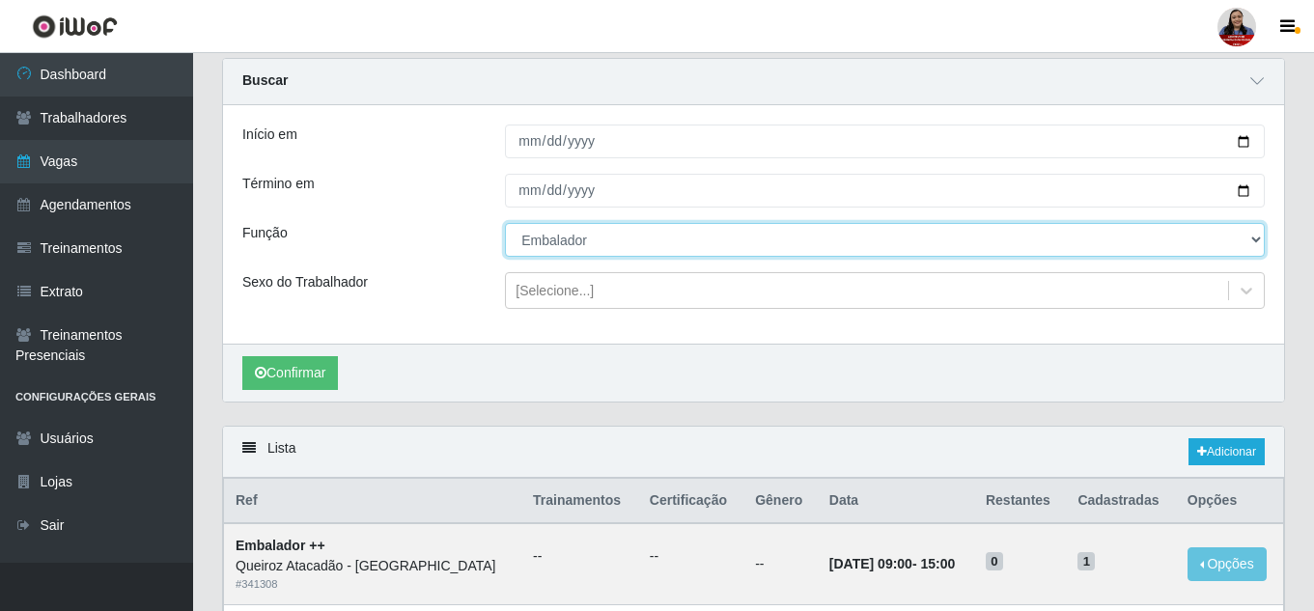
scroll to position [97, 0]
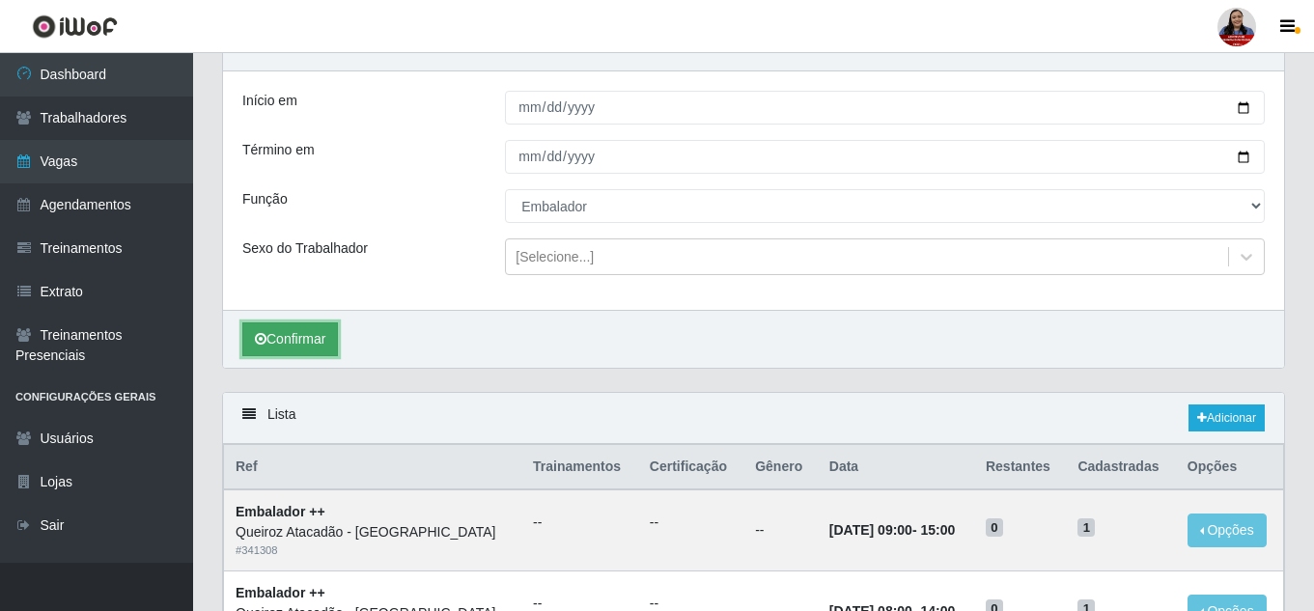
click at [322, 337] on button "Confirmar" at bounding box center [290, 339] width 96 height 34
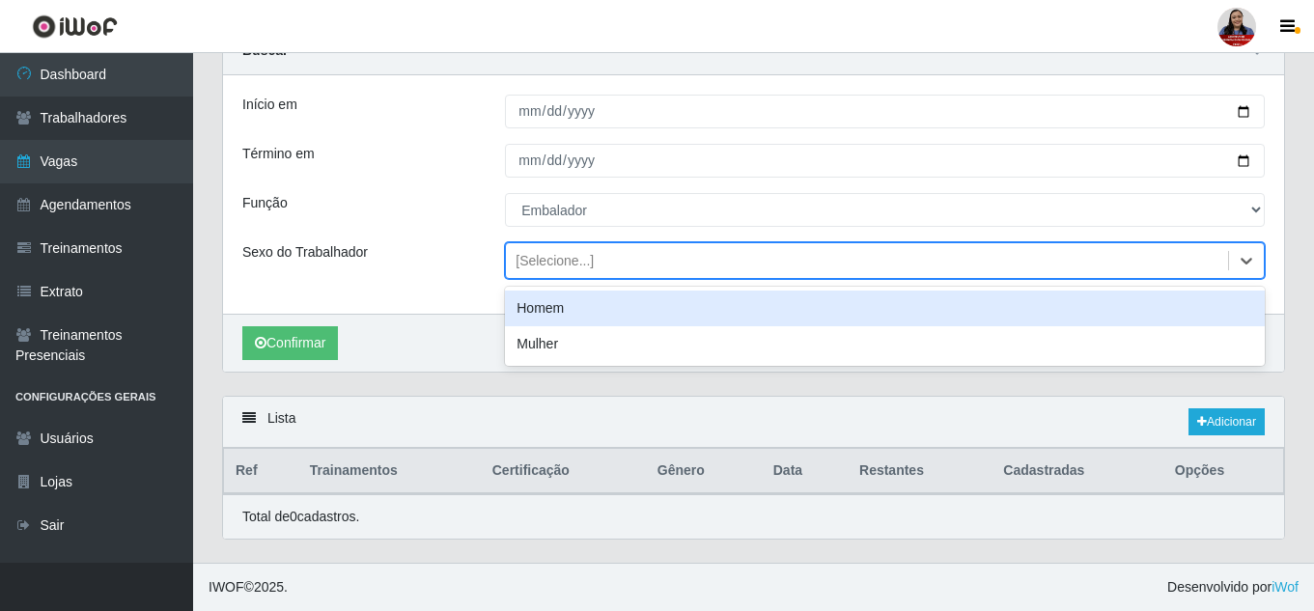
click at [589, 261] on div "[Selecione...]" at bounding box center [554, 261] width 78 height 20
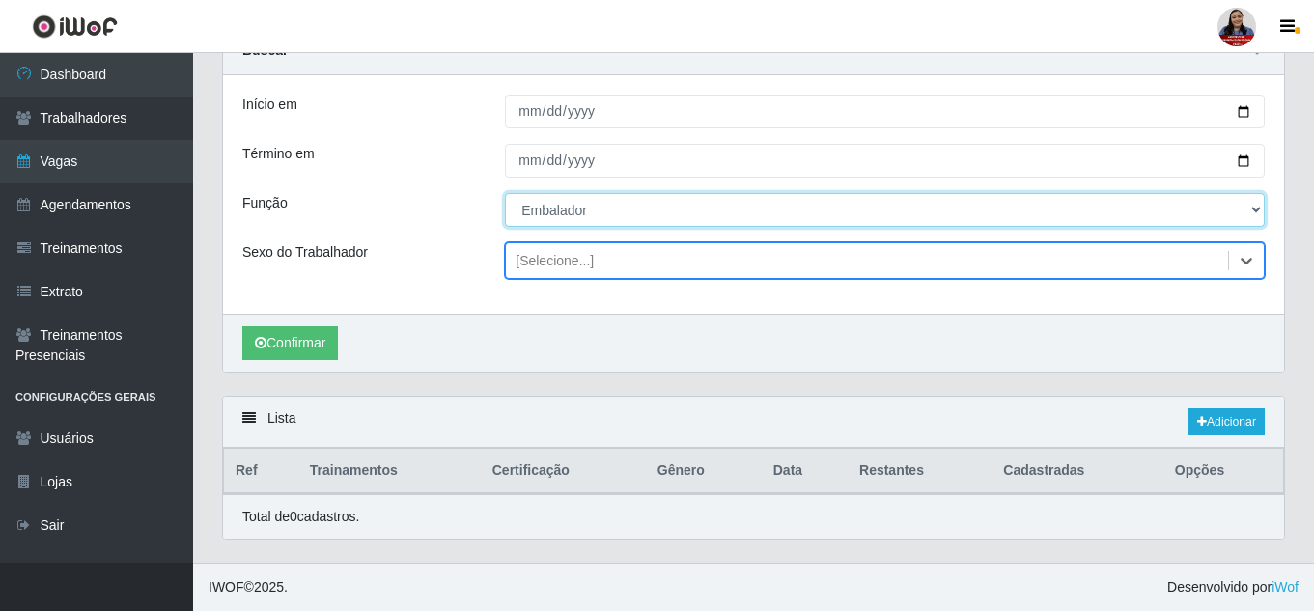
click at [590, 208] on select "[Selecione...] Embalador Embalador + Embalador ++ Operador de Caixa Operador de…" at bounding box center [885, 210] width 760 height 34
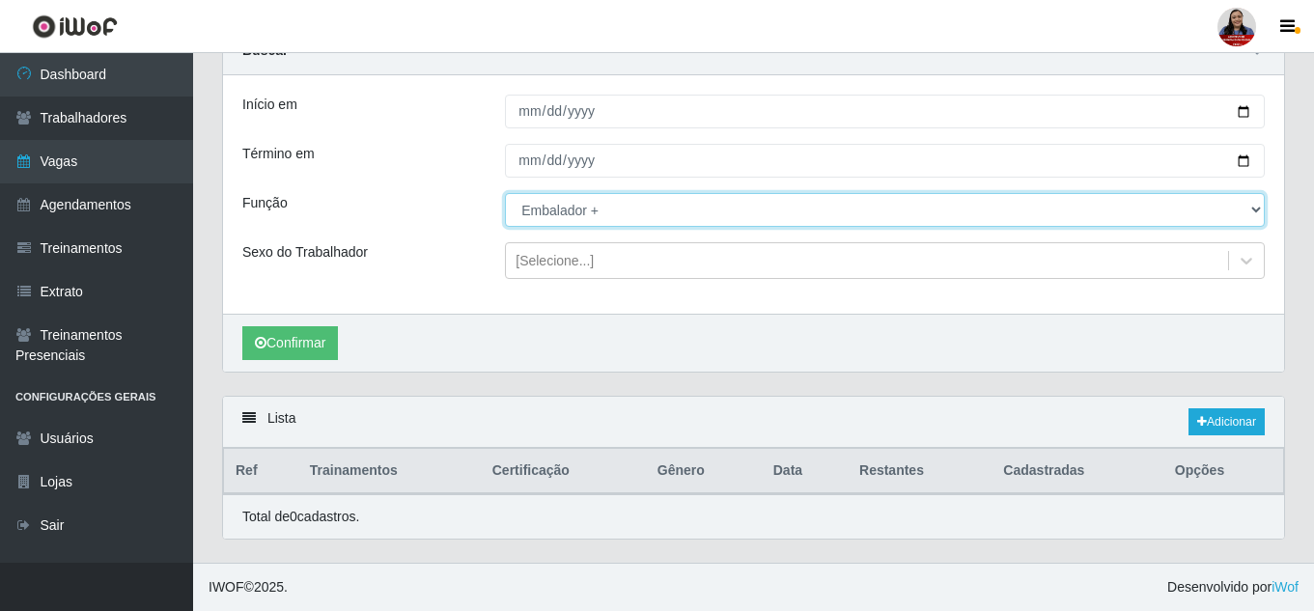
click at [505, 193] on select "[Selecione...] Embalador Embalador + Embalador ++ Operador de Caixa Operador de…" at bounding box center [885, 210] width 760 height 34
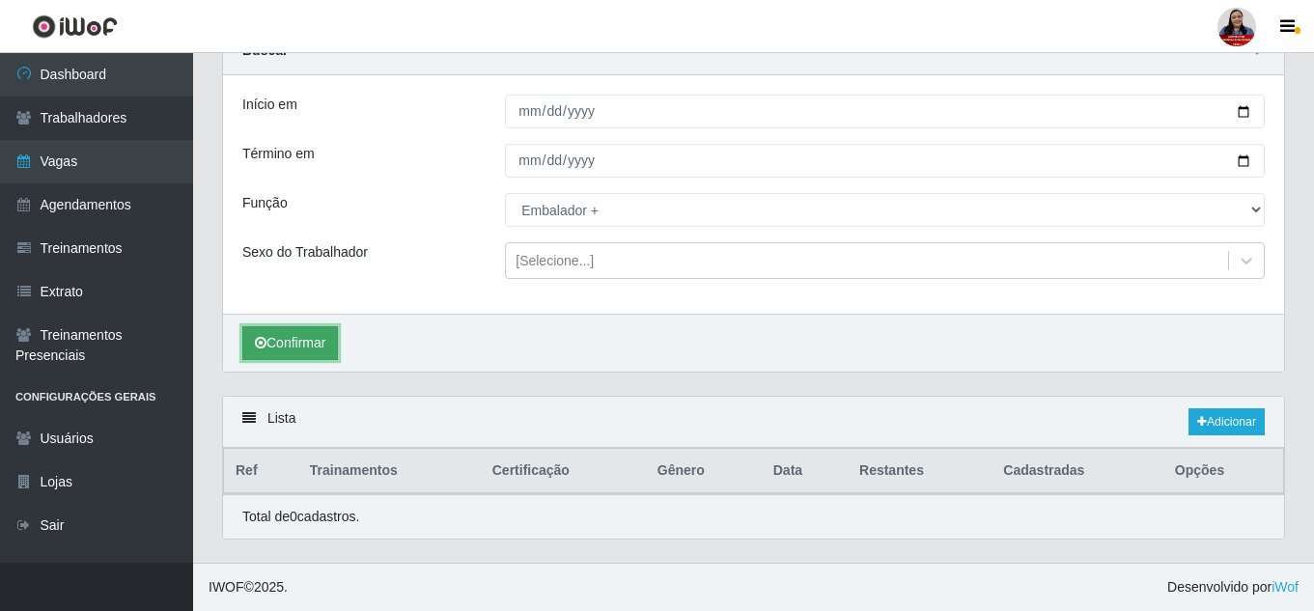
click at [323, 341] on button "Confirmar" at bounding box center [290, 343] width 96 height 34
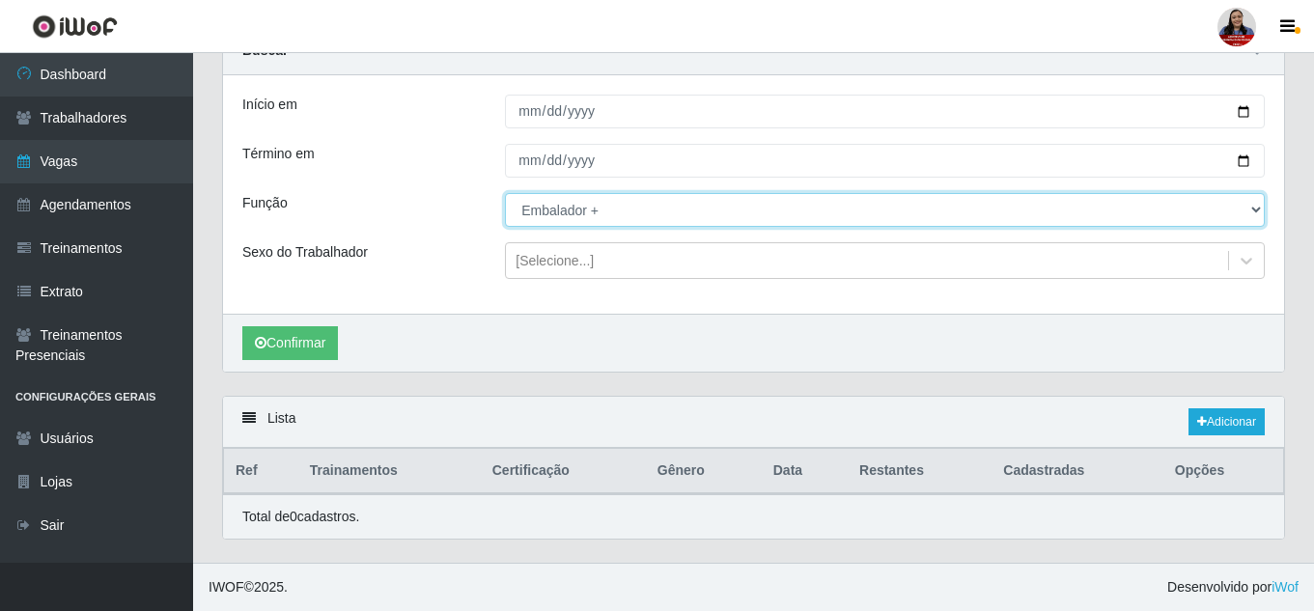
click at [561, 207] on select "[Selecione...] Embalador Embalador + Embalador ++ Operador de Caixa Operador de…" at bounding box center [885, 210] width 760 height 34
click at [505, 193] on select "[Selecione...] Embalador Embalador + Embalador ++ Operador de Caixa Operador de…" at bounding box center [885, 210] width 760 height 34
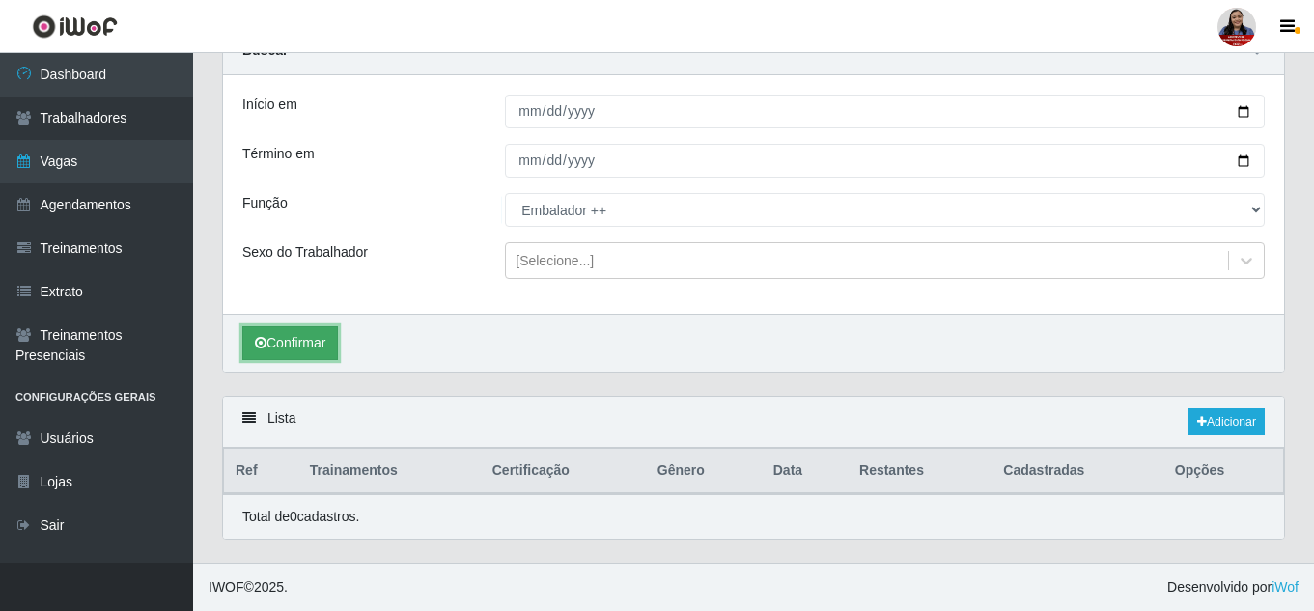
click at [331, 336] on button "Confirmar" at bounding box center [290, 343] width 96 height 34
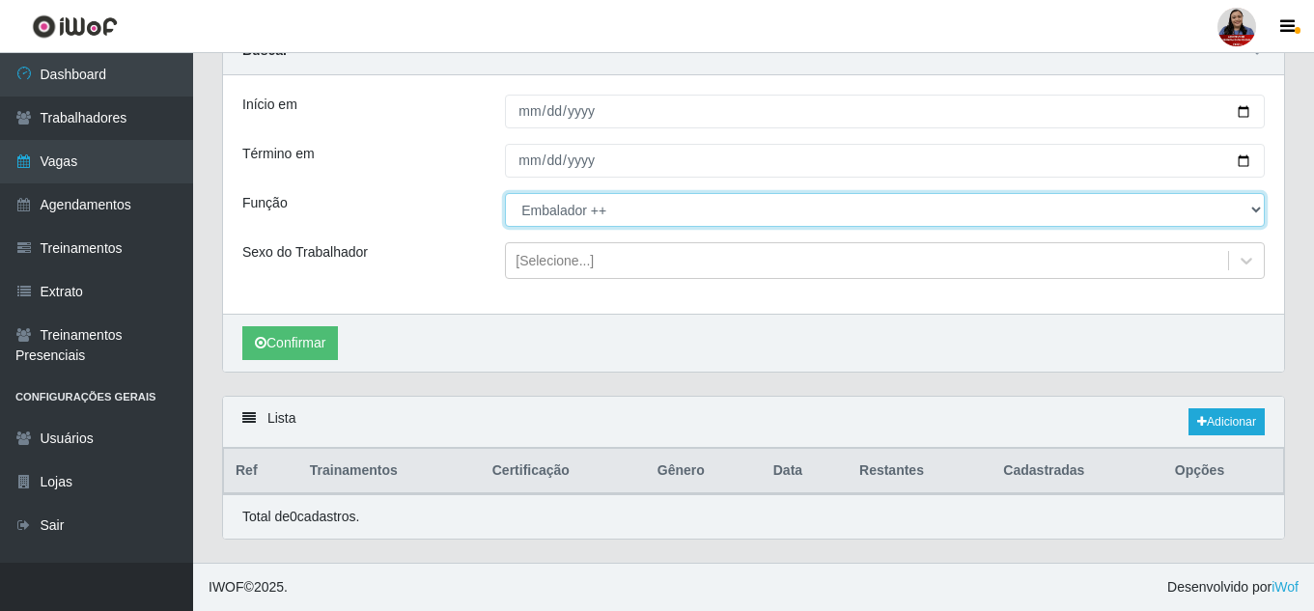
click at [524, 208] on select "[Selecione...] Embalador Embalador + Embalador ++ Operador de Caixa Operador de…" at bounding box center [885, 210] width 760 height 34
select select "1"
click at [505, 193] on select "[Selecione...] Embalador Embalador + Embalador ++ Operador de Caixa Operador de…" at bounding box center [885, 210] width 760 height 34
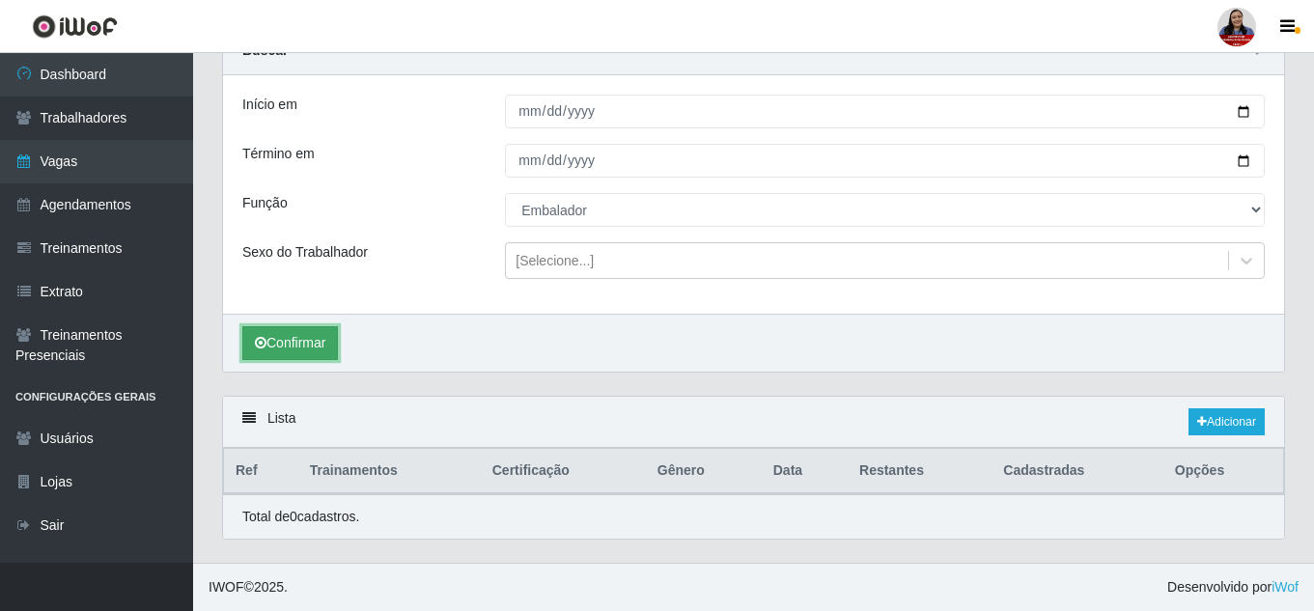
click at [321, 338] on button "Confirmar" at bounding box center [290, 343] width 96 height 34
click at [1203, 419] on link "Adicionar" at bounding box center [1226, 421] width 76 height 27
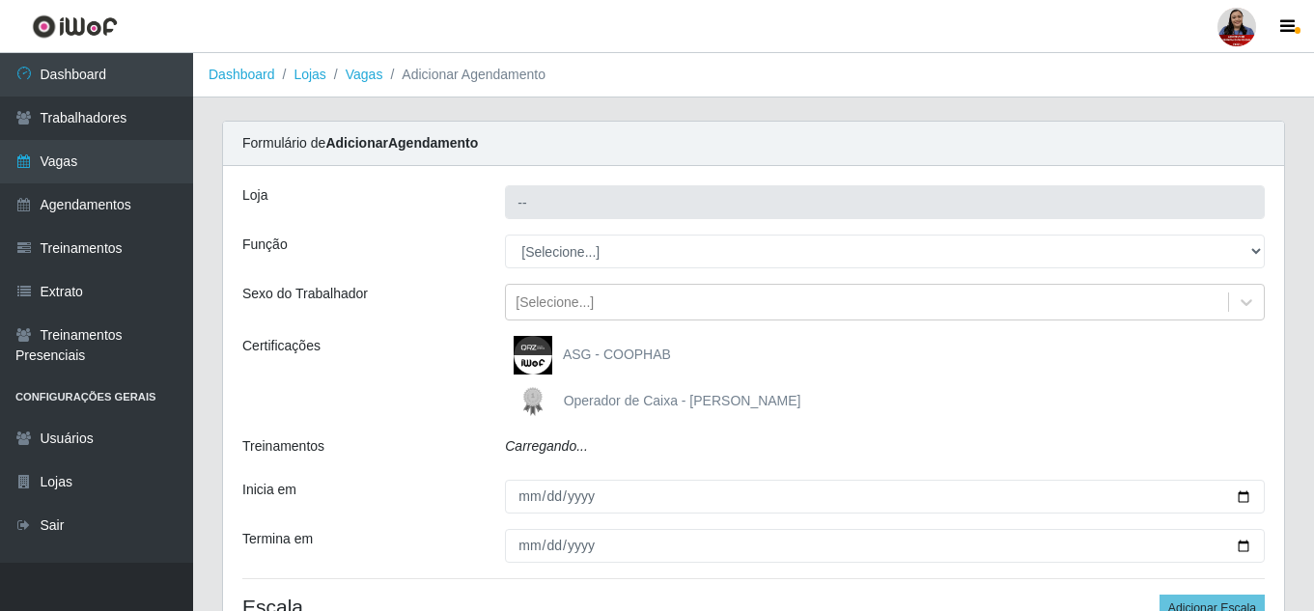
type input "Queiroz Atacadão - [GEOGRAPHIC_DATA]"
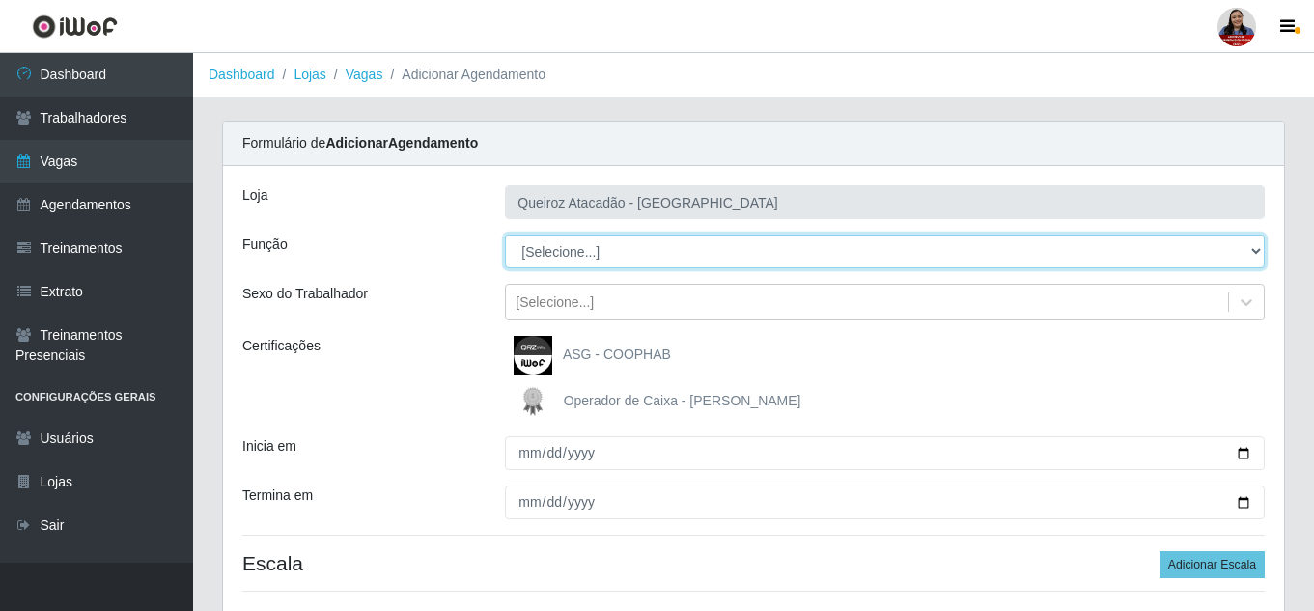
drag, startPoint x: 621, startPoint y: 243, endPoint x: 621, endPoint y: 254, distance: 10.6
click at [621, 243] on select "[Selecione...] Embalador Embalador + Embalador ++ Operador de Caixa Operador de…" at bounding box center [885, 252] width 760 height 34
select select "1"
click at [505, 235] on select "[Selecione...] Embalador Embalador + Embalador ++ Operador de Caixa Operador de…" at bounding box center [885, 252] width 760 height 34
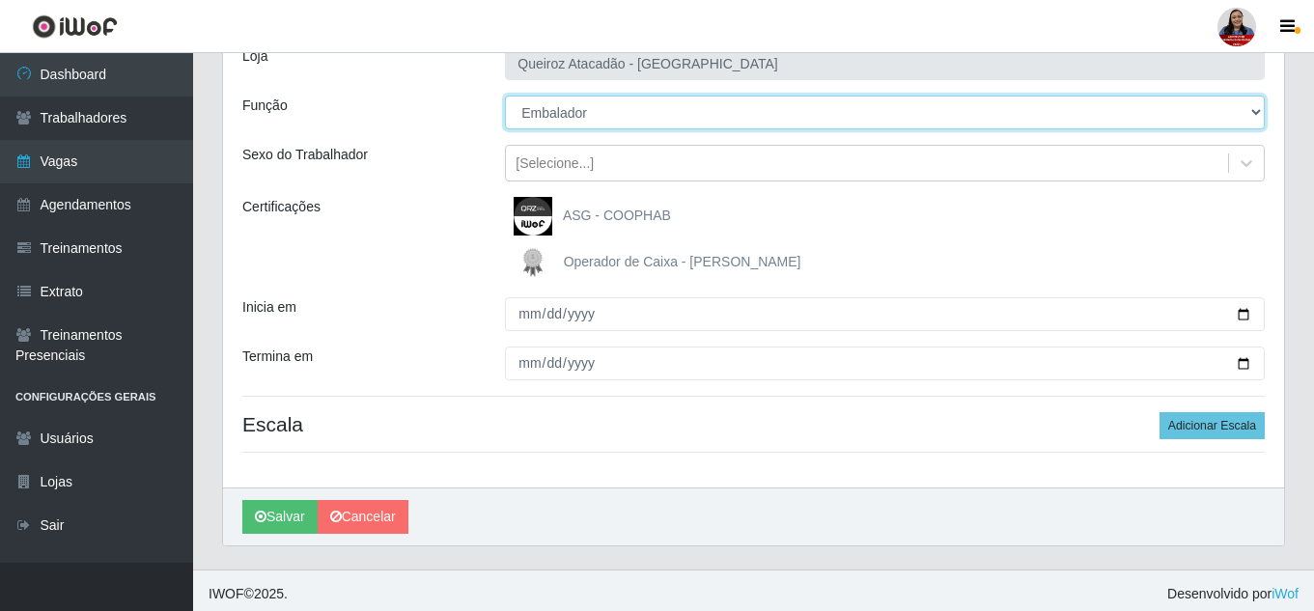
scroll to position [146, 0]
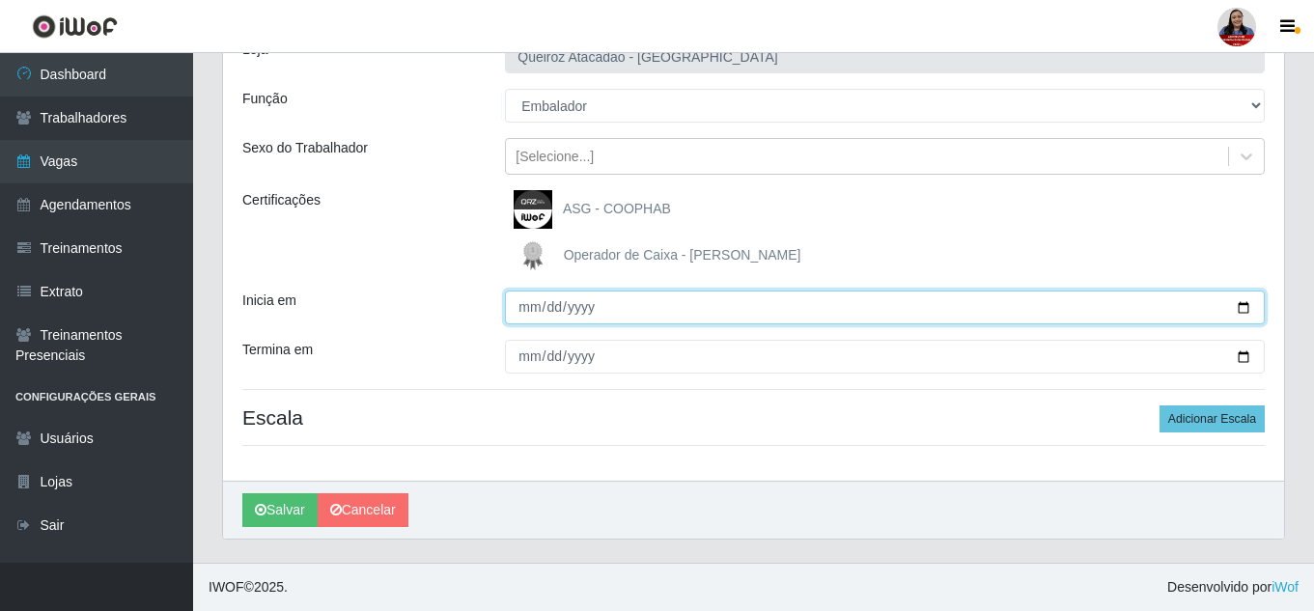
click at [1248, 308] on input "Inicia em" at bounding box center [885, 308] width 760 height 34
type input "[DATE]"
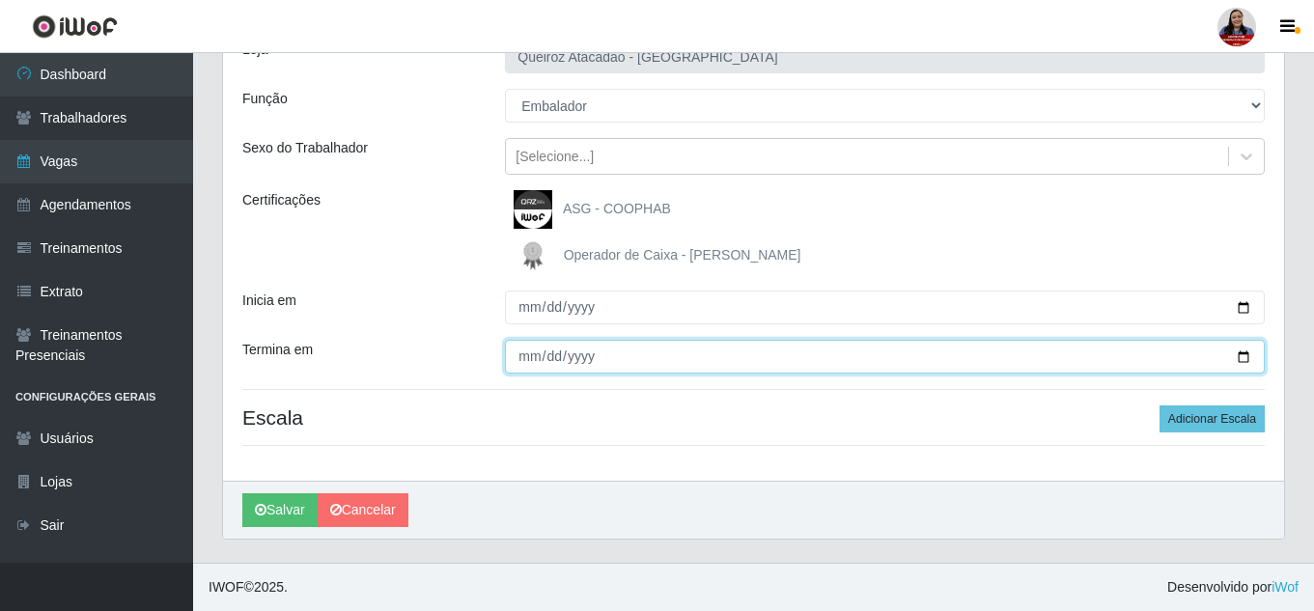
click at [1249, 352] on input "Termina em" at bounding box center [885, 357] width 760 height 34
type input "[DATE]"
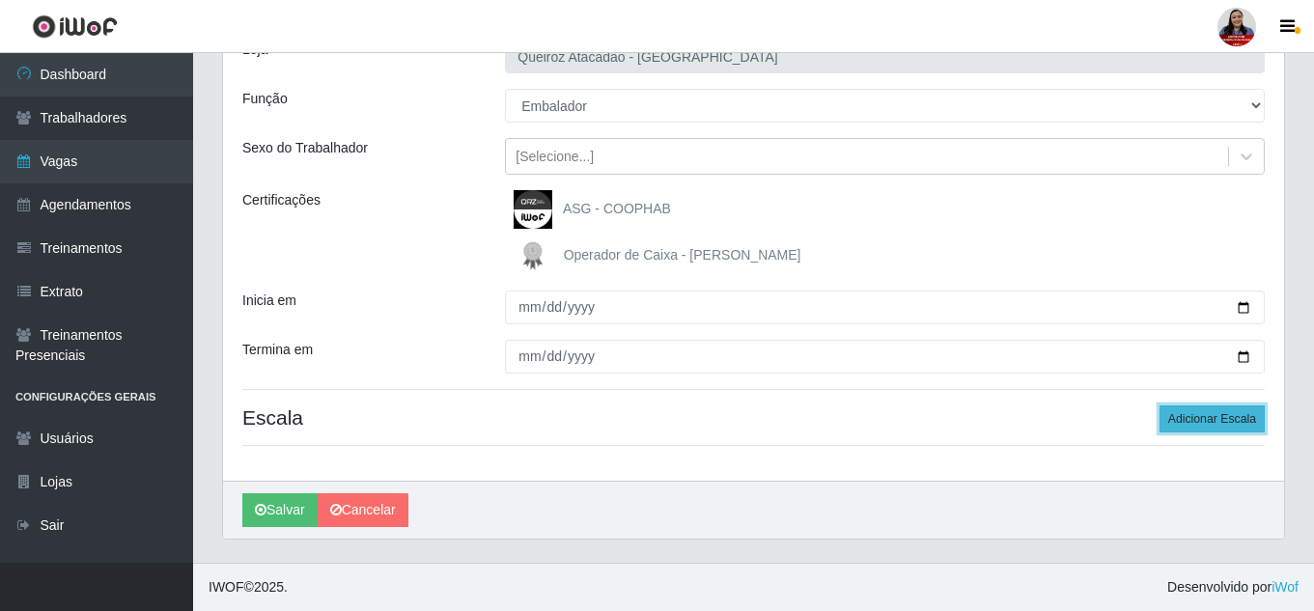
click at [1182, 428] on button "Adicionar Escala" at bounding box center [1211, 418] width 105 height 27
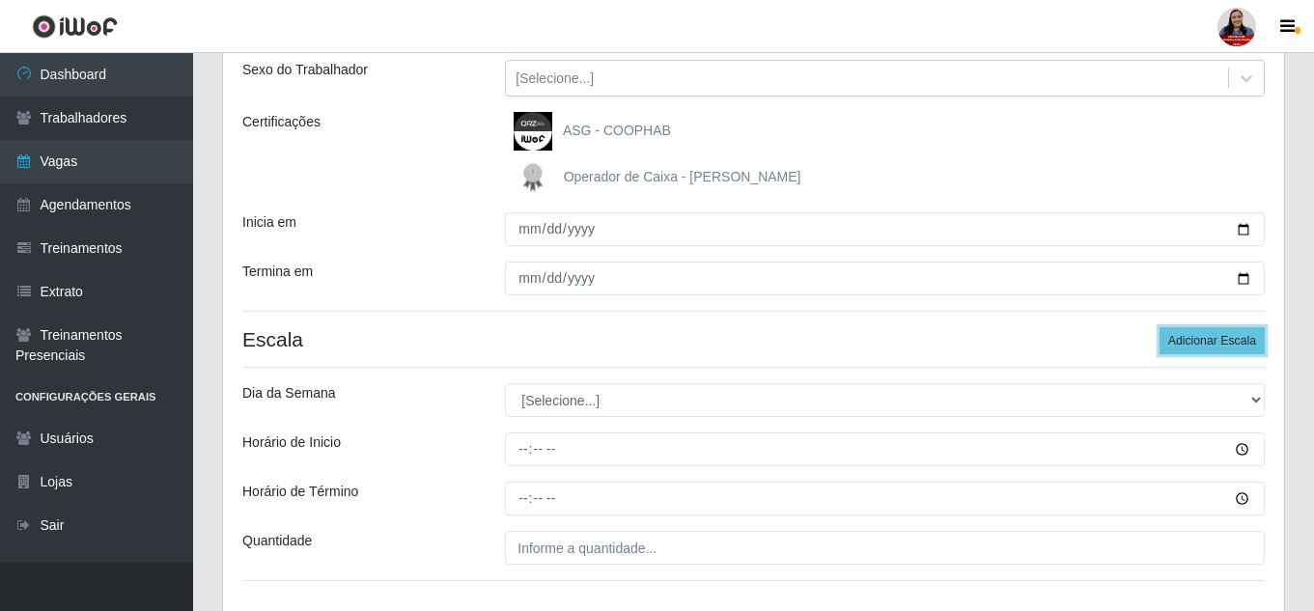
scroll to position [339, 0]
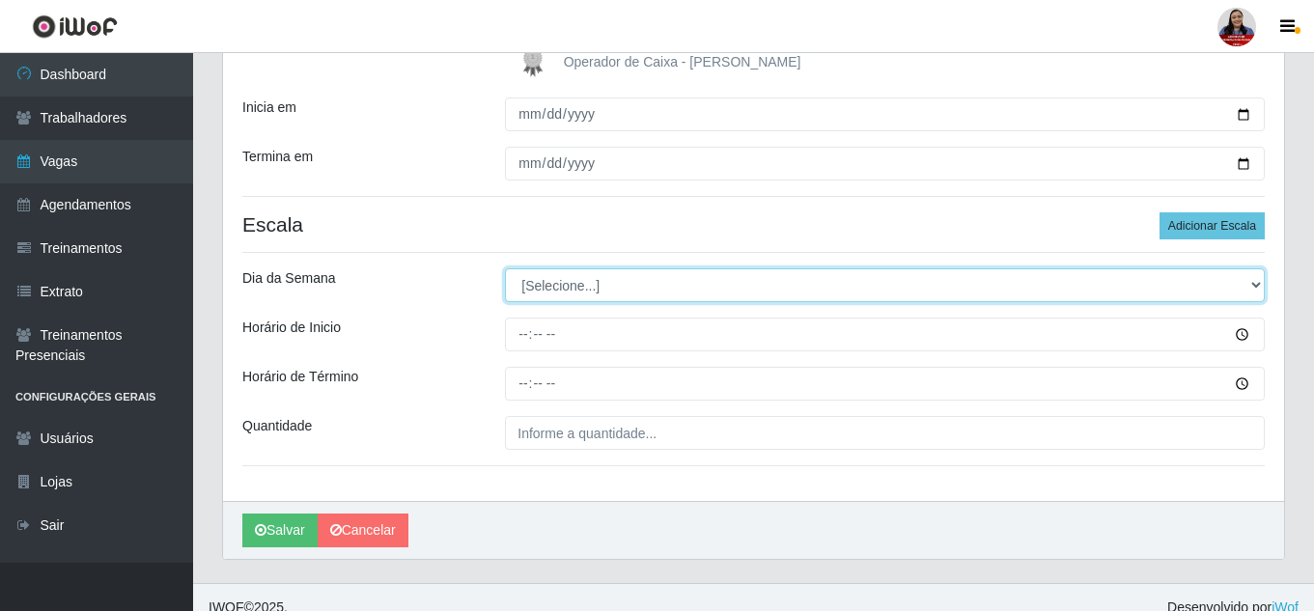
click at [1004, 300] on select "[Selecione...] Segunda Terça Quarta Quinta Sexta Sábado Domingo" at bounding box center [885, 285] width 760 height 34
select select "3"
click at [505, 268] on select "[Selecione...] Segunda Terça Quarta Quinta Sexta Sábado Domingo" at bounding box center [885, 285] width 760 height 34
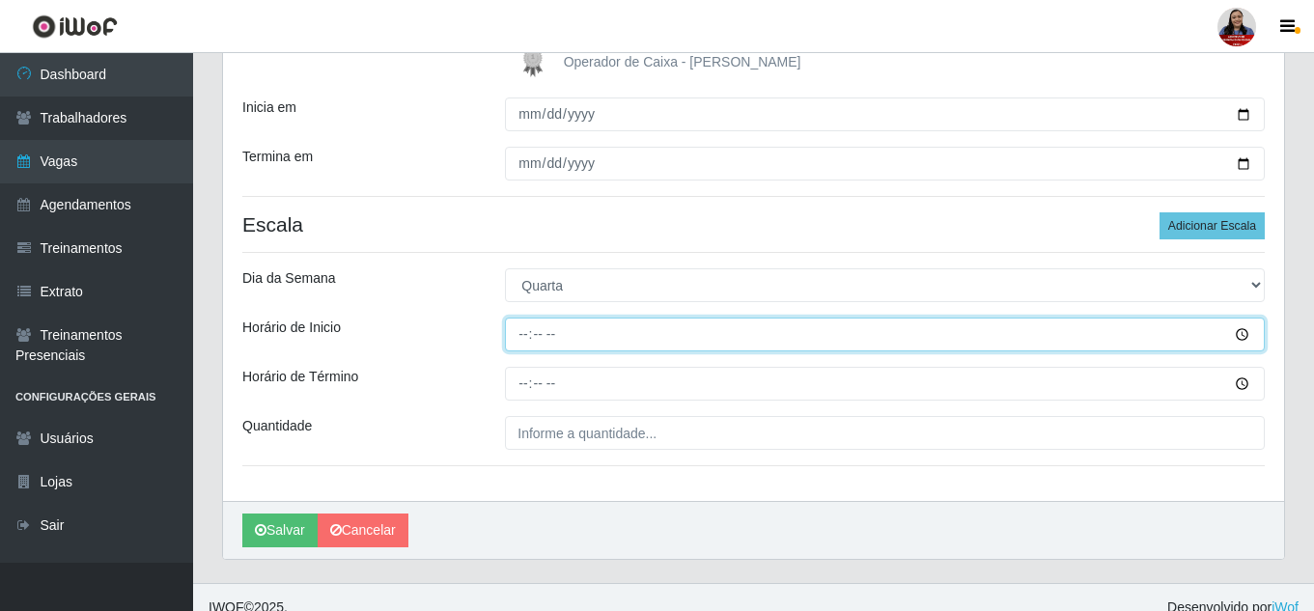
click at [528, 336] on input "Horário de Inicio" at bounding box center [885, 335] width 760 height 34
type input "09:00"
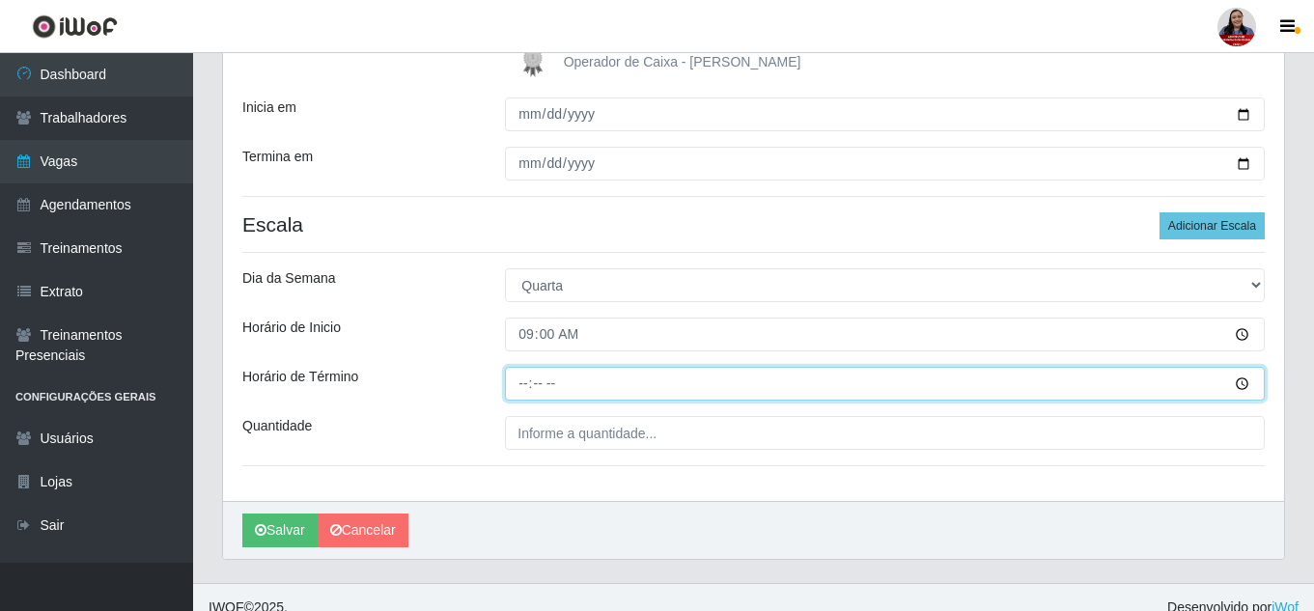
type input "15:00"
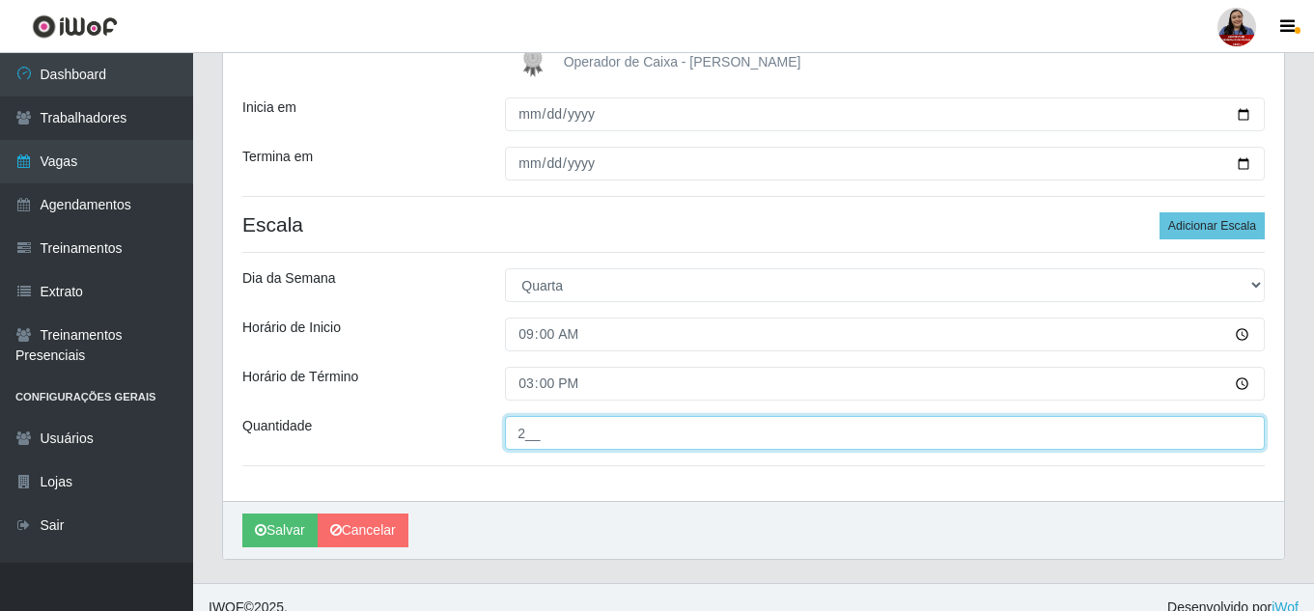
type input "2__"
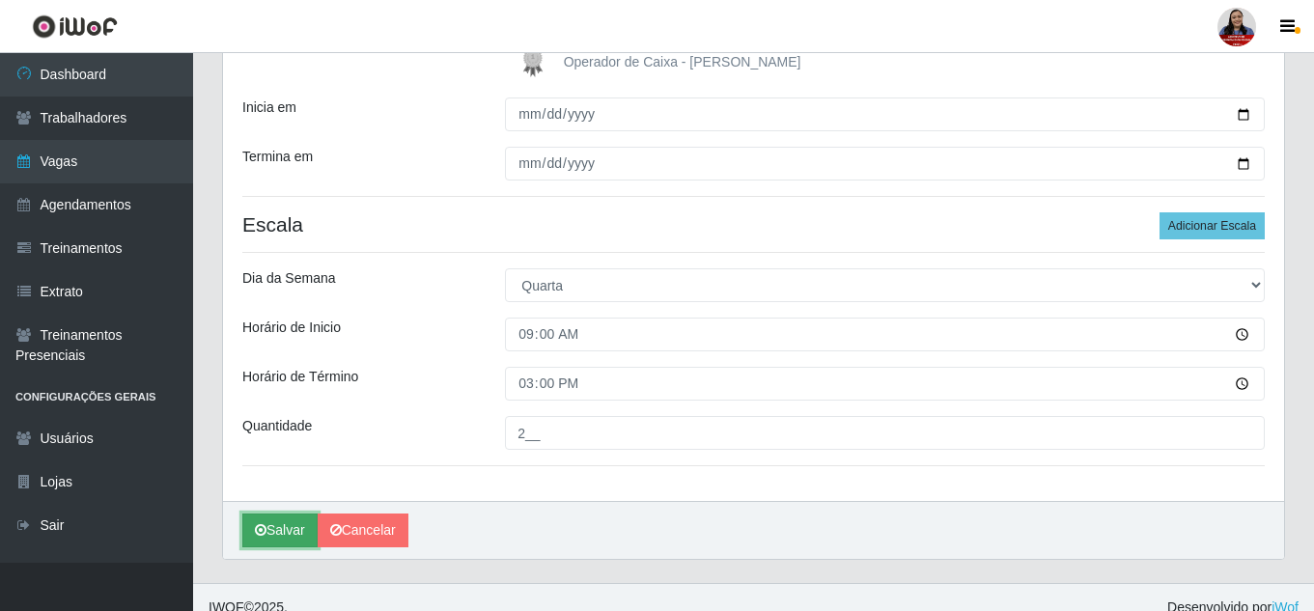
click at [294, 536] on button "Salvar" at bounding box center [279, 530] width 75 height 34
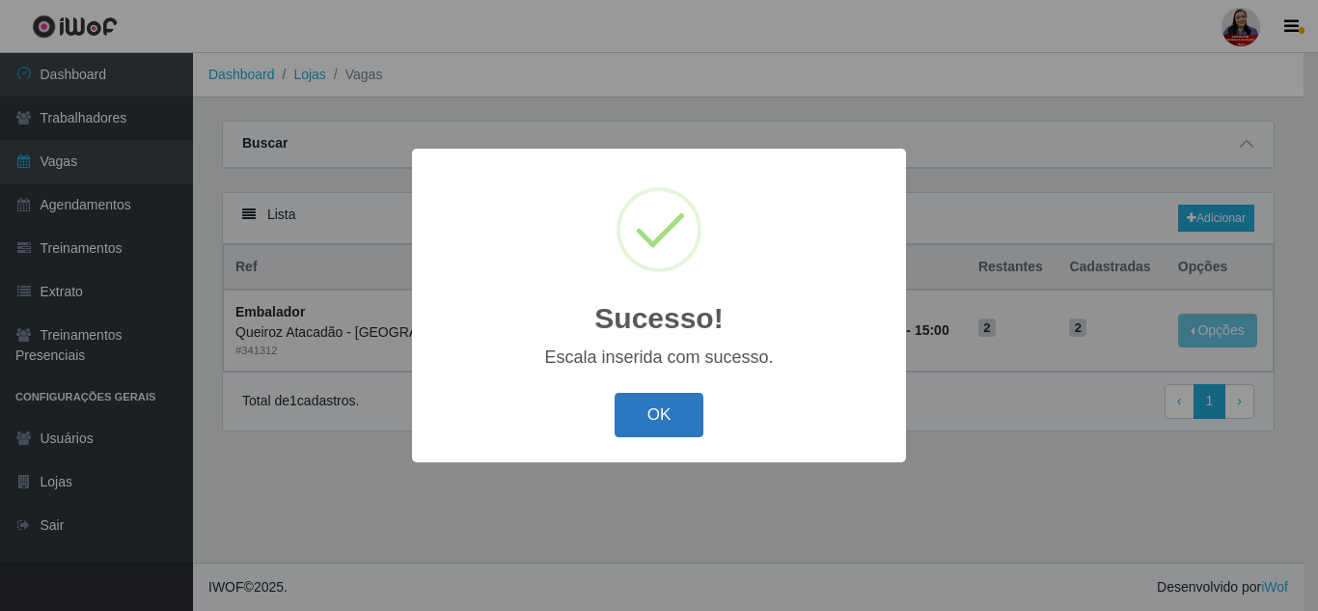
click at [679, 415] on button "OK" at bounding box center [660, 415] width 90 height 45
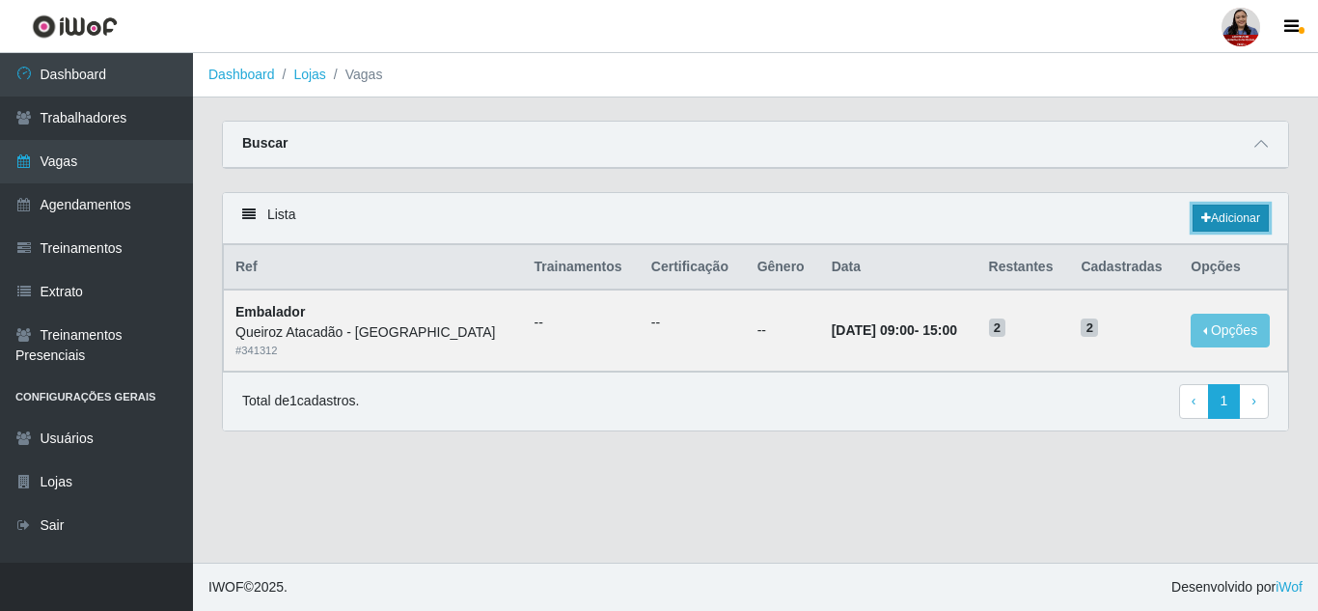
click at [1217, 220] on link "Adicionar" at bounding box center [1231, 218] width 76 height 27
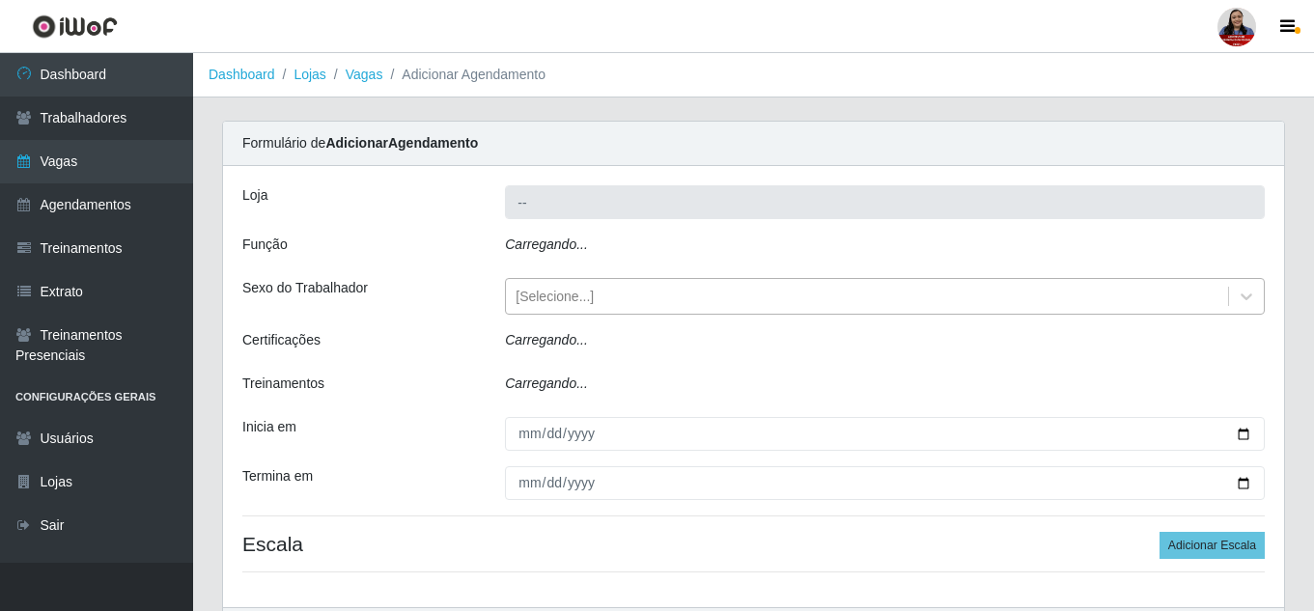
type input "Queiroz Atacadão - [GEOGRAPHIC_DATA]"
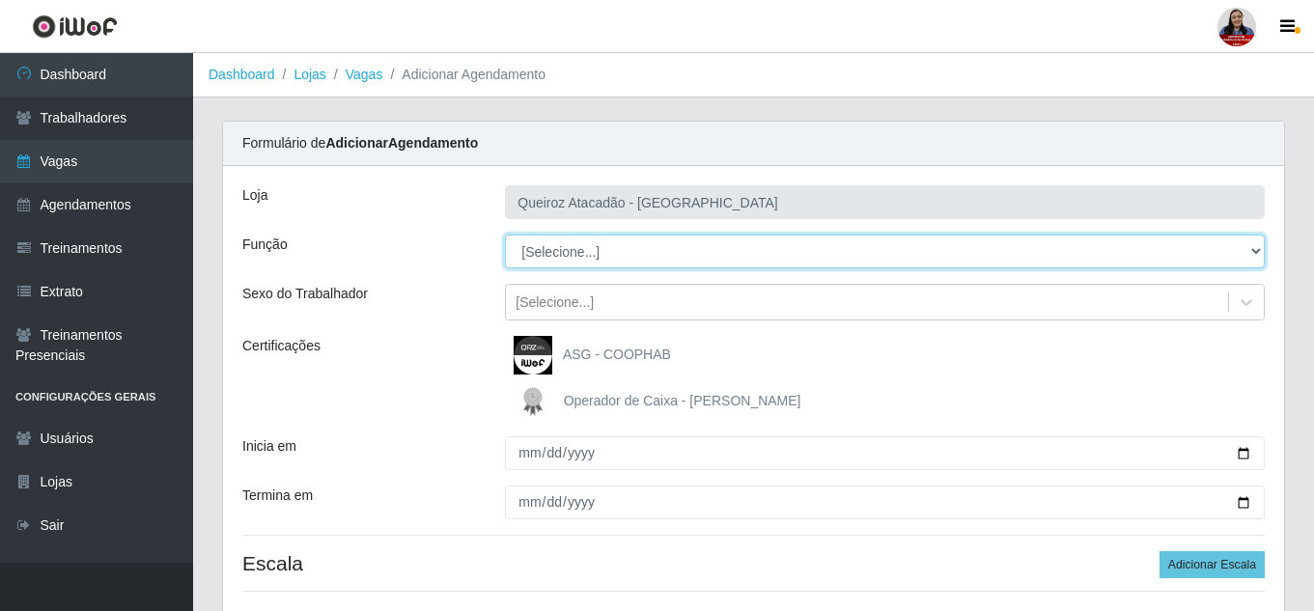
click at [584, 256] on select "[Selecione...] Embalador Embalador + Embalador ++ Operador de Caixa Operador de…" at bounding box center [885, 252] width 760 height 34
select select "1"
click at [505, 235] on select "[Selecione...] Embalador Embalador + Embalador ++ Operador de Caixa Operador de…" at bounding box center [885, 252] width 760 height 34
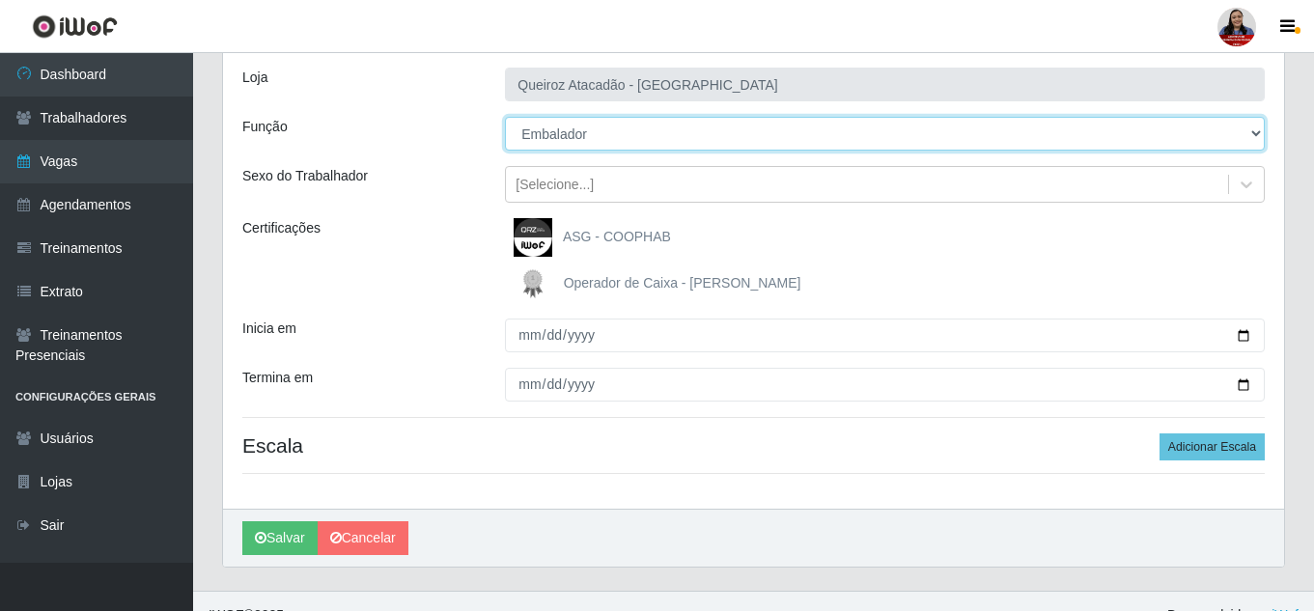
scroll to position [146, 0]
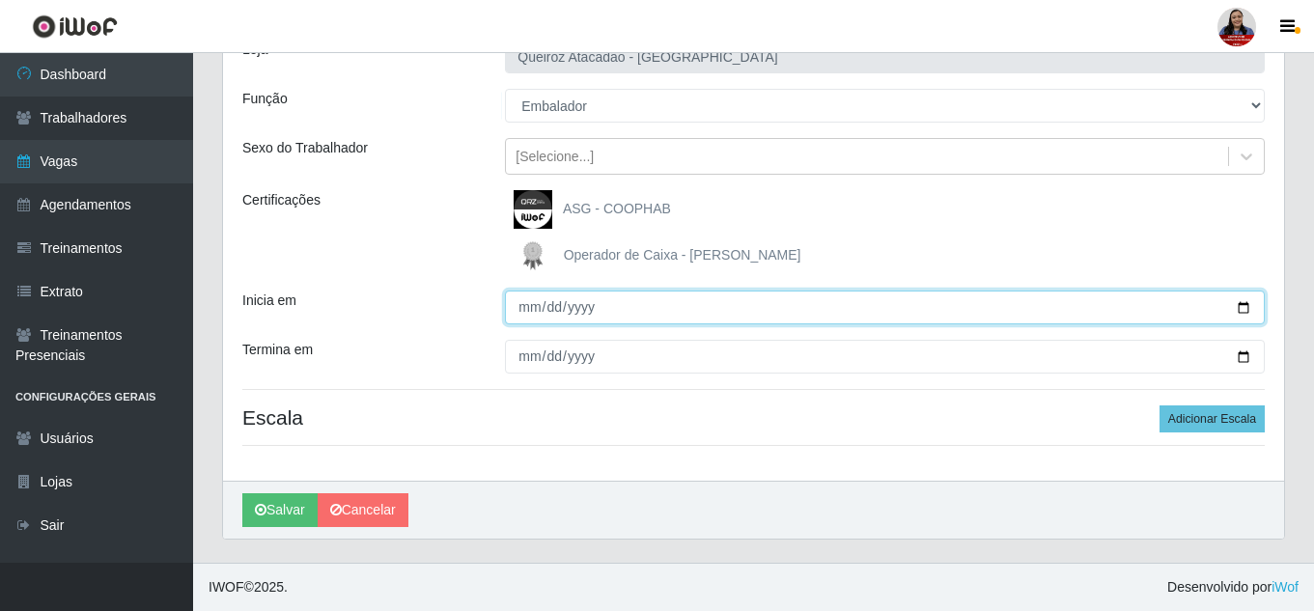
click at [1240, 307] on input "Inicia em" at bounding box center [885, 308] width 760 height 34
type input "[DATE]"
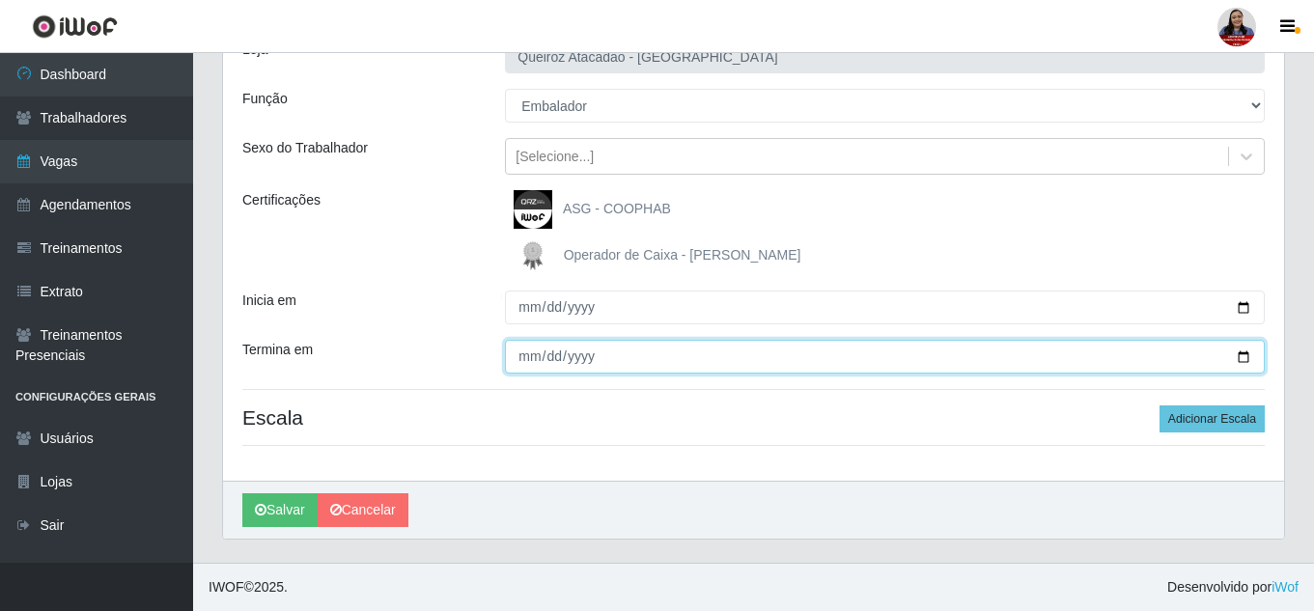
click at [1241, 356] on input "Termina em" at bounding box center [885, 357] width 760 height 34
type input "[DATE]"
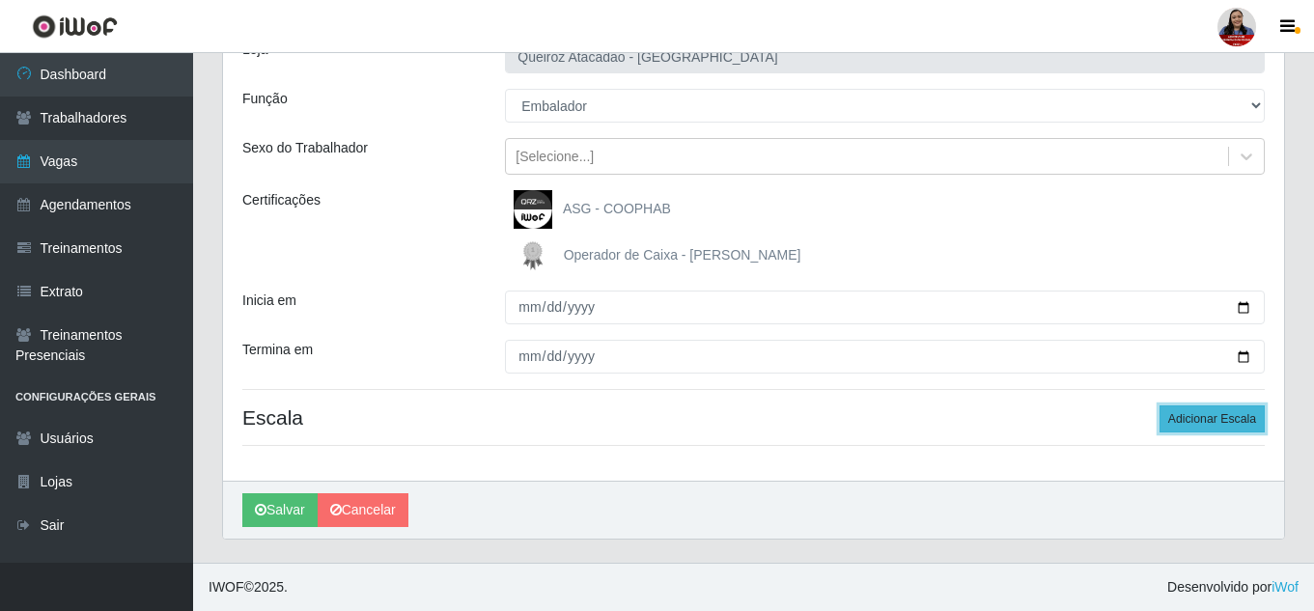
click at [1211, 427] on button "Adicionar Escala" at bounding box center [1211, 418] width 105 height 27
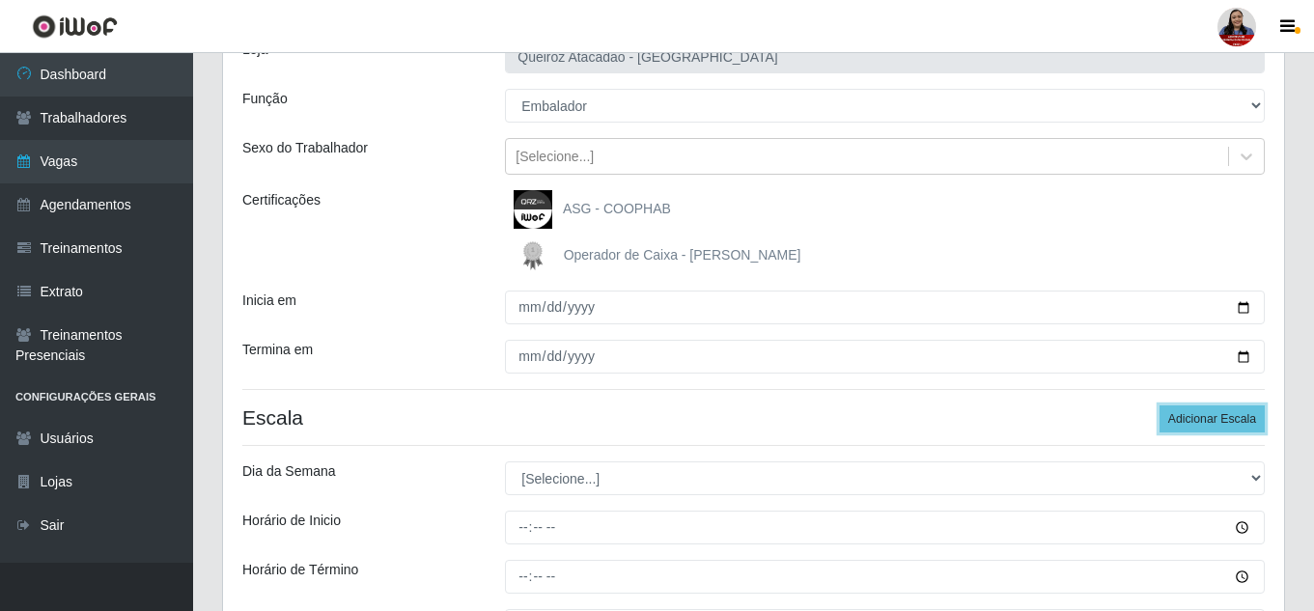
scroll to position [242, 0]
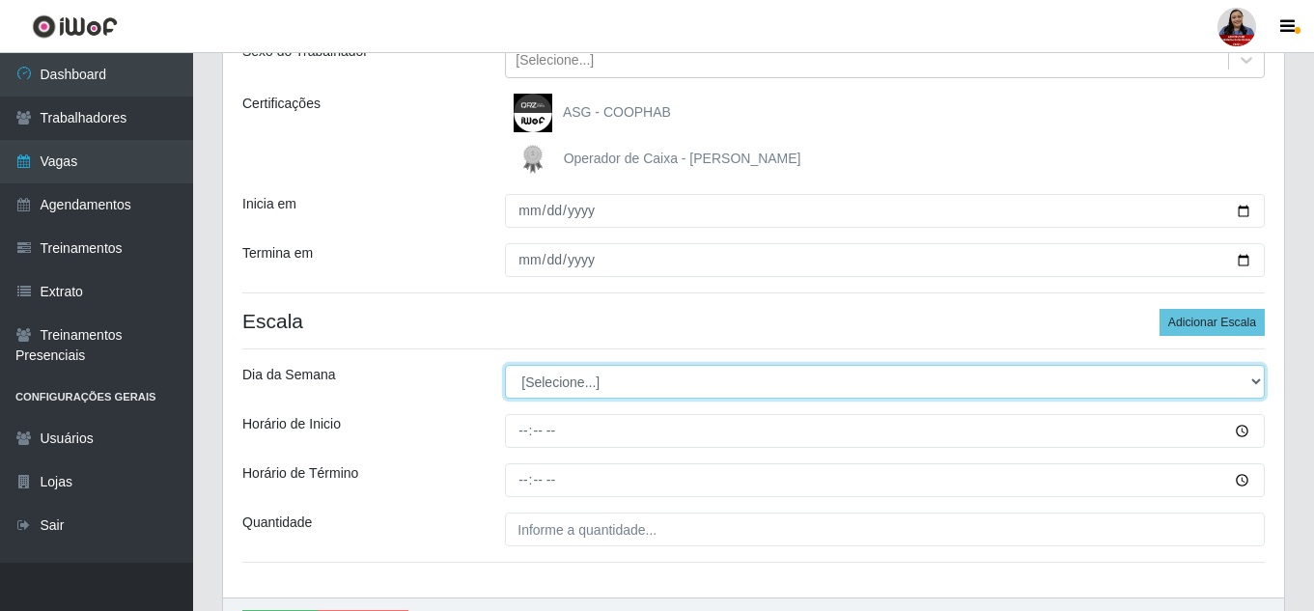
click at [723, 387] on select "[Selecione...] Segunda Terça Quarta Quinta Sexta Sábado Domingo" at bounding box center [885, 382] width 760 height 34
select select "3"
click at [505, 365] on select "[Selecione...] Segunda Terça Quarta Quinta Sexta Sábado Domingo" at bounding box center [885, 382] width 760 height 34
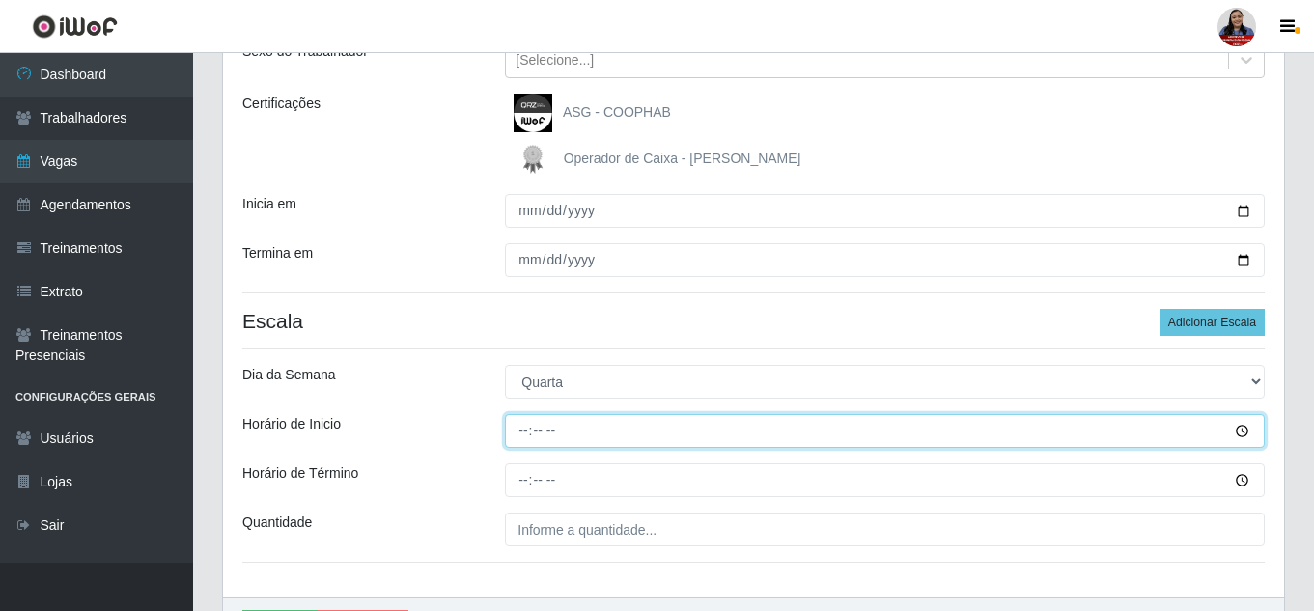
click at [517, 434] on input "Horário de Inicio" at bounding box center [885, 431] width 760 height 34
type input "16:00"
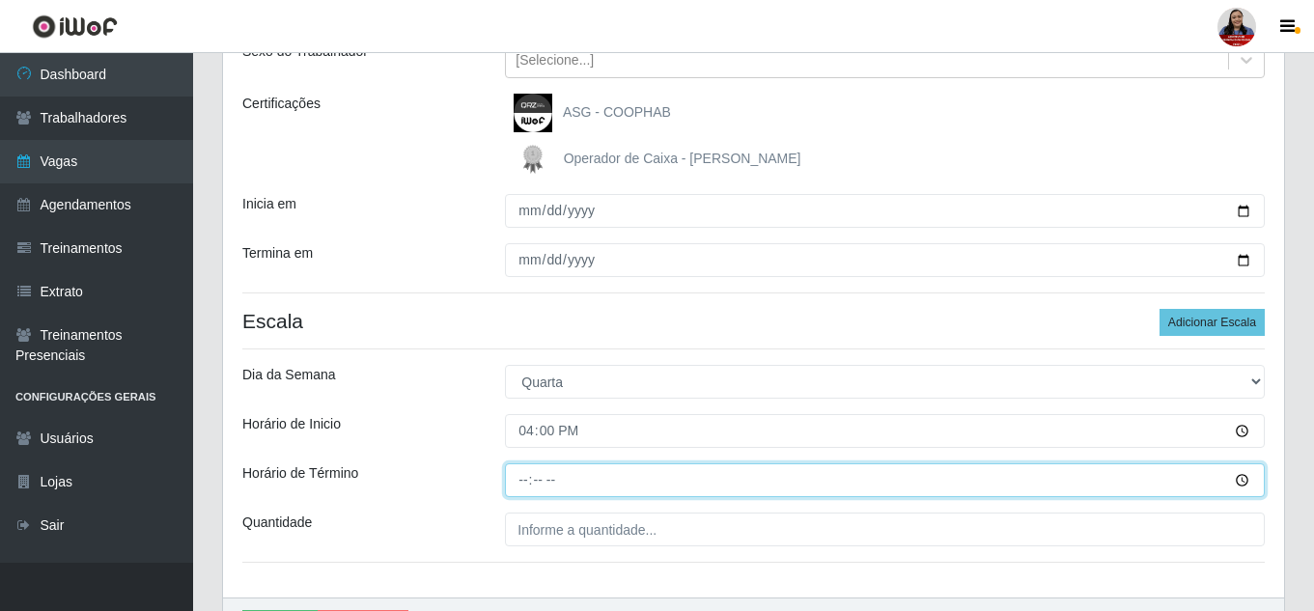
type input "22:00"
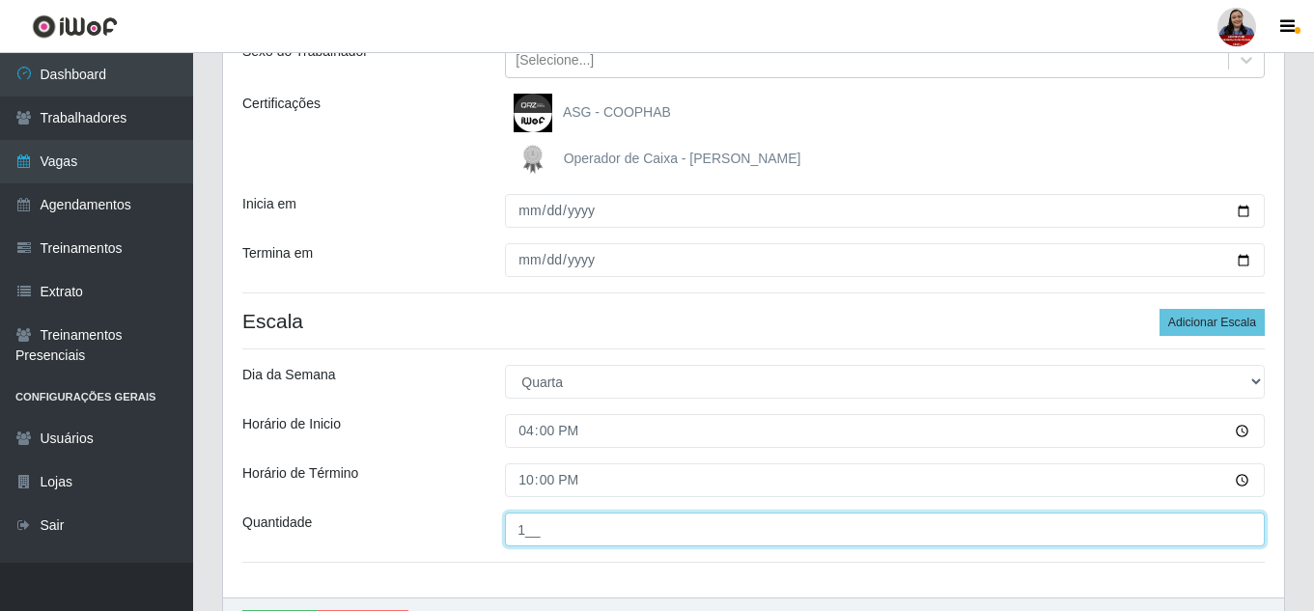
type input "1__"
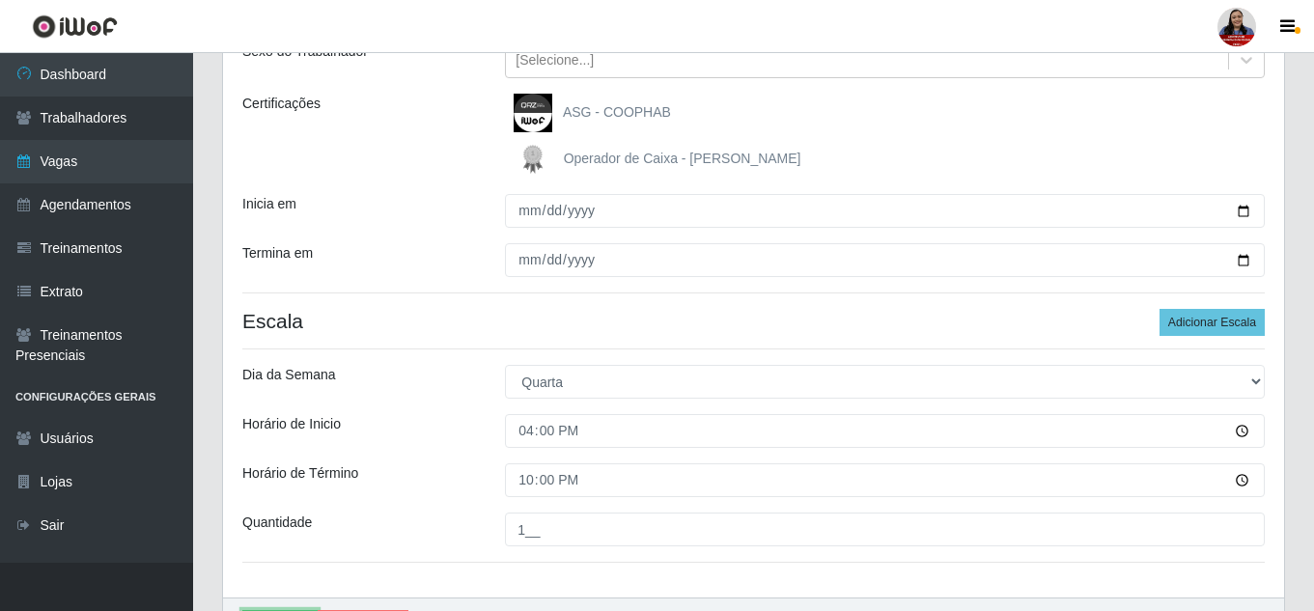
scroll to position [275, 0]
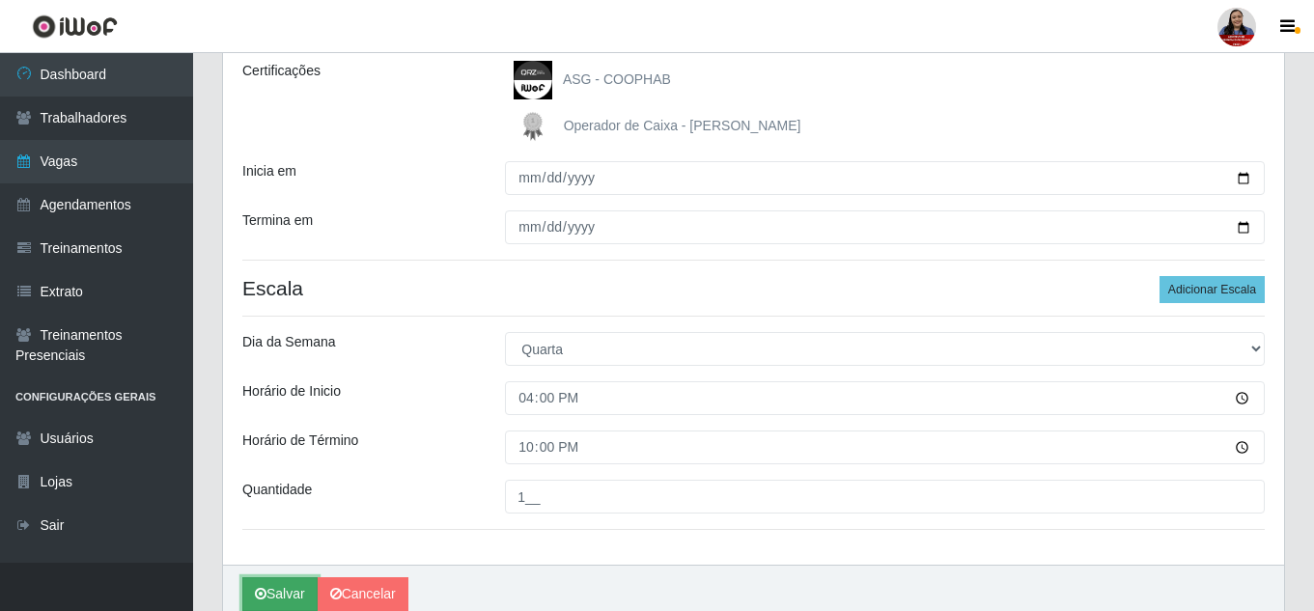
click at [263, 592] on icon "submit" at bounding box center [261, 594] width 12 height 14
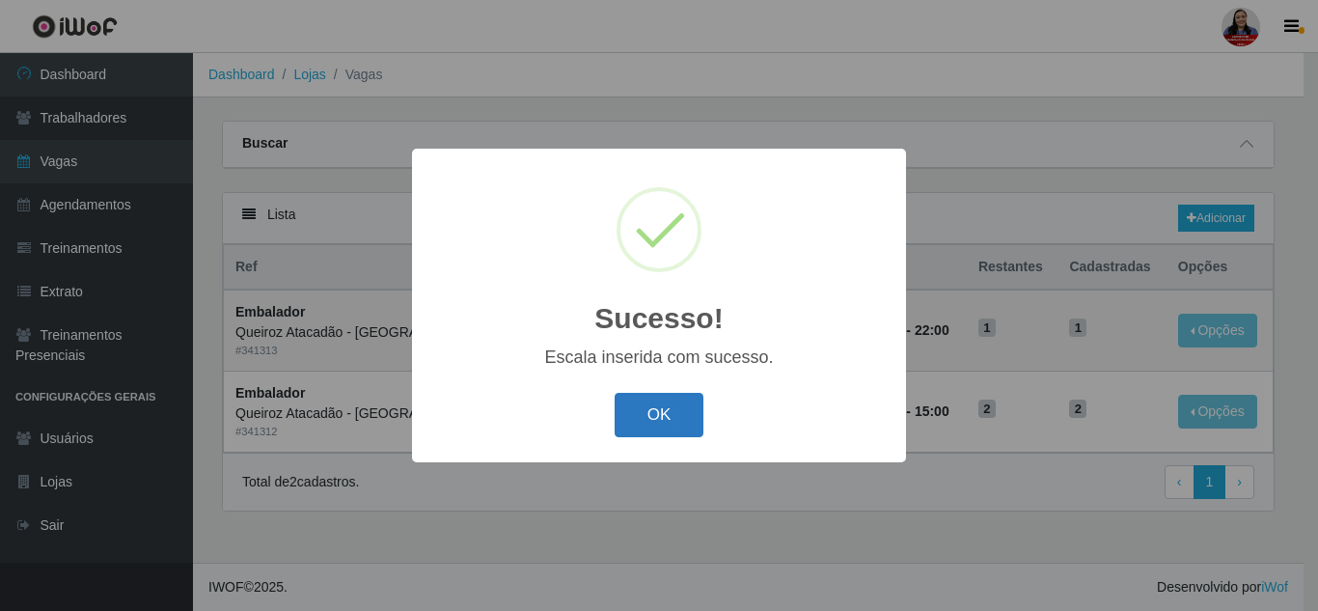
click at [638, 425] on button "OK" at bounding box center [660, 415] width 90 height 45
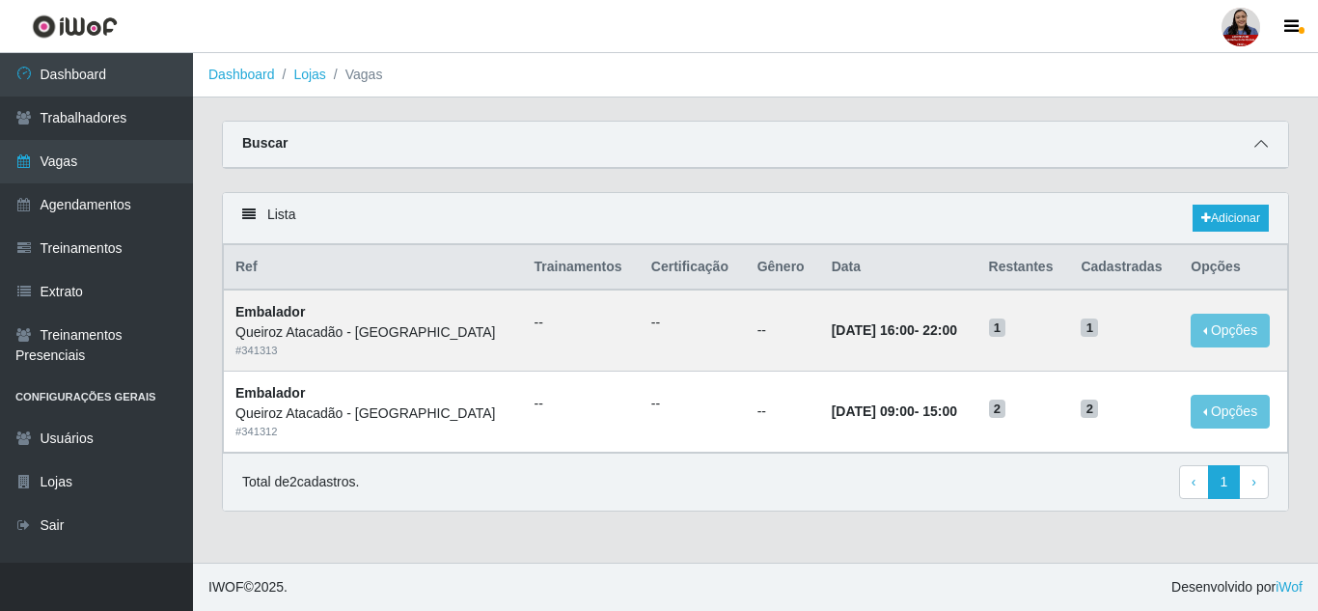
click at [1261, 151] on icon at bounding box center [1262, 144] width 14 height 14
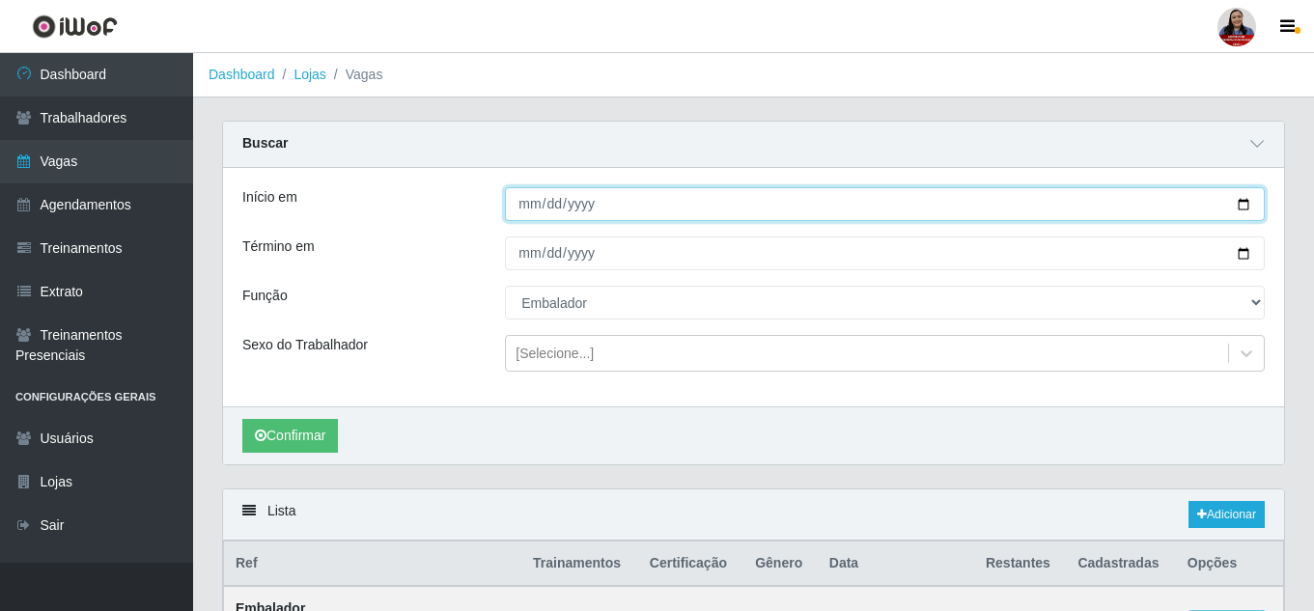
click at [1244, 208] on input "[DATE]" at bounding box center [885, 204] width 760 height 34
type input "[DATE]"
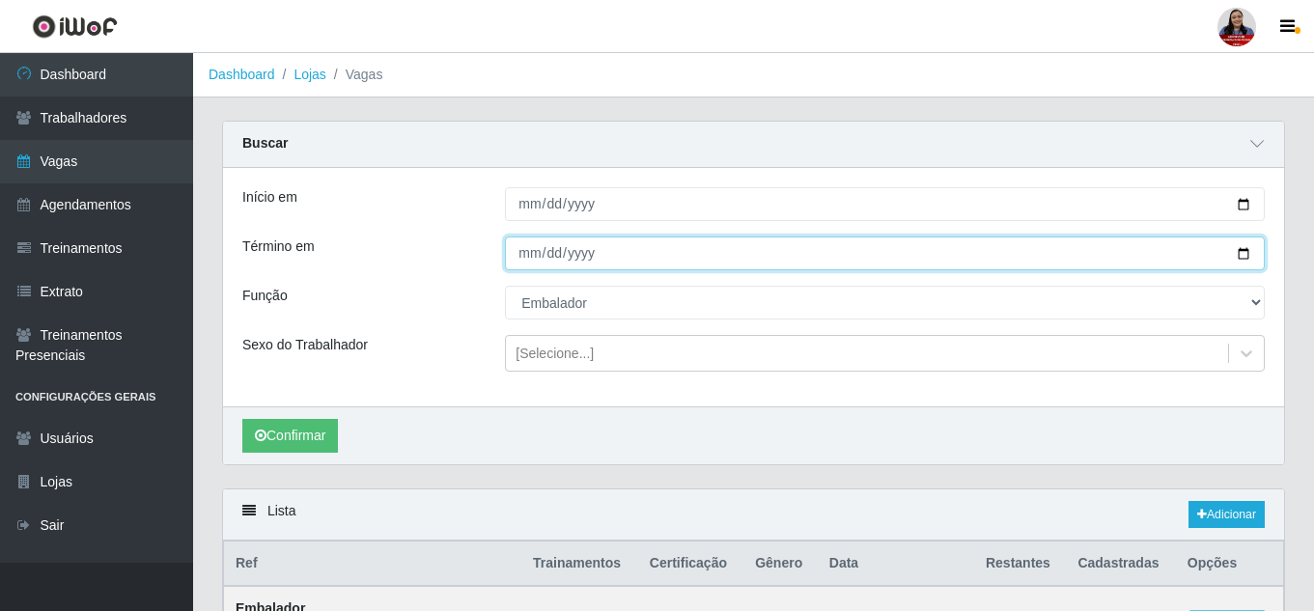
click at [1239, 255] on input "[DATE]" at bounding box center [885, 253] width 760 height 34
type input "[DATE]"
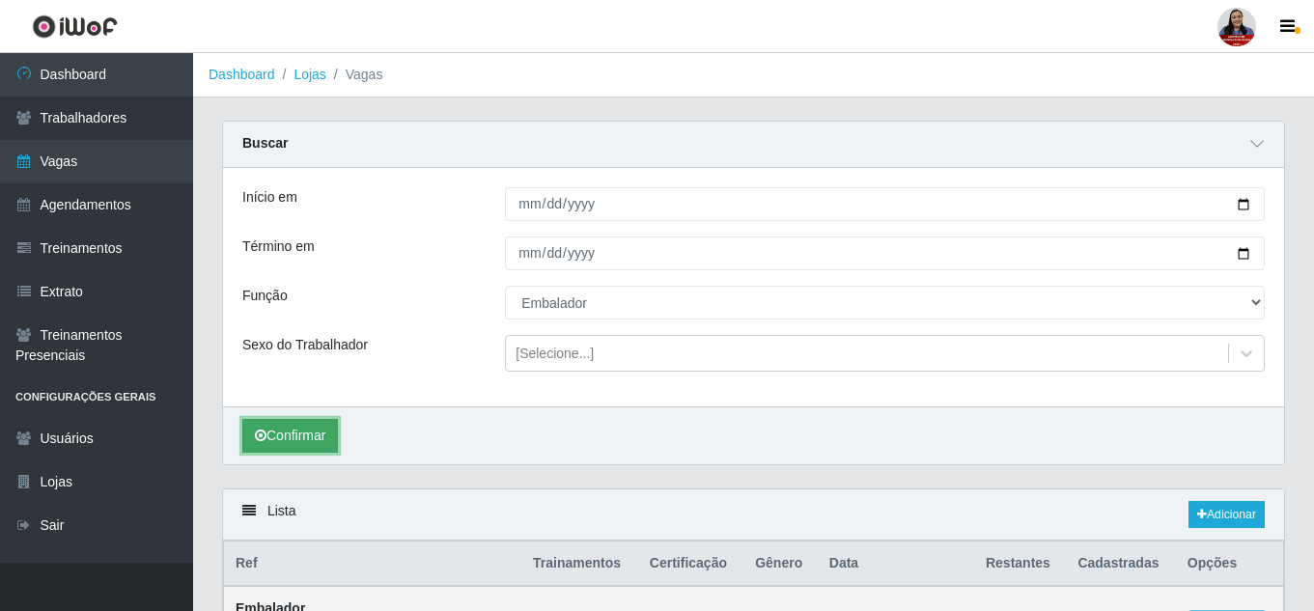
click at [276, 448] on button "Confirmar" at bounding box center [290, 436] width 96 height 34
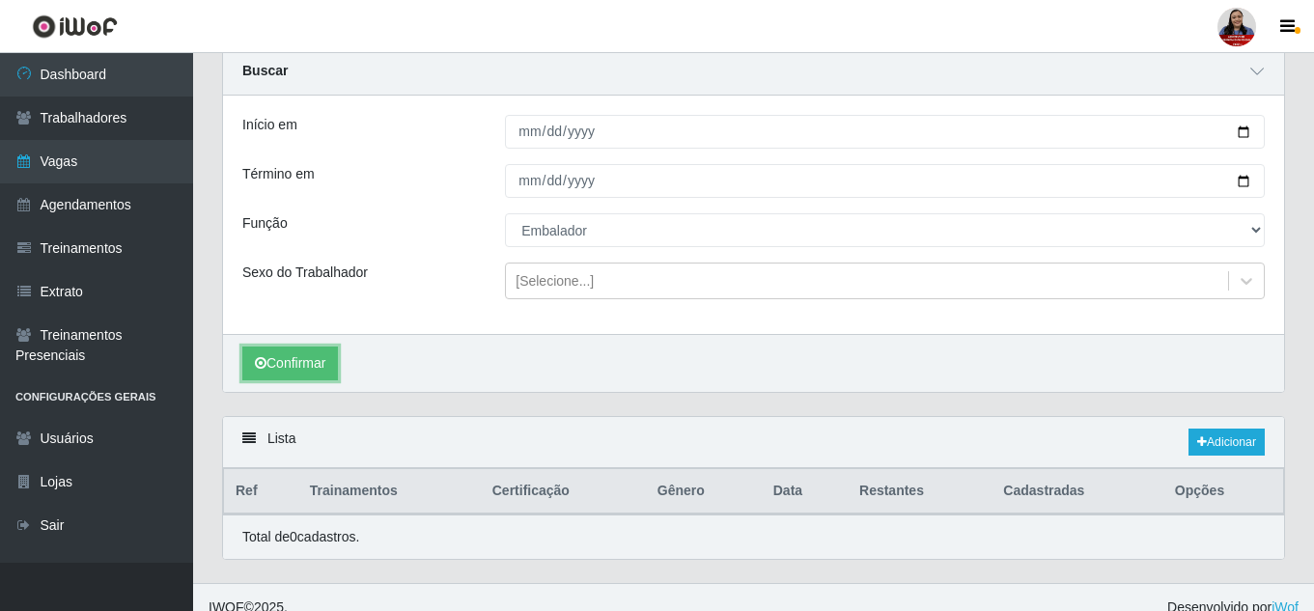
scroll to position [94, 0]
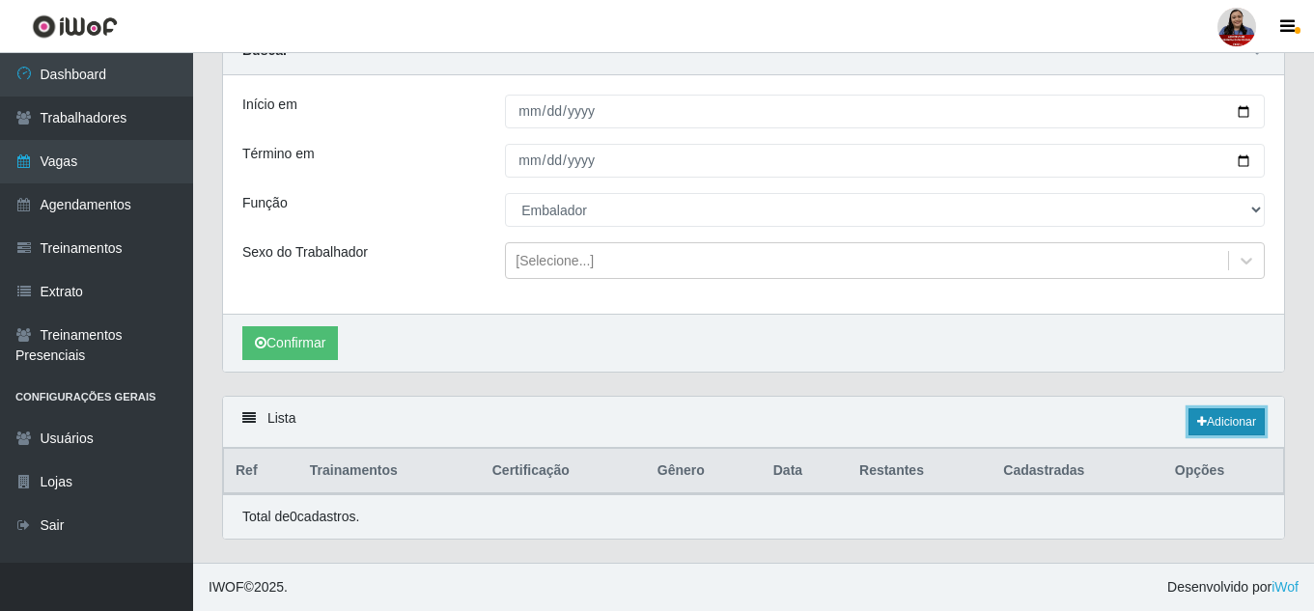
click at [1219, 426] on link "Adicionar" at bounding box center [1226, 421] width 76 height 27
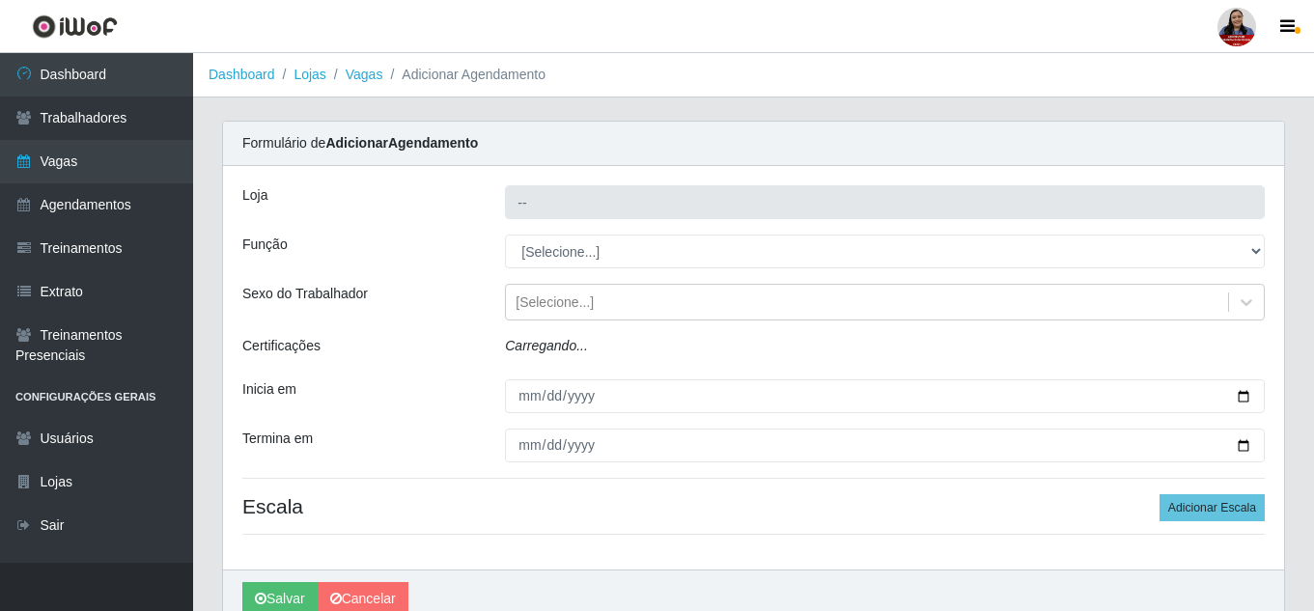
type input "Queiroz Atacadão - [GEOGRAPHIC_DATA]"
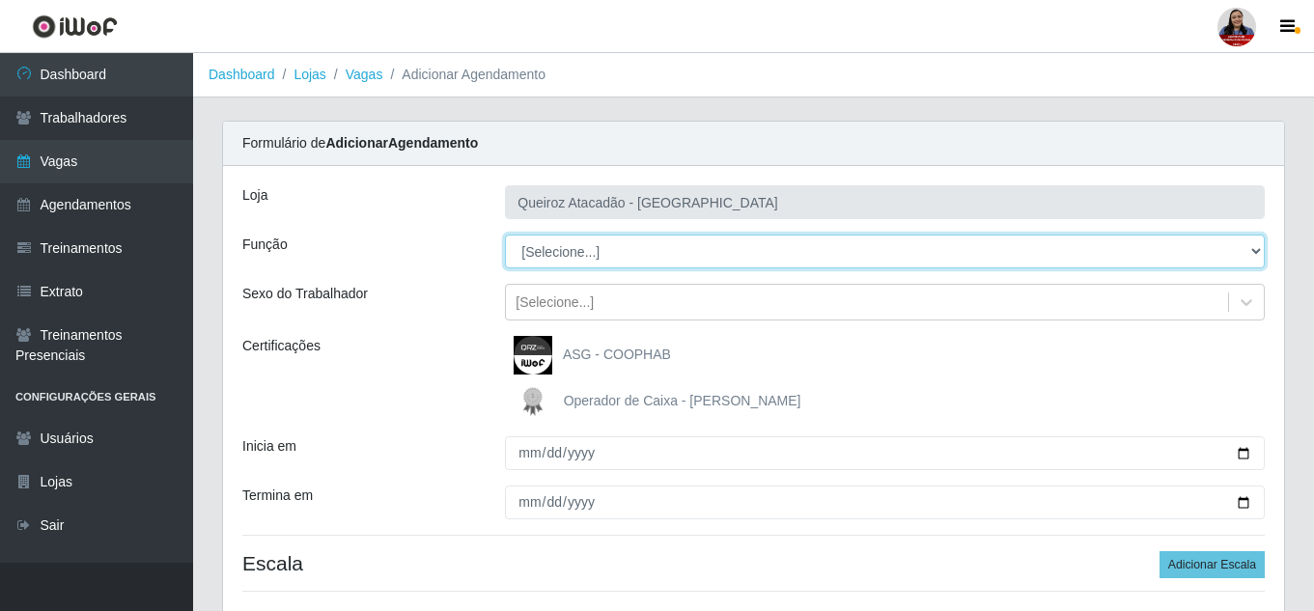
click at [693, 245] on select "[Selecione...] Embalador Embalador + Embalador ++ Operador de Caixa Operador de…" at bounding box center [885, 252] width 760 height 34
select select "1"
click at [505, 235] on select "[Selecione...] Embalador Embalador + Embalador ++ Operador de Caixa Operador de…" at bounding box center [885, 252] width 760 height 34
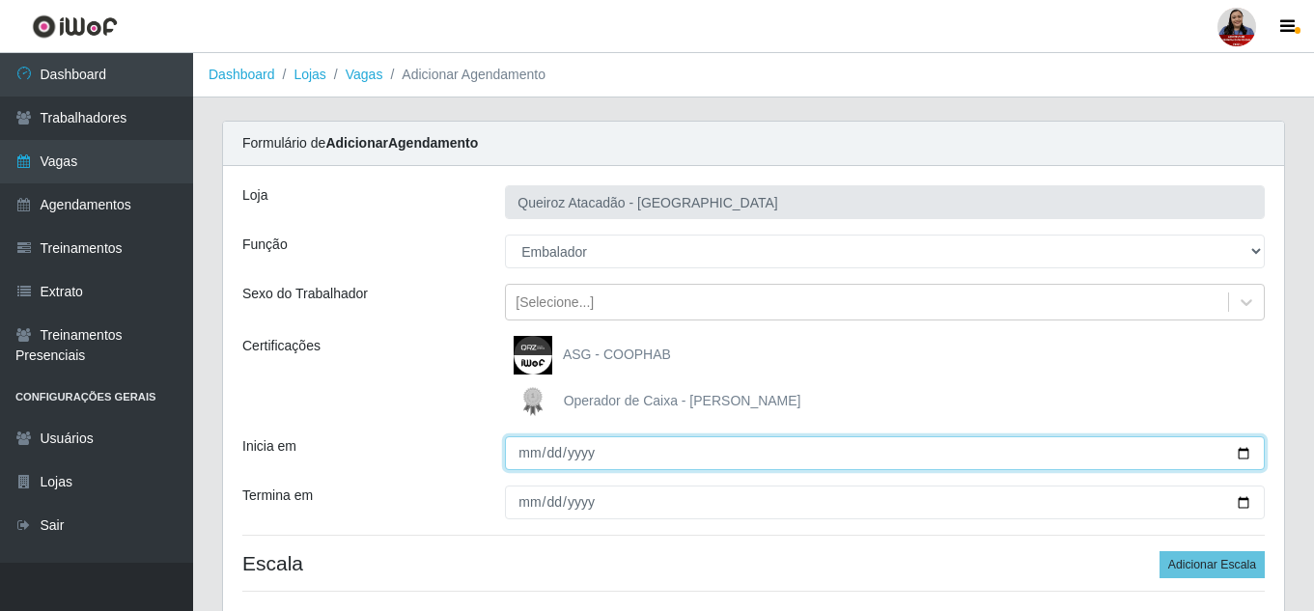
click at [1237, 453] on input "Inicia em" at bounding box center [885, 453] width 760 height 34
type input "[DATE]"
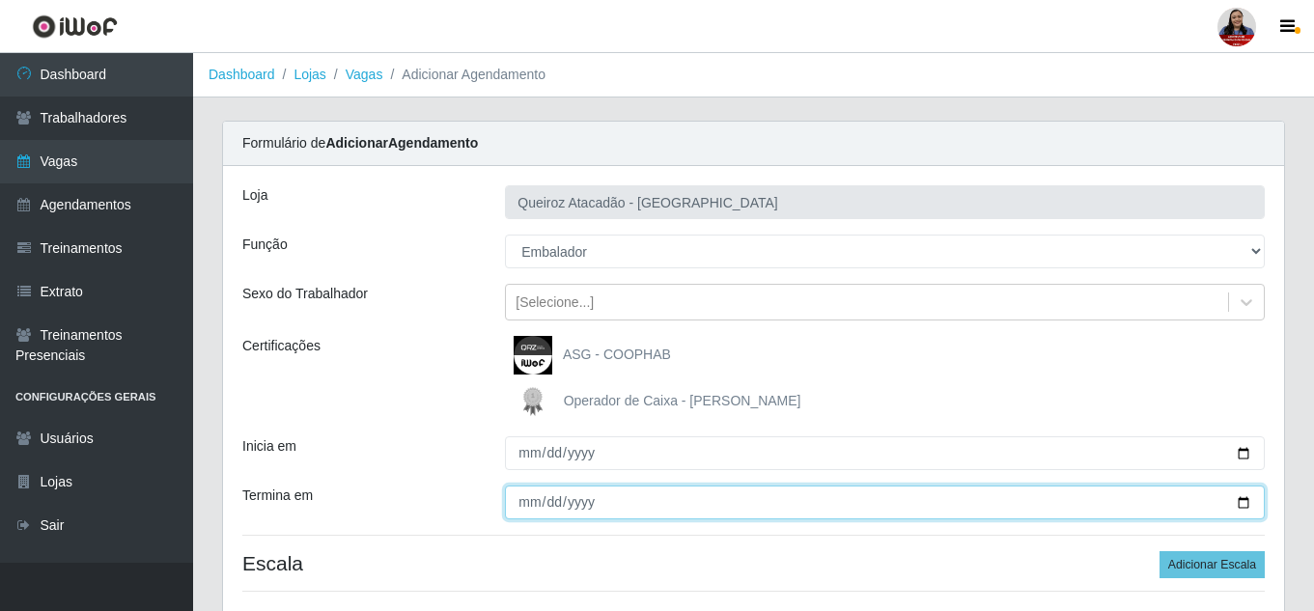
click at [1243, 503] on input "Termina em" at bounding box center [885, 502] width 760 height 34
type input "[DATE]"
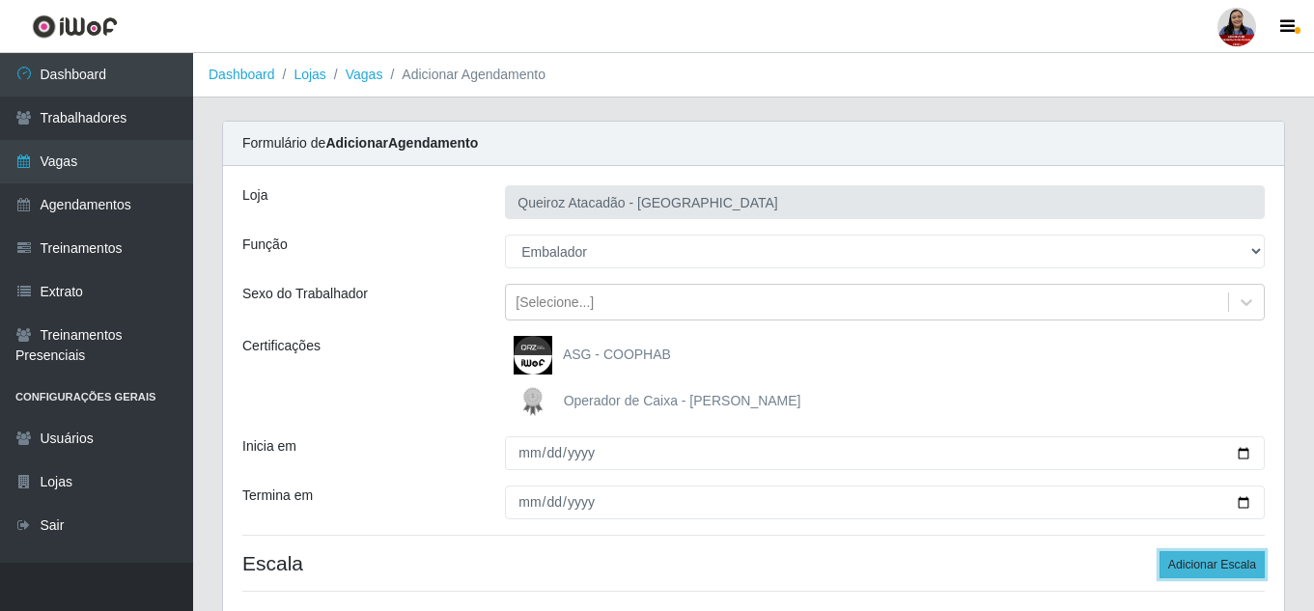
click at [1234, 575] on button "Adicionar Escala" at bounding box center [1211, 564] width 105 height 27
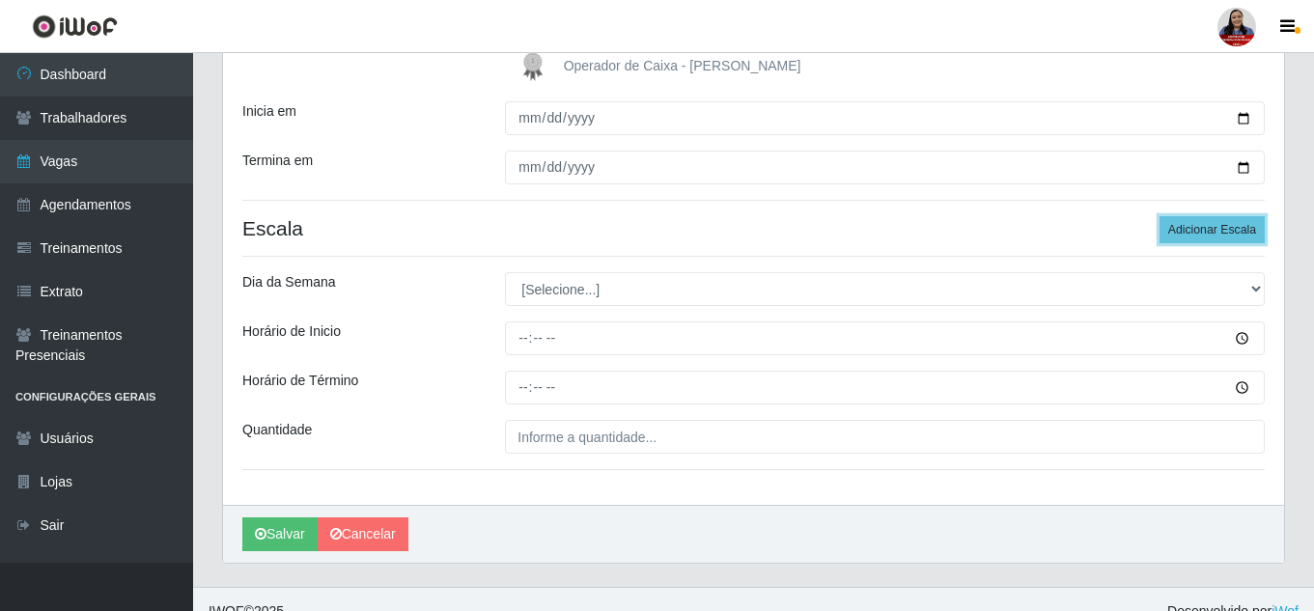
scroll to position [359, 0]
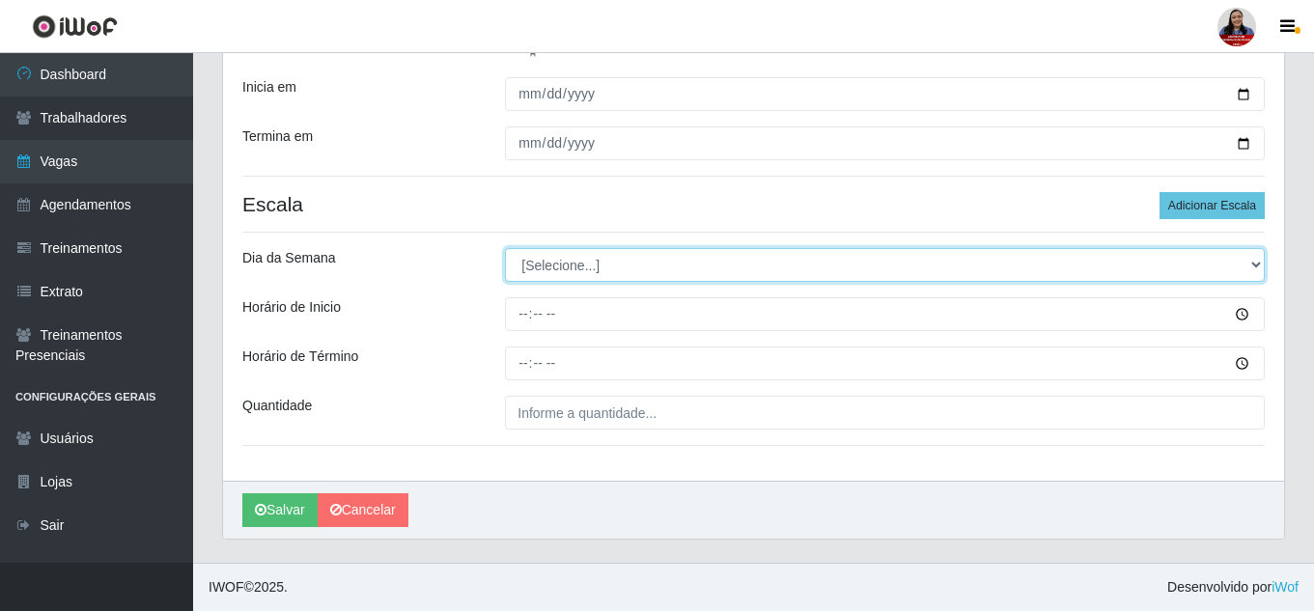
click at [716, 268] on select "[Selecione...] Segunda Terça Quarta Quinta Sexta Sábado Domingo" at bounding box center [885, 265] width 760 height 34
select select "4"
click at [505, 248] on select "[Selecione...] Segunda Terça Quarta Quinta Sexta Sábado Domingo" at bounding box center [885, 265] width 760 height 34
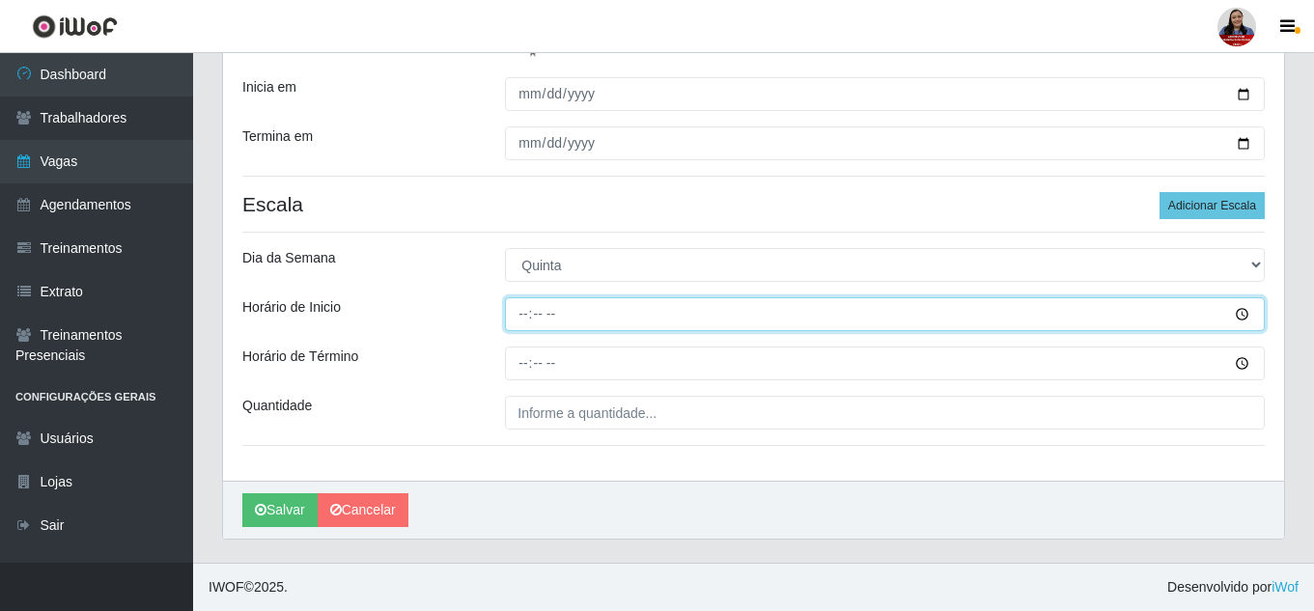
click at [524, 319] on input "Horário de Inicio" at bounding box center [885, 314] width 760 height 34
type input "08:00"
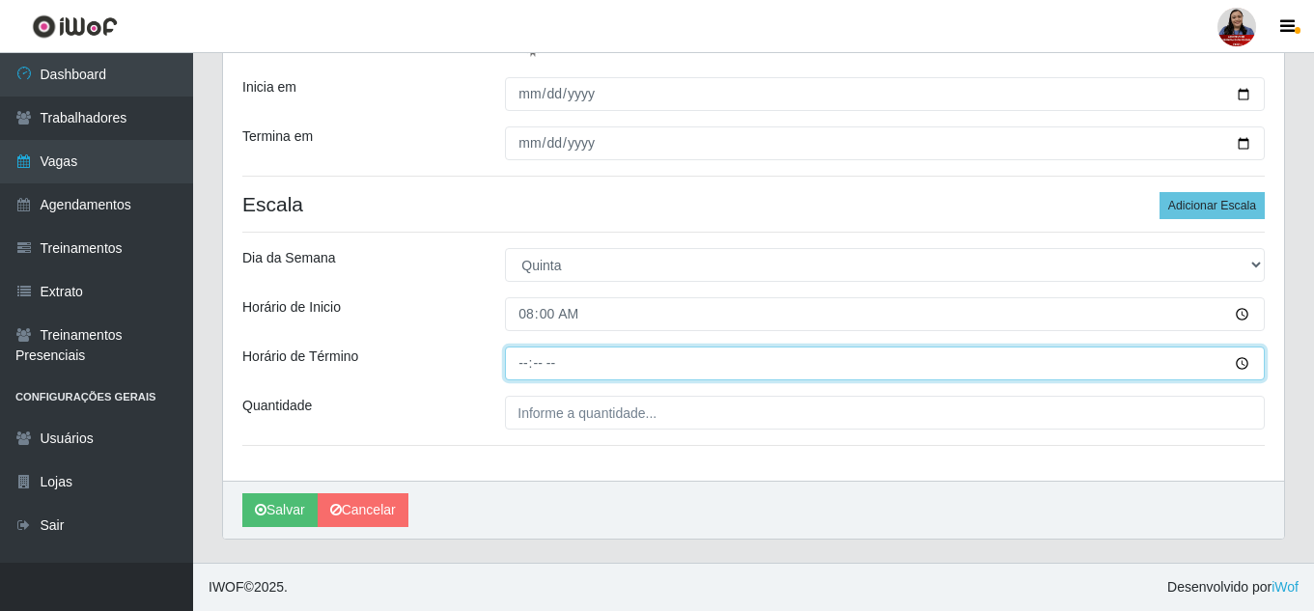
type input "14:00"
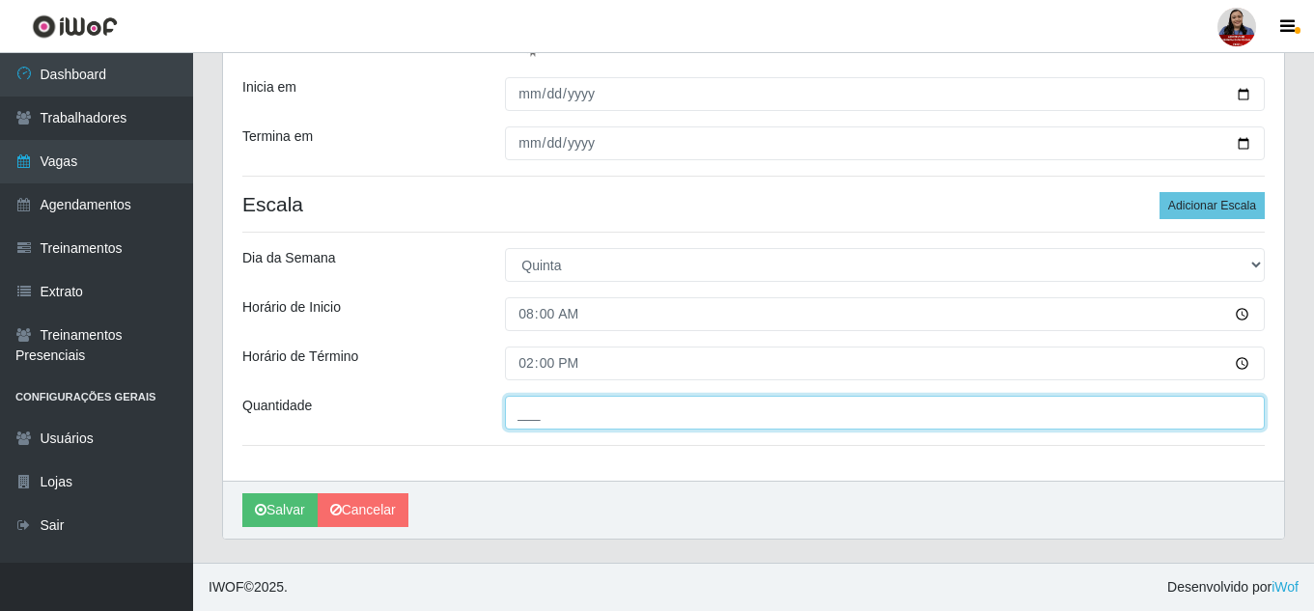
click at [516, 409] on input "___" at bounding box center [885, 413] width 760 height 34
type input "1__"
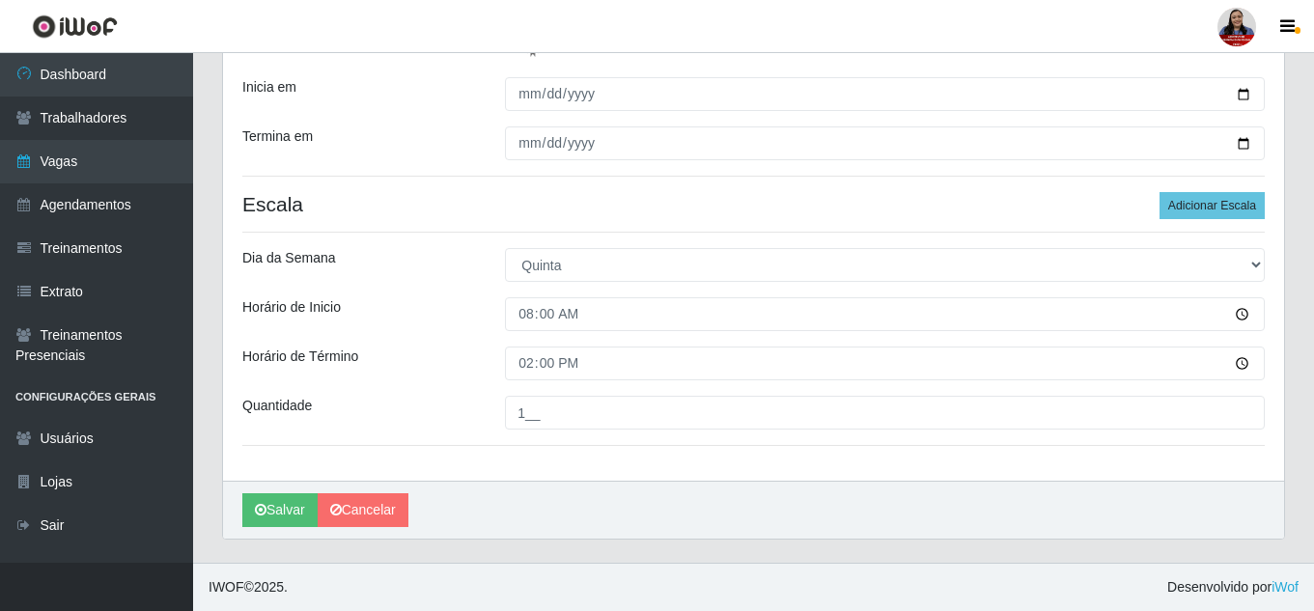
click at [524, 441] on div "[PERSON_NAME] Atacadão - [GEOGRAPHIC_DATA] do Amarante Função [Selecione...] Em…" at bounding box center [753, 144] width 1061 height 674
click at [277, 516] on button "Salvar" at bounding box center [279, 510] width 75 height 34
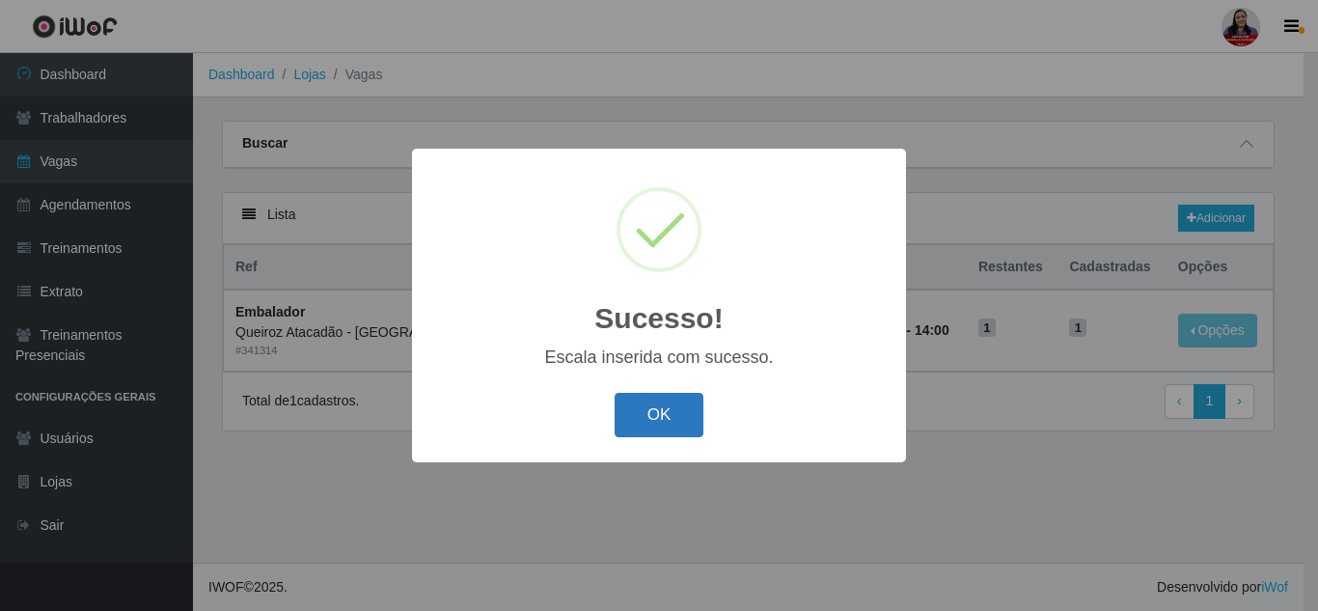
click at [670, 416] on button "OK" at bounding box center [660, 415] width 90 height 45
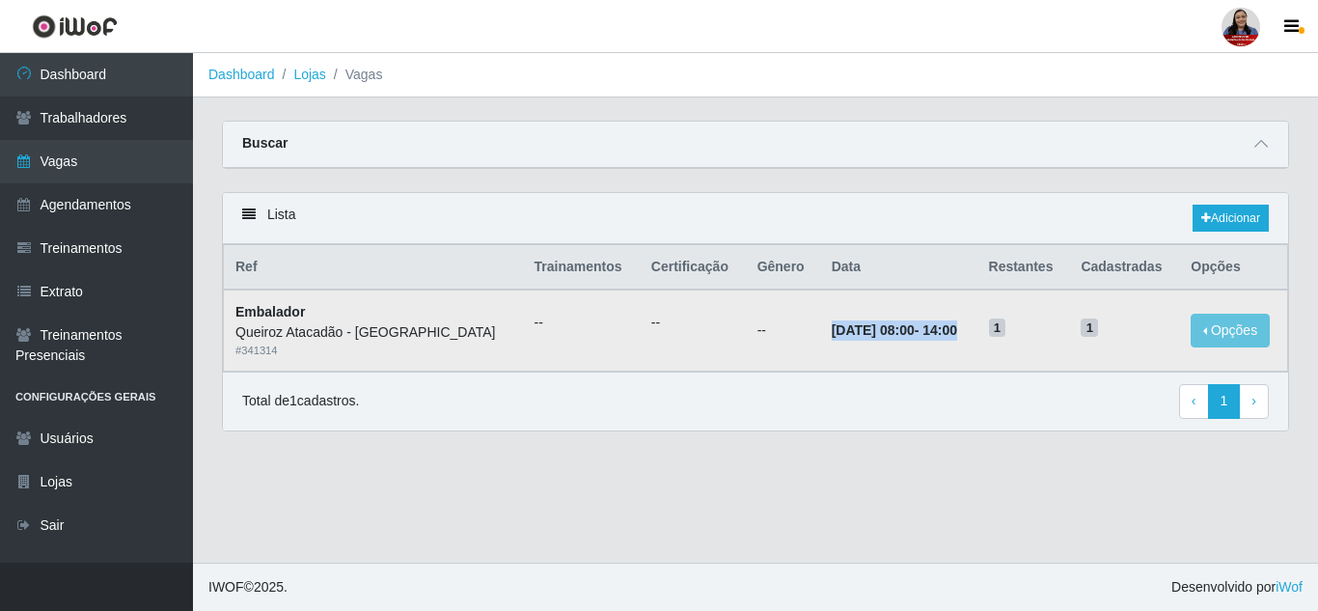
drag, startPoint x: 821, startPoint y: 332, endPoint x: 987, endPoint y: 329, distance: 166.0
click at [978, 329] on td "[DATE] 08:00 - 14:00" at bounding box center [898, 330] width 157 height 81
click at [974, 385] on div "Total de 1 cadastros. ‹ Previous 1 › Next" at bounding box center [755, 401] width 1027 height 35
click at [1231, 228] on link "Adicionar" at bounding box center [1231, 218] width 76 height 27
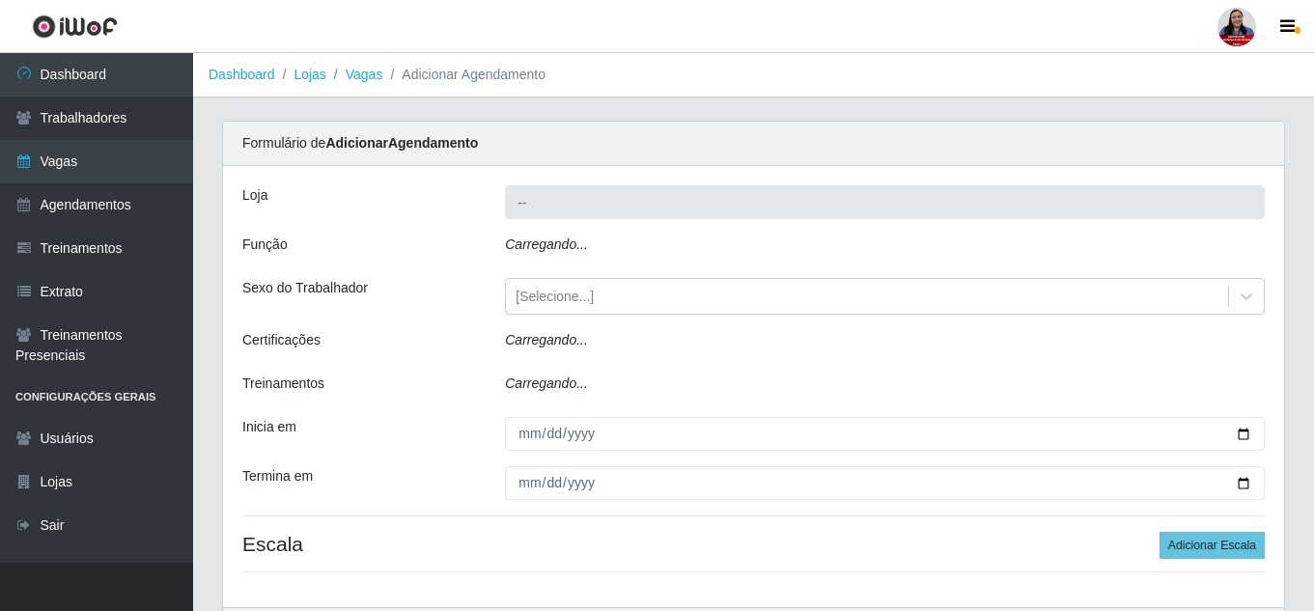
type input "Queiroz Atacadão - [GEOGRAPHIC_DATA]"
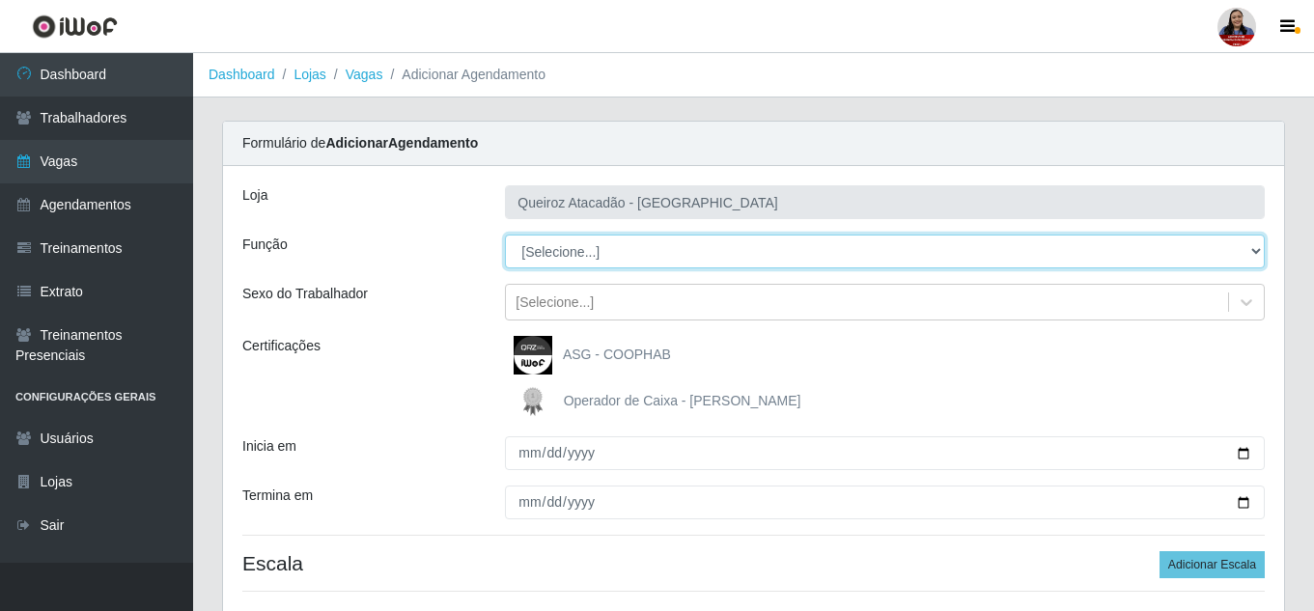
click at [598, 249] on select "[Selecione...] Embalador Embalador + Embalador ++ Operador de Caixa Operador de…" at bounding box center [885, 252] width 760 height 34
select select "1"
click at [505, 235] on select "[Selecione...] Embalador Embalador + Embalador ++ Operador de Caixa Operador de…" at bounding box center [885, 252] width 760 height 34
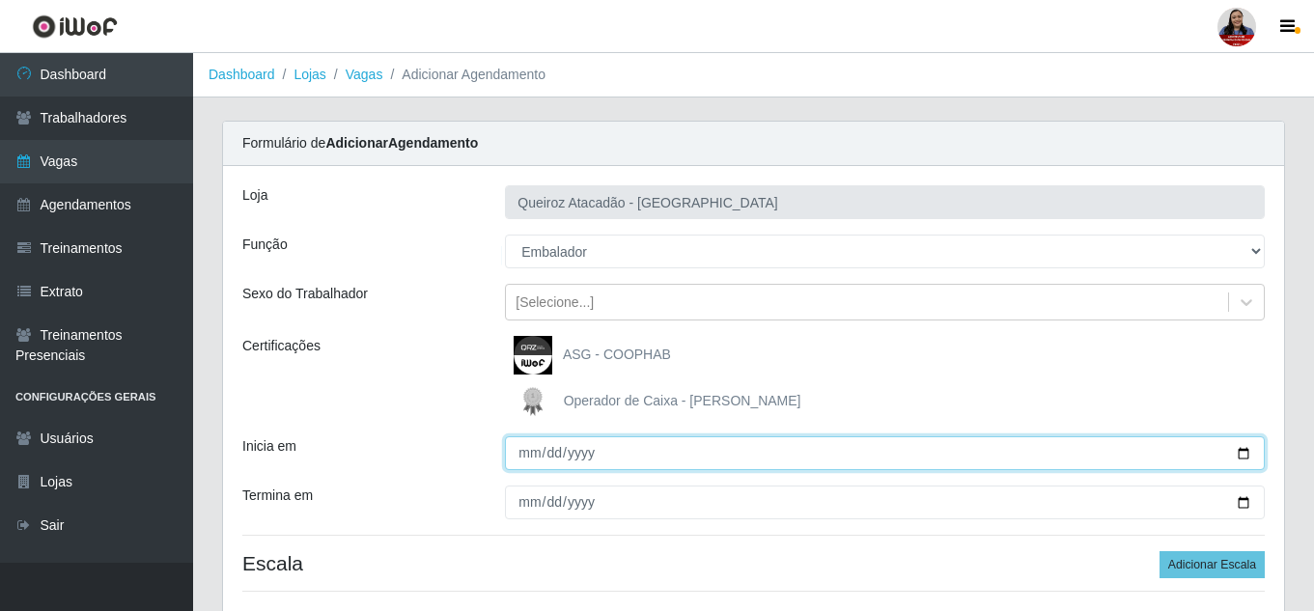
click at [1241, 451] on input "Inicia em" at bounding box center [885, 453] width 760 height 34
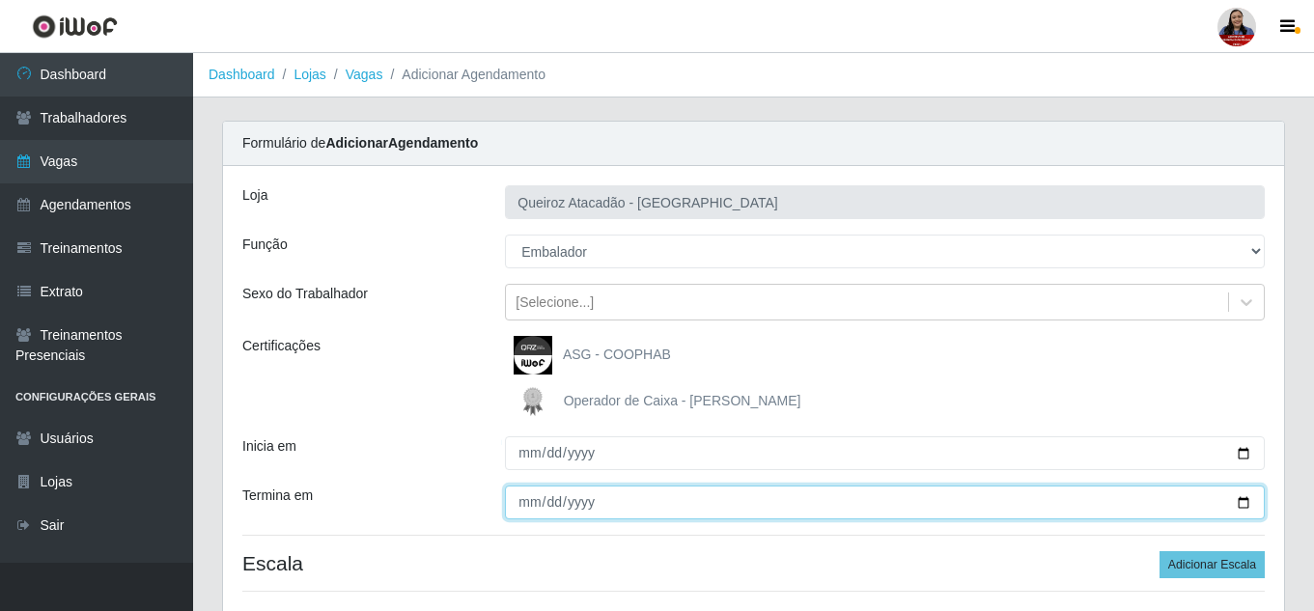
click at [1248, 497] on input "Termina em" at bounding box center [885, 502] width 760 height 34
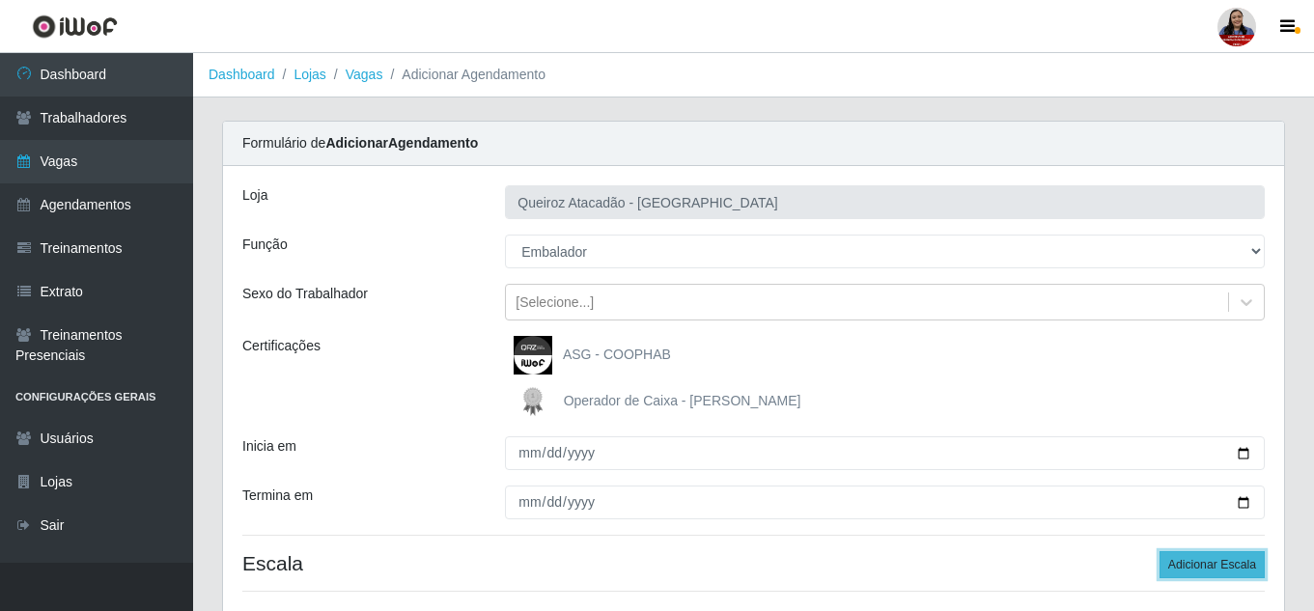
click at [1257, 557] on button "Adicionar Escala" at bounding box center [1211, 564] width 105 height 27
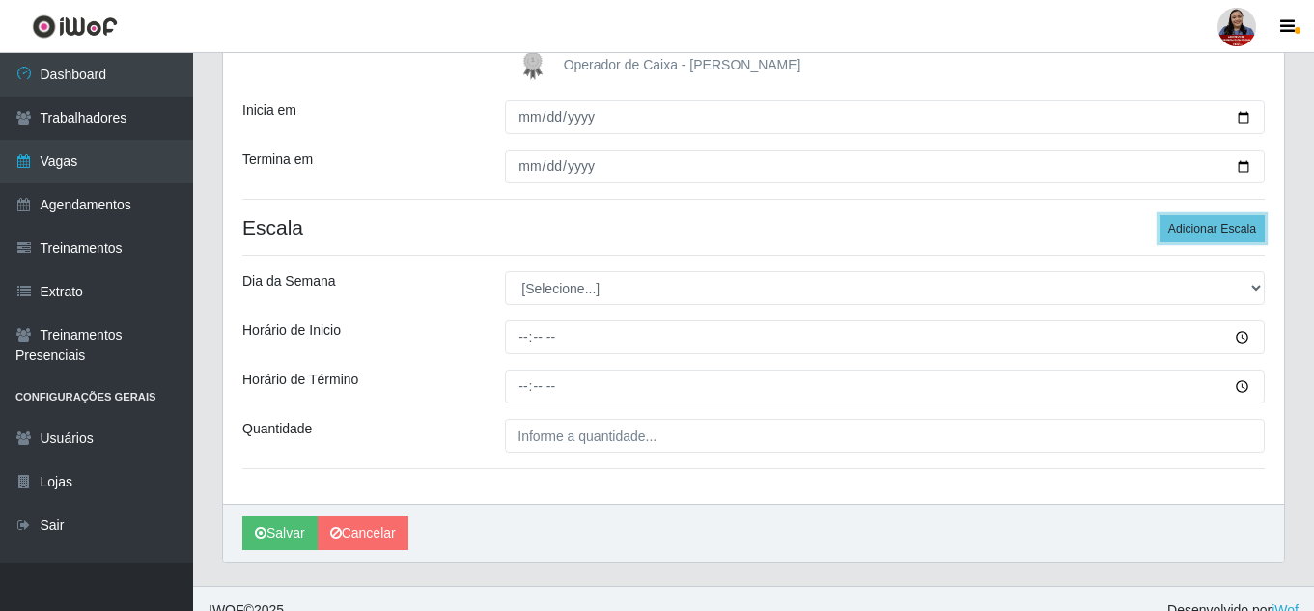
scroll to position [359, 0]
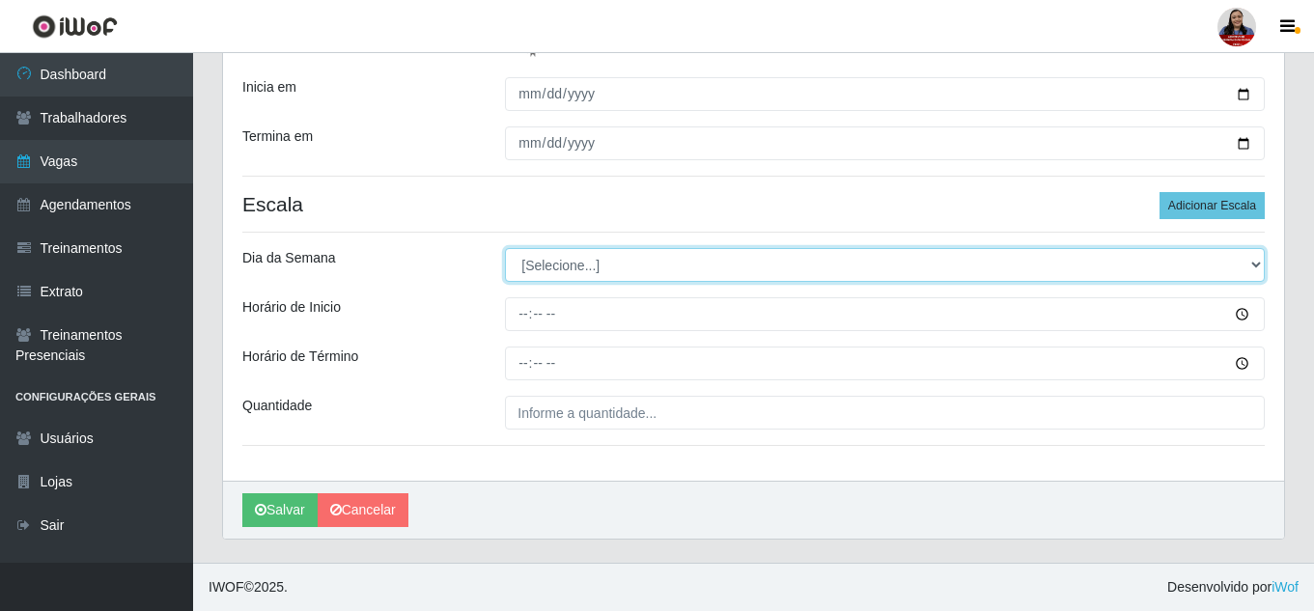
click at [631, 266] on select "[Selecione...] Segunda Terça Quarta Quinta Sexta Sábado Domingo" at bounding box center [885, 265] width 760 height 34
click at [505, 248] on select "[Selecione...] Segunda Terça Quarta Quinta Sexta Sábado Domingo" at bounding box center [885, 265] width 760 height 34
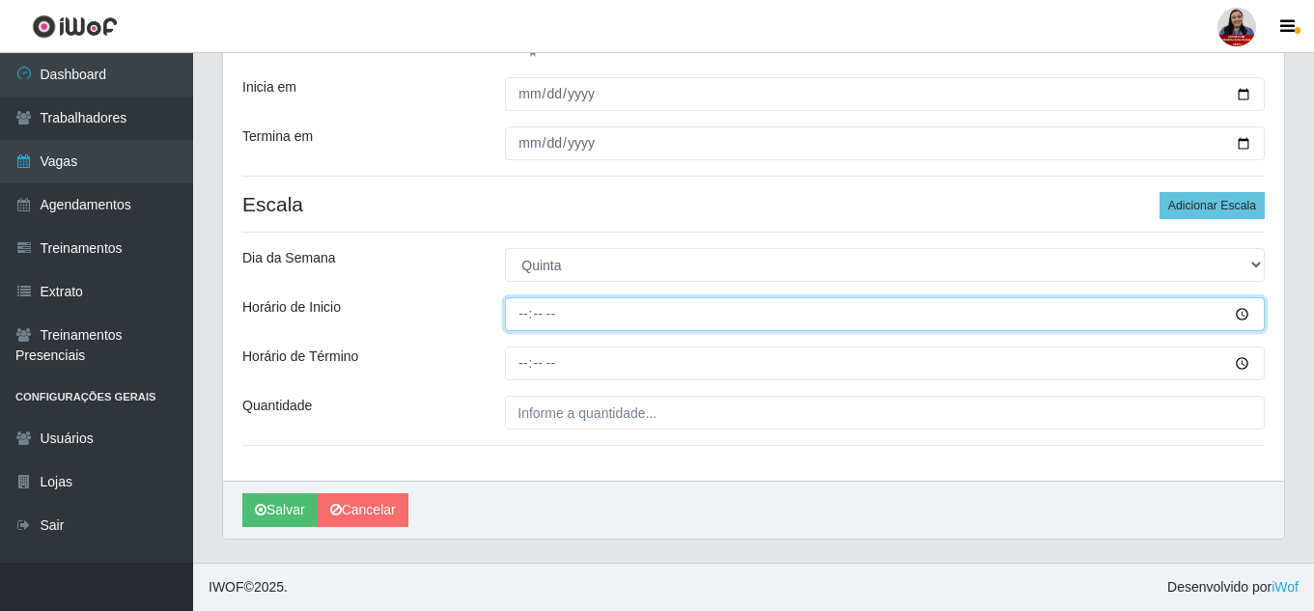
click at [522, 319] on input "Horário de Inicio" at bounding box center [885, 314] width 760 height 34
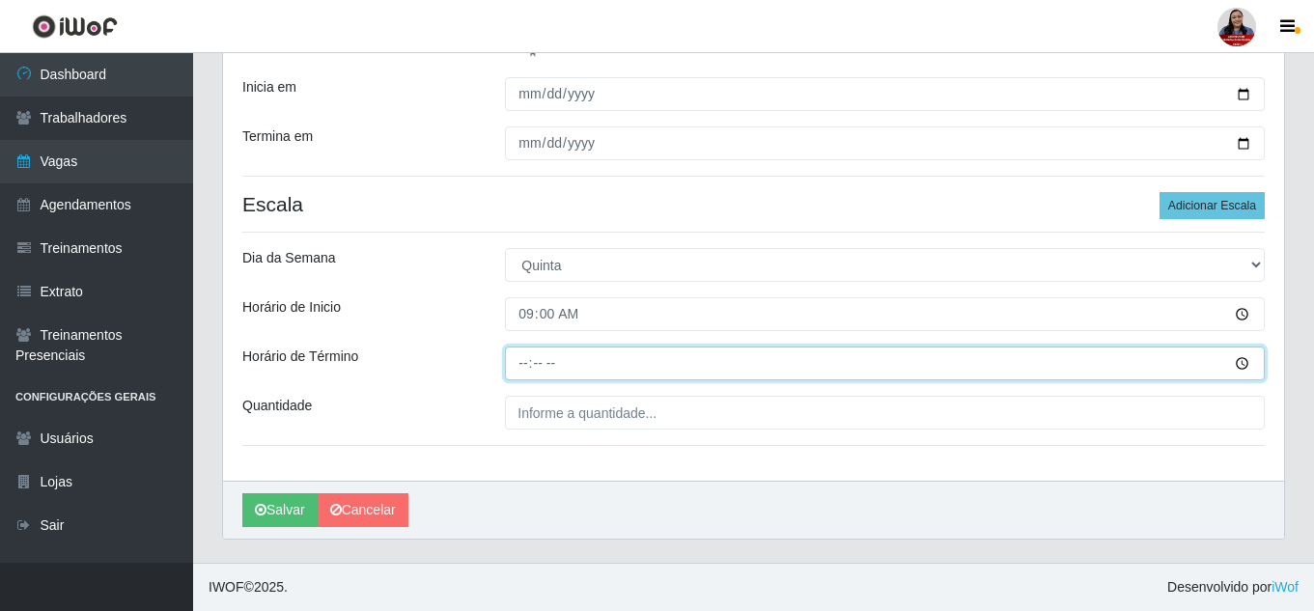
click at [517, 363] on input "Horário de Término" at bounding box center [885, 363] width 760 height 34
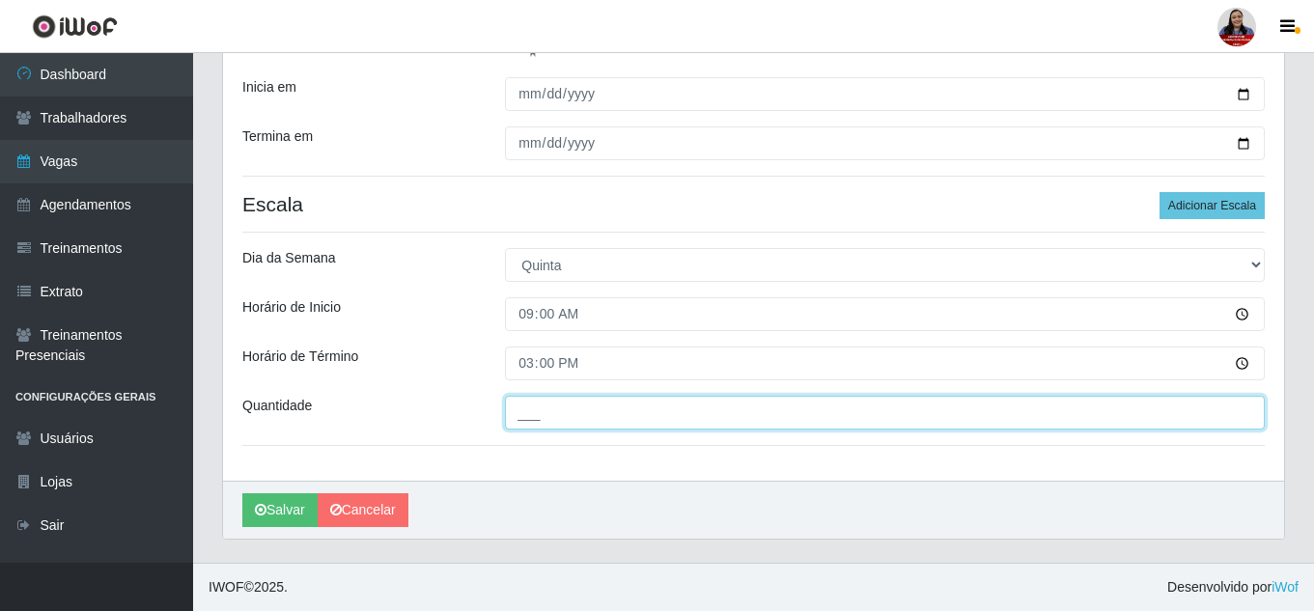
click at [524, 418] on input "___" at bounding box center [885, 413] width 760 height 34
click at [518, 421] on input "___" at bounding box center [885, 413] width 760 height 34
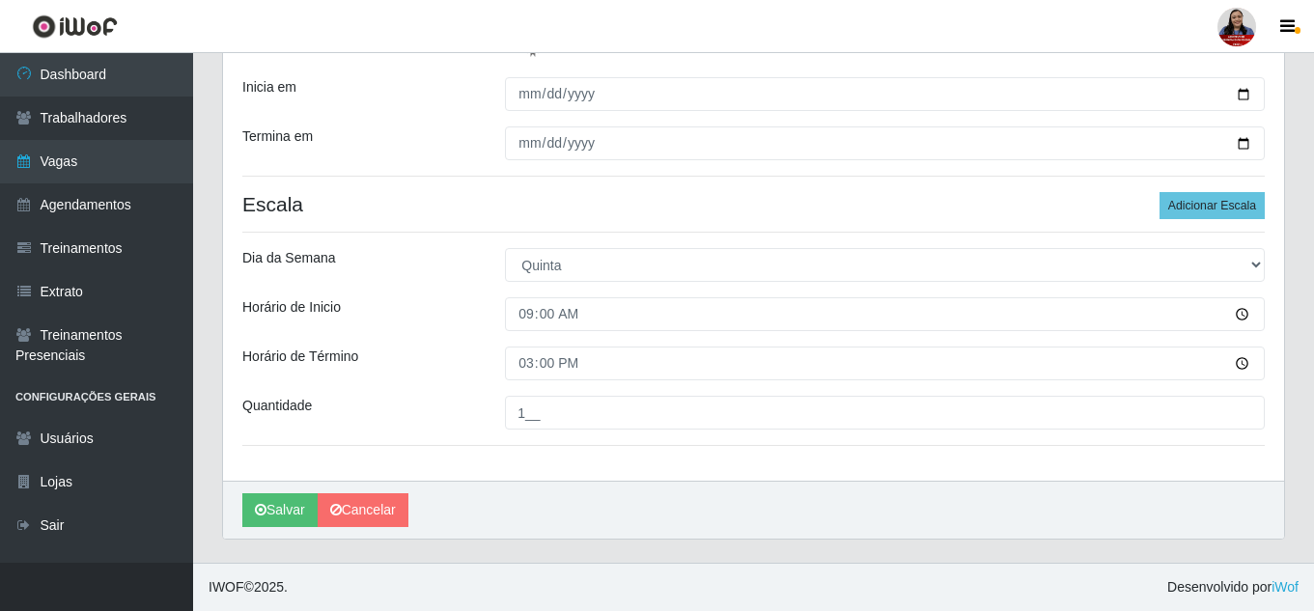
click at [550, 485] on div "[PERSON_NAME]" at bounding box center [753, 510] width 1061 height 58
click at [268, 516] on button "Salvar" at bounding box center [279, 510] width 75 height 34
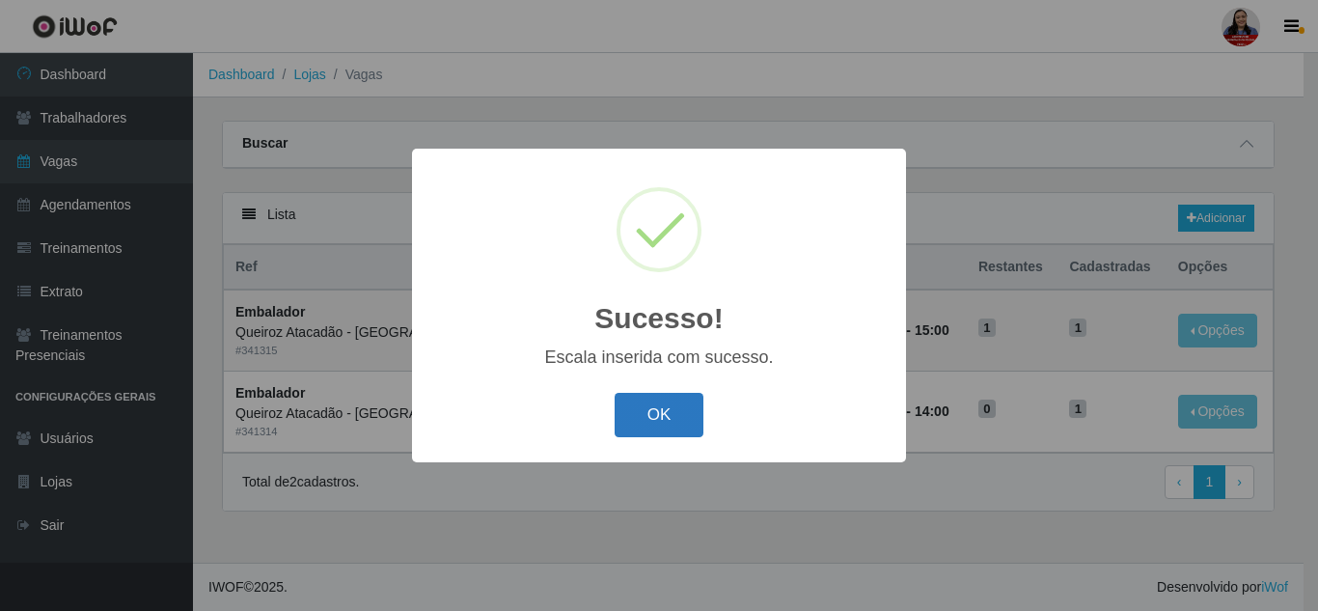
click at [685, 419] on button "OK" at bounding box center [660, 415] width 90 height 45
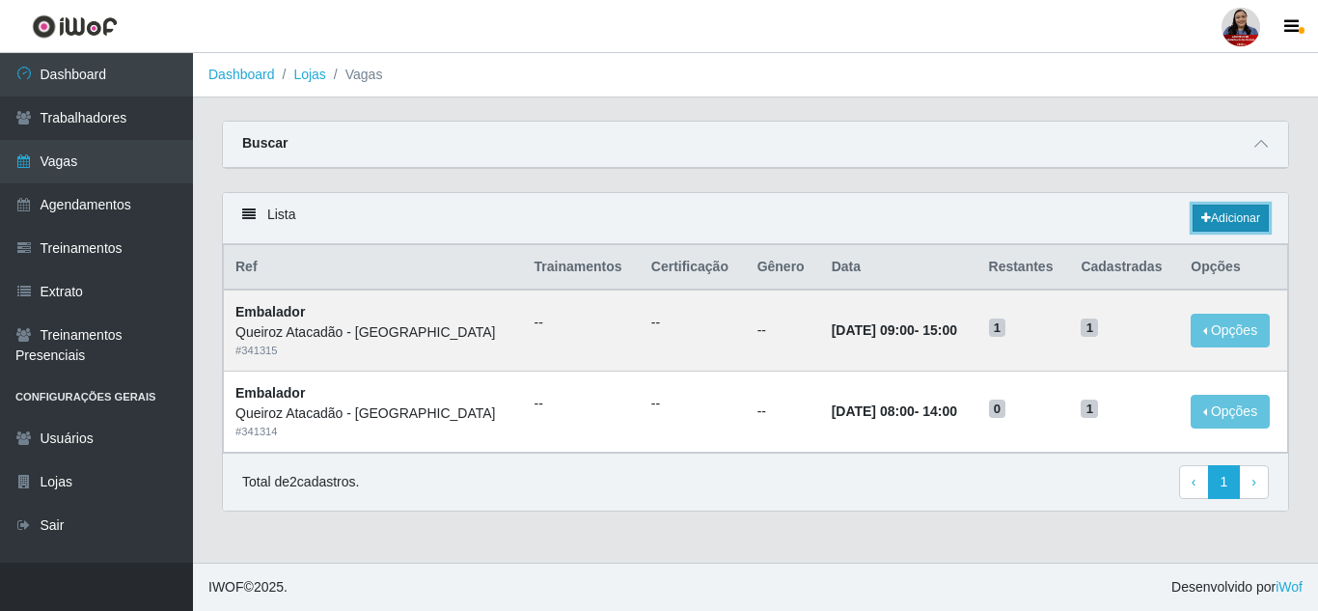
click at [1220, 223] on link "Adicionar" at bounding box center [1231, 218] width 76 height 27
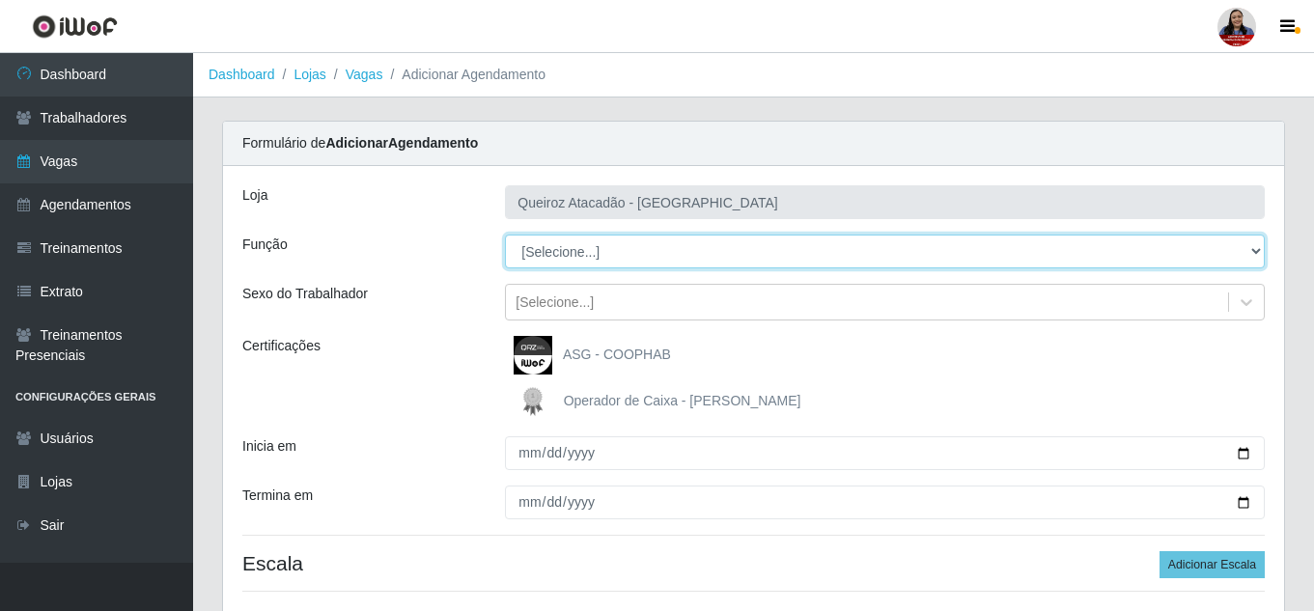
click at [558, 259] on select "[Selecione...] Embalador Embalador + Embalador ++ Operador de Caixa Operador de…" at bounding box center [885, 252] width 760 height 34
click at [505, 235] on select "[Selecione...] Embalador Embalador + Embalador ++ Operador de Caixa Operador de…" at bounding box center [885, 252] width 760 height 34
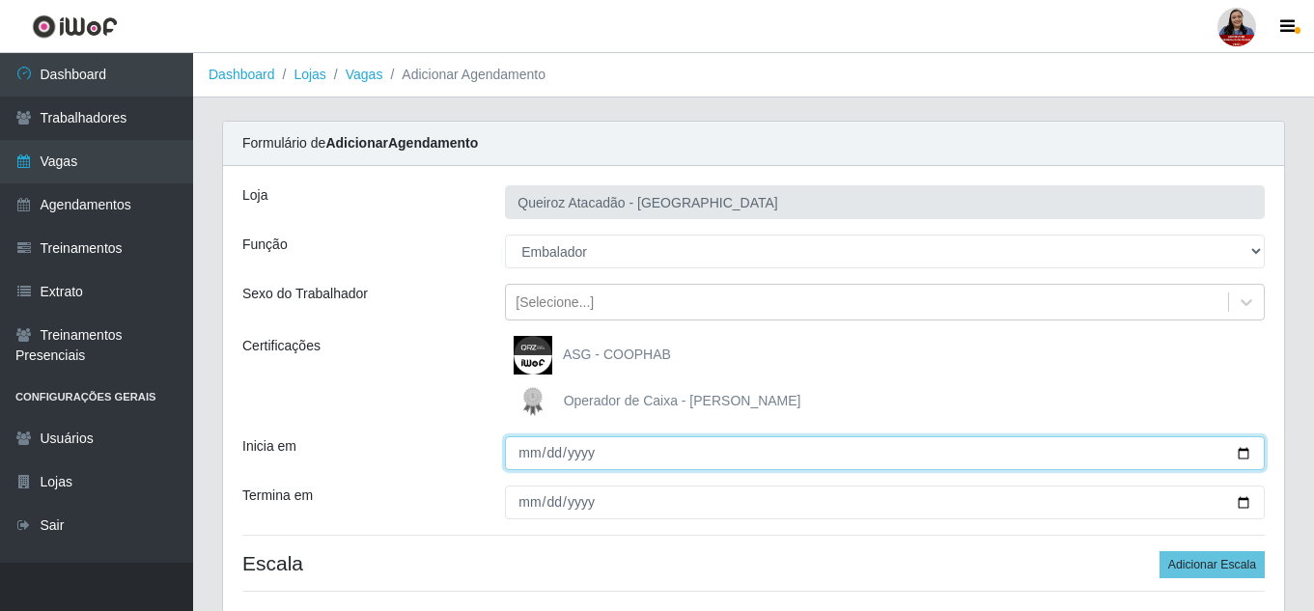
click at [1241, 452] on input "Inicia em" at bounding box center [885, 453] width 760 height 34
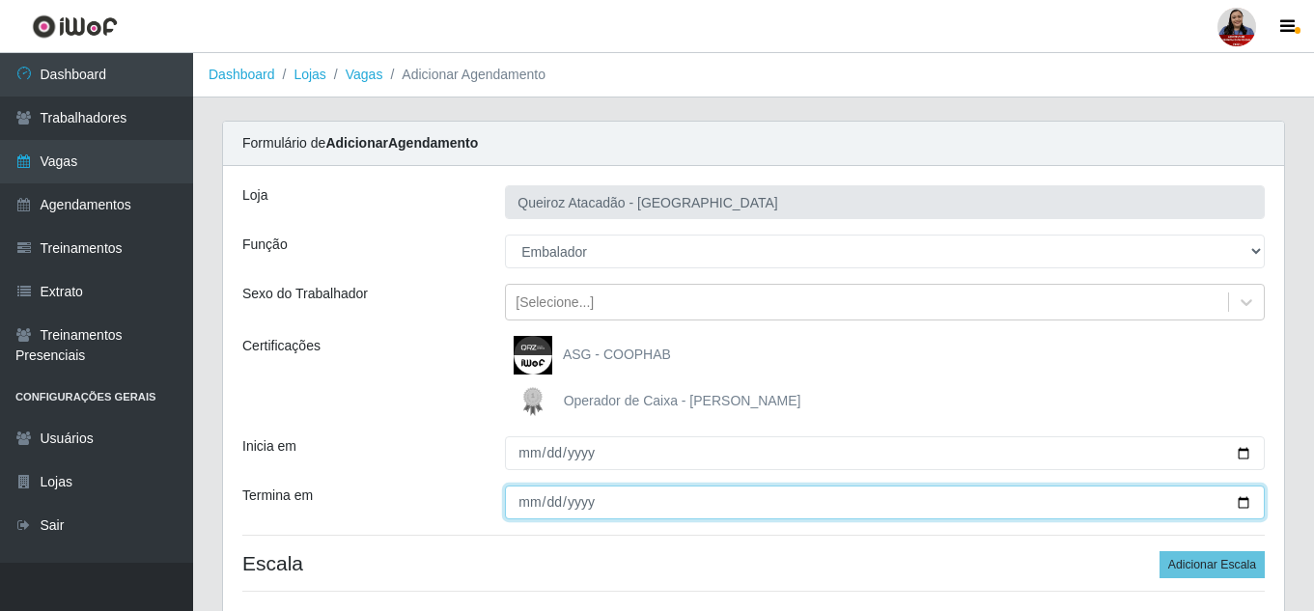
click at [1242, 496] on input "Termina em" at bounding box center [885, 502] width 760 height 34
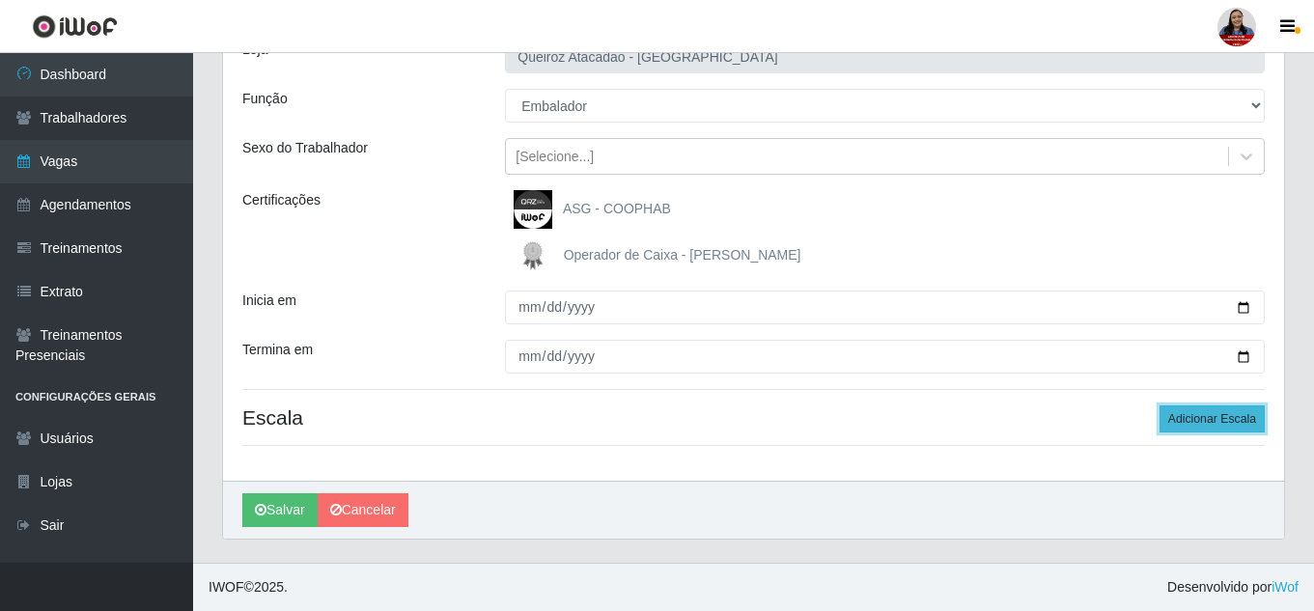
click at [1254, 422] on button "Adicionar Escala" at bounding box center [1211, 418] width 105 height 27
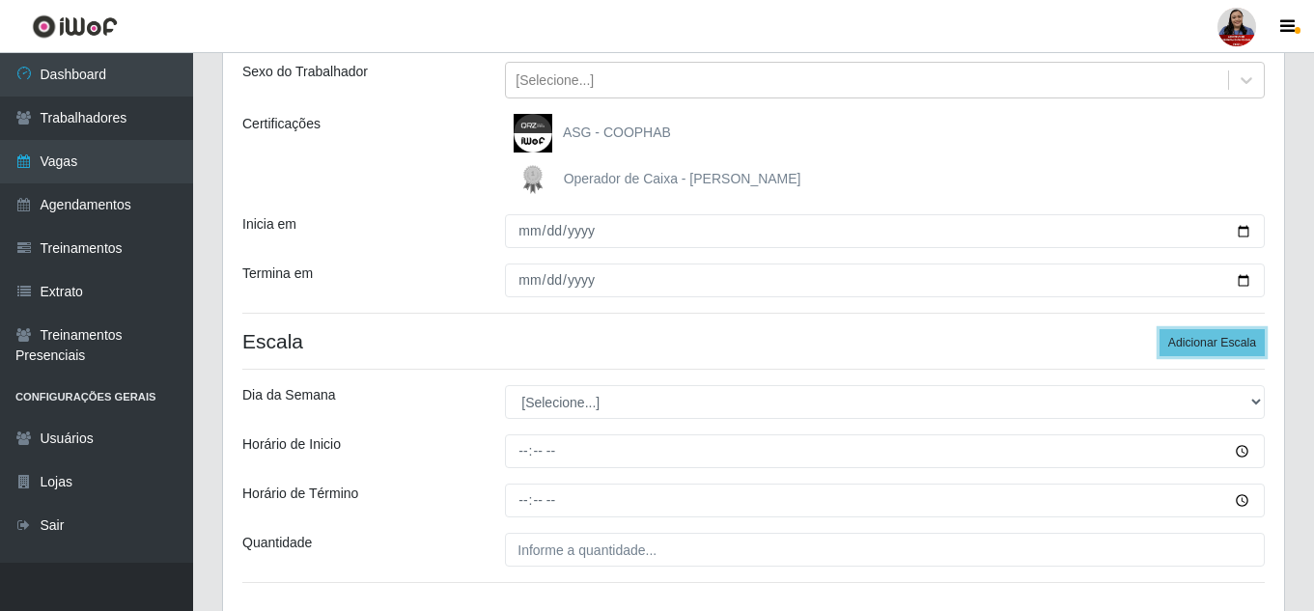
scroll to position [339, 0]
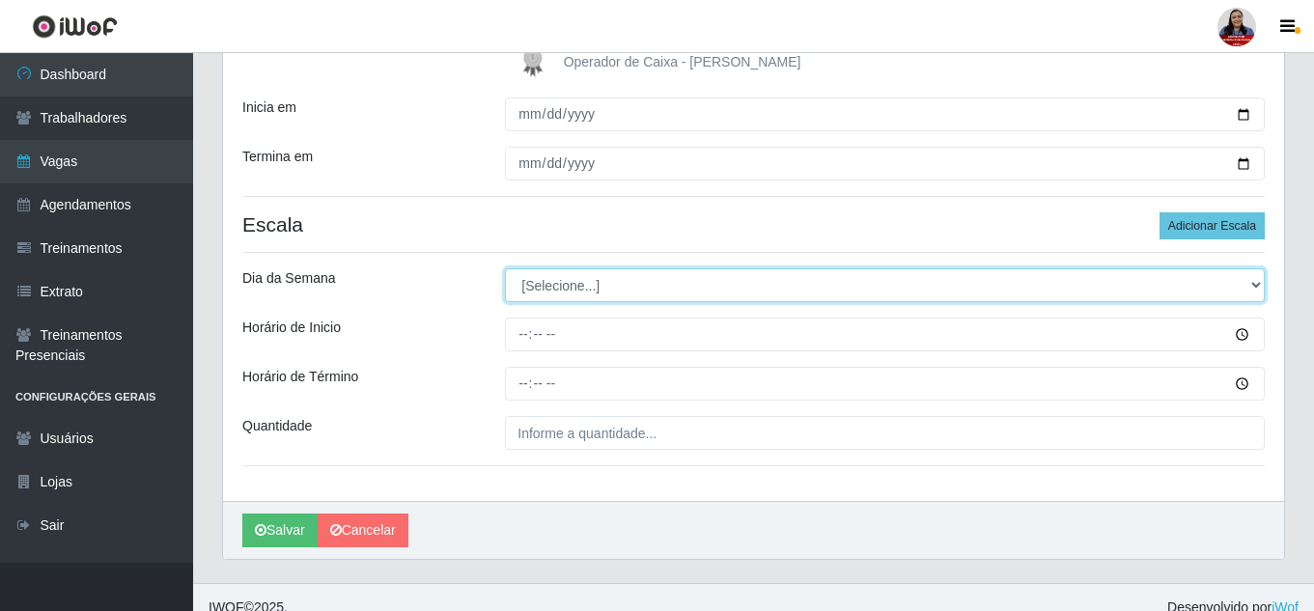
click at [704, 289] on select "[Selecione...] Segunda Terça Quarta Quinta Sexta Sábado Domingo" at bounding box center [885, 285] width 760 height 34
click at [505, 268] on select "[Selecione...] Segunda Terça Quarta Quinta Sexta Sábado Domingo" at bounding box center [885, 285] width 760 height 34
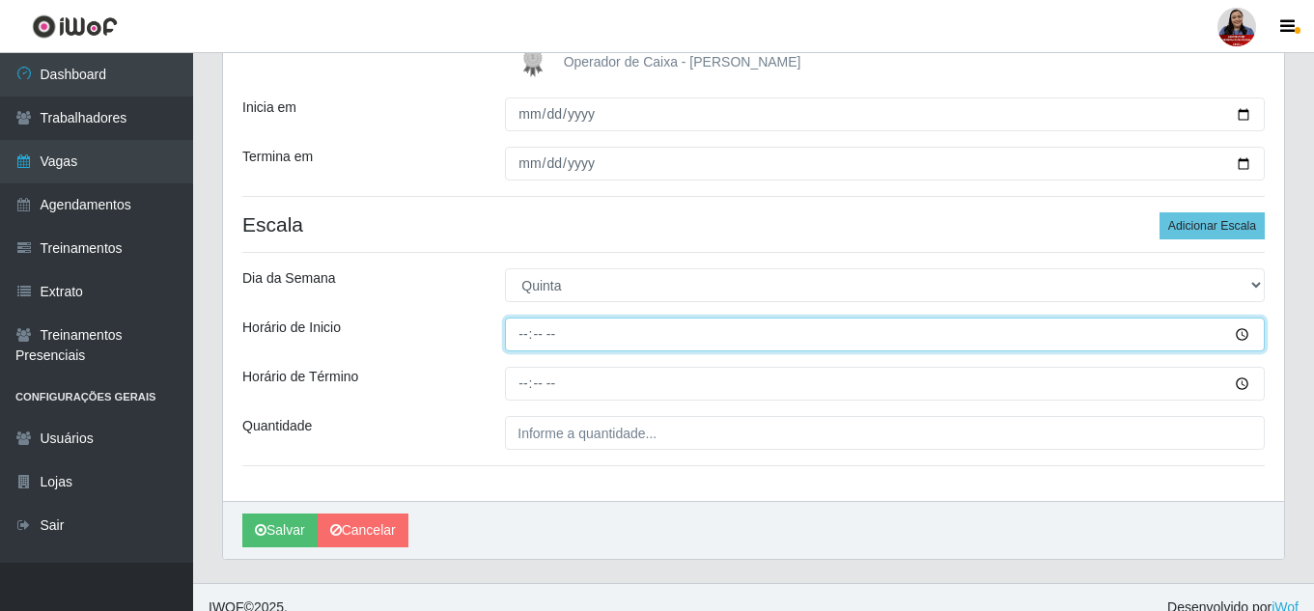
click at [516, 341] on input "Horário de Inicio" at bounding box center [885, 335] width 760 height 34
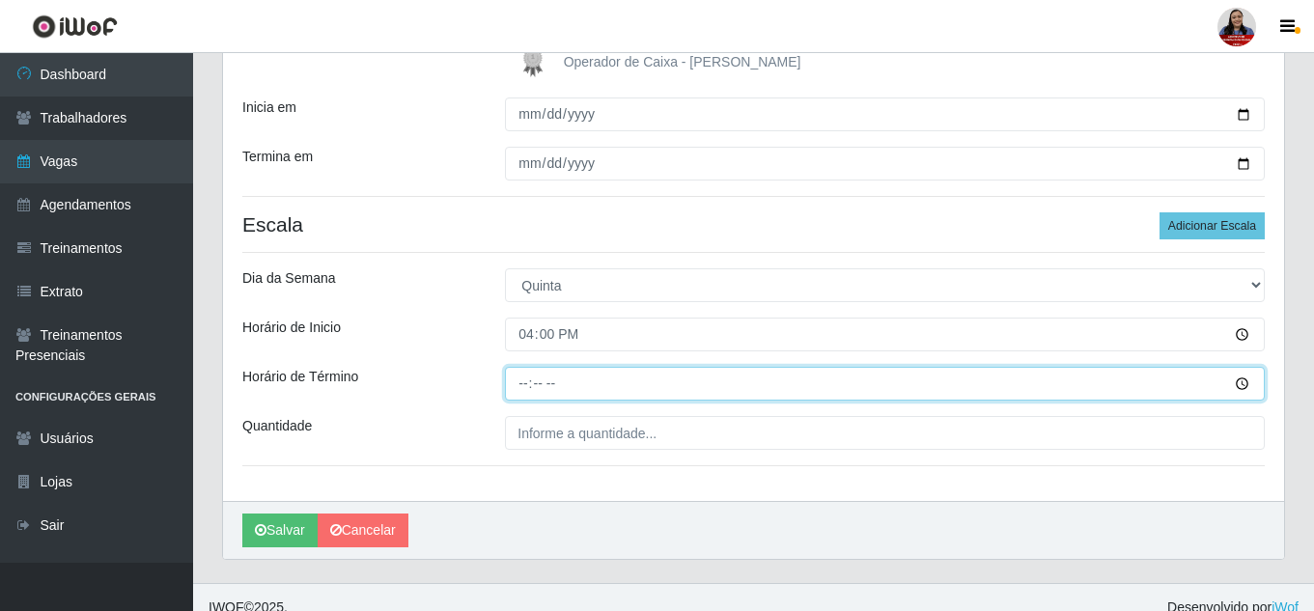
click at [521, 375] on input "Horário de Término" at bounding box center [885, 384] width 760 height 34
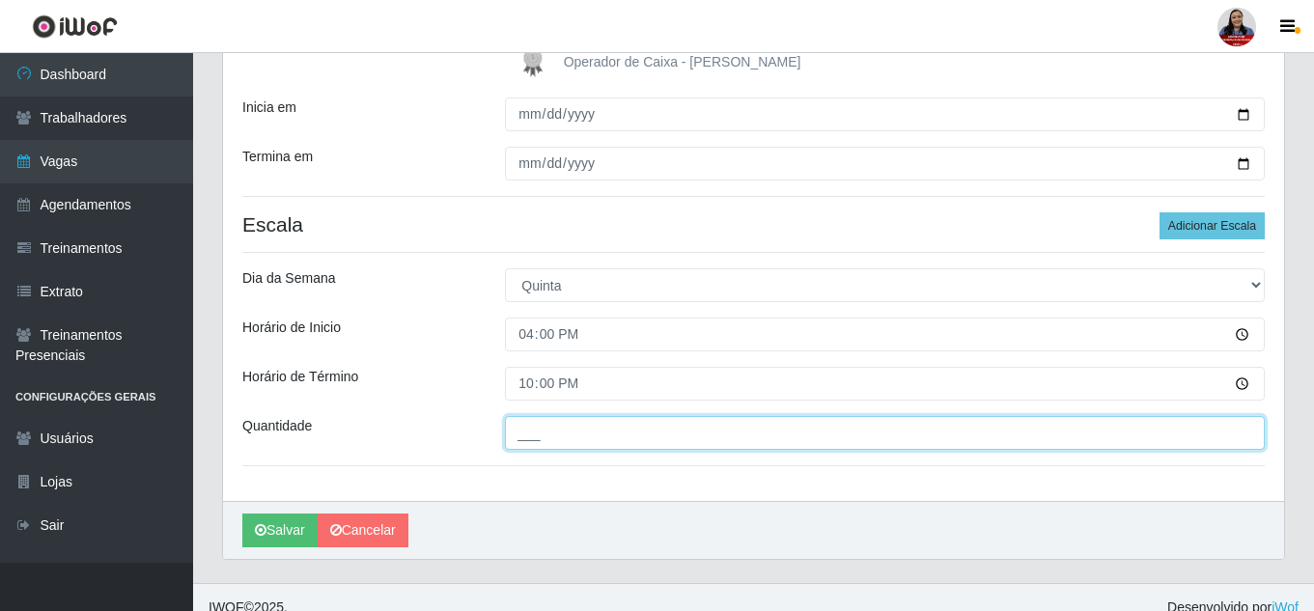
click at [515, 435] on input "___" at bounding box center [885, 433] width 760 height 34
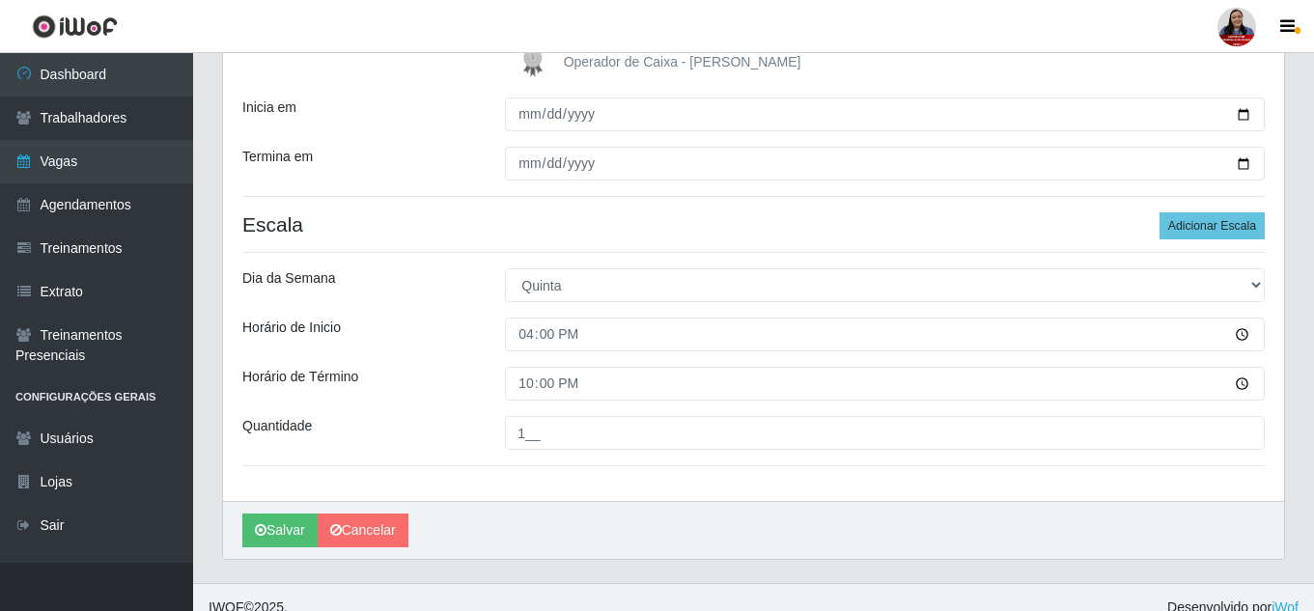
click at [570, 479] on div "[PERSON_NAME] Atacadão - [GEOGRAPHIC_DATA] do Amarante Função [Selecione...] Em…" at bounding box center [753, 164] width 1061 height 674
click at [259, 533] on icon "submit" at bounding box center [261, 530] width 12 height 14
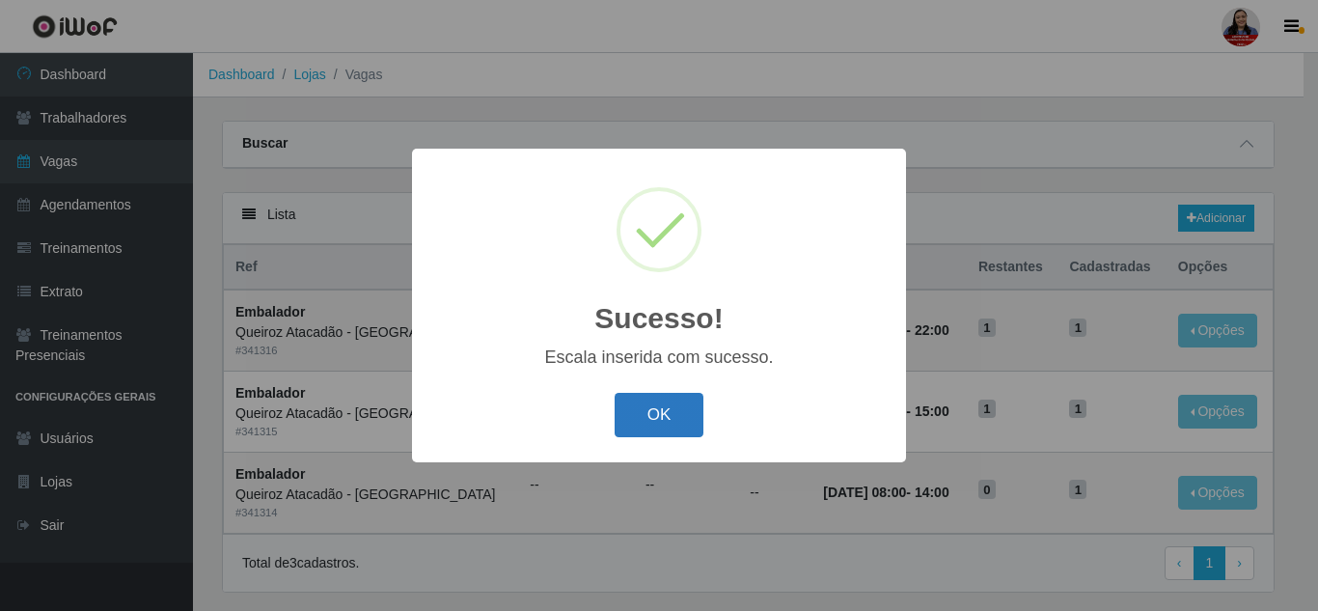
click at [678, 403] on button "OK" at bounding box center [660, 415] width 90 height 45
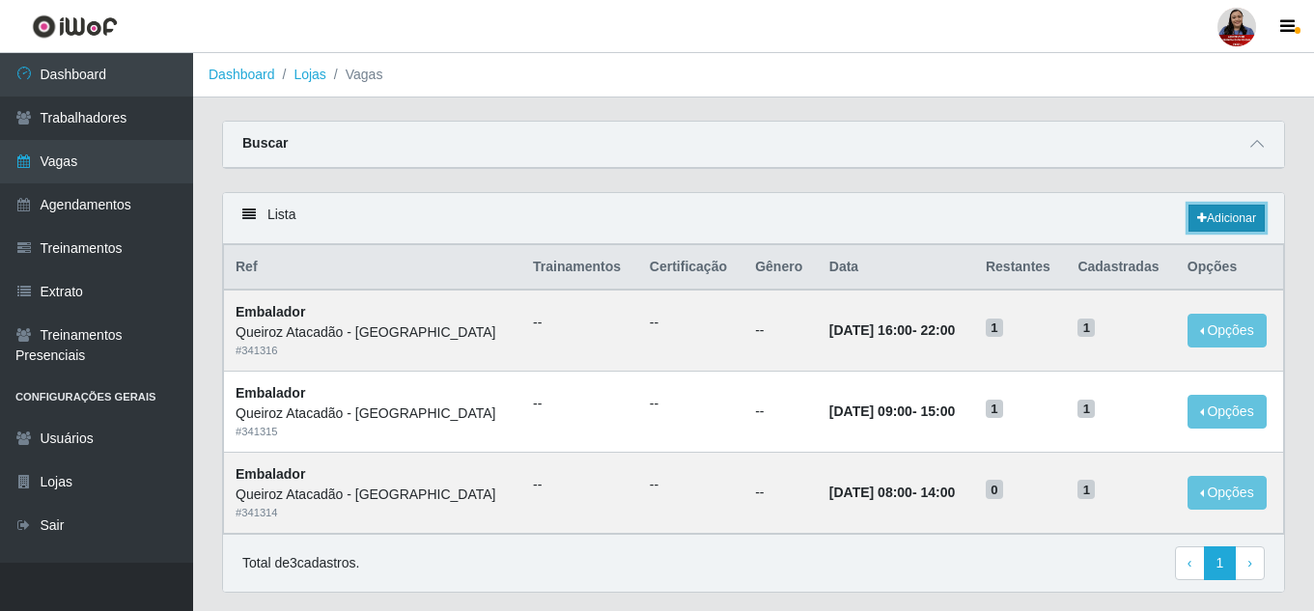
click at [1199, 212] on link "Adicionar" at bounding box center [1226, 218] width 76 height 27
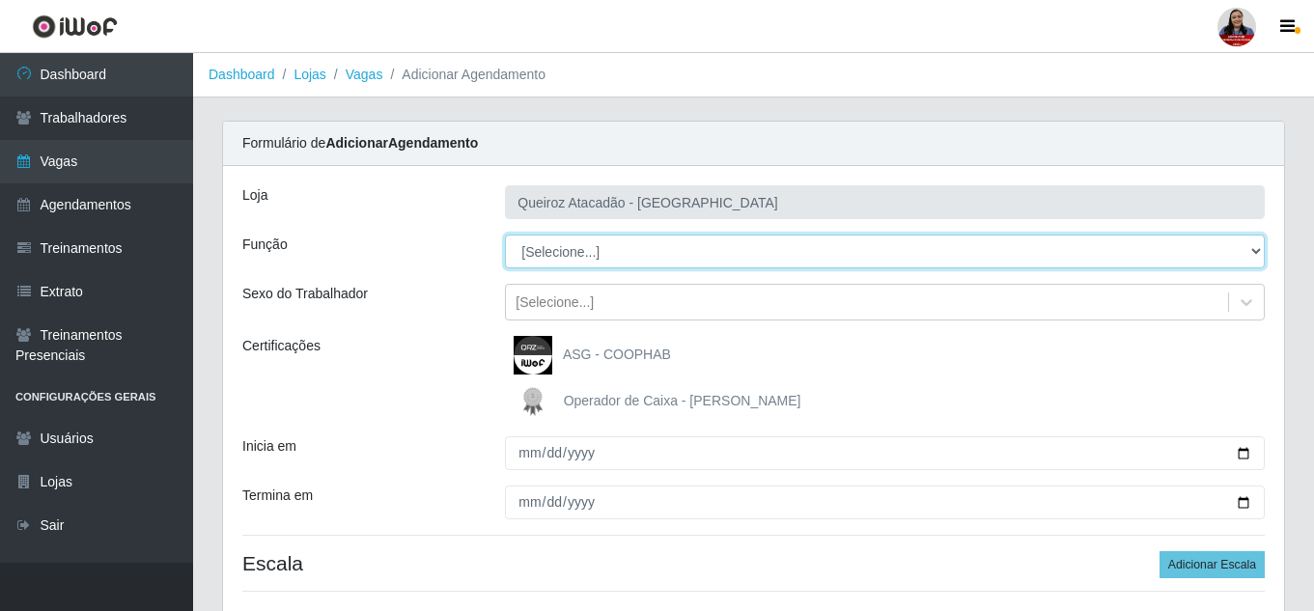
click at [1244, 249] on select "[Selecione...] Embalador Embalador + Embalador ++ Operador de Caixa Operador de…" at bounding box center [885, 252] width 760 height 34
click at [505, 235] on select "[Selecione...] Embalador Embalador + Embalador ++ Operador de Caixa Operador de…" at bounding box center [885, 252] width 760 height 34
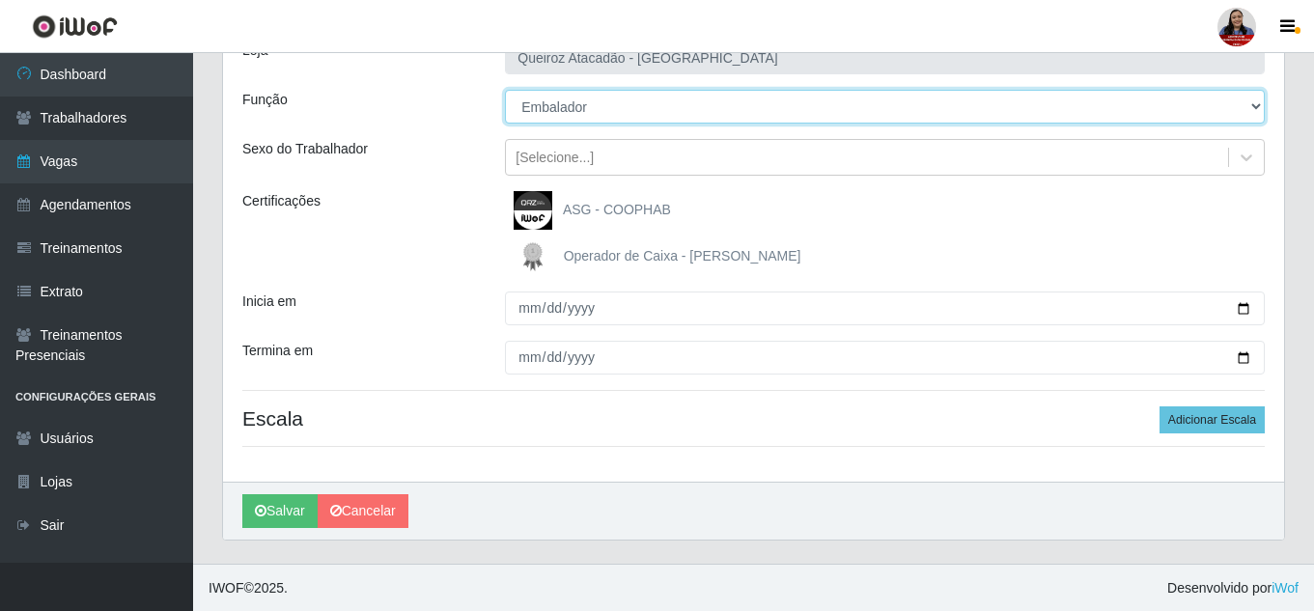
scroll to position [146, 0]
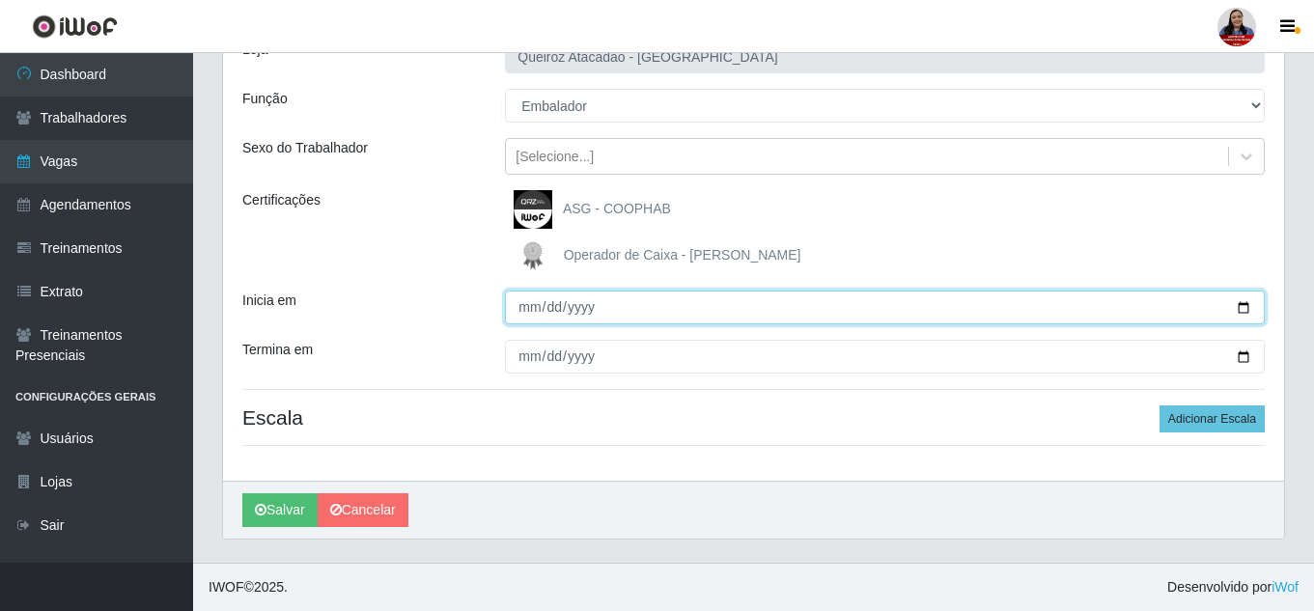
click at [1241, 309] on input "Inicia em" at bounding box center [885, 308] width 760 height 34
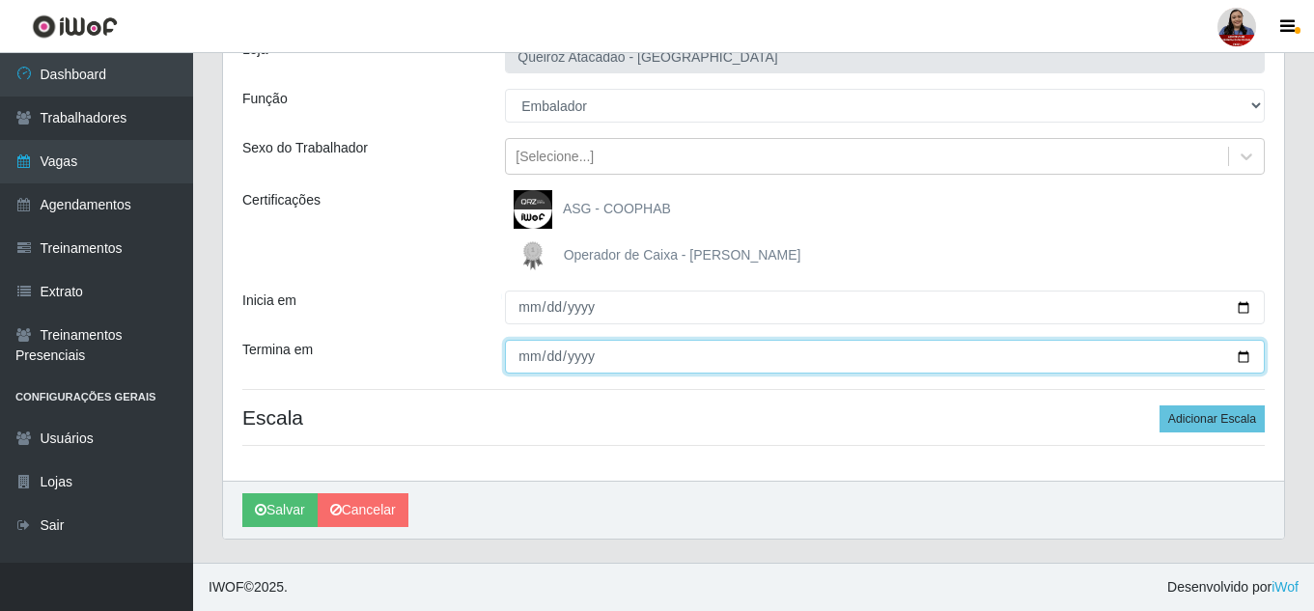
click at [1249, 355] on input "Termina em" at bounding box center [885, 357] width 760 height 34
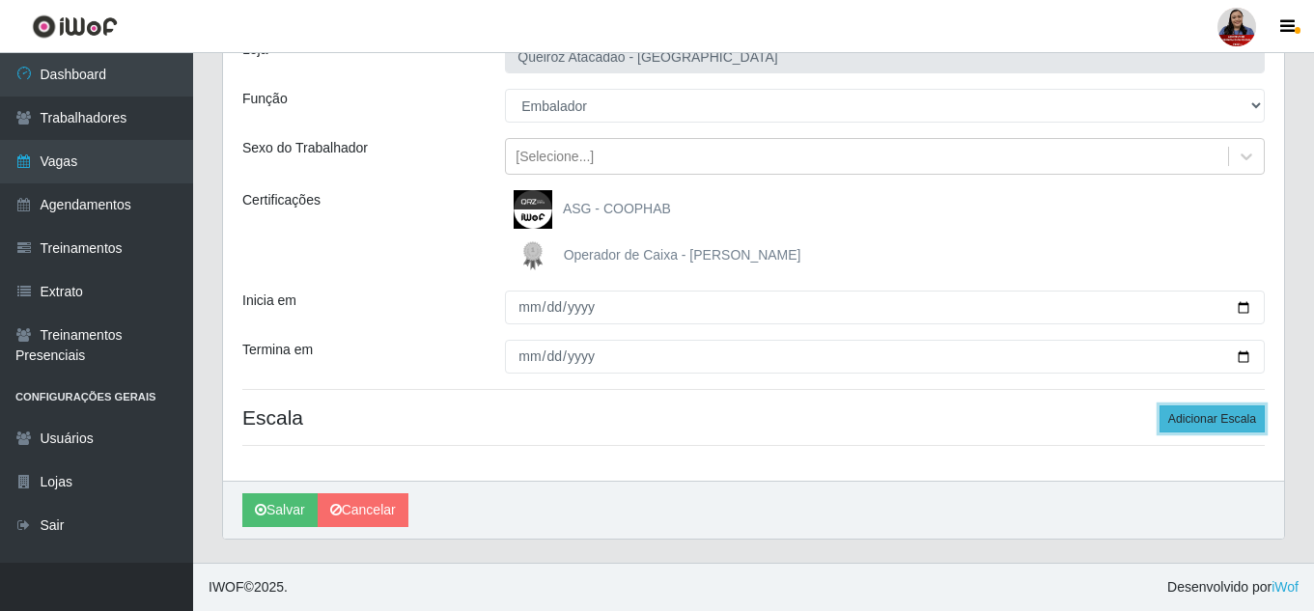
click at [1199, 414] on button "Adicionar Escala" at bounding box center [1211, 418] width 105 height 27
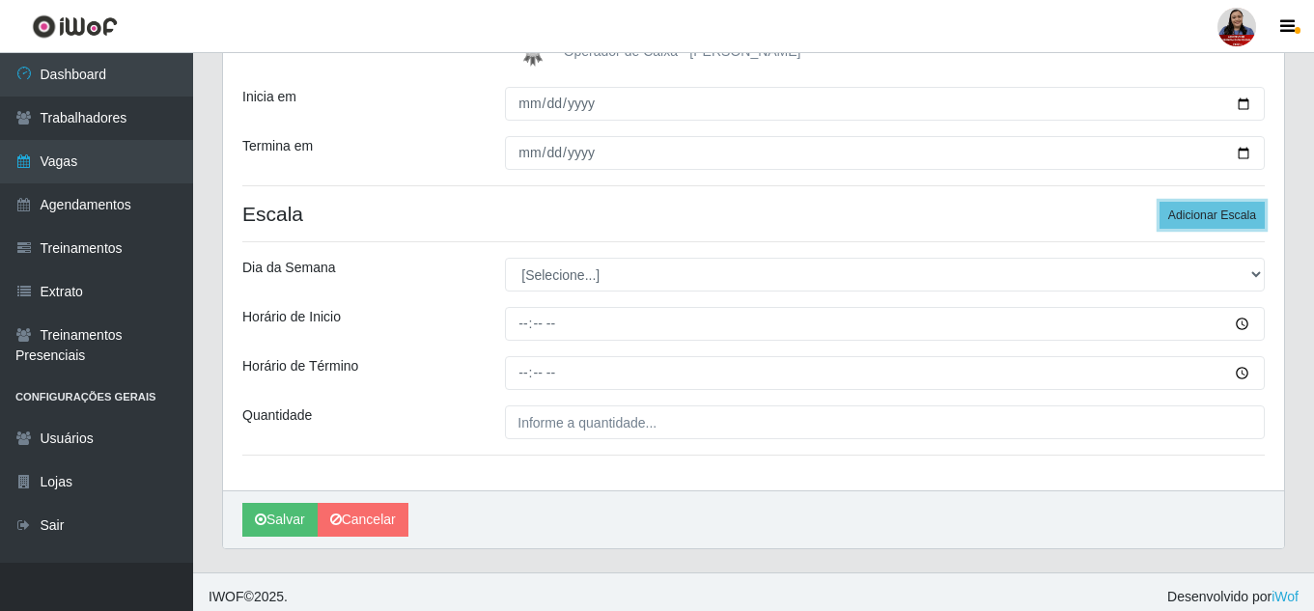
scroll to position [359, 0]
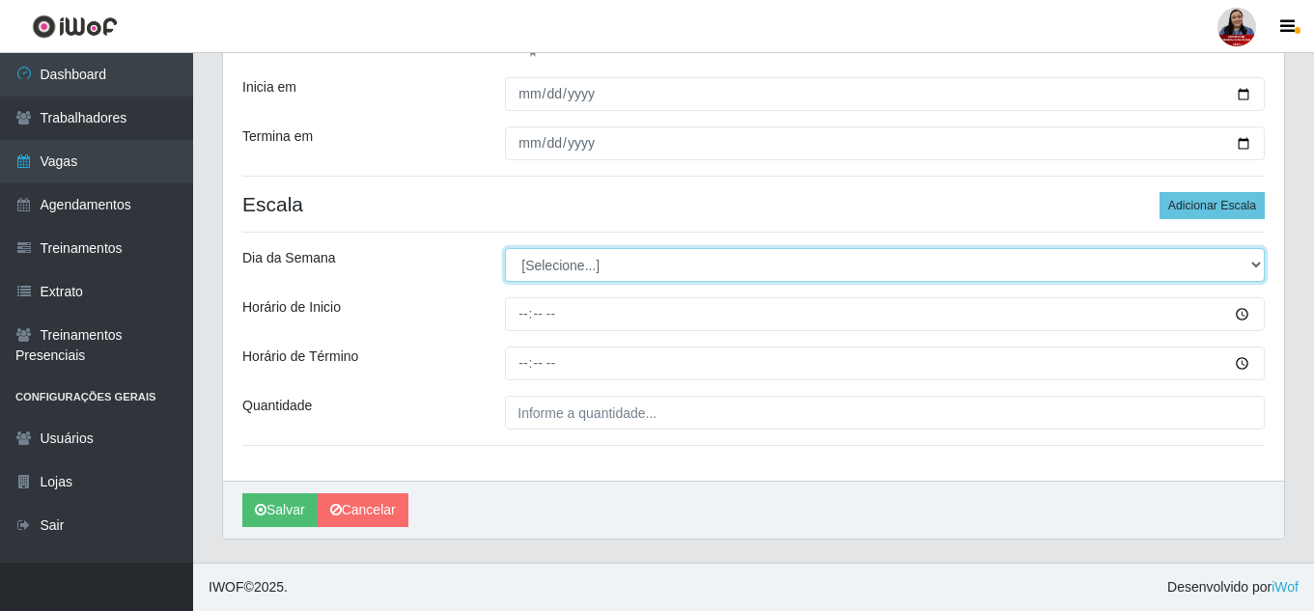
click at [605, 267] on select "[Selecione...] Segunda Terça Quarta Quinta Sexta Sábado Domingo" at bounding box center [885, 265] width 760 height 34
click at [505, 248] on select "[Selecione...] Segunda Terça Quarta Quinta Sexta Sábado Domingo" at bounding box center [885, 265] width 760 height 34
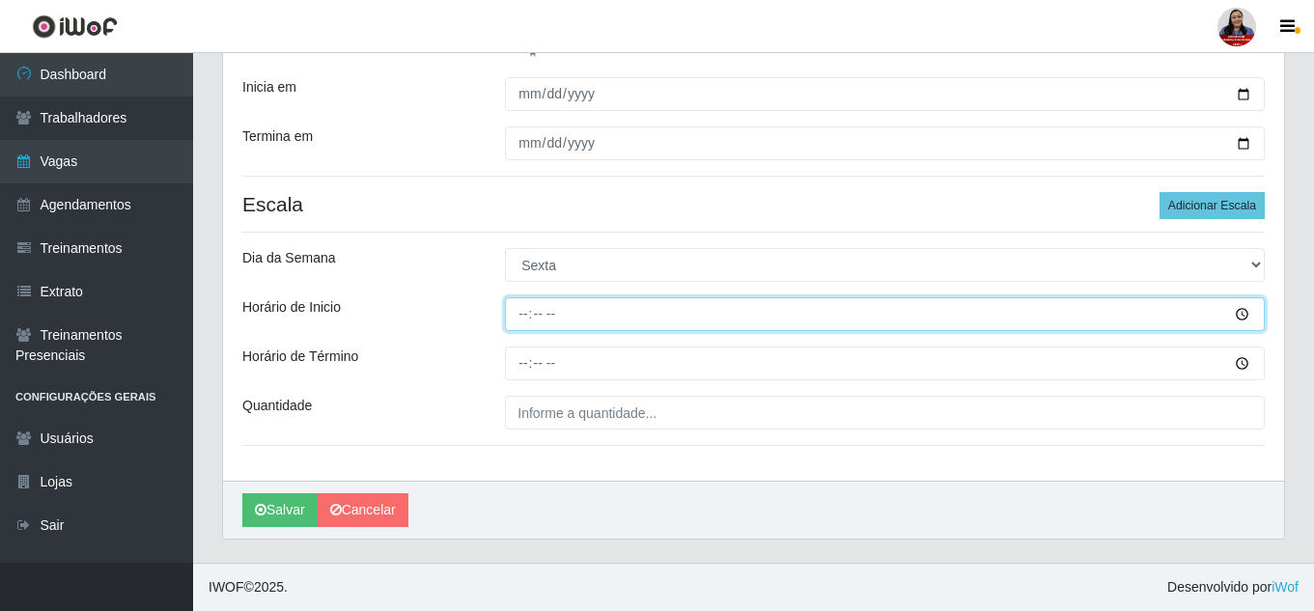
click at [523, 316] on input "Horário de Inicio" at bounding box center [885, 314] width 760 height 34
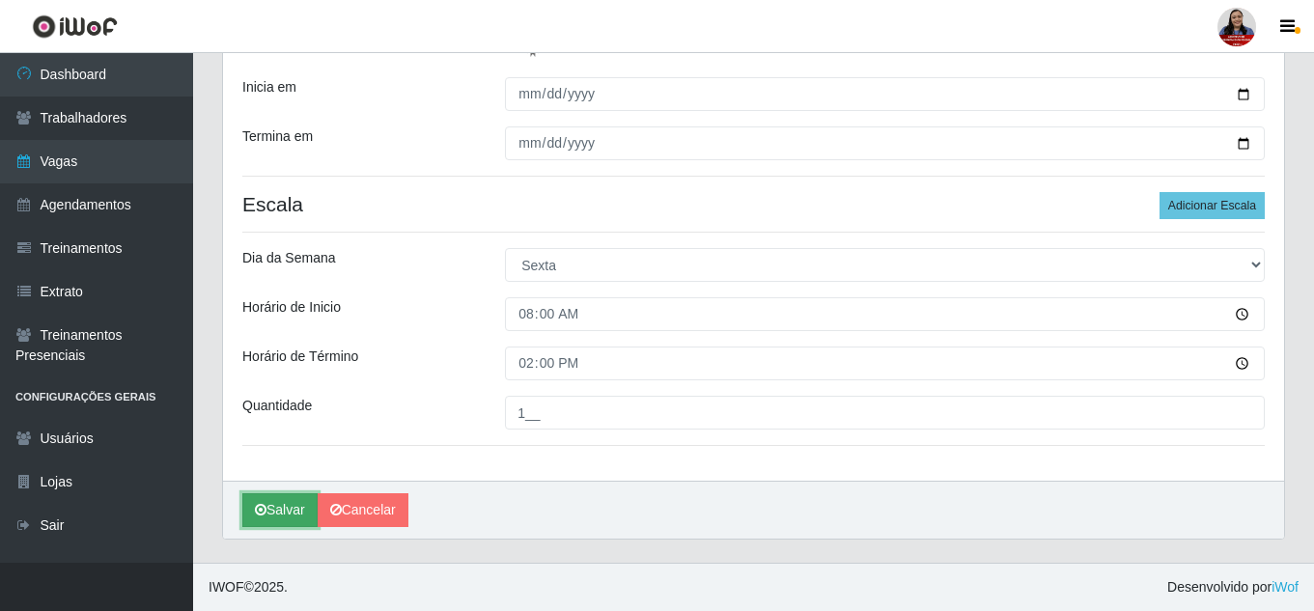
click at [276, 504] on button "Salvar" at bounding box center [279, 510] width 75 height 34
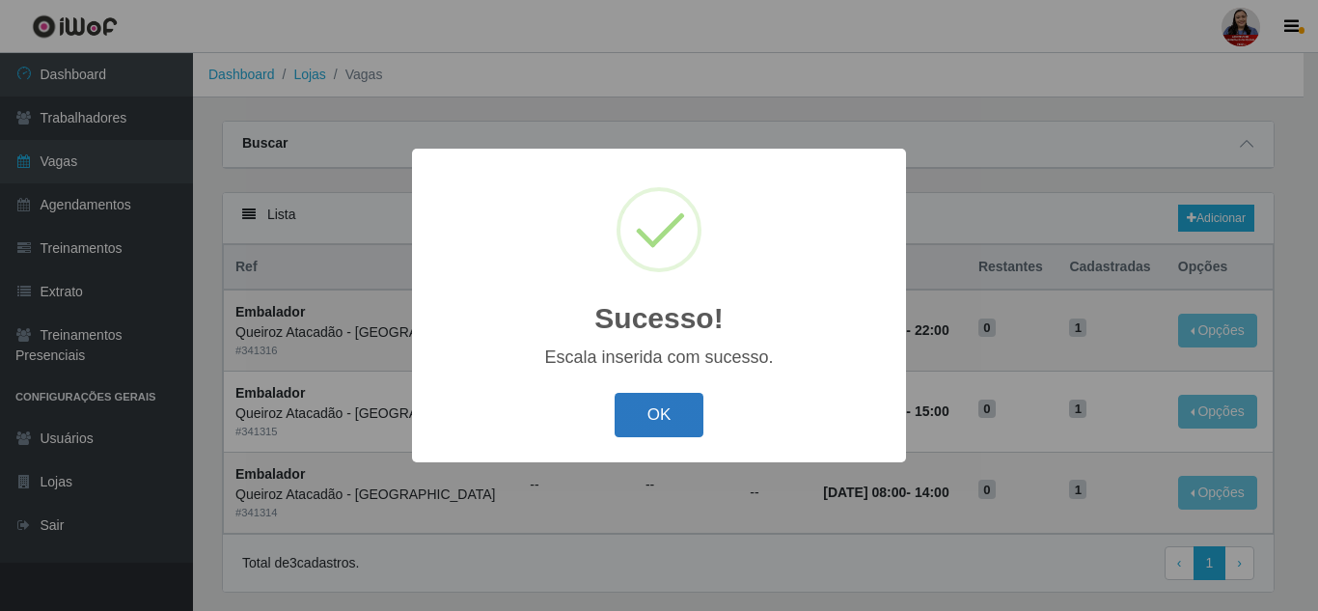
click at [689, 407] on button "OK" at bounding box center [660, 415] width 90 height 45
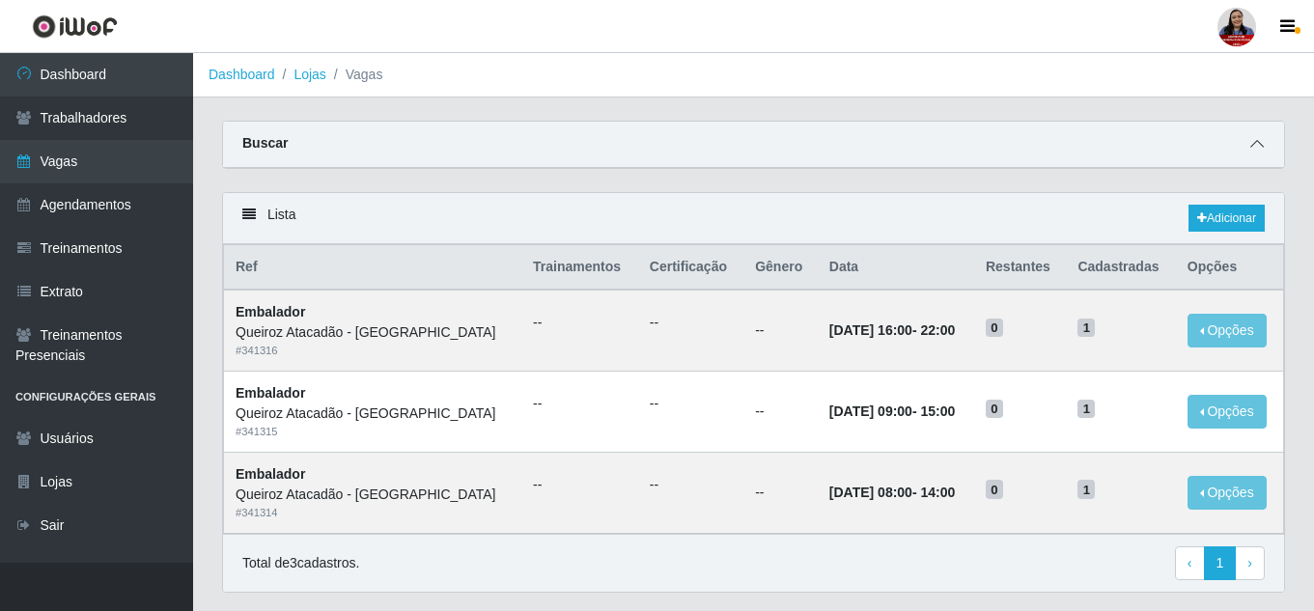
click at [1260, 151] on icon at bounding box center [1257, 144] width 14 height 14
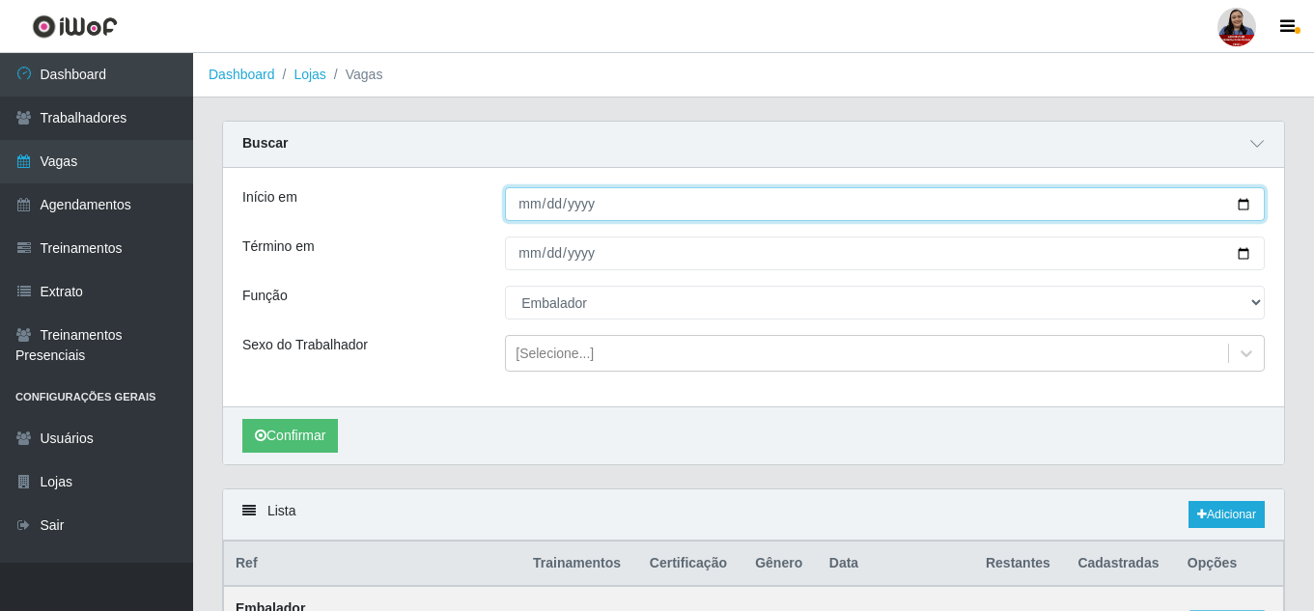
click at [1234, 203] on input "[DATE]" at bounding box center [885, 204] width 760 height 34
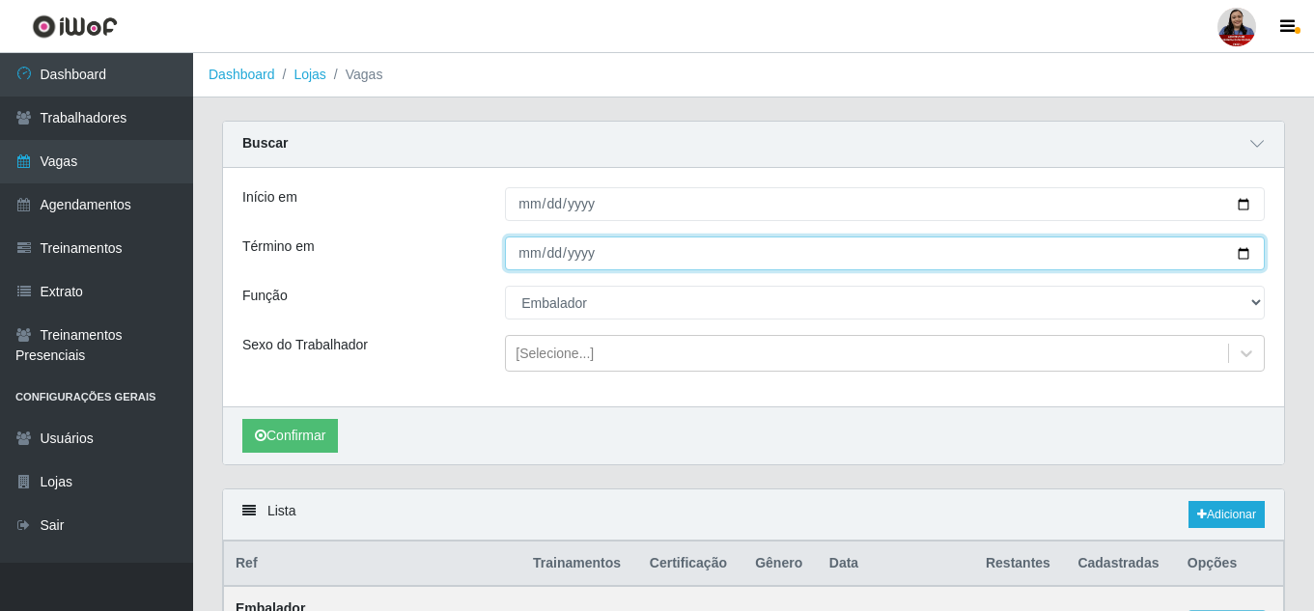
click at [1242, 251] on input "[DATE]" at bounding box center [885, 253] width 760 height 34
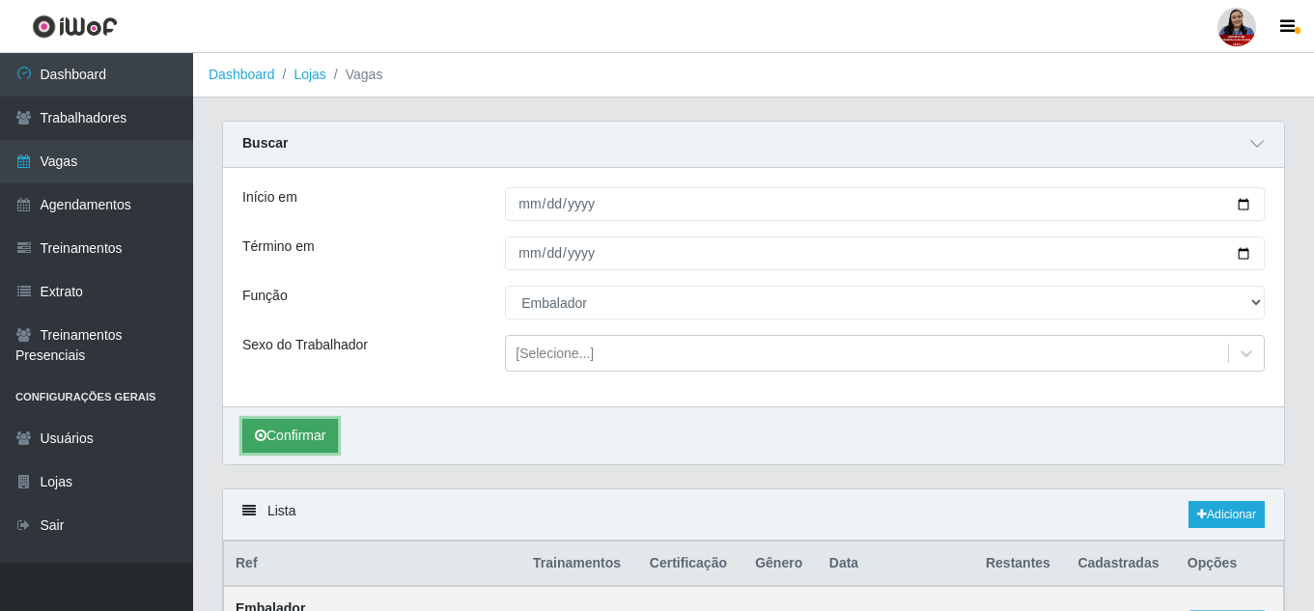
click at [298, 431] on button "Confirmar" at bounding box center [290, 436] width 96 height 34
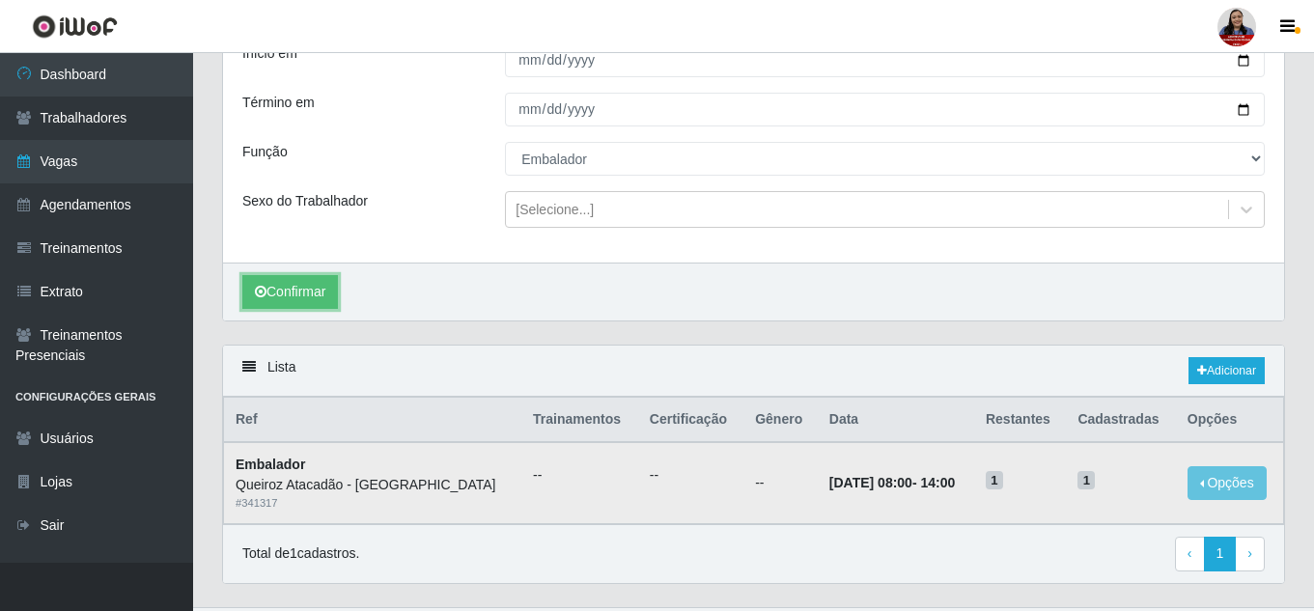
scroll to position [189, 0]
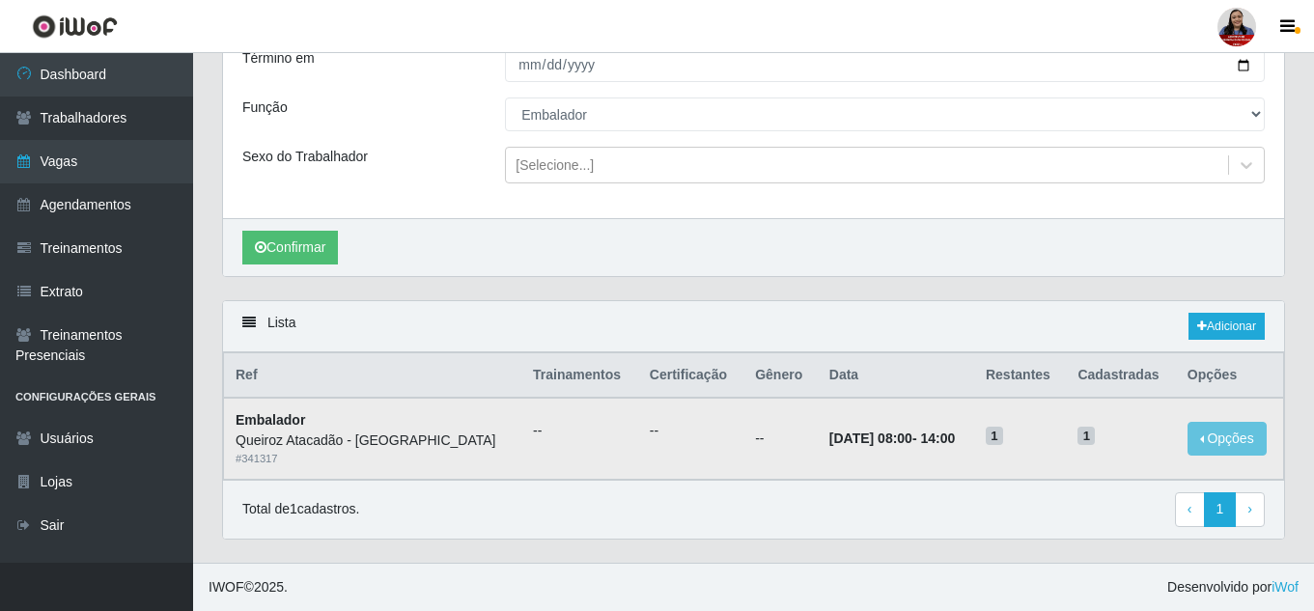
drag, startPoint x: 904, startPoint y: 443, endPoint x: 996, endPoint y: 443, distance: 91.7
click at [996, 443] on tr "Embalador Queiroz Atacadão - [GEOGRAPHIC_DATA] do Amarante # 341317 -- -- -- [D…" at bounding box center [754, 438] width 1060 height 81
drag, startPoint x: 820, startPoint y: 439, endPoint x: 1135, endPoint y: 438, distance: 314.6
click at [1135, 438] on tr "Embalador Queiroz Atacadão - [GEOGRAPHIC_DATA] do Amarante # 341317 -- -- -- [D…" at bounding box center [754, 438] width 1060 height 81
click at [1132, 438] on h5 "1" at bounding box center [1120, 435] width 86 height 20
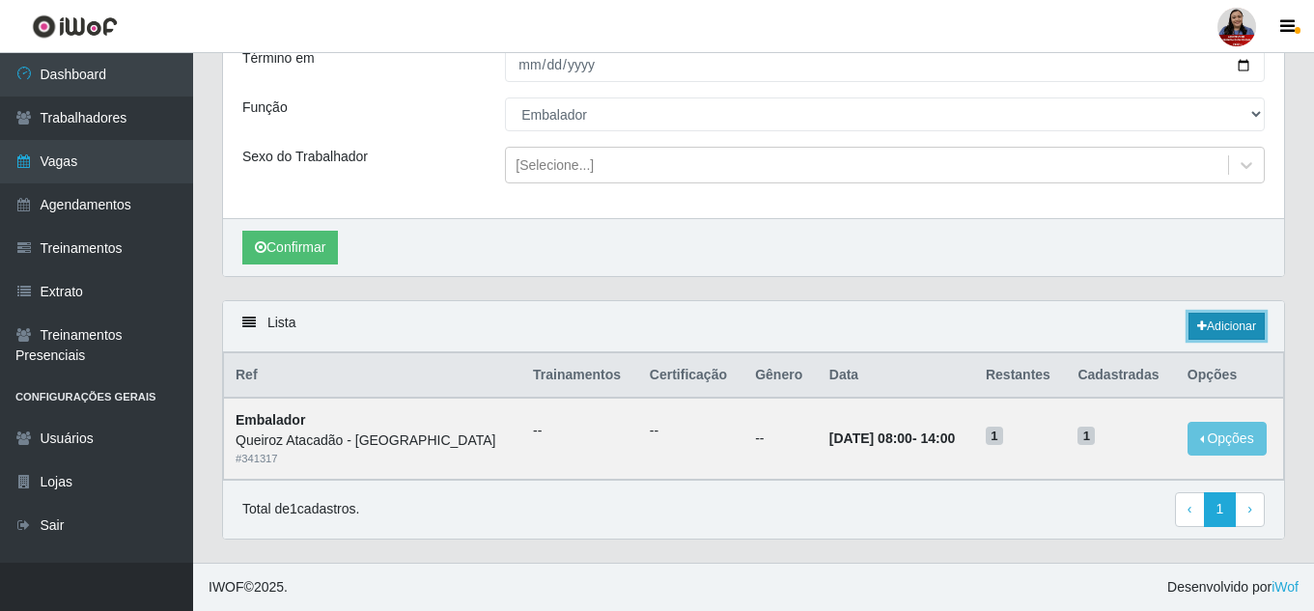
click at [1207, 321] on link "Adicionar" at bounding box center [1226, 326] width 76 height 27
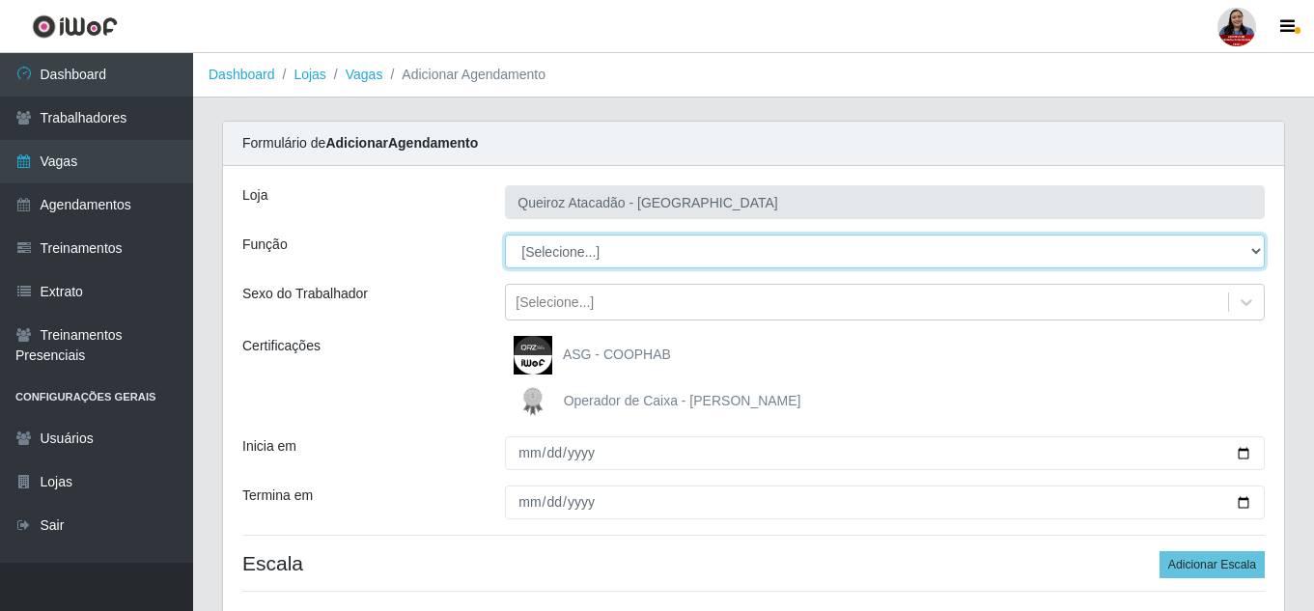
click at [715, 241] on select "[Selecione...] Embalador Embalador + Embalador ++ Operador de Caixa Operador de…" at bounding box center [885, 252] width 760 height 34
click at [505, 235] on select "[Selecione...] Embalador Embalador + Embalador ++ Operador de Caixa Operador de…" at bounding box center [885, 252] width 760 height 34
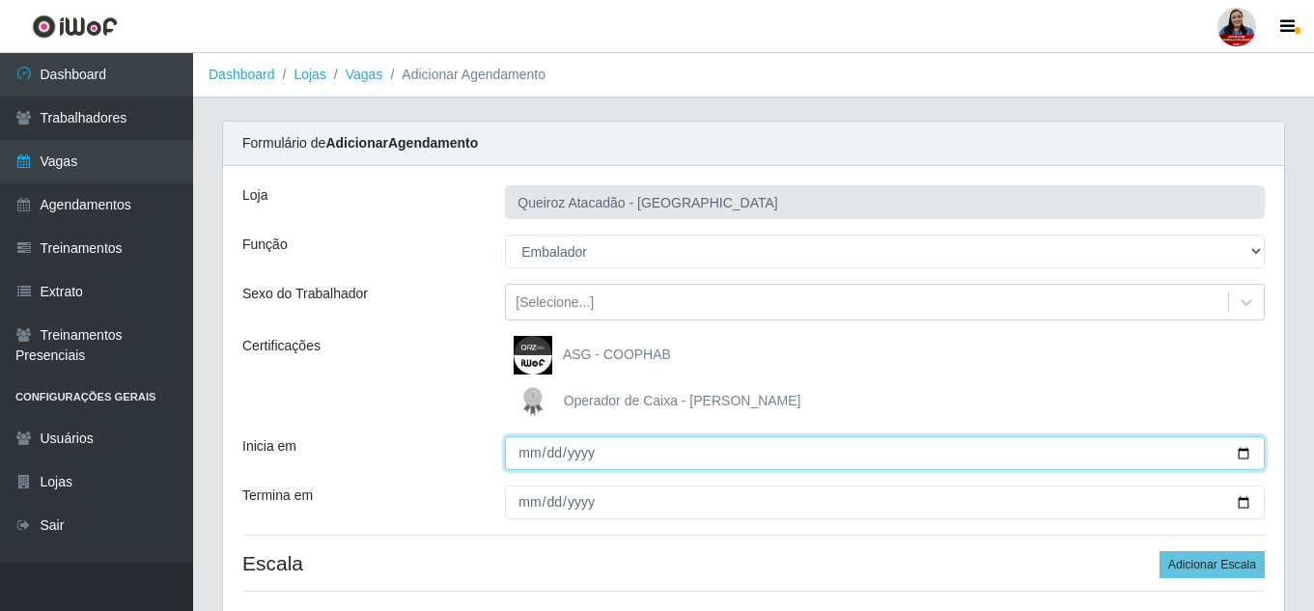
click at [1243, 457] on input "Inicia em" at bounding box center [885, 453] width 760 height 34
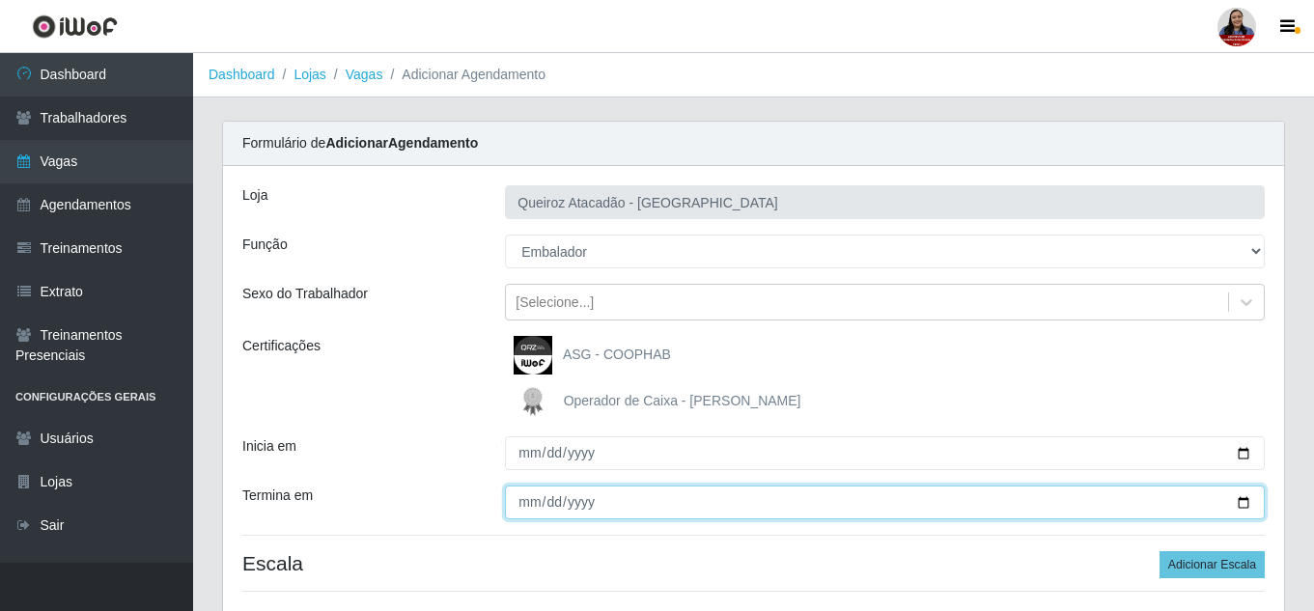
click at [1246, 506] on input "Termina em" at bounding box center [885, 502] width 760 height 34
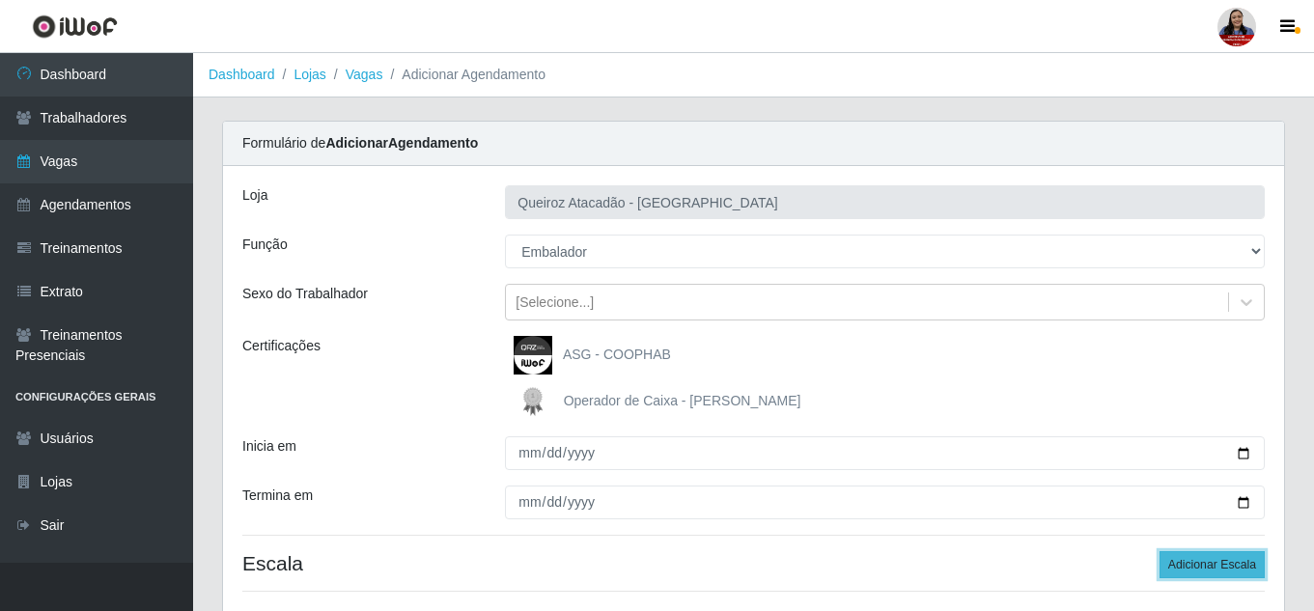
click at [1219, 561] on button "Adicionar Escala" at bounding box center [1211, 564] width 105 height 27
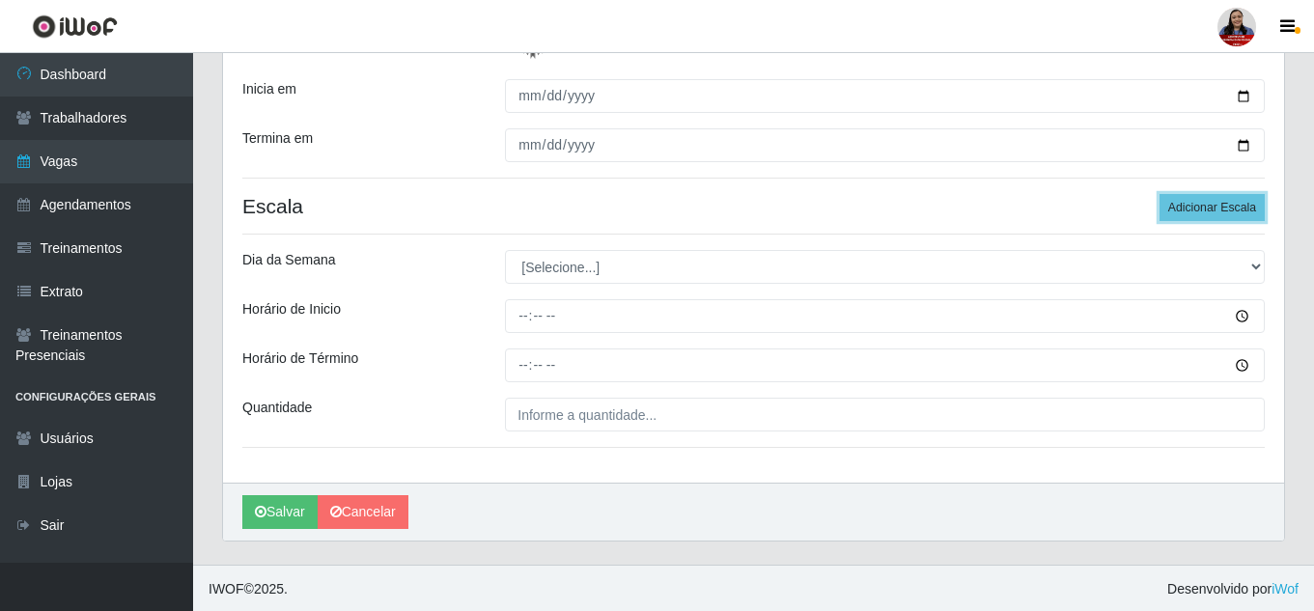
scroll to position [359, 0]
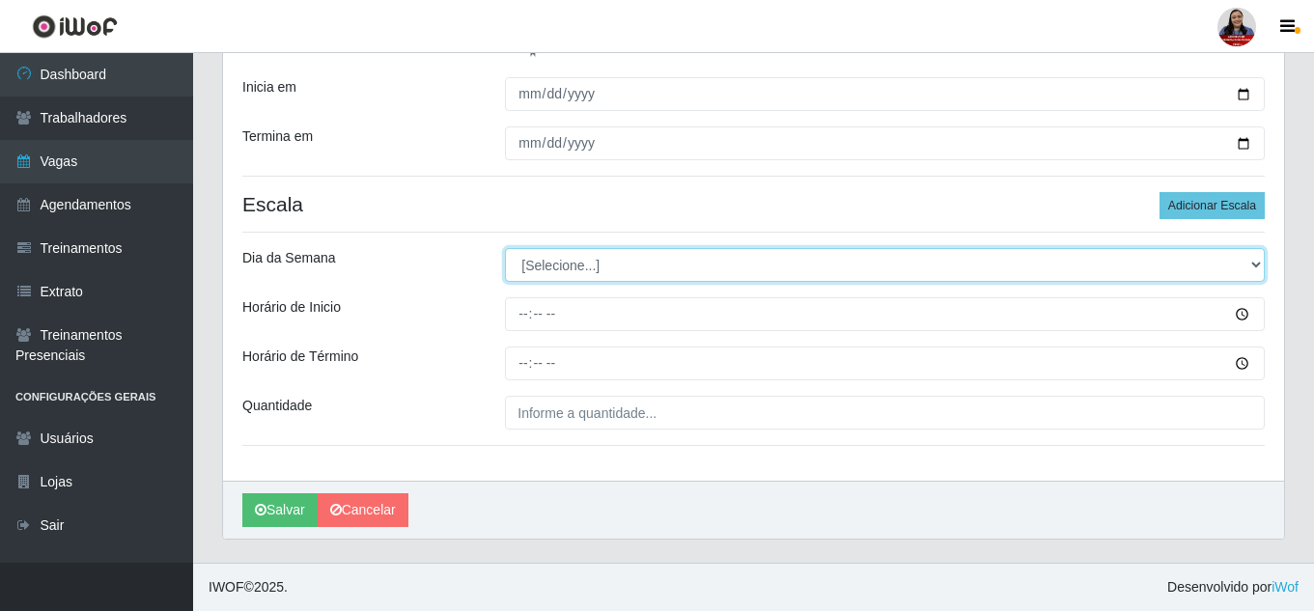
drag, startPoint x: 597, startPoint y: 270, endPoint x: 596, endPoint y: 281, distance: 10.8
click at [597, 270] on select "[Selecione...] Segunda Terça Quarta Quinta Sexta Sábado Domingo" at bounding box center [885, 265] width 760 height 34
click at [505, 248] on select "[Selecione...] Segunda Terça Quarta Quinta Sexta Sábado Domingo" at bounding box center [885, 265] width 760 height 34
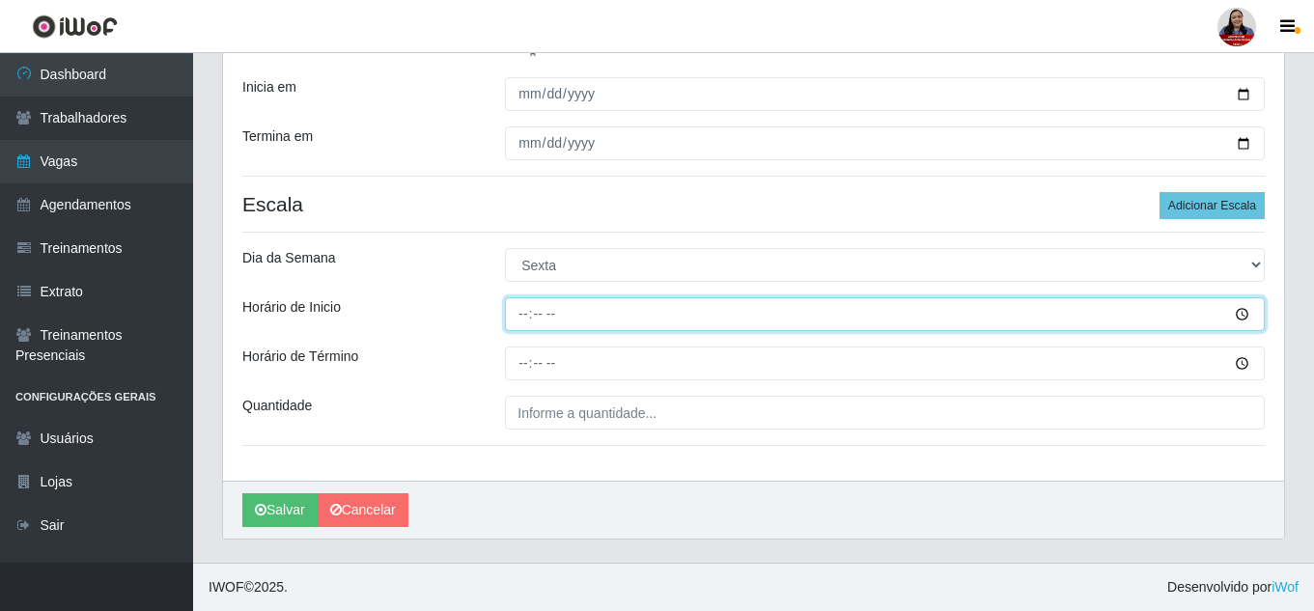
click at [521, 316] on input "Horário de Inicio" at bounding box center [885, 314] width 760 height 34
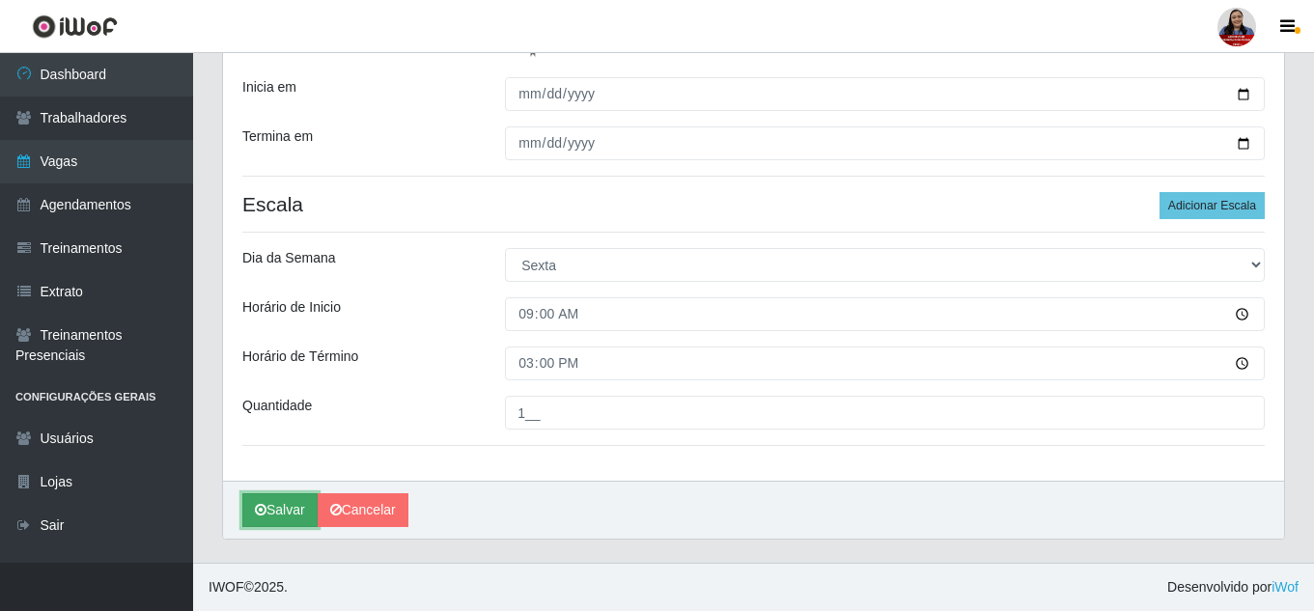
click at [295, 500] on button "Salvar" at bounding box center [279, 510] width 75 height 34
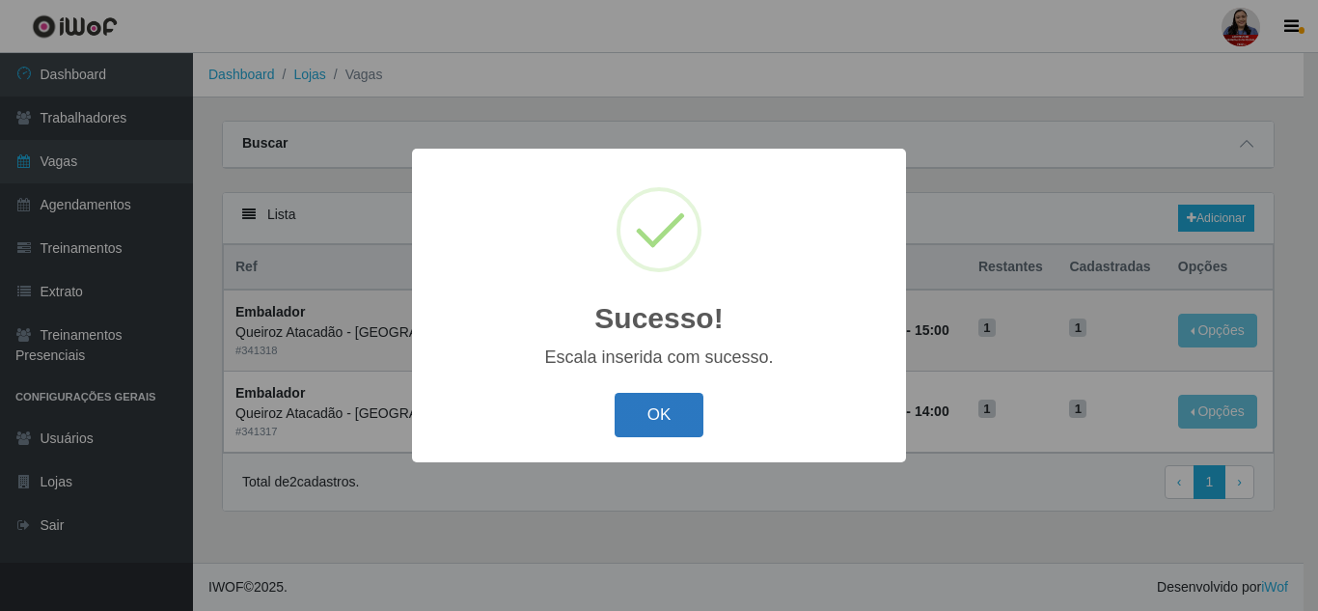
click at [667, 421] on button "OK" at bounding box center [660, 415] width 90 height 45
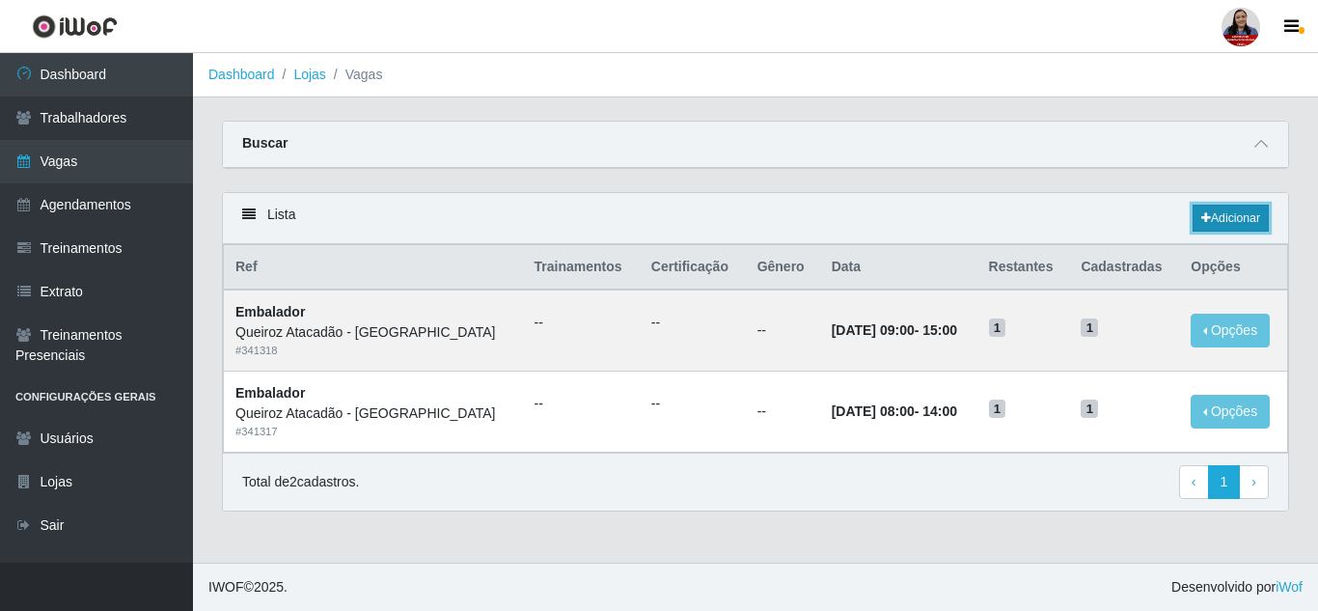
click at [1252, 223] on link "Adicionar" at bounding box center [1231, 218] width 76 height 27
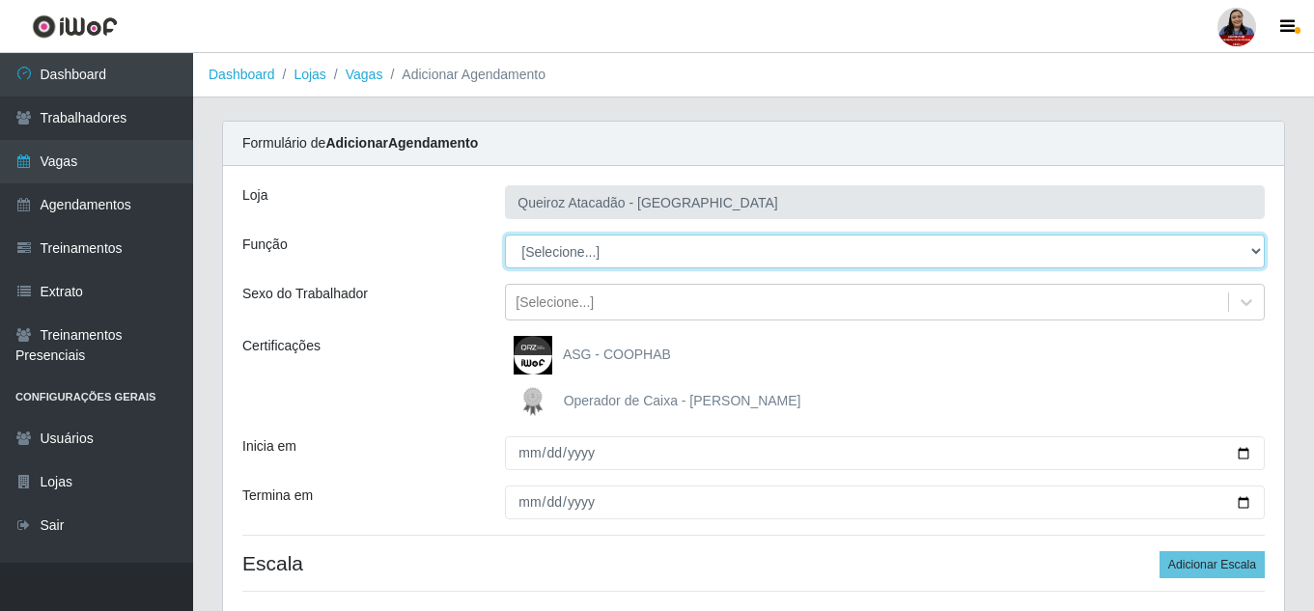
click at [641, 241] on select "[Selecione...] Embalador Embalador + Embalador ++ Operador de Caixa Operador de…" at bounding box center [885, 252] width 760 height 34
click at [505, 235] on select "[Selecione...] Embalador Embalador + Embalador ++ Operador de Caixa Operador de…" at bounding box center [885, 252] width 760 height 34
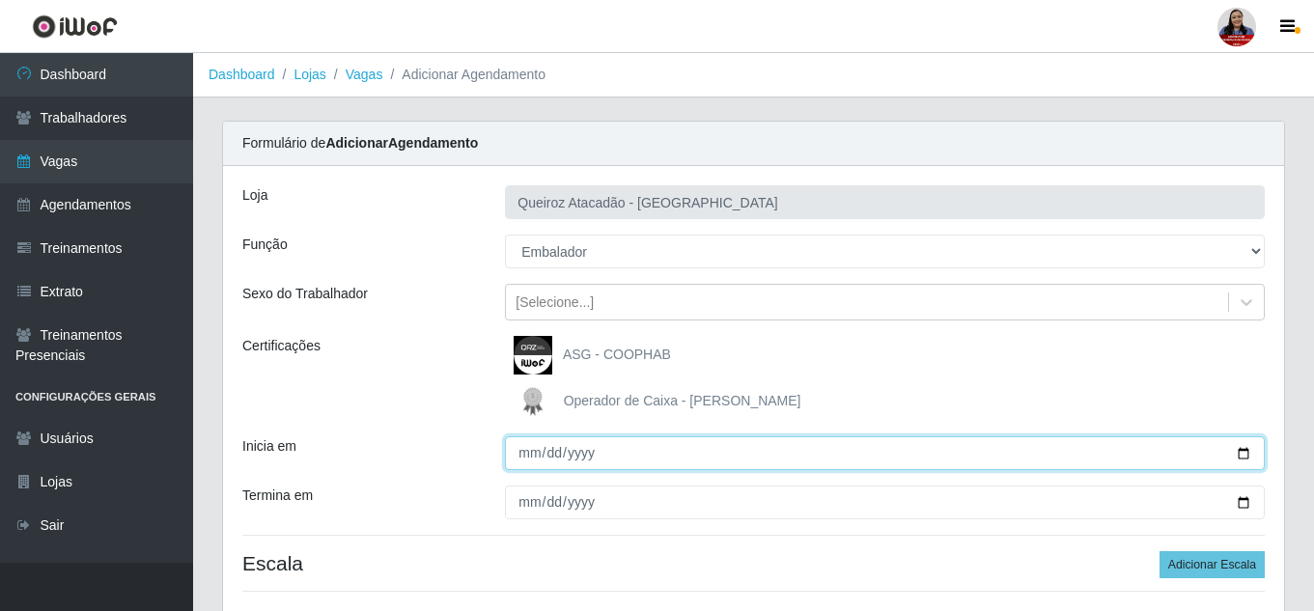
click at [528, 455] on input "Inicia em" at bounding box center [885, 453] width 760 height 34
click at [1244, 456] on input "Inicia em" at bounding box center [885, 453] width 760 height 34
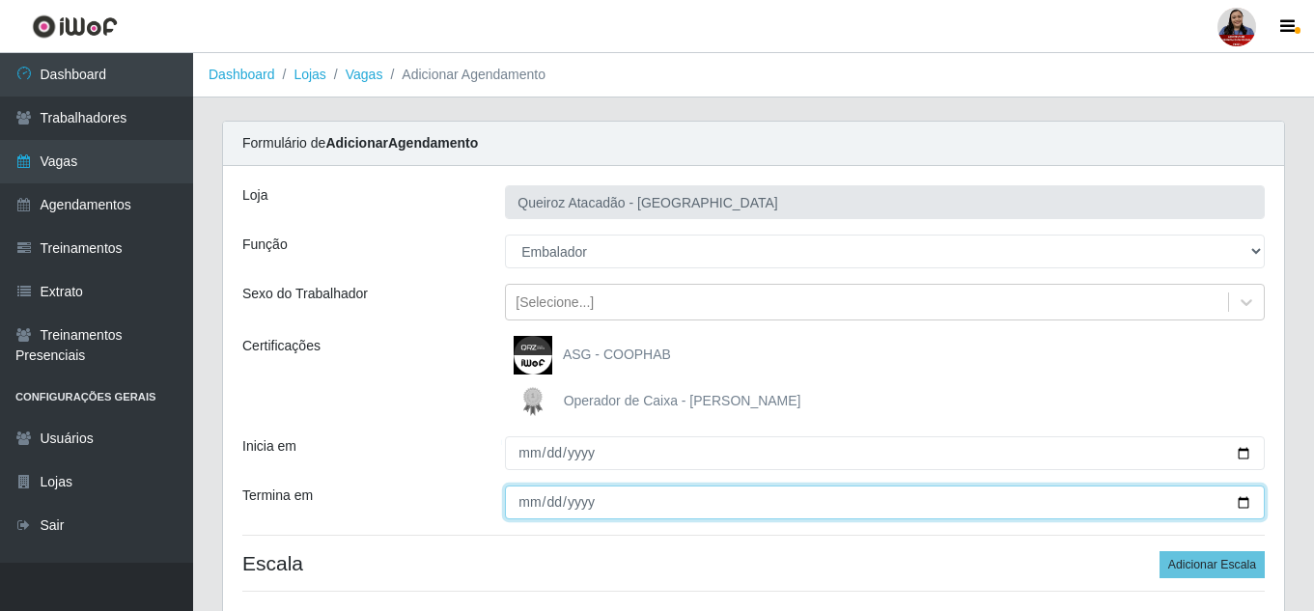
click at [1243, 504] on input "Termina em" at bounding box center [885, 502] width 760 height 34
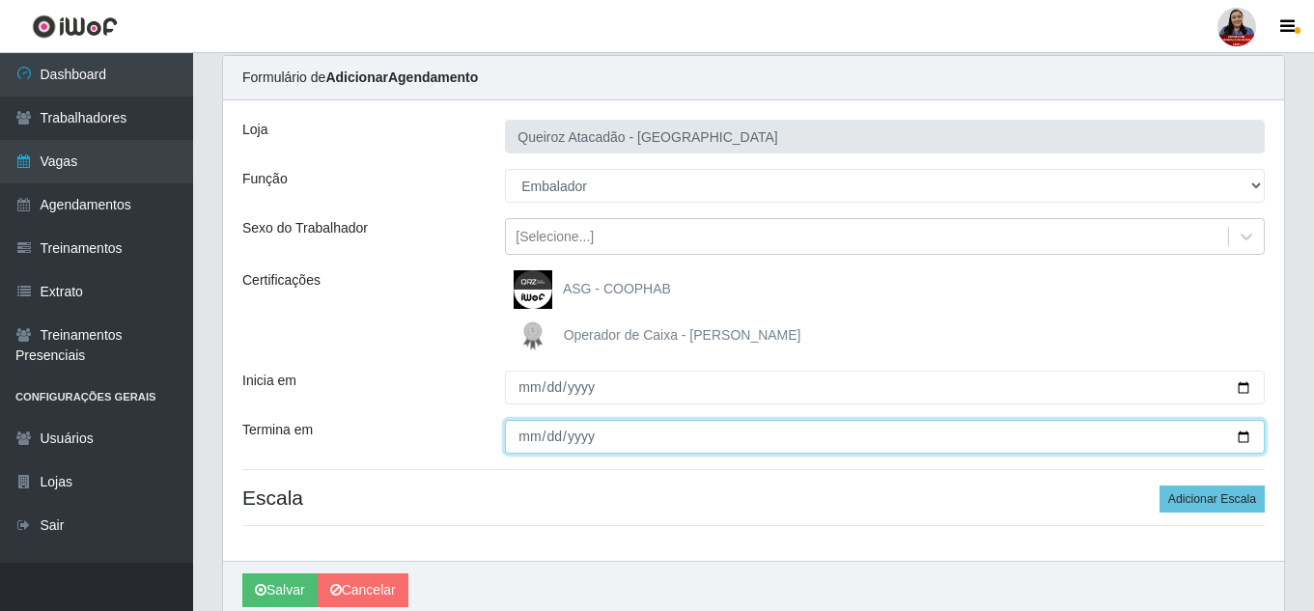
scroll to position [146, 0]
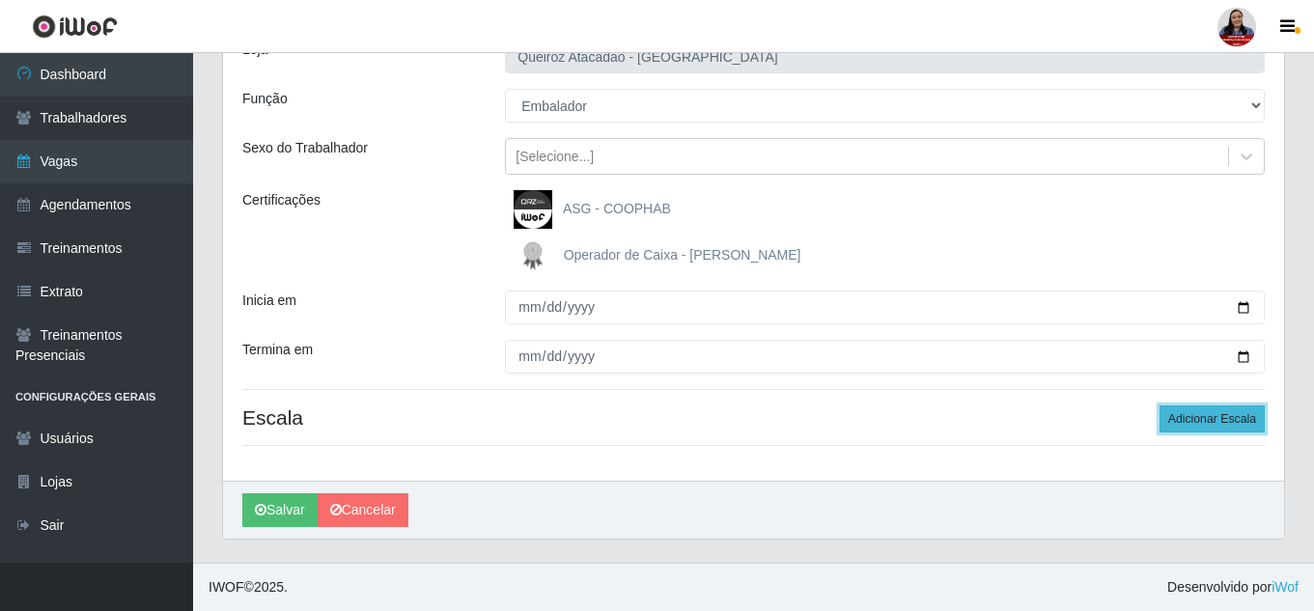
click at [1186, 423] on button "Adicionar Escala" at bounding box center [1211, 418] width 105 height 27
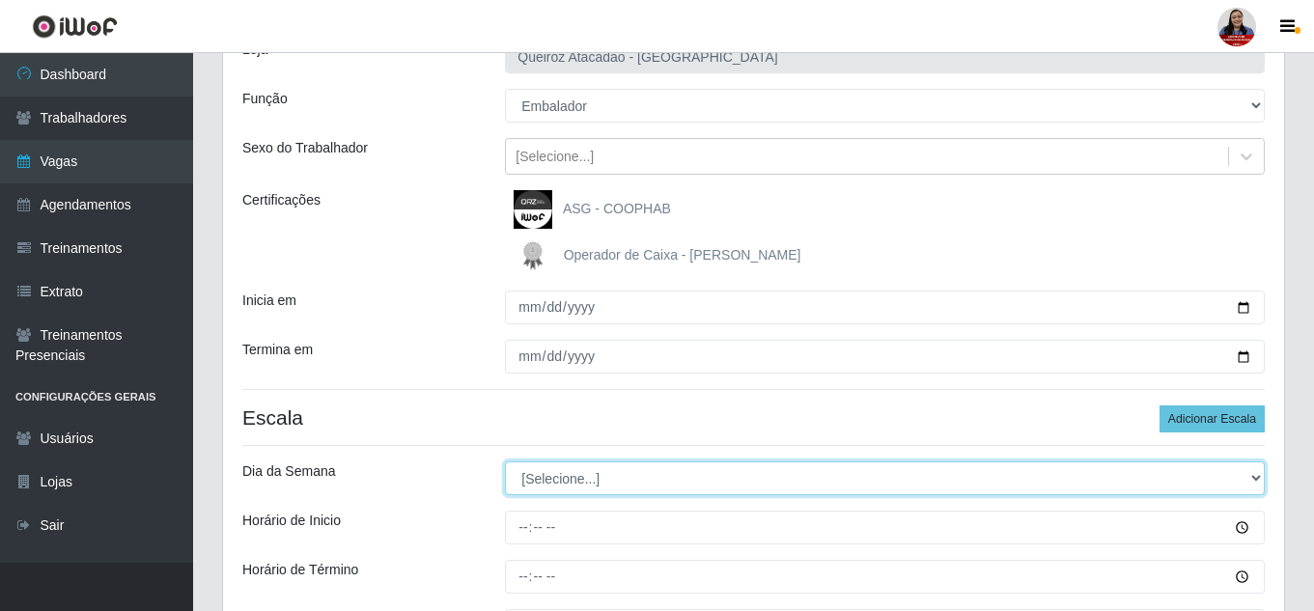
click at [589, 480] on select "[Selecione...] Segunda Terça Quarta Quinta Sexta Sábado Domingo" at bounding box center [885, 478] width 760 height 34
click at [505, 461] on select "[Selecione...] Segunda Terça Quarta Quinta Sexta Sábado Domingo" at bounding box center [885, 478] width 760 height 34
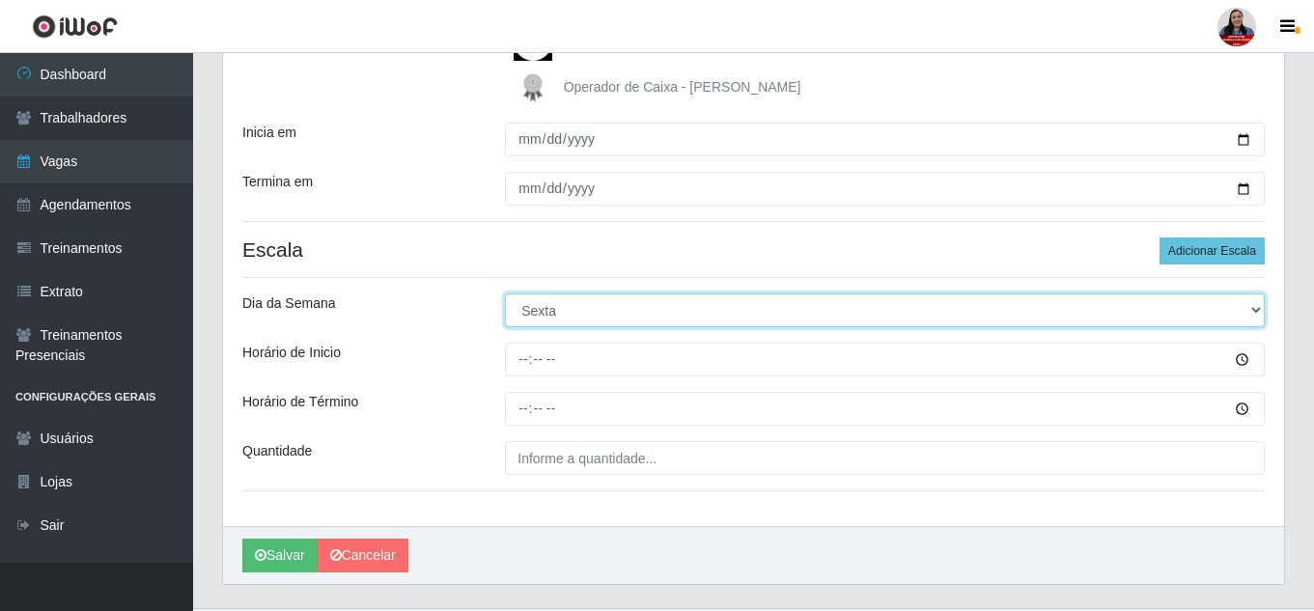
scroll to position [359, 0]
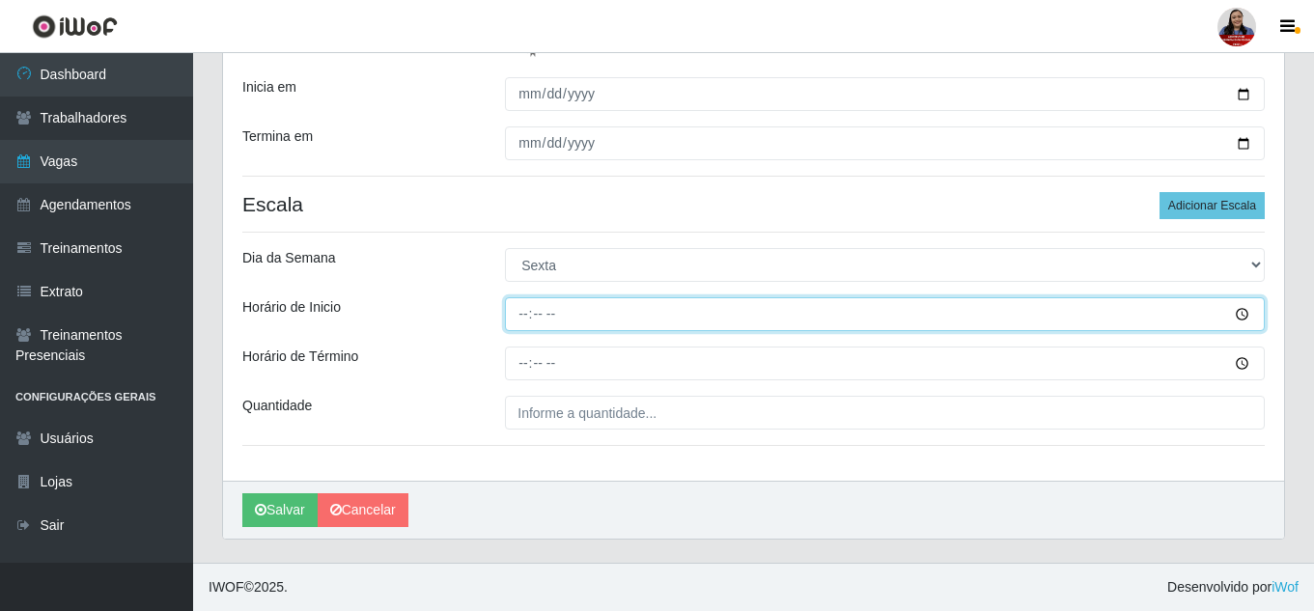
click at [524, 314] on input "Horário de Inicio" at bounding box center [885, 314] width 760 height 34
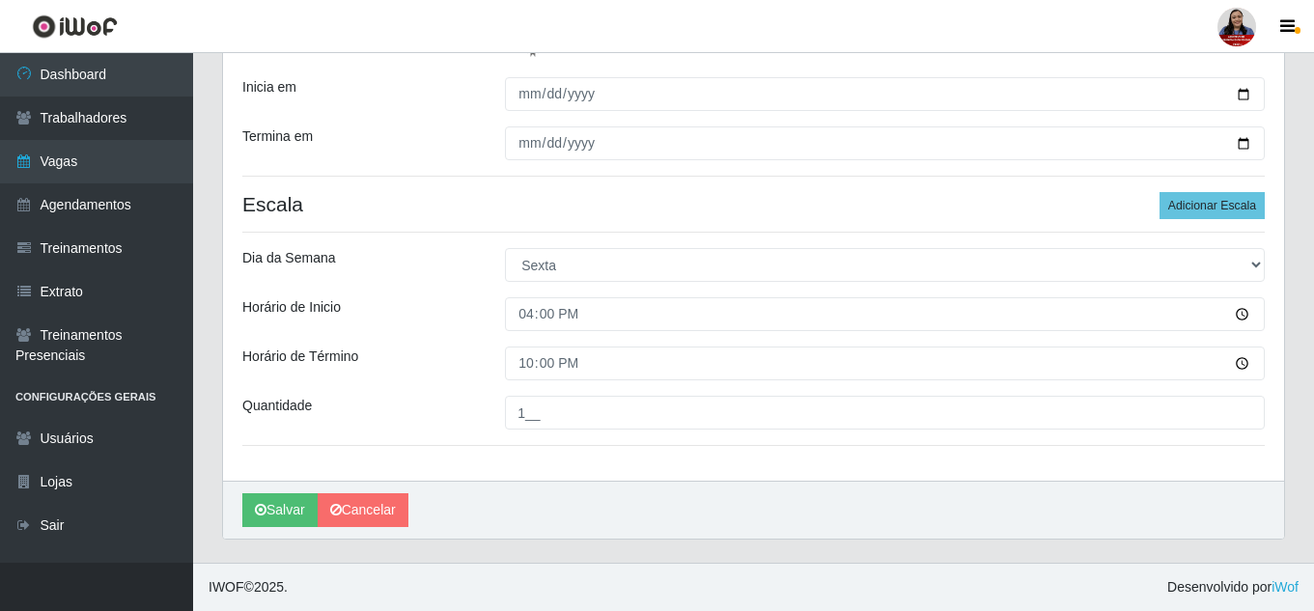
click at [559, 442] on div "[PERSON_NAME] Atacadão - [GEOGRAPHIC_DATA] do Amarante Função [Selecione...] Em…" at bounding box center [753, 144] width 1061 height 674
click at [282, 506] on button "Salvar" at bounding box center [279, 510] width 75 height 34
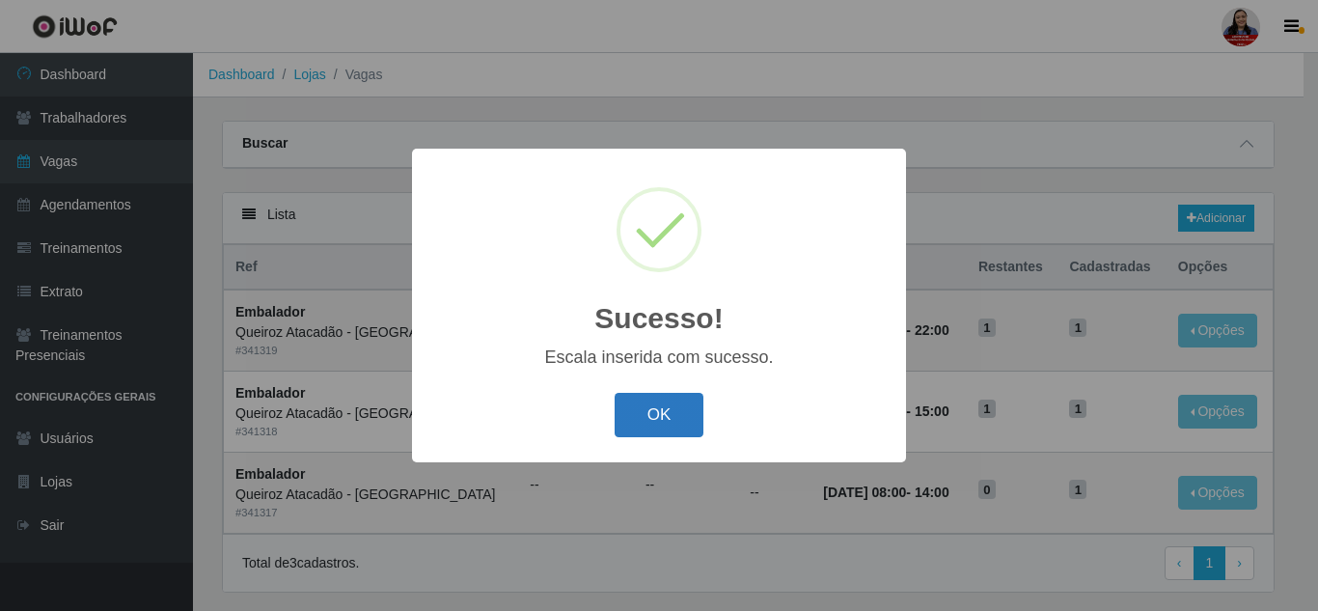
click at [657, 424] on button "OK" at bounding box center [660, 415] width 90 height 45
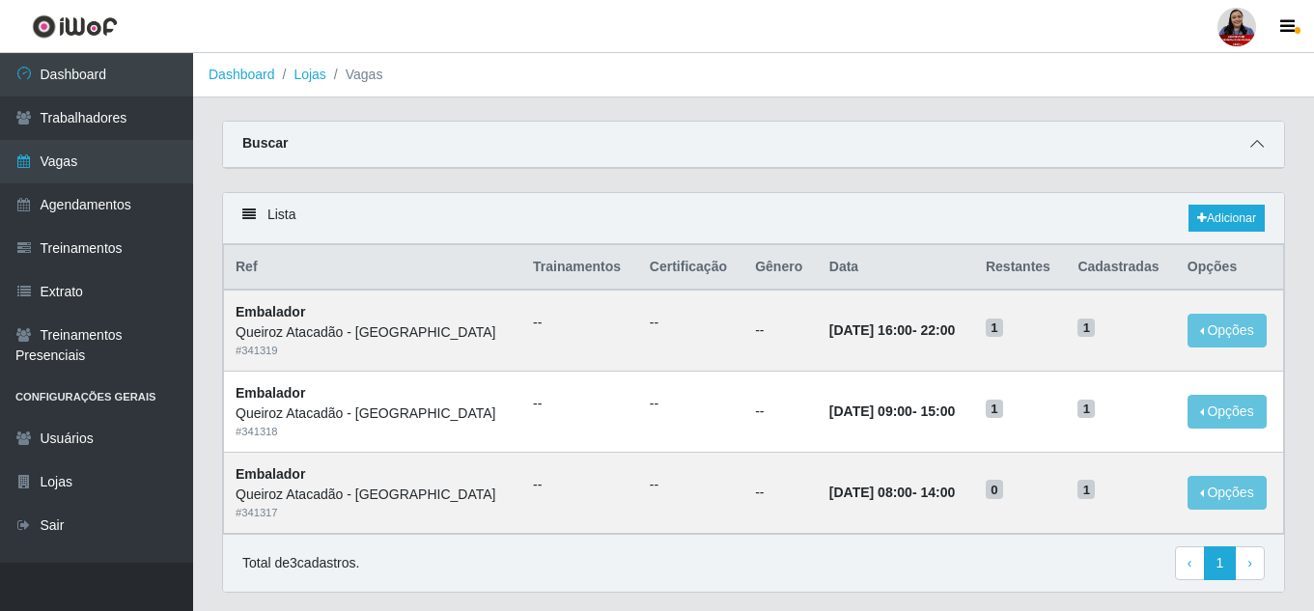
click at [1261, 140] on icon at bounding box center [1257, 144] width 14 height 14
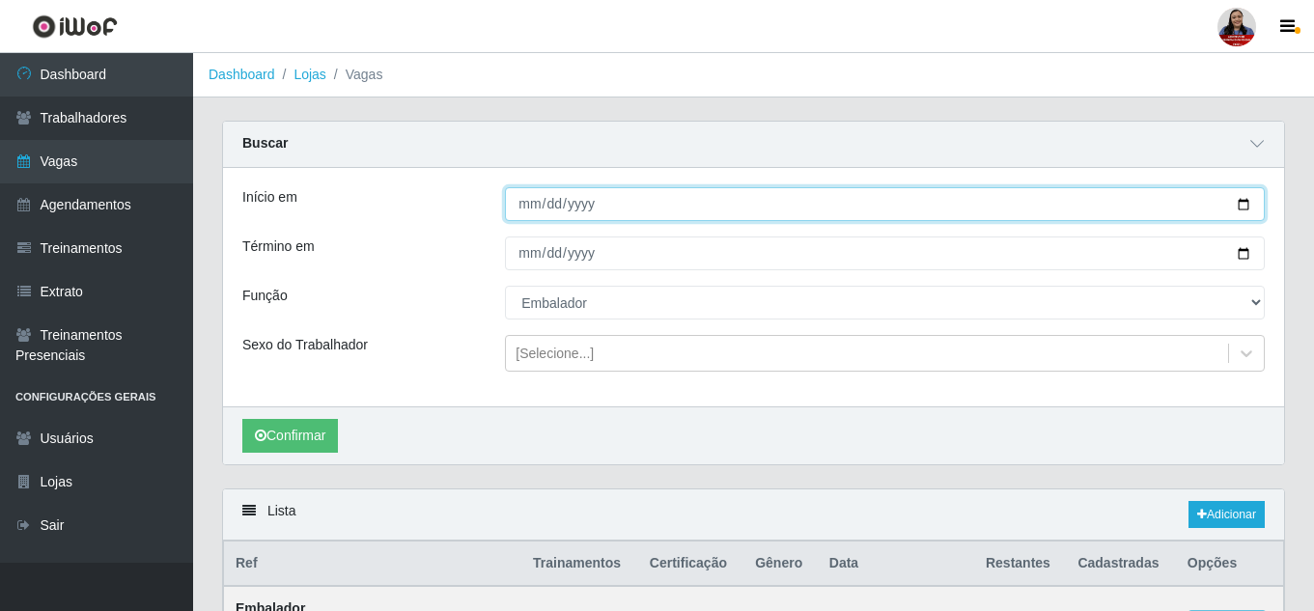
click at [1241, 200] on input "[DATE]" at bounding box center [885, 204] width 760 height 34
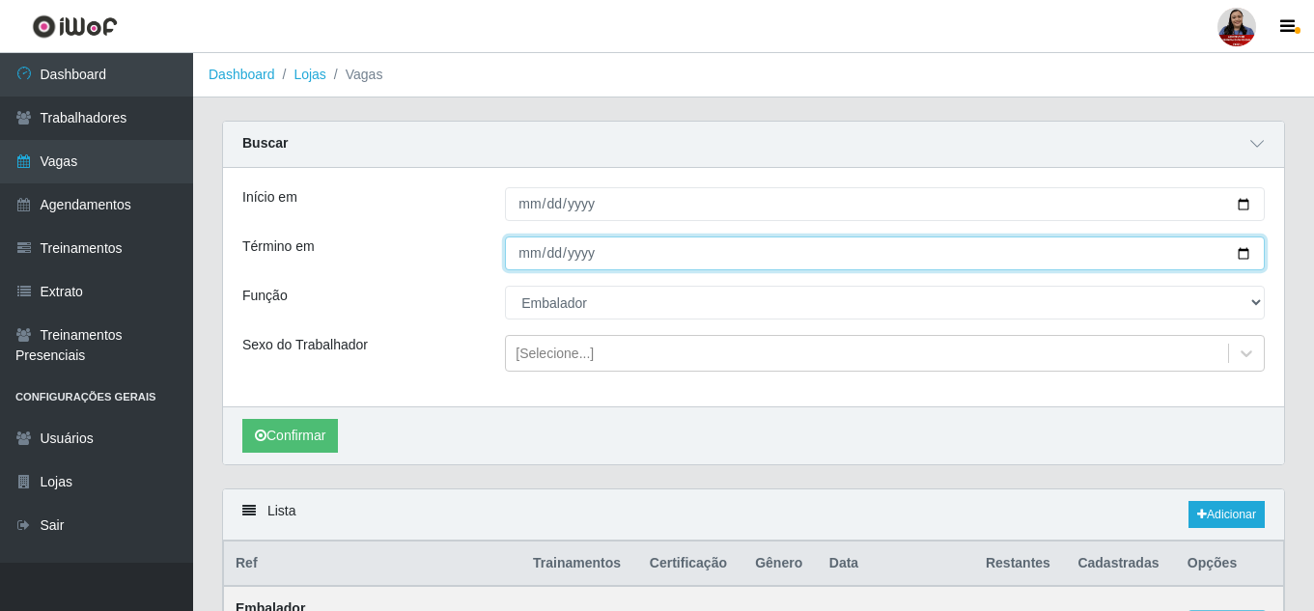
click at [1246, 250] on input "[DATE]" at bounding box center [885, 253] width 760 height 34
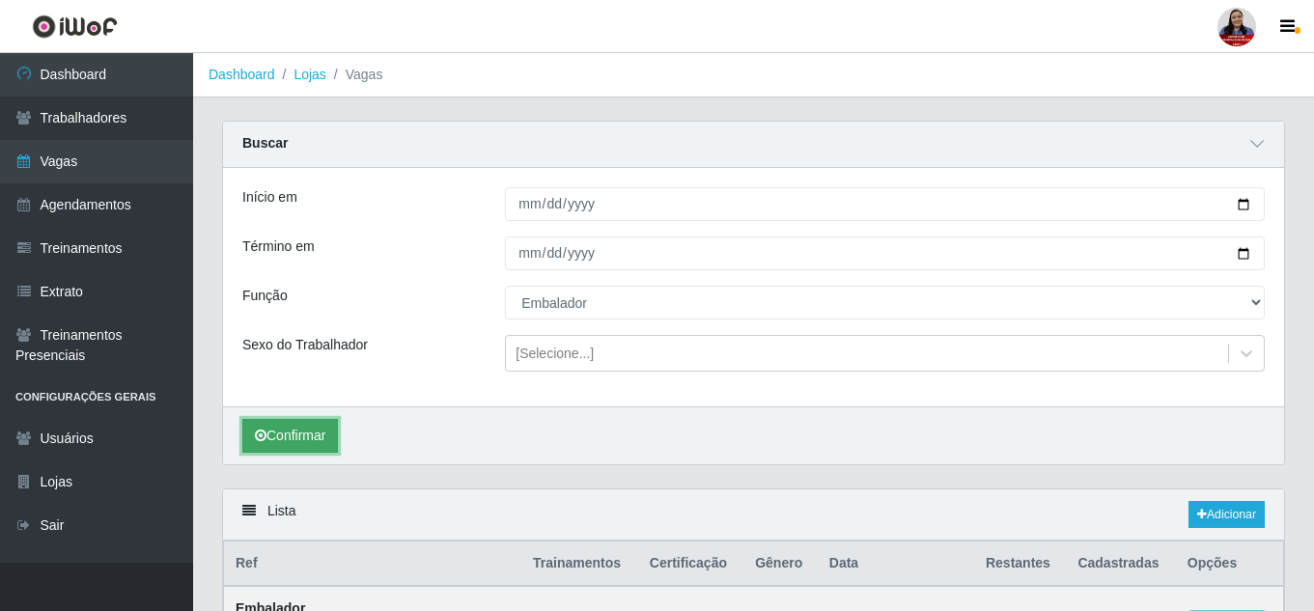
click at [274, 432] on button "Confirmar" at bounding box center [290, 436] width 96 height 34
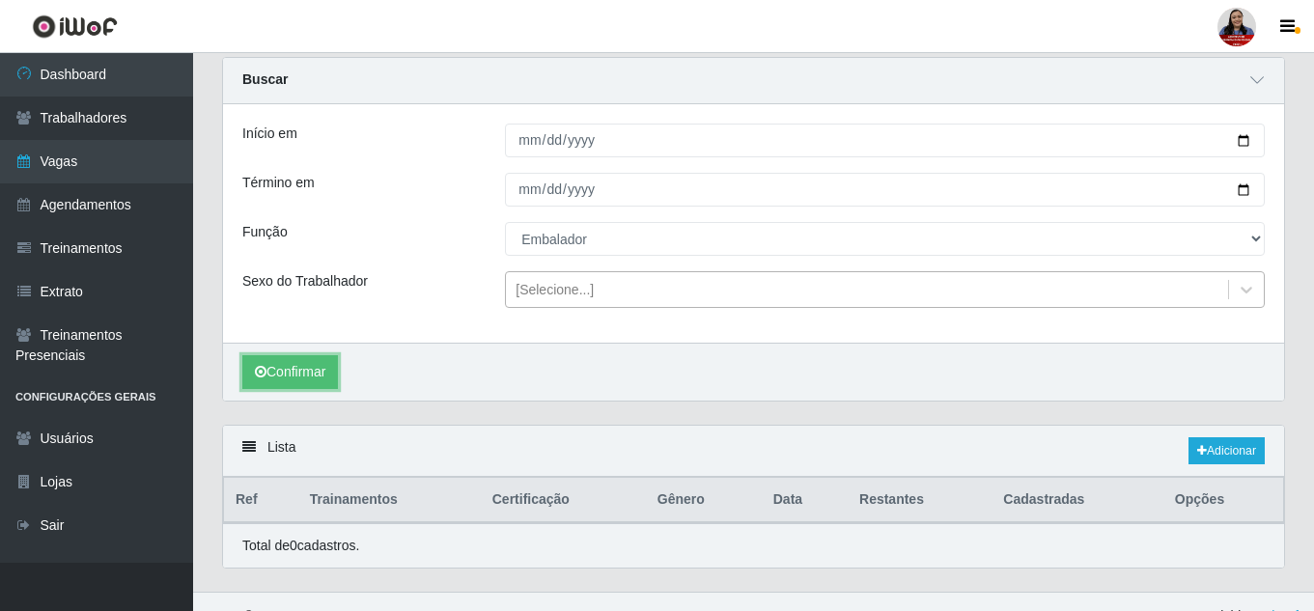
scroll to position [94, 0]
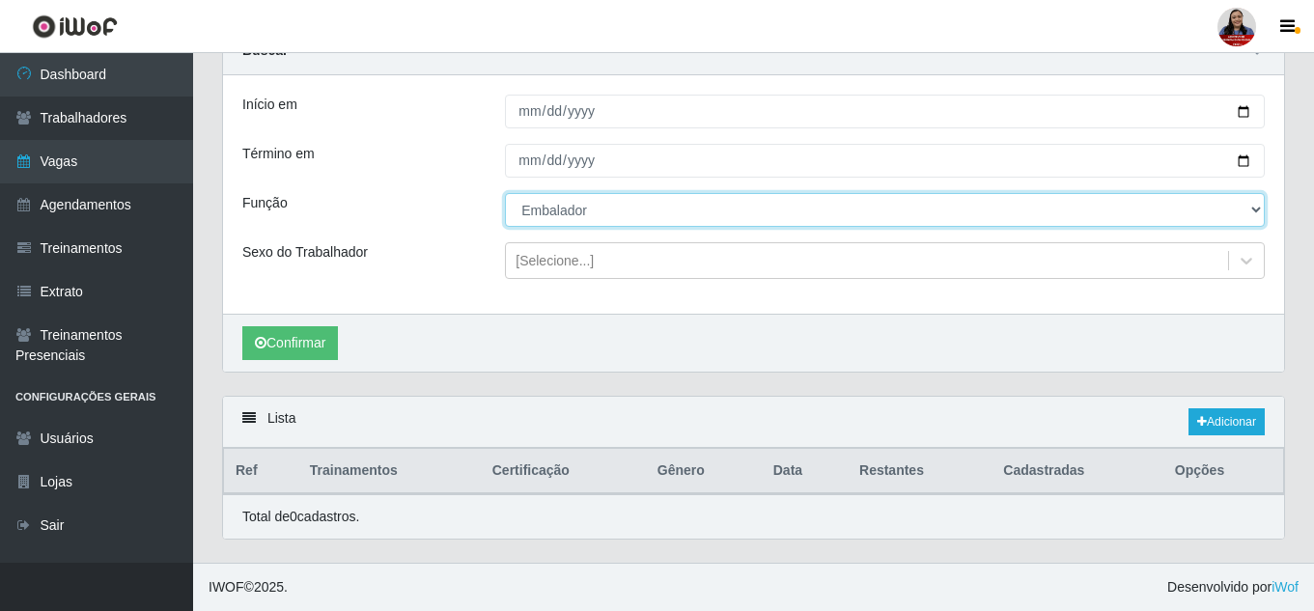
click at [694, 196] on select "[Selecione...] Embalador Embalador + Embalador ++ Operador de Caixa Operador de…" at bounding box center [885, 210] width 760 height 34
click at [505, 193] on select "[Selecione...] Embalador Embalador + Embalador ++ Operador de Caixa Operador de…" at bounding box center [885, 210] width 760 height 34
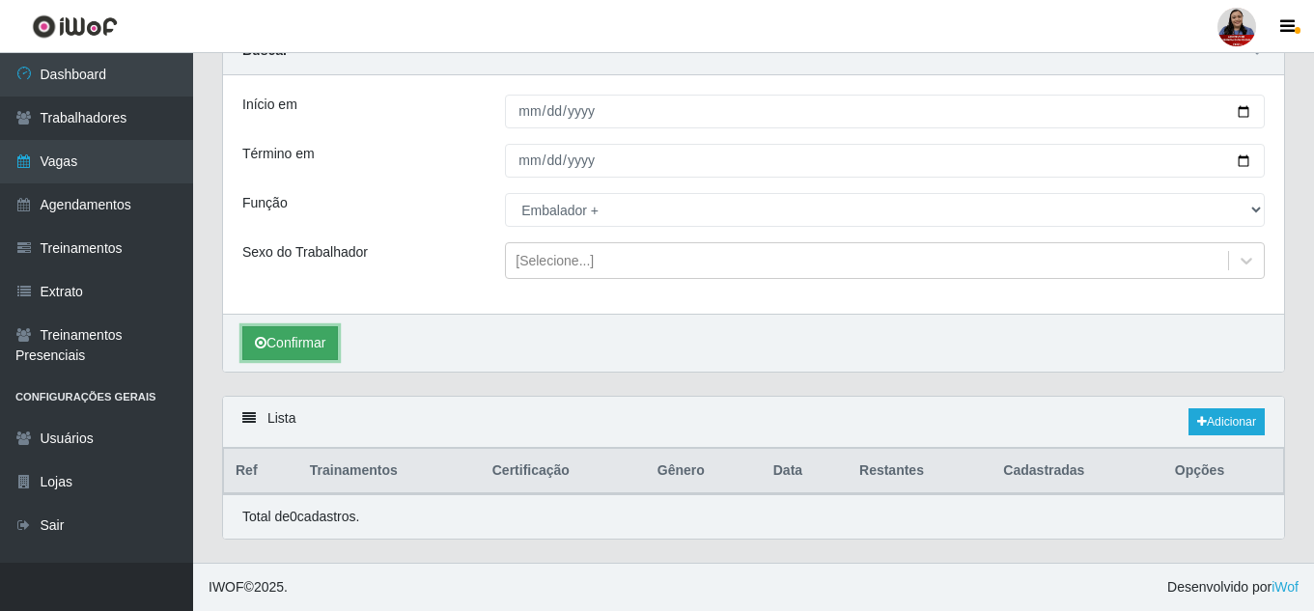
click at [309, 345] on button "Confirmar" at bounding box center [290, 343] width 96 height 34
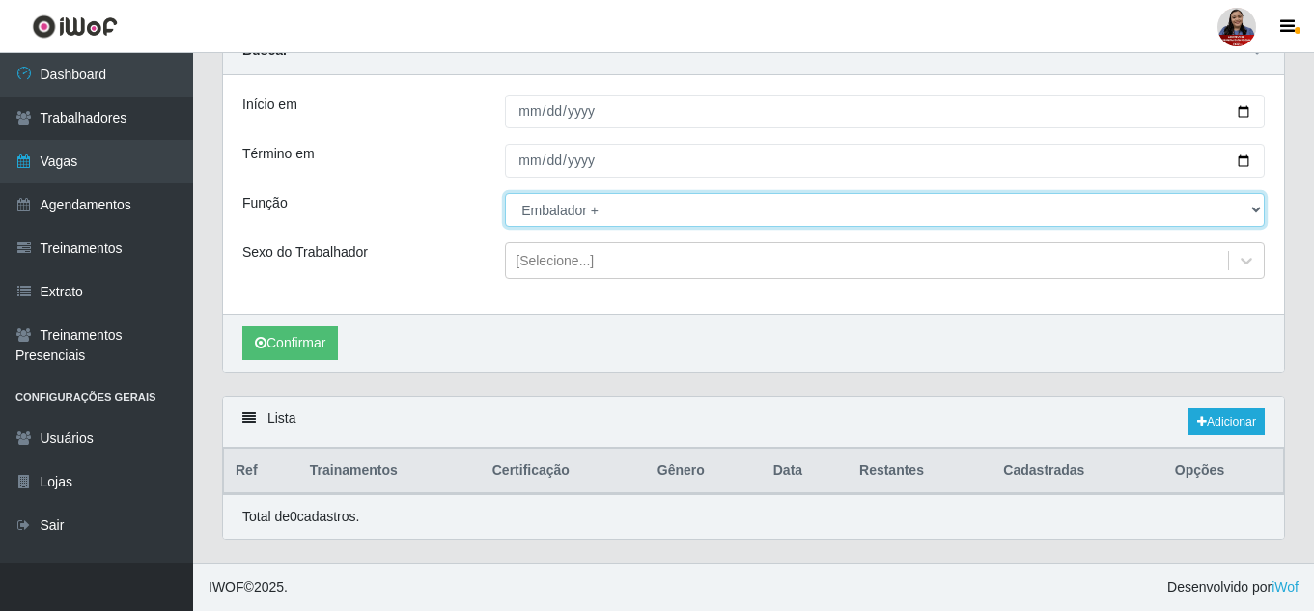
click at [593, 216] on select "[Selecione...] Embalador Embalador + Embalador ++ Operador de Caixa Operador de…" at bounding box center [885, 210] width 760 height 34
click at [505, 193] on select "[Selecione...] Embalador Embalador + Embalador ++ Operador de Caixa Operador de…" at bounding box center [885, 210] width 760 height 34
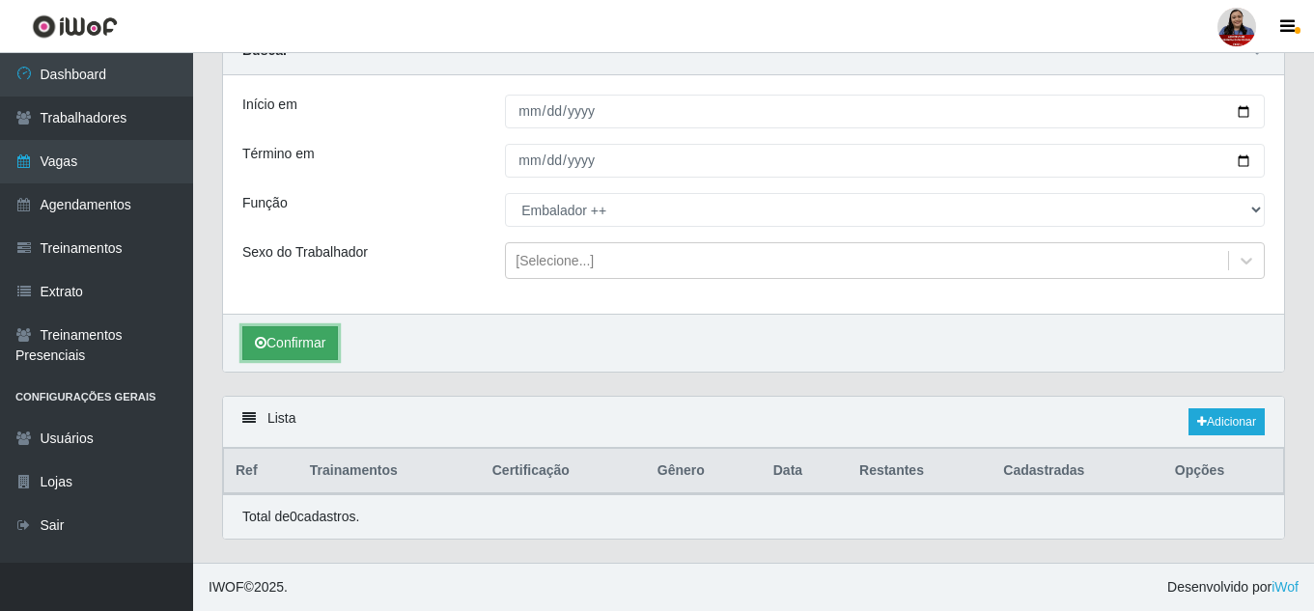
click at [315, 340] on button "Confirmar" at bounding box center [290, 343] width 96 height 34
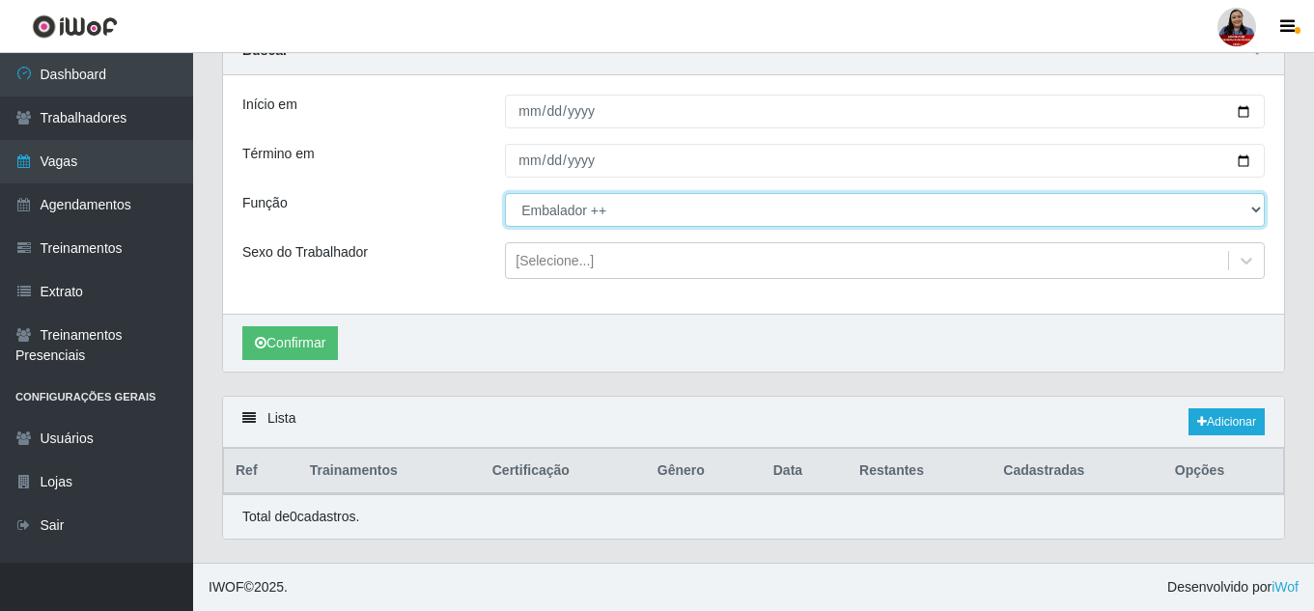
click at [620, 218] on select "[Selecione...] Embalador Embalador + Embalador ++ Operador de Caixa Operador de…" at bounding box center [885, 210] width 760 height 34
click at [505, 193] on select "[Selecione...] Embalador Embalador + Embalador ++ Operador de Caixa Operador de…" at bounding box center [885, 210] width 760 height 34
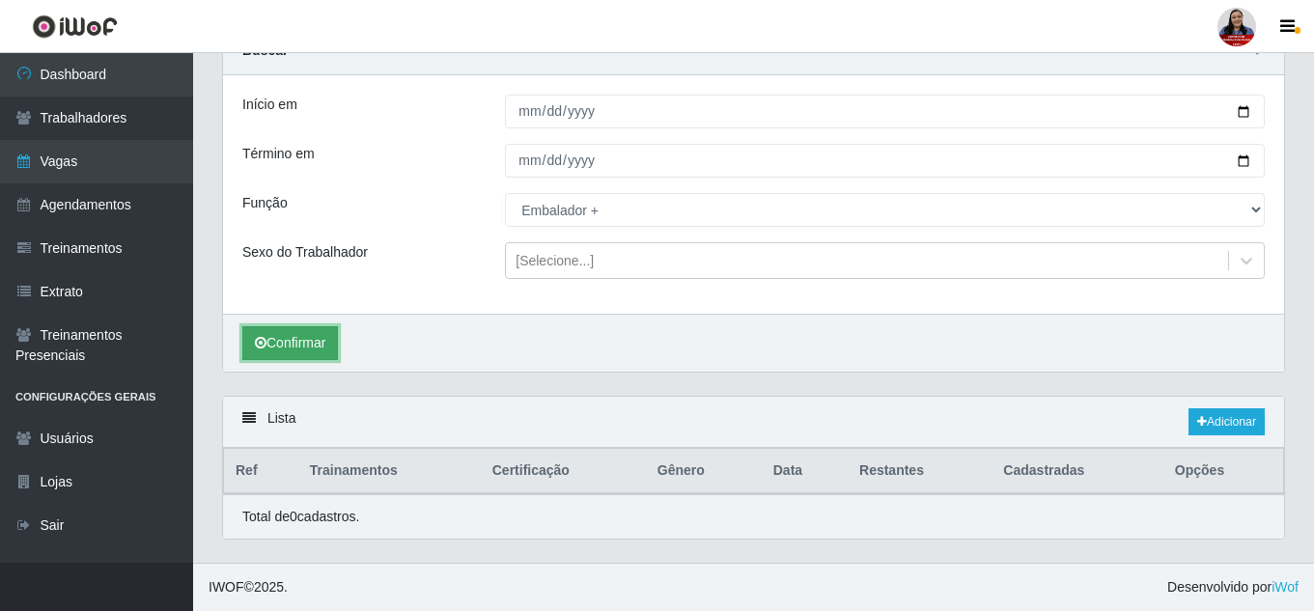
click at [330, 340] on button "Confirmar" at bounding box center [290, 343] width 96 height 34
click at [1218, 425] on link "Adicionar" at bounding box center [1226, 421] width 76 height 27
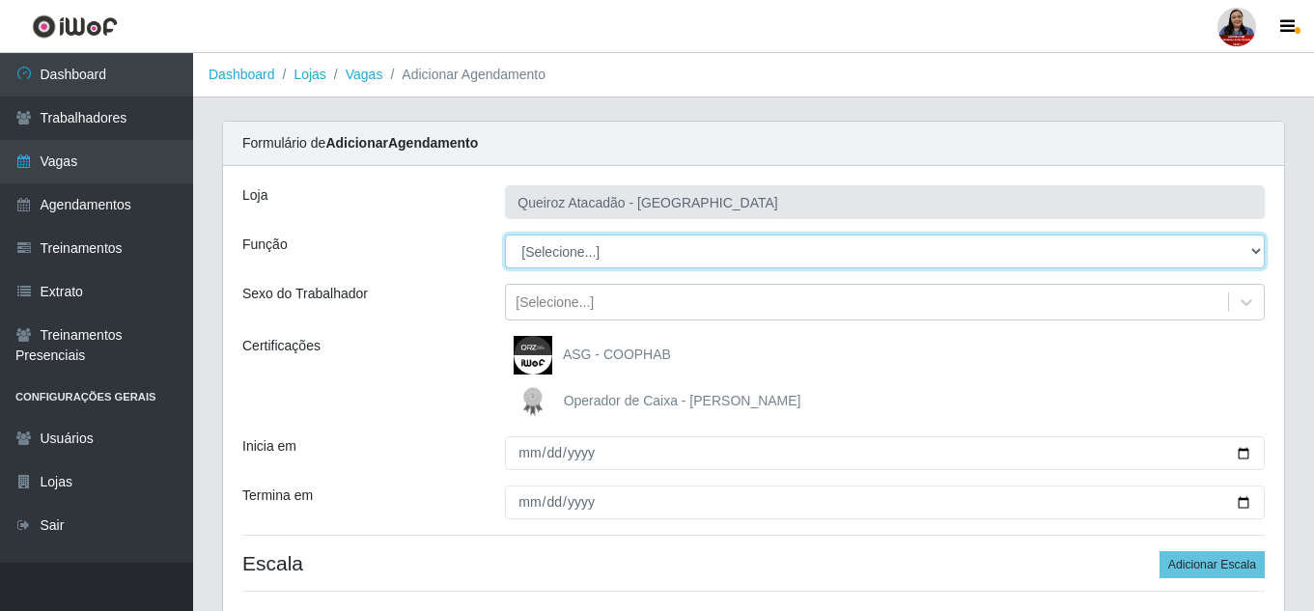
click at [637, 255] on select "[Selecione...] Embalador Embalador + Embalador ++ Operador de Caixa Operador de…" at bounding box center [885, 252] width 760 height 34
click at [505, 235] on select "[Selecione...] Embalador Embalador + Embalador ++ Operador de Caixa Operador de…" at bounding box center [885, 252] width 760 height 34
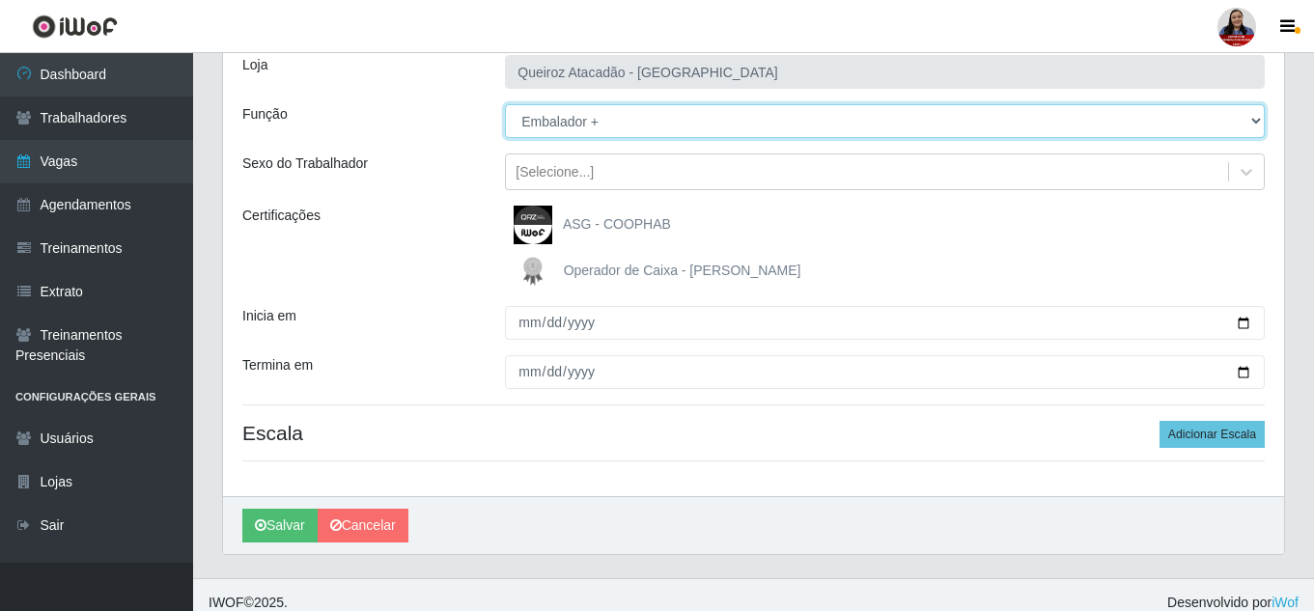
scroll to position [146, 0]
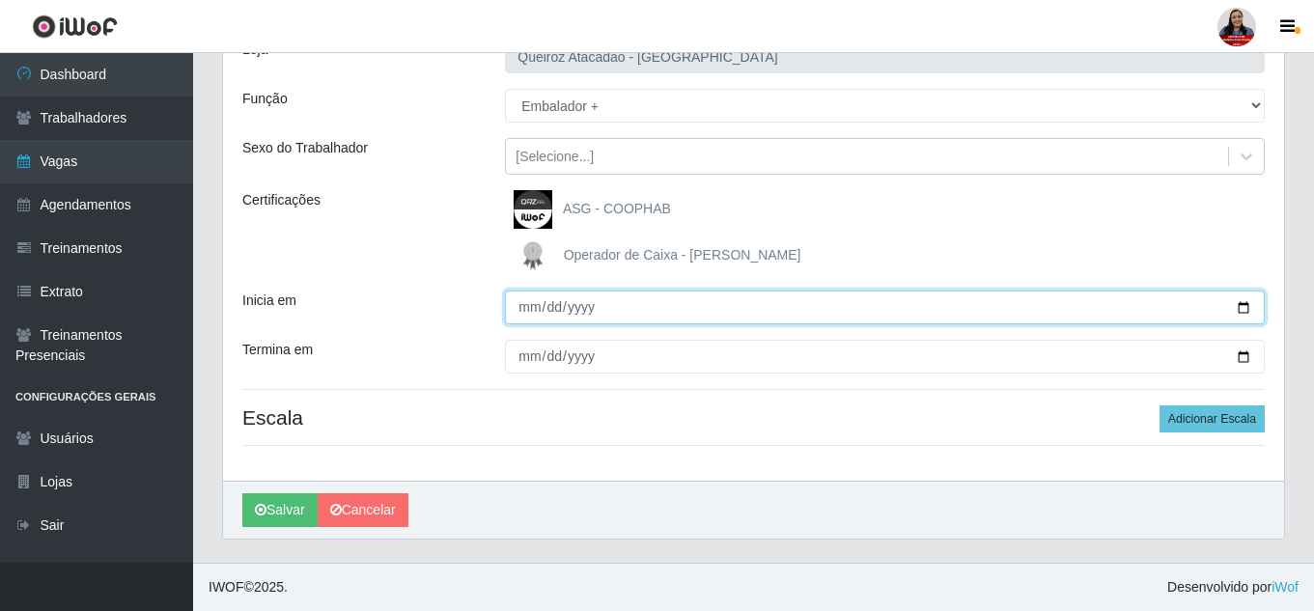
click at [1241, 307] on input "Inicia em" at bounding box center [885, 308] width 760 height 34
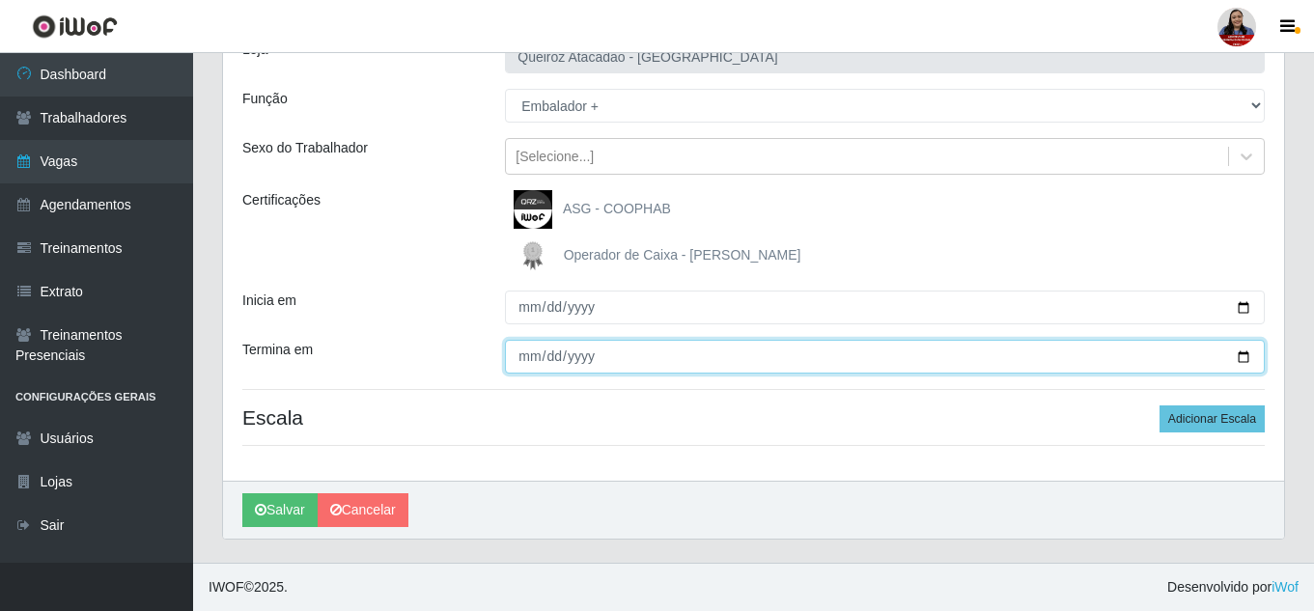
click at [1247, 360] on input "Termina em" at bounding box center [885, 357] width 760 height 34
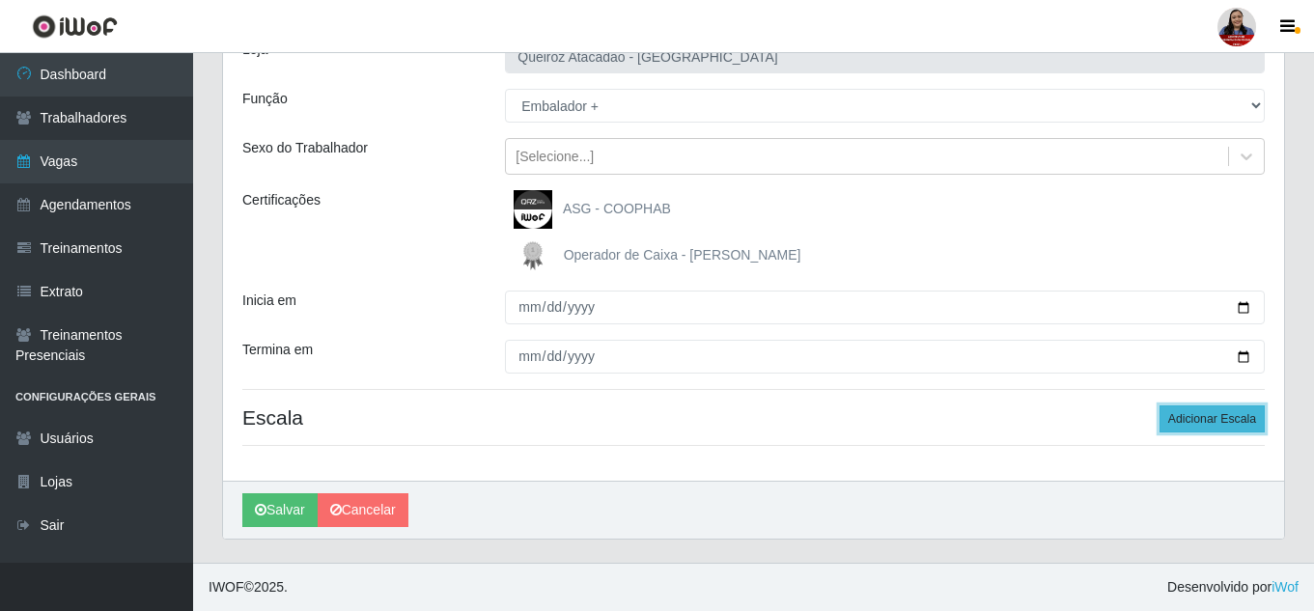
click at [1233, 419] on button "Adicionar Escala" at bounding box center [1211, 418] width 105 height 27
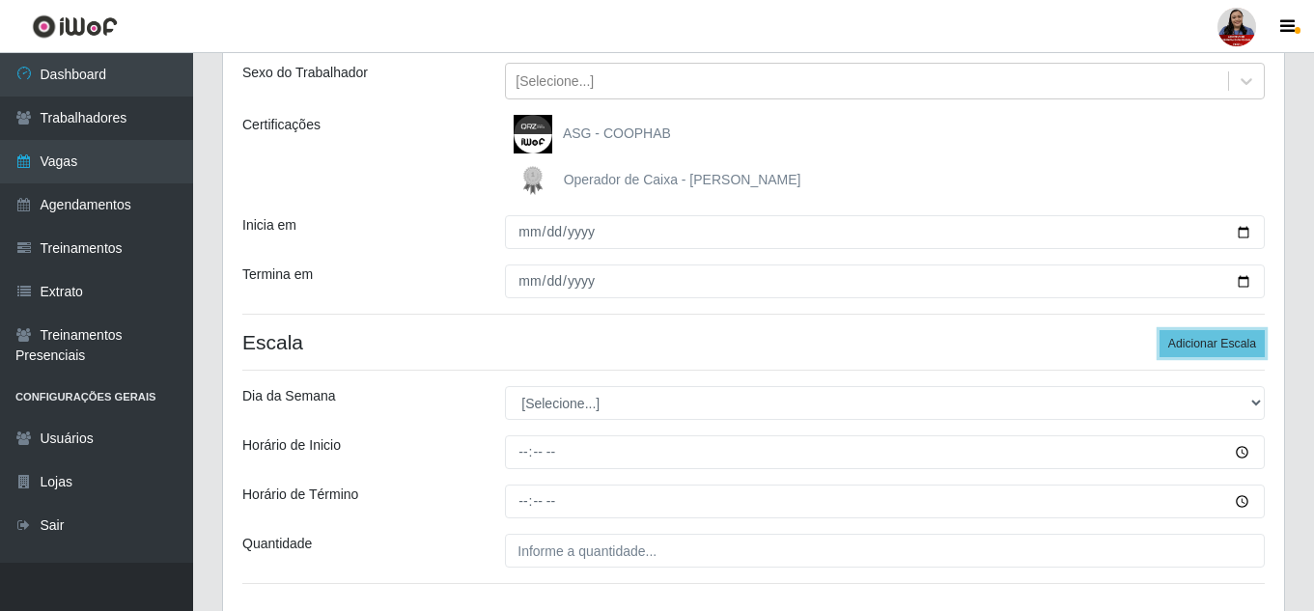
scroll to position [359, 0]
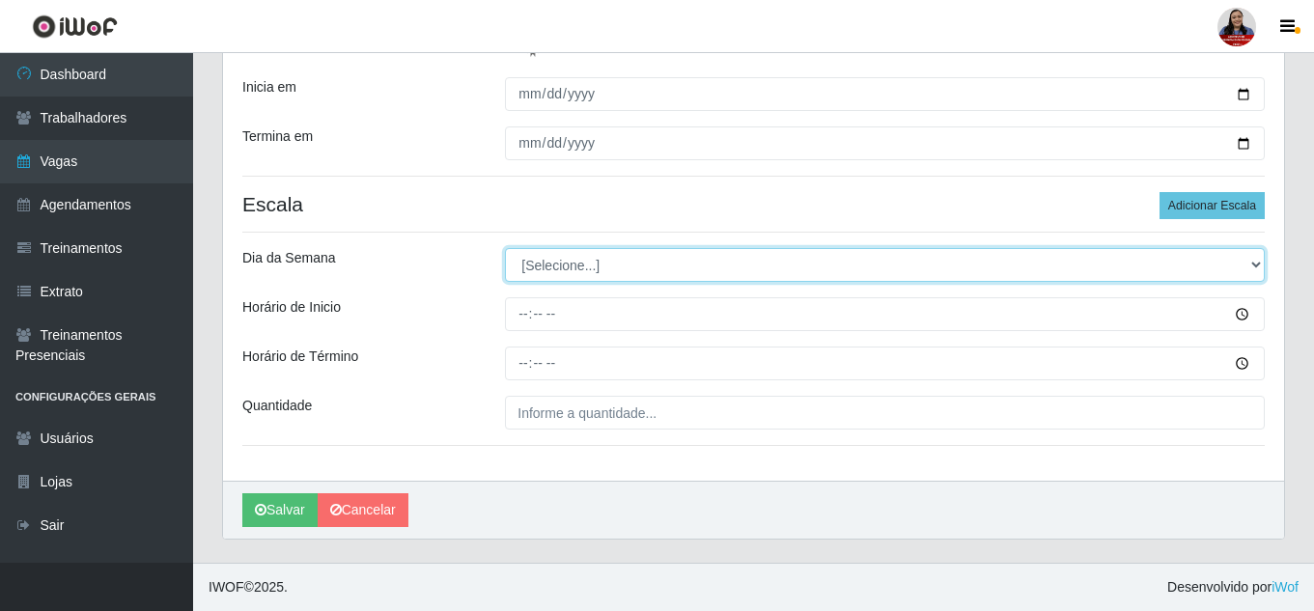
click at [1247, 264] on select "[Selecione...] Segunda Terça Quarta Quinta Sexta Sábado Domingo" at bounding box center [885, 265] width 760 height 34
click at [505, 248] on select "[Selecione...] Segunda Terça Quarta Quinta Sexta Sábado Domingo" at bounding box center [885, 265] width 760 height 34
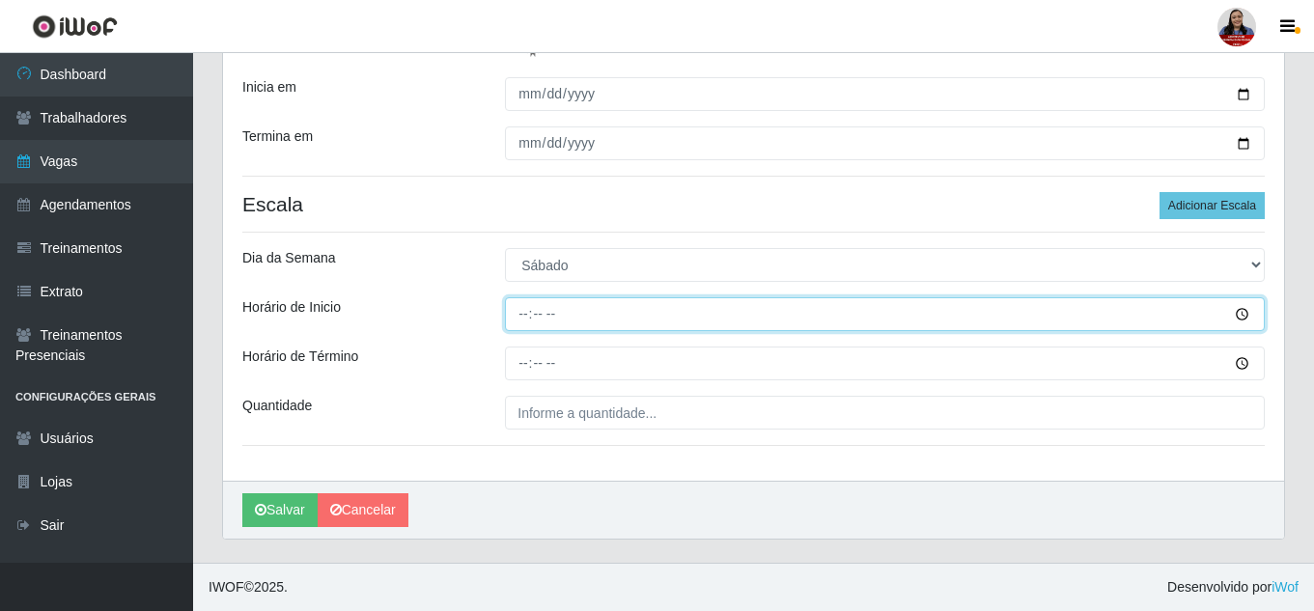
click at [528, 315] on input "Horário de Inicio" at bounding box center [885, 314] width 760 height 34
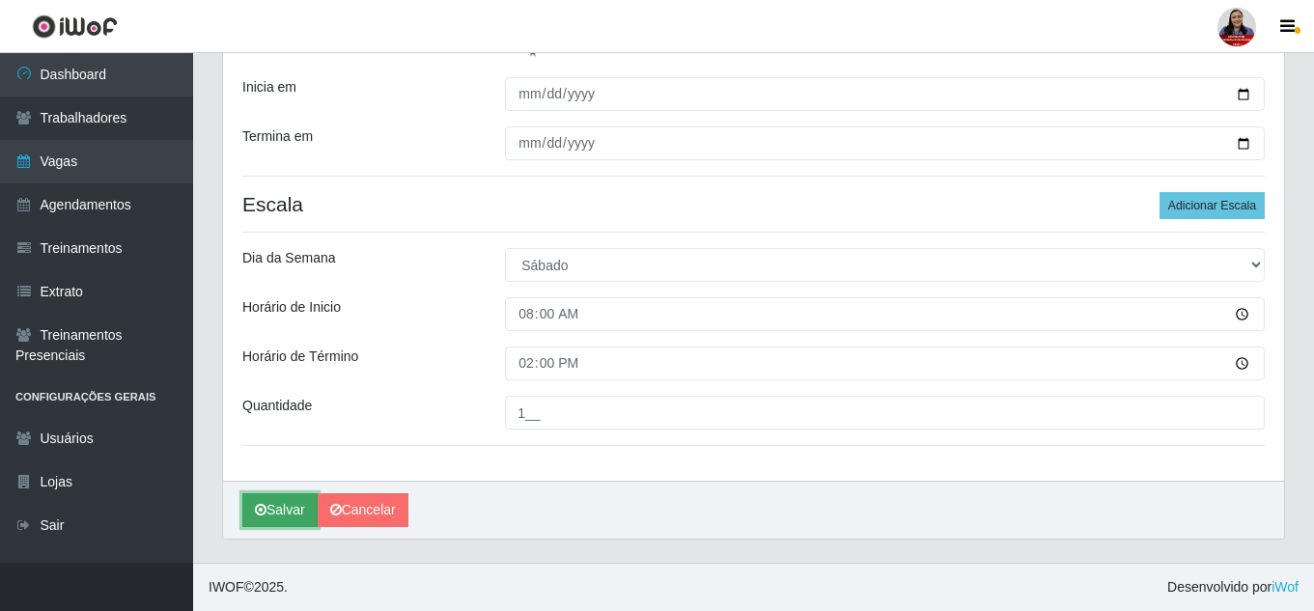
click at [282, 510] on button "Salvar" at bounding box center [279, 510] width 75 height 34
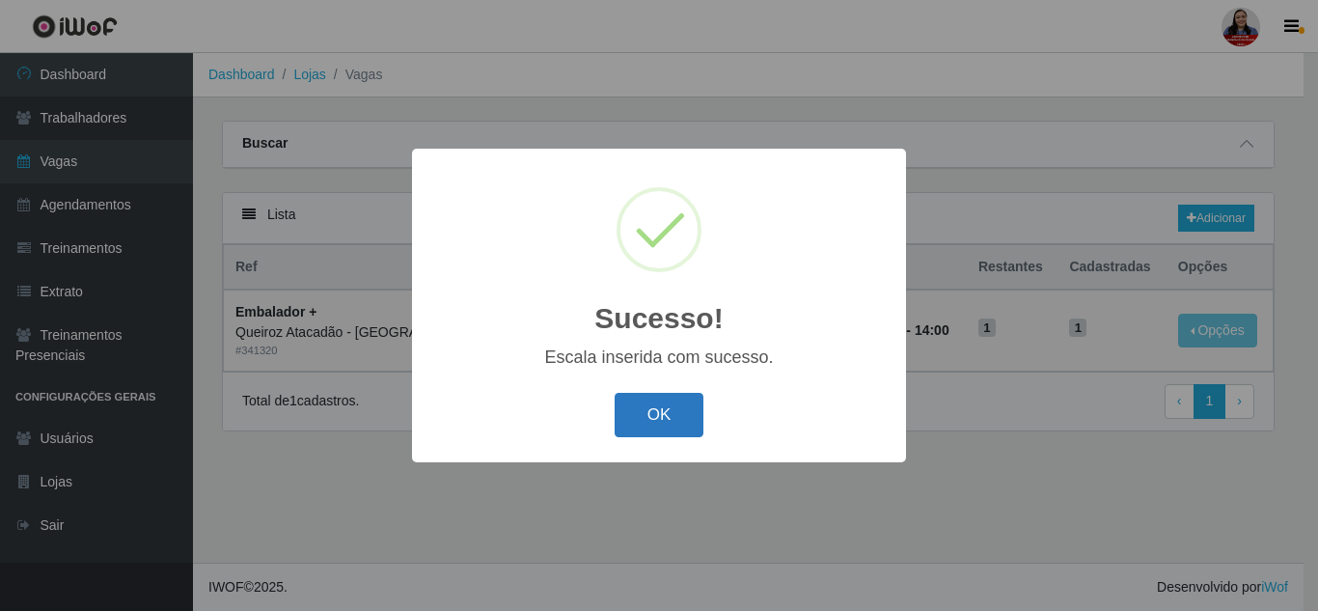
click at [664, 431] on button "OK" at bounding box center [660, 415] width 90 height 45
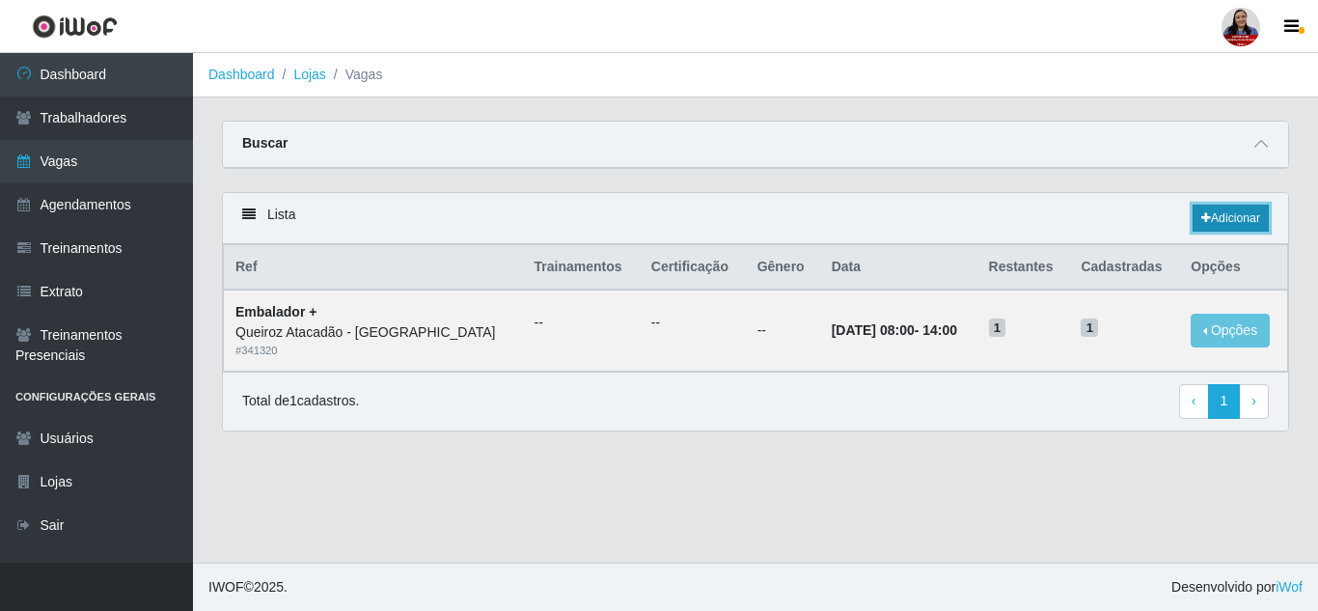
click at [1255, 208] on link "Adicionar" at bounding box center [1231, 218] width 76 height 27
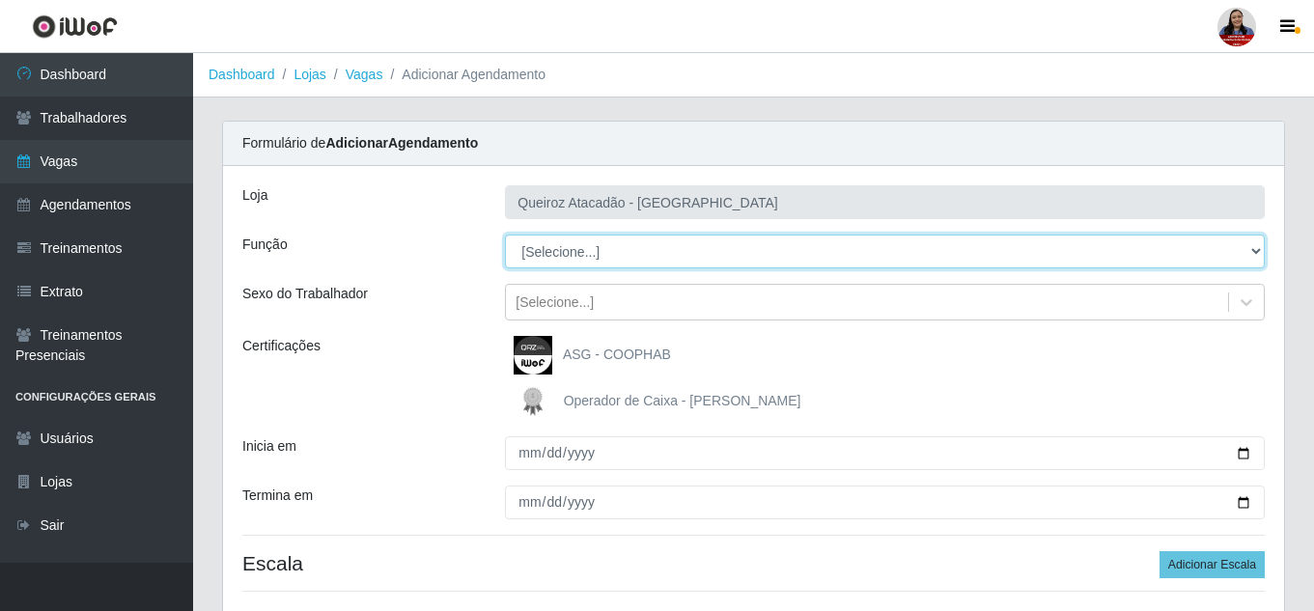
click at [659, 241] on select "[Selecione...] Embalador Embalador + Embalador ++ Operador de Caixa Operador de…" at bounding box center [885, 252] width 760 height 34
click at [505, 235] on select "[Selecione...] Embalador Embalador + Embalador ++ Operador de Caixa Operador de…" at bounding box center [885, 252] width 760 height 34
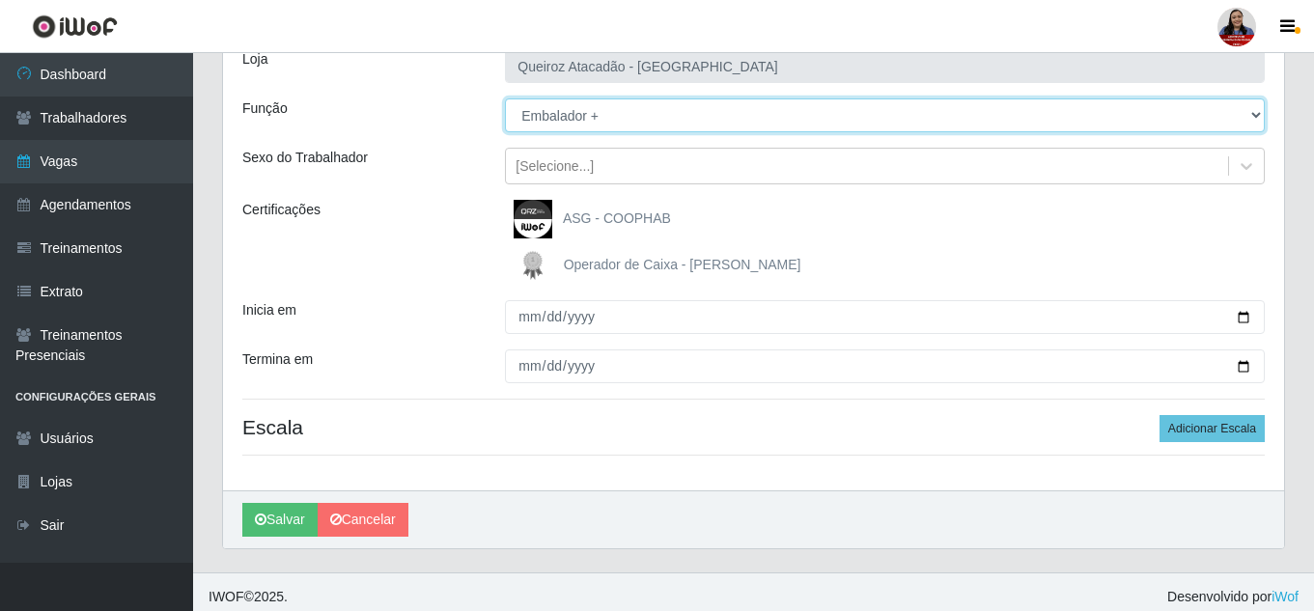
scroll to position [146, 0]
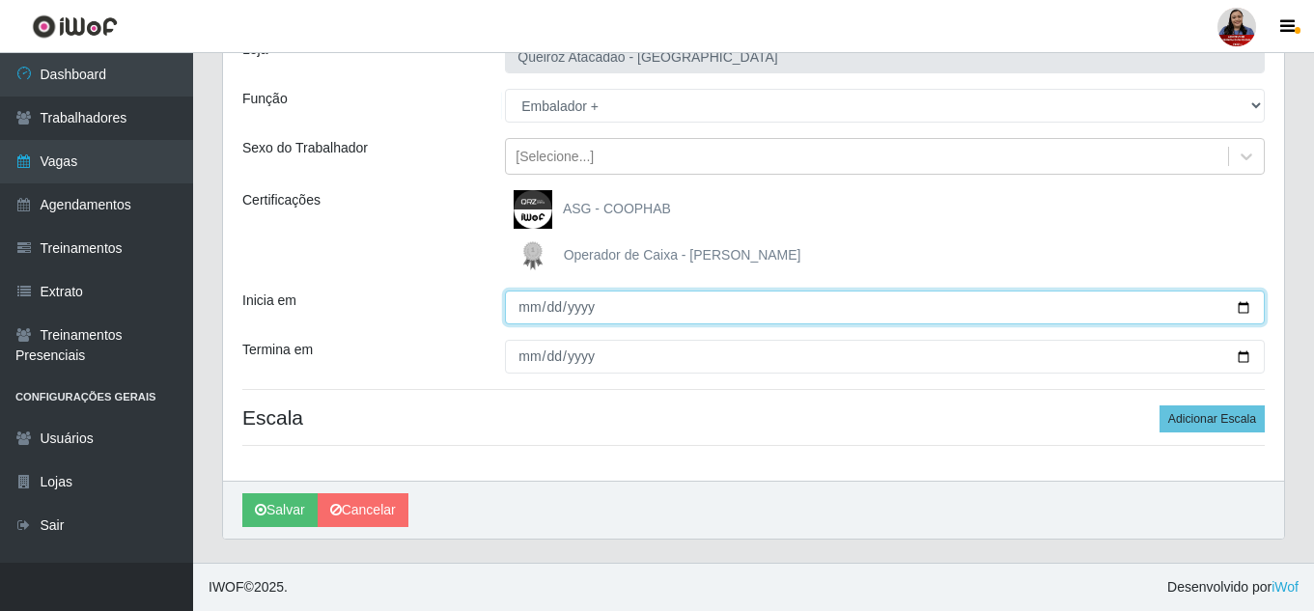
click at [1246, 308] on input "Inicia em" at bounding box center [885, 308] width 760 height 34
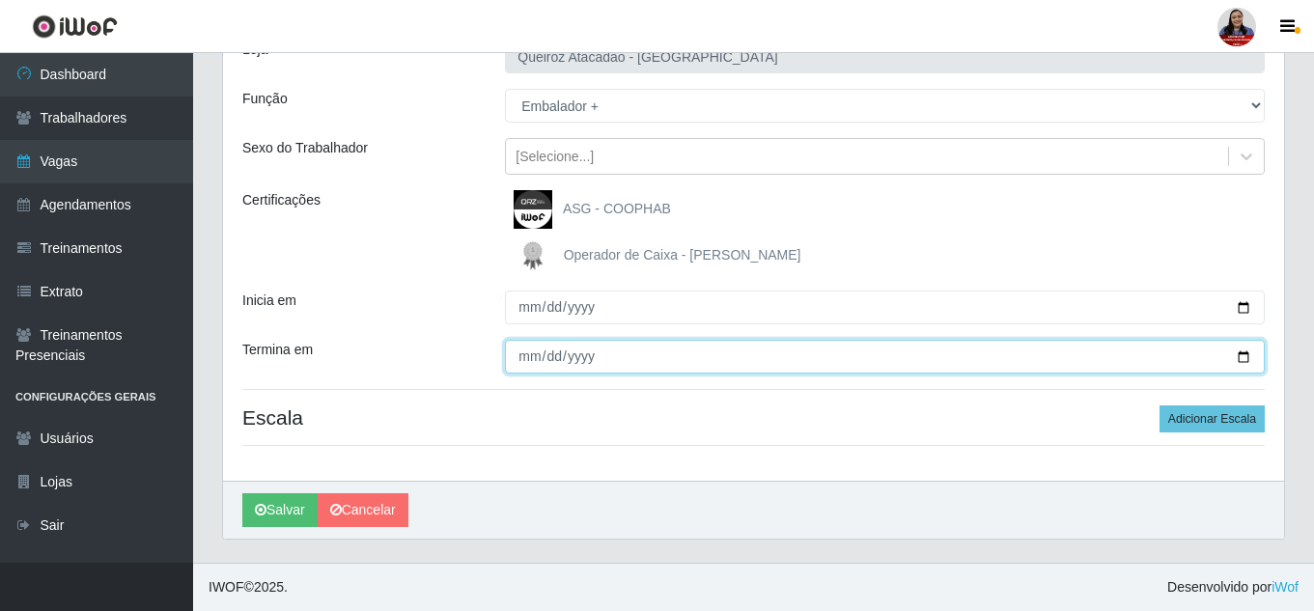
click at [1230, 357] on input "Termina em" at bounding box center [885, 357] width 760 height 34
click at [1238, 357] on input "Termina em" at bounding box center [885, 357] width 760 height 34
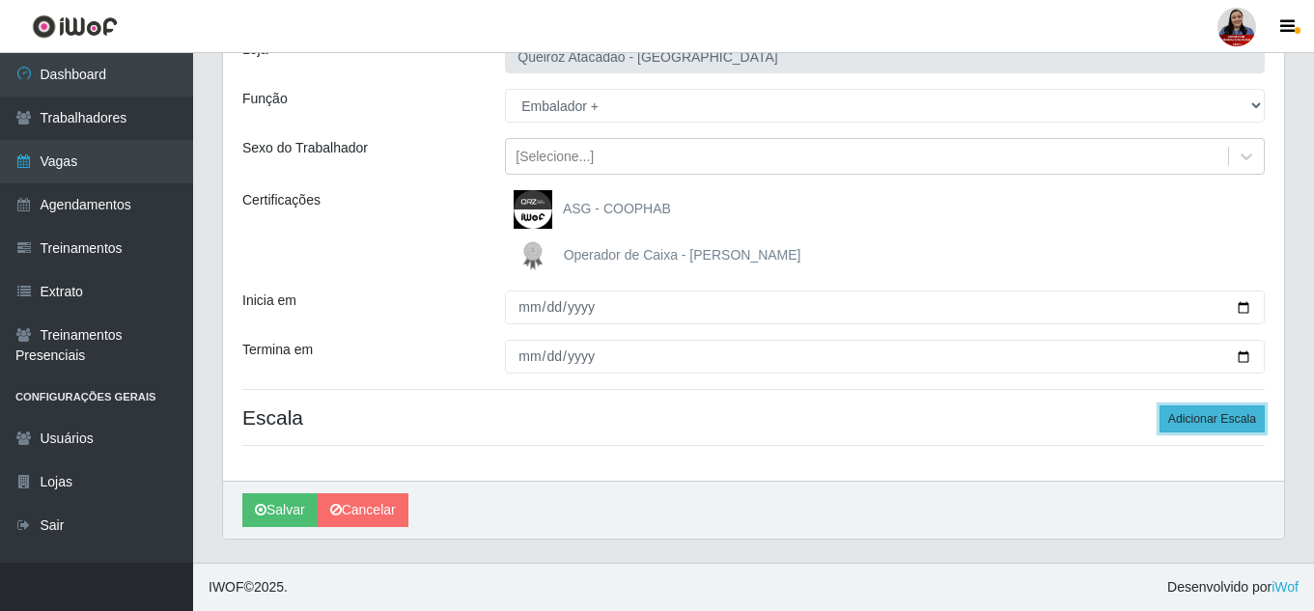
click at [1208, 428] on button "Adicionar Escala" at bounding box center [1211, 418] width 105 height 27
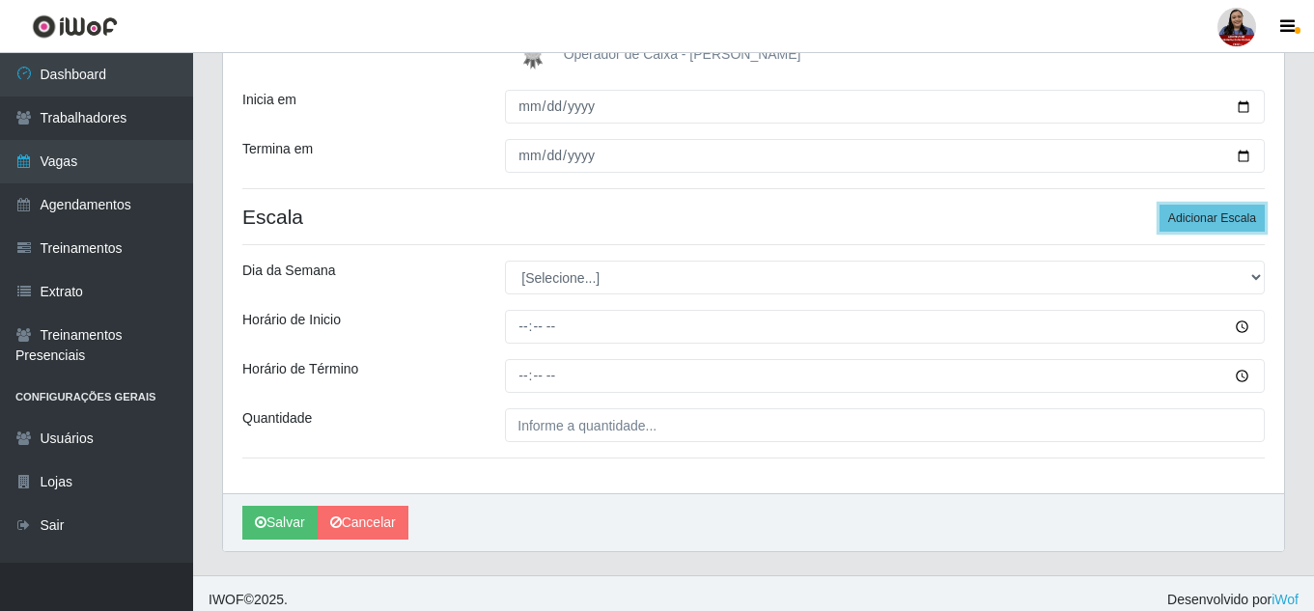
scroll to position [359, 0]
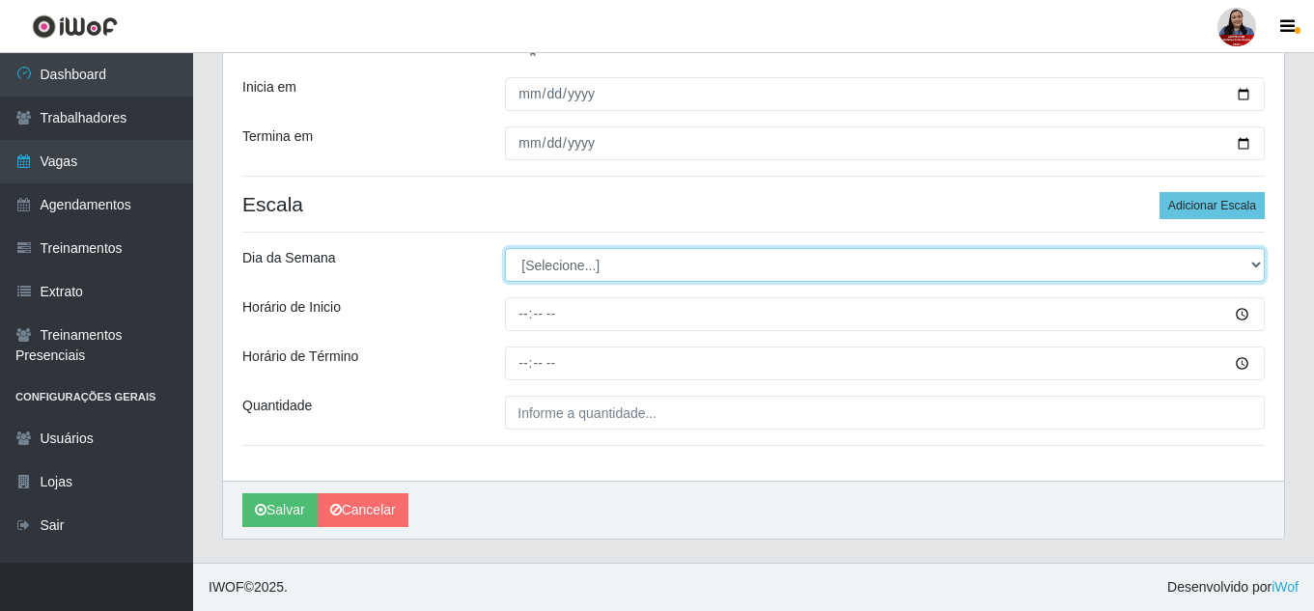
click at [1203, 272] on select "[Selecione...] Segunda Terça Quarta Quinta Sexta Sábado Domingo" at bounding box center [885, 265] width 760 height 34
click at [505, 248] on select "[Selecione...] Segunda Terça Quarta Quinta Sexta Sábado Domingo" at bounding box center [885, 265] width 760 height 34
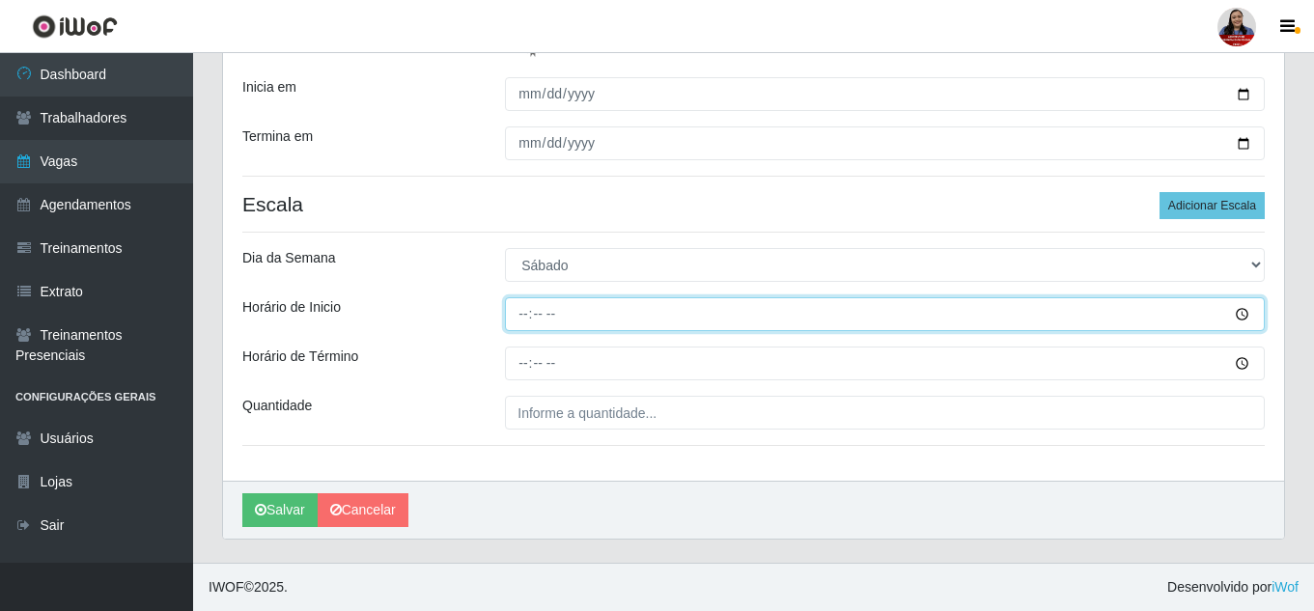
click at [512, 310] on input "Horário de Inicio" at bounding box center [885, 314] width 760 height 34
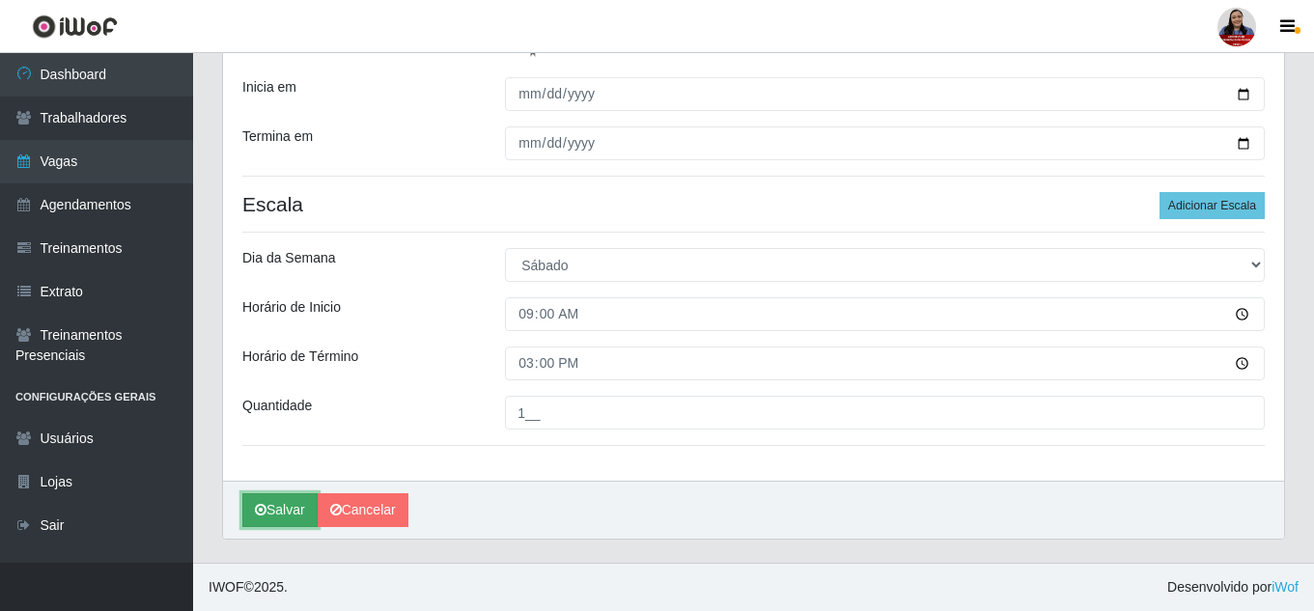
click at [269, 509] on button "Salvar" at bounding box center [279, 510] width 75 height 34
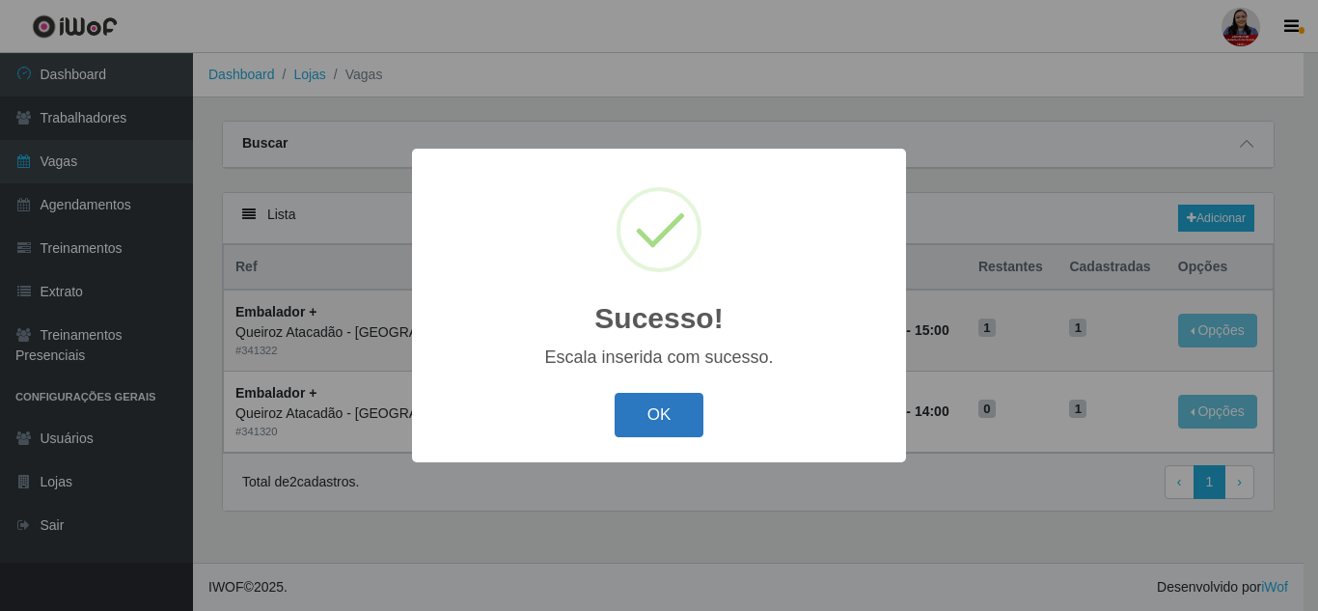
click at [661, 403] on button "OK" at bounding box center [660, 415] width 90 height 45
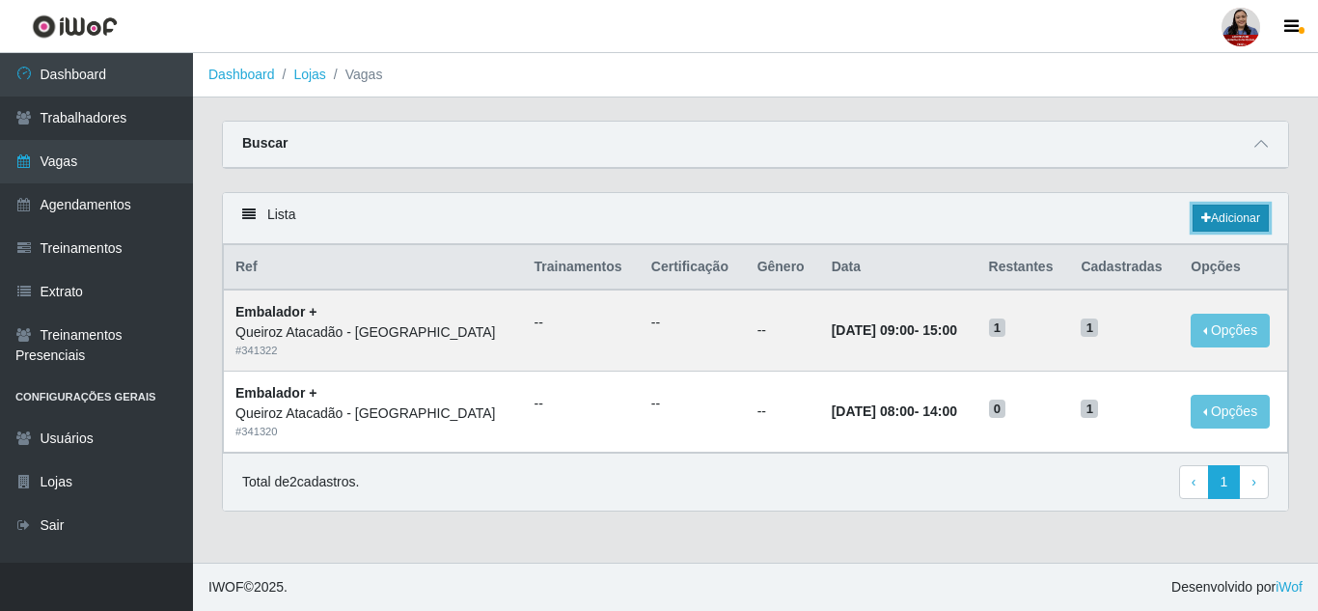
click at [1218, 222] on link "Adicionar" at bounding box center [1231, 218] width 76 height 27
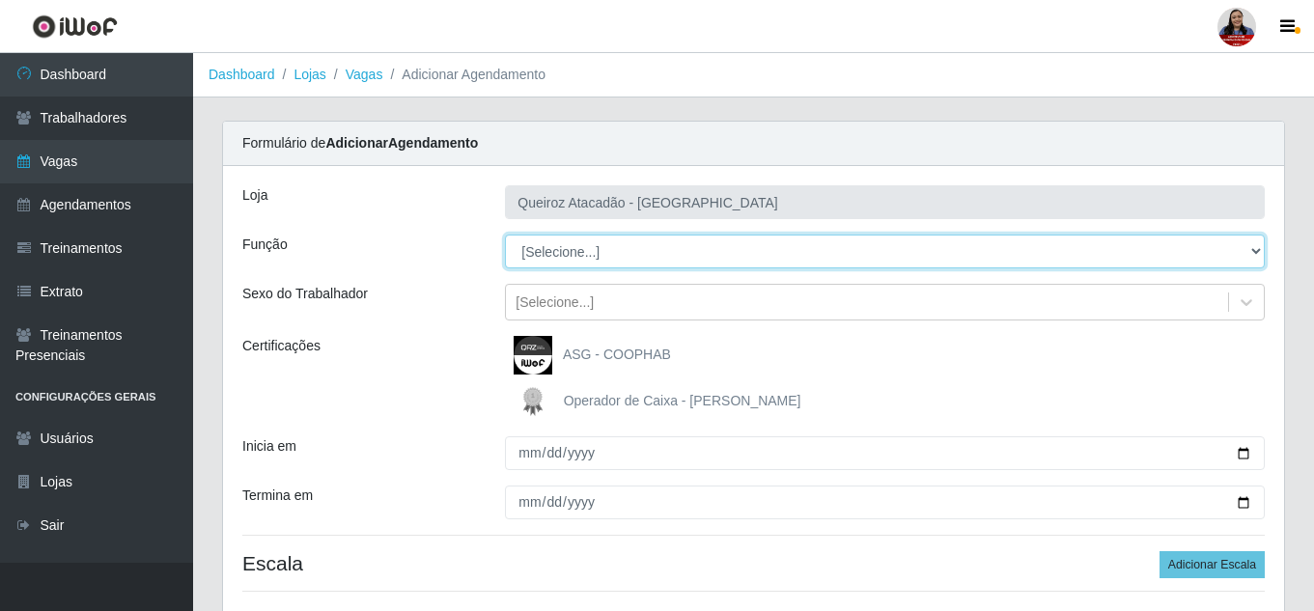
click at [602, 254] on select "[Selecione...] Embalador Embalador + Embalador ++ Operador de Caixa Operador de…" at bounding box center [885, 252] width 760 height 34
click at [505, 235] on select "[Selecione...] Embalador Embalador + Embalador ++ Operador de Caixa Operador de…" at bounding box center [885, 252] width 760 height 34
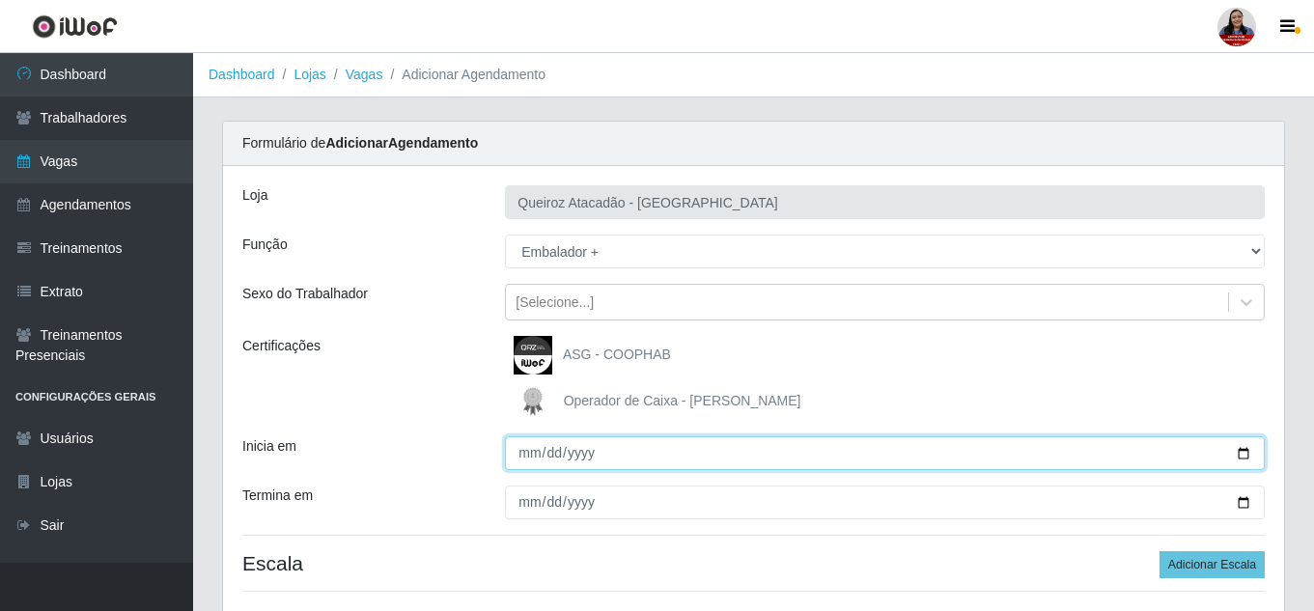
click at [1244, 455] on input "Inicia em" at bounding box center [885, 453] width 760 height 34
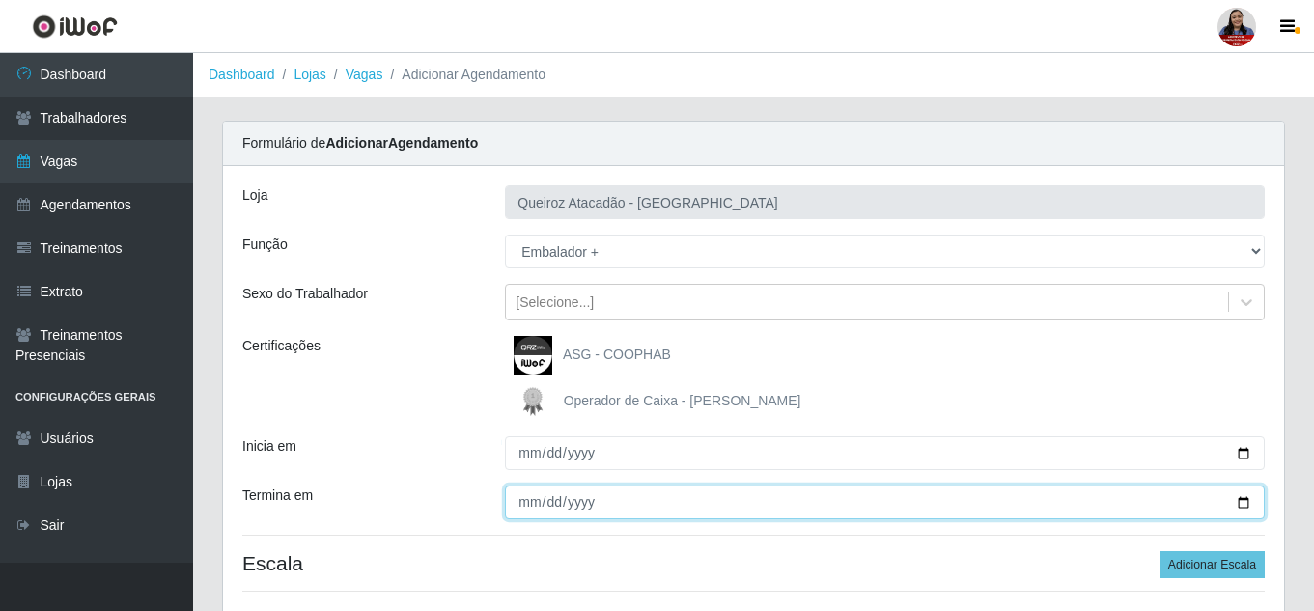
click at [1242, 508] on input "Termina em" at bounding box center [885, 502] width 760 height 34
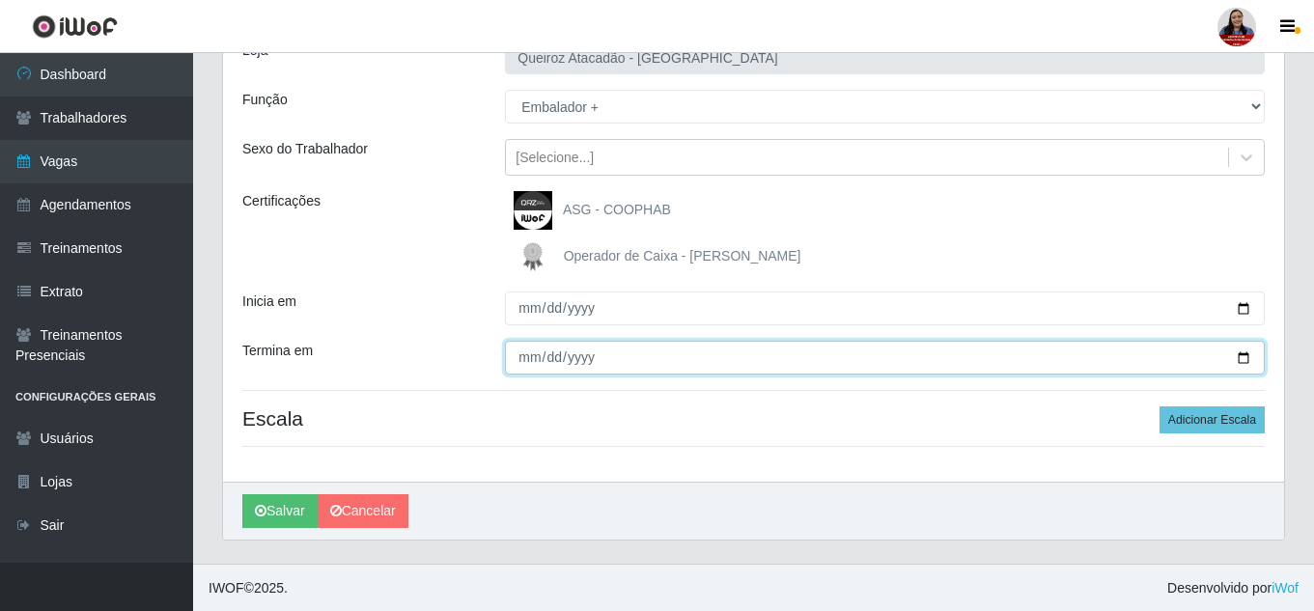
scroll to position [146, 0]
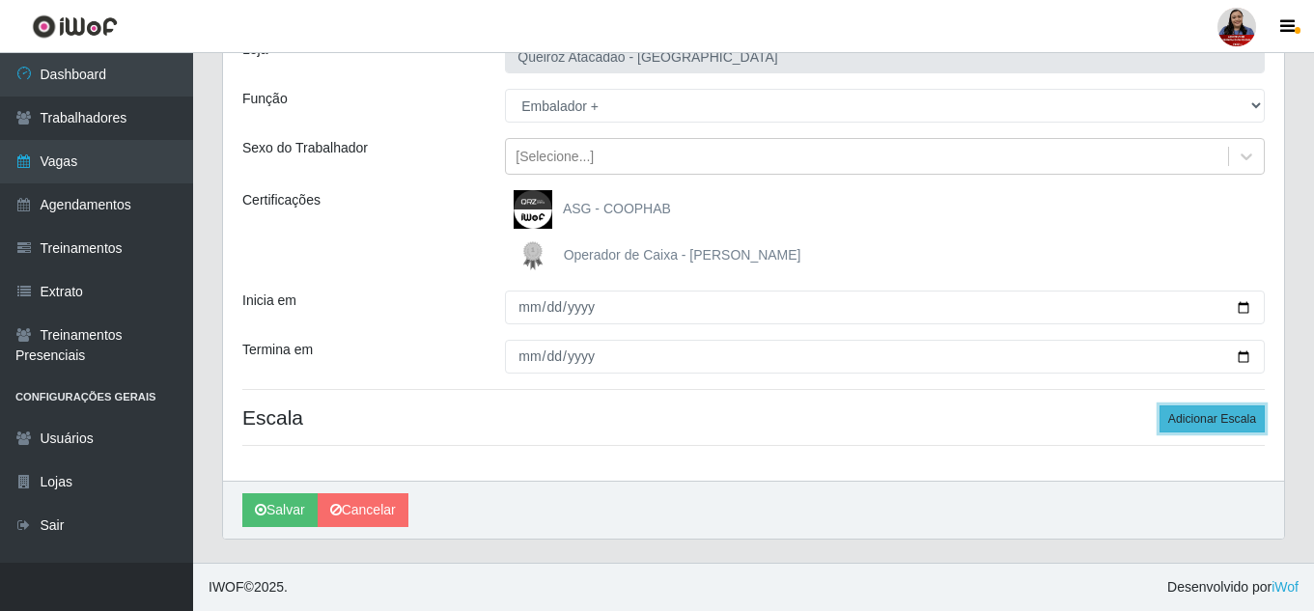
click at [1227, 422] on button "Adicionar Escala" at bounding box center [1211, 418] width 105 height 27
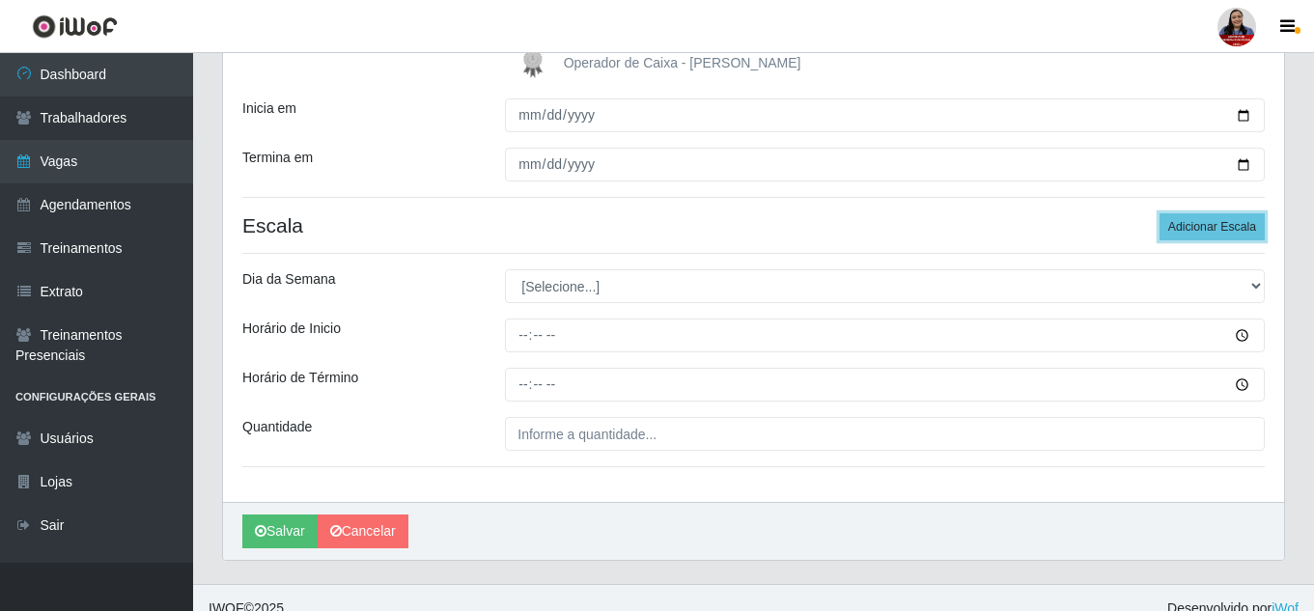
scroll to position [339, 0]
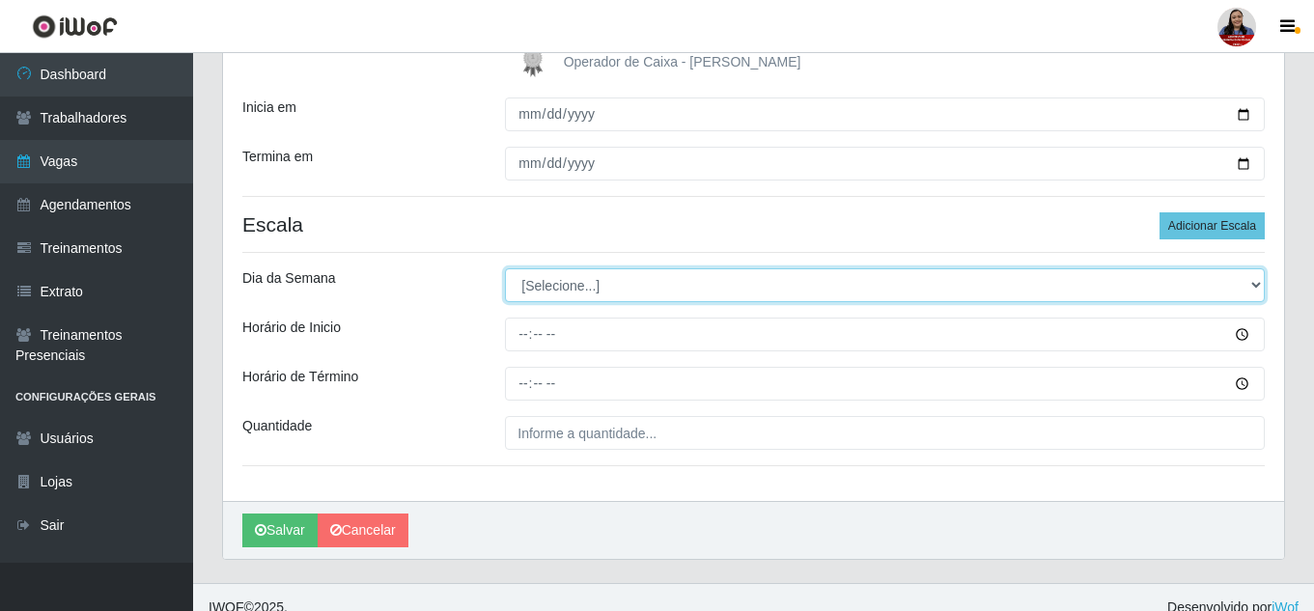
click at [624, 277] on select "[Selecione...] Segunda Terça Quarta Quinta Sexta Sábado Domingo" at bounding box center [885, 285] width 760 height 34
click at [505, 268] on select "[Selecione...] Segunda Terça Quarta Quinta Sexta Sábado Domingo" at bounding box center [885, 285] width 760 height 34
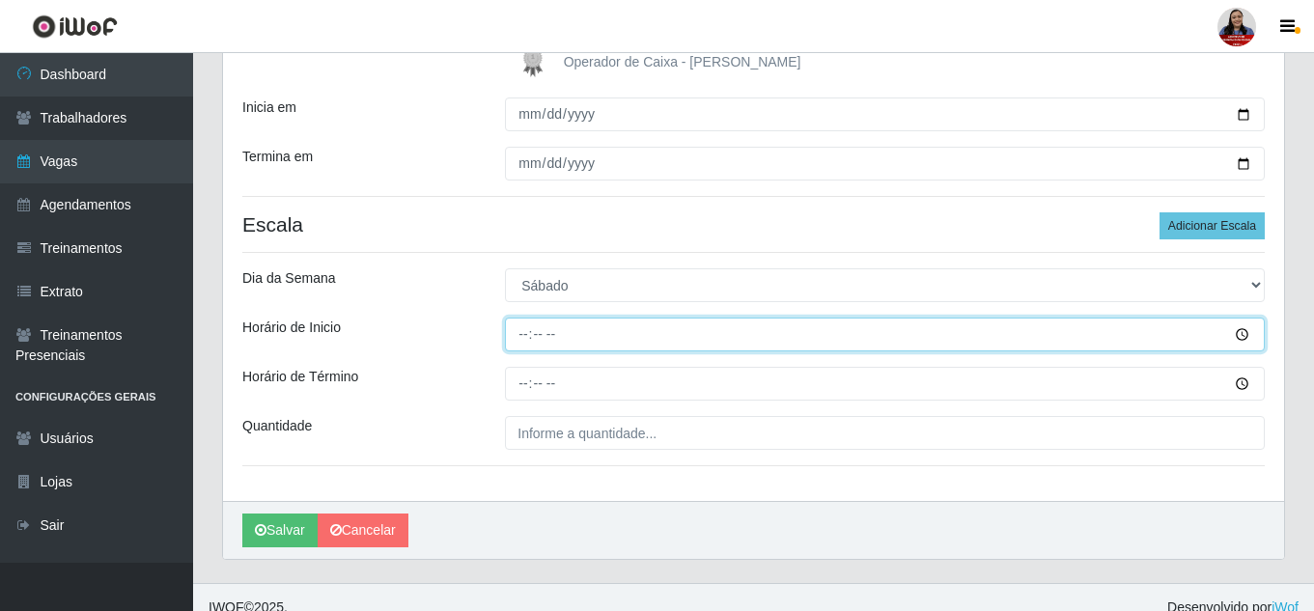
click at [522, 333] on input "Horário de Inicio" at bounding box center [885, 335] width 760 height 34
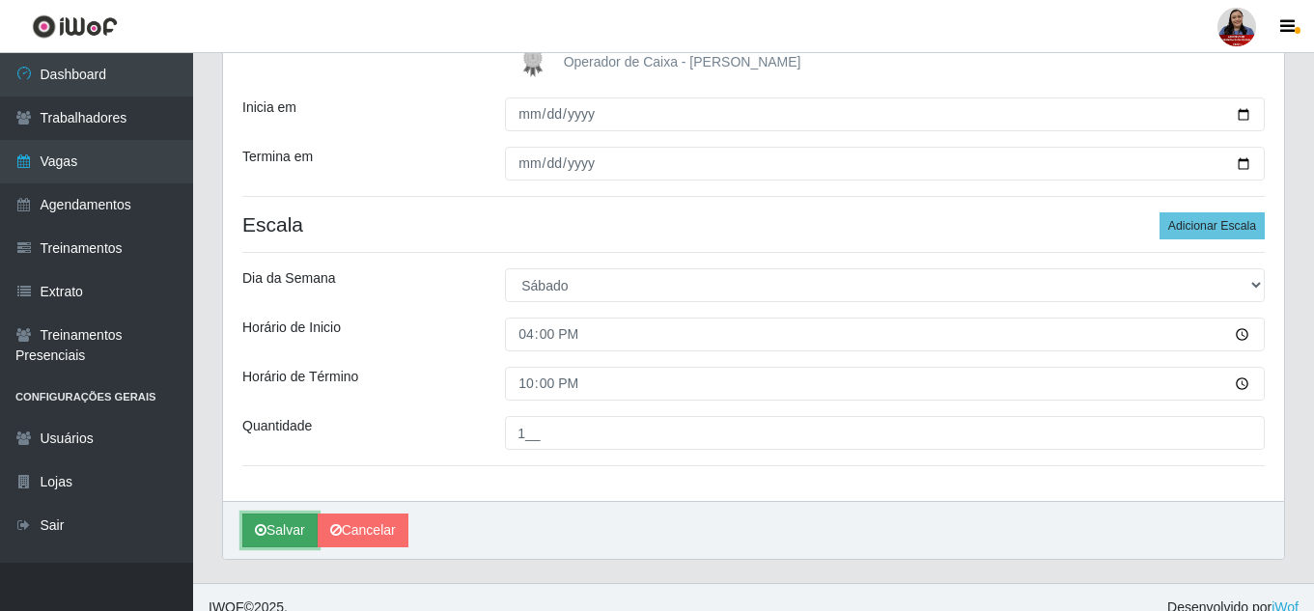
click at [259, 540] on button "Salvar" at bounding box center [279, 530] width 75 height 34
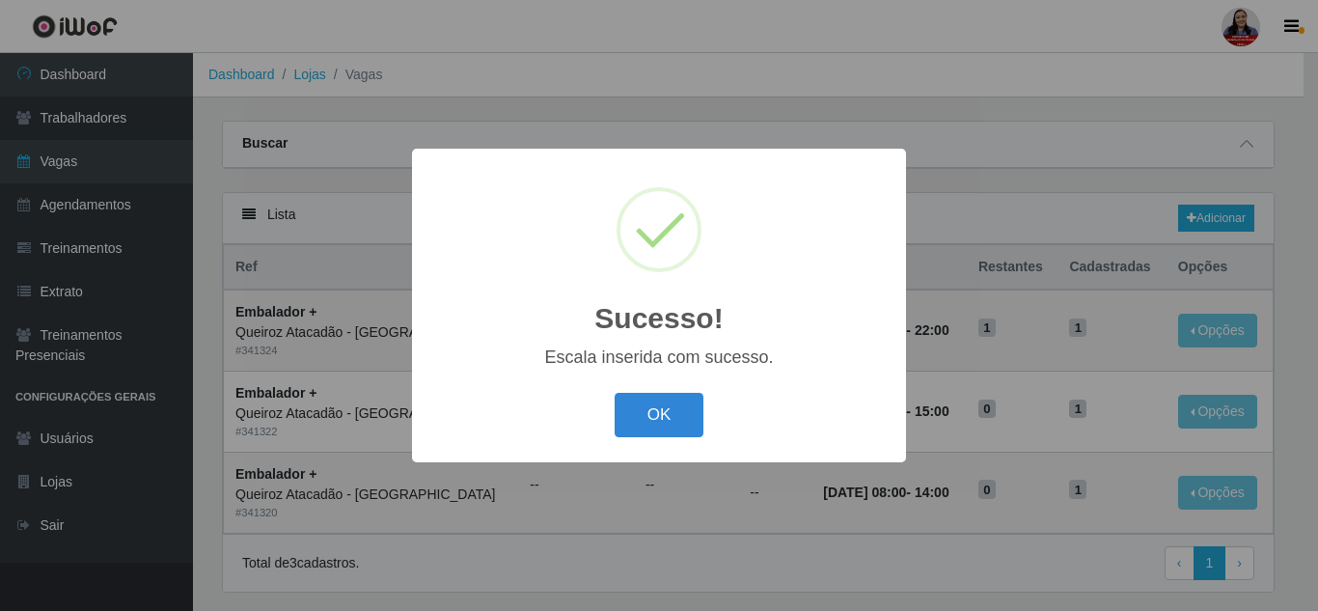
drag, startPoint x: 679, startPoint y: 412, endPoint x: 700, endPoint y: 424, distance: 24.2
click at [677, 411] on button "OK" at bounding box center [660, 415] width 90 height 45
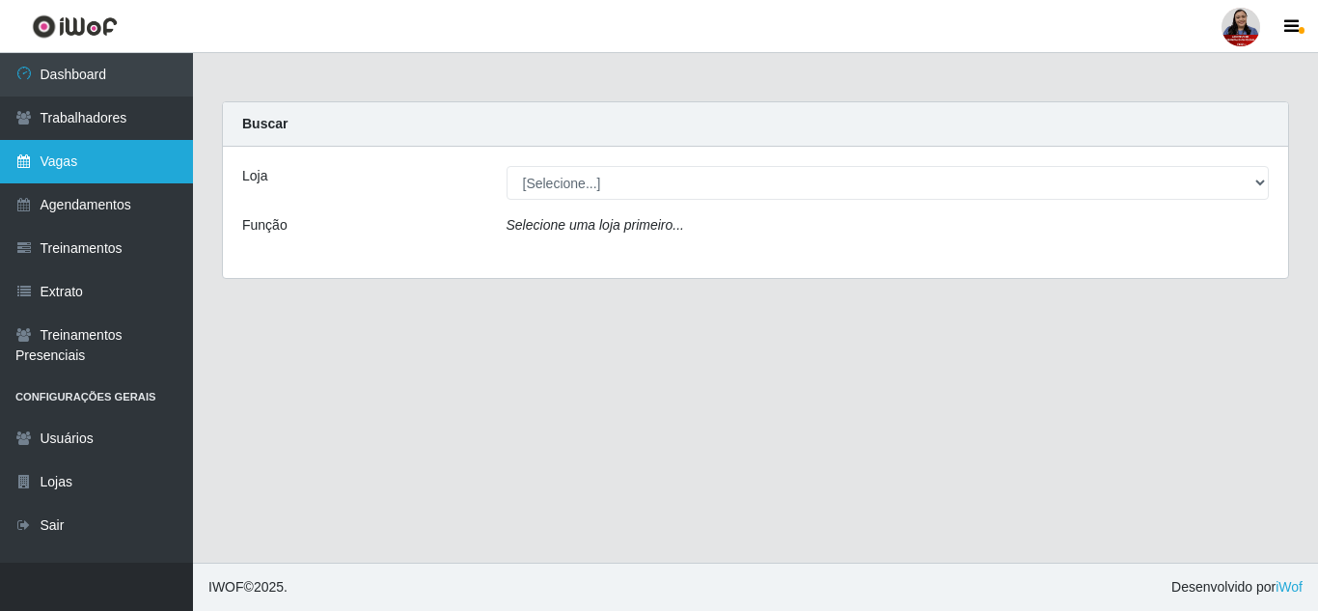
click at [66, 179] on link "Vagas" at bounding box center [96, 161] width 193 height 43
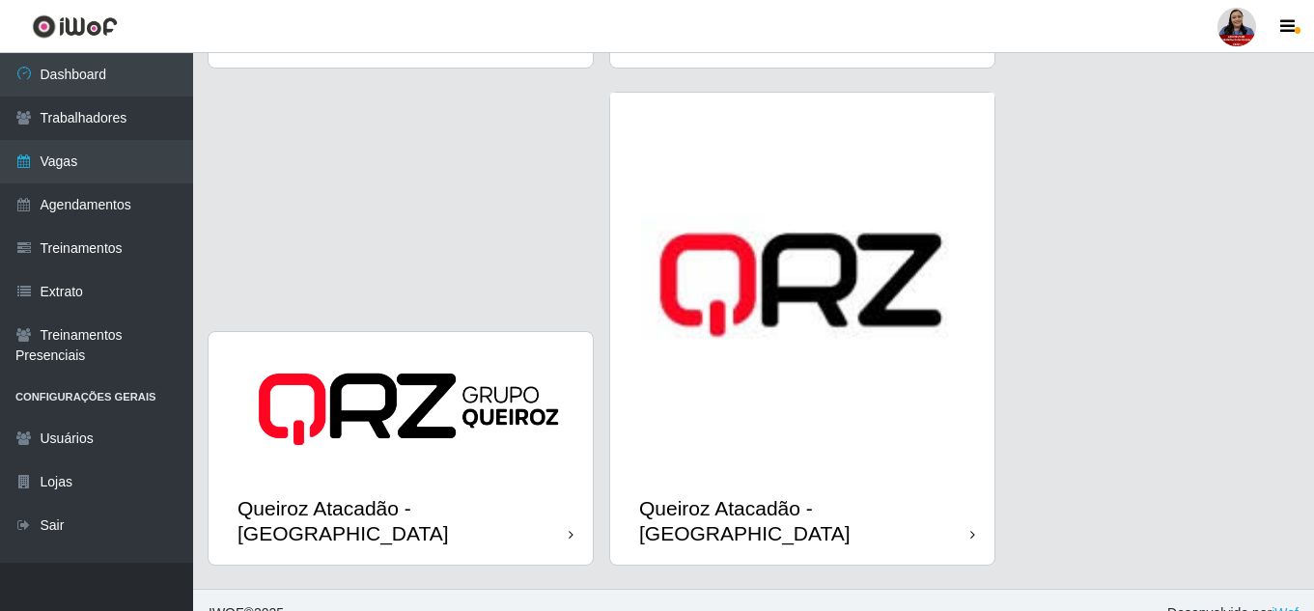
scroll to position [2440, 0]
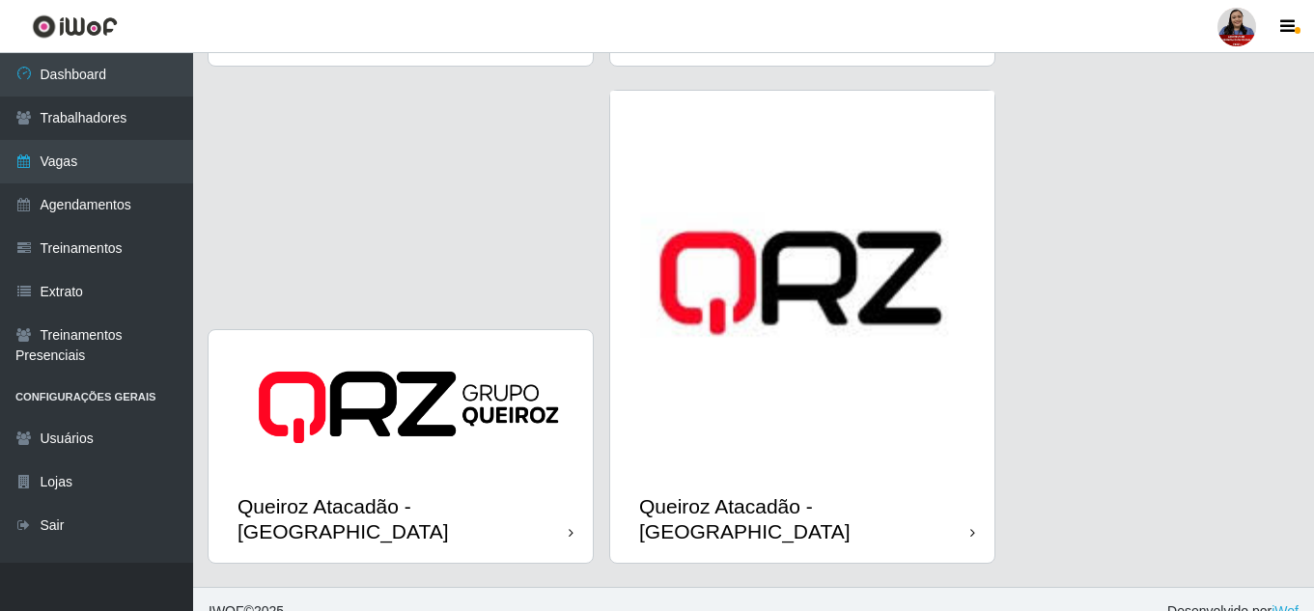
click at [761, 494] on div "Queiroz Atacadão - [GEOGRAPHIC_DATA]" at bounding box center [804, 518] width 331 height 48
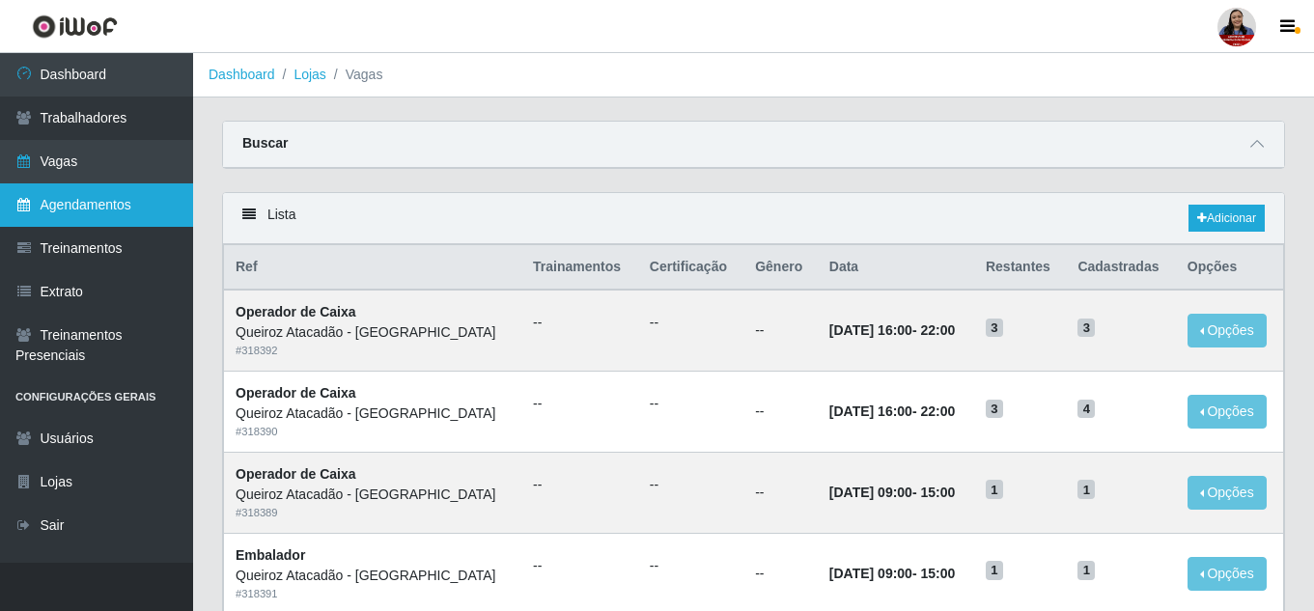
click at [76, 200] on link "Agendamentos" at bounding box center [96, 204] width 193 height 43
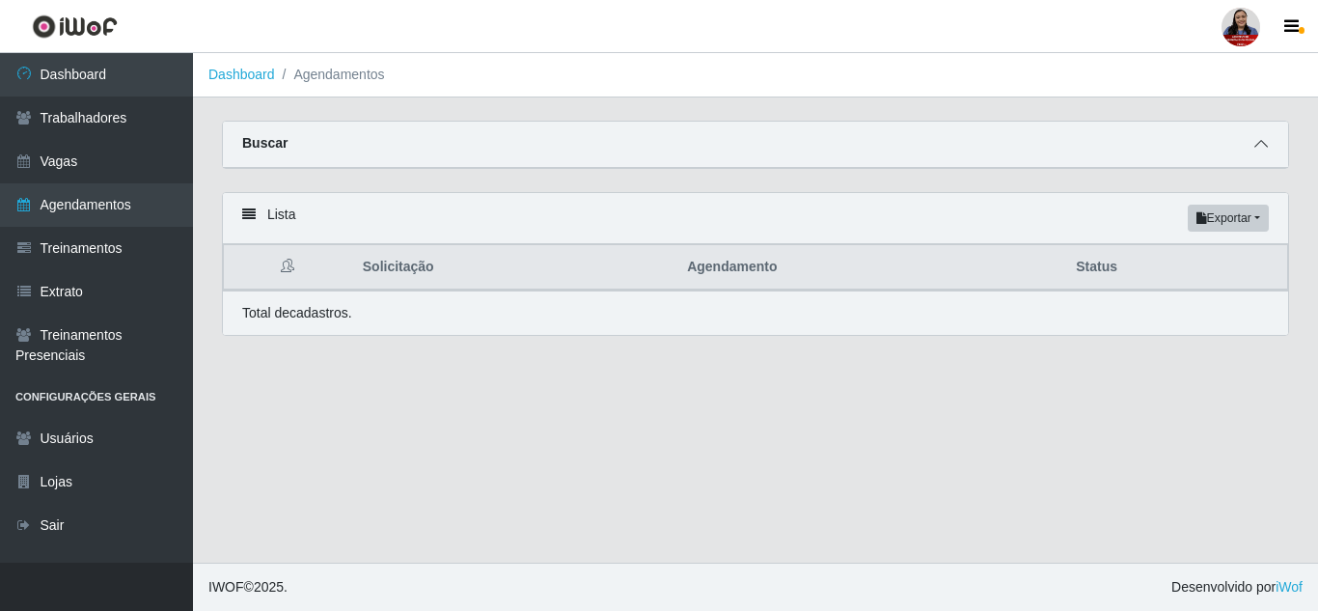
click at [1267, 150] on icon at bounding box center [1262, 144] width 14 height 14
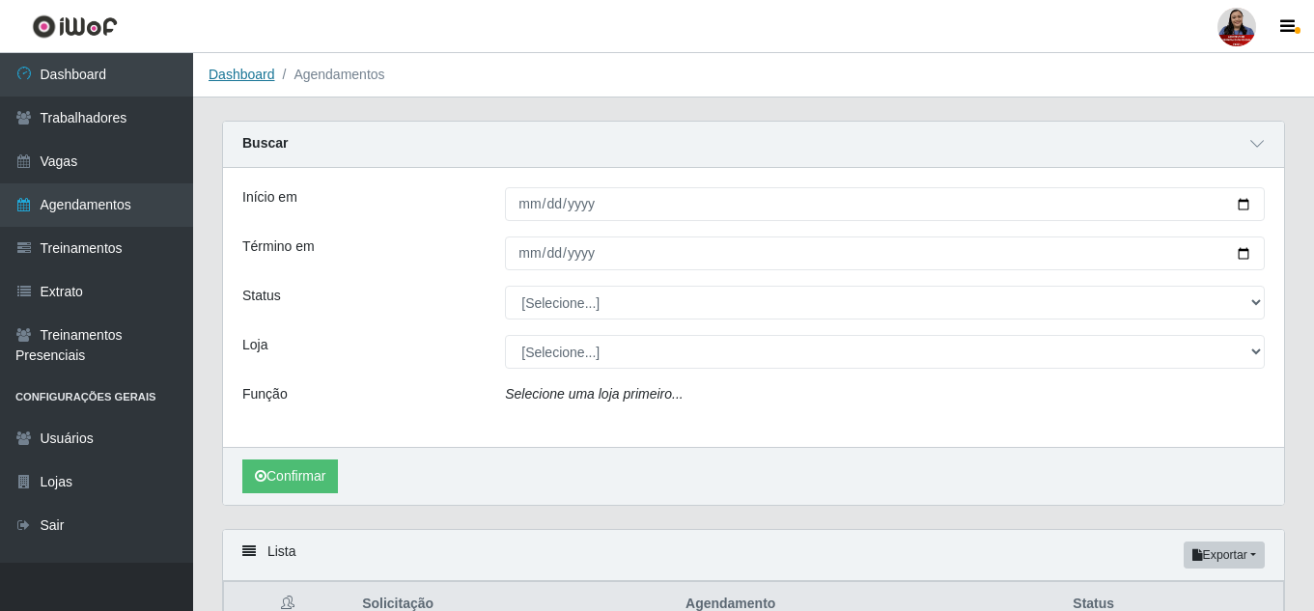
click at [228, 82] on link "Dashboard" at bounding box center [241, 74] width 67 height 15
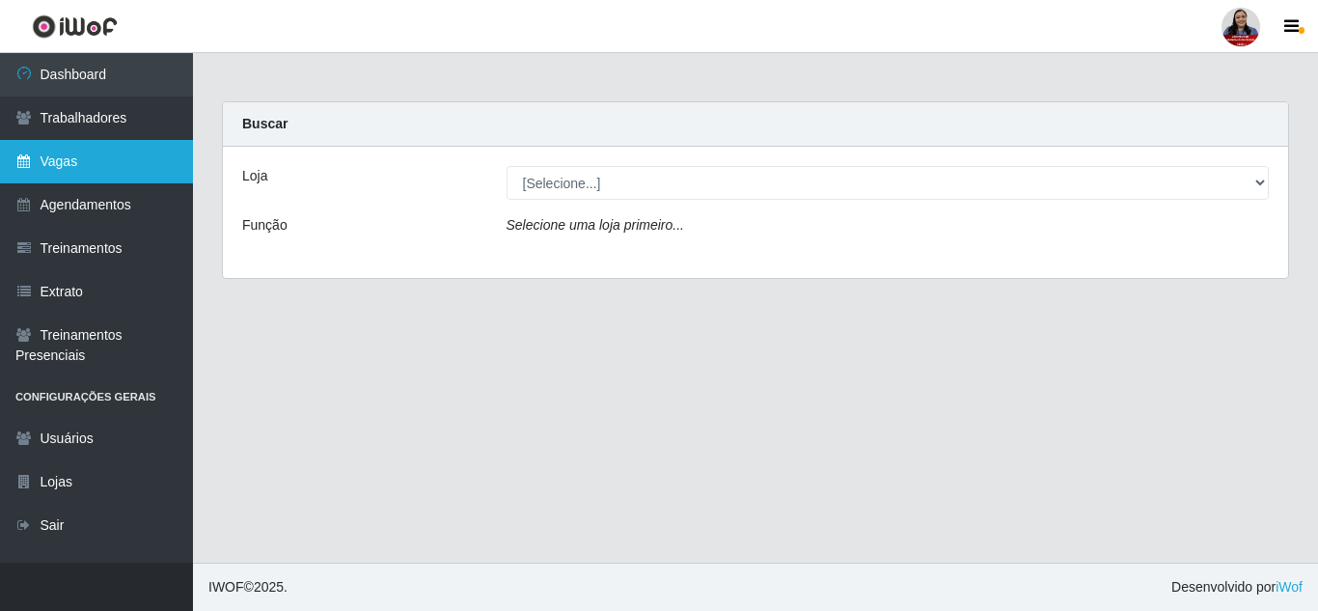
click at [77, 180] on link "Vagas" at bounding box center [96, 161] width 193 height 43
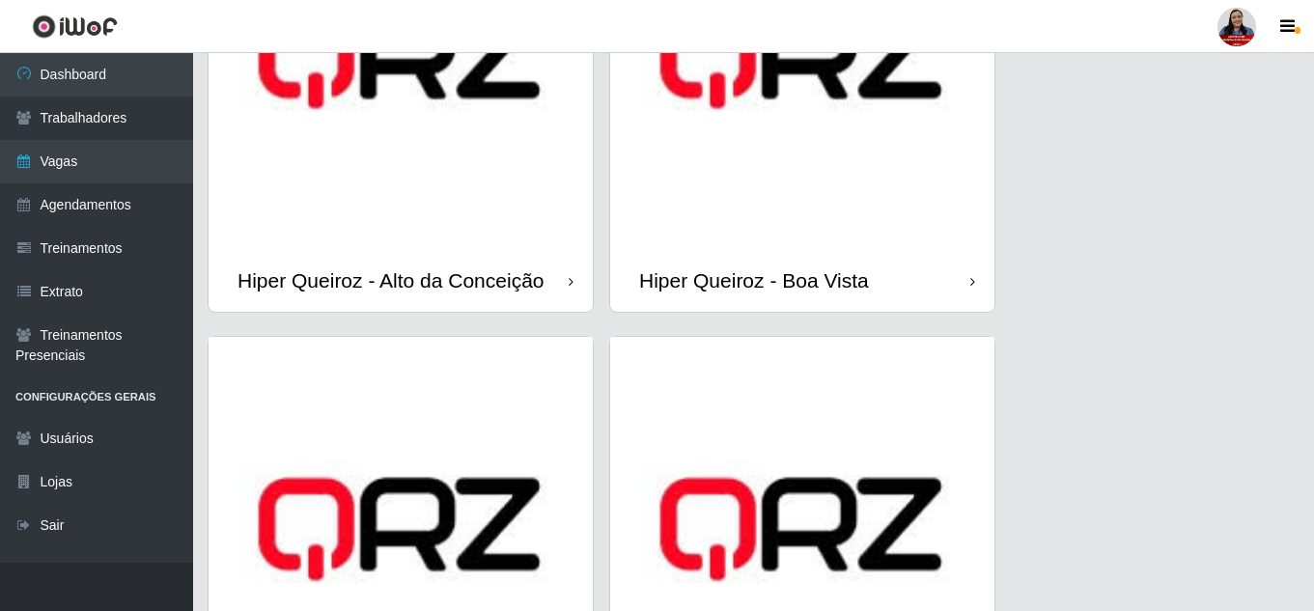
scroll to position [193, 0]
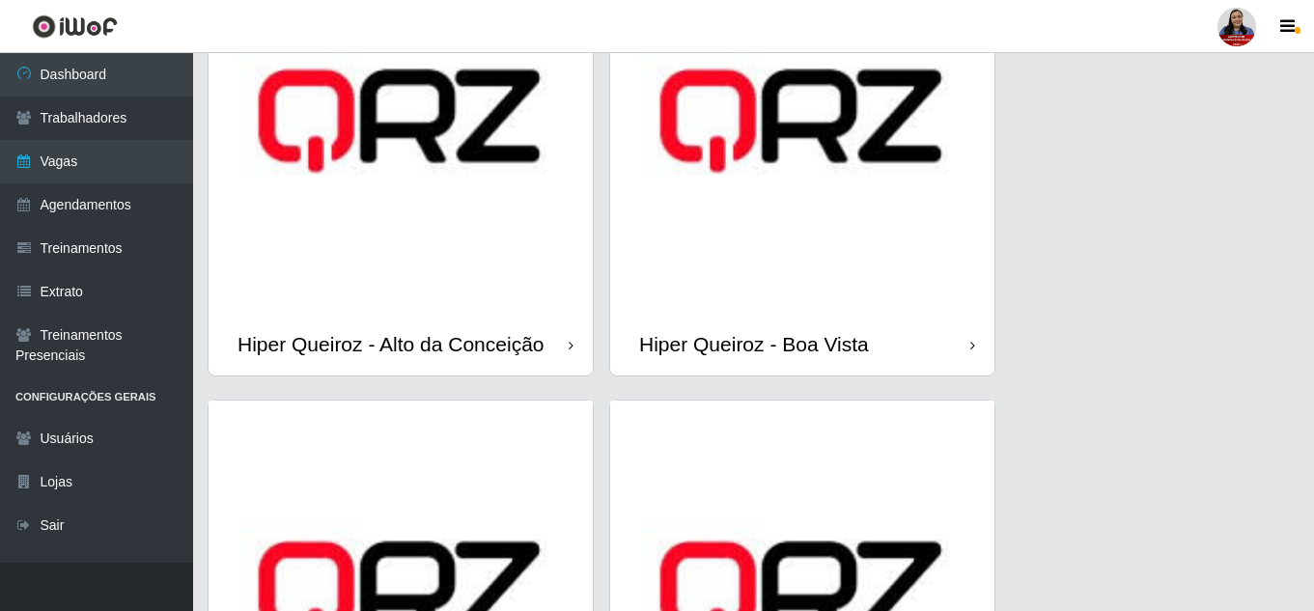
click at [833, 338] on div "Hiper Queiroz - Boa Vista" at bounding box center [754, 344] width 230 height 24
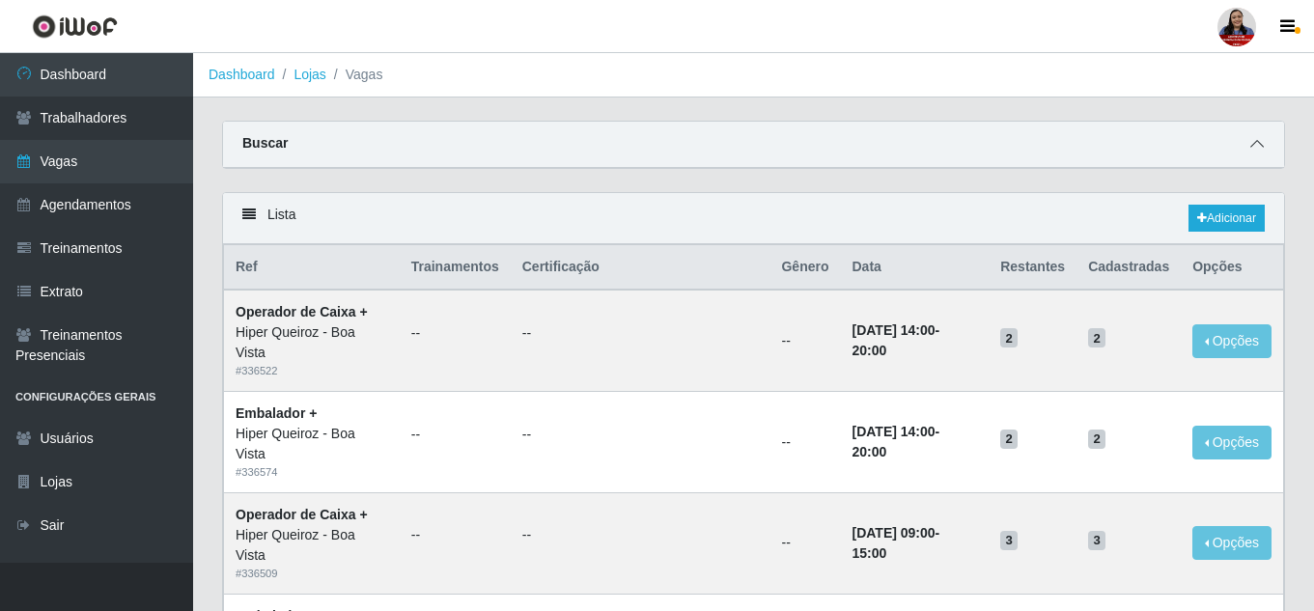
click at [1260, 149] on icon at bounding box center [1257, 144] width 14 height 14
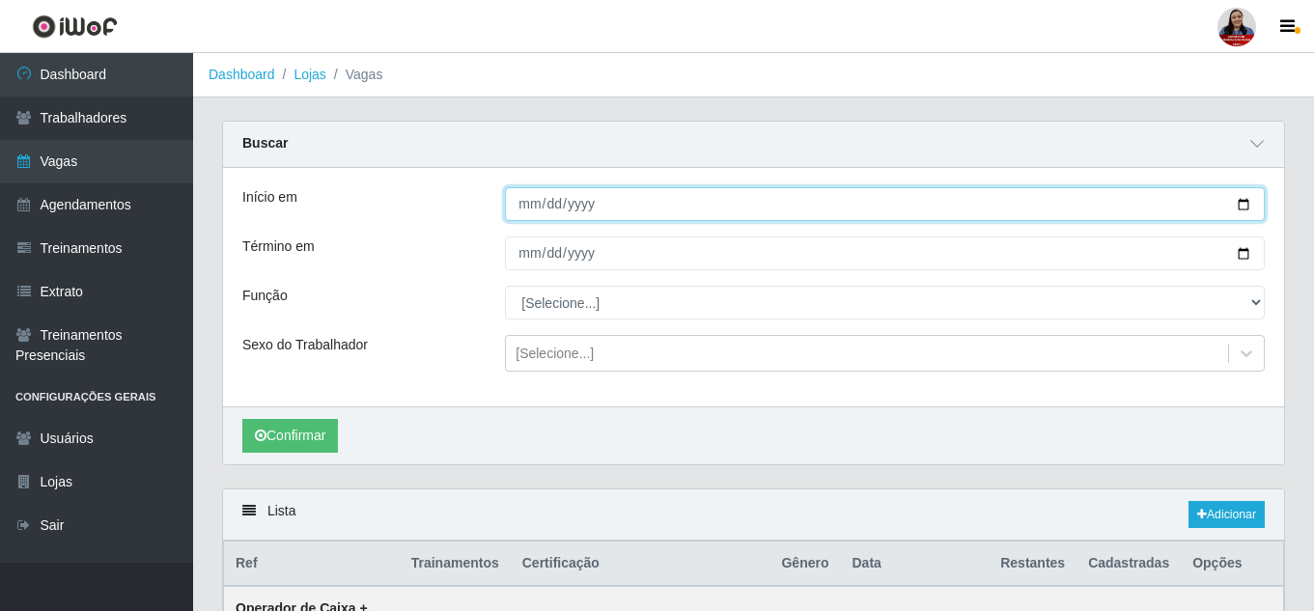
click at [1246, 207] on input "Início em" at bounding box center [885, 204] width 760 height 34
type input "[DATE]"
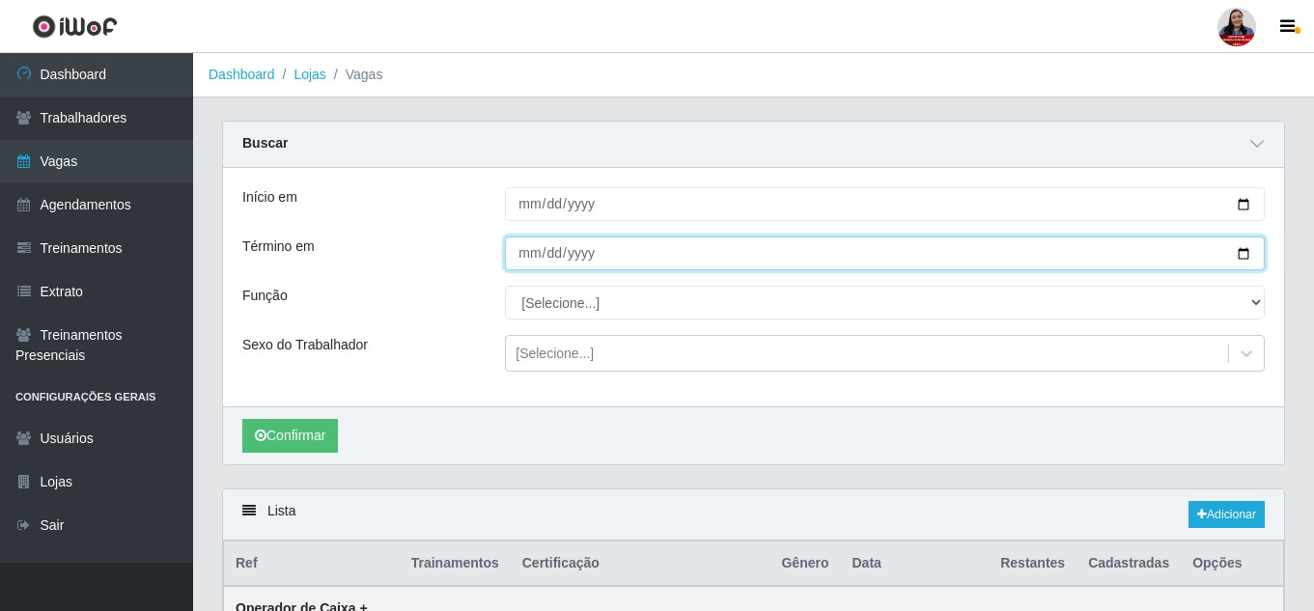
click at [1243, 252] on input "Término em" at bounding box center [885, 253] width 760 height 34
type input "[DATE]"
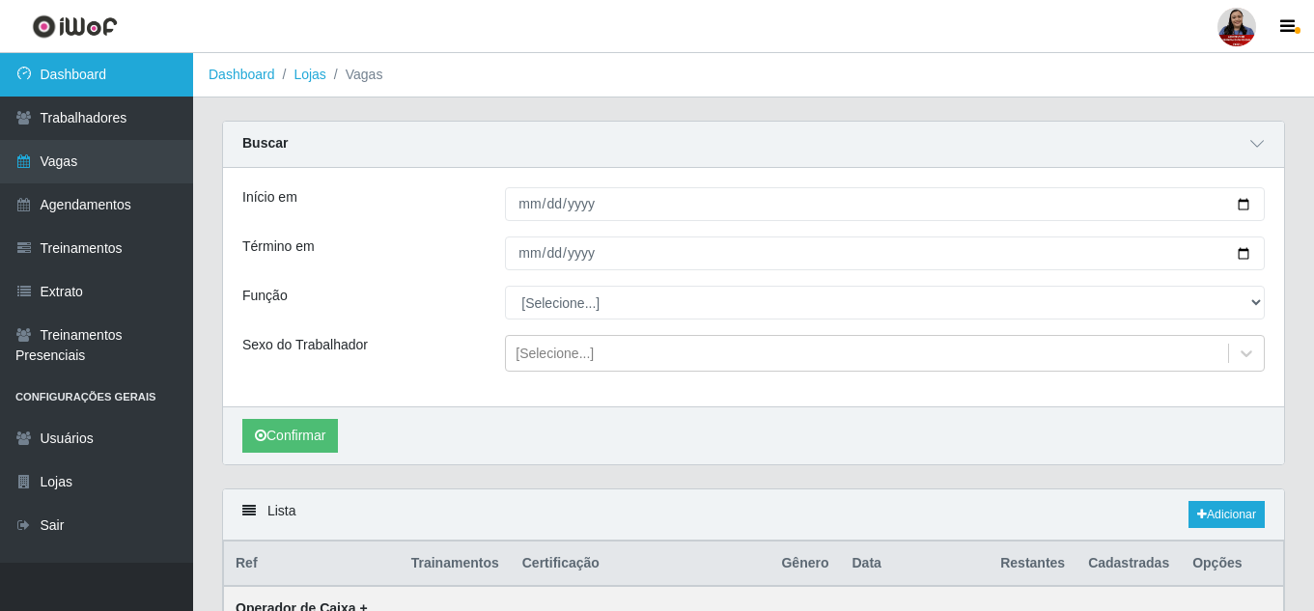
click at [62, 76] on link "Dashboard" at bounding box center [96, 74] width 193 height 43
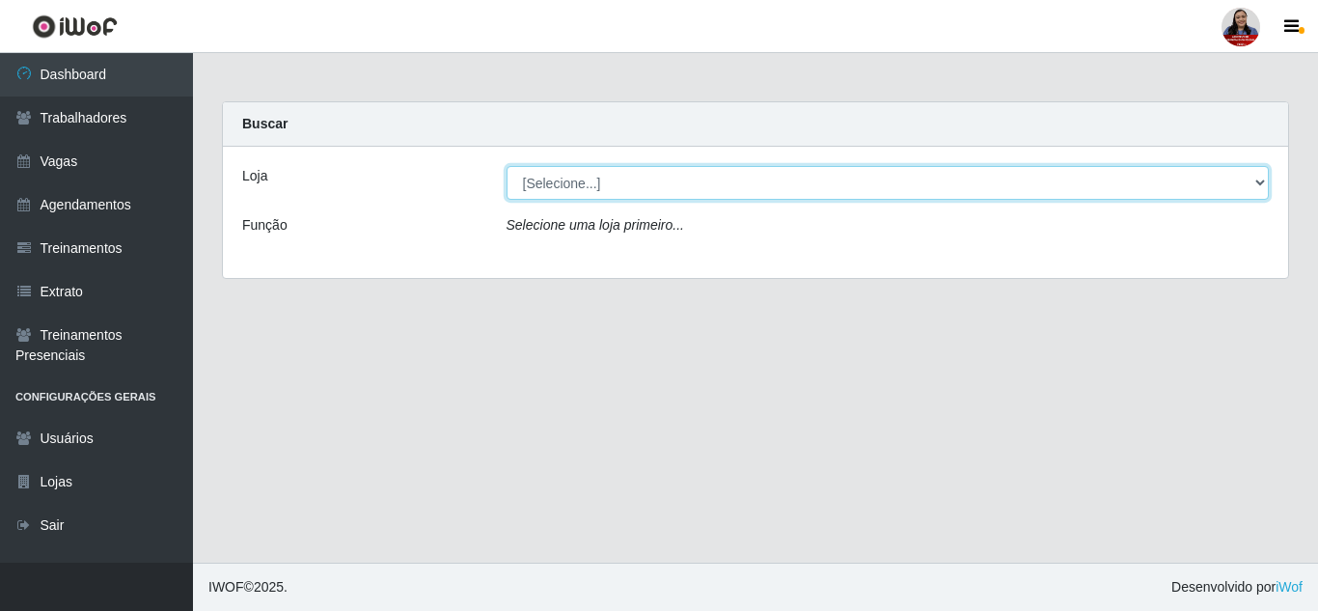
click at [1219, 186] on select "[Selecione...] Hiper Queiroz - Alto da Conceição Hiper Queiroz - Boa Vista Hipe…" at bounding box center [888, 183] width 763 height 34
